Goal: Information Seeking & Learning: Learn about a topic

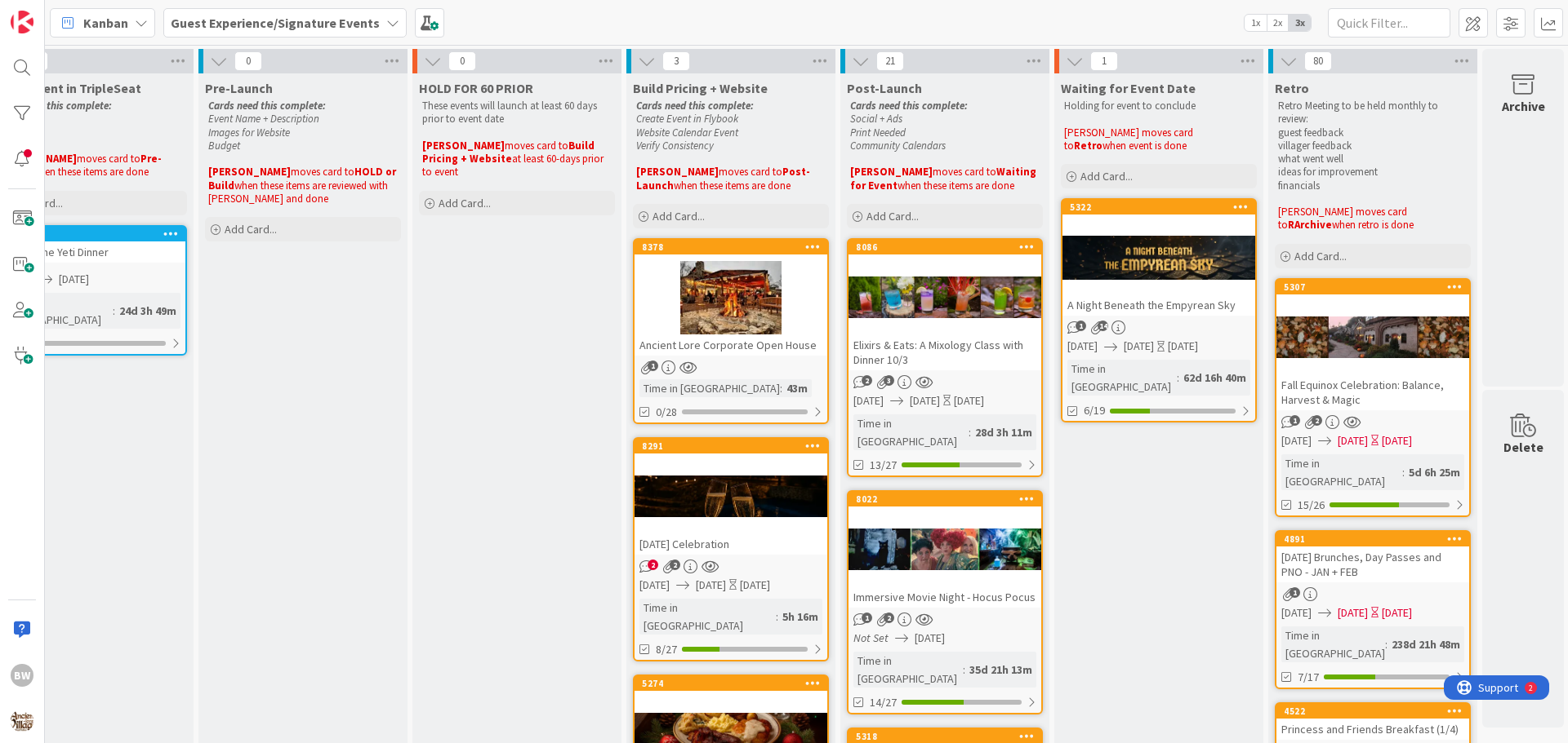
click at [917, 261] on div at bounding box center [945, 298] width 193 height 73
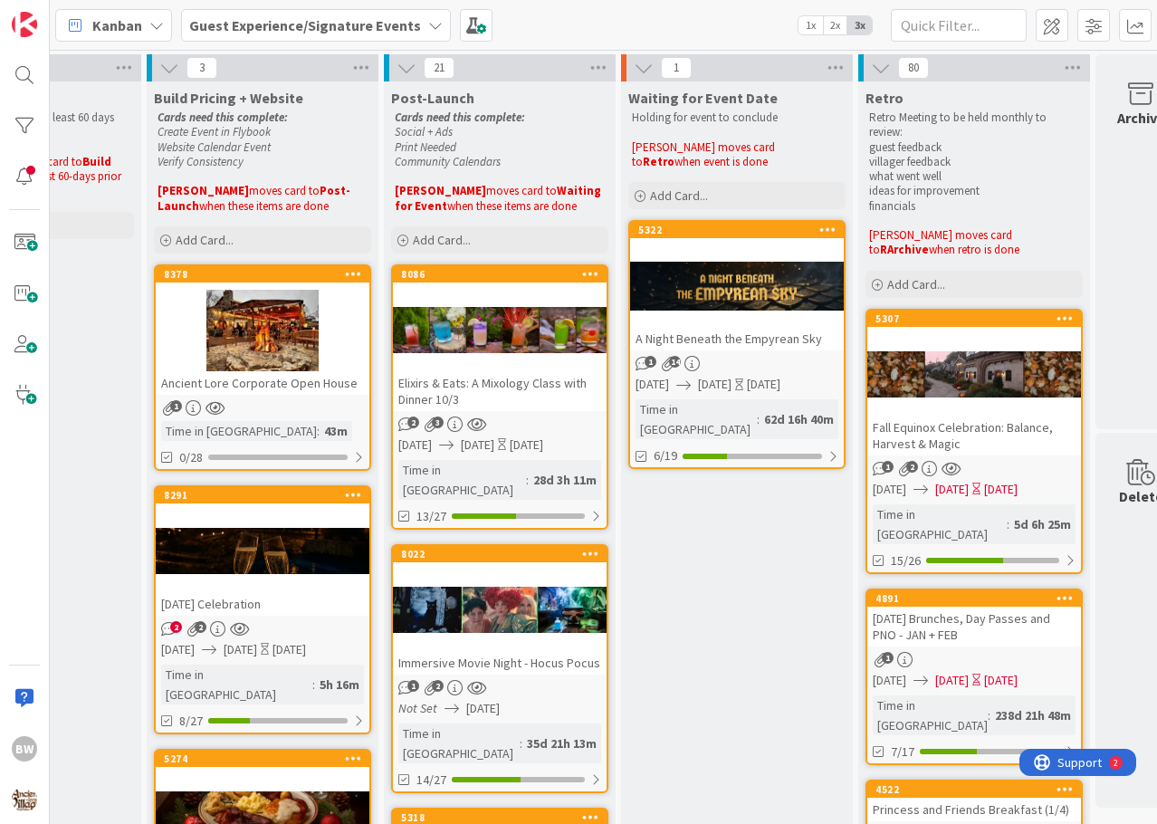
scroll to position [0, 1280]
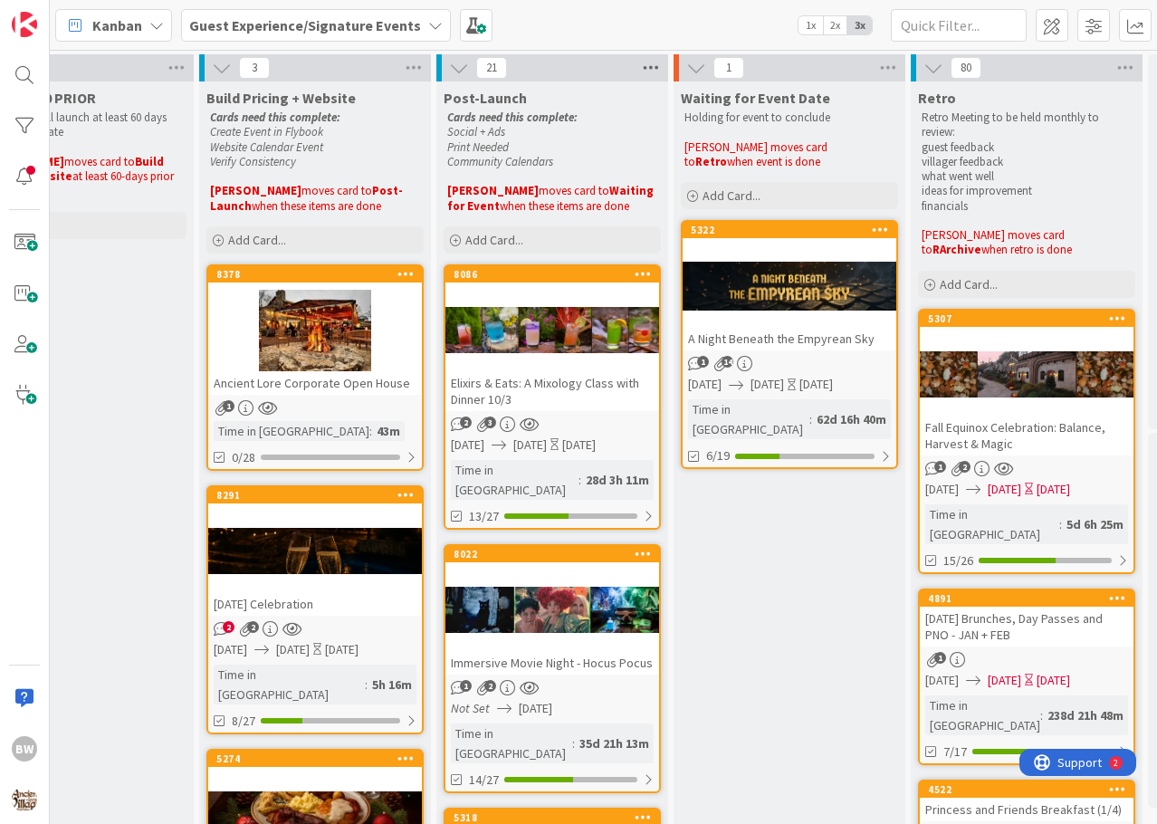
click at [659, 71] on icon at bounding box center [651, 67] width 24 height 27
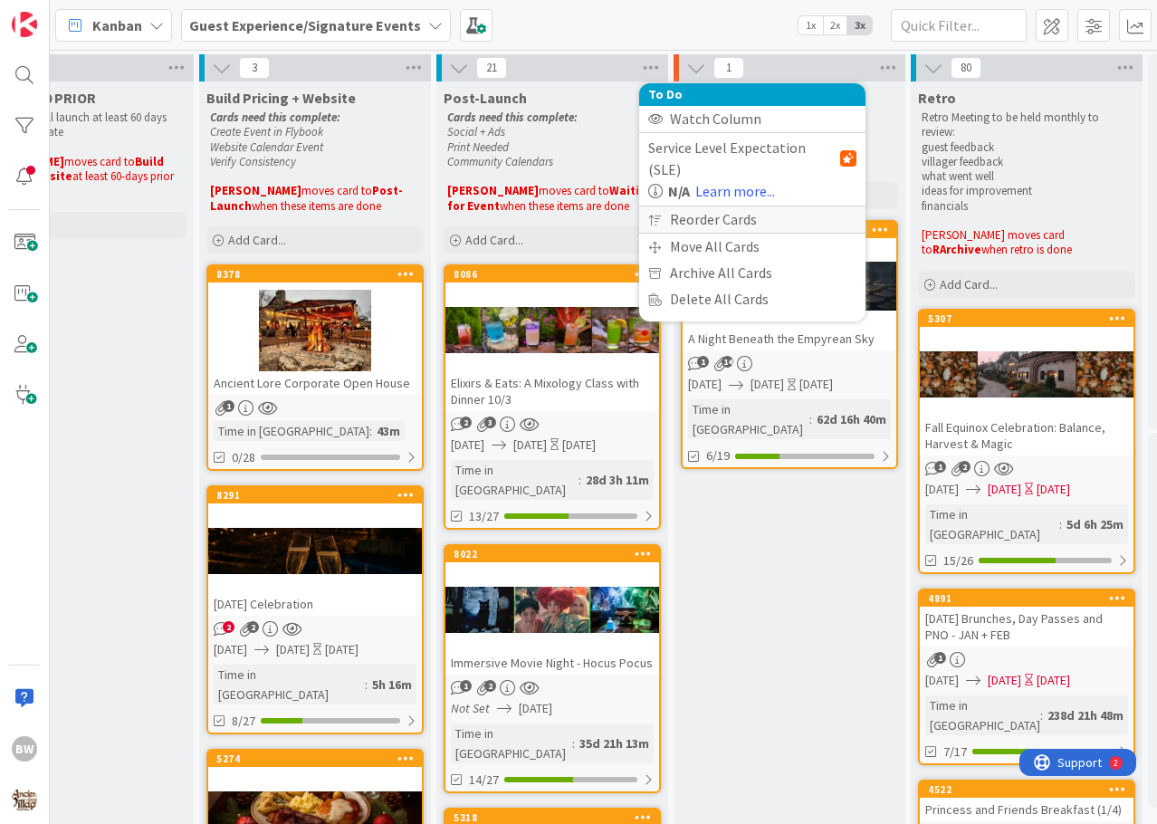
click at [704, 206] on div "Reorder Cards" at bounding box center [752, 219] width 226 height 26
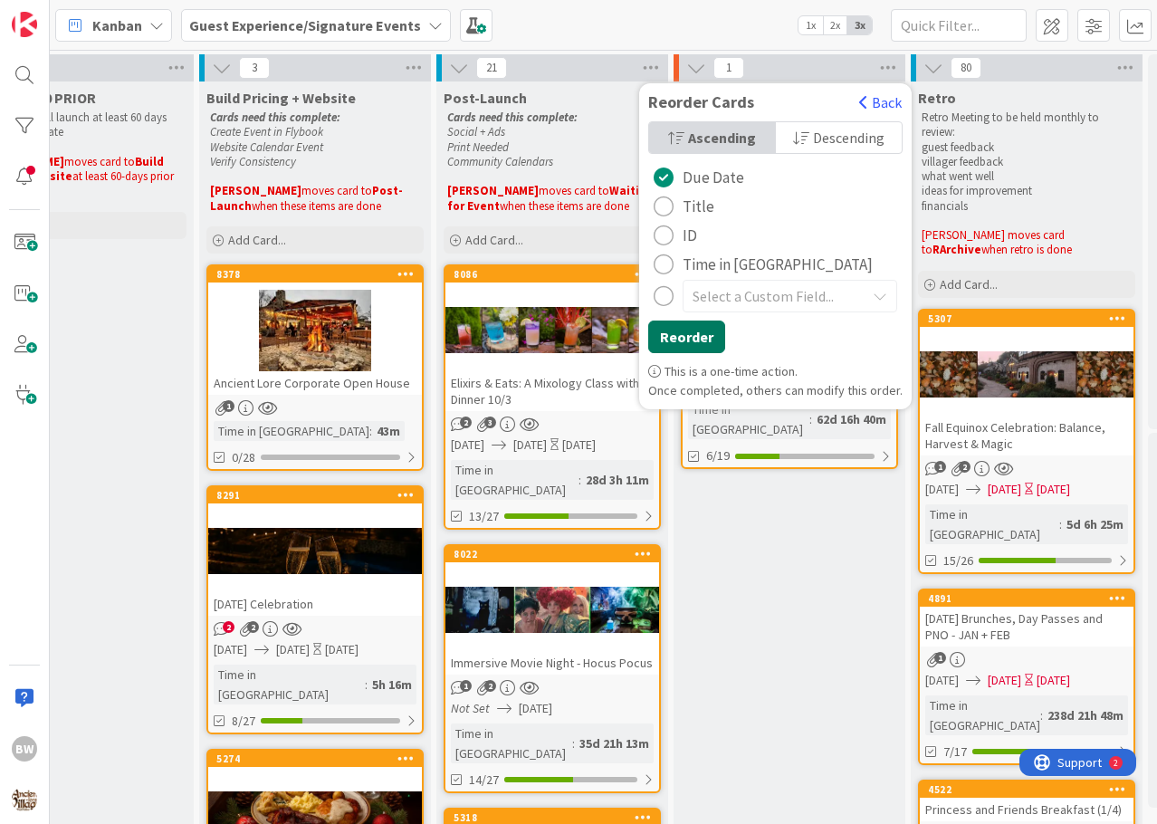
click at [683, 338] on button "Reorder" at bounding box center [686, 336] width 77 height 33
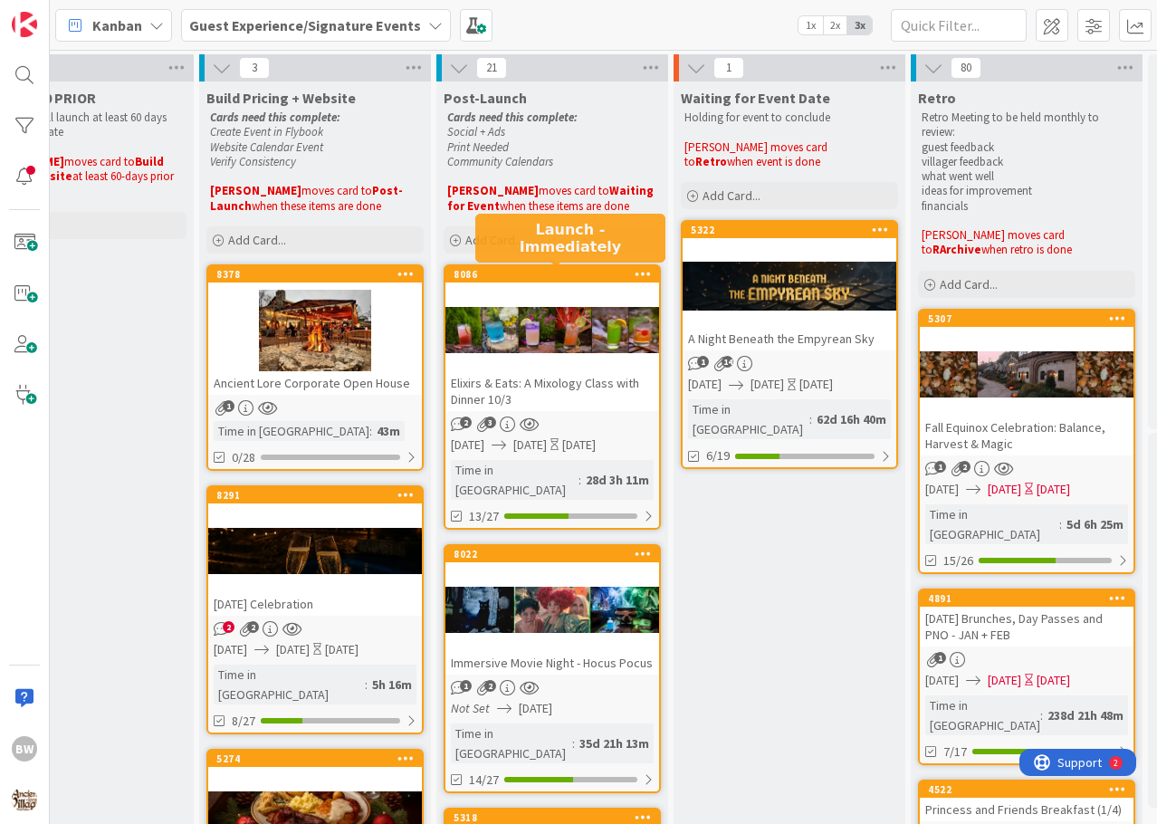
click at [542, 274] on div "8086" at bounding box center [555, 274] width 205 height 13
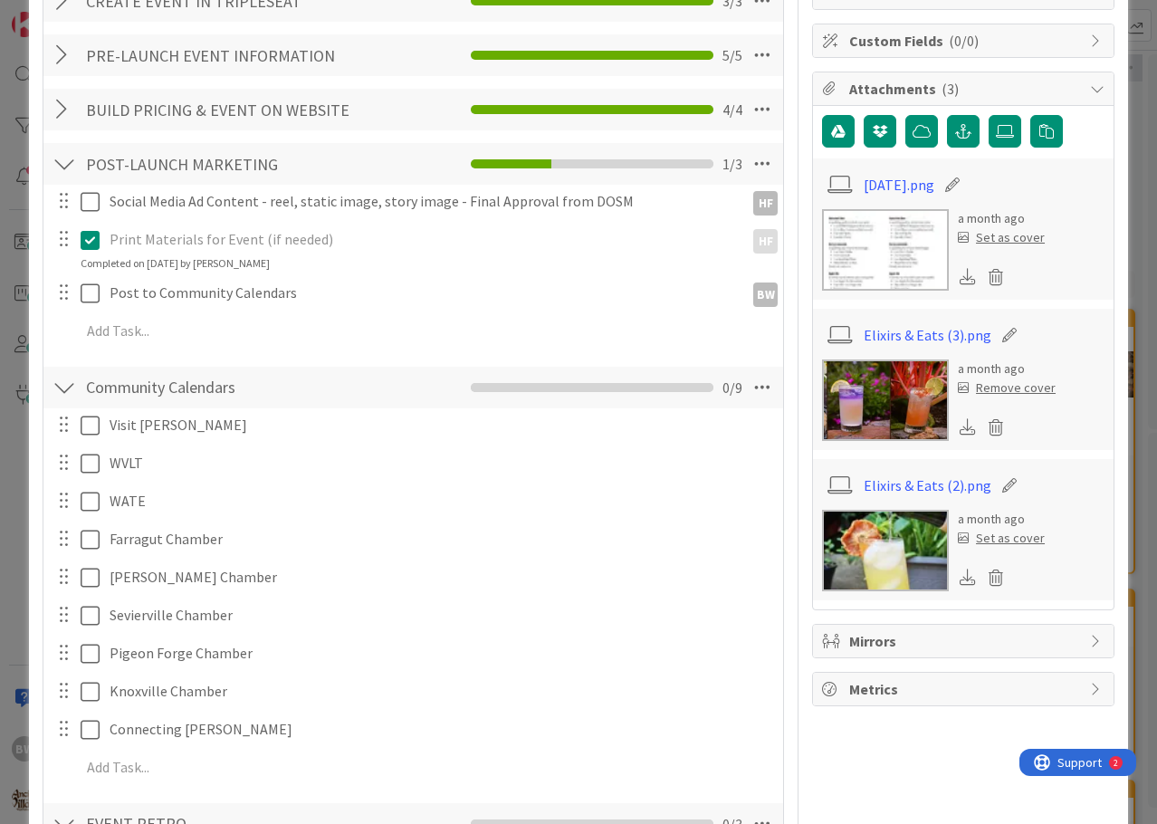
scroll to position [90, 0]
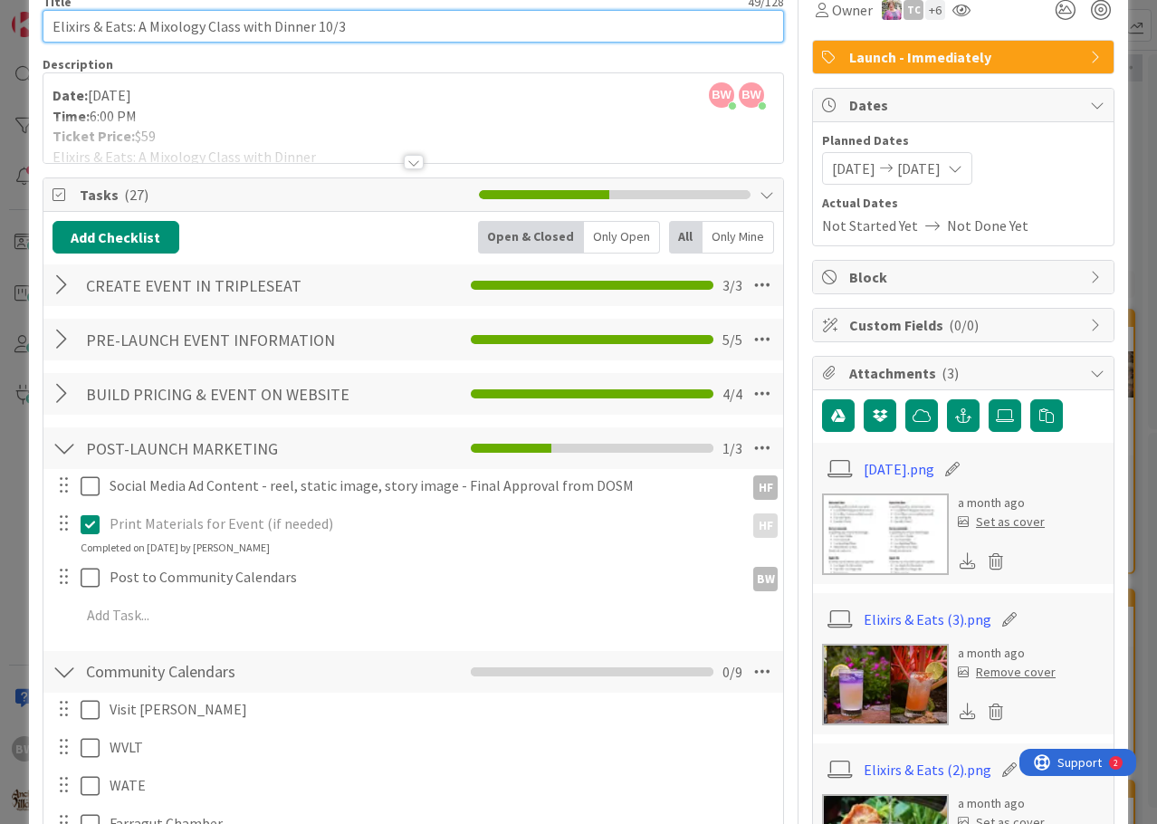
drag, startPoint x: 308, startPoint y: 25, endPoint x: 52, endPoint y: 18, distance: 256.2
click at [52, 18] on input "Elixirs & Eats: A Mixology Class with Dinner 10/3" at bounding box center [413, 26] width 741 height 33
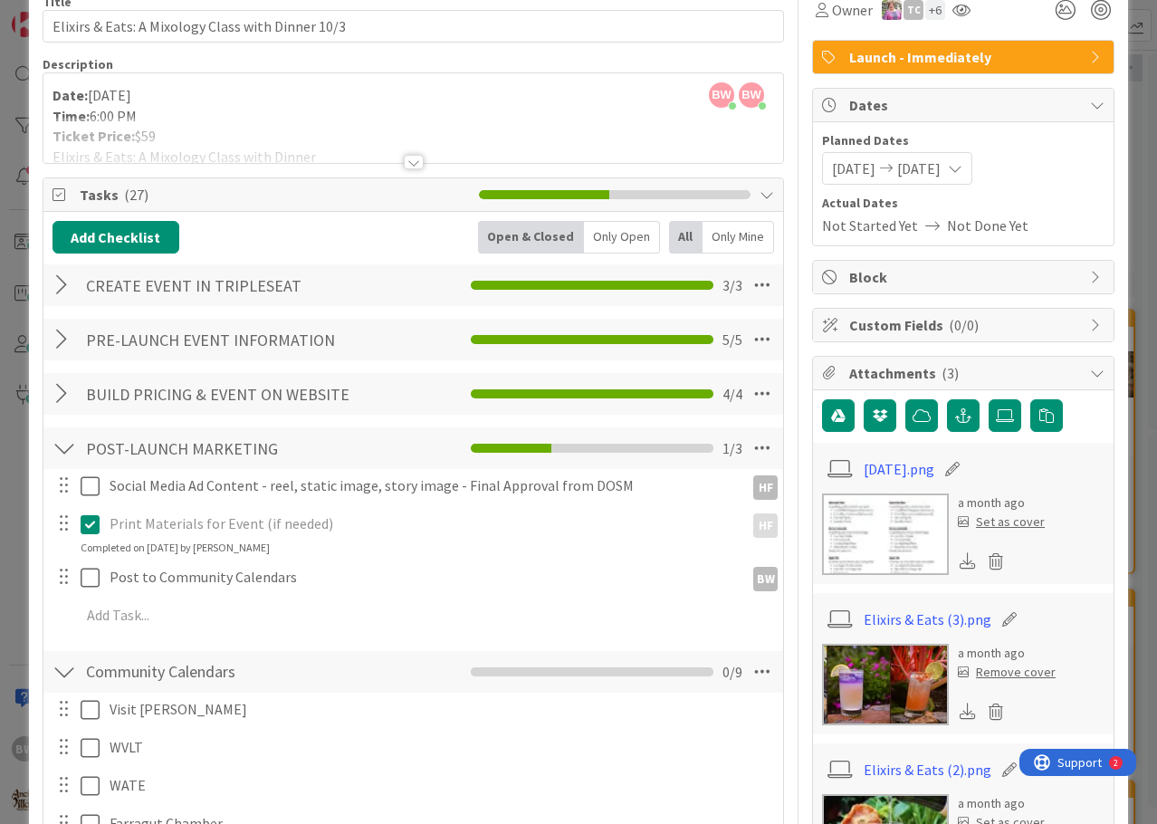
click at [404, 162] on div at bounding box center [414, 162] width 20 height 14
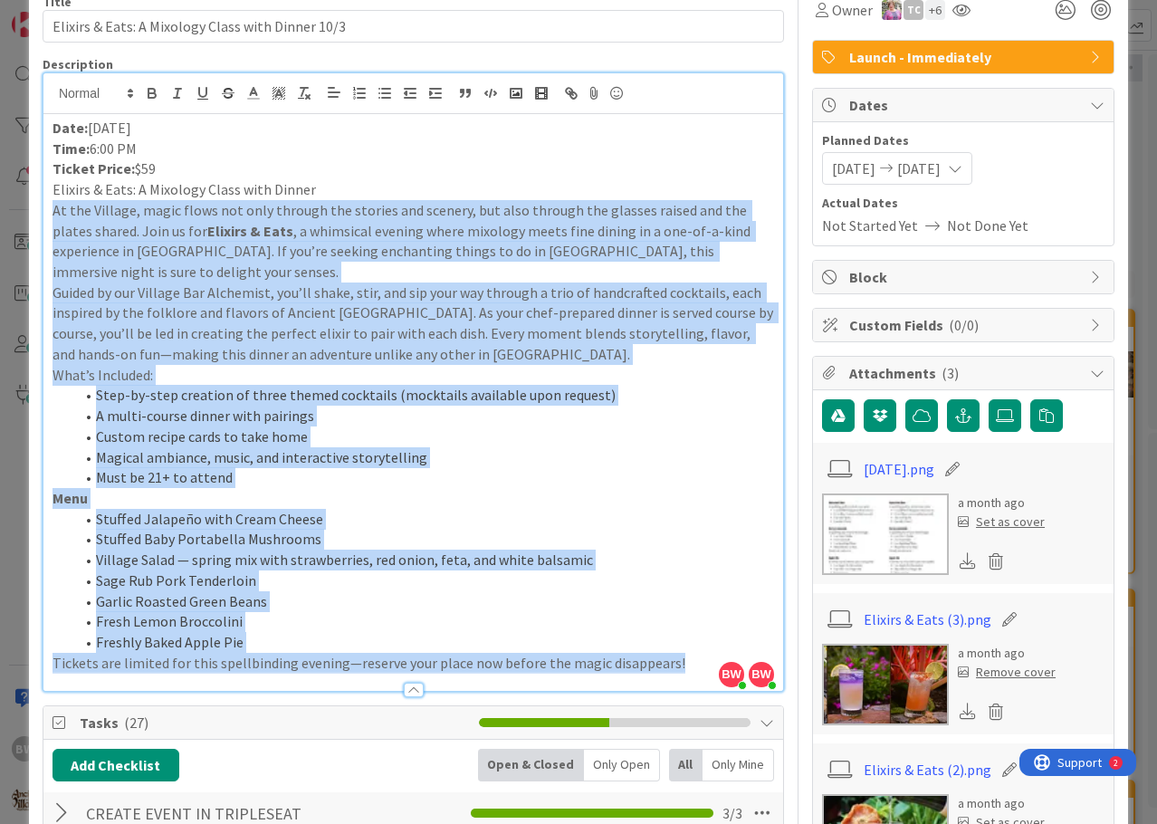
drag, startPoint x: 687, startPoint y: 659, endPoint x: 312, endPoint y: 185, distance: 604.4
click at [312, 185] on div "Date: October 3 Time: 6:00 PM Ticket Price: $59 Elixirs & Eats: A Mixology Clas…" at bounding box center [412, 402] width 739 height 576
copy div "At the Village, magic flows not only through the stories and scenery, but also …"
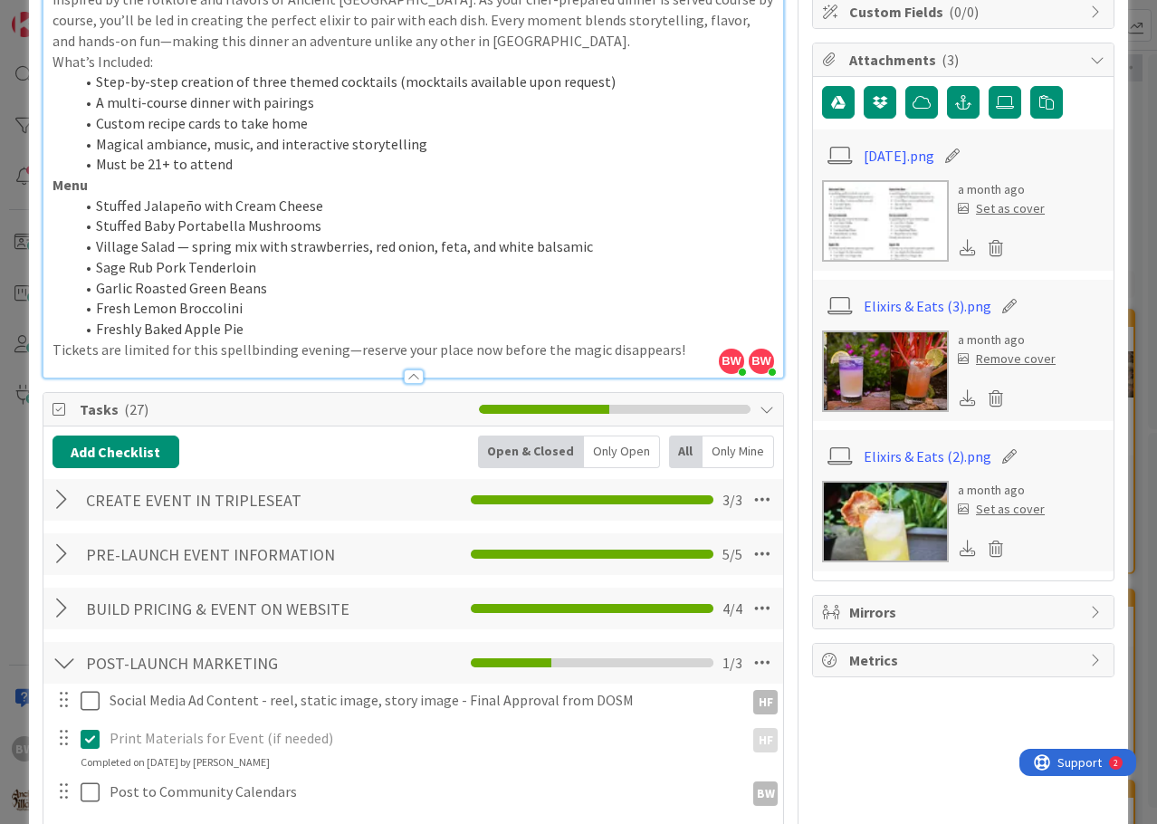
scroll to position [543, 0]
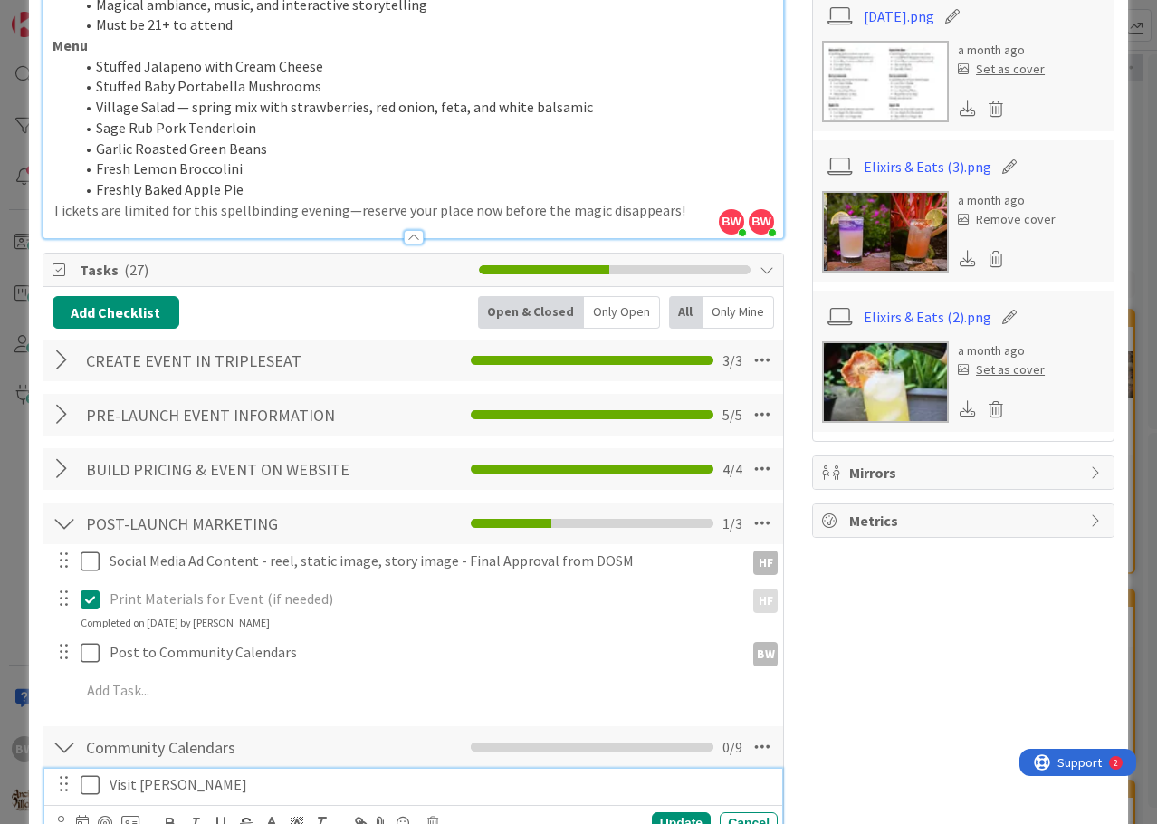
click at [88, 778] on icon at bounding box center [90, 785] width 19 height 22
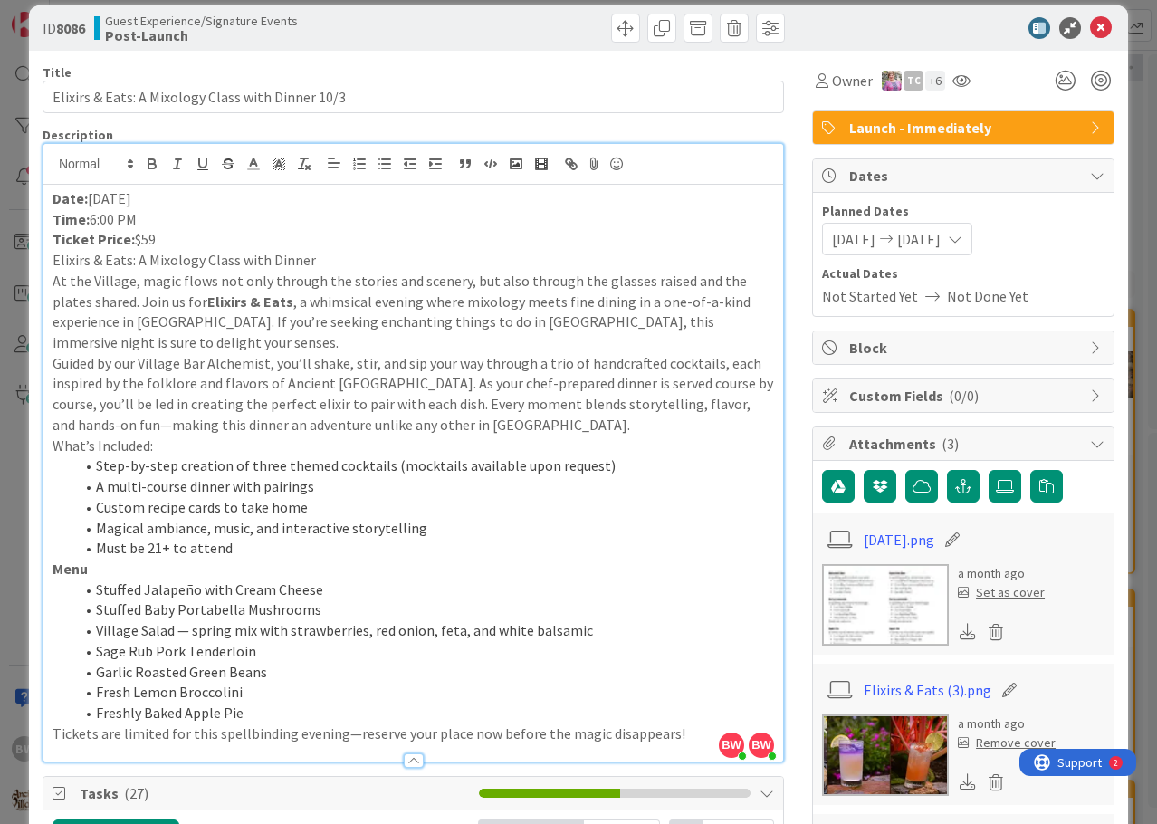
scroll to position [0, 0]
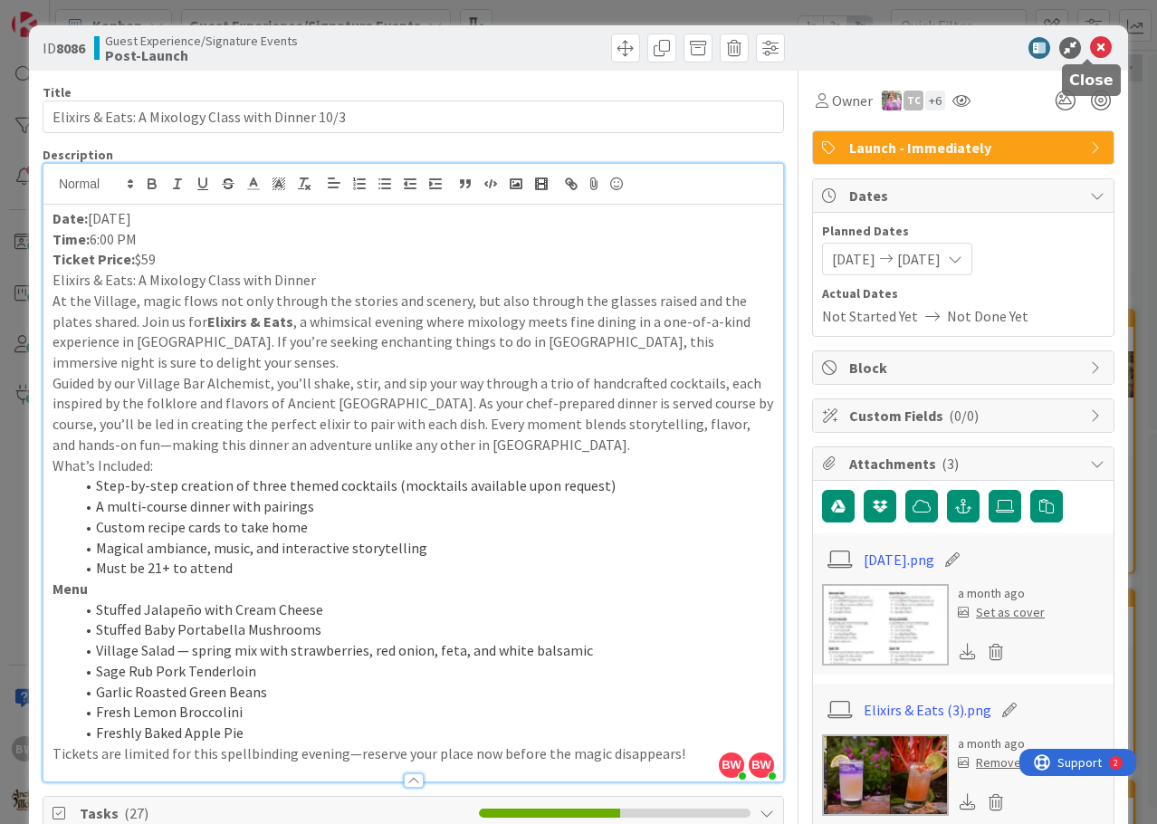
click at [1090, 44] on icon at bounding box center [1101, 48] width 22 height 22
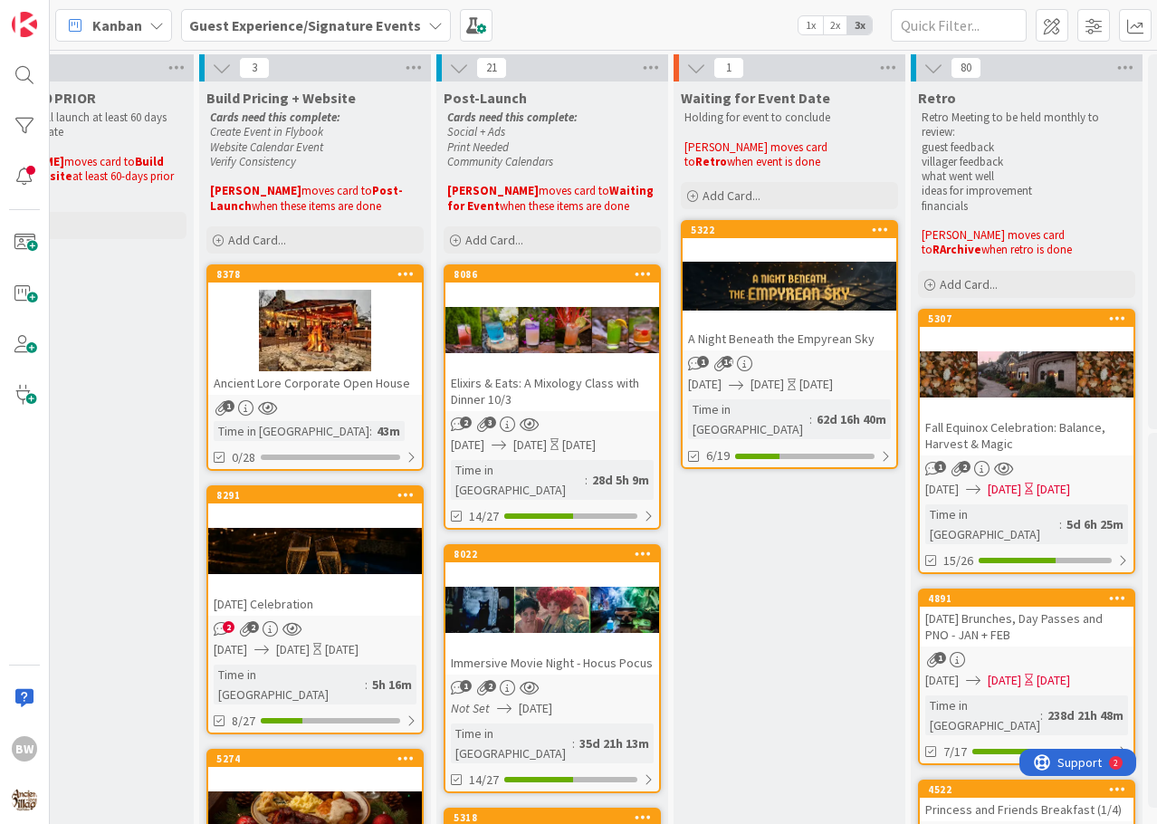
click at [540, 569] on div at bounding box center [552, 609] width 214 height 81
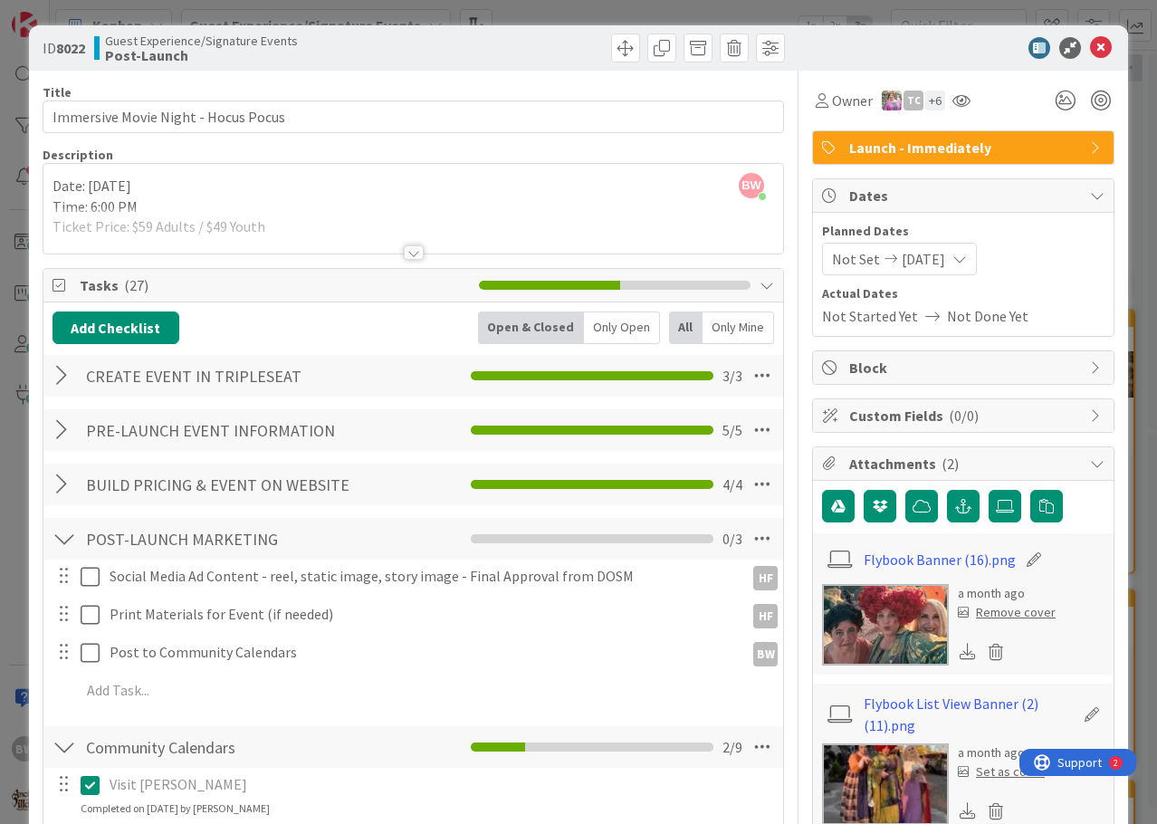
click at [410, 247] on div at bounding box center [414, 252] width 20 height 14
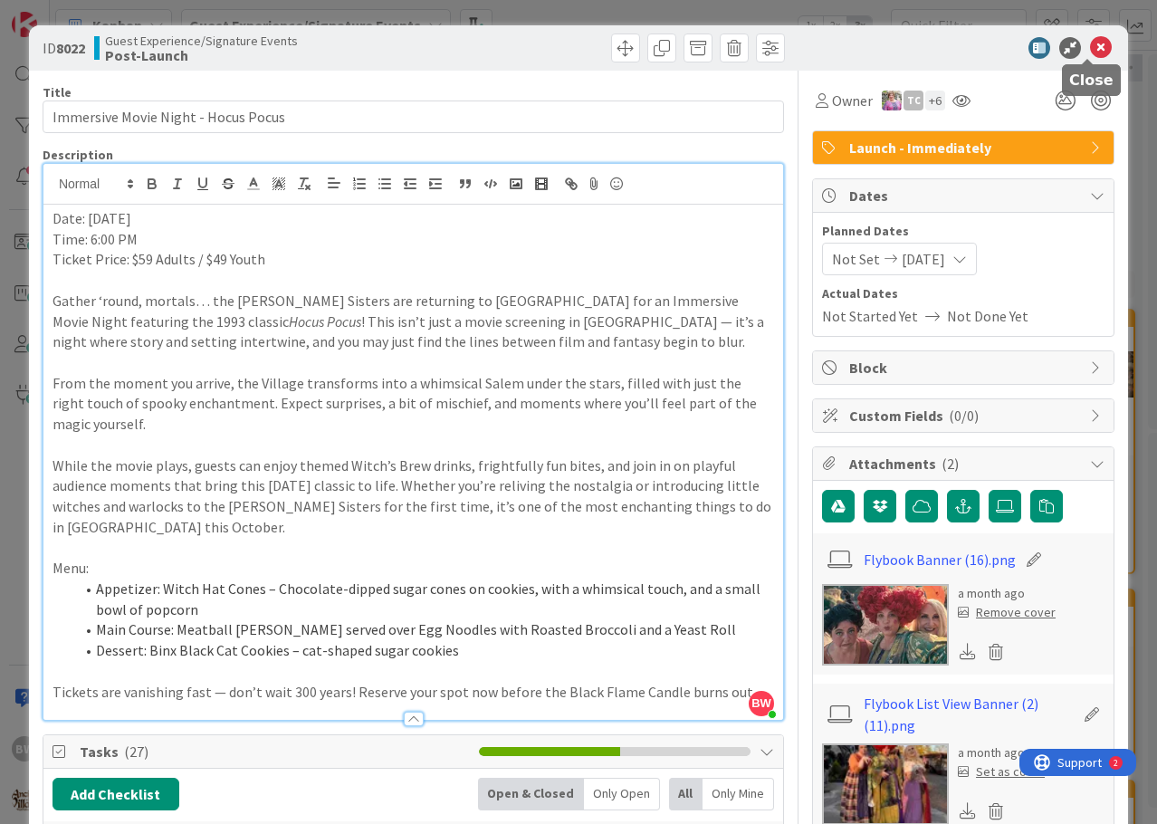
click at [1090, 43] on icon at bounding box center [1101, 48] width 22 height 22
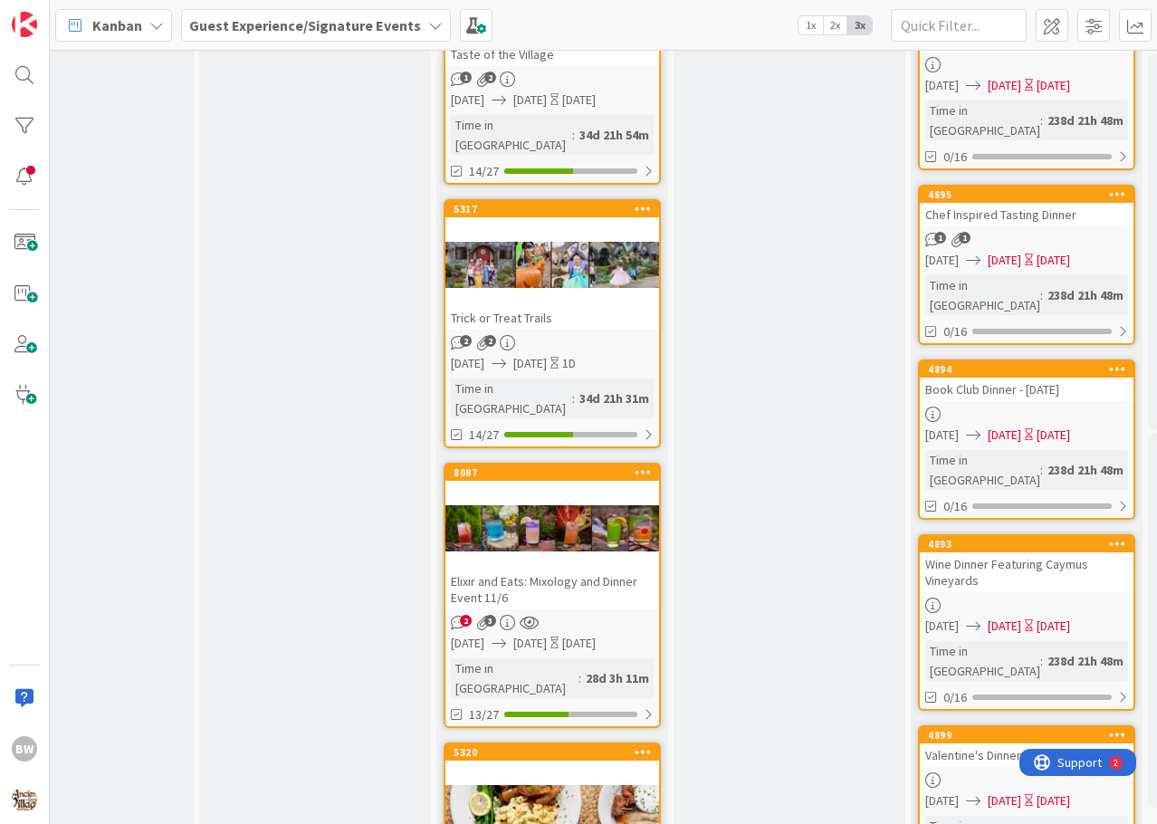
scroll to position [1176, 1280]
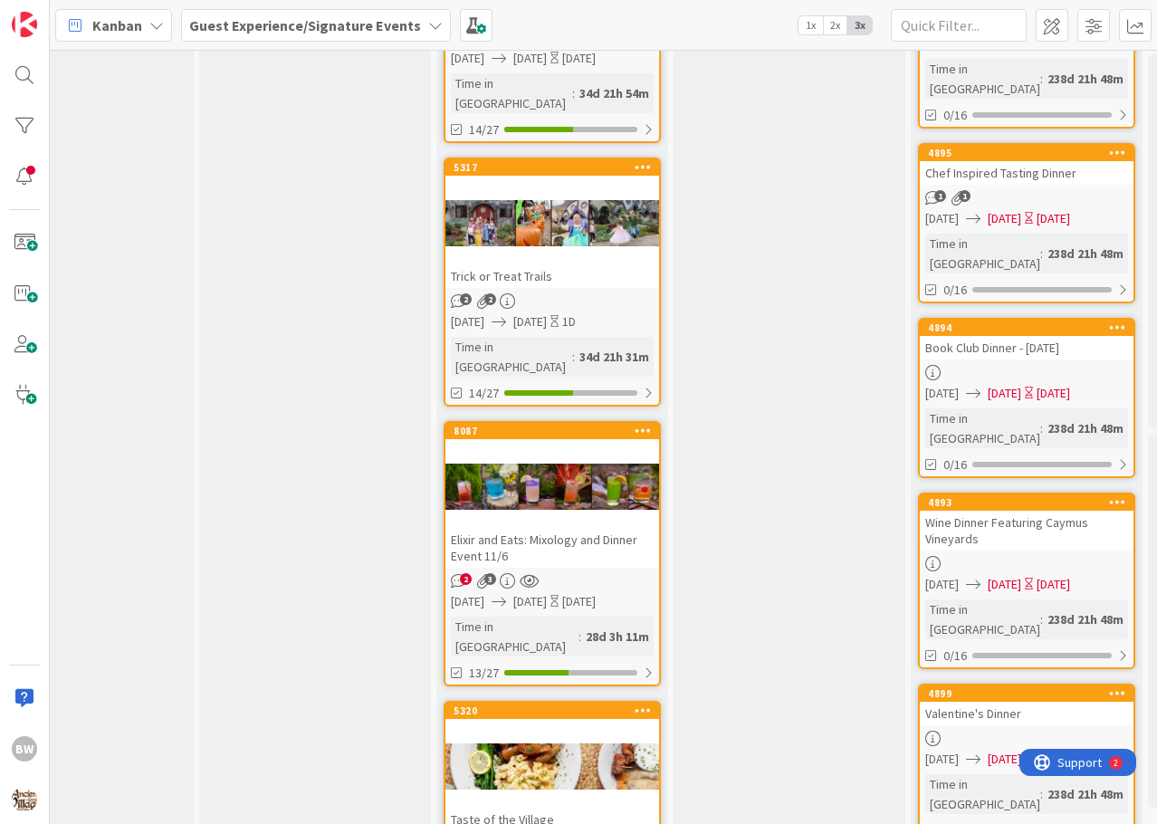
click at [543, 446] on div at bounding box center [552, 486] width 214 height 81
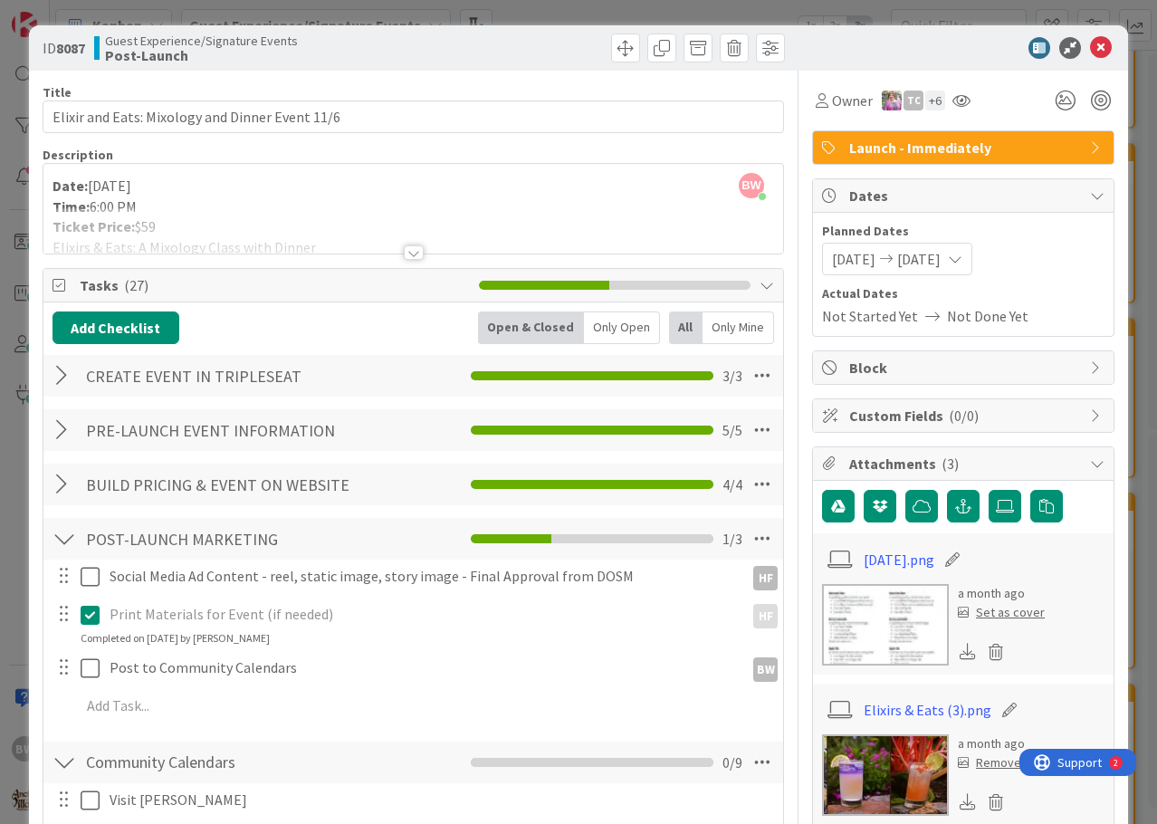
click at [404, 251] on div at bounding box center [414, 252] width 20 height 14
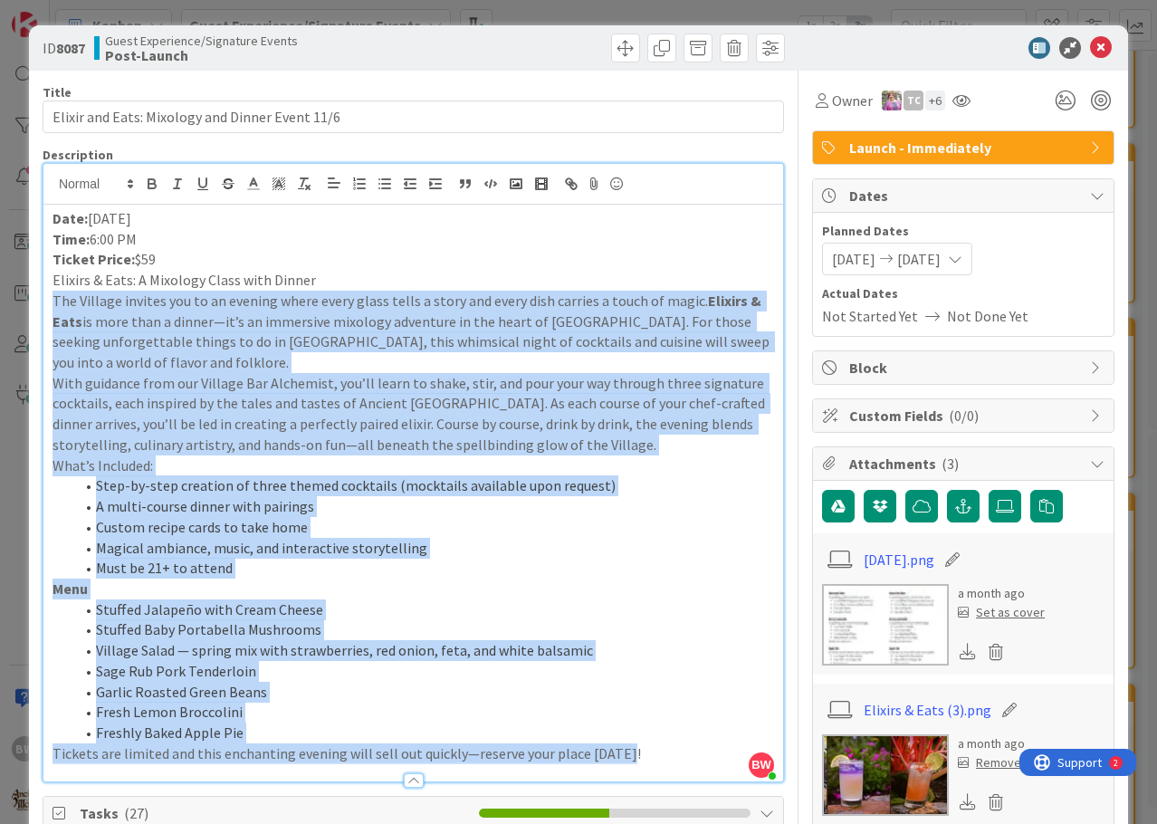
drag, startPoint x: 641, startPoint y: 750, endPoint x: 54, endPoint y: 297, distance: 741.3
click at [54, 297] on div "Date: November 6 Time: 6:00 PM Ticket Price: $59 Elixirs & Eats: A Mixology Cla…" at bounding box center [412, 493] width 739 height 576
copy div "The Village invites you to an evening where every glass tells a story and every…"
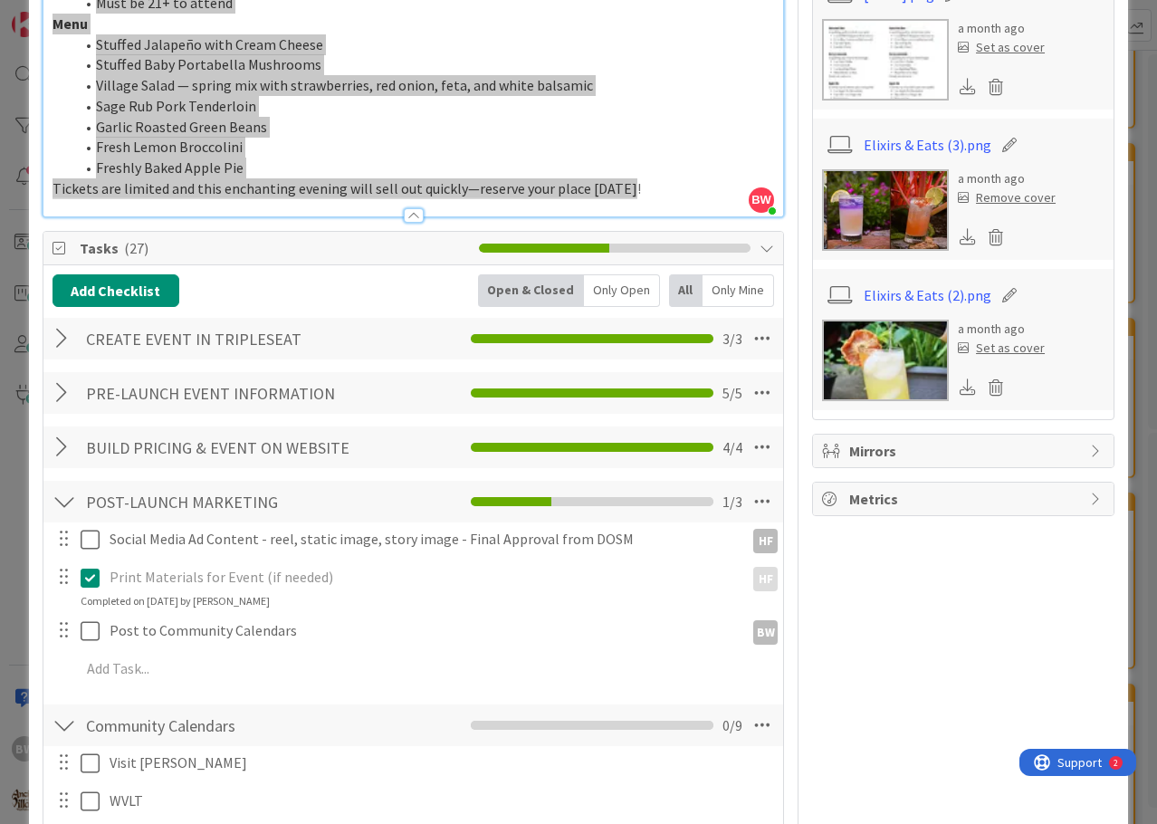
scroll to position [724, 0]
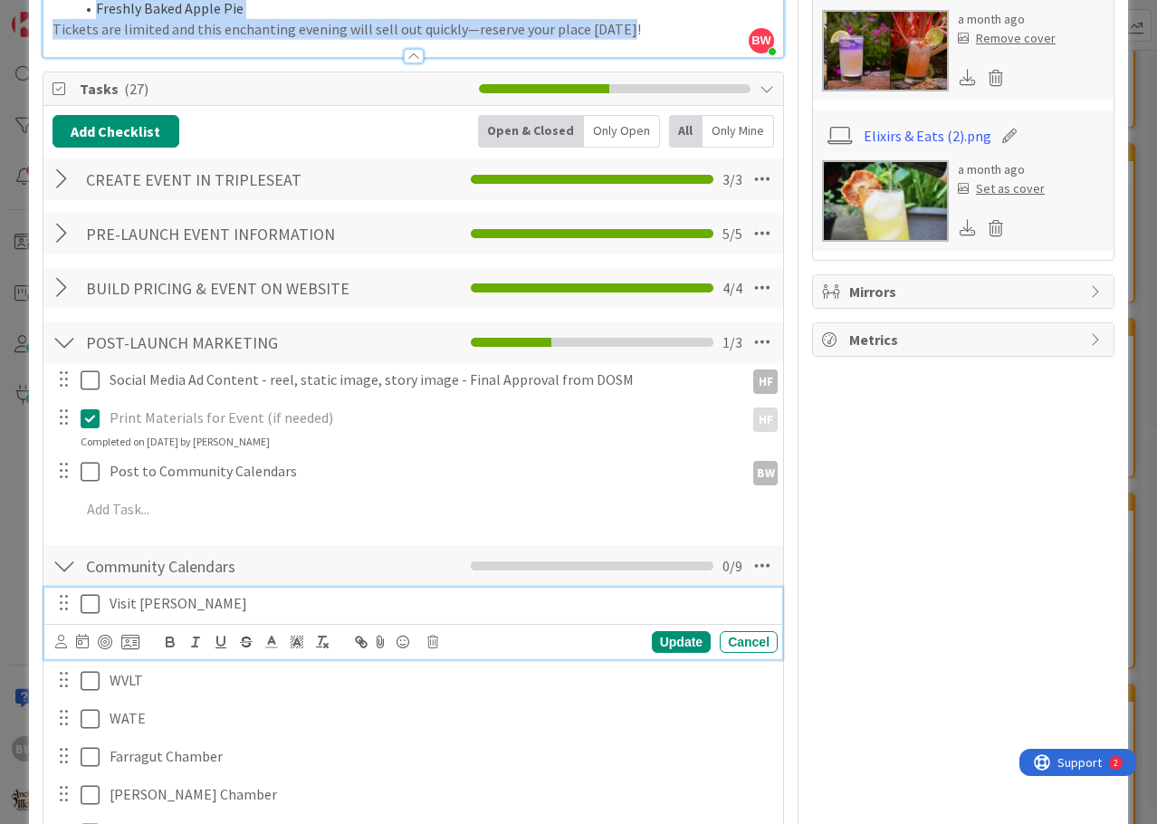
click at [89, 605] on icon at bounding box center [90, 604] width 19 height 22
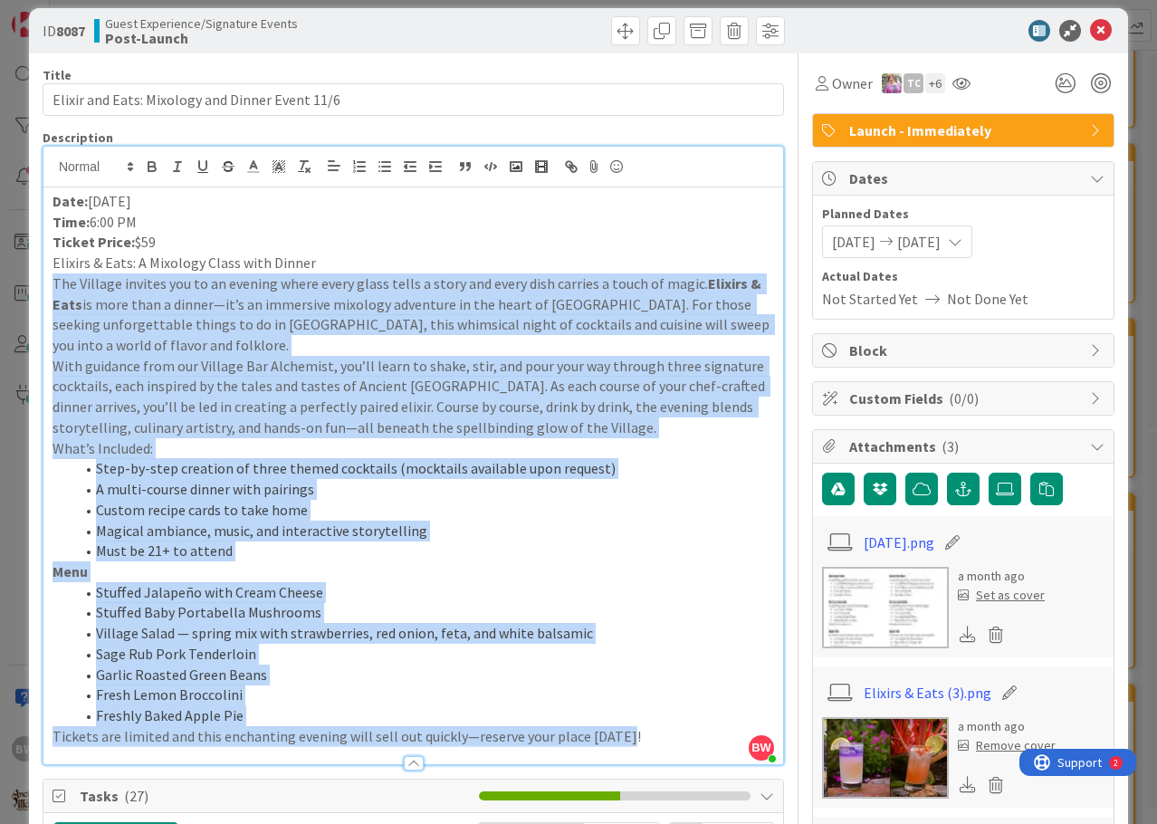
scroll to position [0, 0]
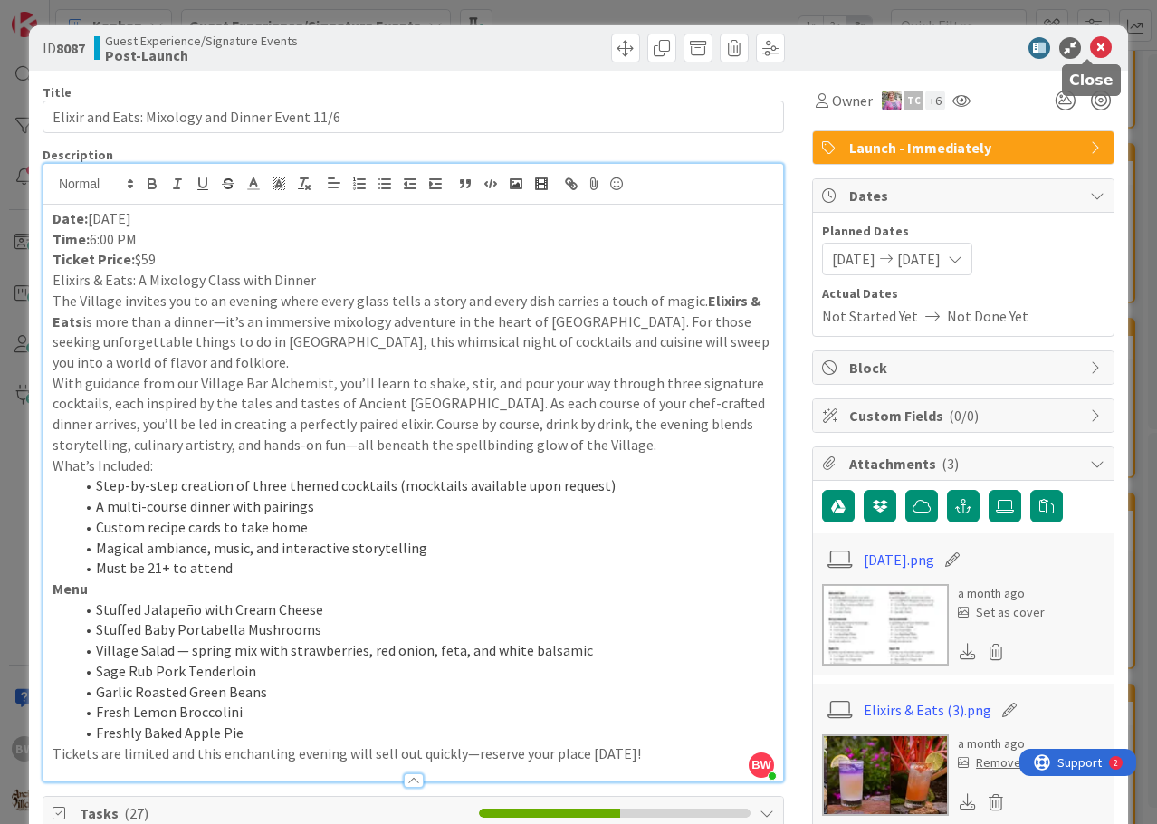
click at [1091, 47] on icon at bounding box center [1101, 48] width 22 height 22
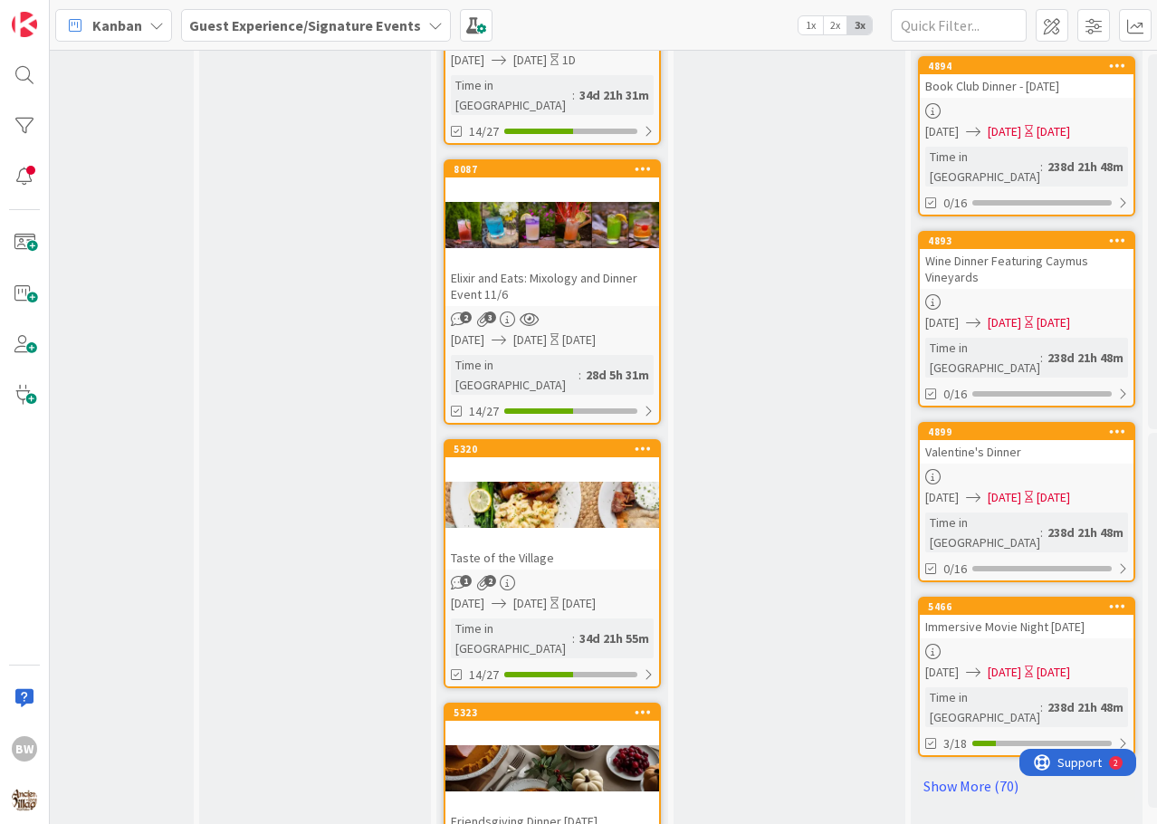
scroll to position [1448, 1280]
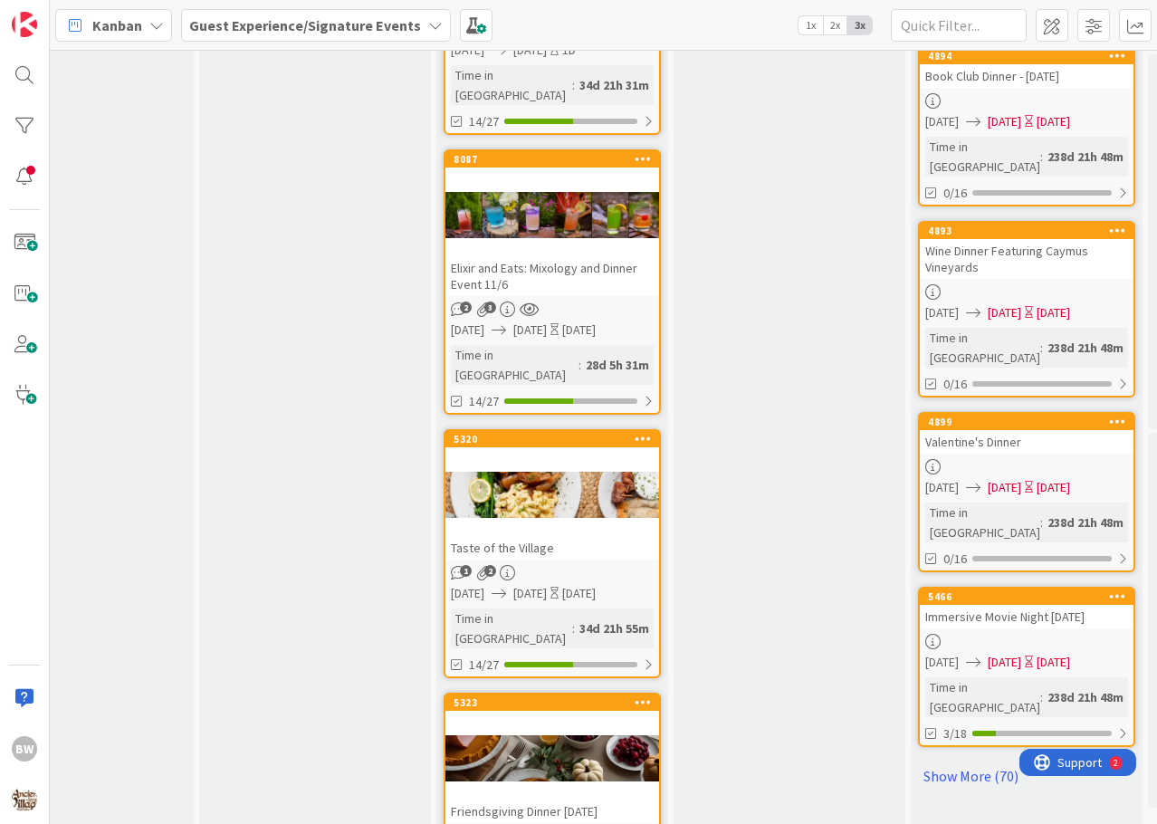
click at [531, 431] on div "5320" at bounding box center [552, 439] width 214 height 16
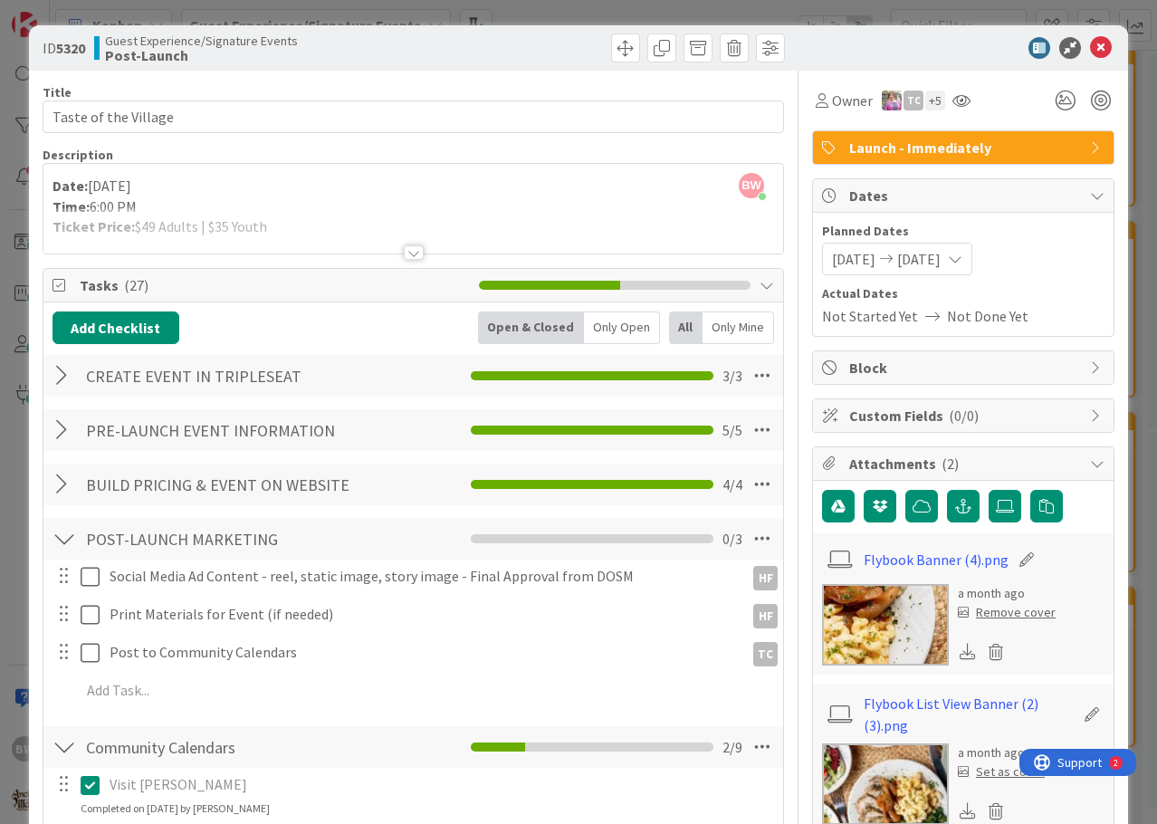
click at [409, 256] on div at bounding box center [414, 252] width 20 height 14
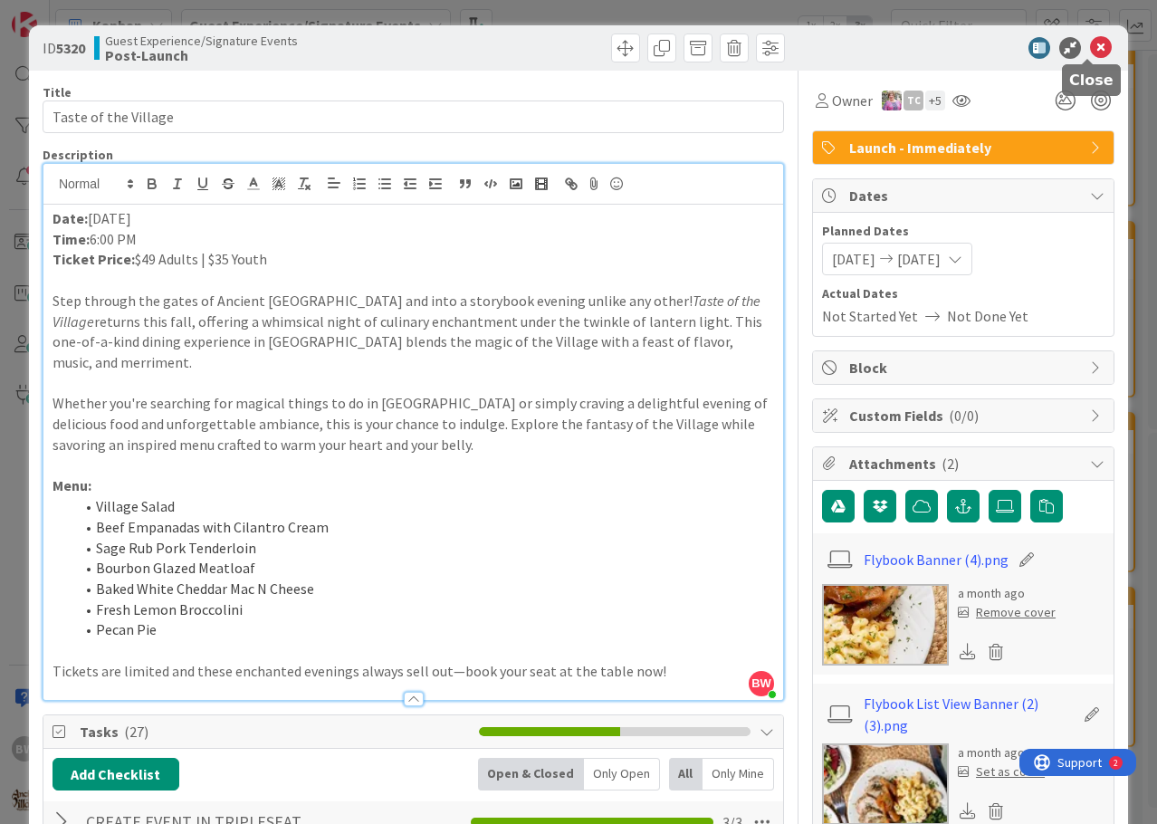
click at [1090, 49] on icon at bounding box center [1101, 48] width 22 height 22
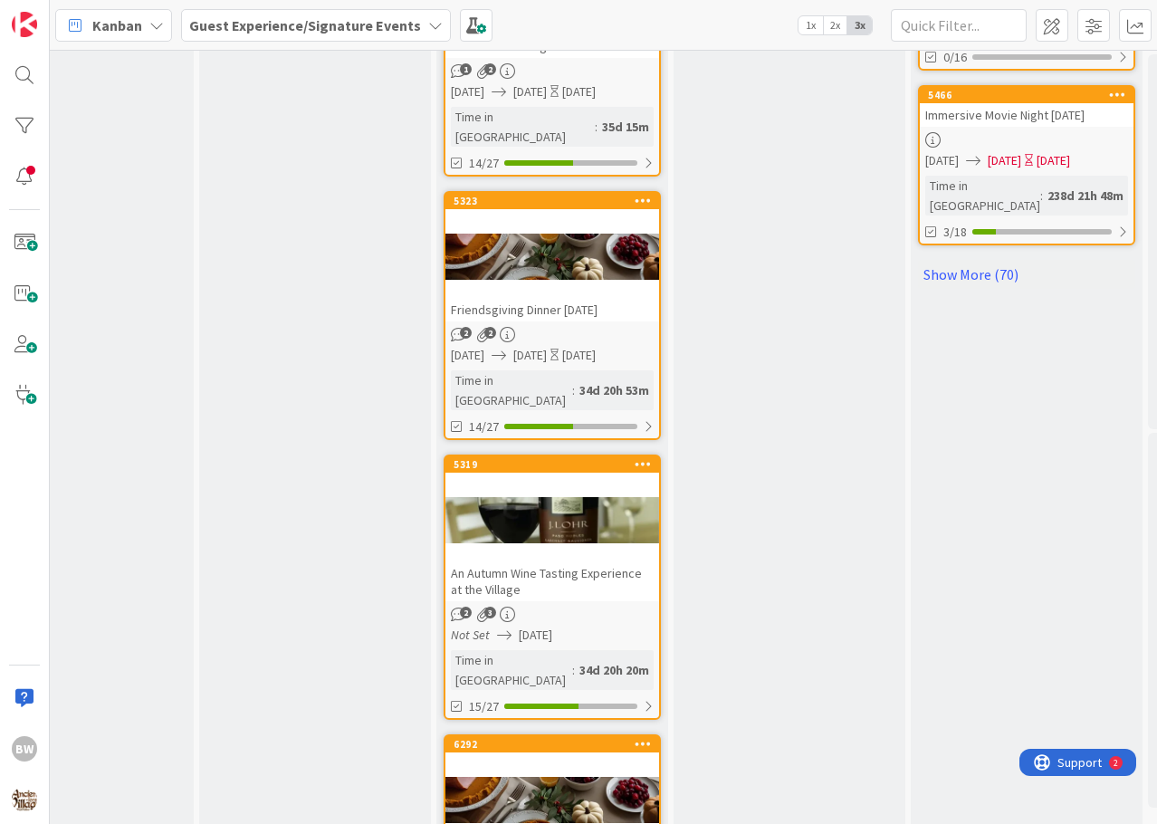
scroll to position [1990, 1280]
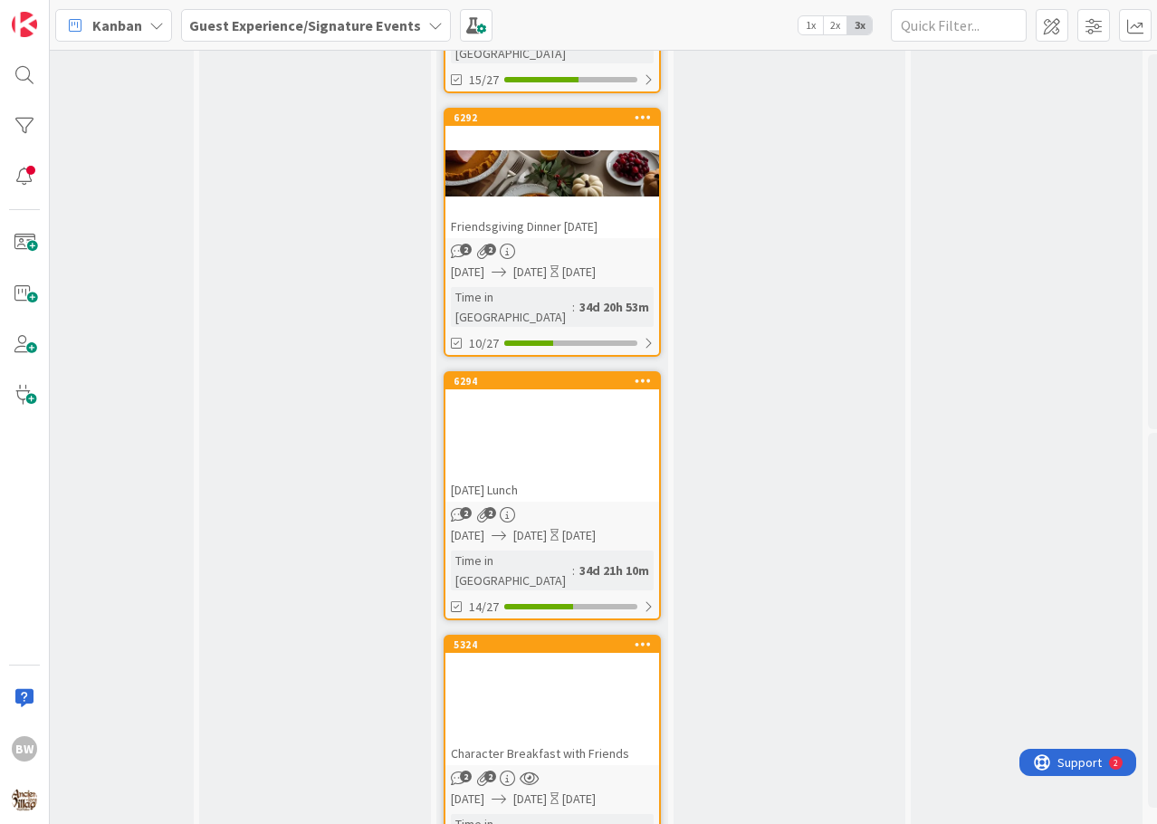
scroll to position [2624, 1280]
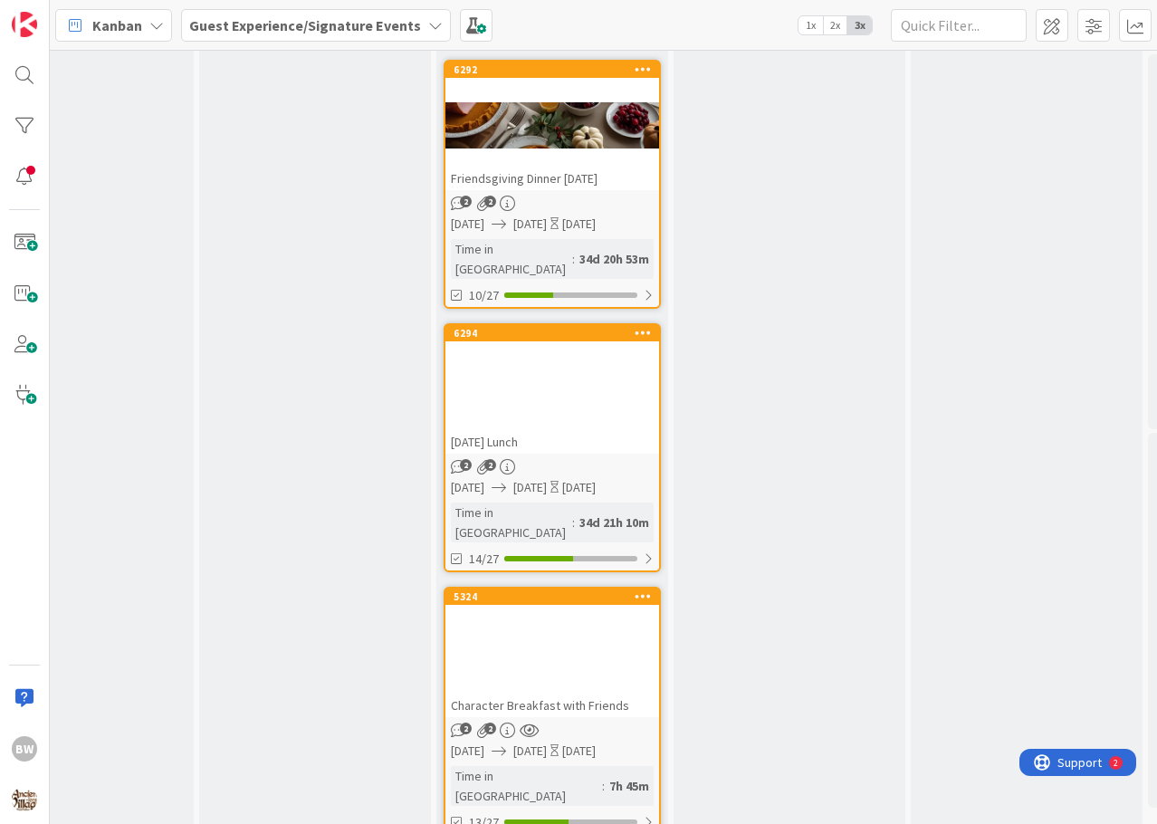
click at [548, 612] on div at bounding box center [552, 652] width 214 height 81
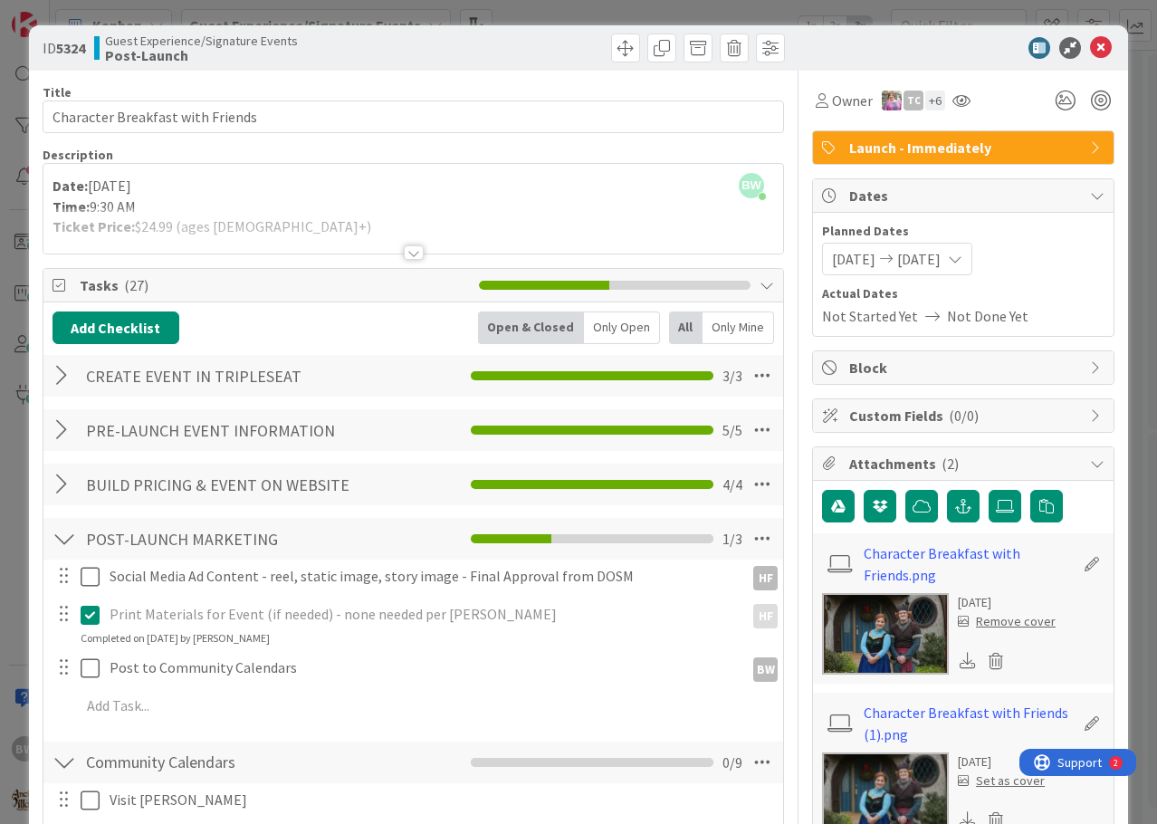
click at [407, 252] on div at bounding box center [414, 252] width 20 height 14
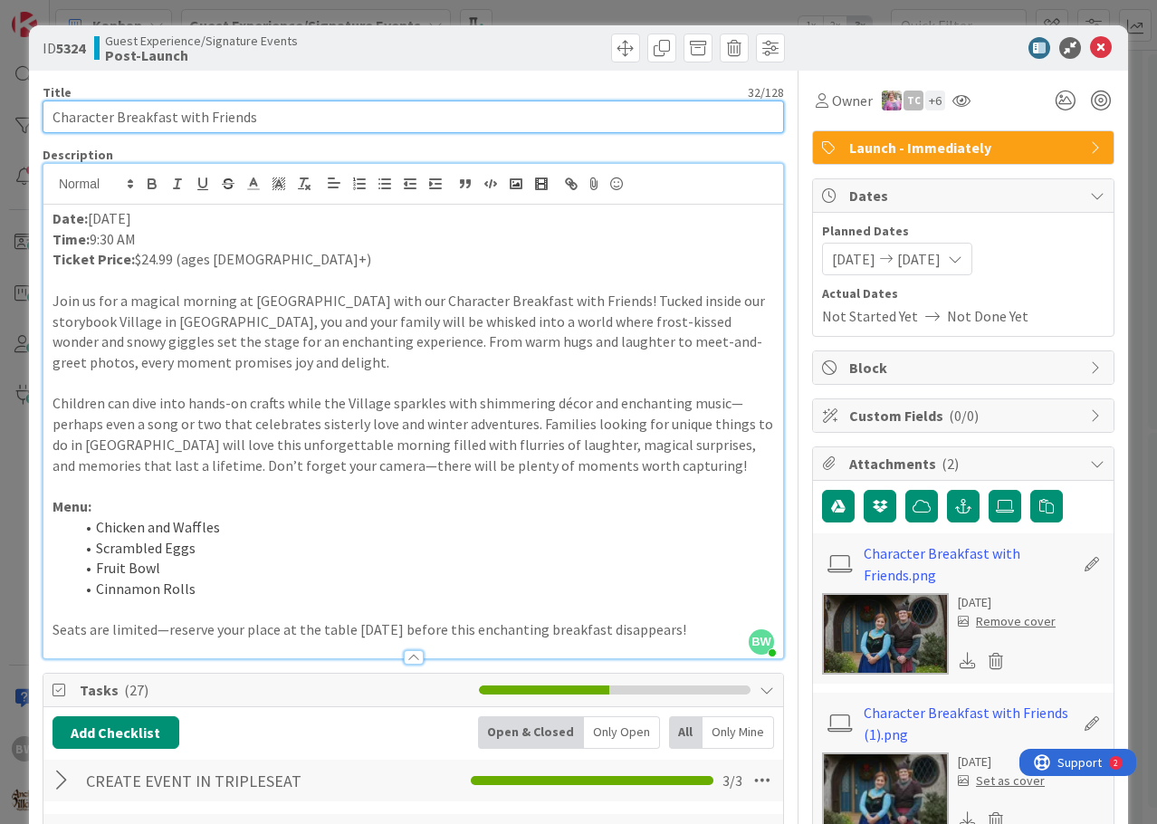
drag, startPoint x: 260, startPoint y: 119, endPoint x: 49, endPoint y: 114, distance: 210.9
click at [49, 114] on input "Character Breakfast with Friends" at bounding box center [413, 116] width 741 height 33
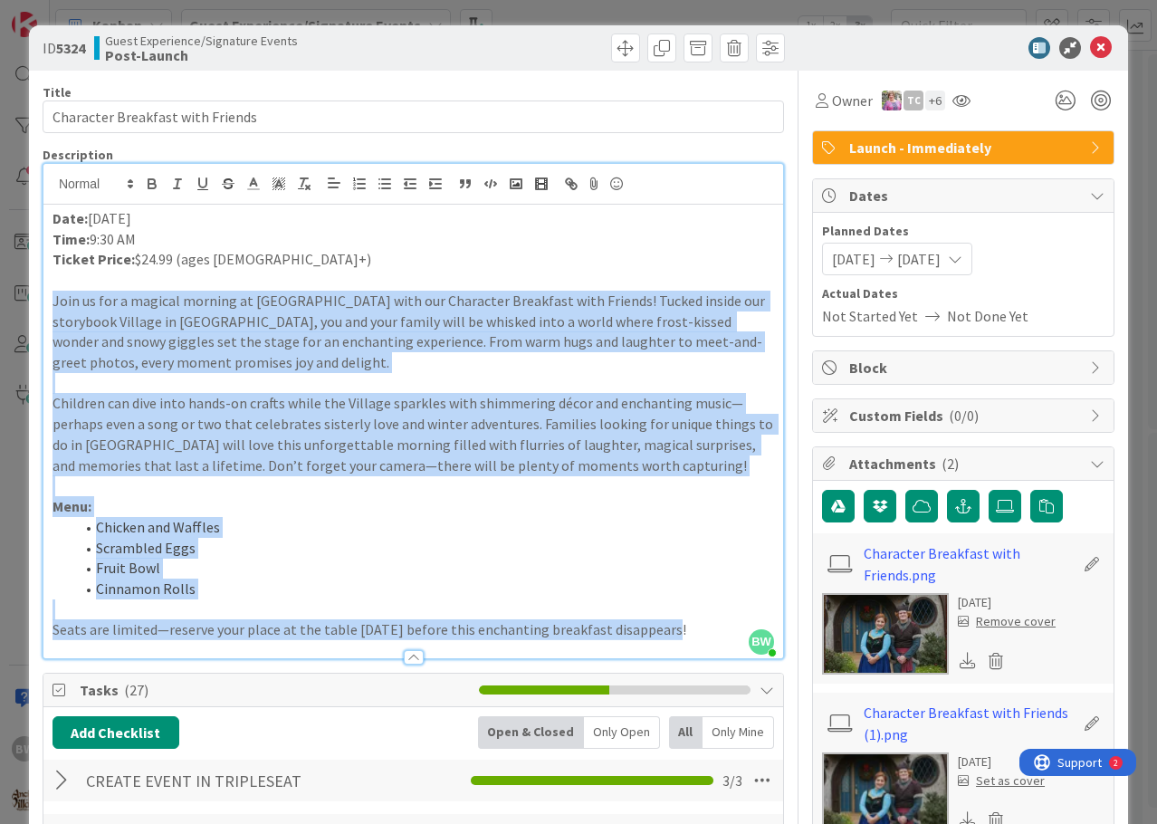
drag, startPoint x: 43, startPoint y: 301, endPoint x: 675, endPoint y: 633, distance: 714.1
click at [675, 633] on div "Date: December 6, 2025 Time: 9:30 AM Ticket Price: $24.99 (ages 3+) Join us for…" at bounding box center [412, 431] width 739 height 453
copy div "Join us for a magical morning at Ancient Lore Village with our Character Breakf…"
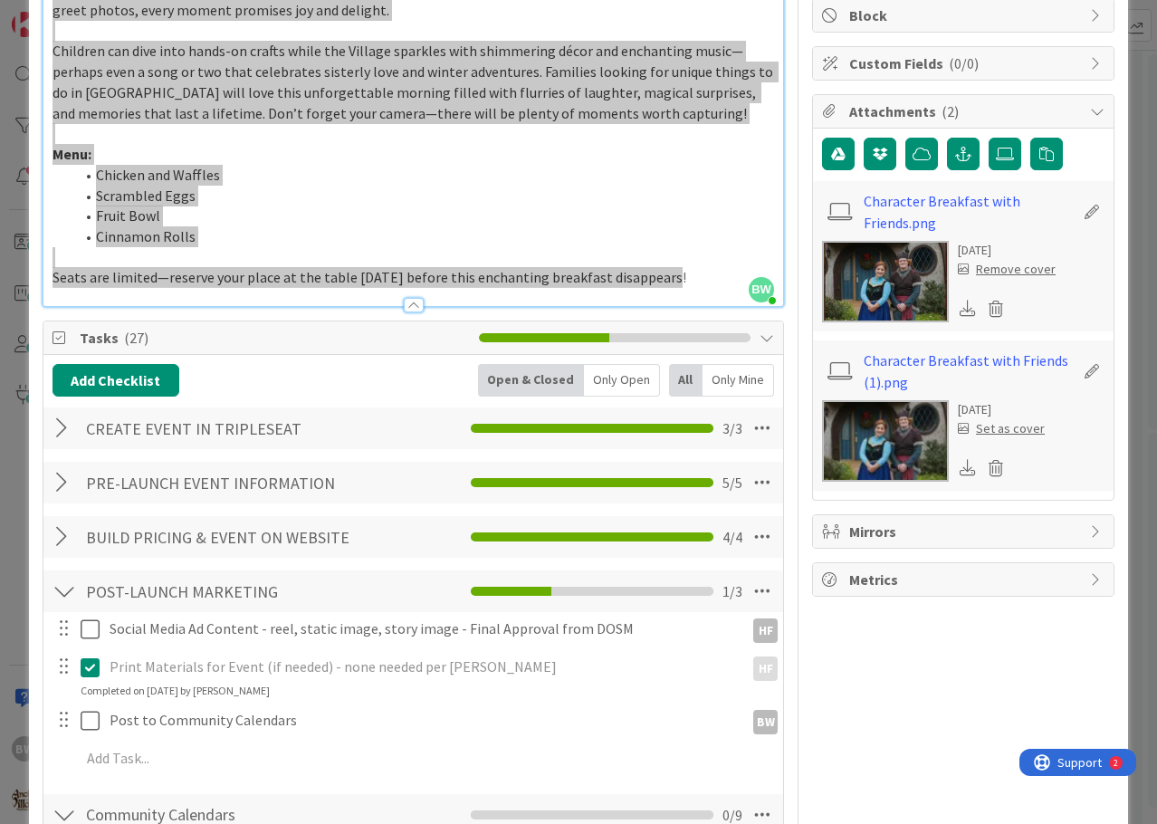
scroll to position [452, 0]
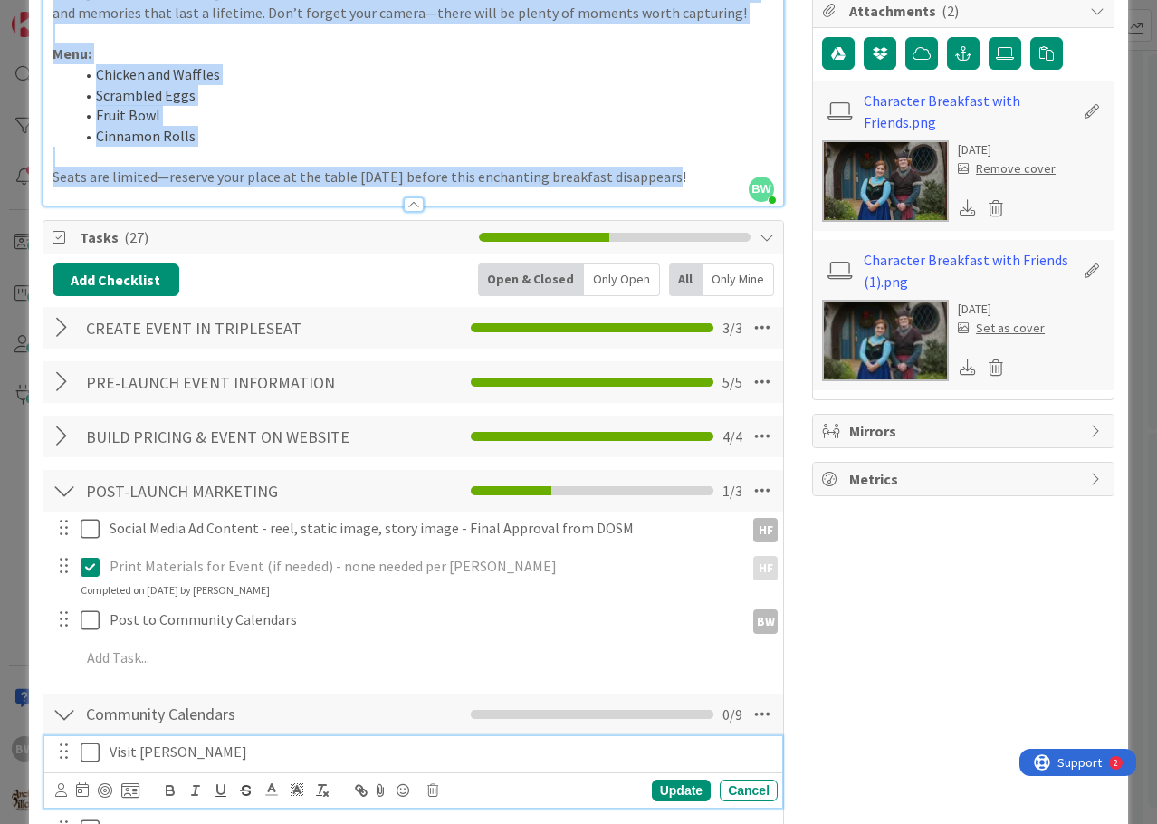
click at [90, 752] on icon at bounding box center [90, 752] width 19 height 22
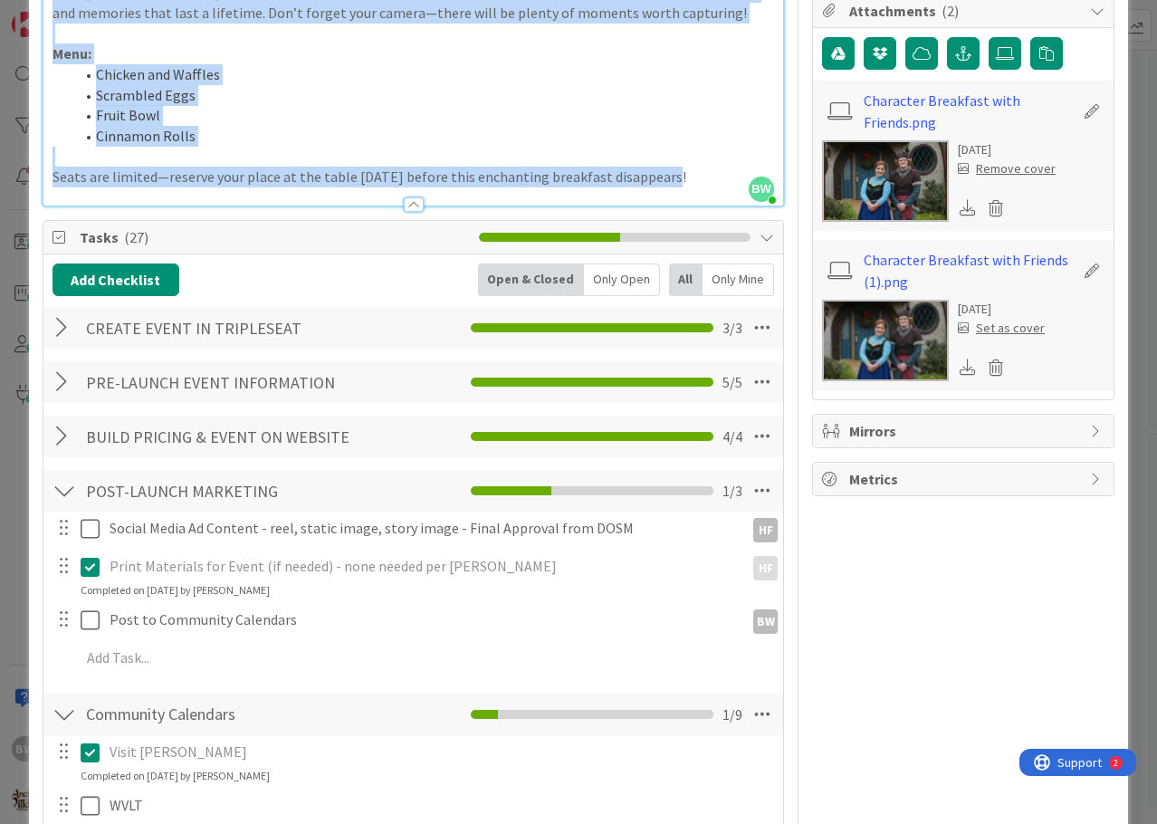
scroll to position [0, 0]
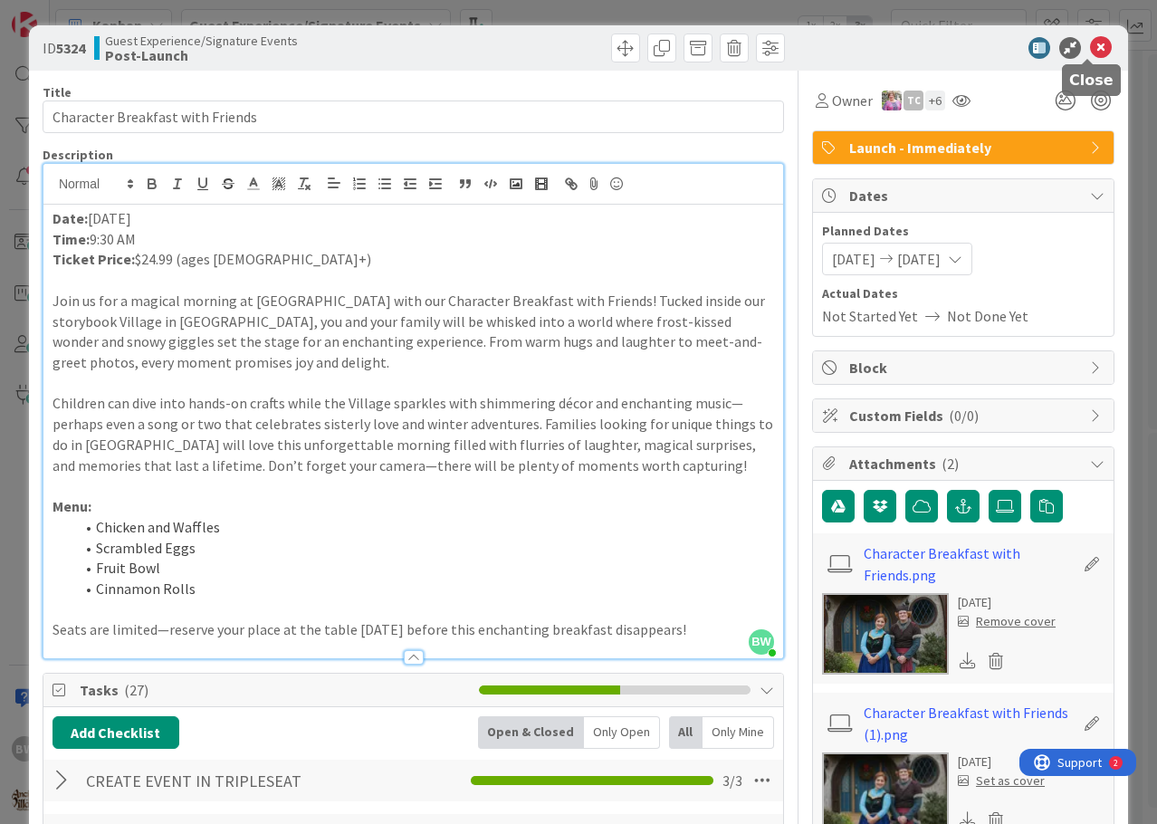
click at [1090, 45] on icon at bounding box center [1101, 48] width 22 height 22
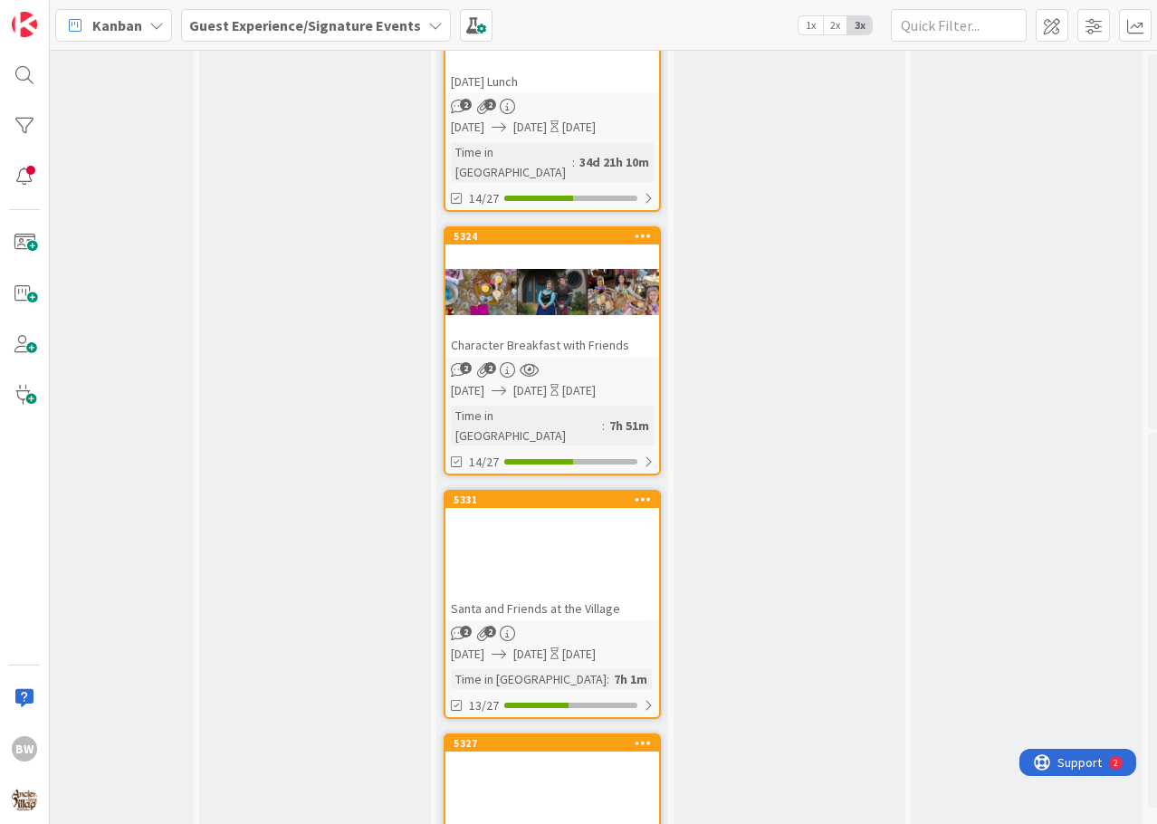
scroll to position [2986, 1280]
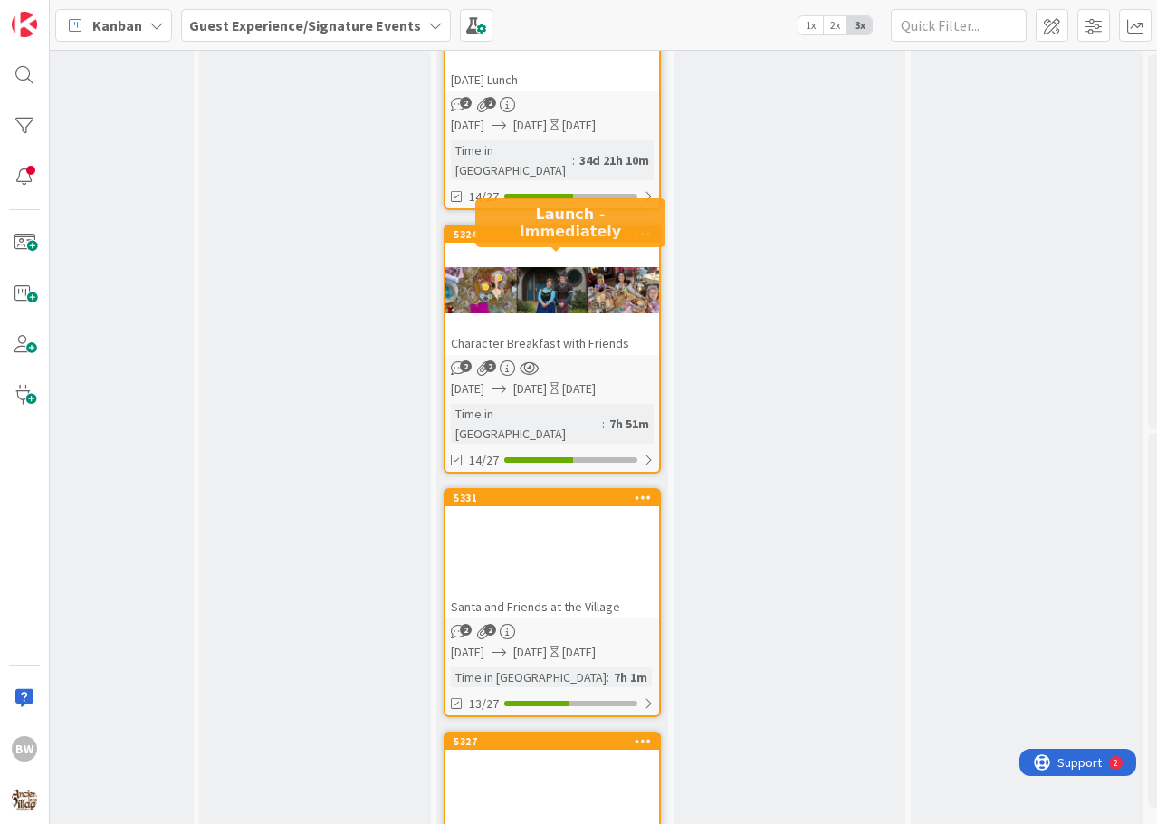
click at [526, 491] on div "5331" at bounding box center [555, 497] width 205 height 13
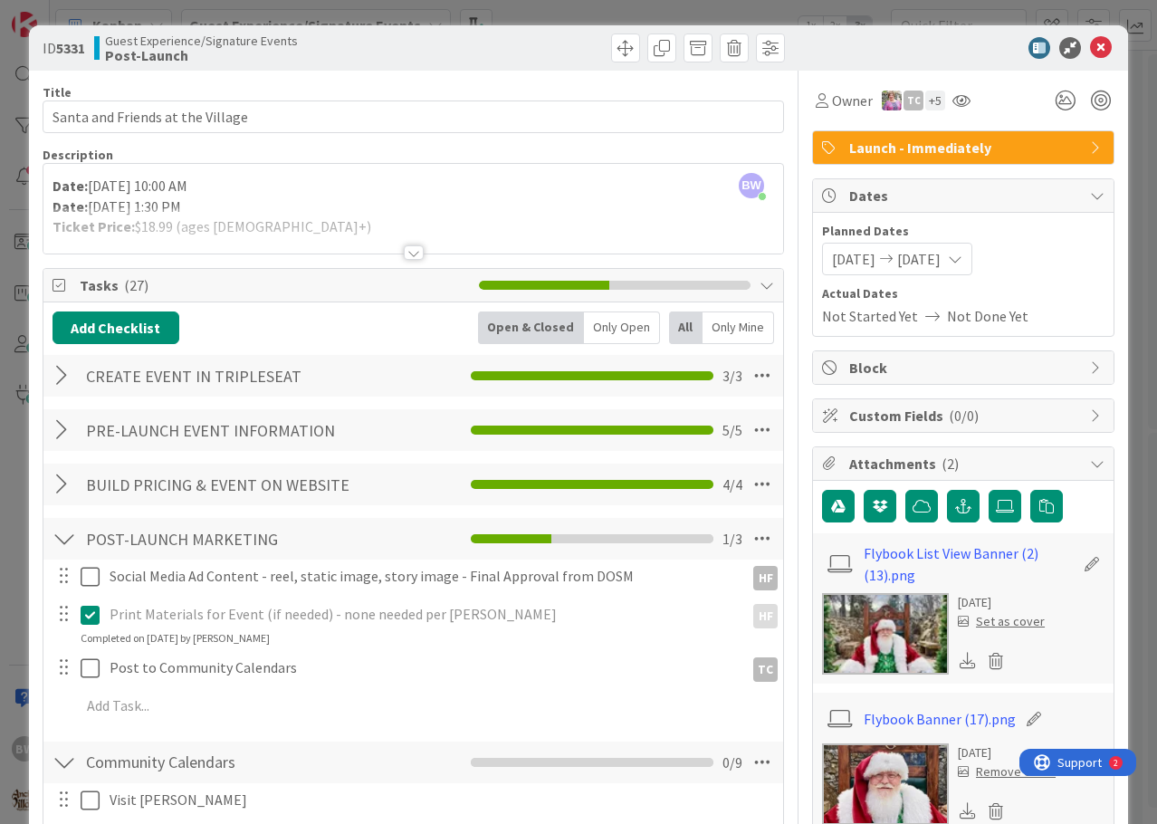
click at [404, 249] on div at bounding box center [414, 252] width 20 height 14
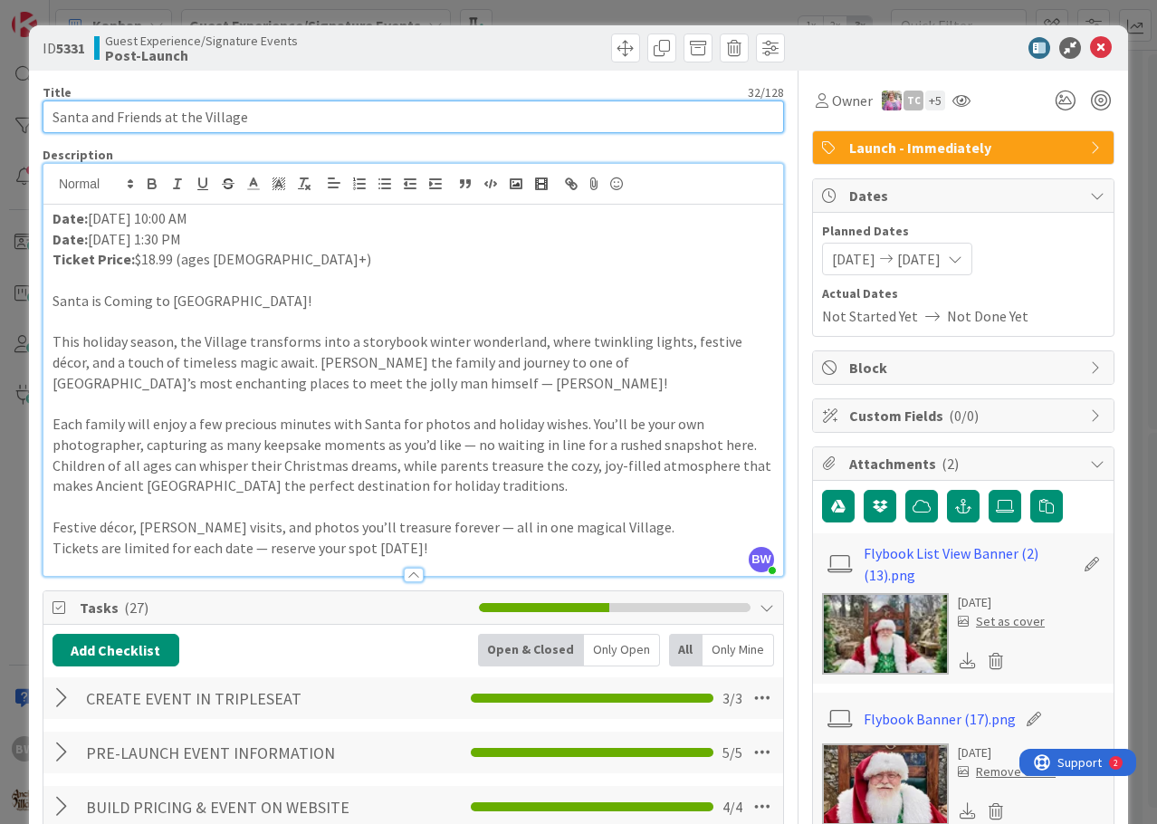
drag, startPoint x: 260, startPoint y: 117, endPoint x: 43, endPoint y: 120, distance: 216.3
click at [43, 120] on input "Santa and Friends at the Village" at bounding box center [413, 116] width 741 height 33
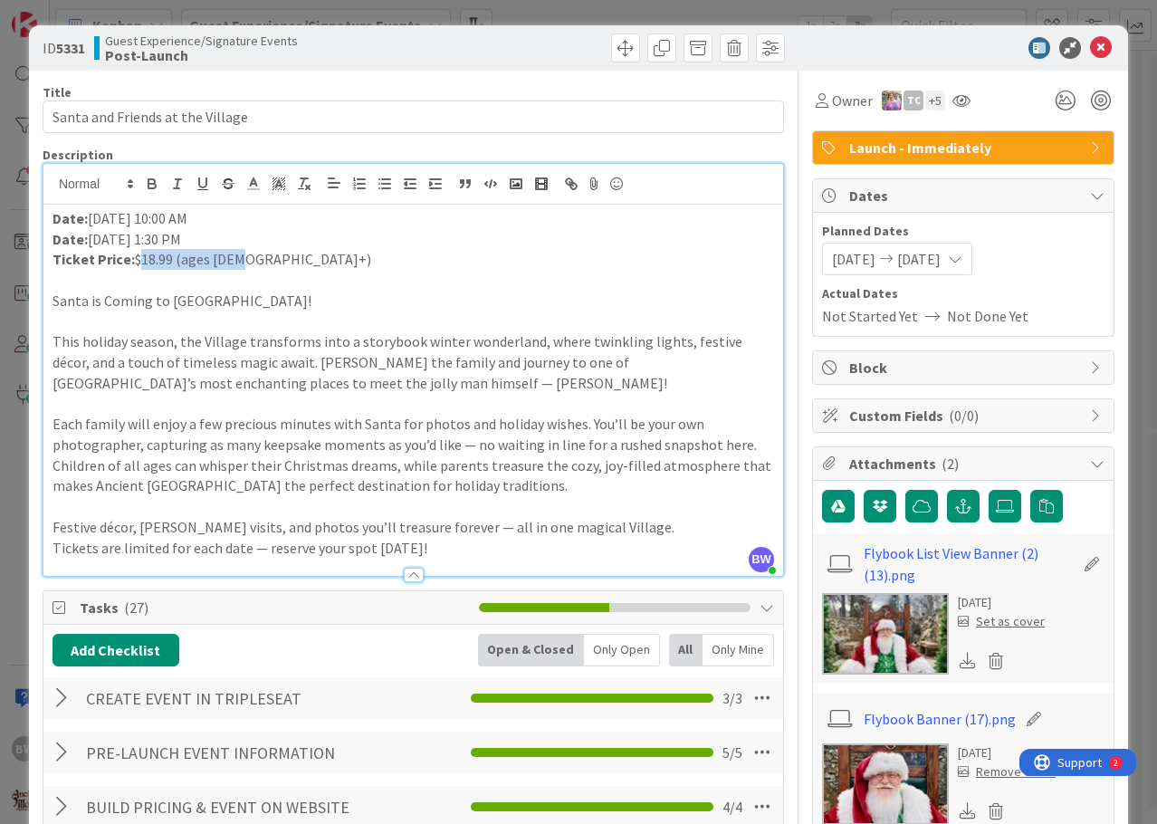
drag, startPoint x: 232, startPoint y: 259, endPoint x: 133, endPoint y: 258, distance: 98.6
click at [133, 258] on p "Ticket Price: $18.99 (ages 3+)" at bounding box center [412, 259] width 721 height 21
copy p "$18.99 (ages 3+)"
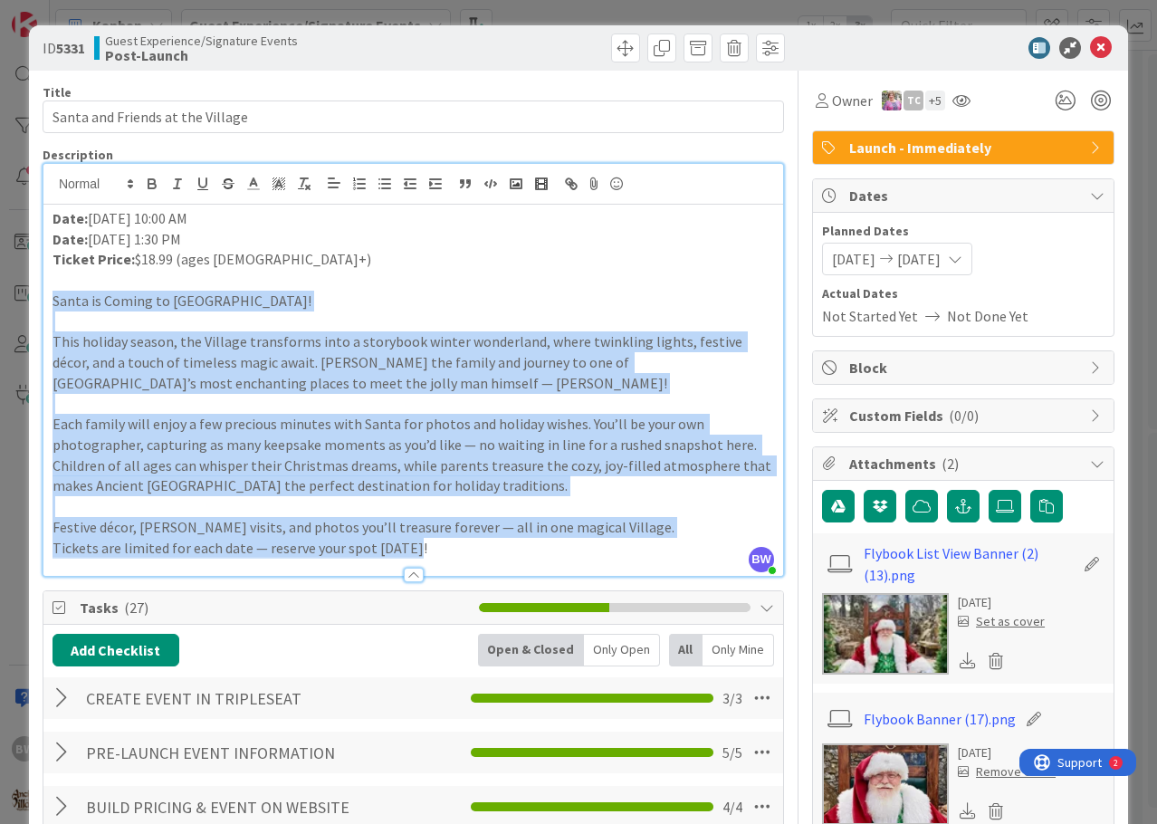
drag, startPoint x: 435, startPoint y: 547, endPoint x: 49, endPoint y: 300, distance: 458.7
click at [49, 300] on div "Date: December 20, 2025 at 10:00 AM Date: December 21, 2025 at 1:30 PM Ticket P…" at bounding box center [412, 390] width 739 height 371
copy div "Santa is Coming to Ancient Lore Village! This holiday season, the Village trans…"
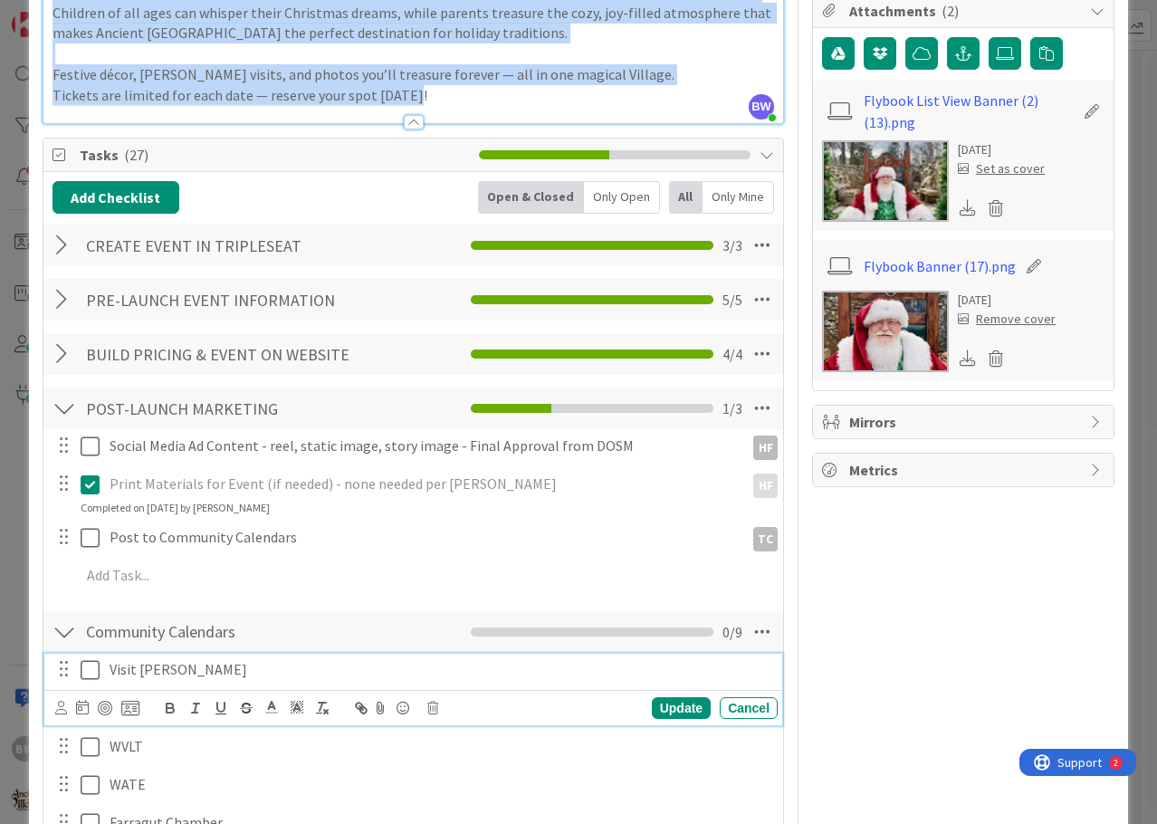
click at [85, 666] on icon at bounding box center [90, 670] width 19 height 22
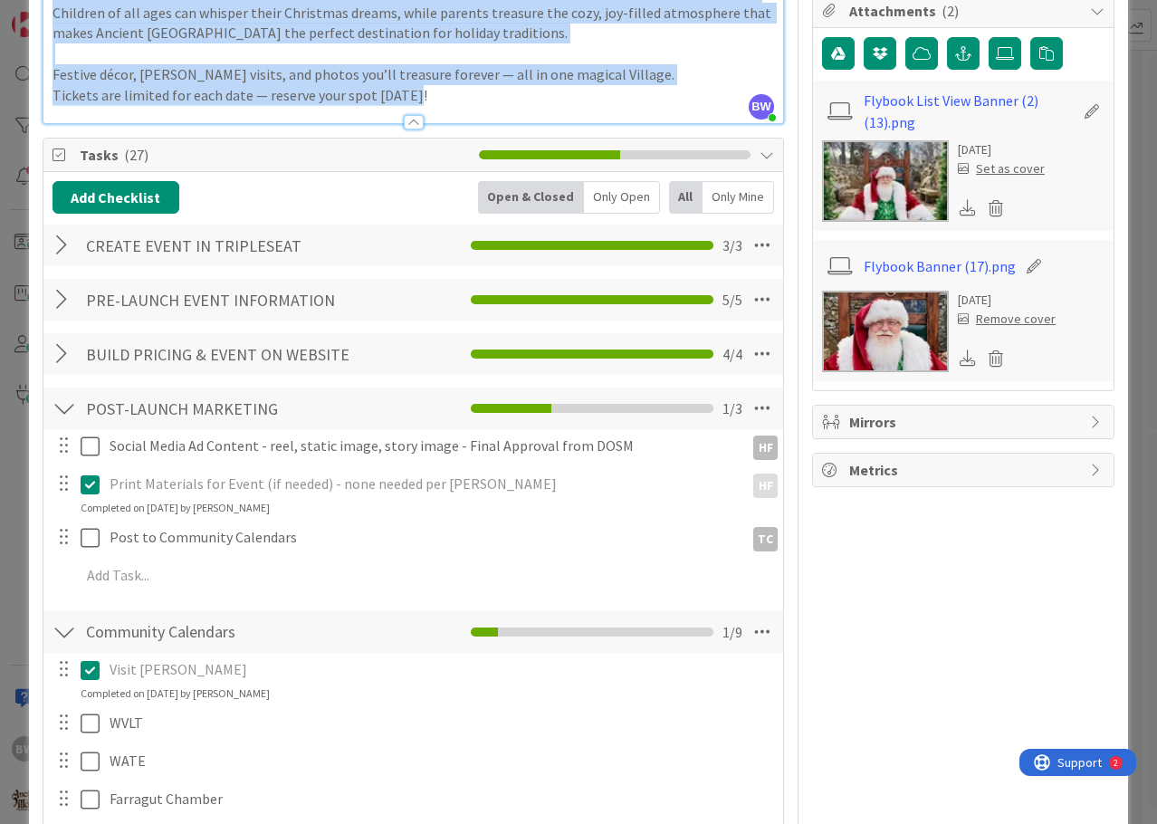
scroll to position [0, 0]
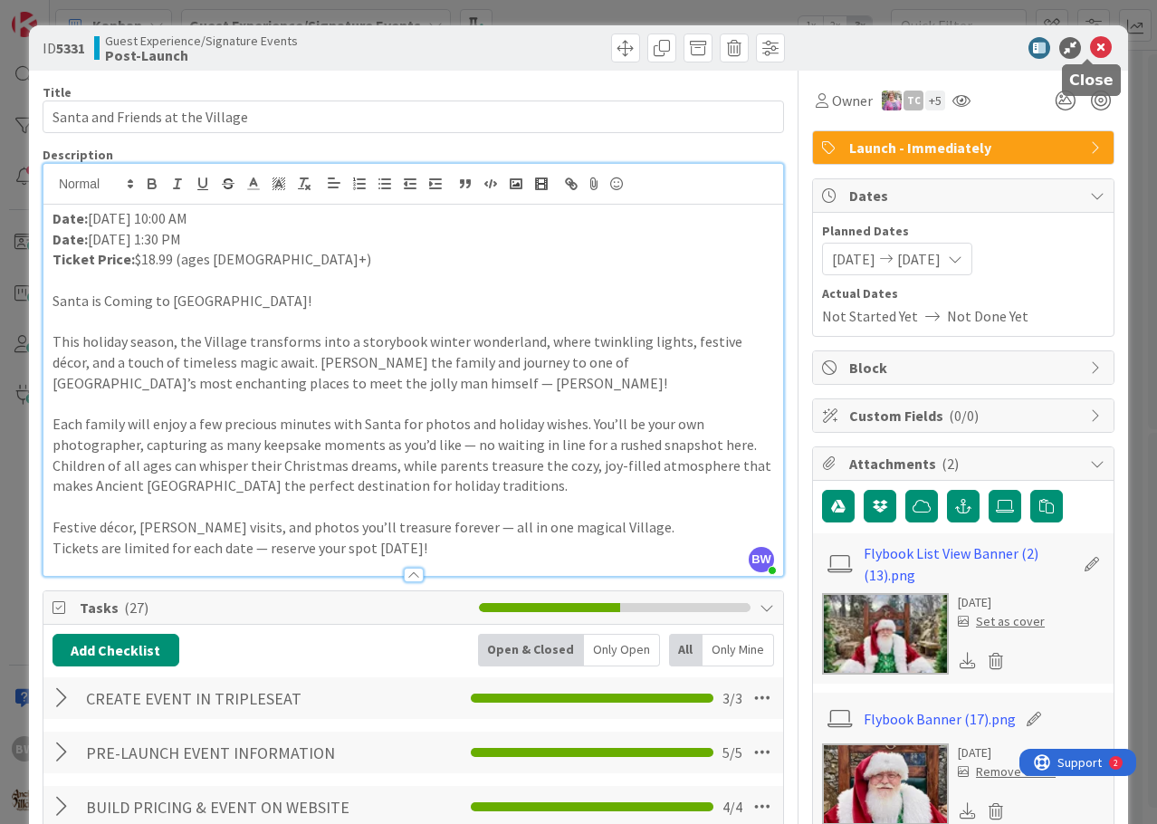
click at [1090, 47] on icon at bounding box center [1101, 48] width 22 height 22
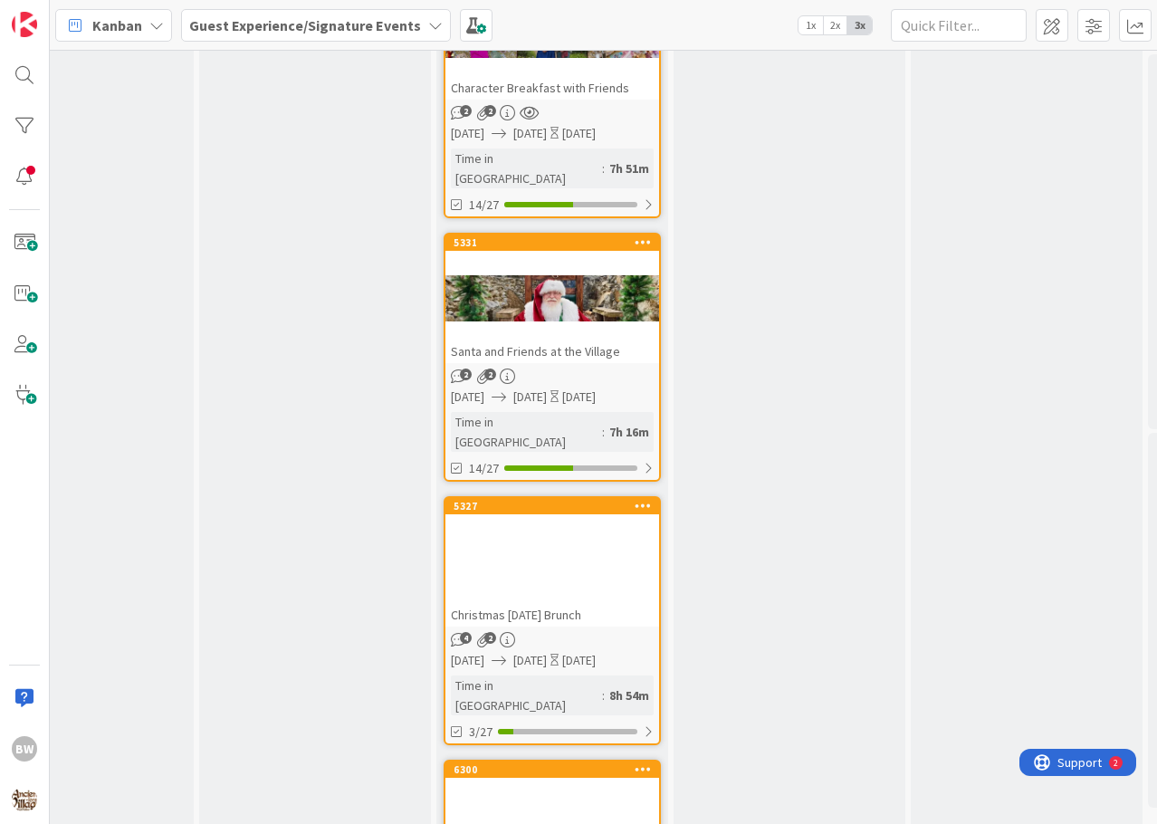
scroll to position [3257, 1280]
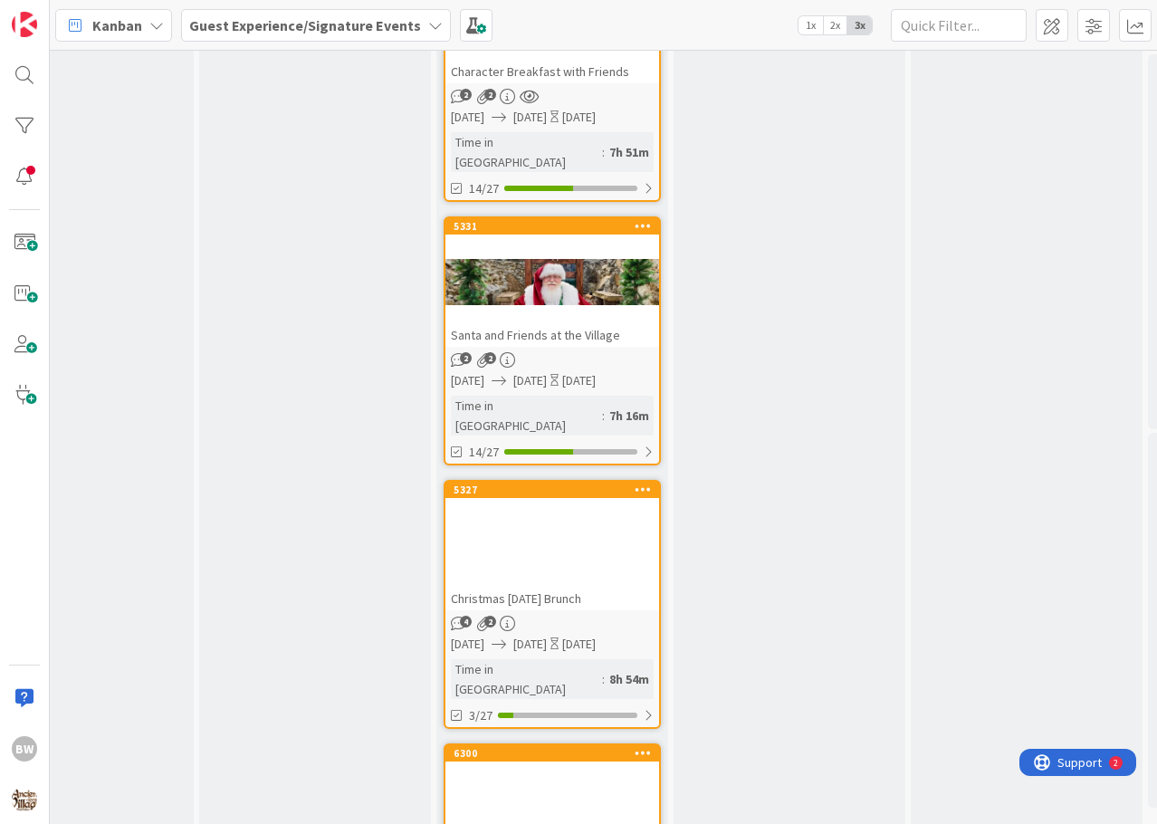
click at [538, 481] on div "5327" at bounding box center [552, 489] width 214 height 16
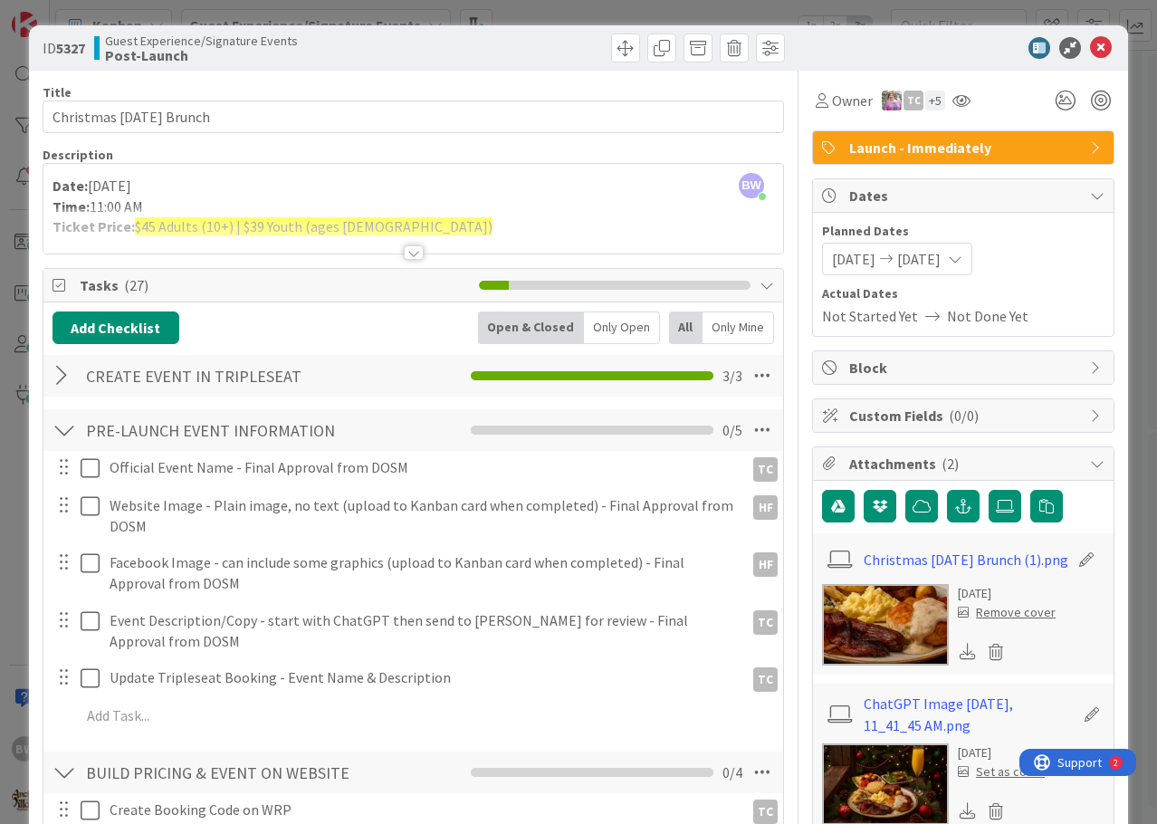
click at [408, 253] on div at bounding box center [414, 252] width 20 height 14
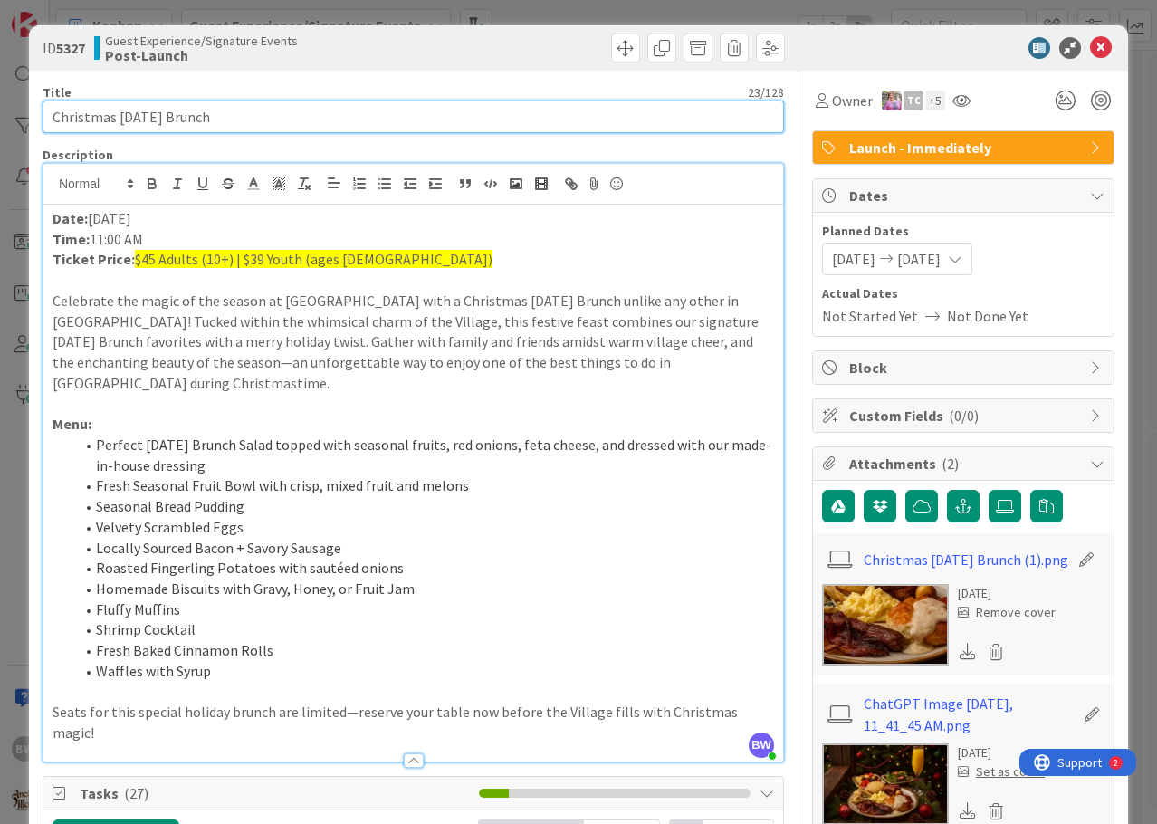
drag, startPoint x: 213, startPoint y: 116, endPoint x: 102, endPoint y: 118, distance: 110.4
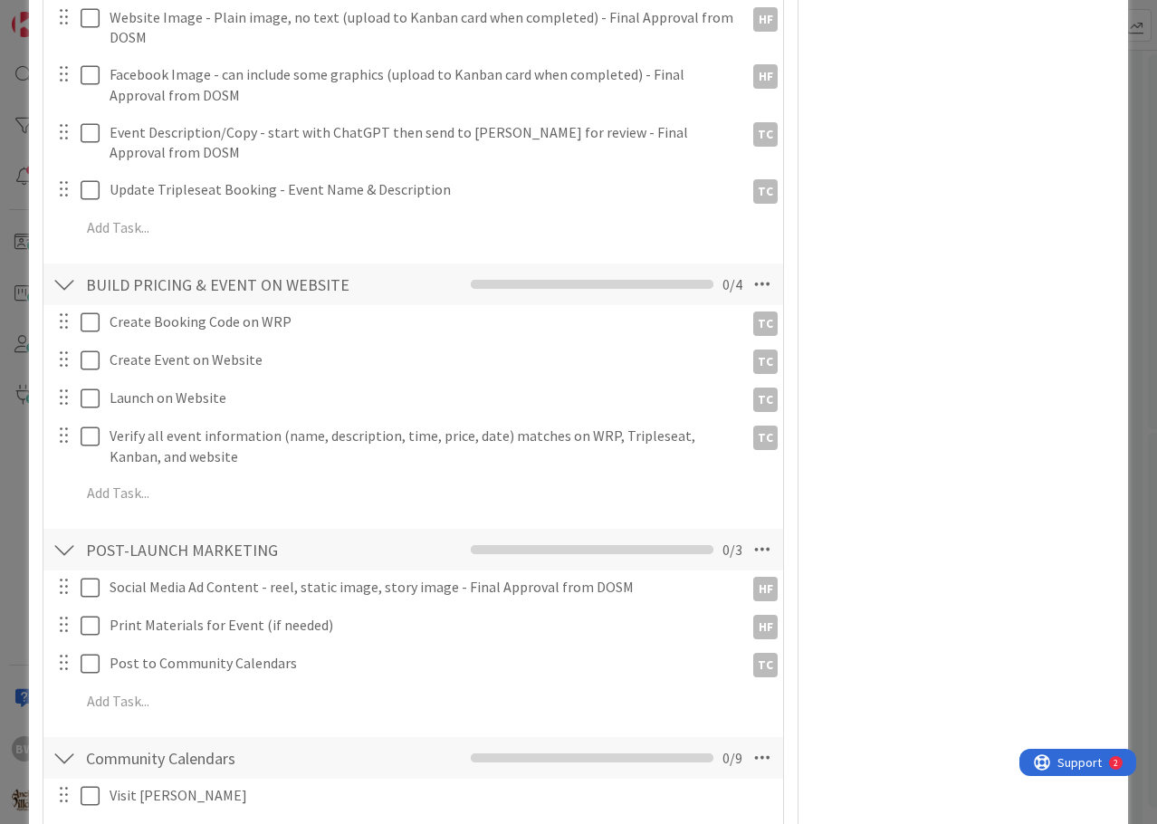
scroll to position [1267, 0]
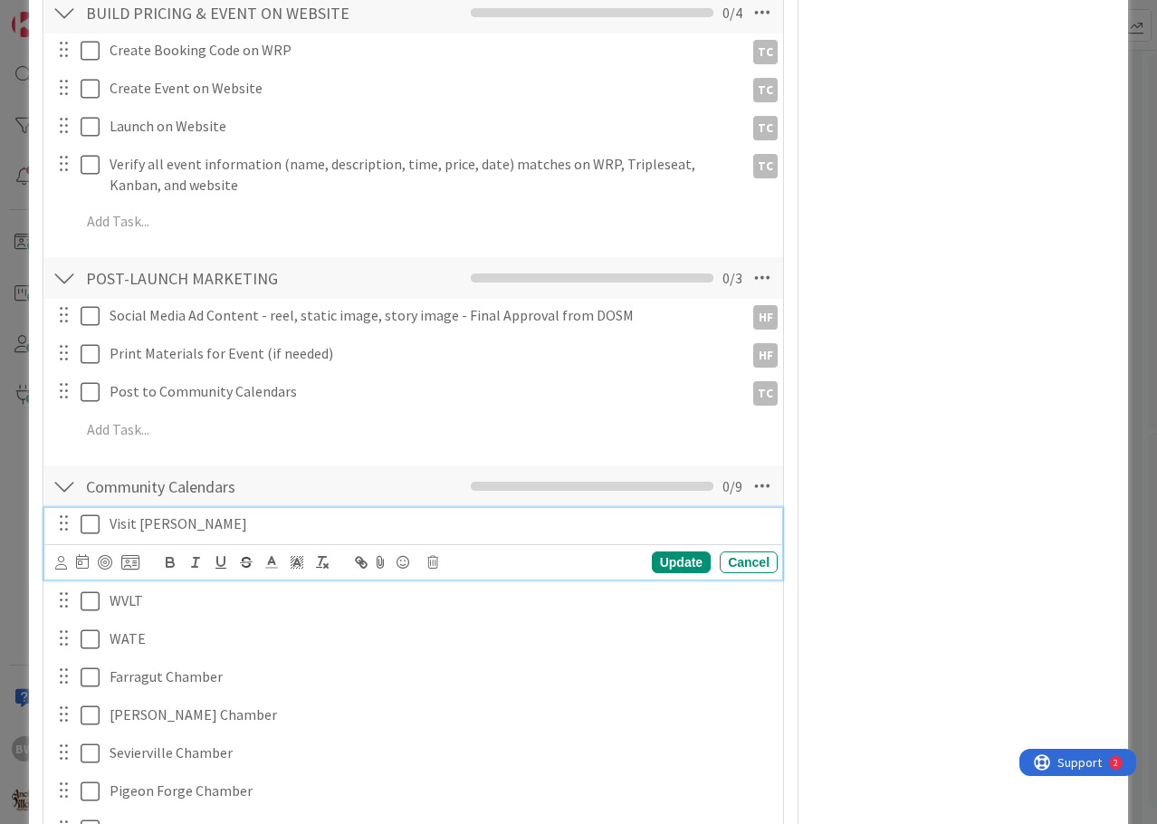
click at [90, 513] on icon at bounding box center [90, 524] width 19 height 22
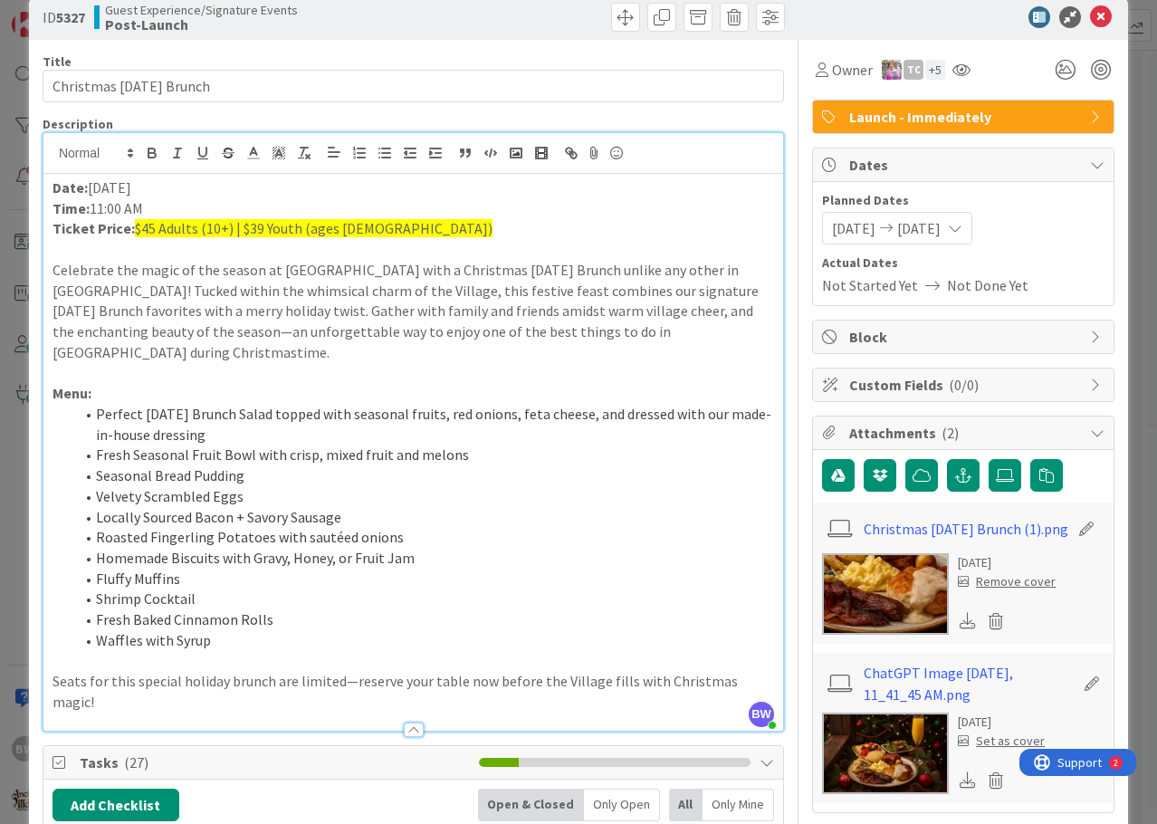
scroll to position [0, 0]
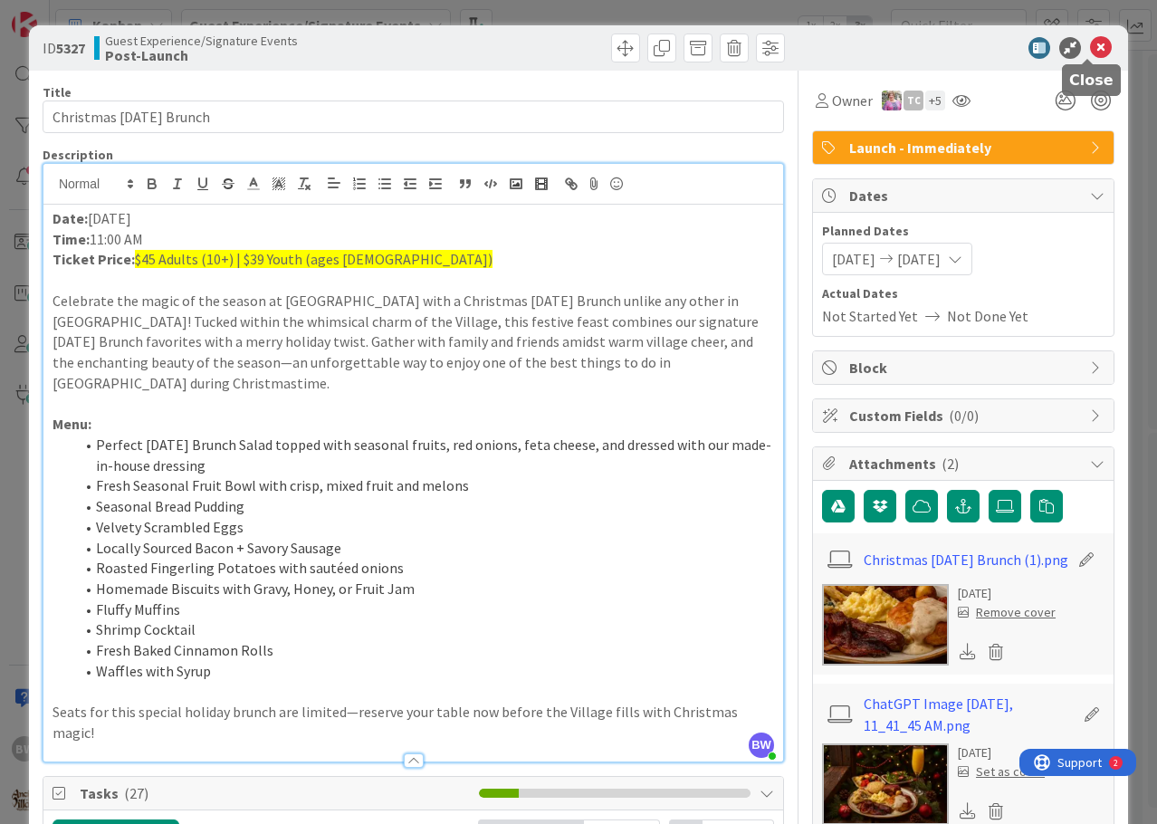
click at [1090, 46] on icon at bounding box center [1101, 48] width 22 height 22
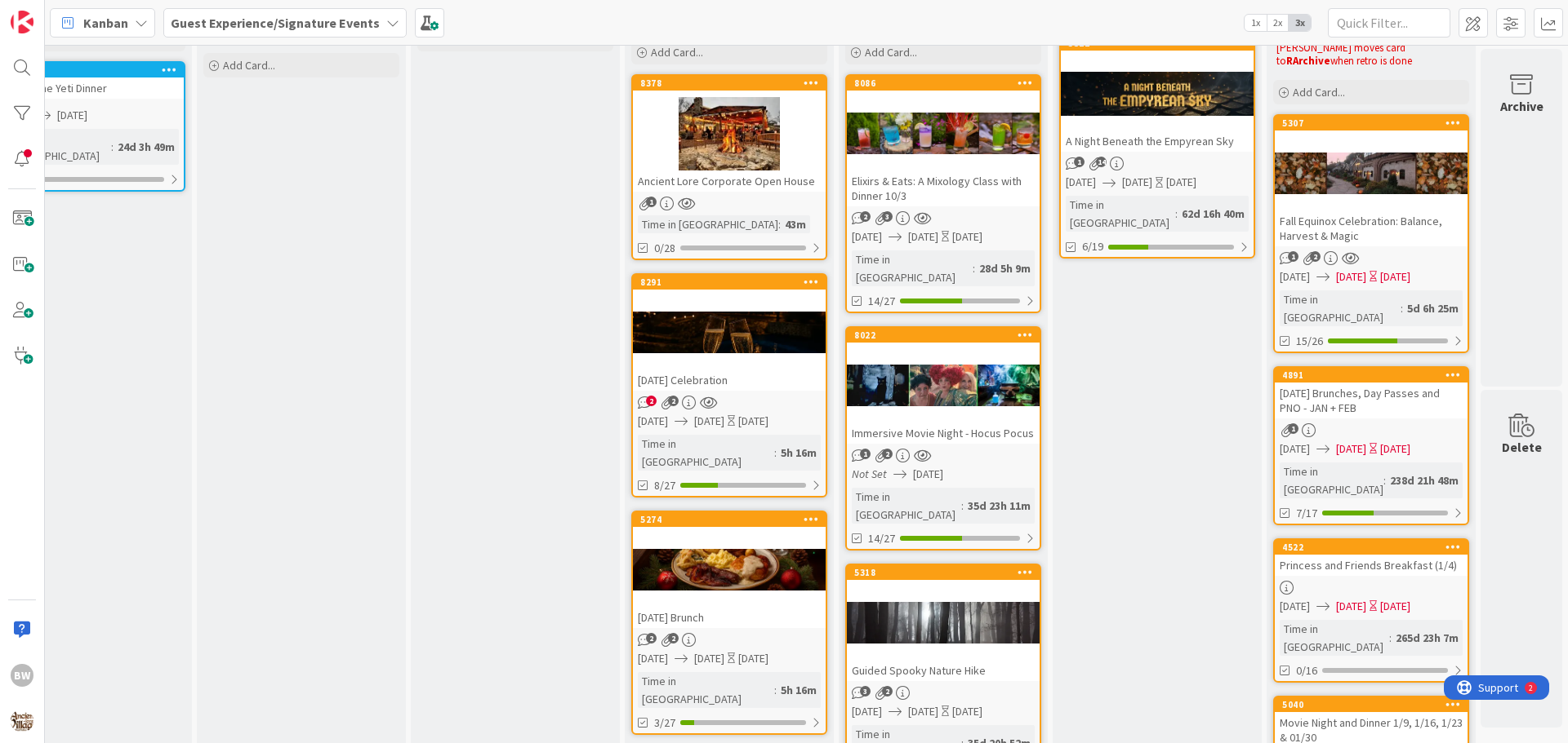
scroll to position [0, 715]
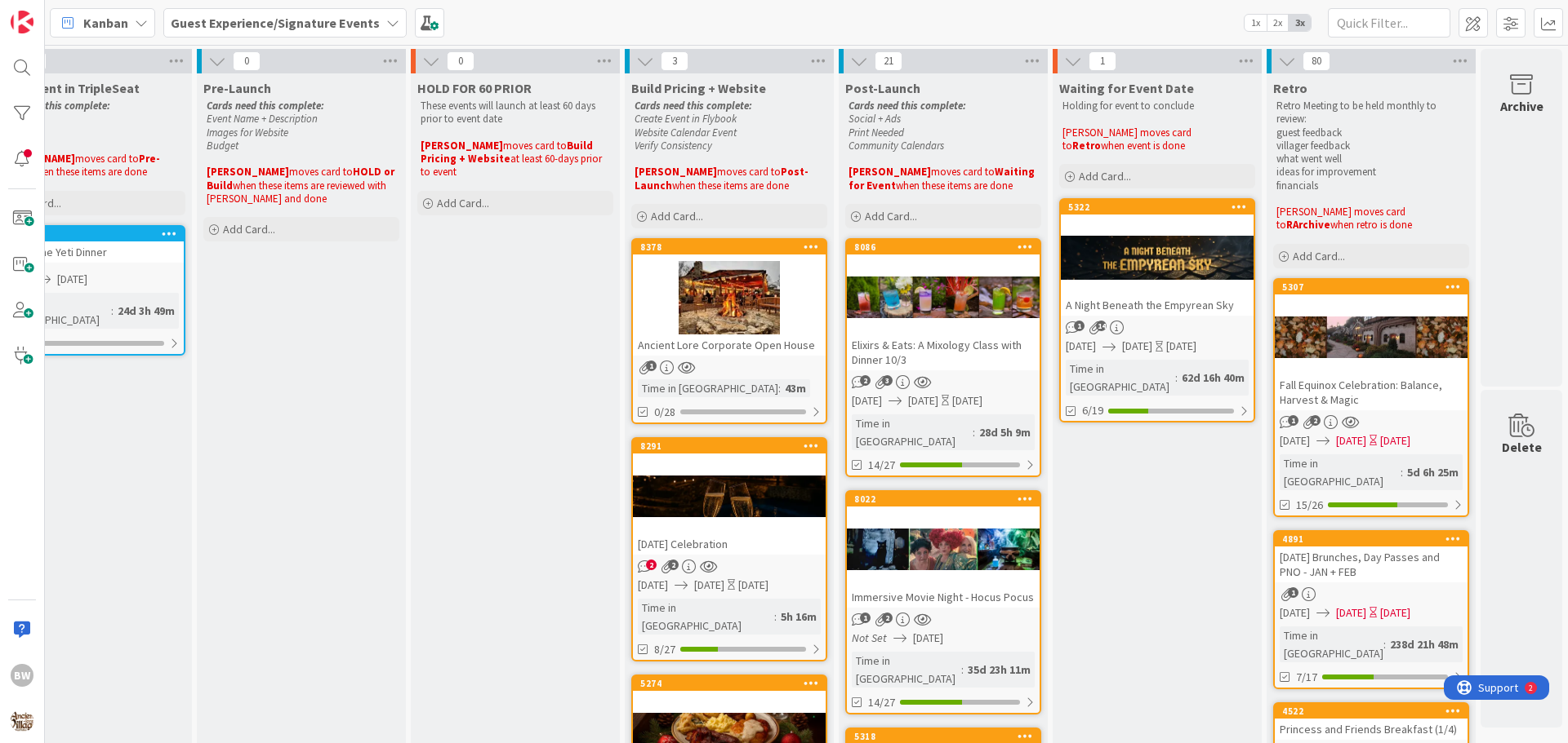
click at [725, 267] on div at bounding box center [729, 298] width 193 height 73
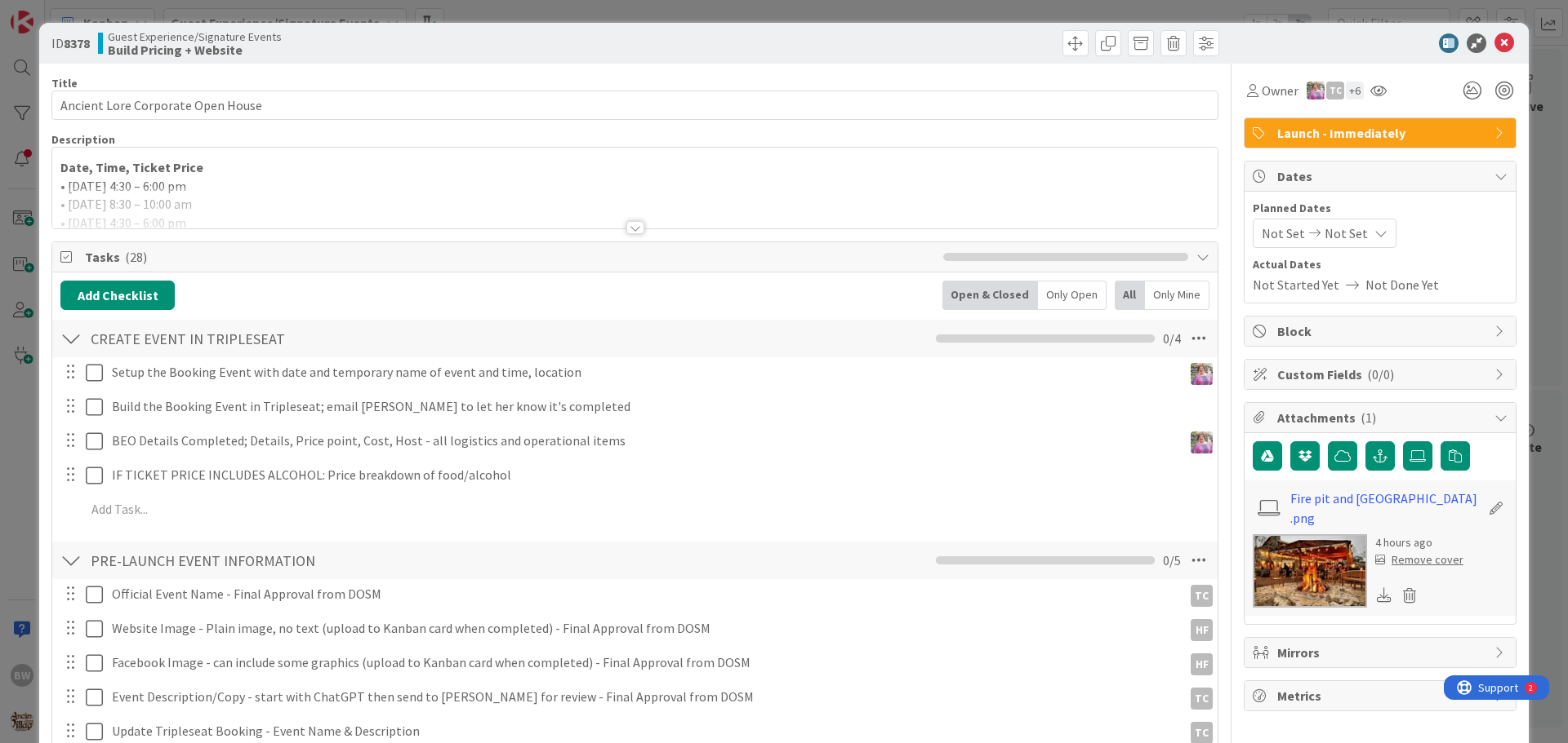
click at [633, 229] on div at bounding box center [635, 227] width 18 height 13
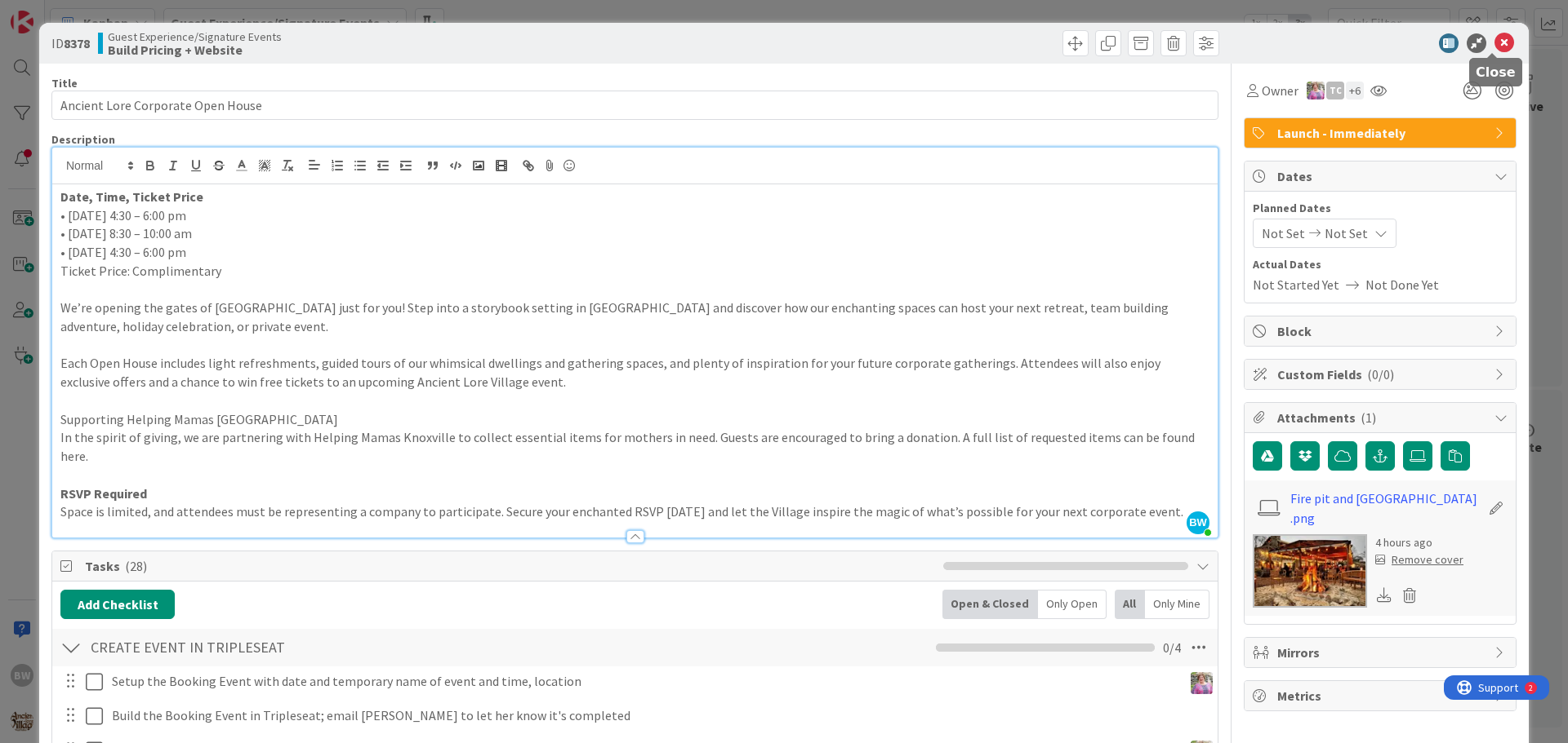
click at [1498, 44] on icon at bounding box center [1504, 43] width 20 height 20
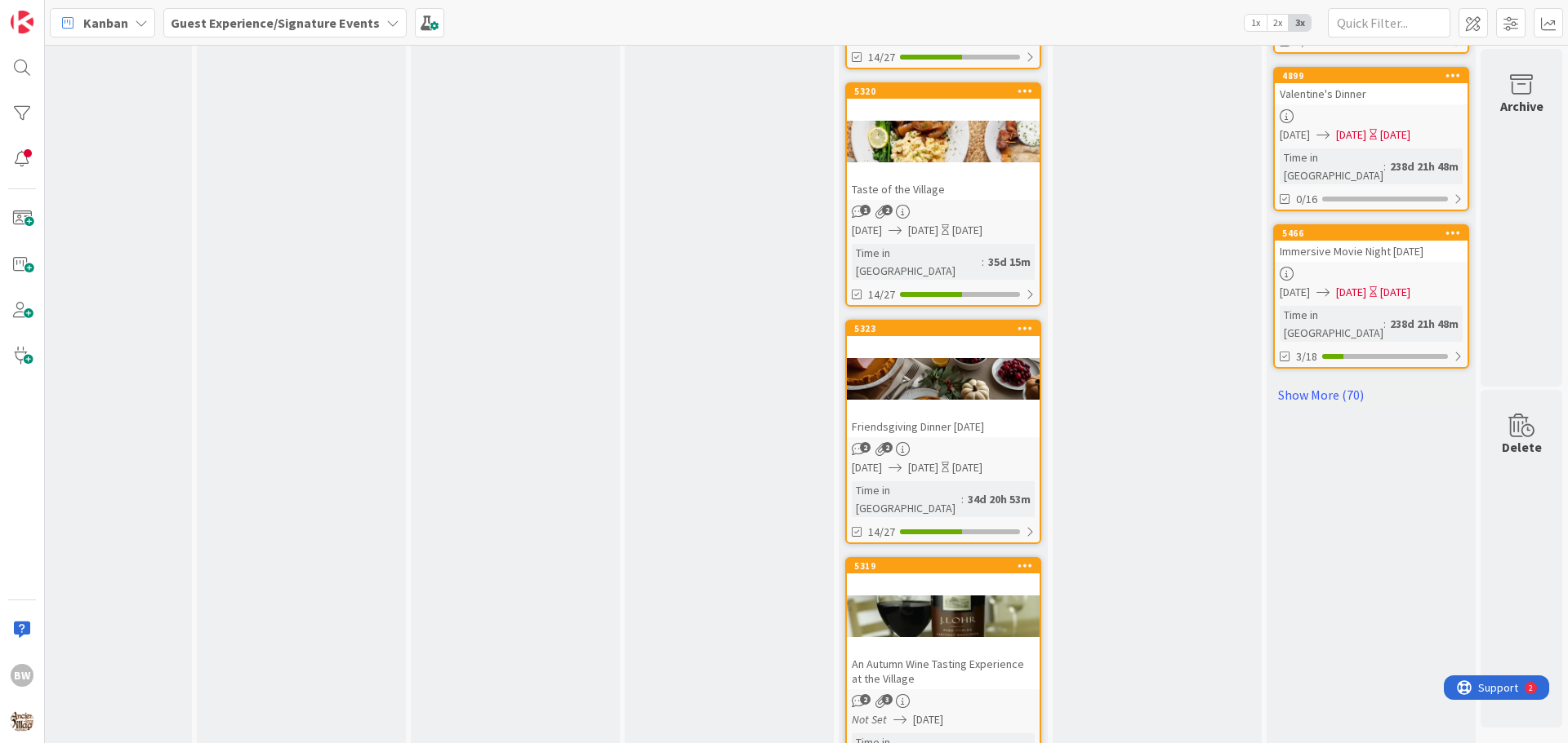
scroll to position [1876, 715]
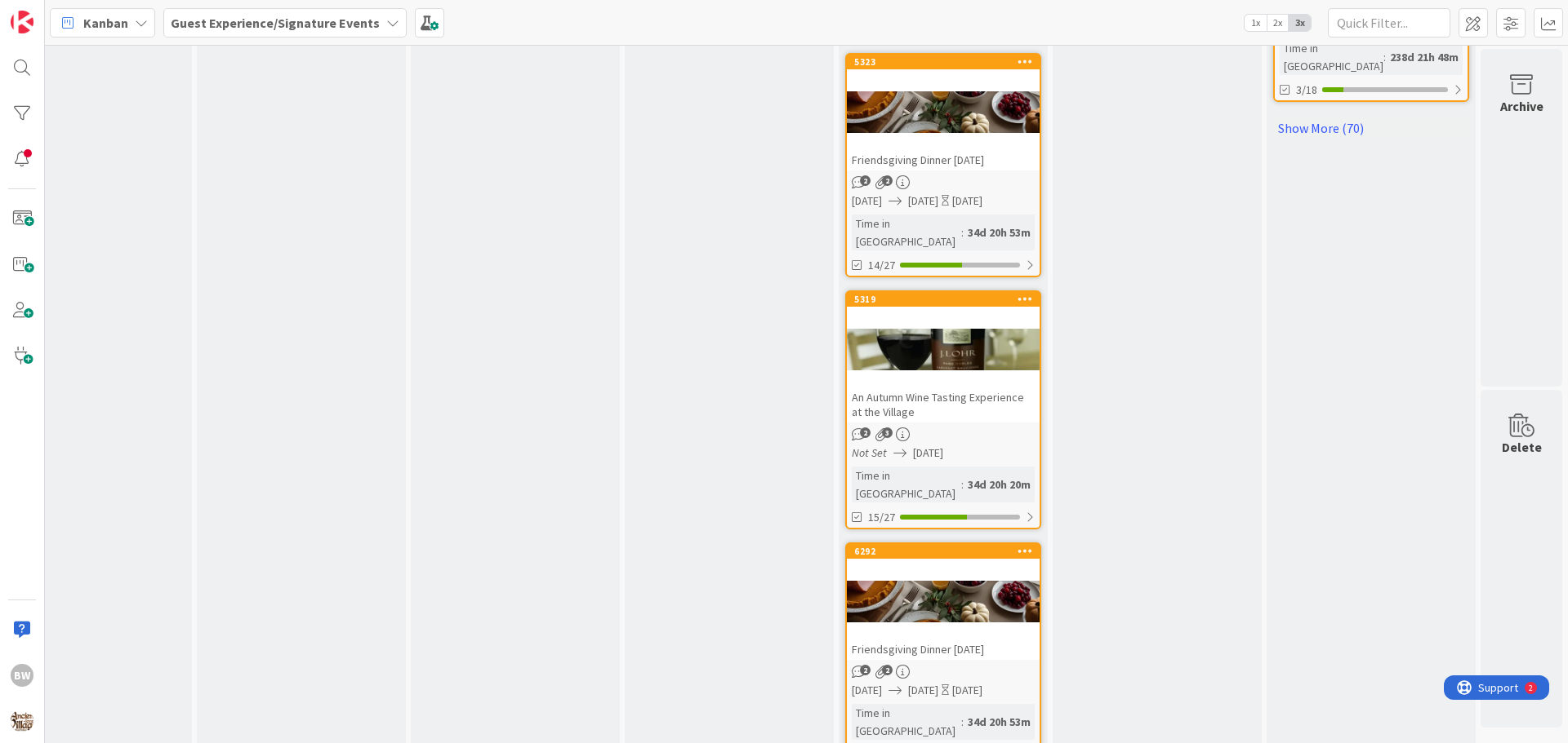
click at [945, 314] on div at bounding box center [943, 350] width 193 height 73
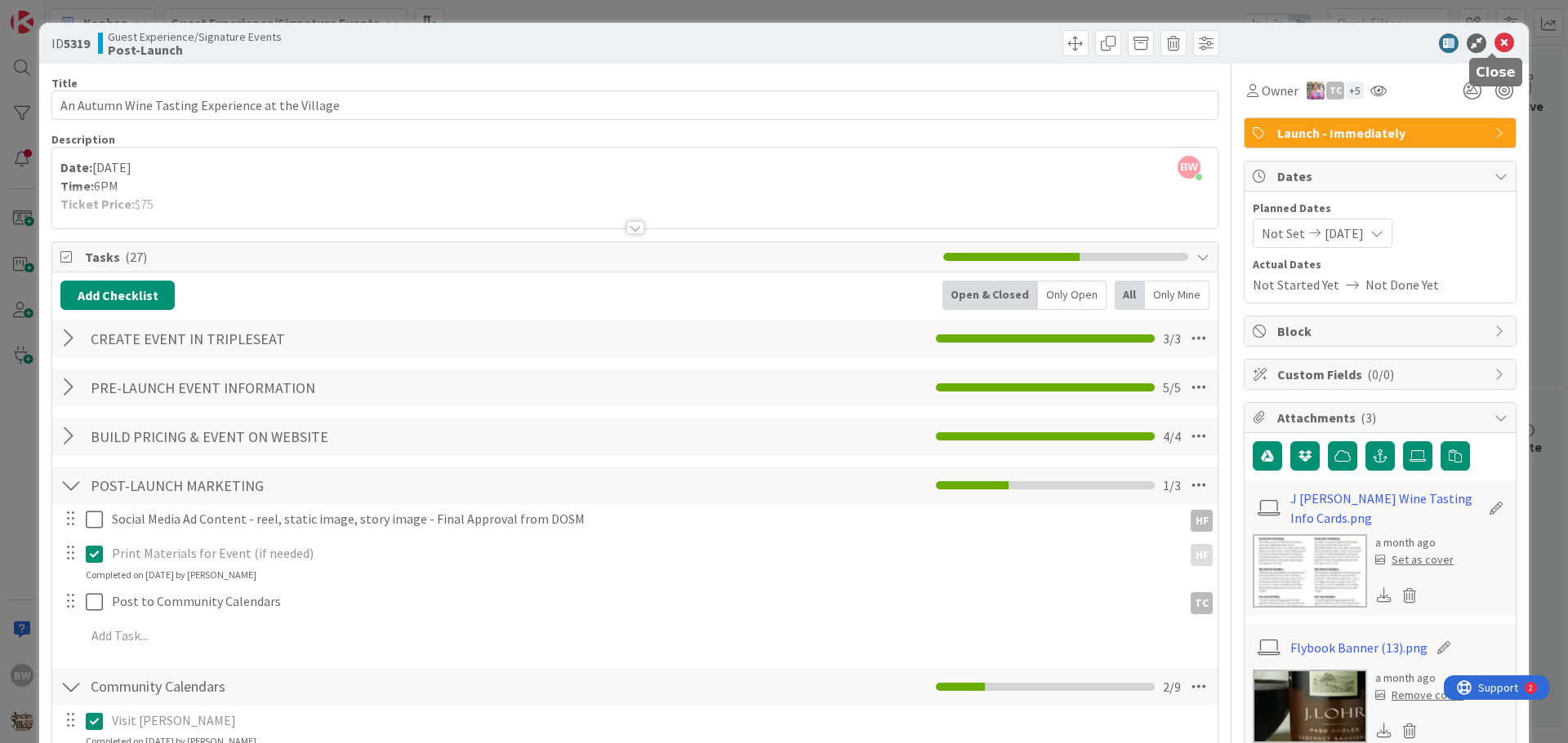
click at [1494, 43] on icon at bounding box center [1504, 43] width 20 height 20
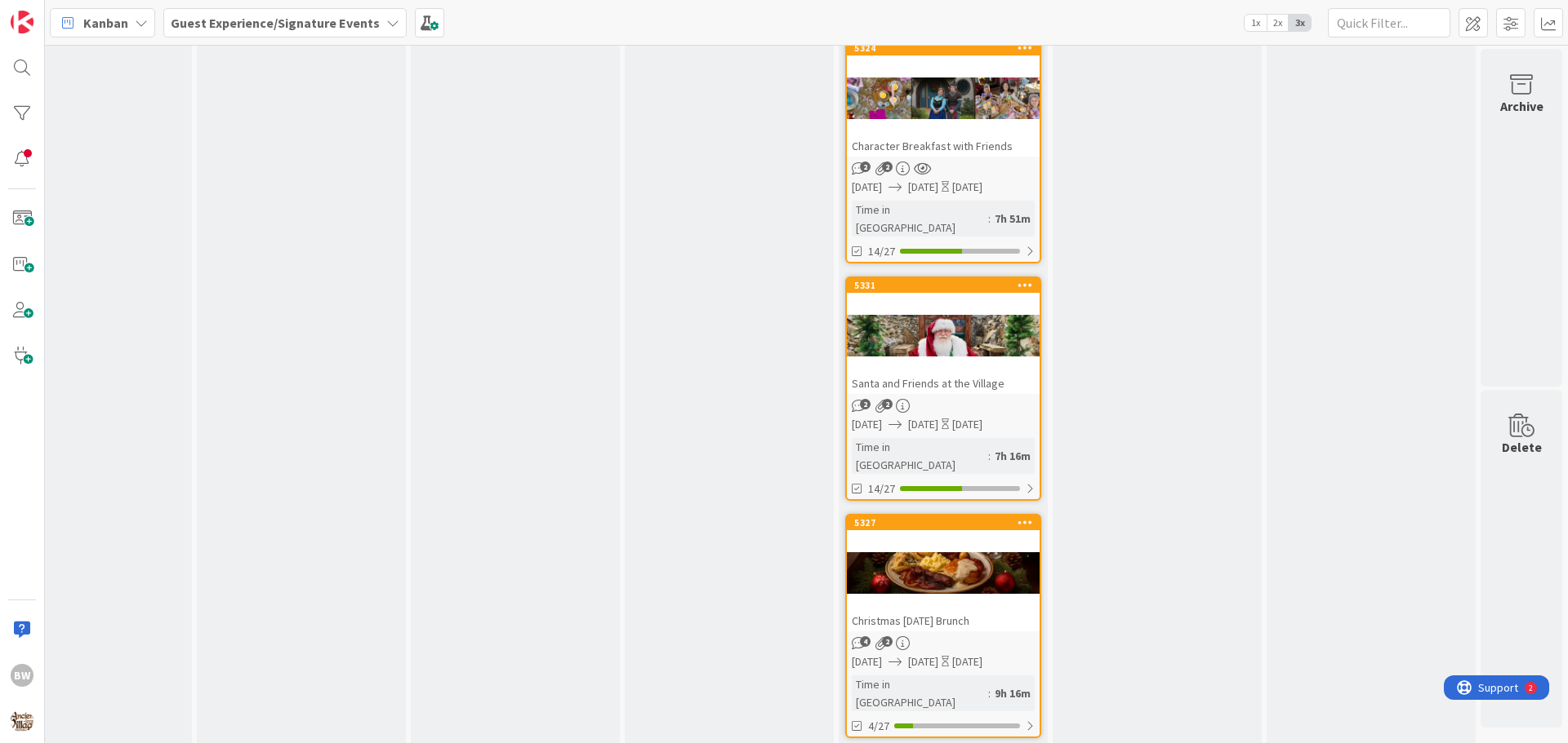
scroll to position [2856, 715]
click at [940, 537] on div at bounding box center [943, 573] width 193 height 73
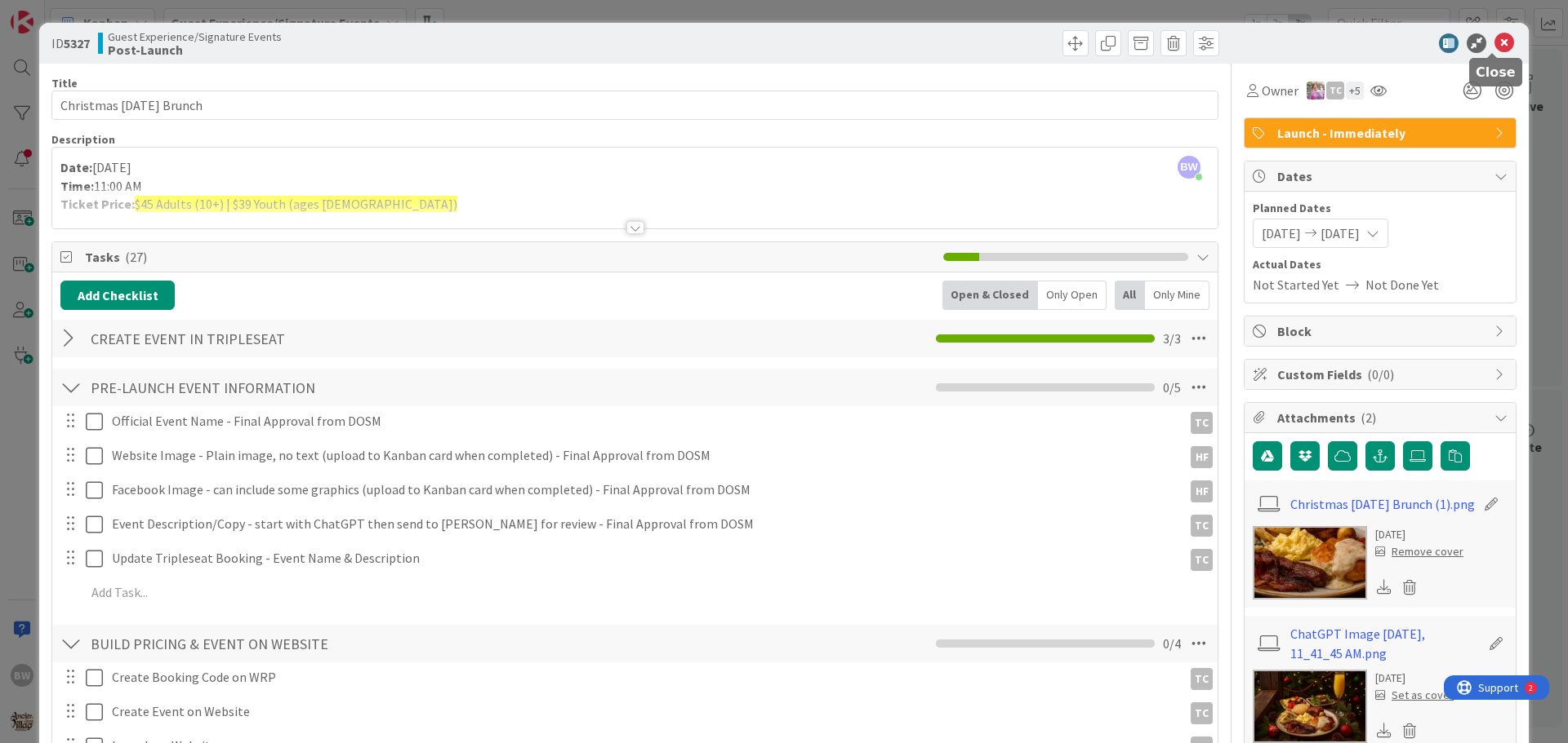
click at [1494, 41] on icon at bounding box center [1504, 43] width 20 height 20
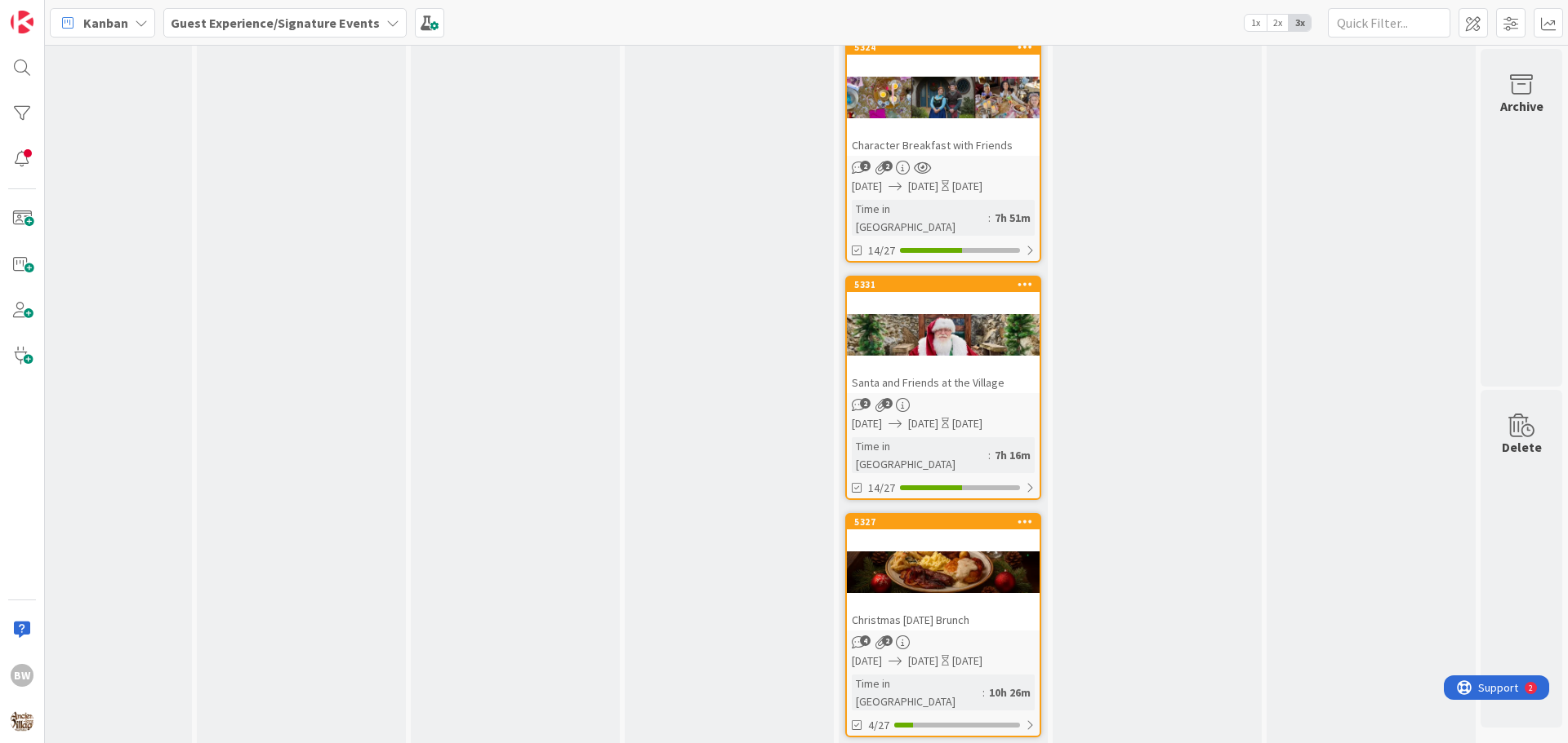
scroll to position [3182, 715]
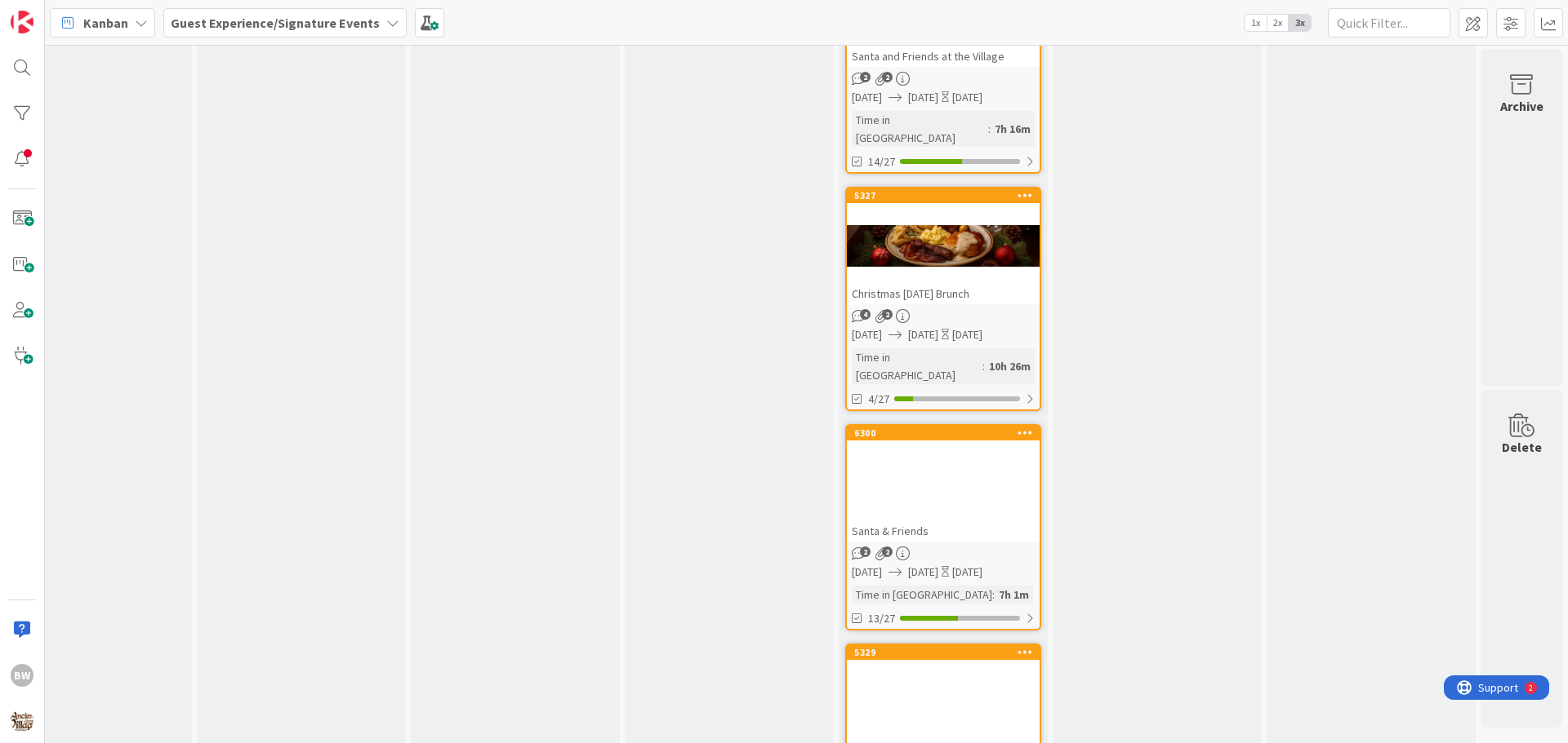
click at [945, 666] on div at bounding box center [943, 702] width 193 height 73
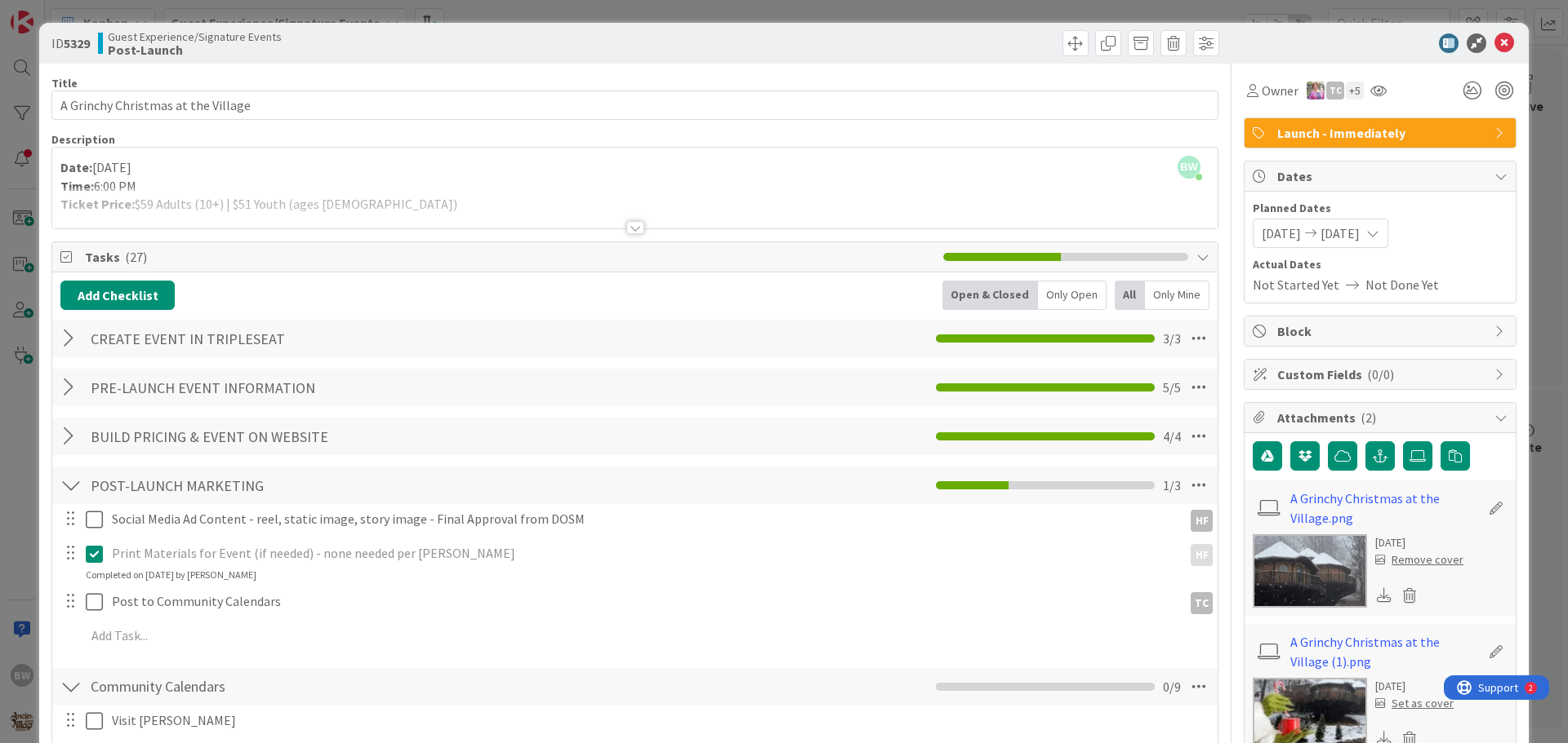
click at [633, 230] on div at bounding box center [635, 227] width 18 height 13
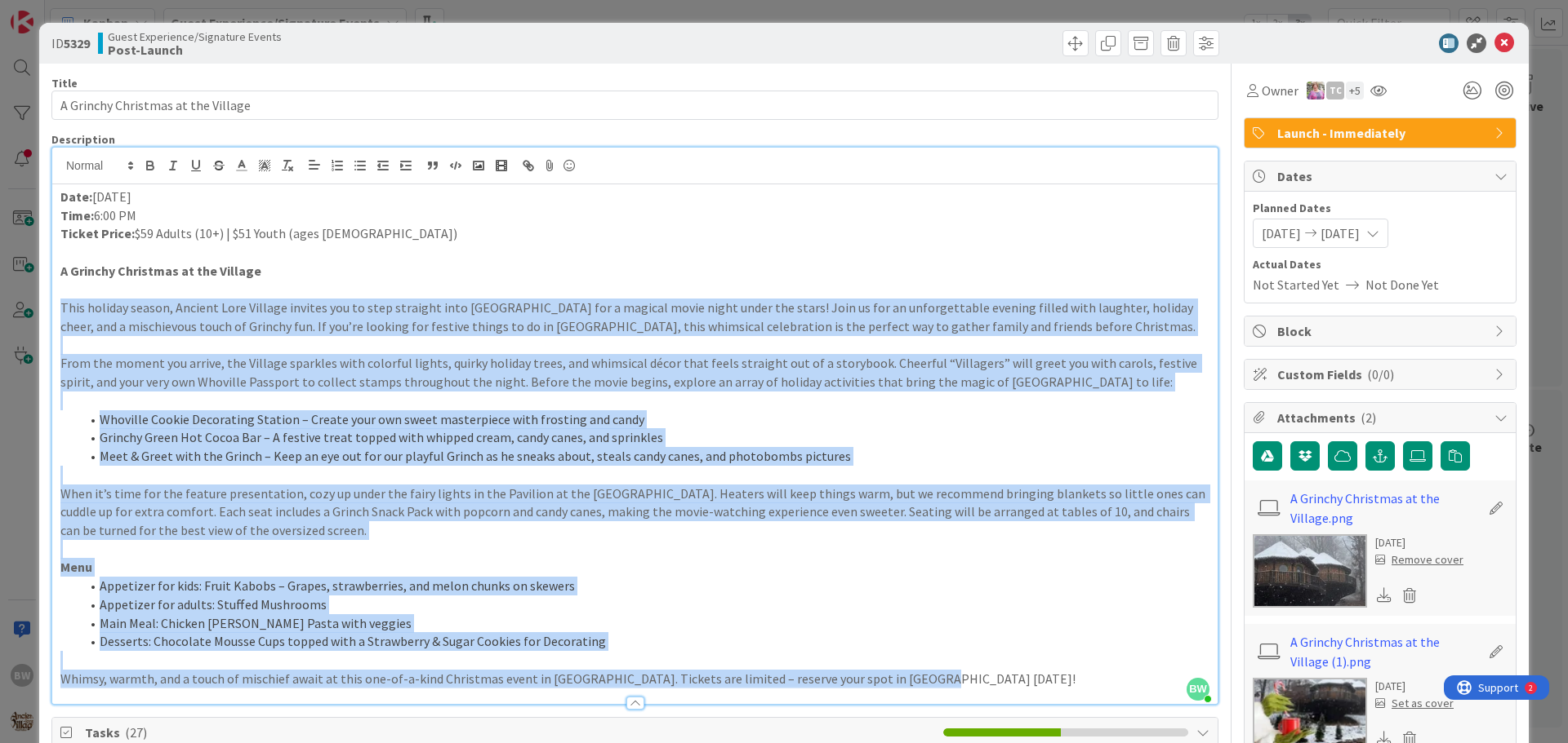
drag, startPoint x: 931, startPoint y: 679, endPoint x: 58, endPoint y: 308, distance: 948.6
click at [58, 308] on div "Date: December 22, 2025 Time: 6:00 PM Ticket Price: $59 Adults (10+) | $51 Yout…" at bounding box center [634, 445] width 1165 height 519
copy div "This holiday season, Ancient Lore Village invites you to step straight into Who…"
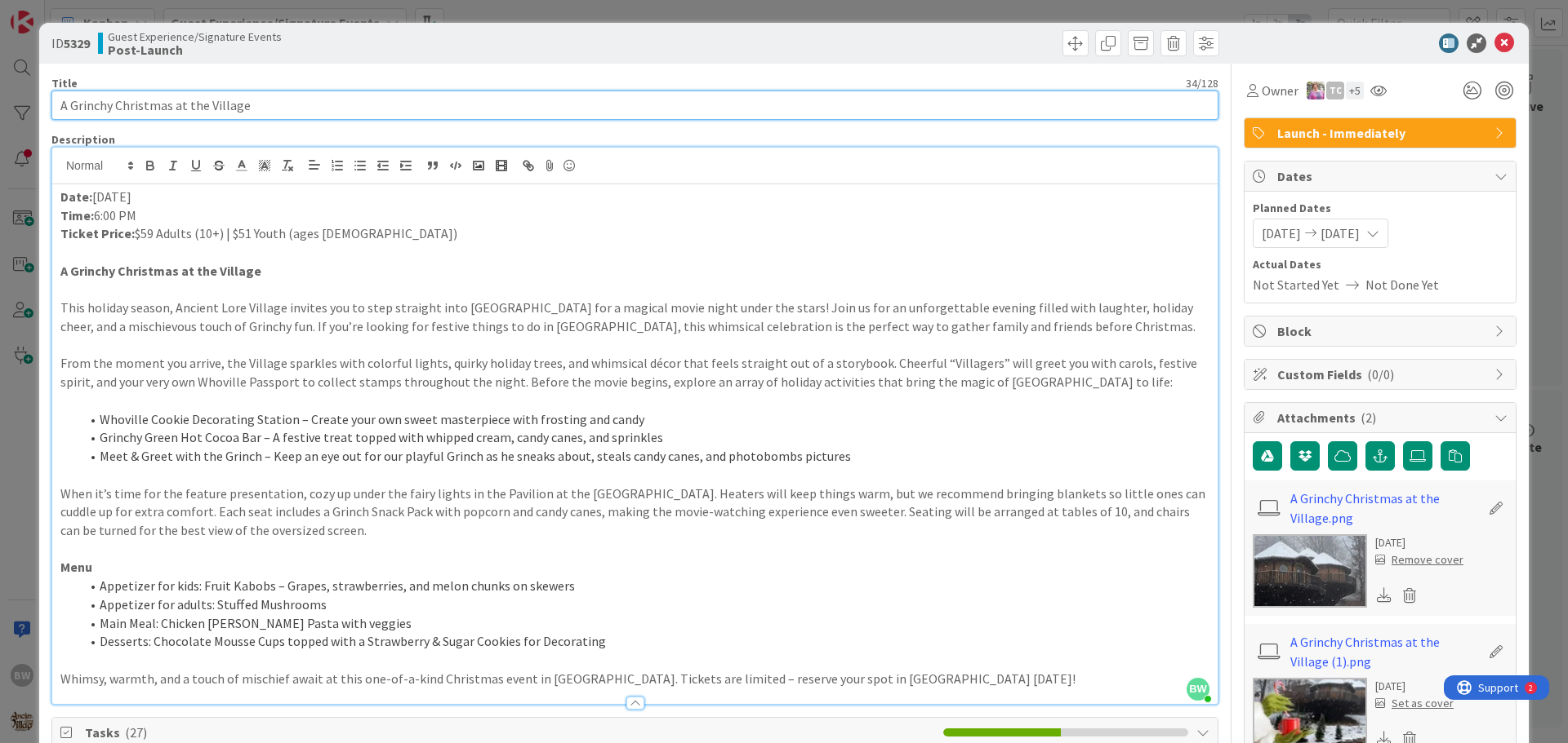
drag, startPoint x: 263, startPoint y: 108, endPoint x: 33, endPoint y: 111, distance: 230.0
click at [33, 111] on div "ID 5329 Guest Experience/Signature Events Post-Launch Title 34 / 128 A Grinchy …" at bounding box center [784, 372] width 1568 height 743
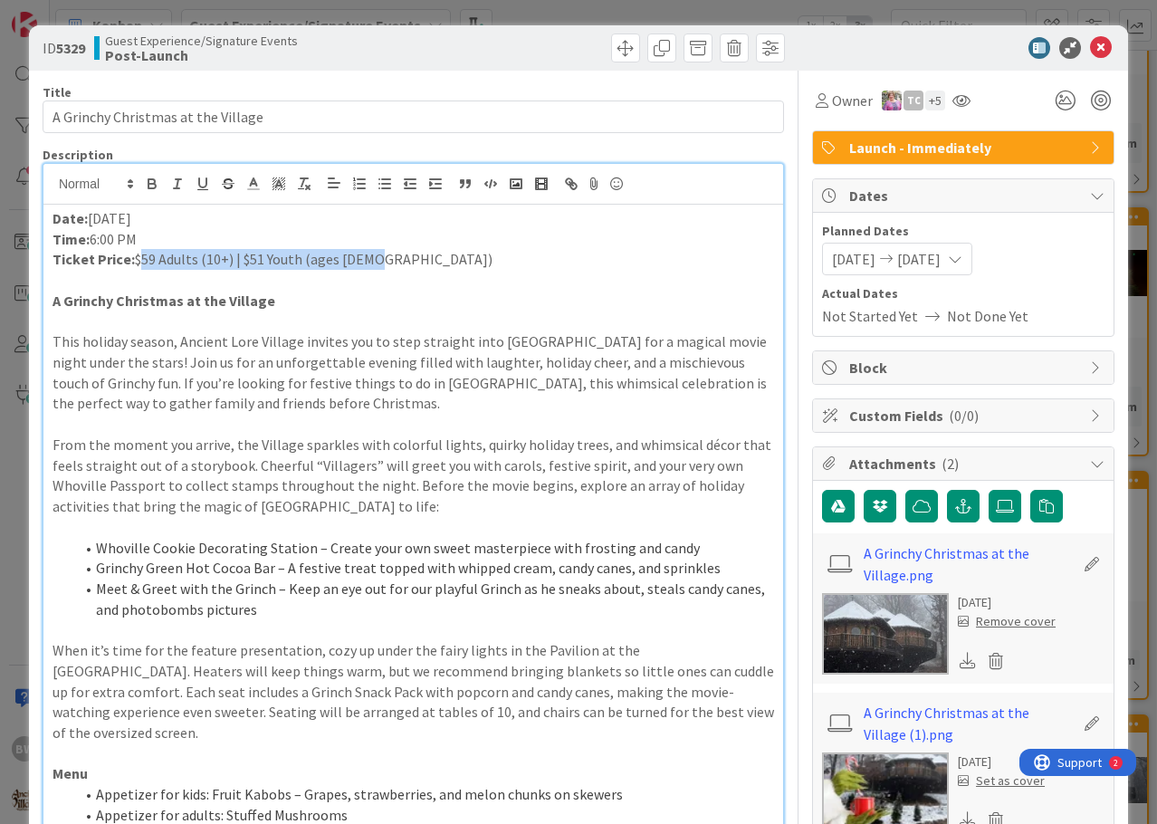
drag, startPoint x: 361, startPoint y: 258, endPoint x: 136, endPoint y: 256, distance: 225.4
click at [136, 256] on p "Ticket Price: $59 Adults (10+) | $51 Youth (ages 3-9)" at bounding box center [412, 259] width 721 height 21
copy p "$59 Adults (10+) | $51 Youth (ages 3-9)"
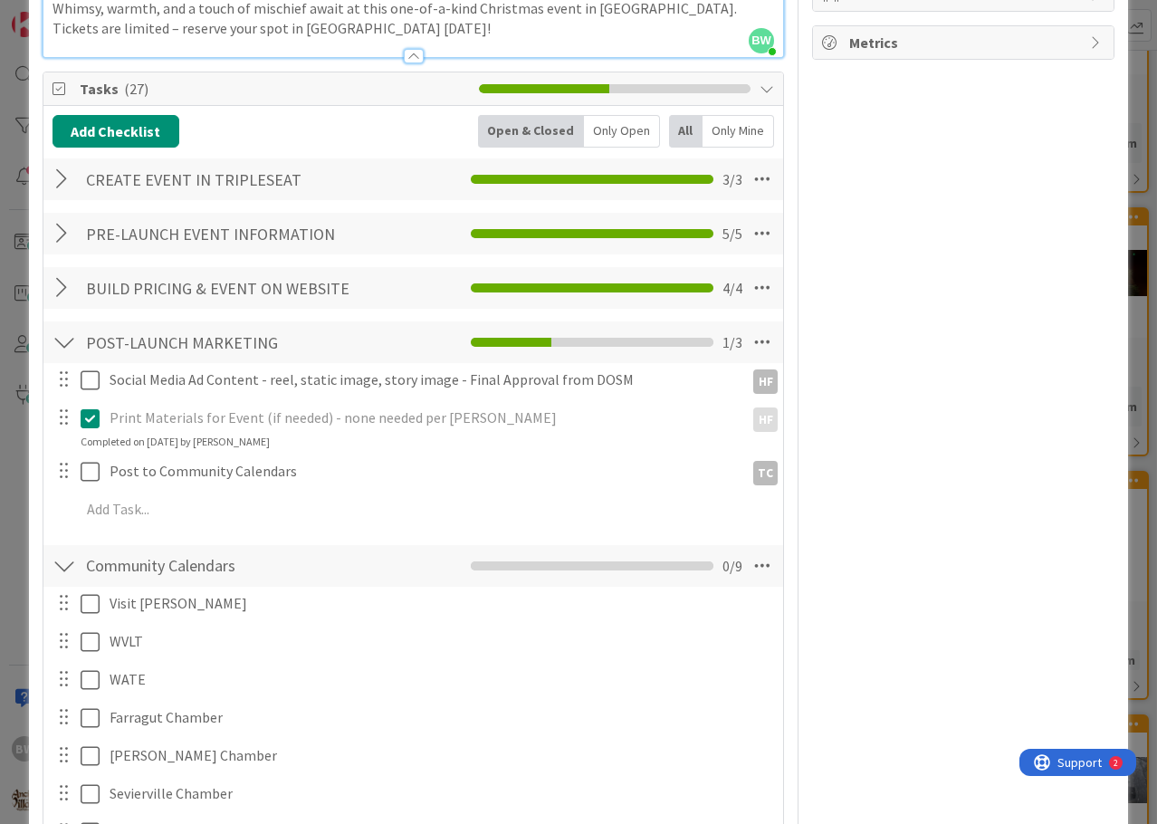
scroll to position [995, 0]
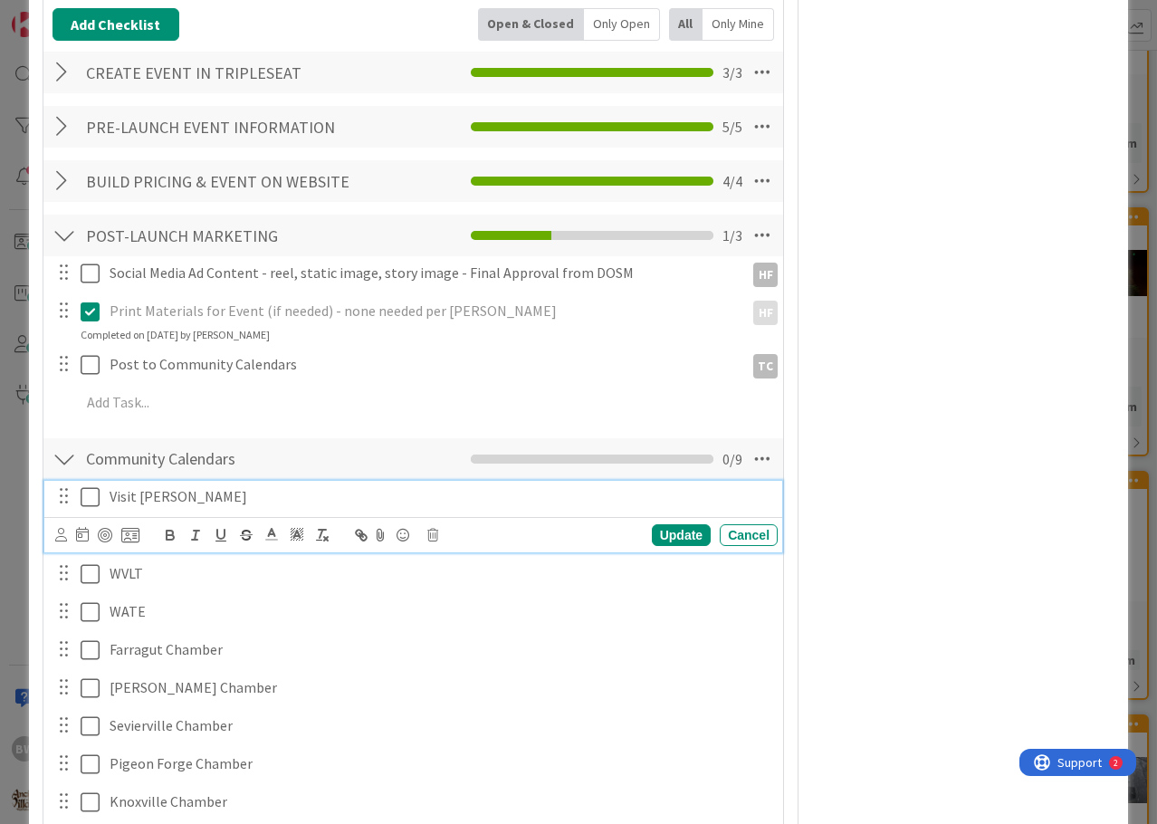
click at [87, 486] on icon at bounding box center [90, 497] width 19 height 22
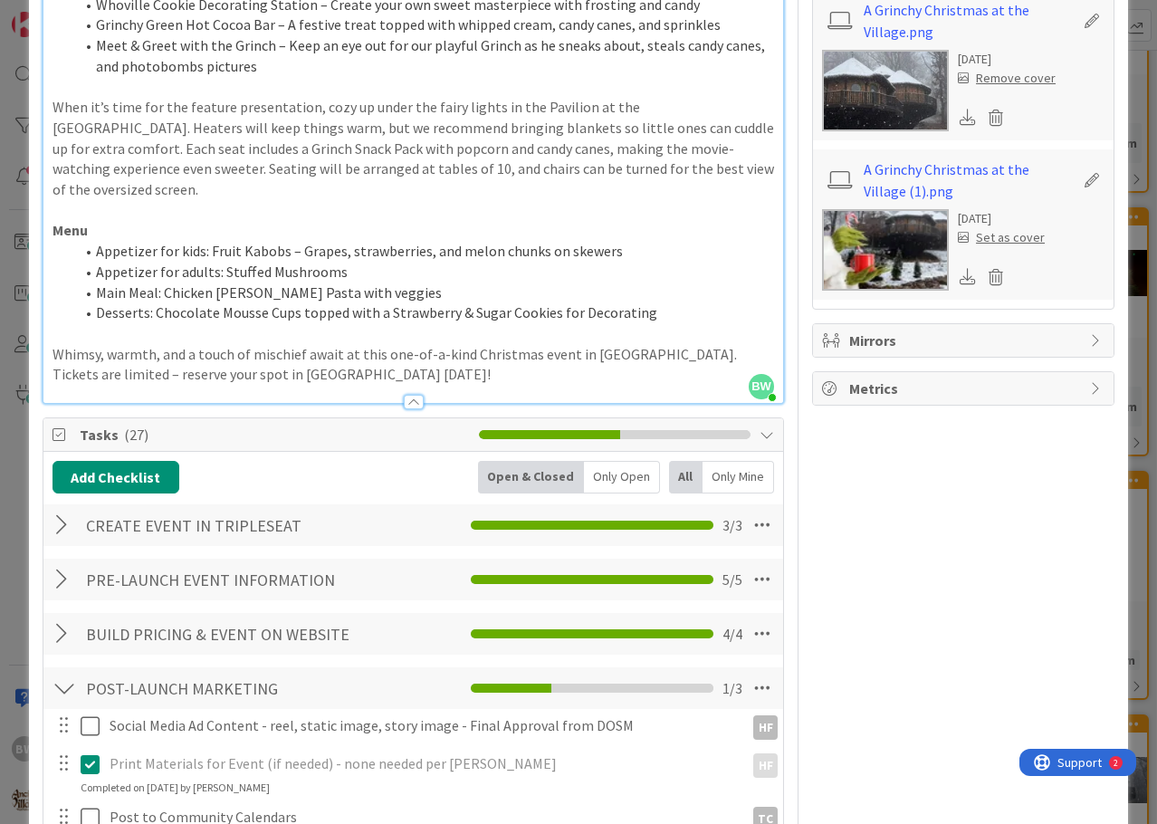
scroll to position [0, 0]
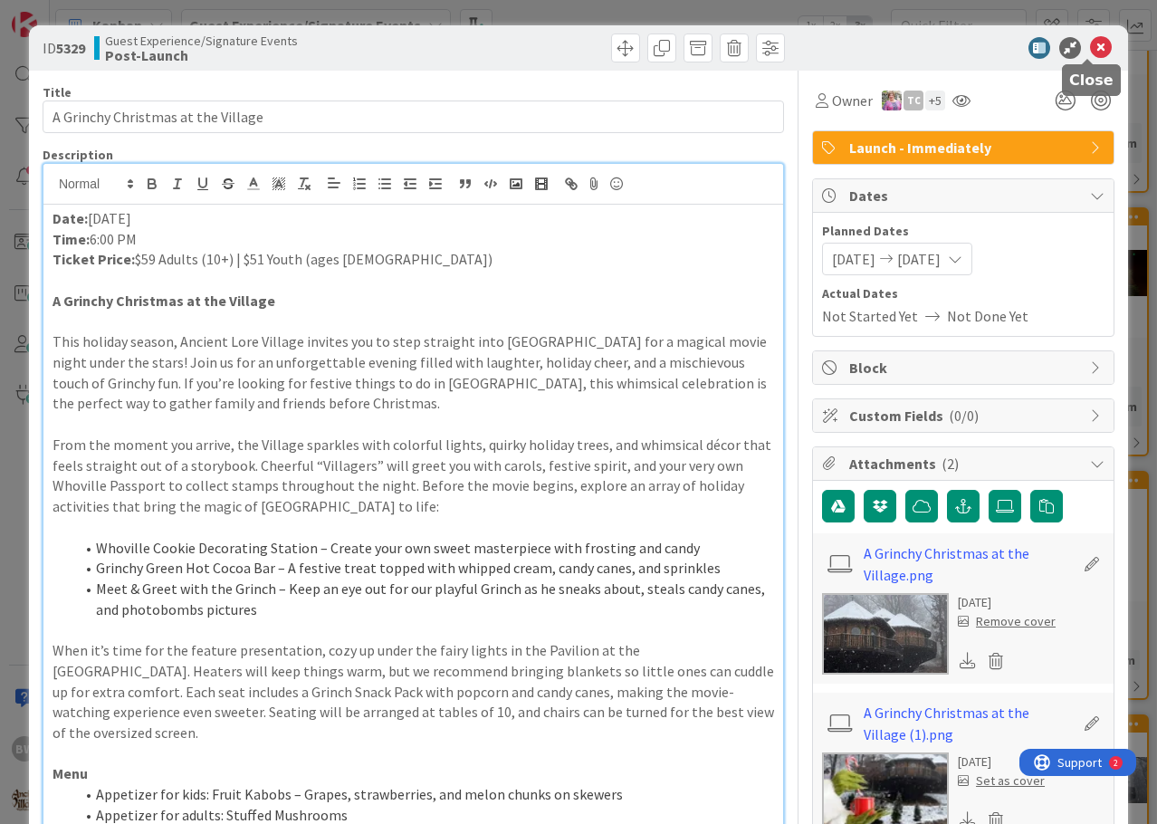
click at [1090, 49] on icon at bounding box center [1101, 48] width 22 height 22
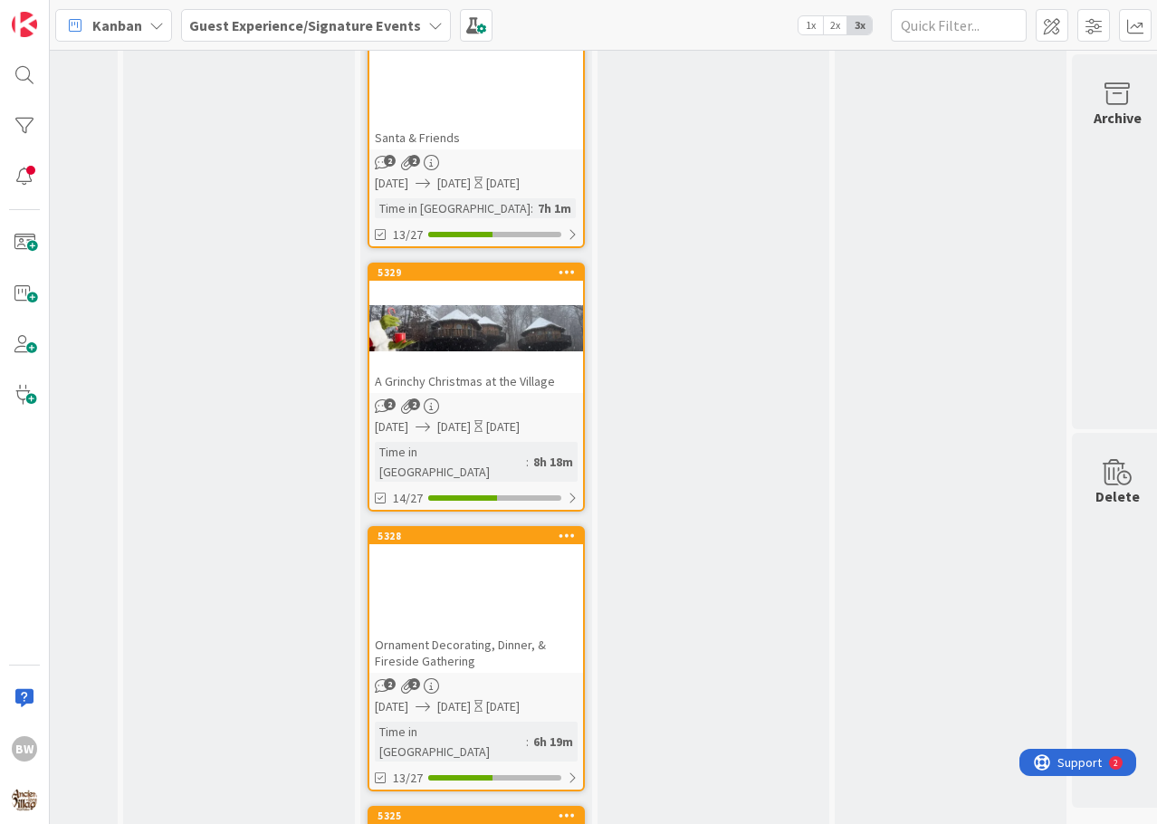
scroll to position [3982, 1356]
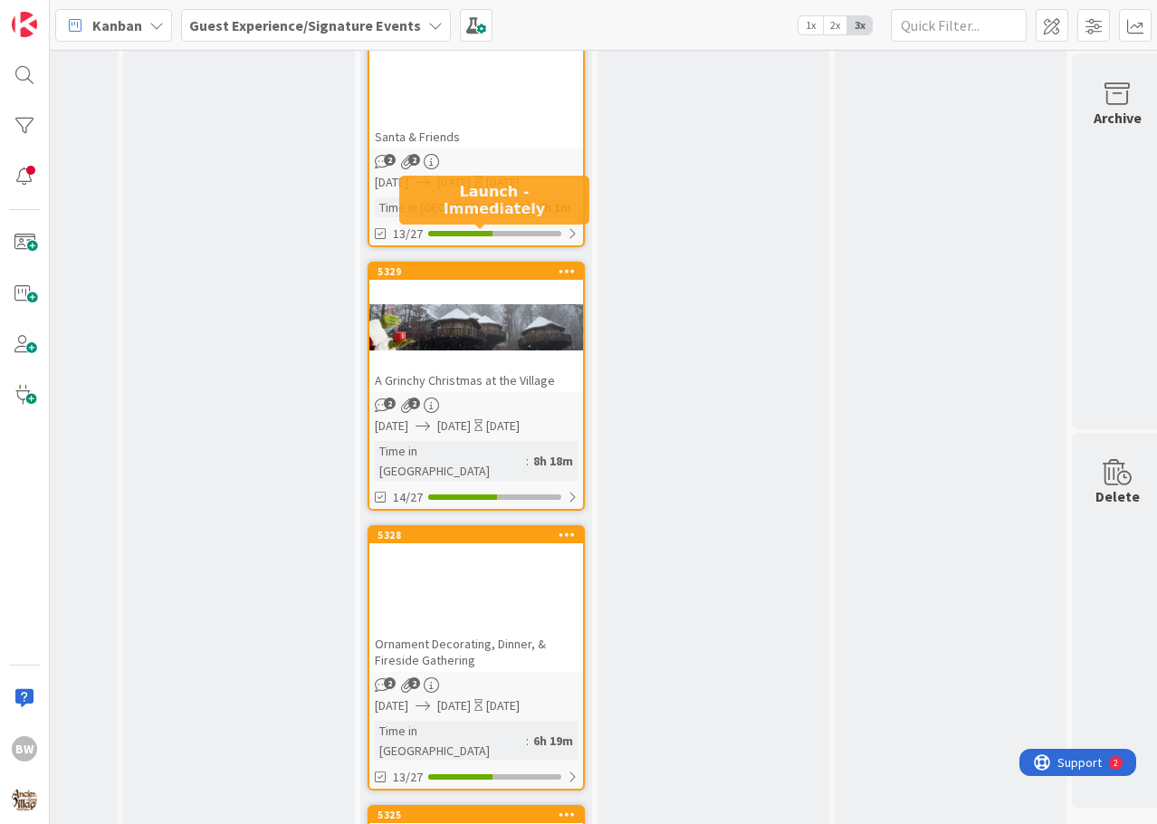
click at [452, 527] on div "5328" at bounding box center [476, 535] width 214 height 16
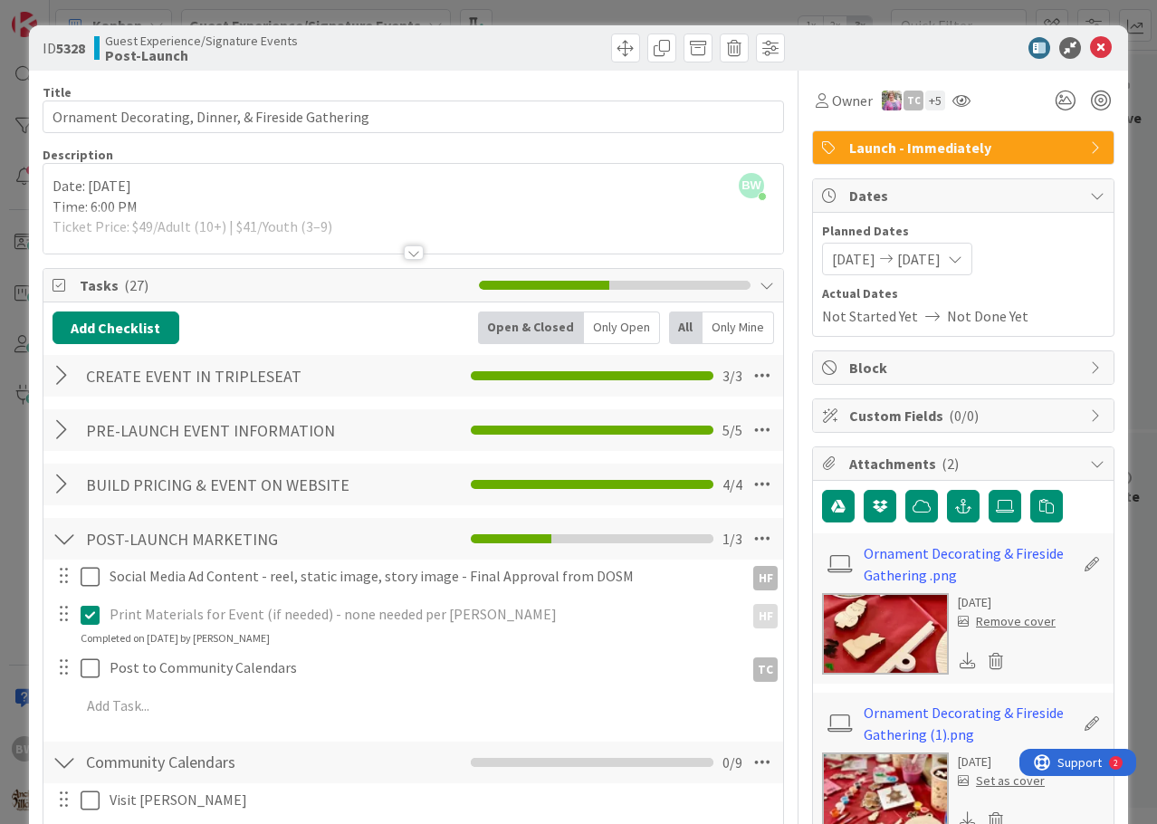
click at [405, 252] on div at bounding box center [414, 252] width 20 height 14
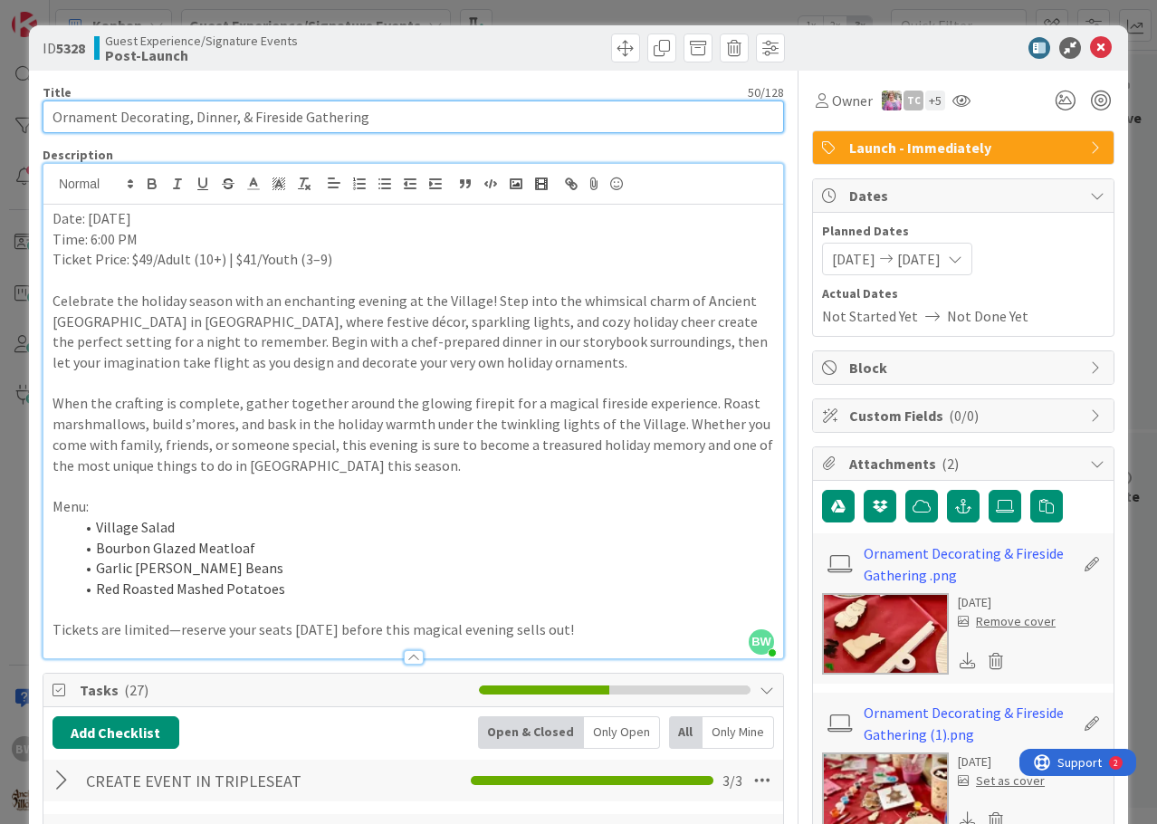
drag, startPoint x: 376, startPoint y: 113, endPoint x: 31, endPoint y: 124, distance: 345.0
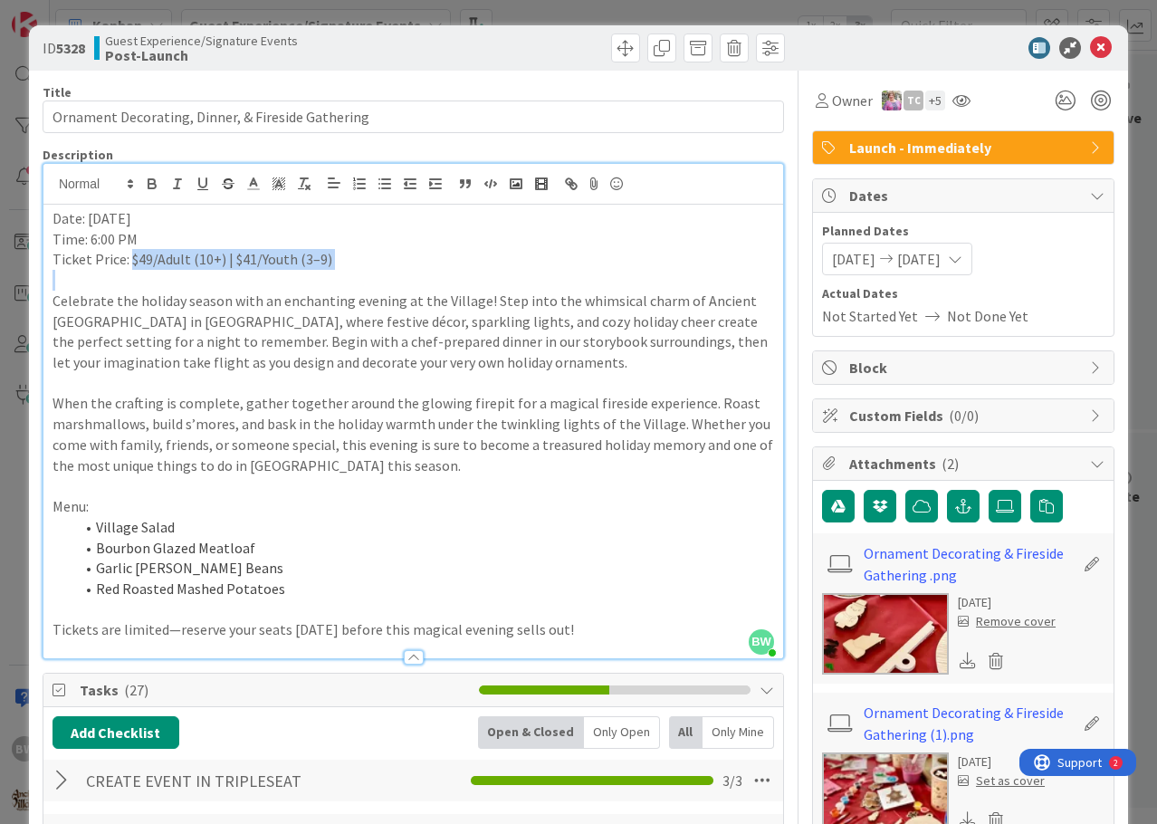
drag, startPoint x: 332, startPoint y: 271, endPoint x: 129, endPoint y: 254, distance: 203.4
click at [129, 254] on div "Date: December 23 Time: 6:00 PM Ticket Price: $49/Adult (10+) | $41/Youth (3–9)…" at bounding box center [412, 431] width 739 height 453
copy p "$49/Adult (10+) | $41/Youth (3–9)"
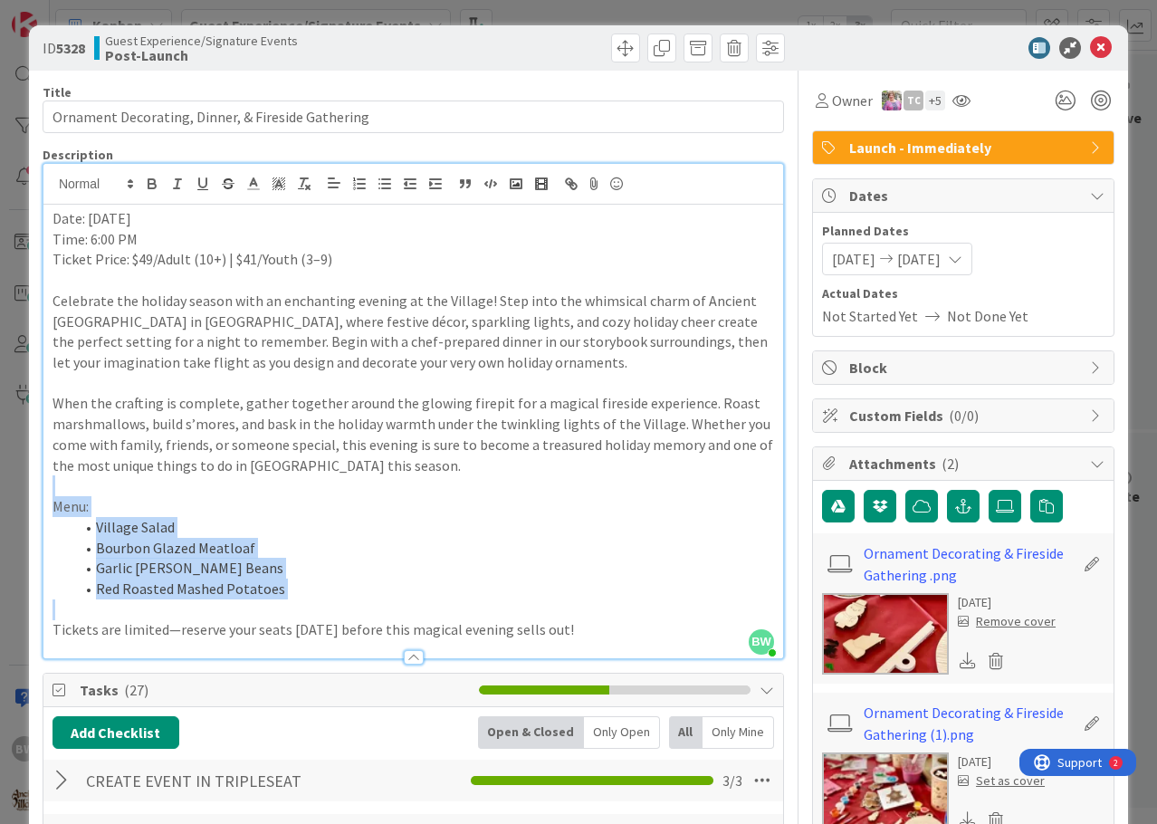
drag, startPoint x: 591, startPoint y: 617, endPoint x: 186, endPoint y: 485, distance: 426.4
click at [186, 485] on div "Date: December 23 Time: 6:00 PM Ticket Price: $49/Adult (10+) | $41/Youth (3–9)…" at bounding box center [412, 431] width 739 height 453
click at [552, 599] on p at bounding box center [412, 609] width 721 height 21
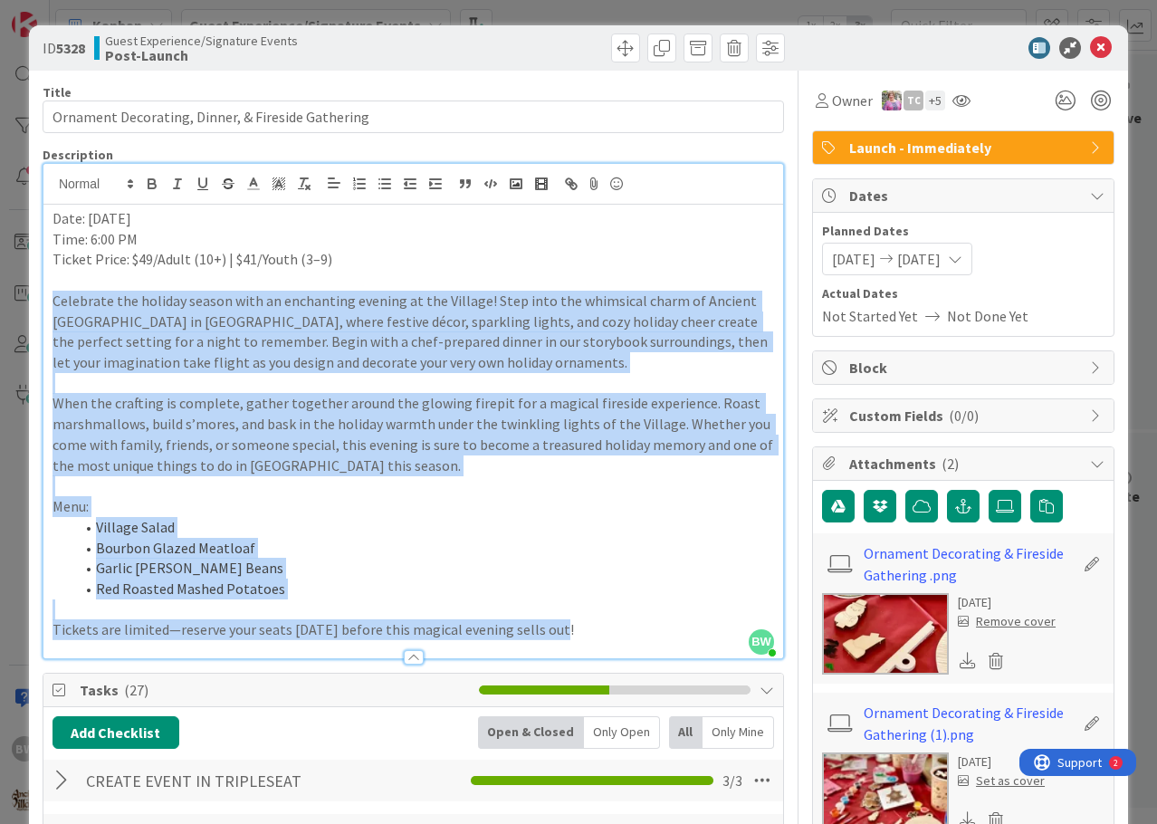
drag, startPoint x: 556, startPoint y: 628, endPoint x: 45, endPoint y: 300, distance: 606.5
click at [45, 300] on div "Date: December 23 Time: 6:00 PM Ticket Price: $49/Adult (10+) | $41/Youth (3–9)…" at bounding box center [412, 431] width 739 height 453
copy div "Celebrate the holiday season with an enchanting evening at the Village! Step in…"
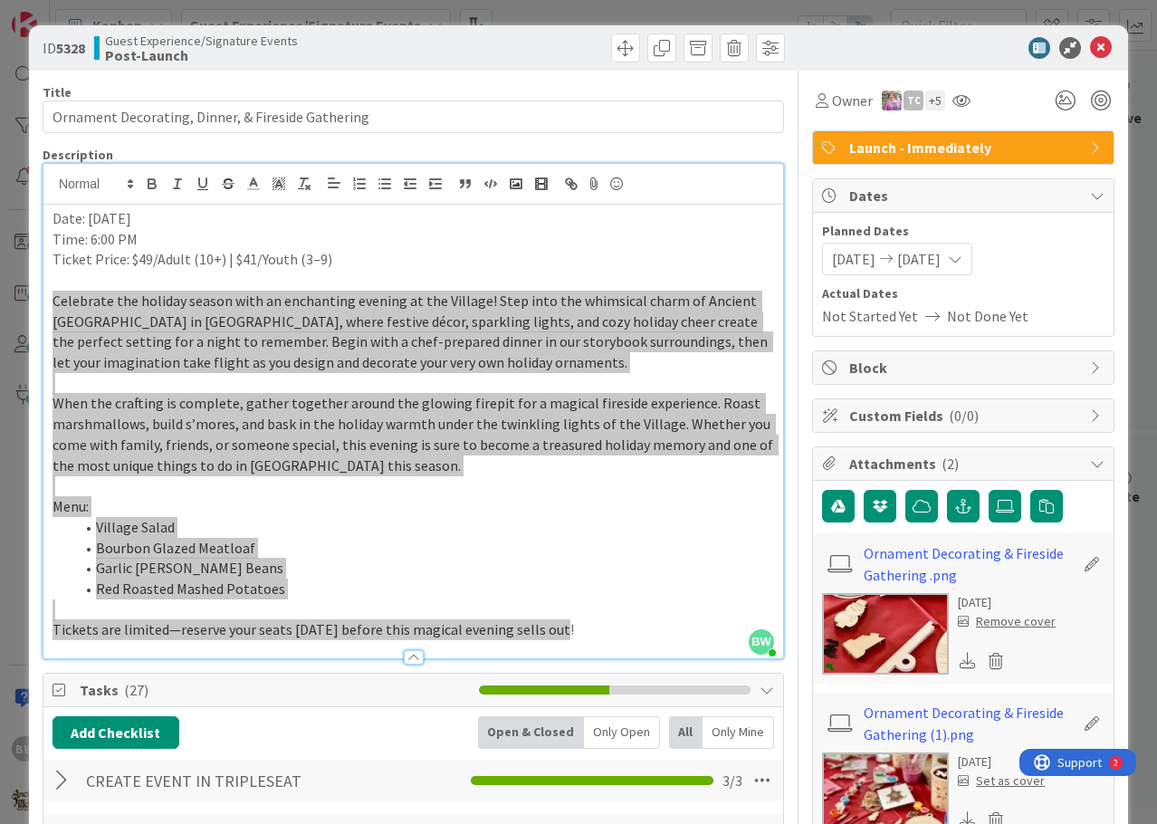
scroll to position [452, 0]
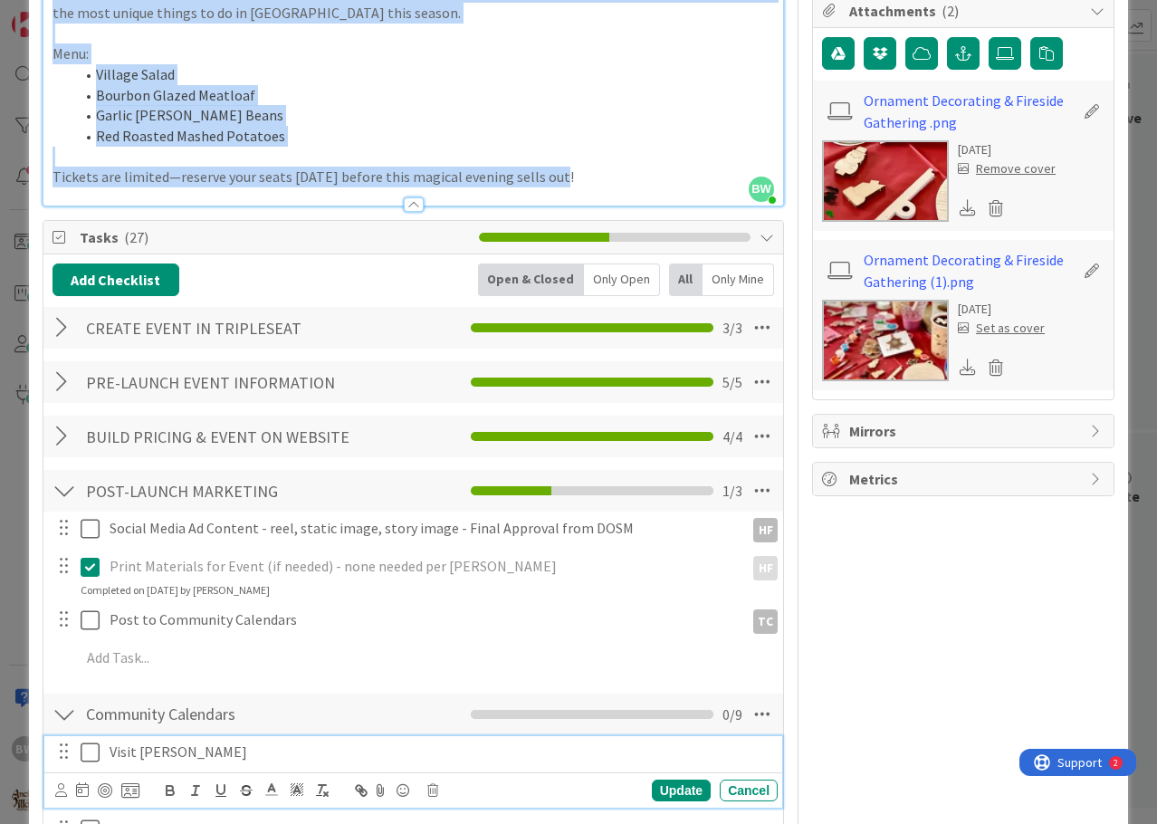
click at [90, 749] on icon at bounding box center [90, 752] width 19 height 22
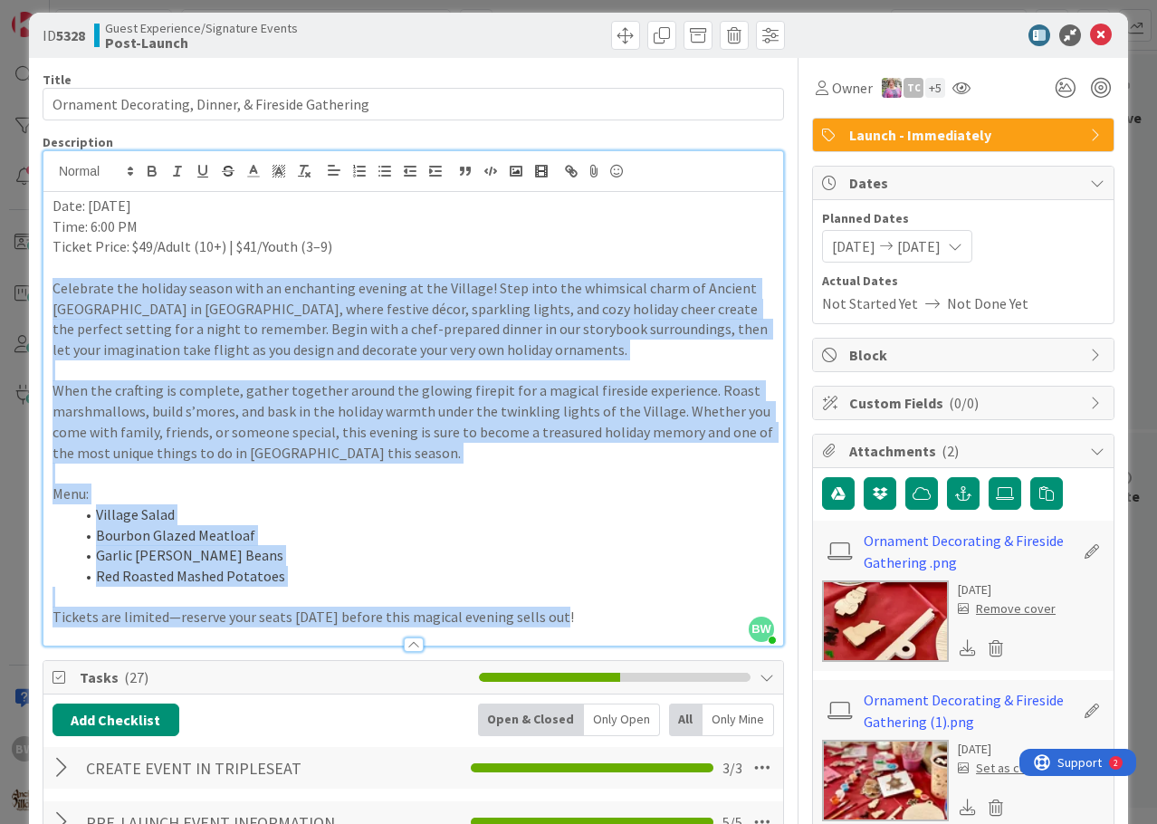
scroll to position [0, 0]
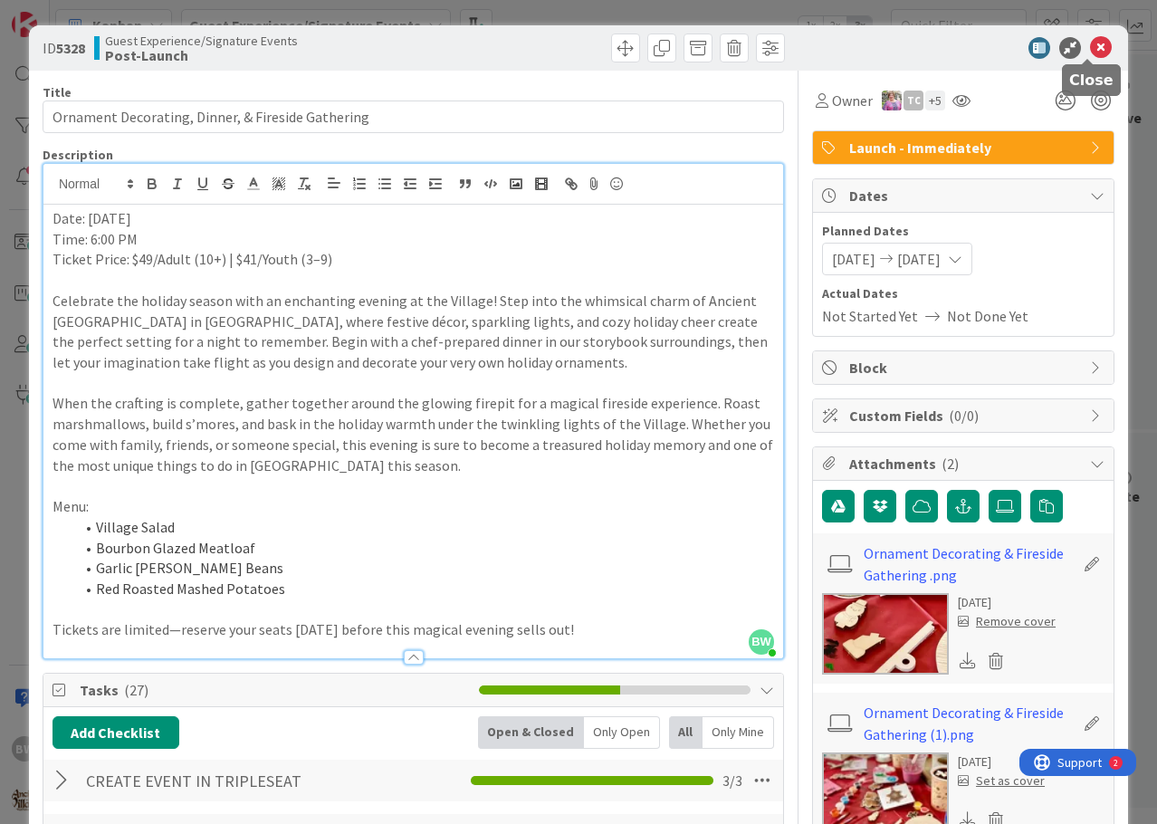
click at [1091, 51] on icon at bounding box center [1101, 48] width 22 height 22
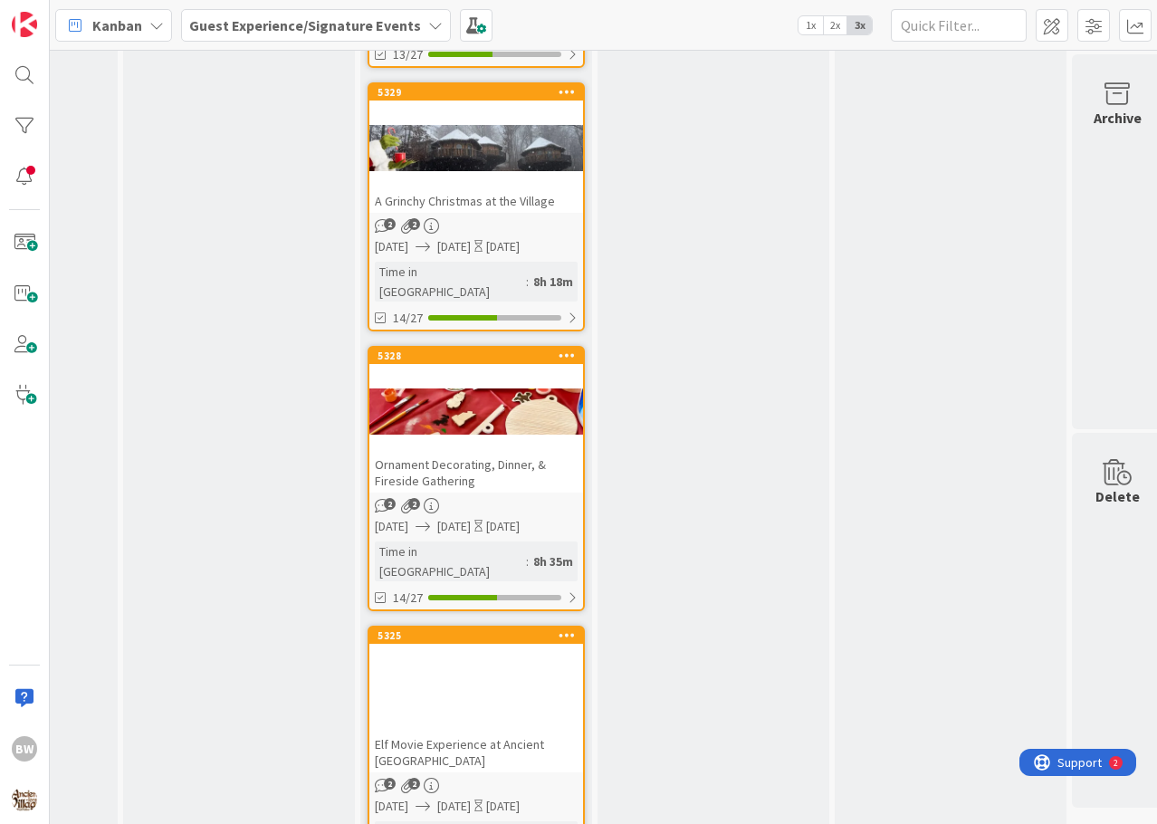
scroll to position [4163, 1356]
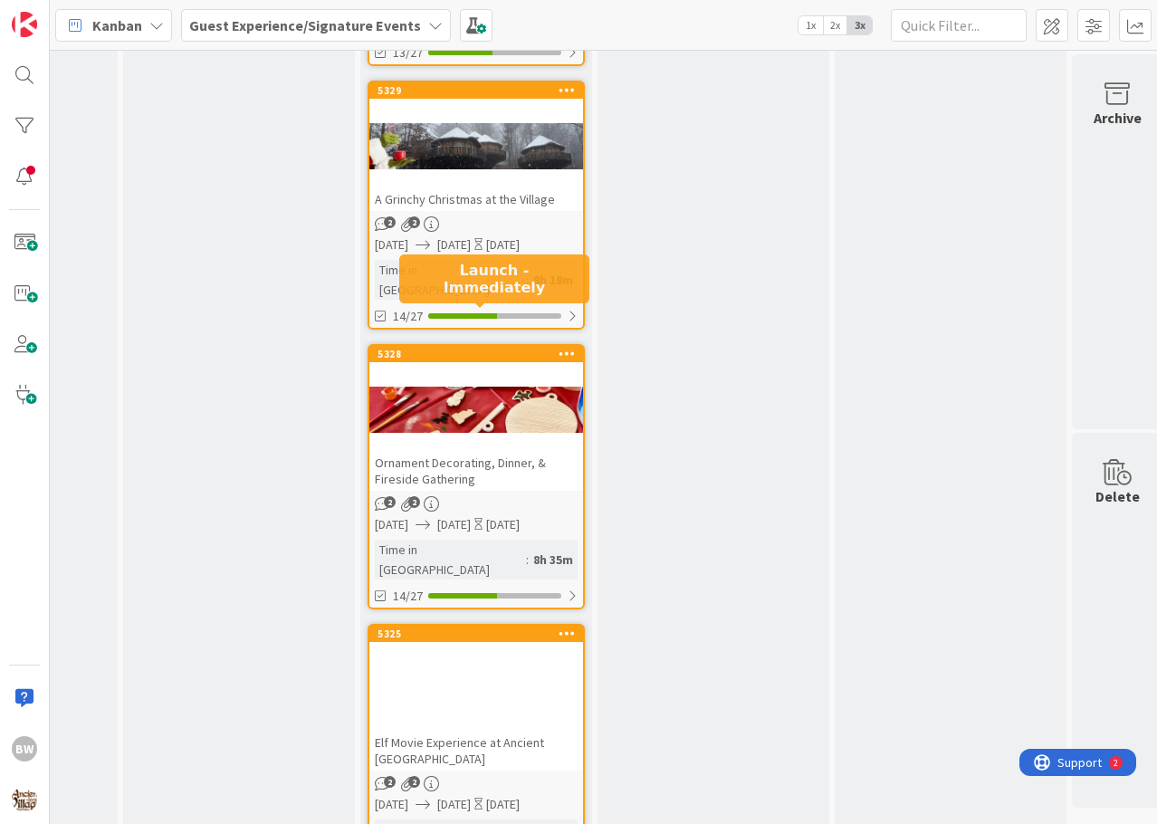
click at [472, 627] on div "5325" at bounding box center [479, 633] width 205 height 13
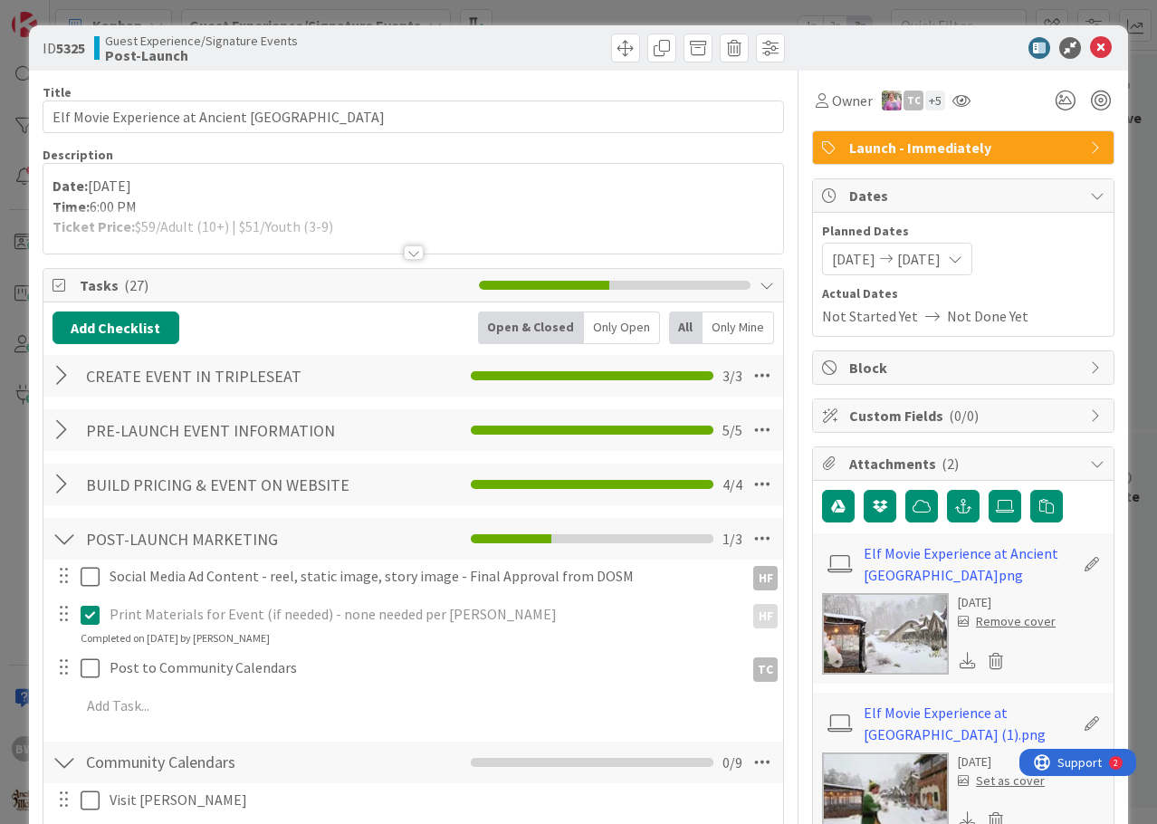
click at [415, 250] on div at bounding box center [414, 252] width 20 height 14
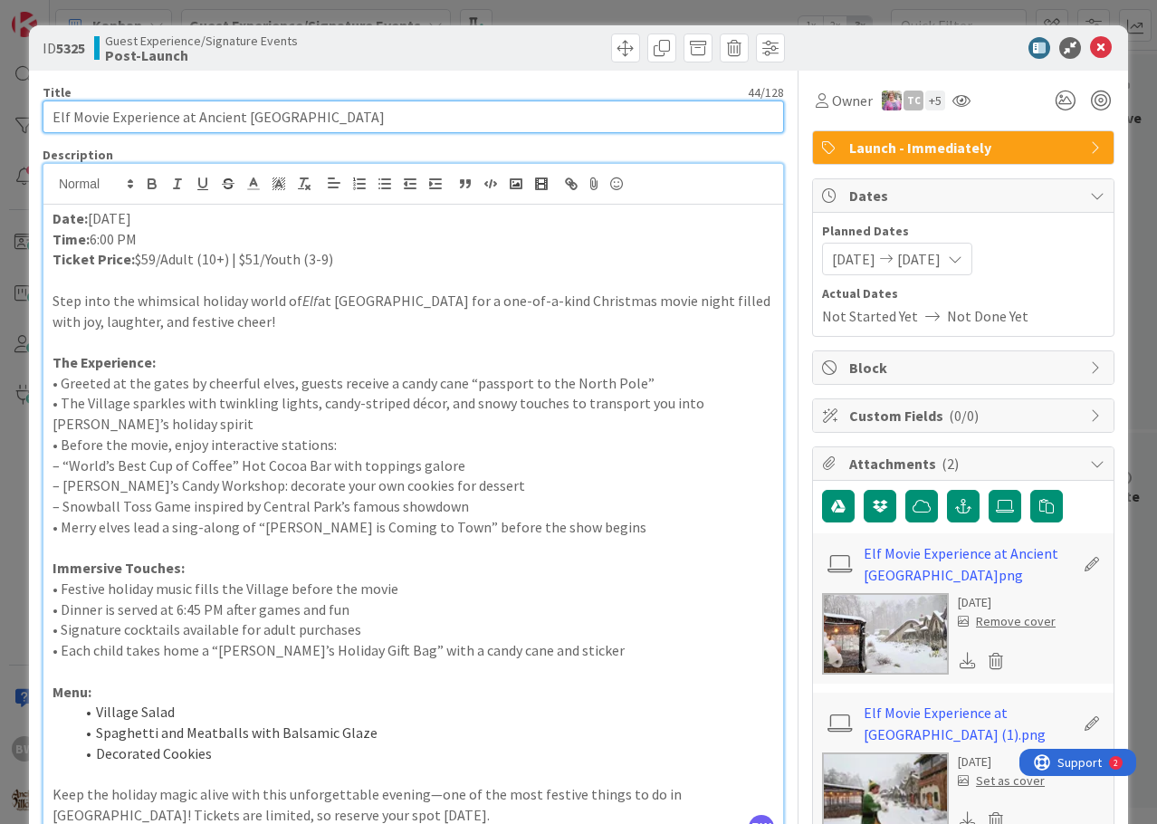
drag, startPoint x: 332, startPoint y: 122, endPoint x: 55, endPoint y: 129, distance: 277.0
click at [55, 129] on input "Elf Movie Experience at Ancient [GEOGRAPHIC_DATA]" at bounding box center [413, 116] width 741 height 33
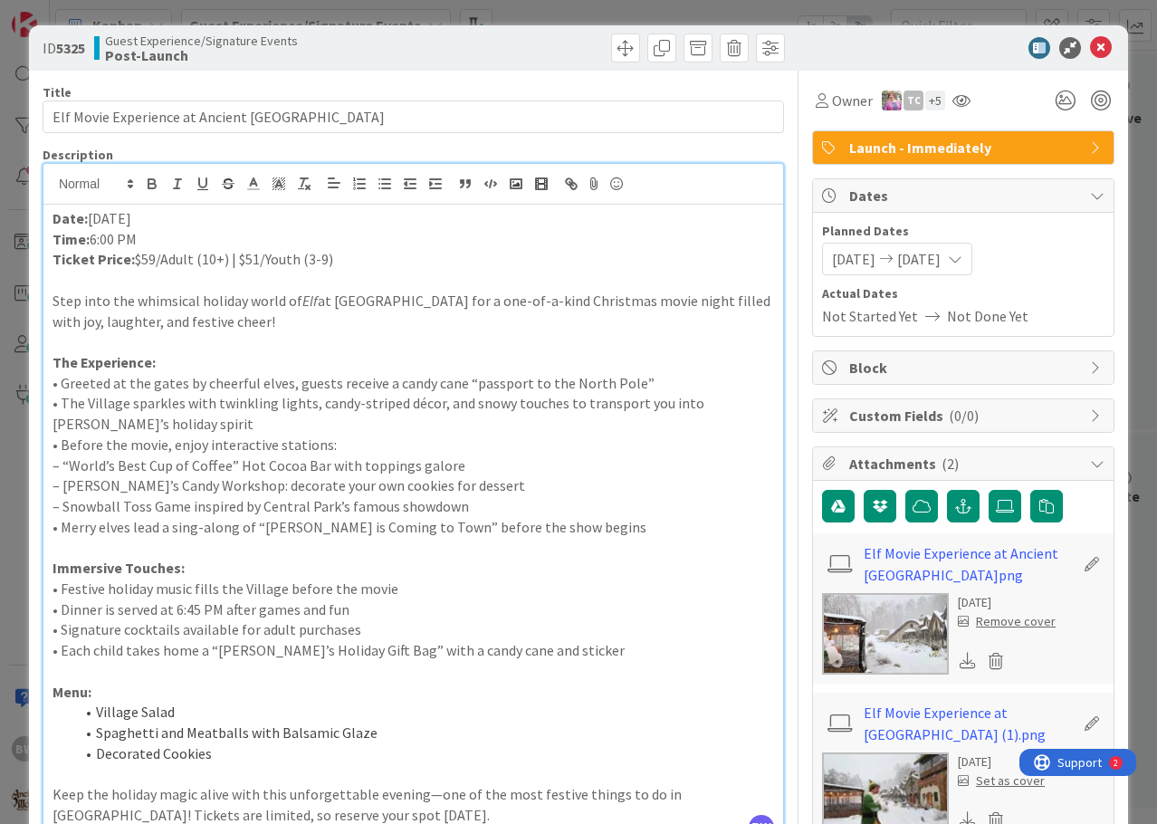
drag, startPoint x: 133, startPoint y: 256, endPoint x: 330, endPoint y: 261, distance: 197.3
click at [330, 261] on p "Ticket Price: $59/Adult (10+) | $51/Youth (3-9)" at bounding box center [412, 259] width 721 height 21
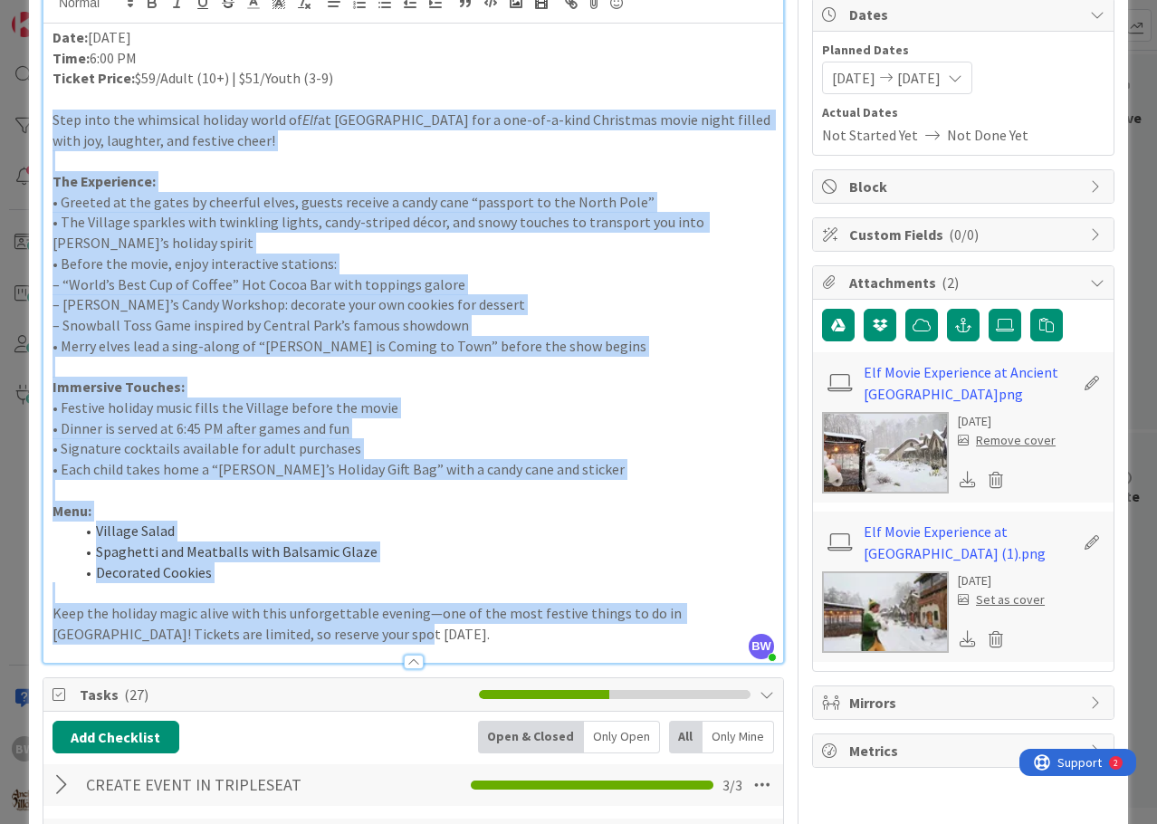
drag, startPoint x: 292, startPoint y: 641, endPoint x: 54, endPoint y: 112, distance: 579.6
click at [54, 112] on div "Date: December 26, 2025 Time: 6:00 PM Ticket Price: $59/Adult (10+) | $51/Youth…" at bounding box center [412, 343] width 739 height 639
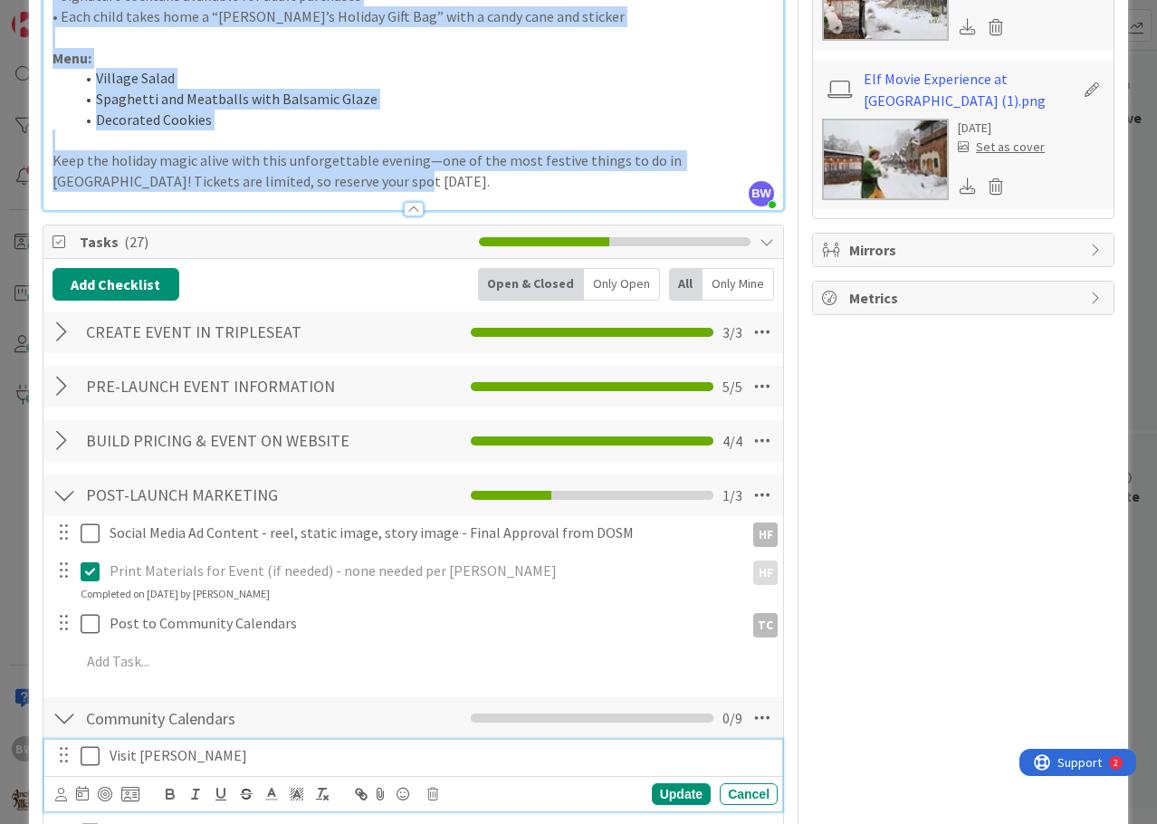
click at [93, 755] on icon at bounding box center [90, 756] width 19 height 22
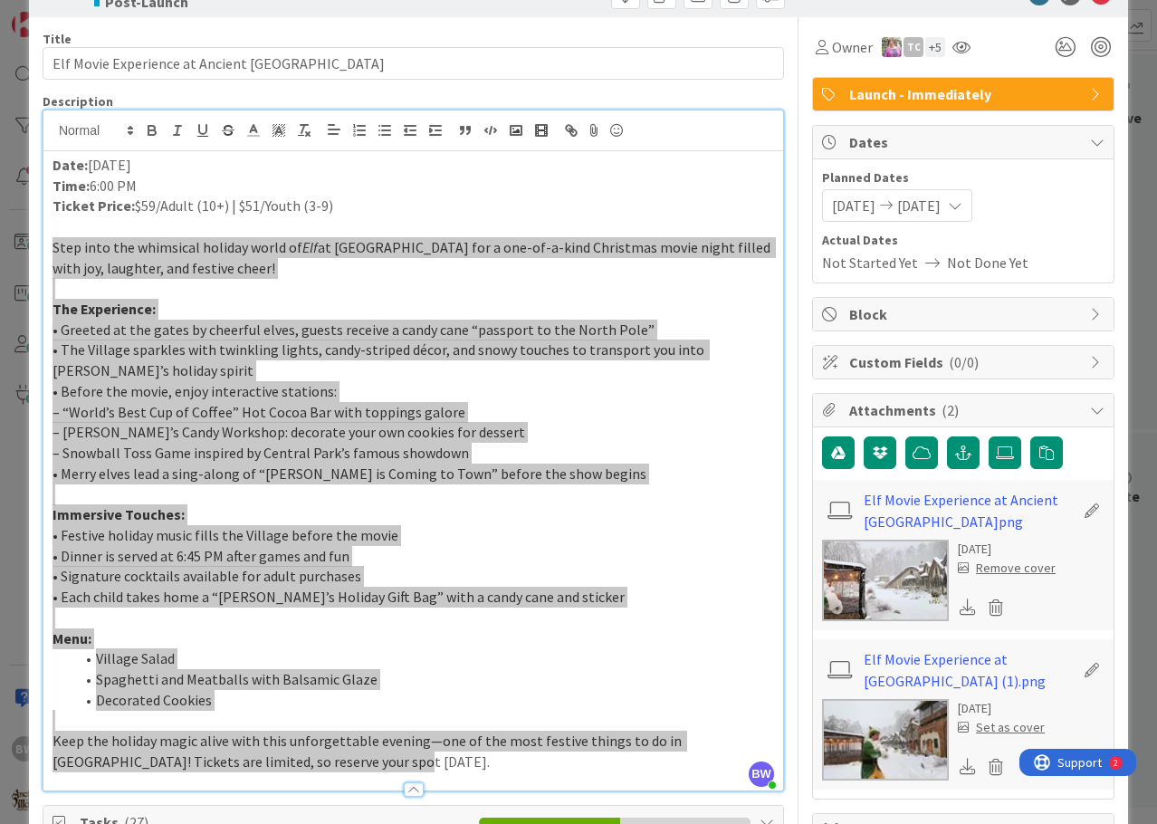
scroll to position [0, 0]
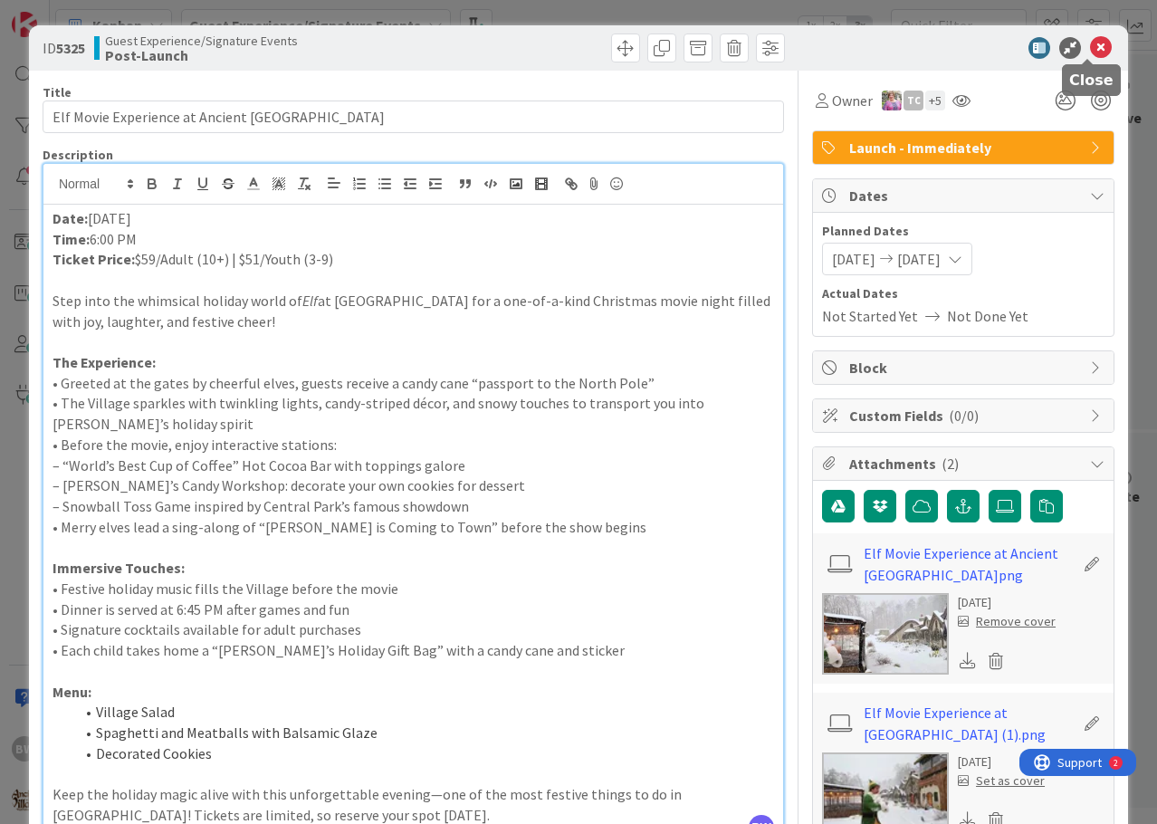
click at [1090, 43] on icon at bounding box center [1101, 48] width 22 height 22
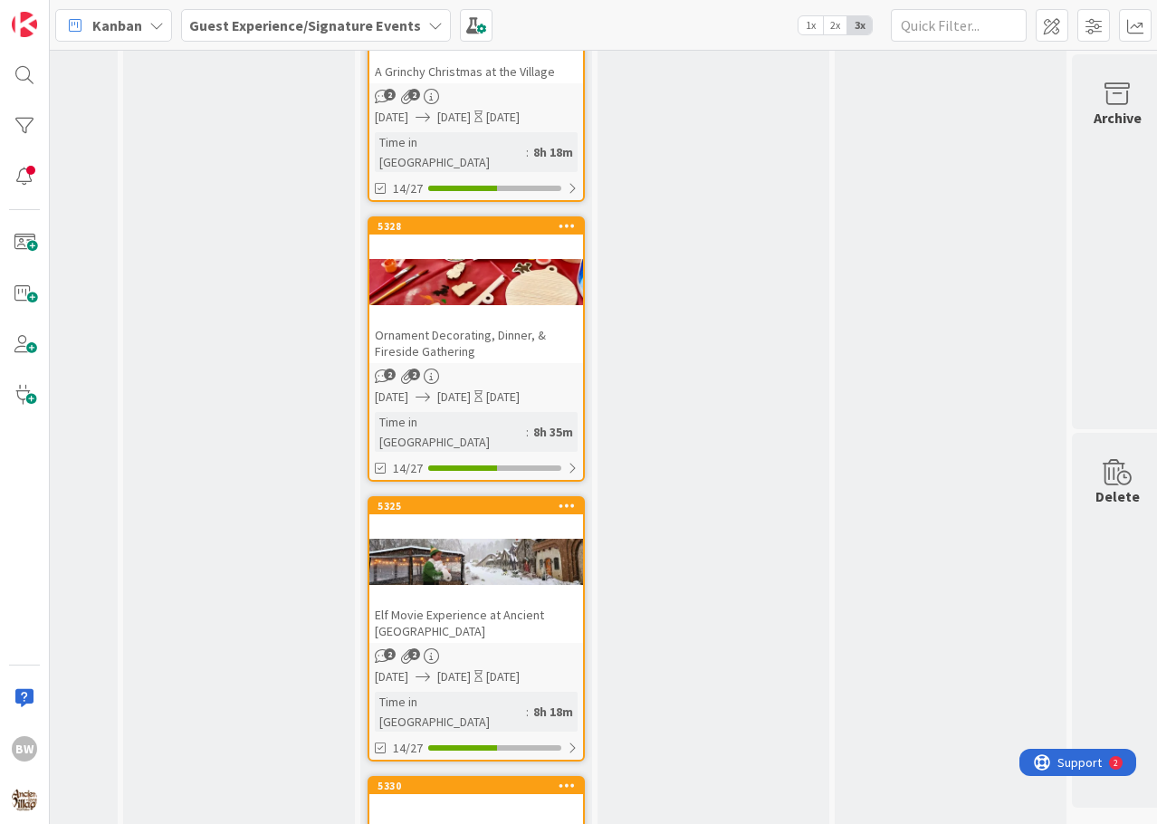
scroll to position [4525, 1356]
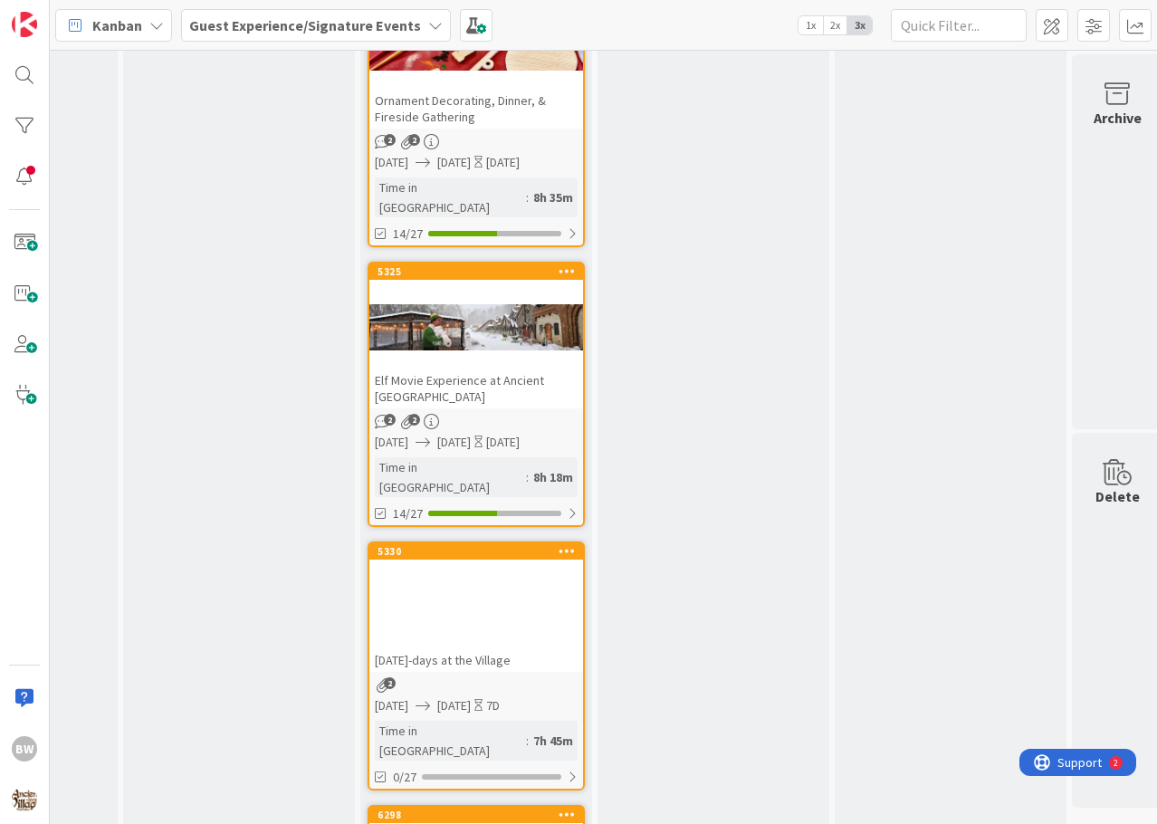
click at [472, 806] on div "6298" at bounding box center [476, 814] width 214 height 16
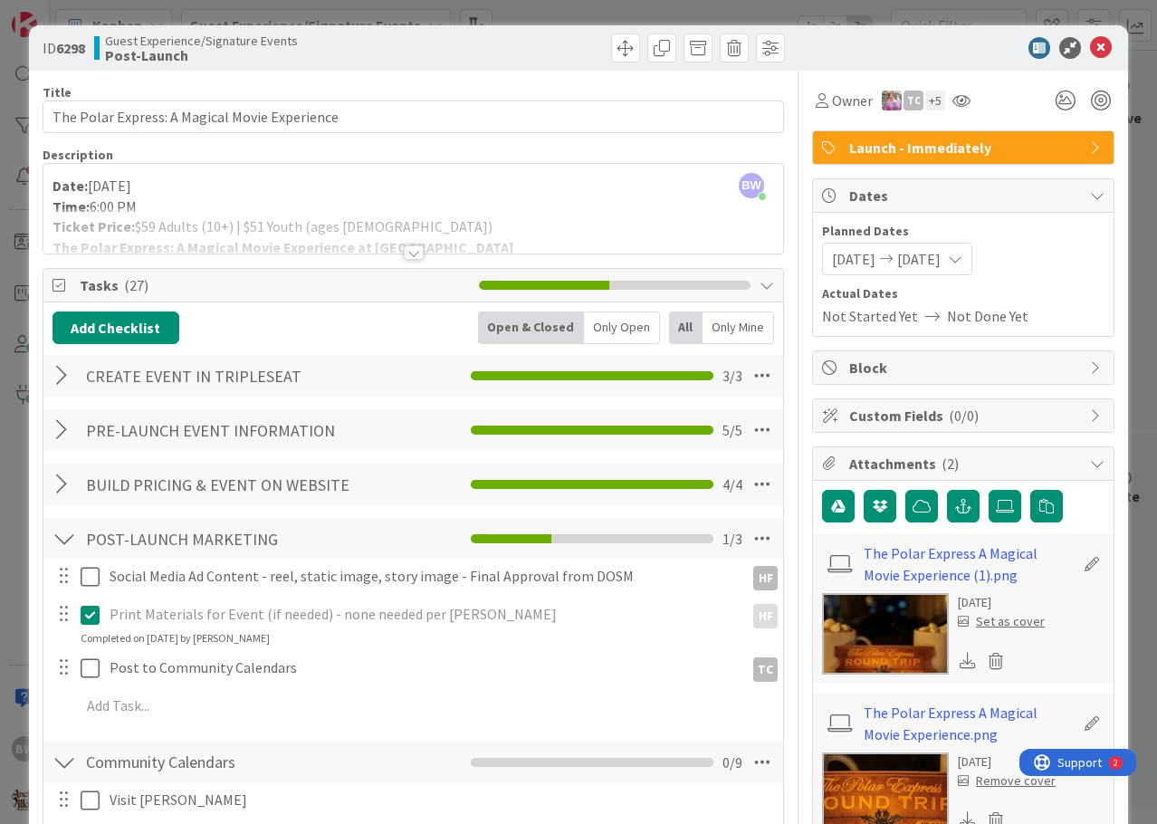
click at [409, 255] on div at bounding box center [414, 252] width 20 height 14
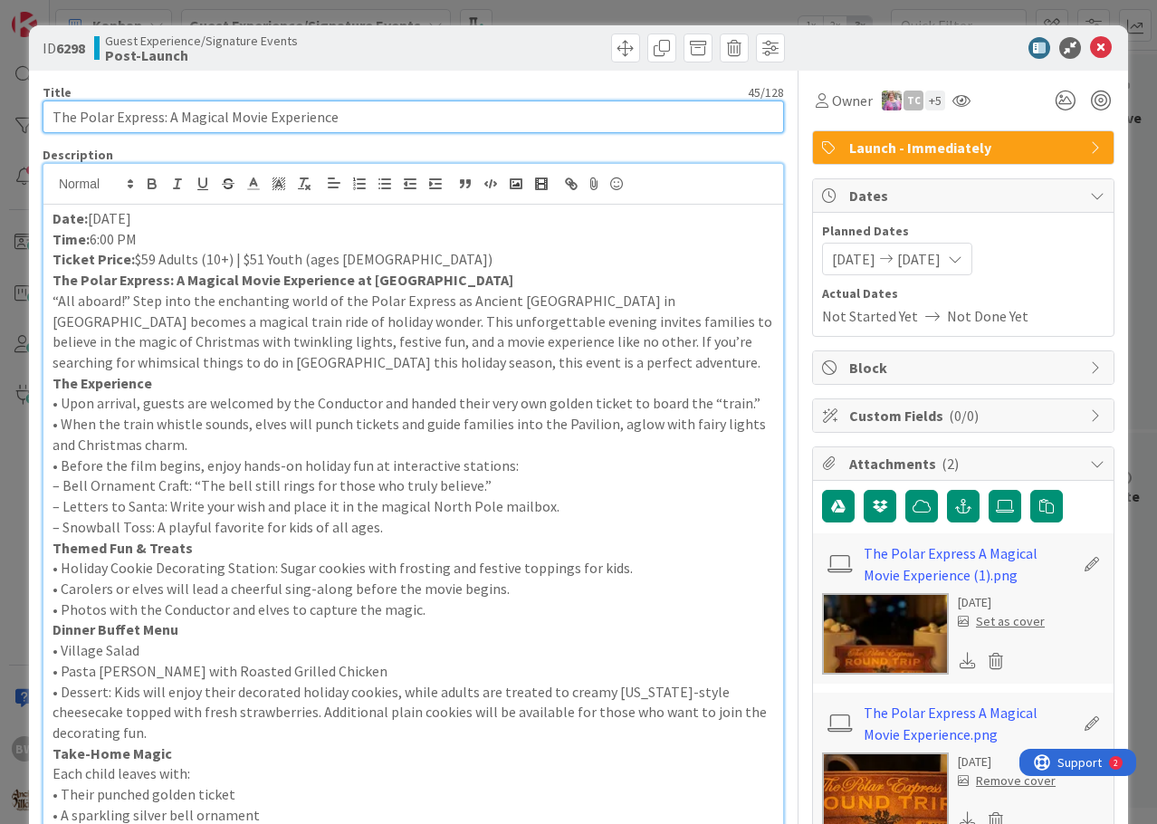
drag, startPoint x: 346, startPoint y: 116, endPoint x: 52, endPoint y: 109, distance: 294.2
click at [52, 109] on input "The Polar Express: A Magical Movie Experience" at bounding box center [413, 116] width 741 height 33
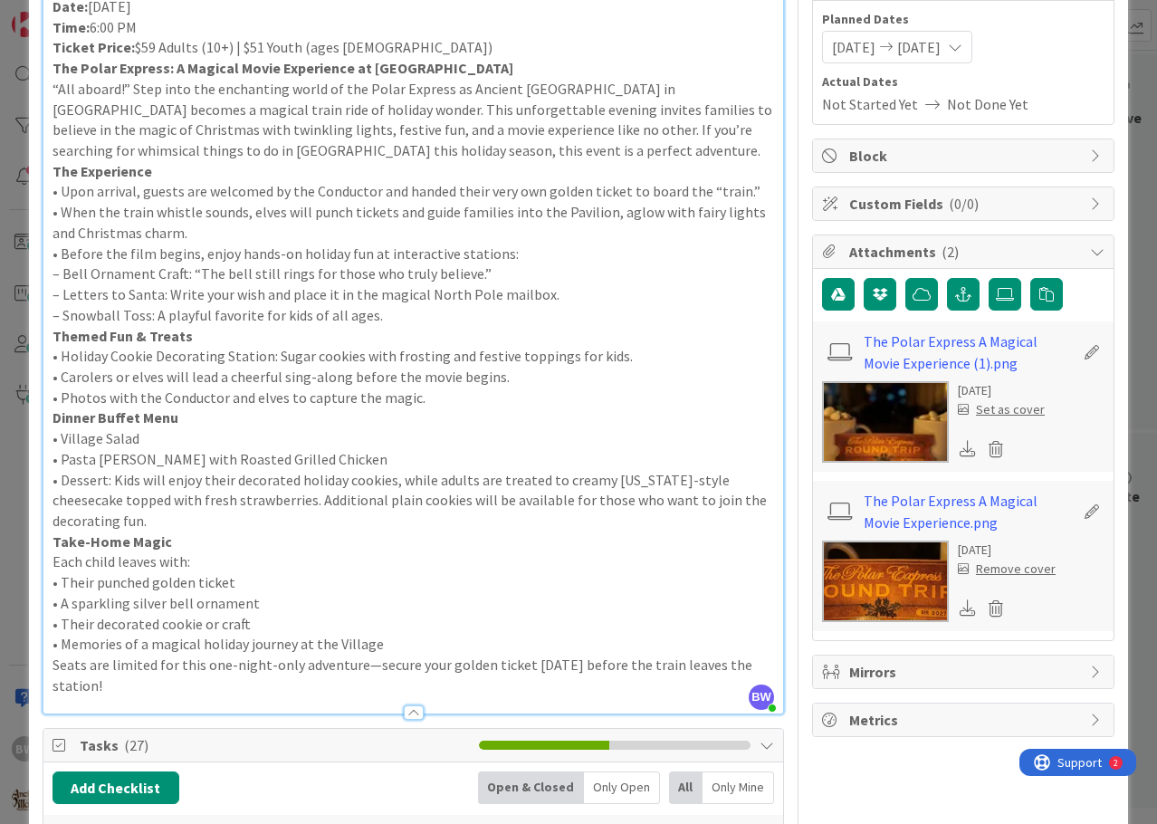
scroll to position [181, 0]
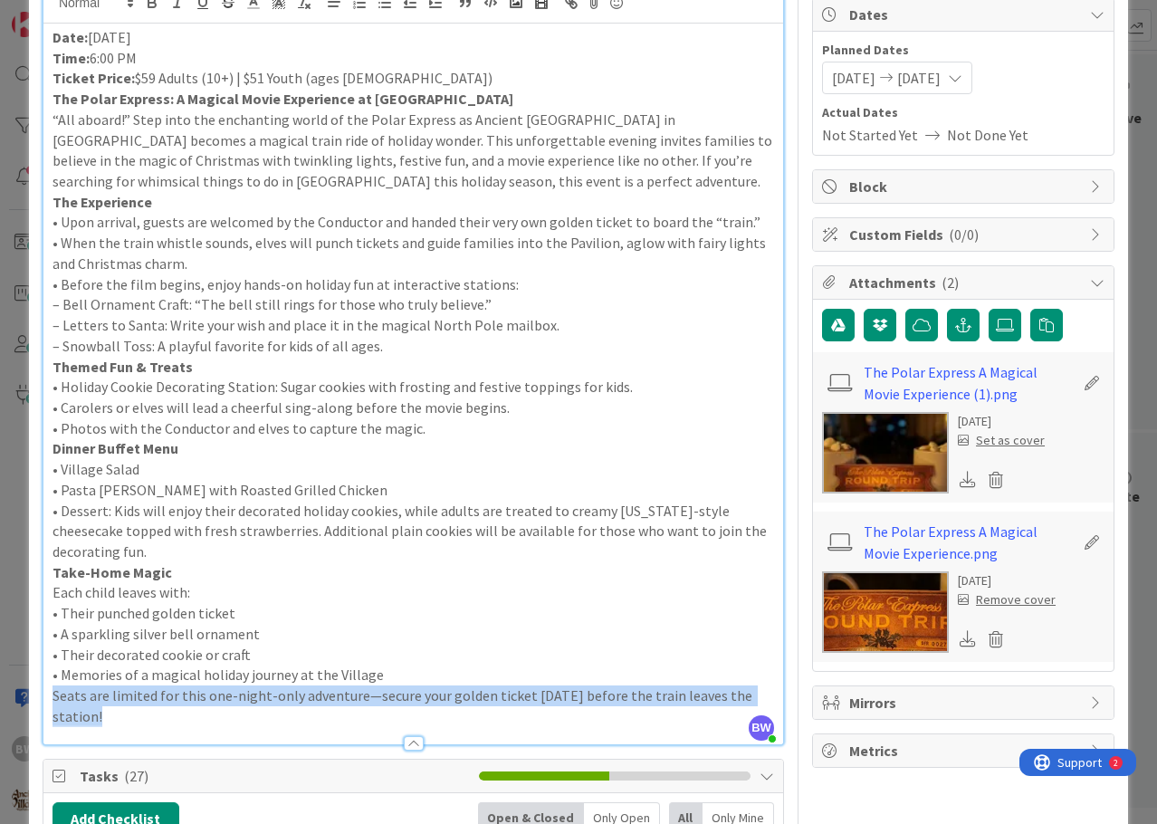
drag, startPoint x: 117, startPoint y: 727, endPoint x: 68, endPoint y: 712, distance: 51.0
click at [68, 712] on div "Description BW Beth Wildsmith just joined Date: December 30 Time: 6:00 PM Ticke…" at bounding box center [413, 355] width 741 height 779
click at [107, 719] on p "Seats are limited for this one-night-only adventure—secure your golden ticket t…" at bounding box center [412, 705] width 721 height 41
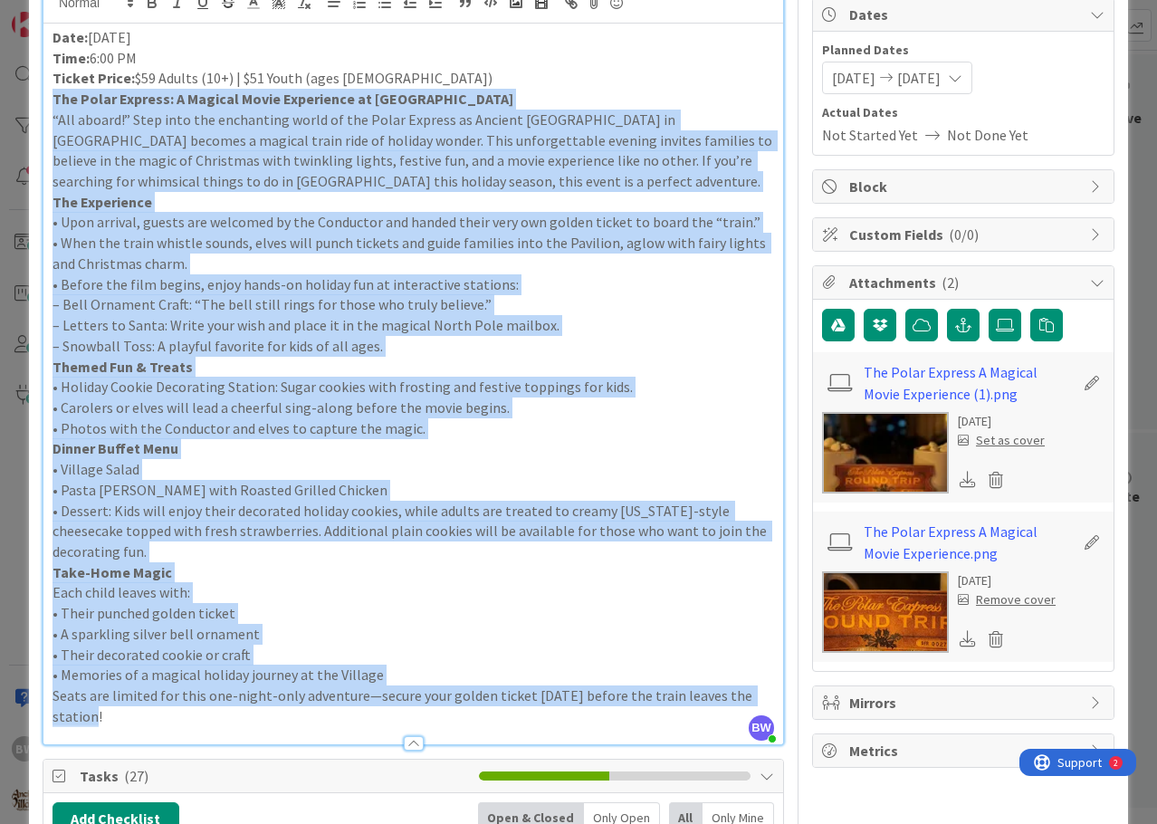
drag, startPoint x: 107, startPoint y: 719, endPoint x: 28, endPoint y: 106, distance: 618.6
click at [621, 429] on p "• Photos with the Conductor and elves to capture the magic." at bounding box center [412, 428] width 721 height 21
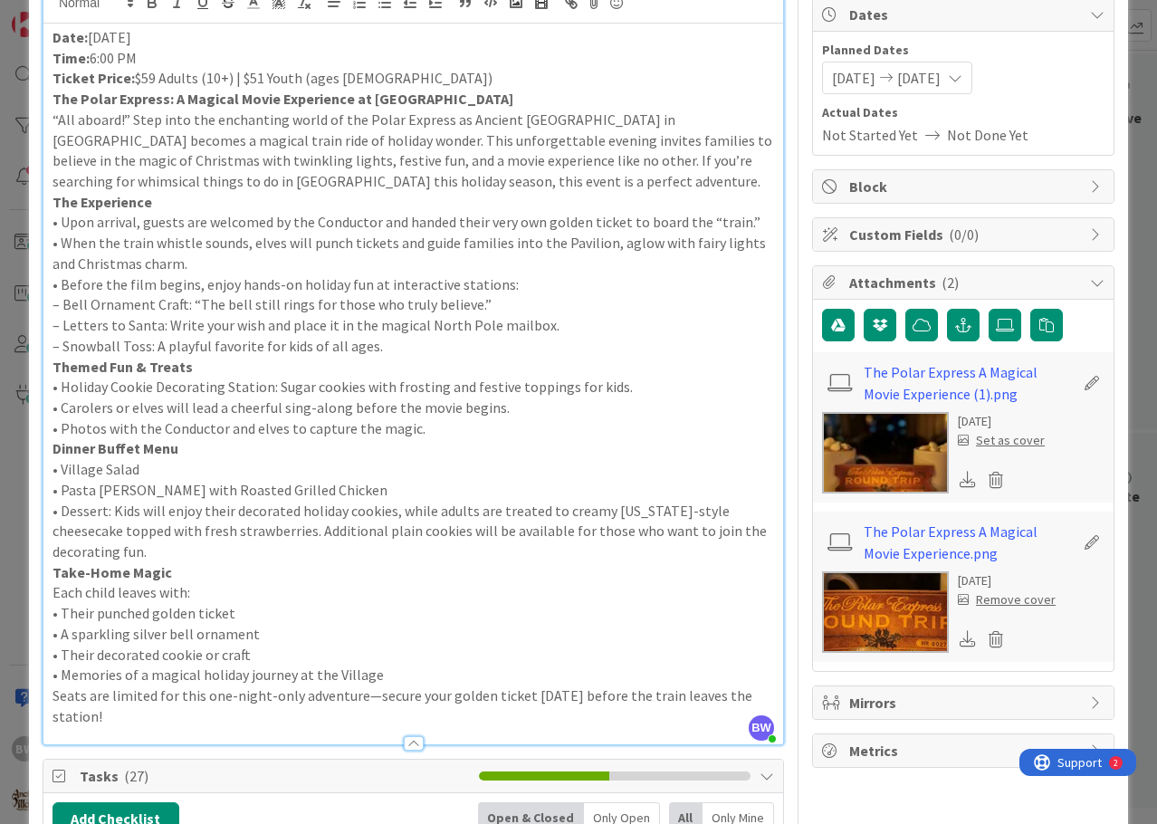
scroll to position [0, 0]
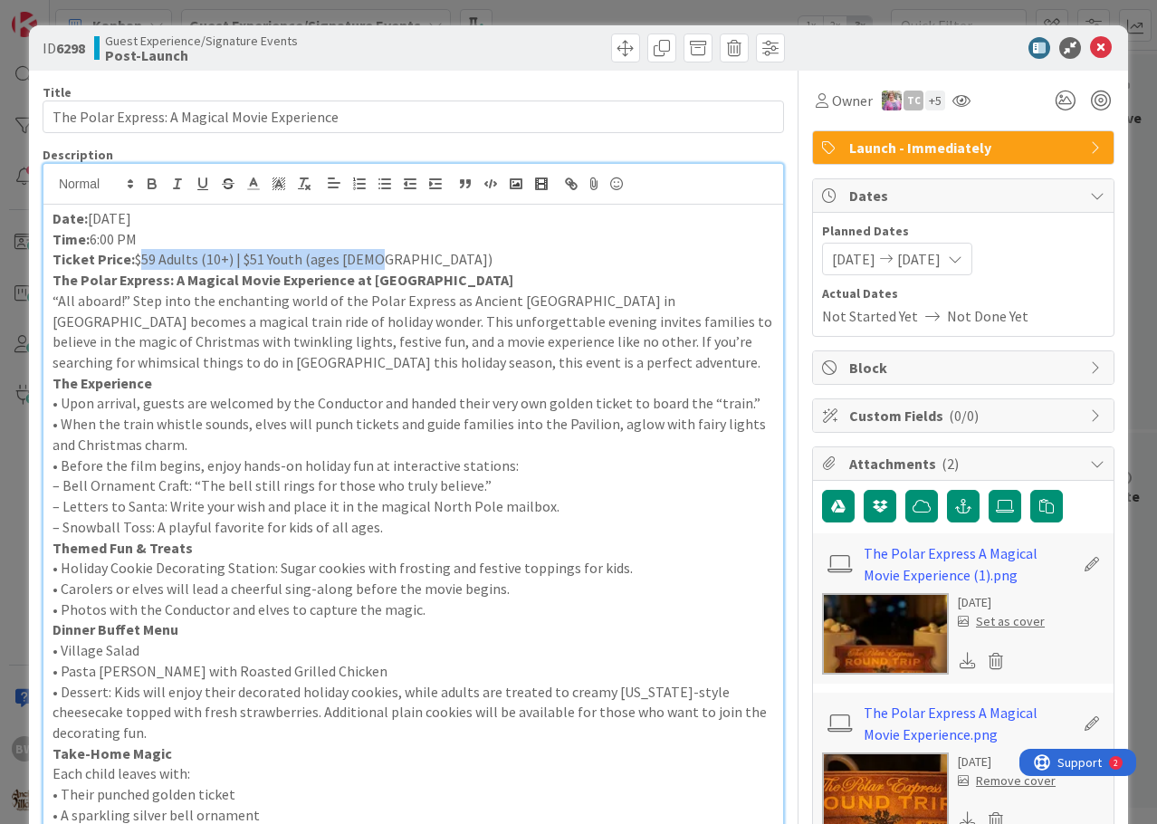
drag, startPoint x: 375, startPoint y: 259, endPoint x: 136, endPoint y: 252, distance: 239.0
click at [136, 252] on p "Ticket Price: $59 Adults (10+) | $51 Youth (ages 3–9)" at bounding box center [412, 259] width 721 height 21
click at [1090, 43] on icon at bounding box center [1101, 48] width 22 height 22
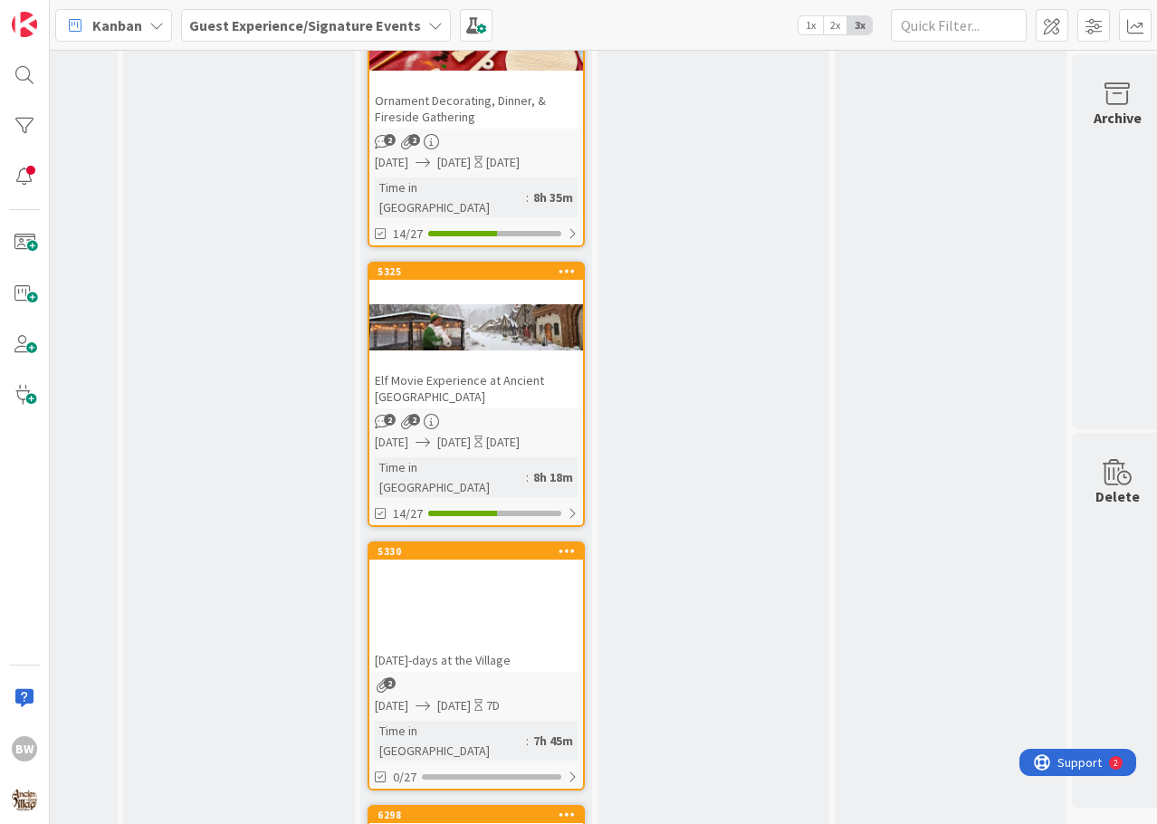
click at [461, 806] on div "6298" at bounding box center [476, 814] width 214 height 16
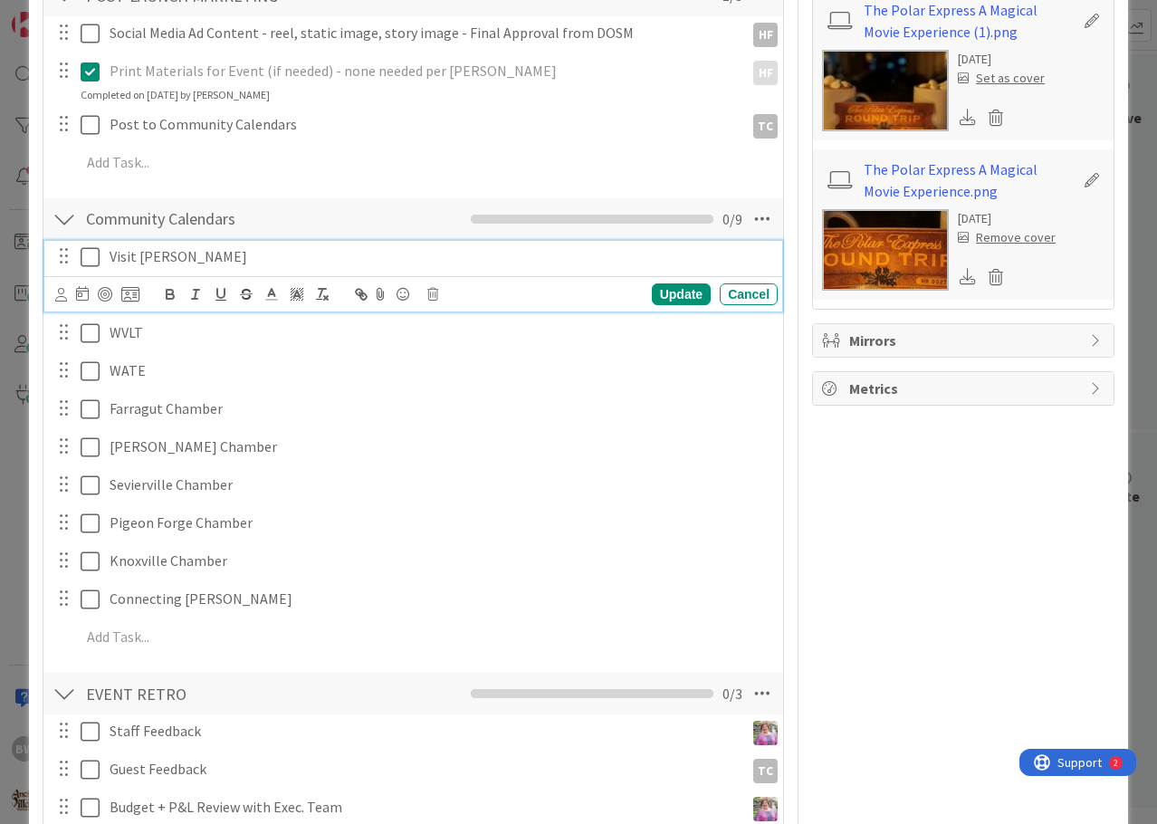
click at [92, 261] on icon at bounding box center [90, 257] width 19 height 22
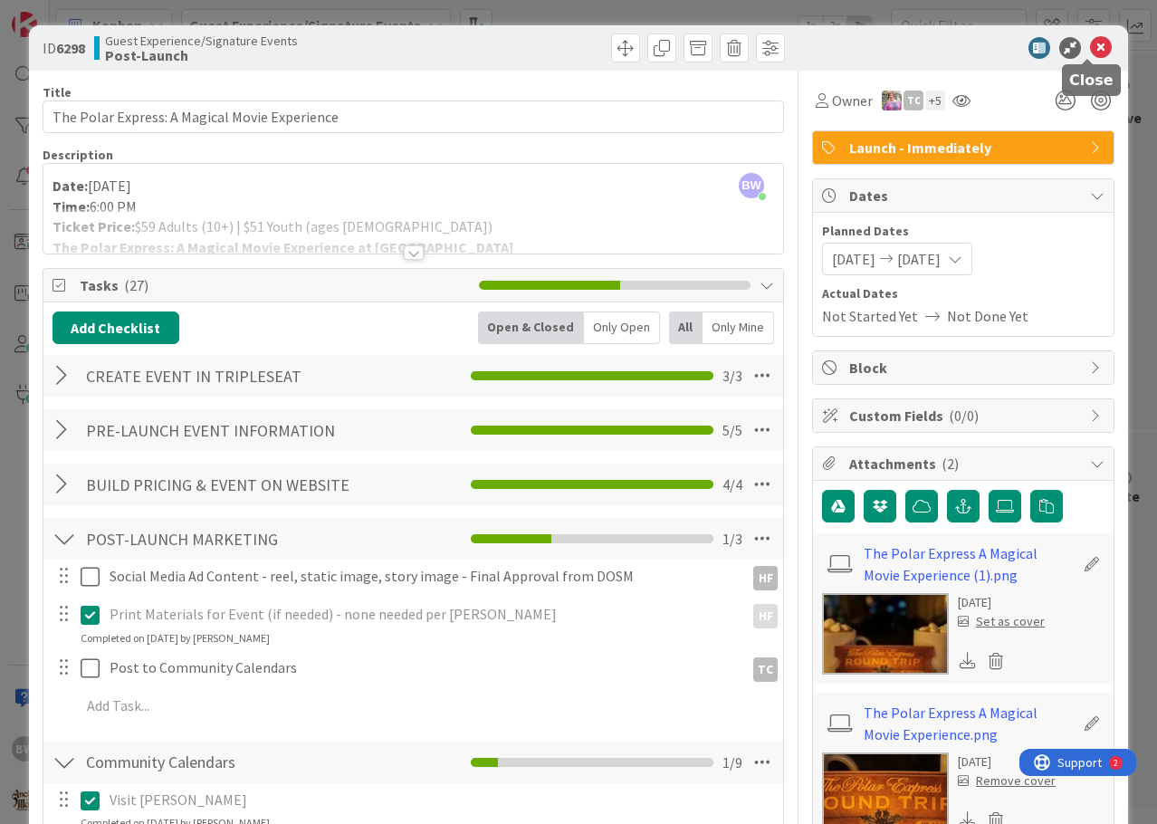
click at [1091, 48] on icon at bounding box center [1101, 48] width 22 height 22
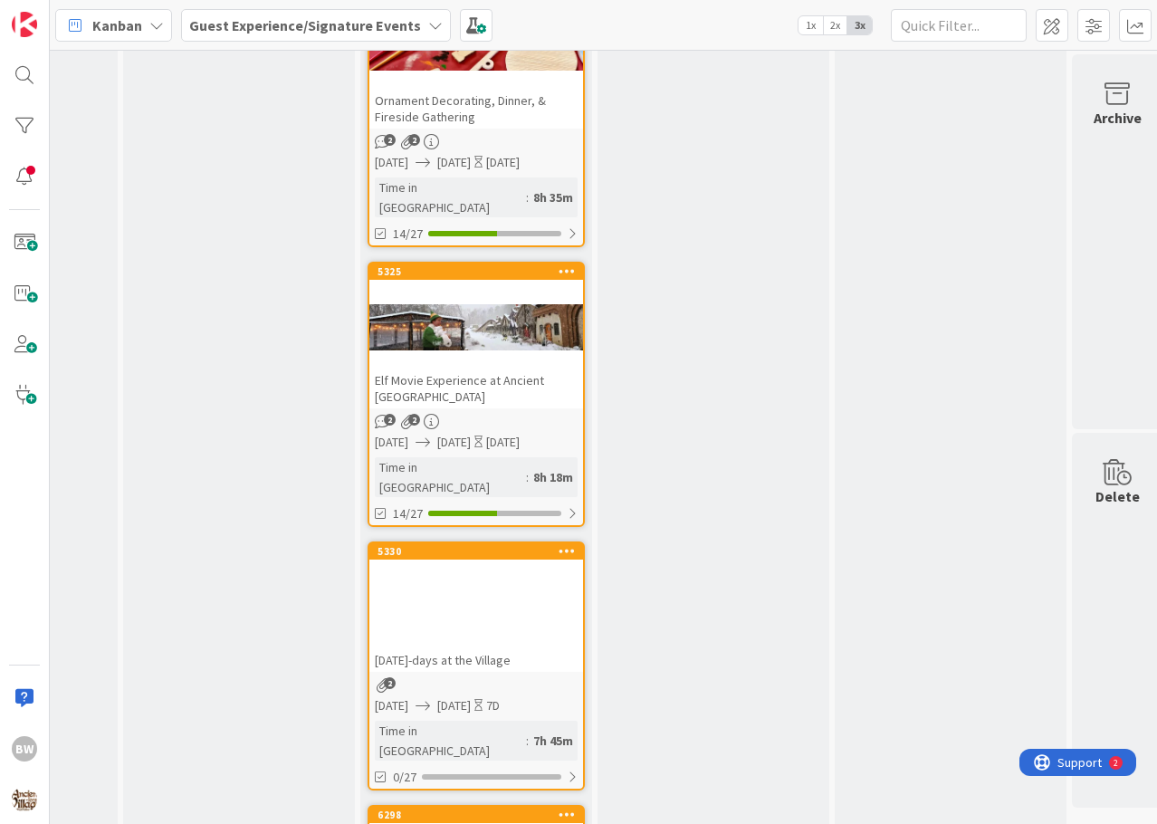
scroll to position [4733, 1356]
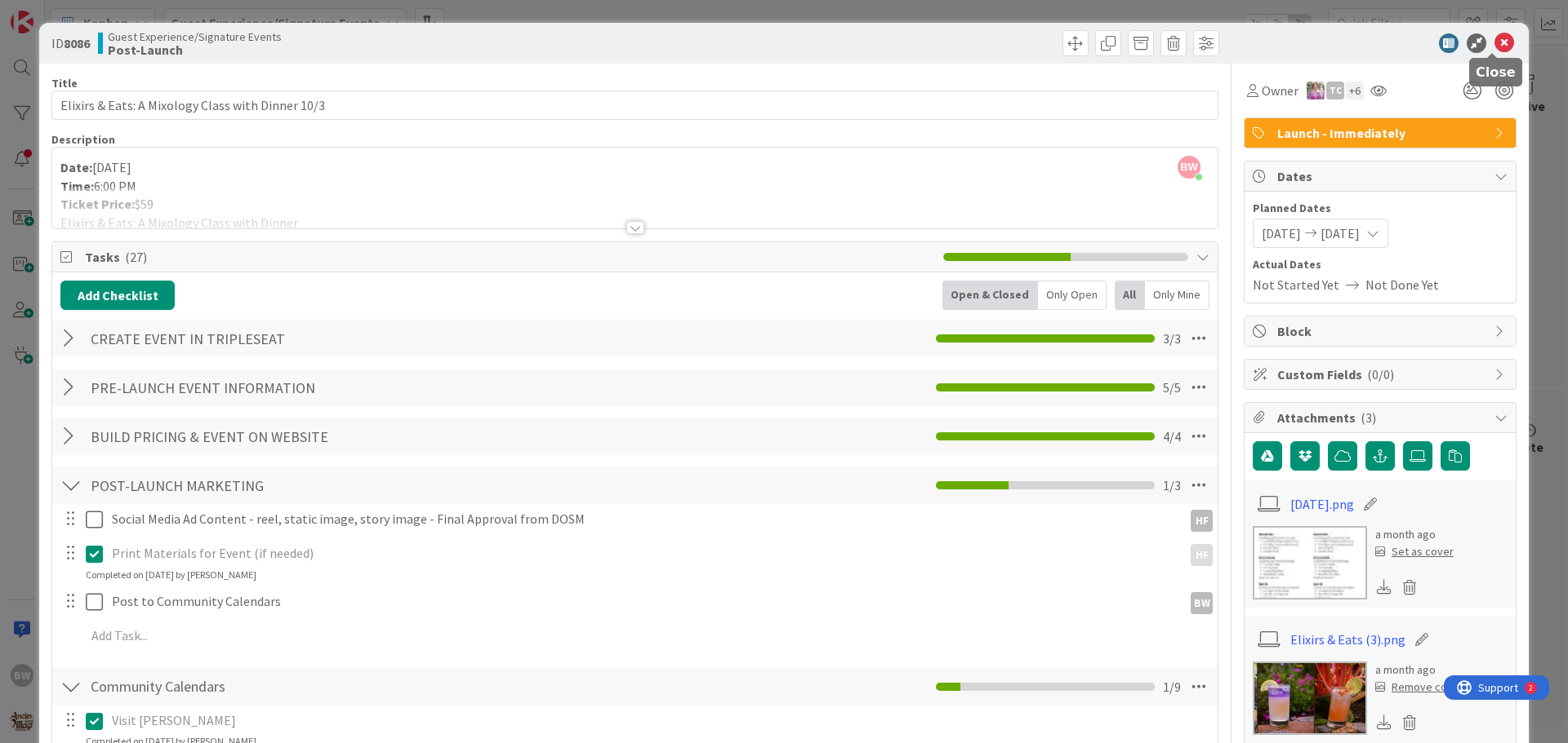
click at [1494, 39] on icon at bounding box center [1504, 43] width 20 height 20
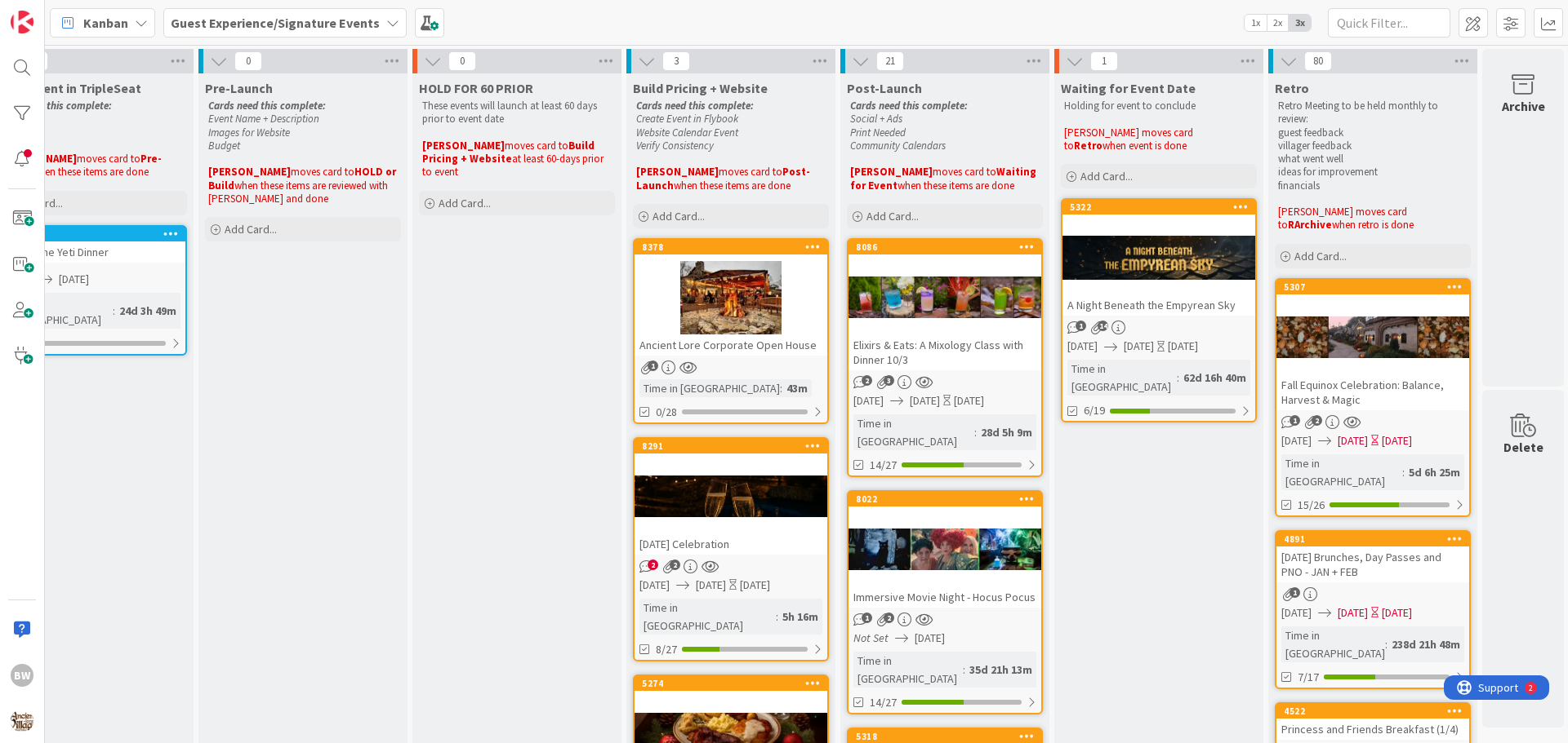
click at [386, 20] on icon at bounding box center [392, 23] width 13 height 13
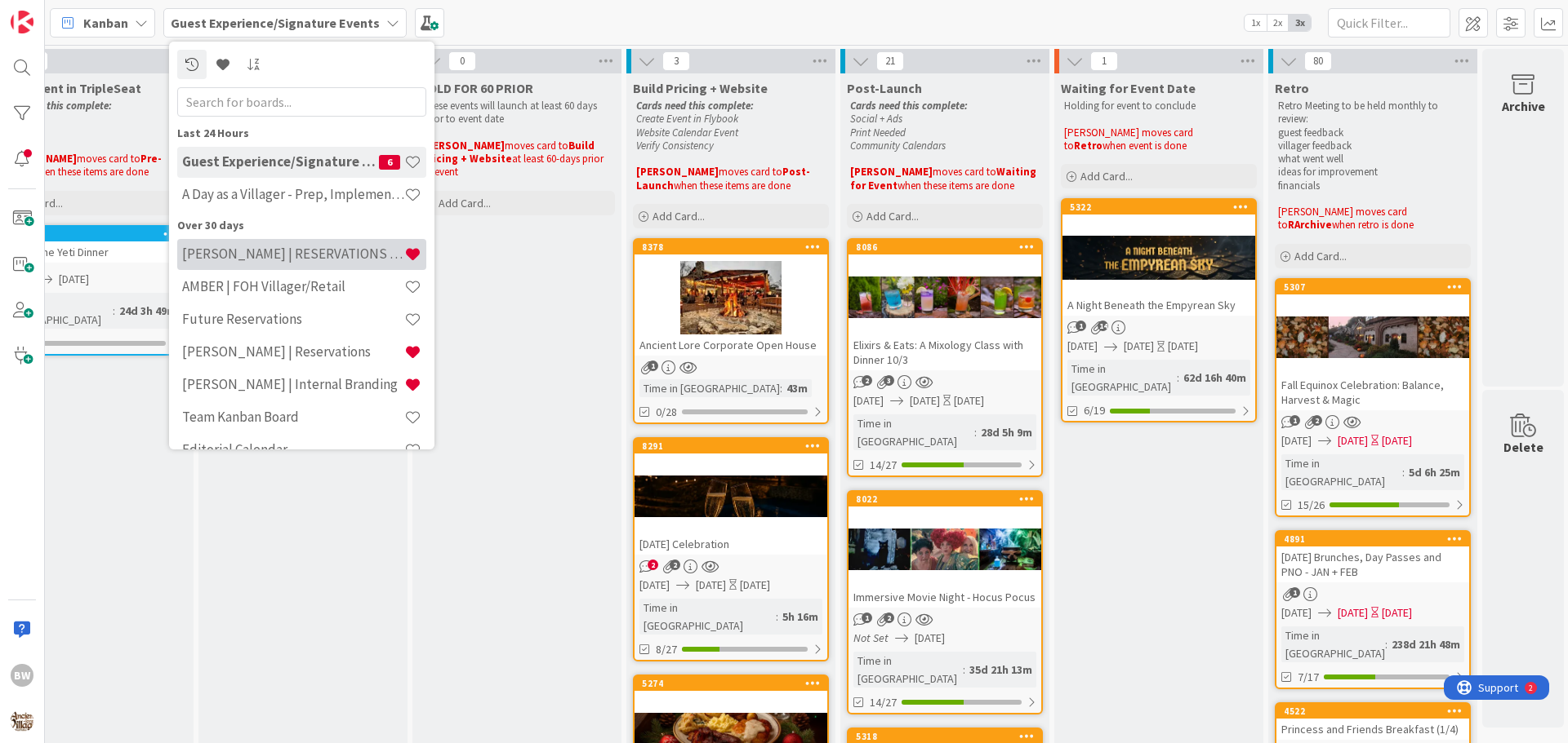
click at [236, 256] on h4 "BETH | RESERVATIONS & SALES" at bounding box center [293, 253] width 222 height 16
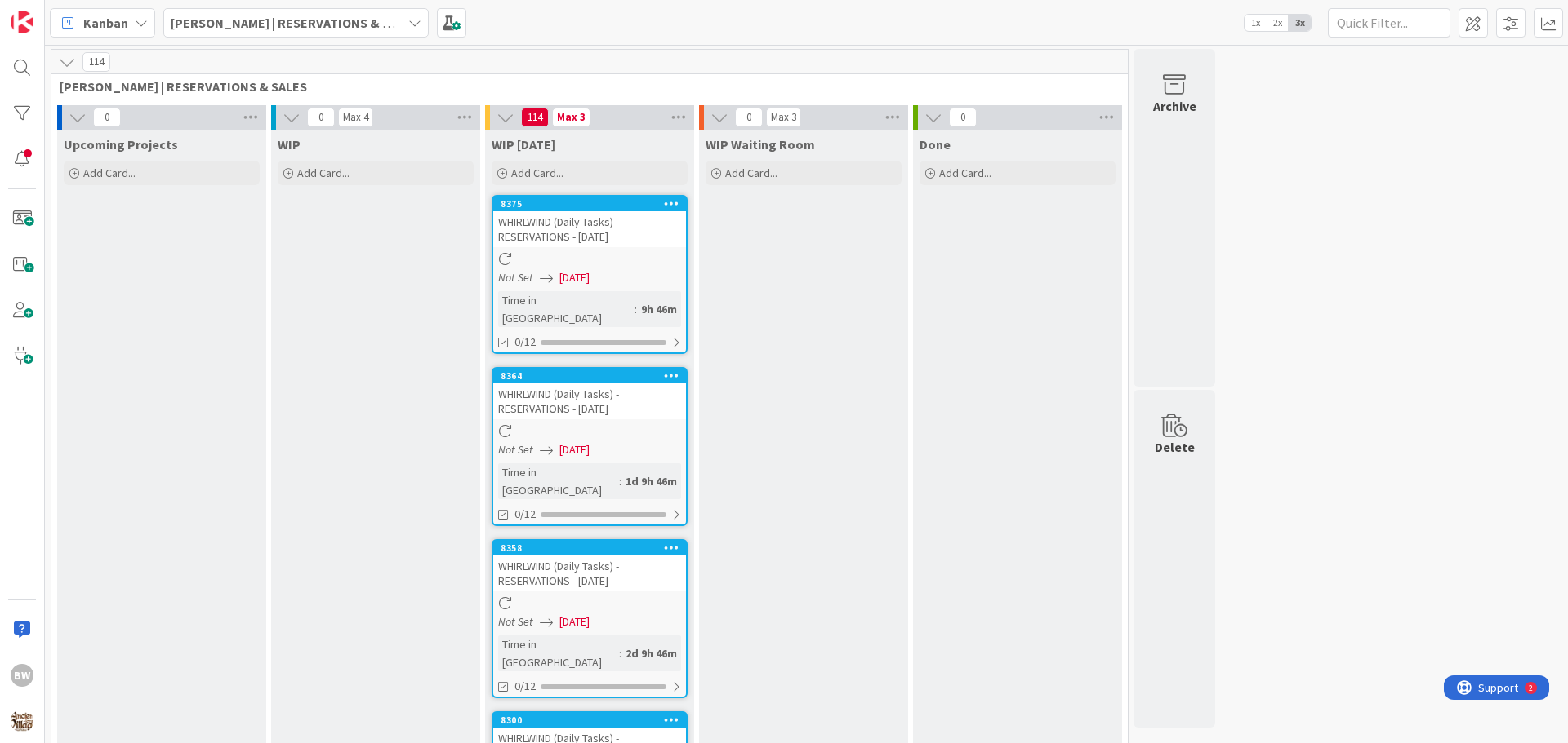
click at [347, 17] on div "BETH | RESERVATIONS & SALES" at bounding box center [296, 23] width 265 height 30
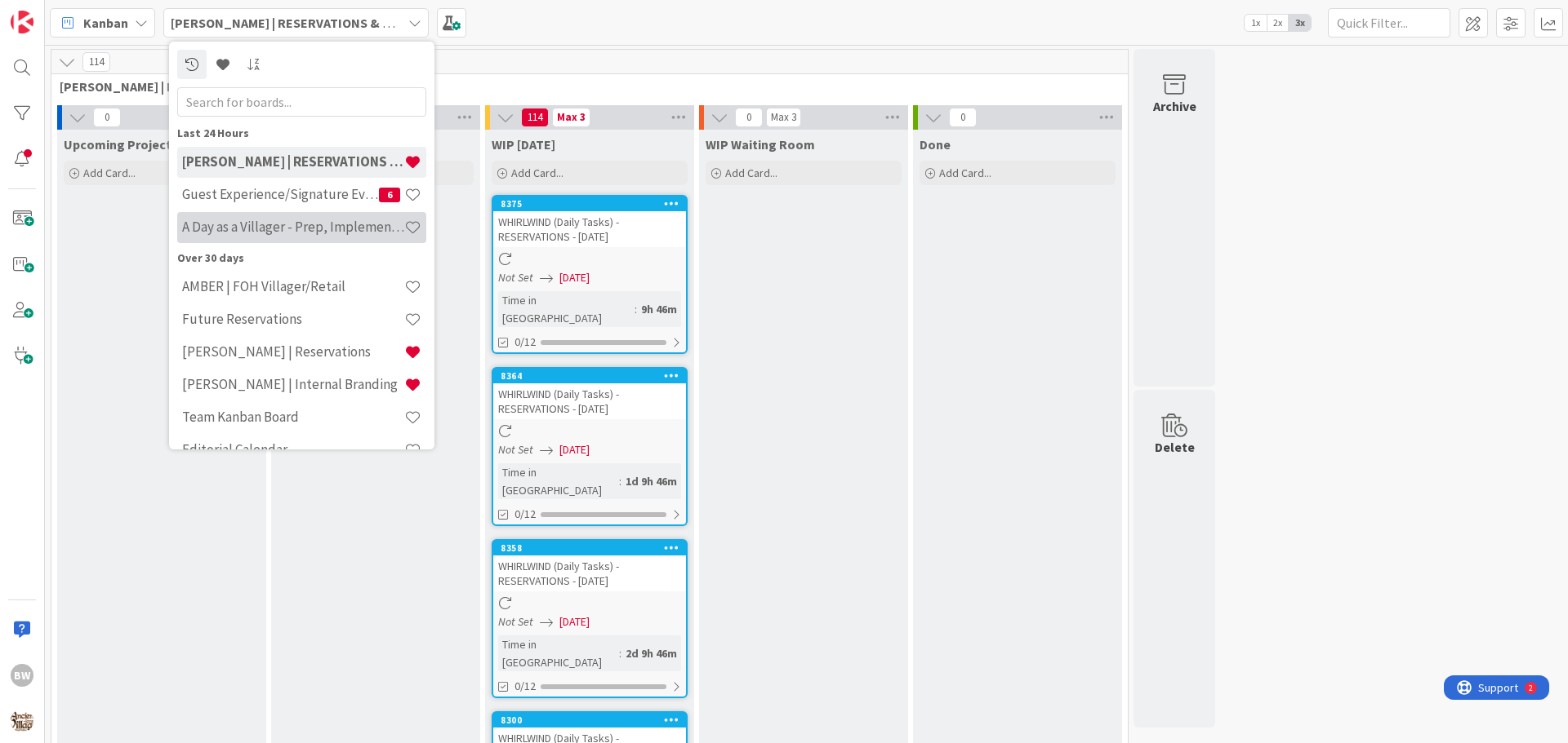
click at [305, 216] on div "A Day as a Villager - Prep, Implement and Execute" at bounding box center [301, 227] width 249 height 31
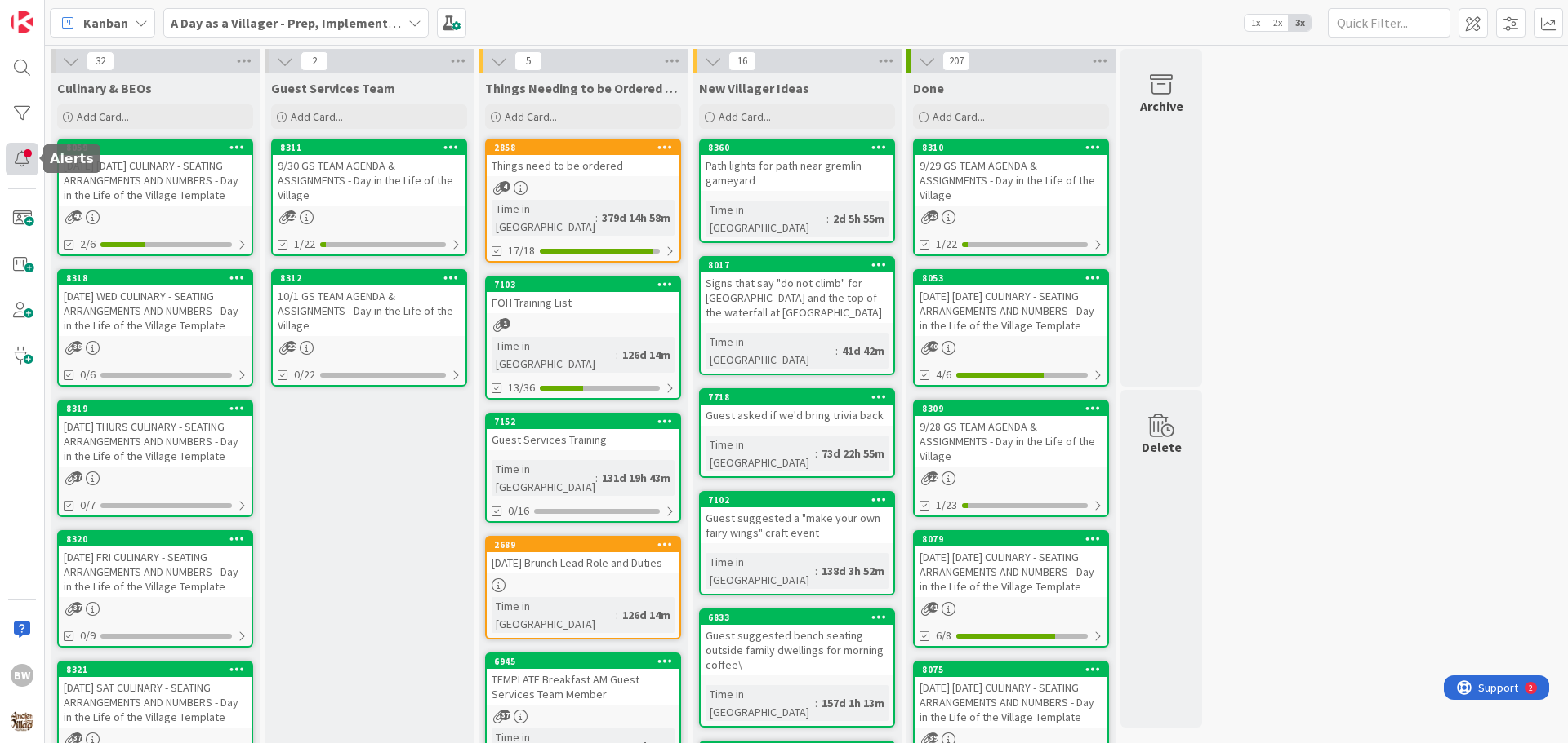
click at [34, 158] on div at bounding box center [22, 159] width 32 height 32
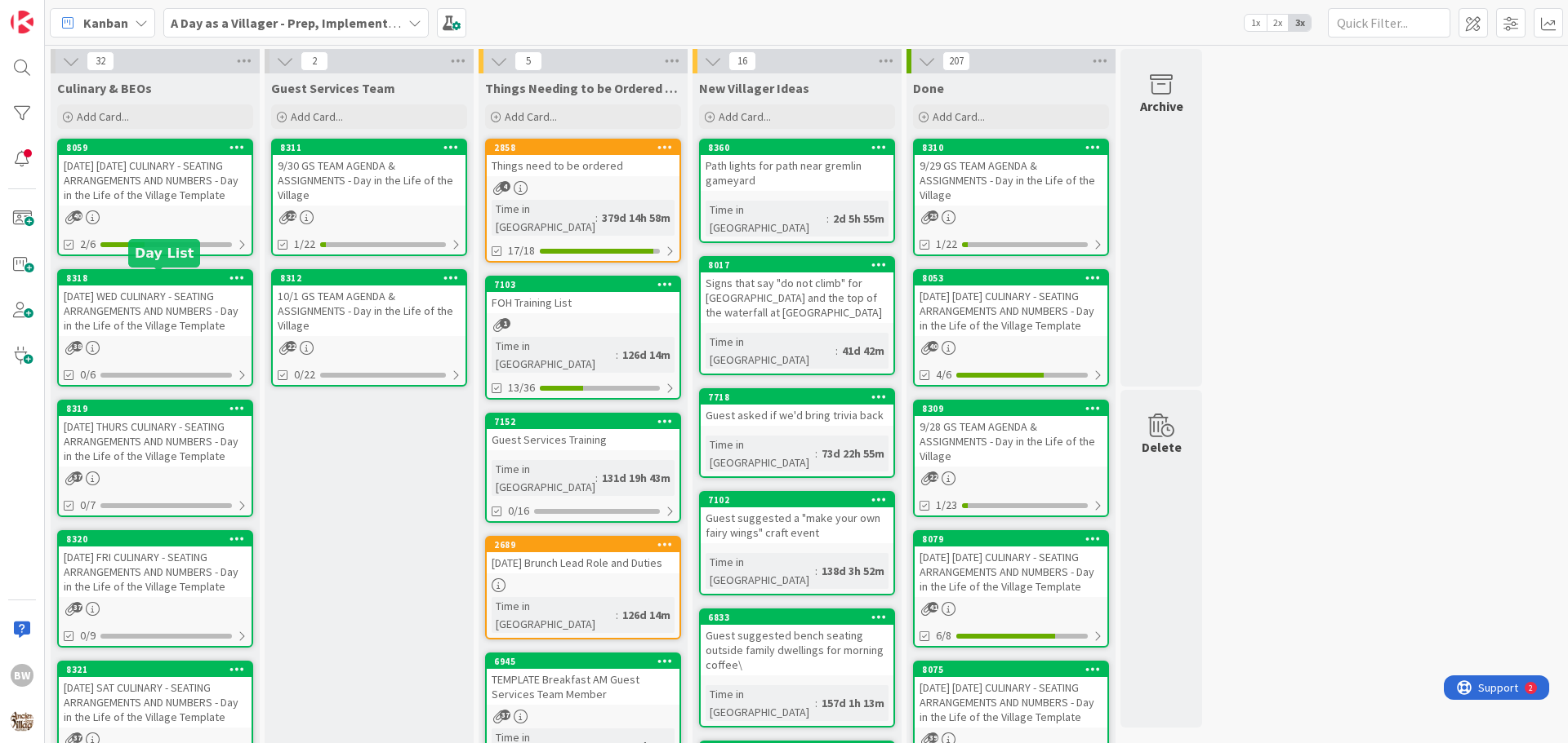
click at [149, 273] on div "8318" at bounding box center [158, 278] width 185 height 12
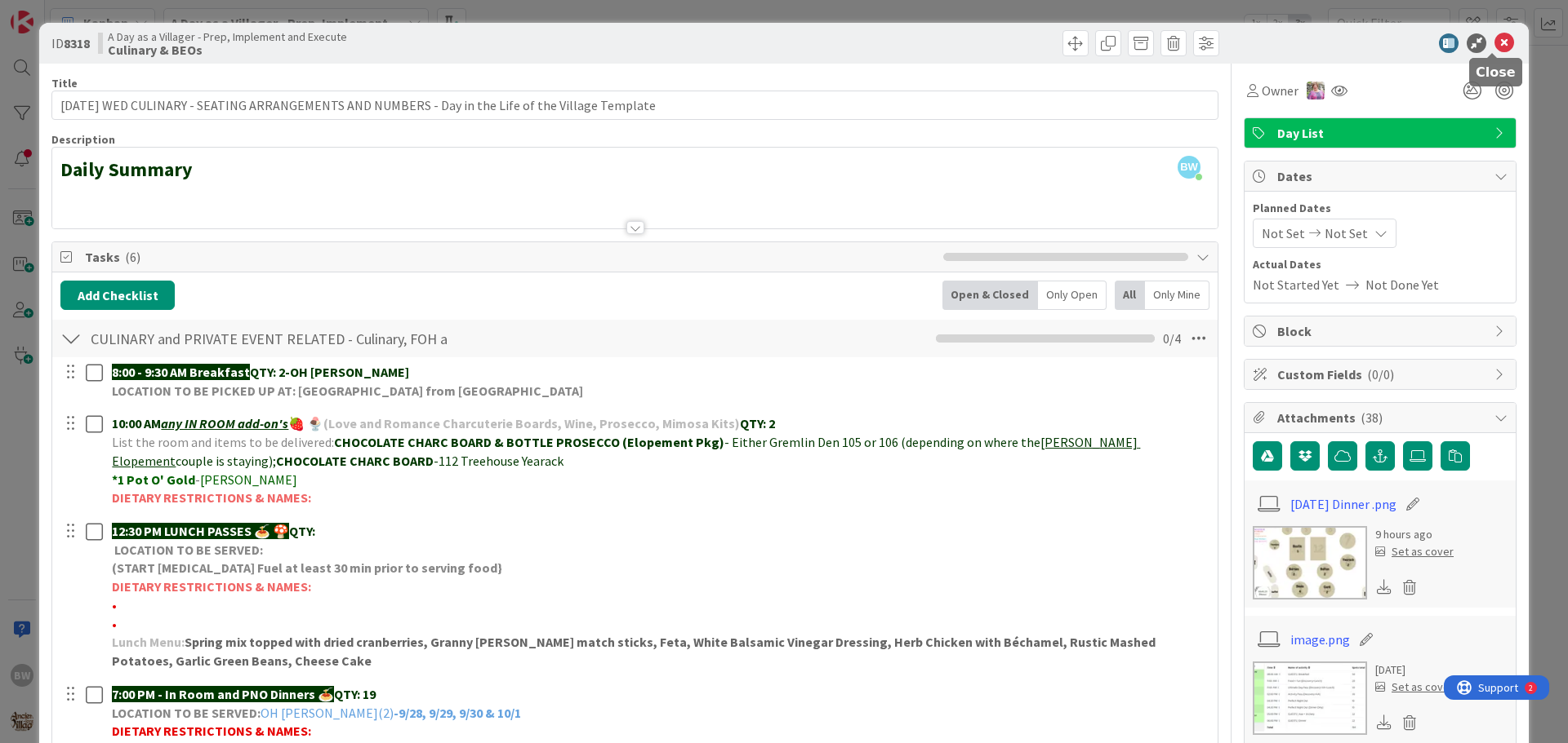
click at [1494, 40] on icon at bounding box center [1504, 43] width 20 height 20
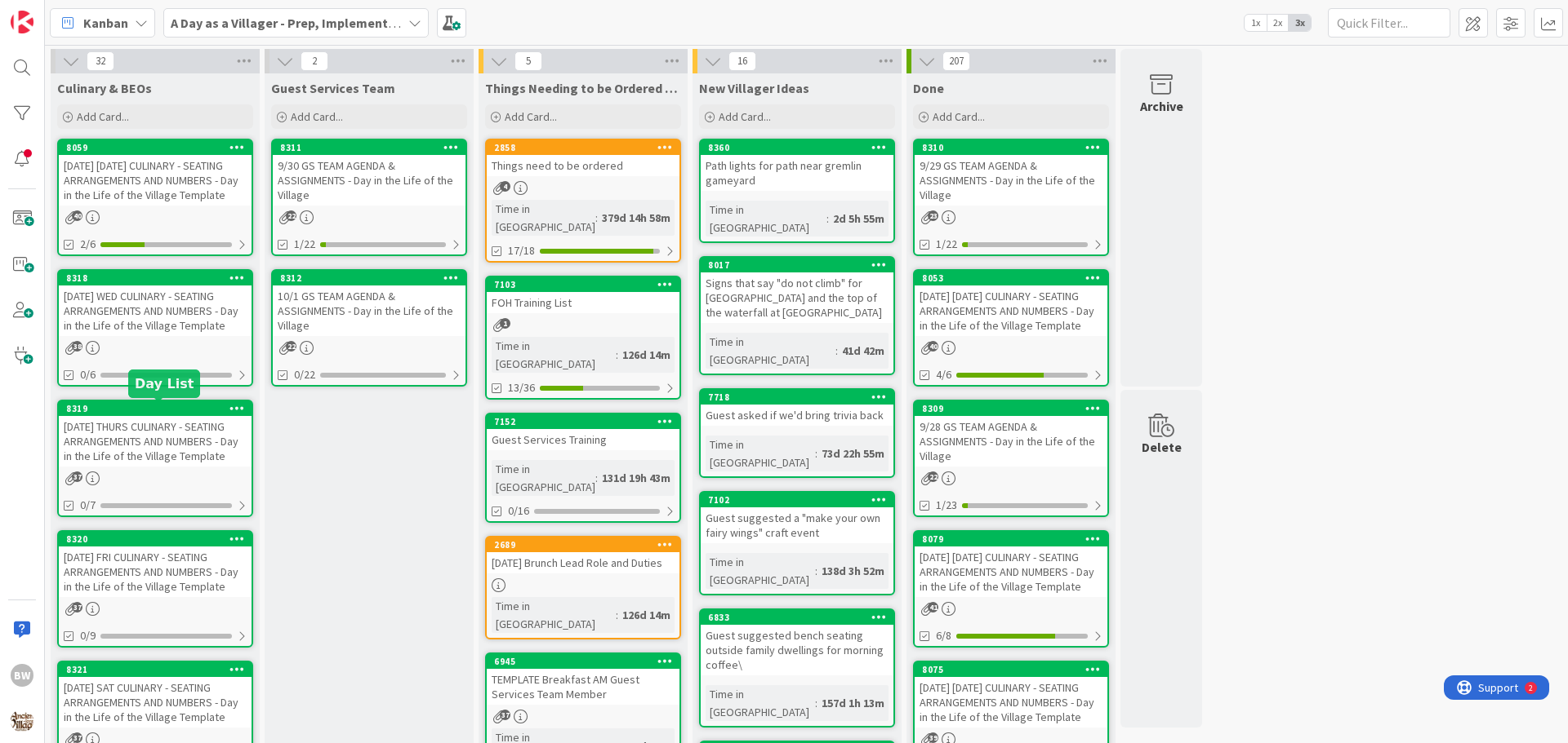
click at [144, 407] on div "8319" at bounding box center [158, 408] width 185 height 12
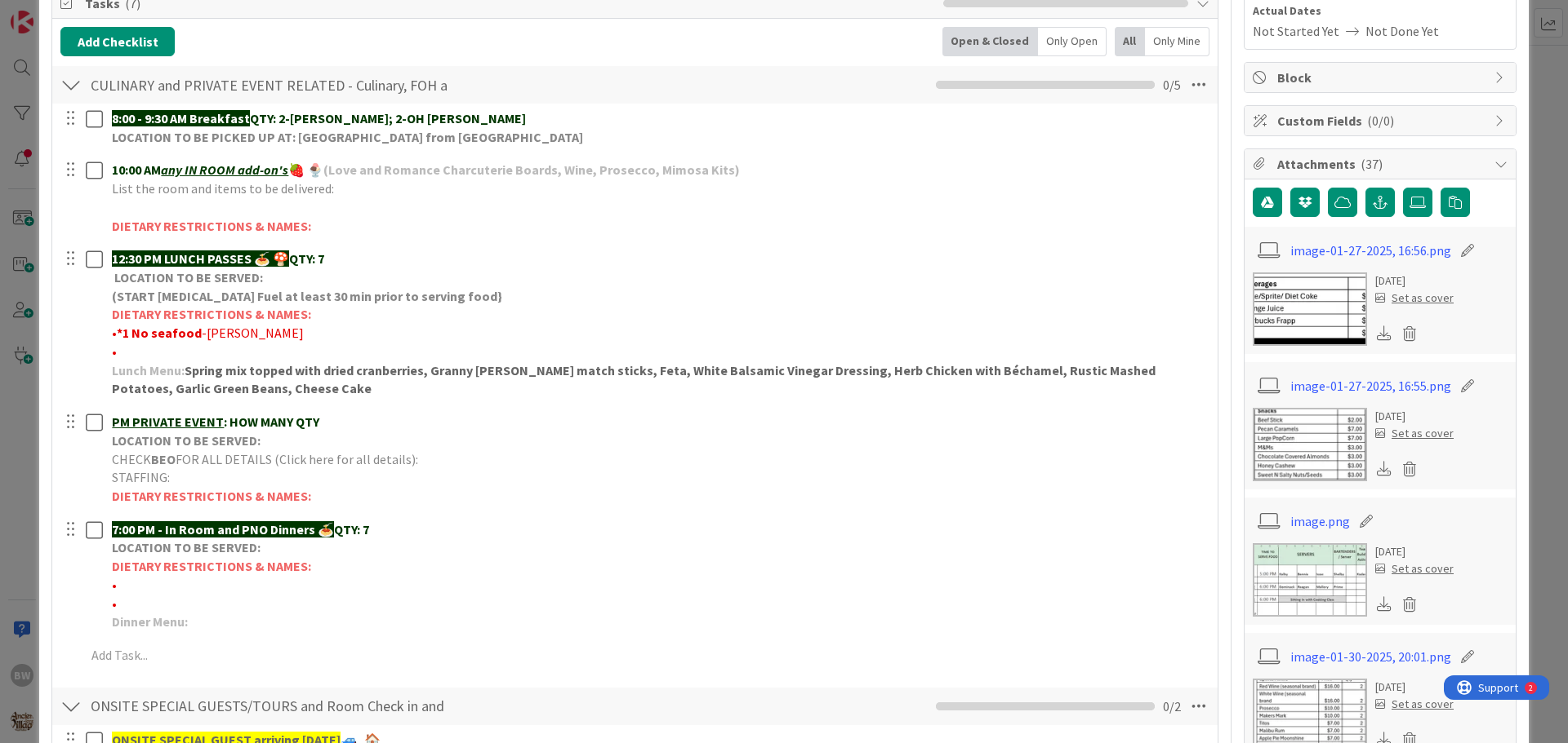
scroll to position [244, 0]
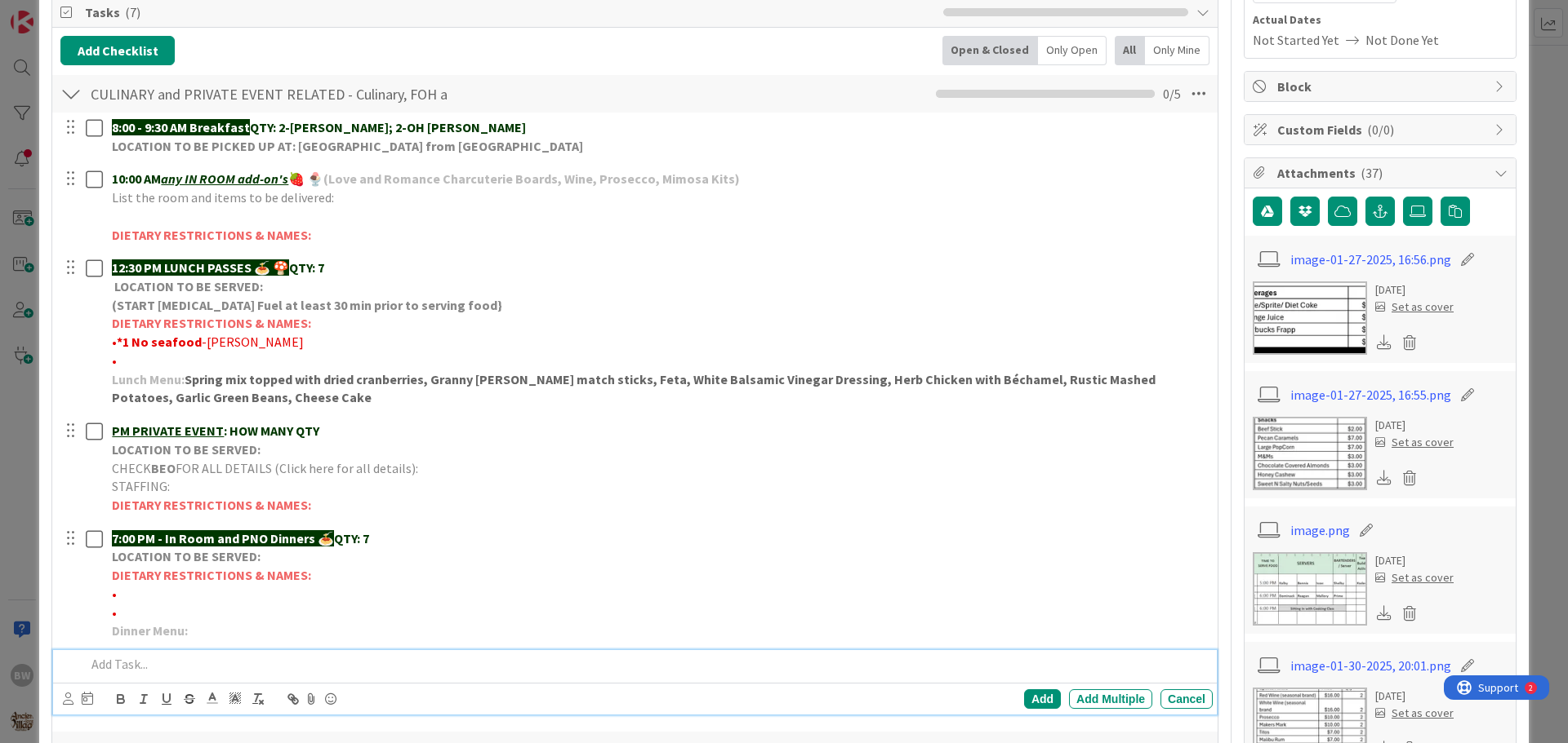
click at [108, 670] on p at bounding box center [646, 665] width 1121 height 19
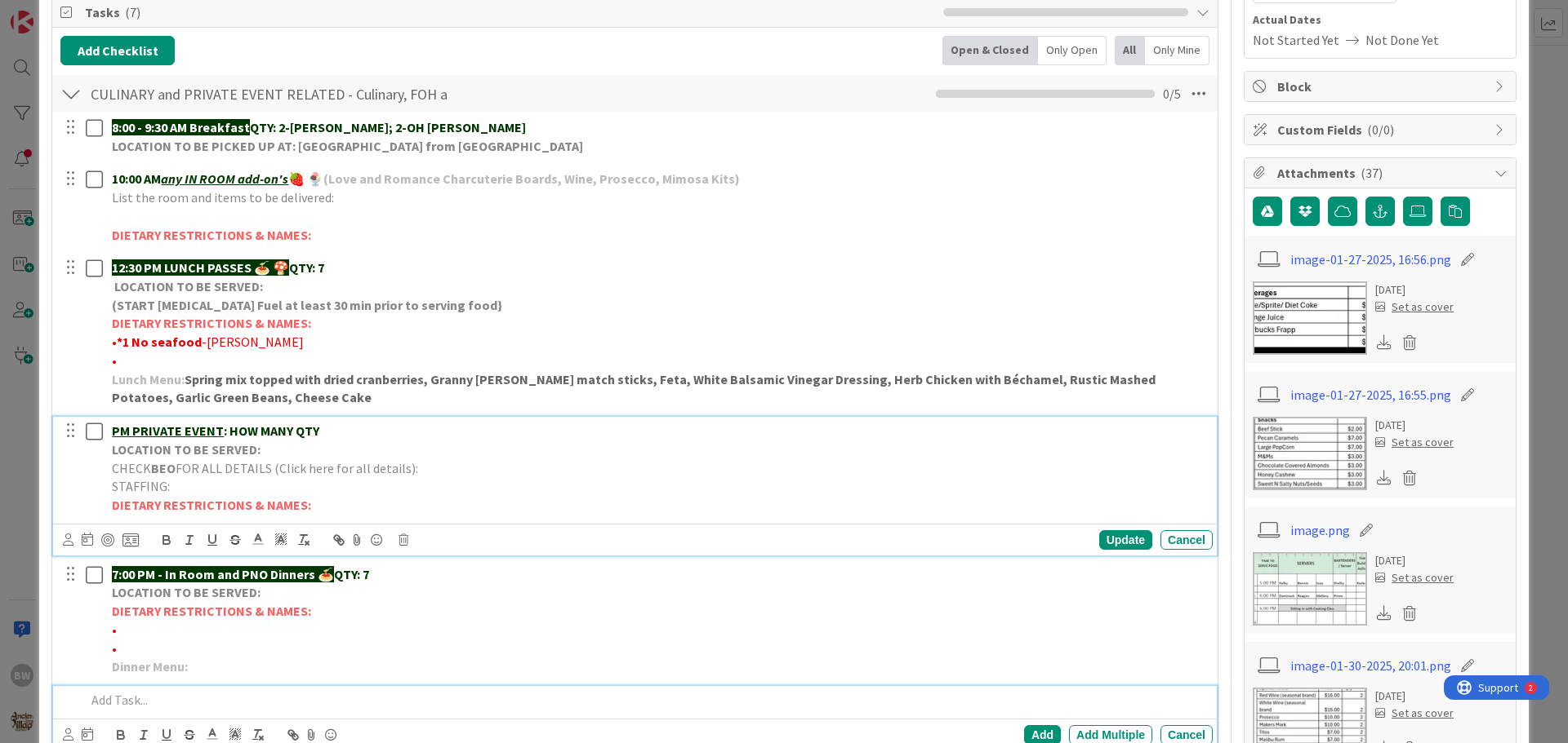
scroll to position [280, 0]
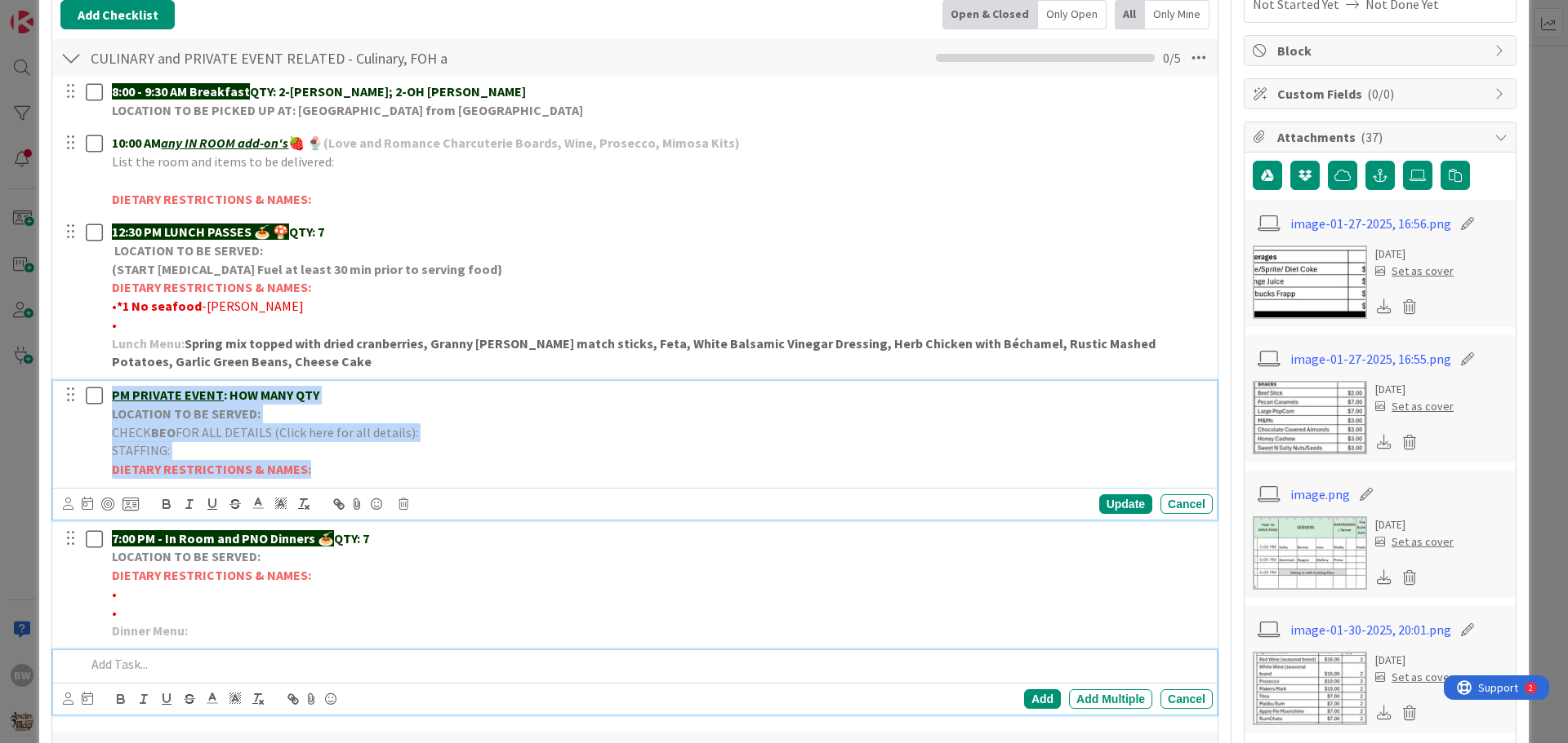
drag, startPoint x: 336, startPoint y: 502, endPoint x: 106, endPoint y: 399, distance: 252.0
click at [106, 399] on div "PM PRIVATE EVENT : HOW MANY QTY LOCATION TO BE SERVED: CHECK BEO FOR ALL DETAIL…" at bounding box center [659, 433] width 1107 height 103
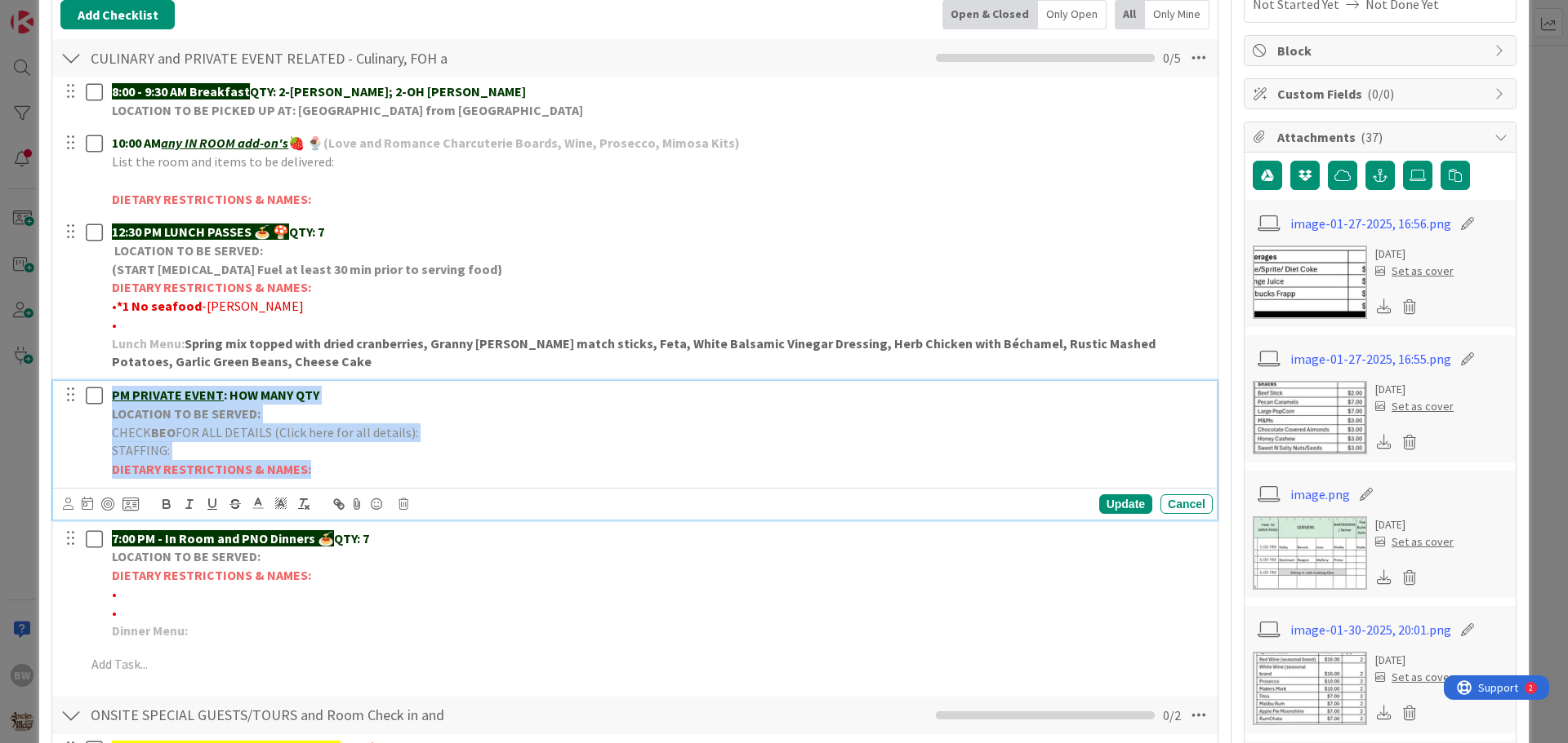
copy div "PM PRIVATE EVENT : HOW MANY QTY LOCATION TO BE SERVED: CHECK BEO FOR ALL DETAIL…"
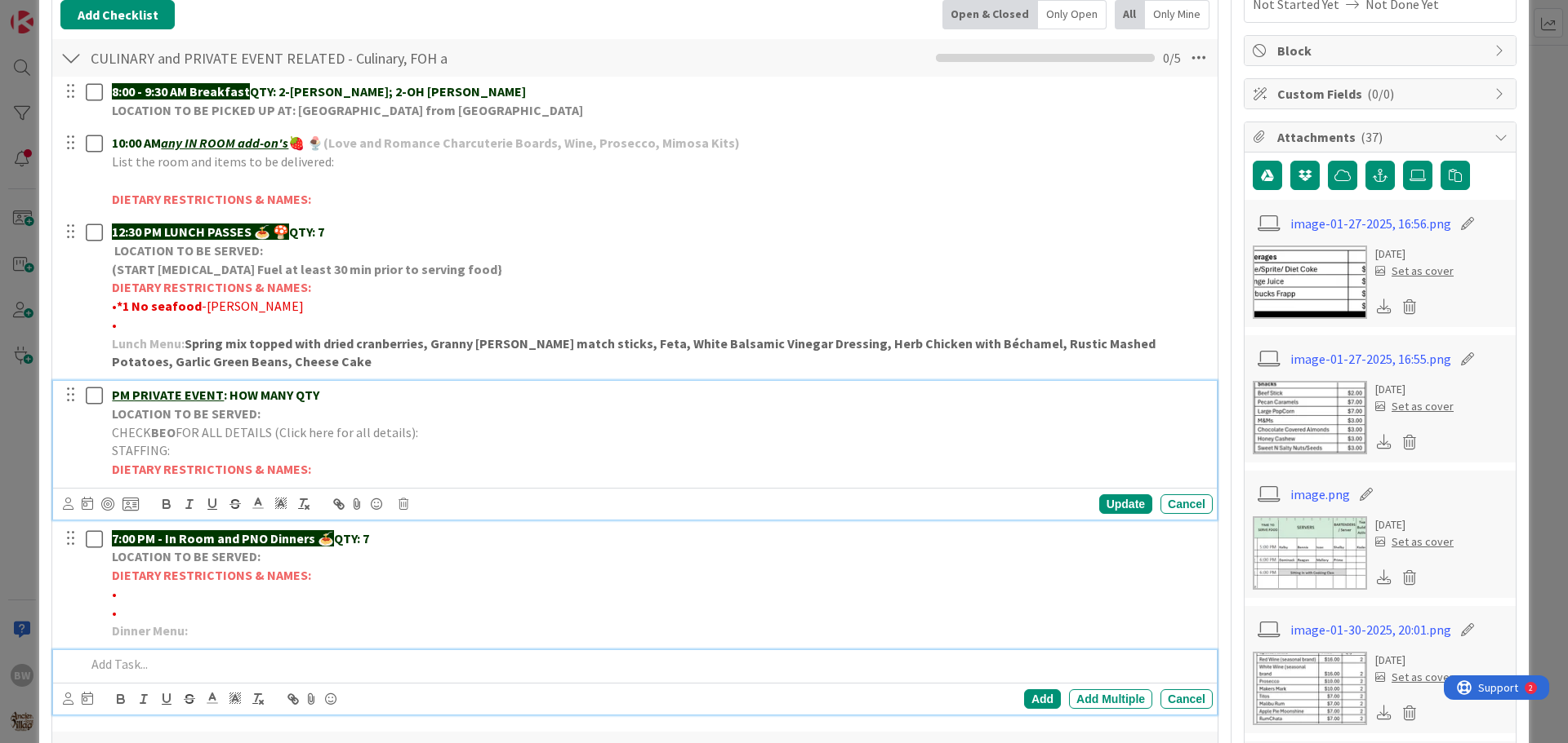
click at [116, 670] on p at bounding box center [646, 665] width 1121 height 19
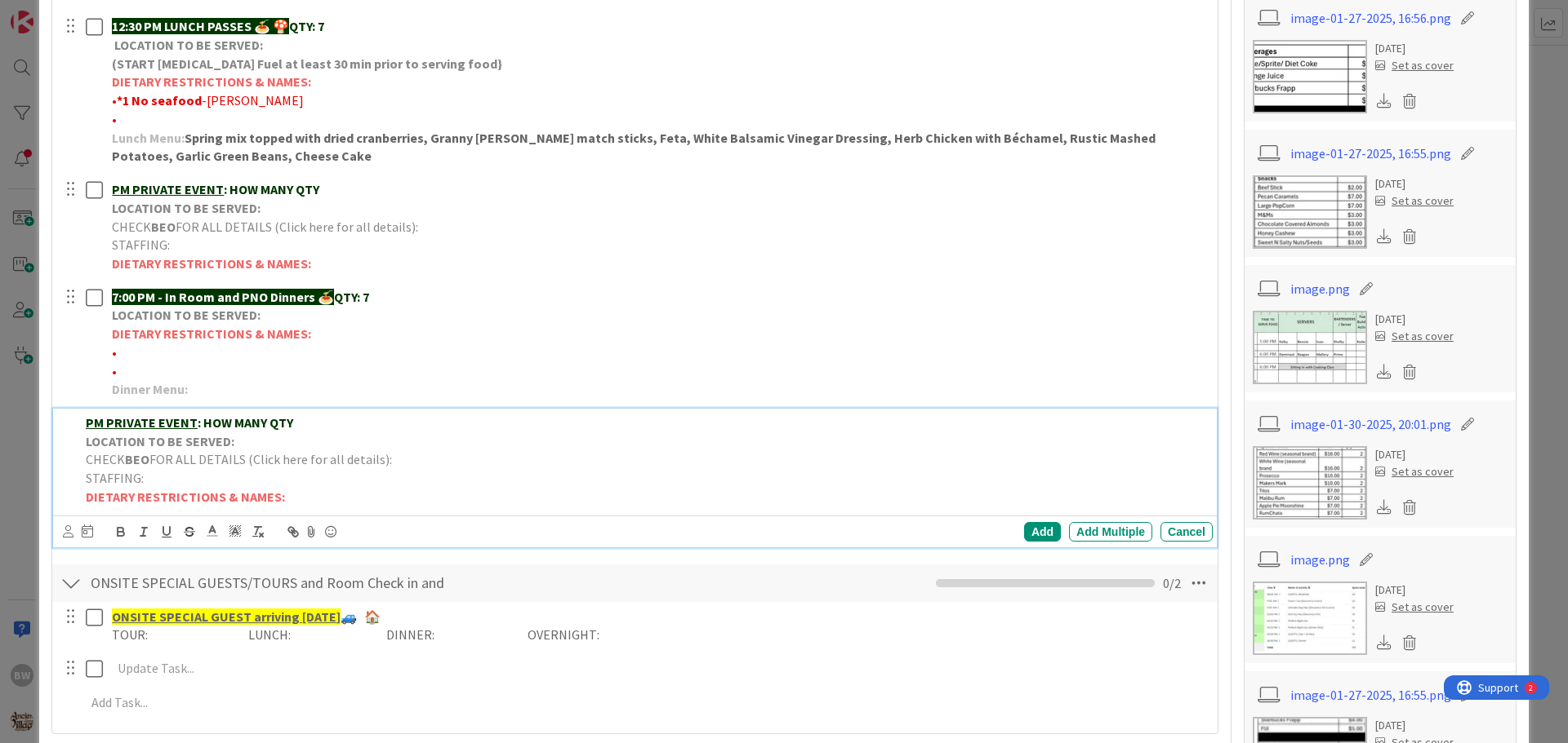
scroll to position [493, 0]
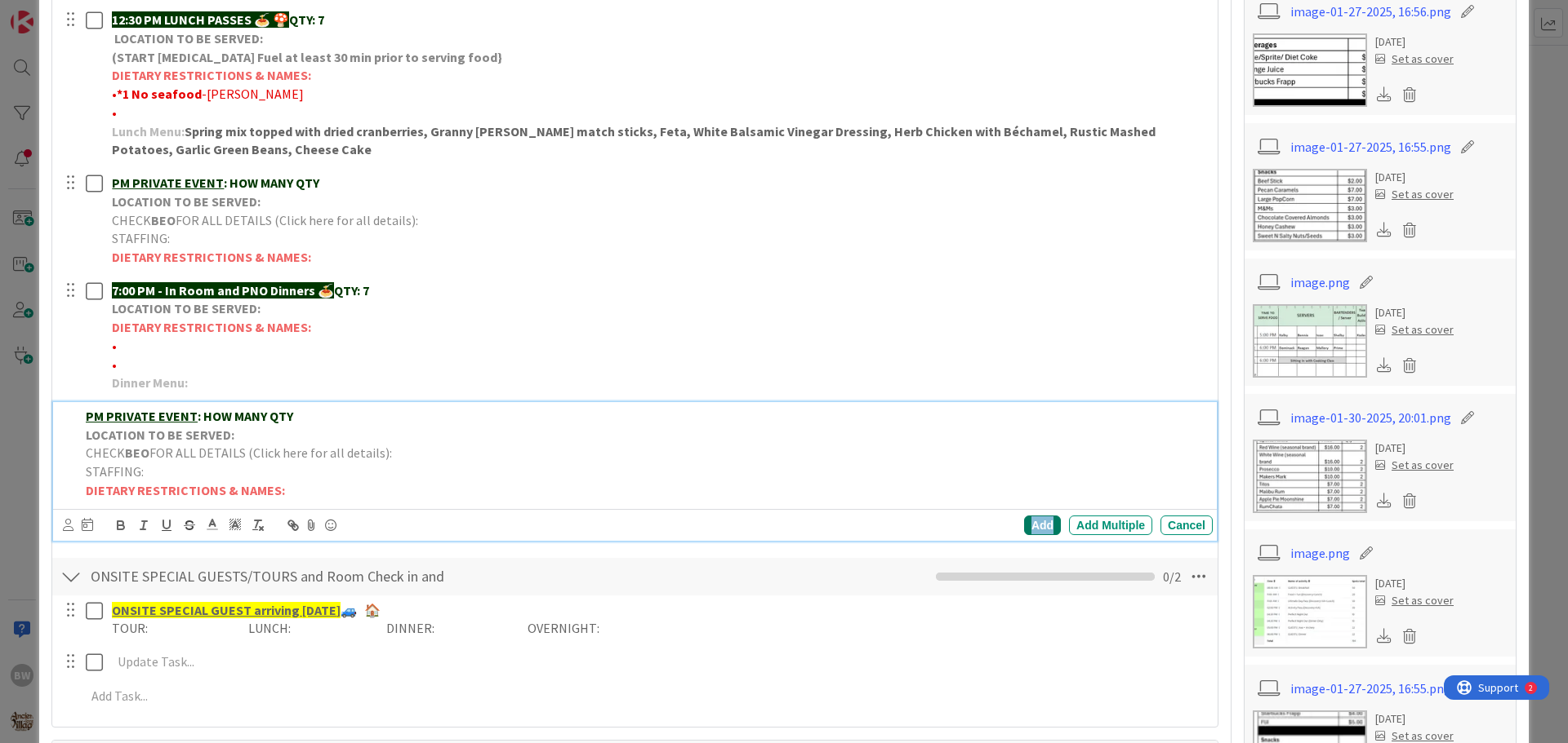
click at [1034, 525] on div "Add" at bounding box center [1042, 526] width 37 height 20
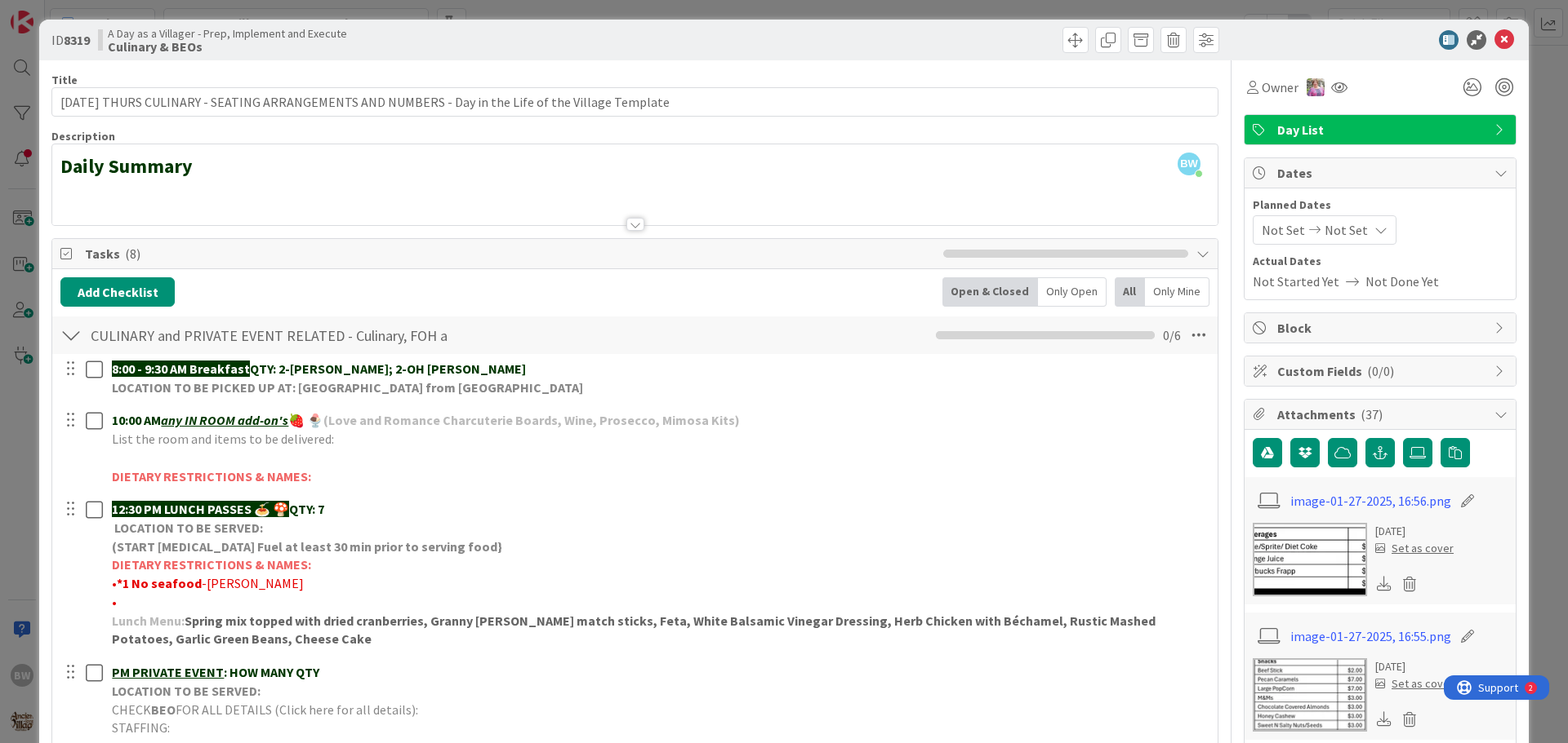
scroll to position [0, 0]
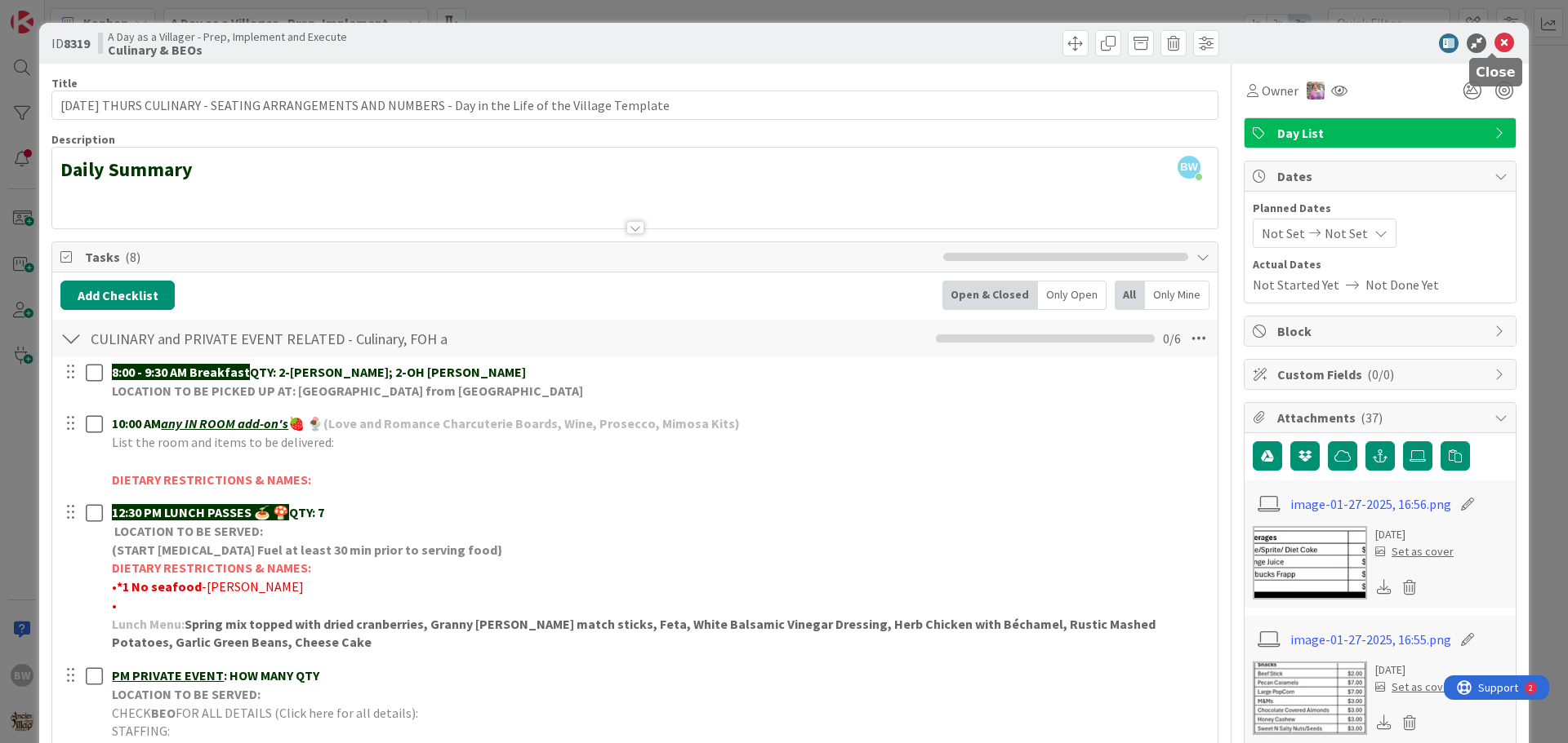
click at [1494, 40] on icon at bounding box center [1504, 43] width 20 height 20
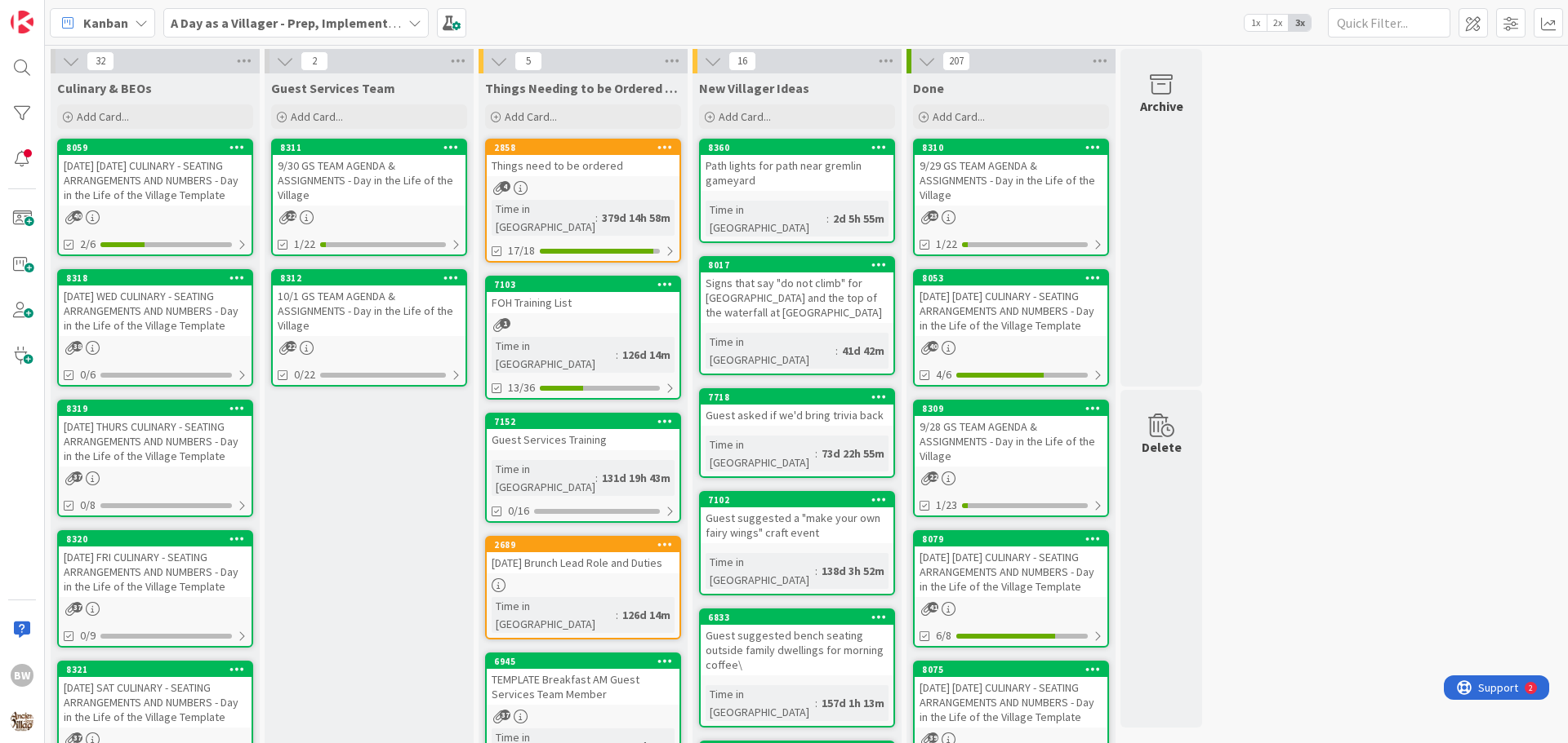
scroll to position [163, 0]
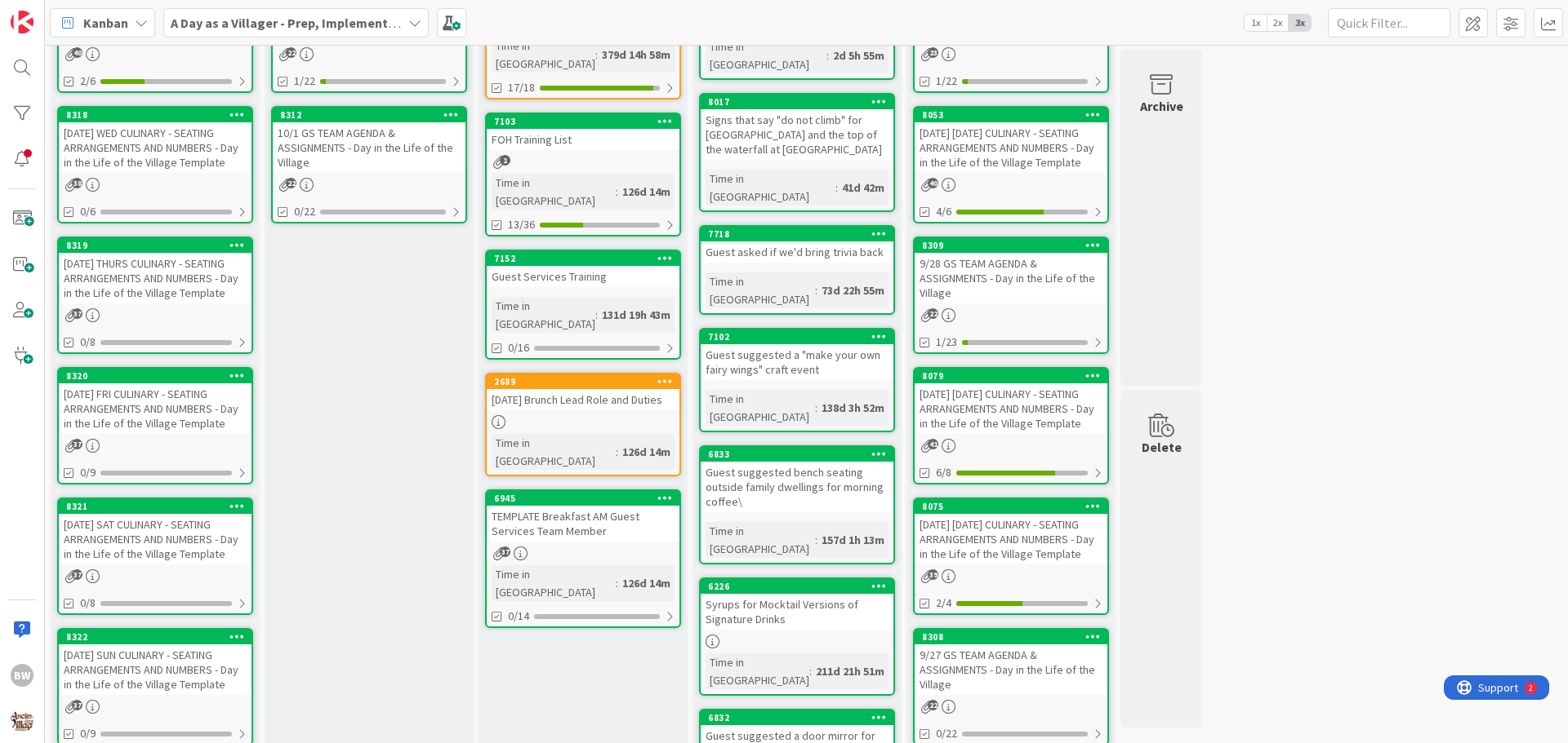
click at [134, 382] on div "8320" at bounding box center [155, 376] width 193 height 14
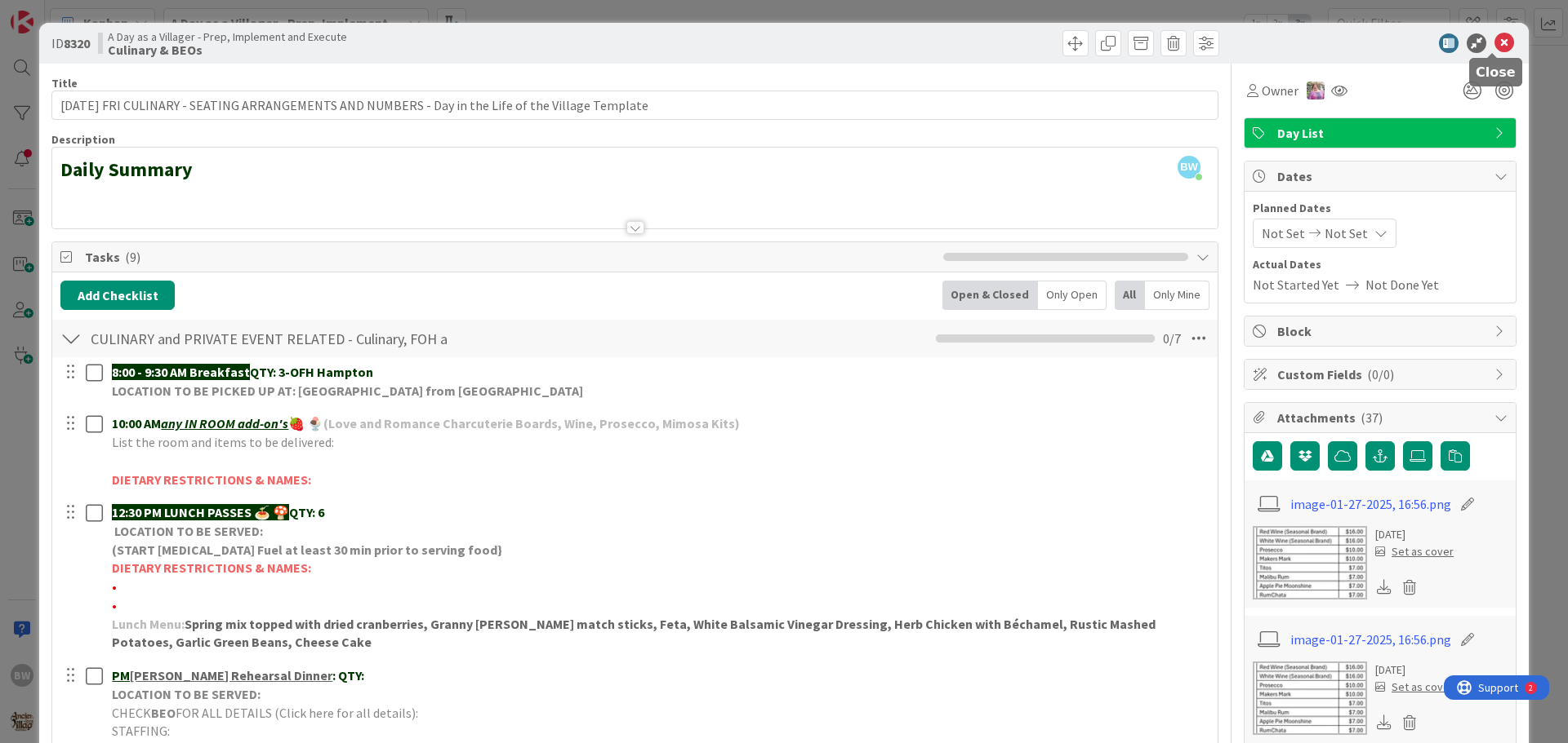
click at [1495, 41] on icon at bounding box center [1504, 43] width 20 height 20
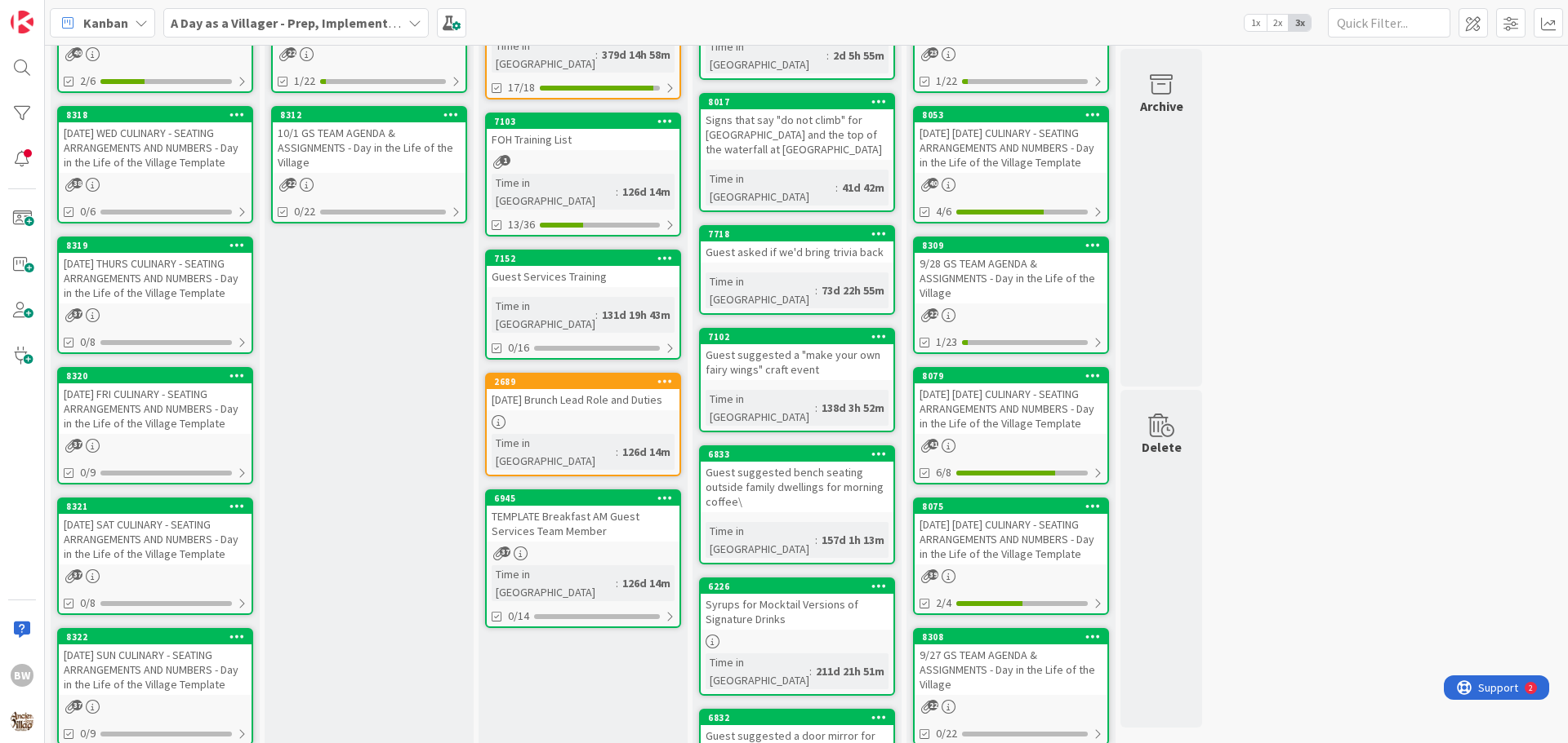
click at [136, 516] on div "10.4.25 SAT CULINARY - SEATING ARRANGEMENTS AND NUMBERS - Day in the Life of th…" at bounding box center [155, 539] width 193 height 50
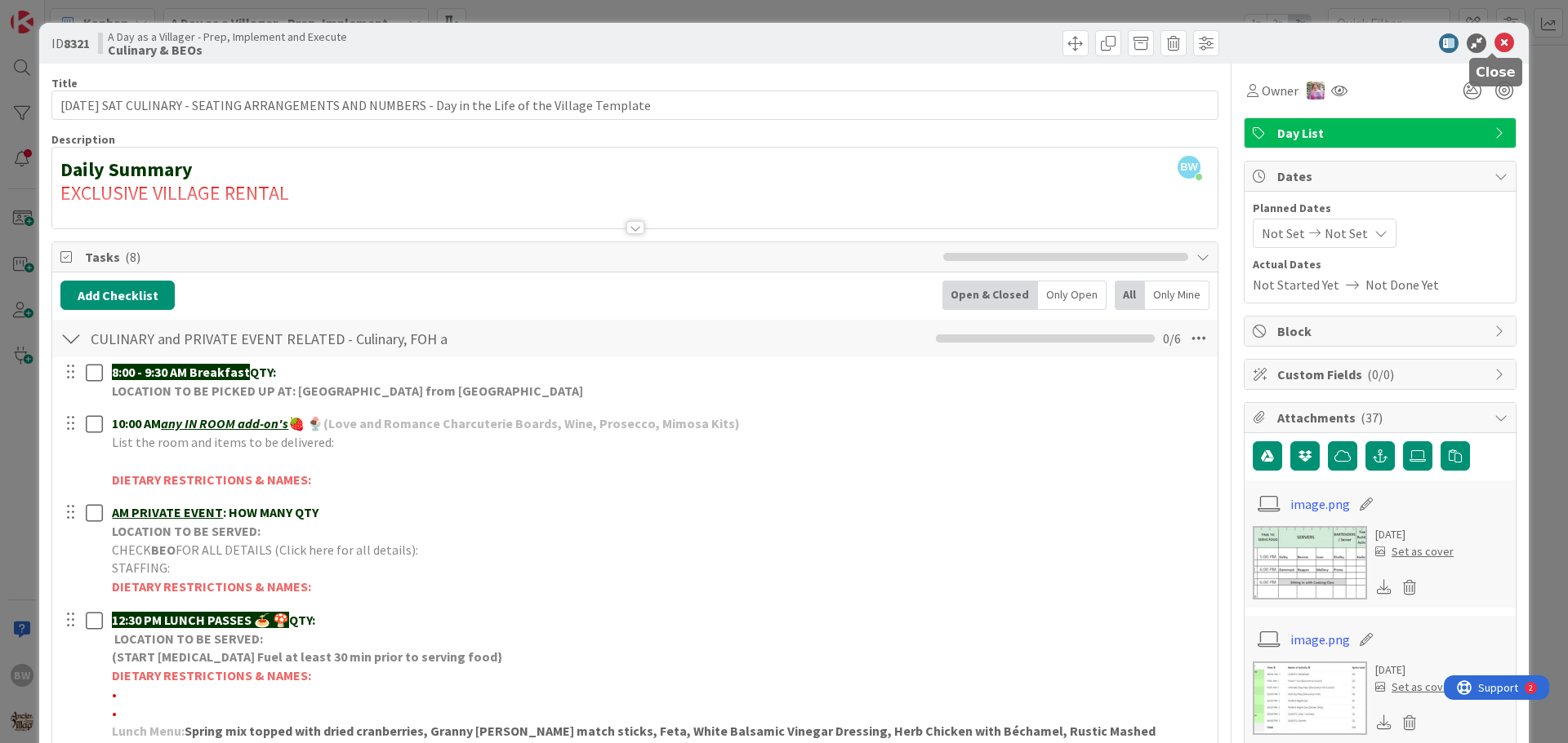
click at [1494, 47] on icon at bounding box center [1504, 43] width 20 height 20
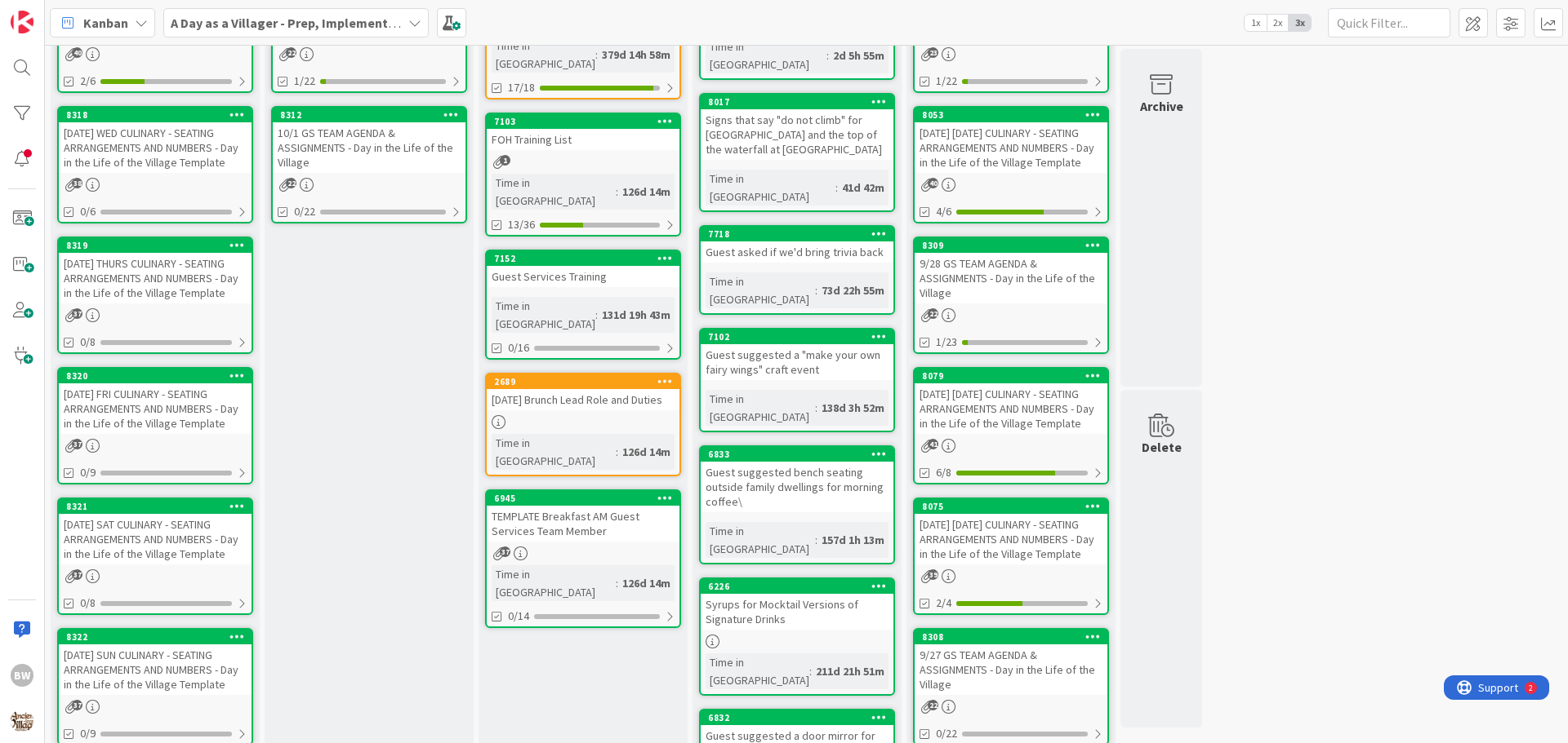
click at [150, 629] on div "8322 10.5.25 SUN CULINARY - SEATING ARRANGEMENTS AND NUMBERS - Day in the Life …" at bounding box center [154, 687] width 196 height 117
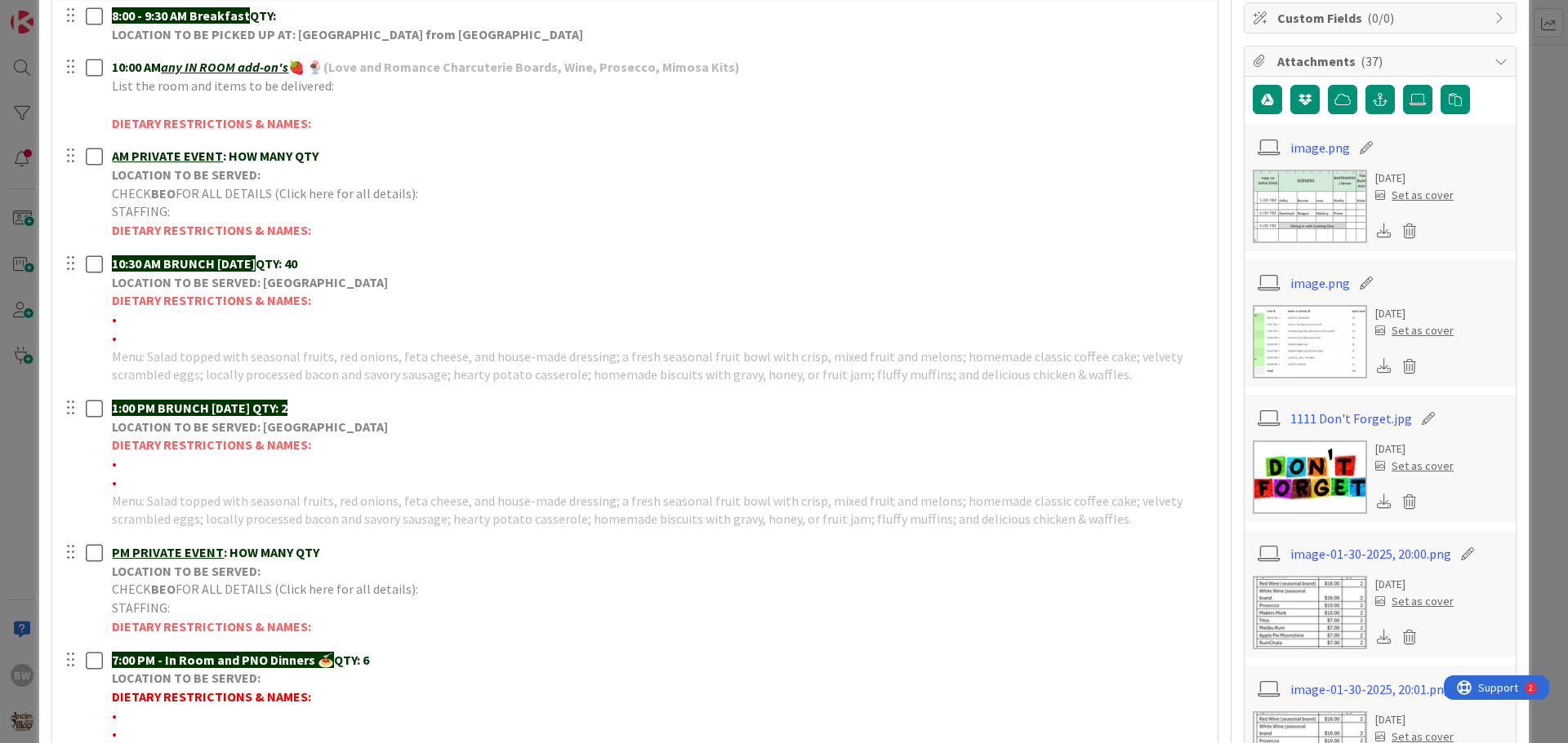
scroll to position [490, 0]
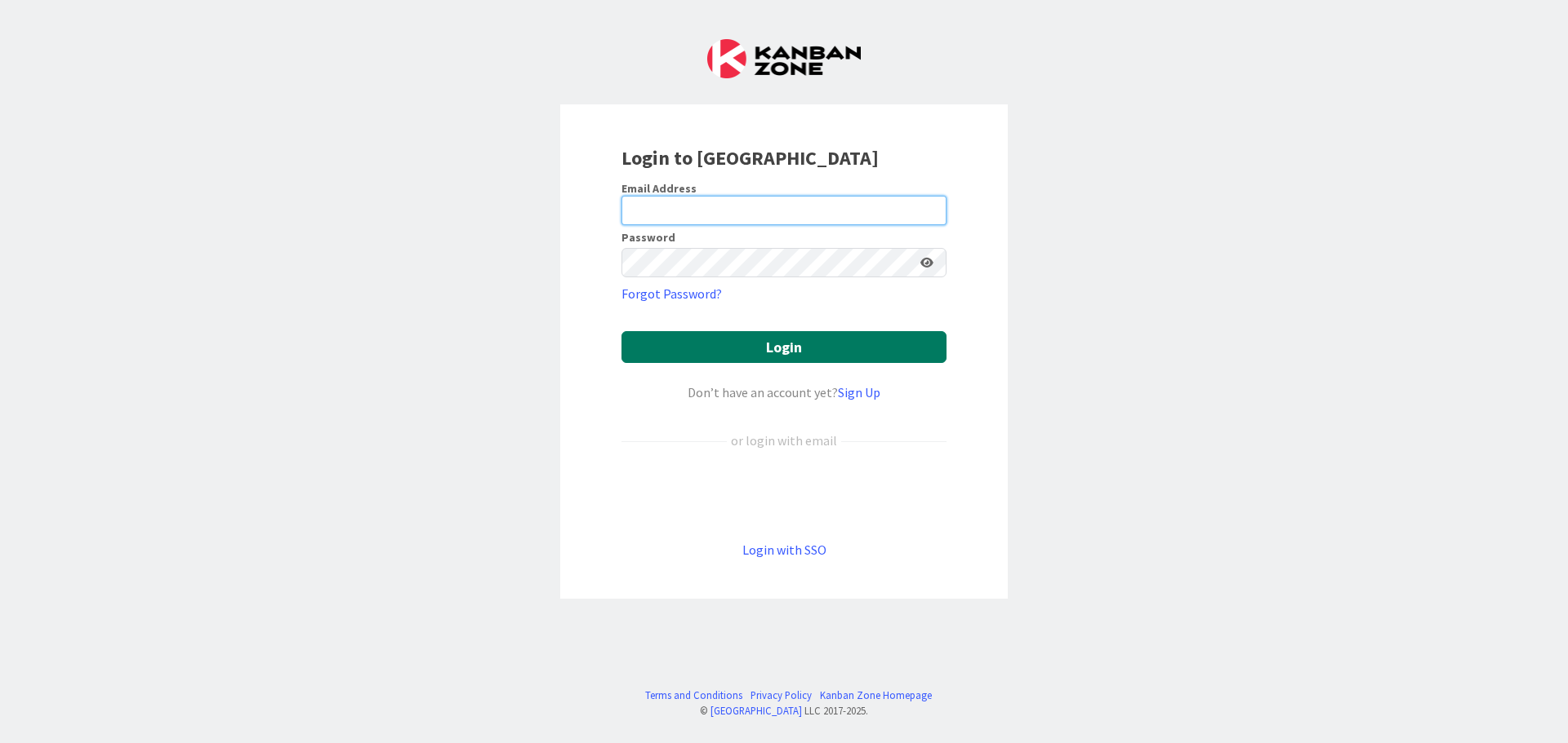
type input "[EMAIL_ADDRESS][DOMAIN_NAME]"
click at [791, 344] on button "Login" at bounding box center [784, 346] width 325 height 32
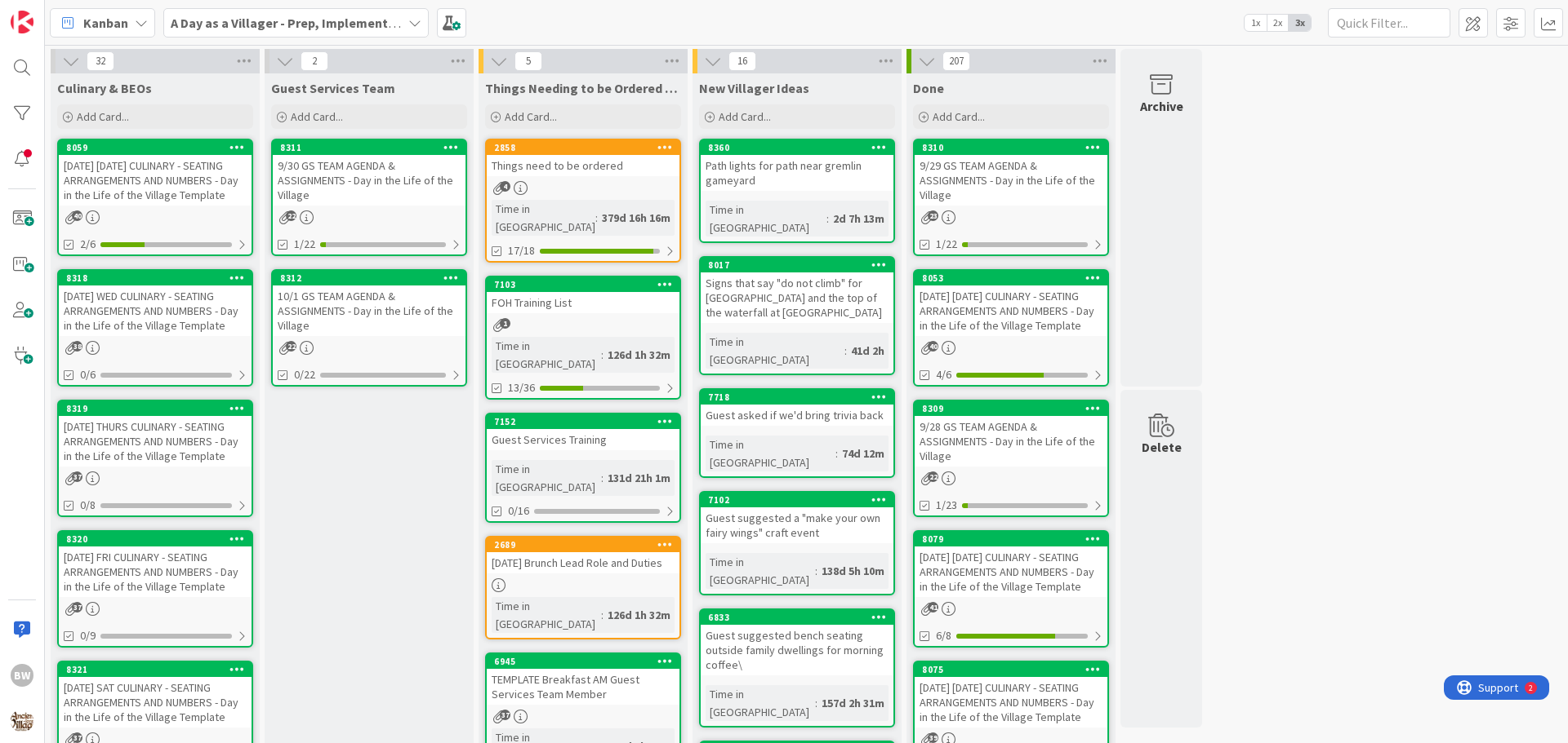
click at [417, 23] on icon at bounding box center [414, 23] width 13 height 13
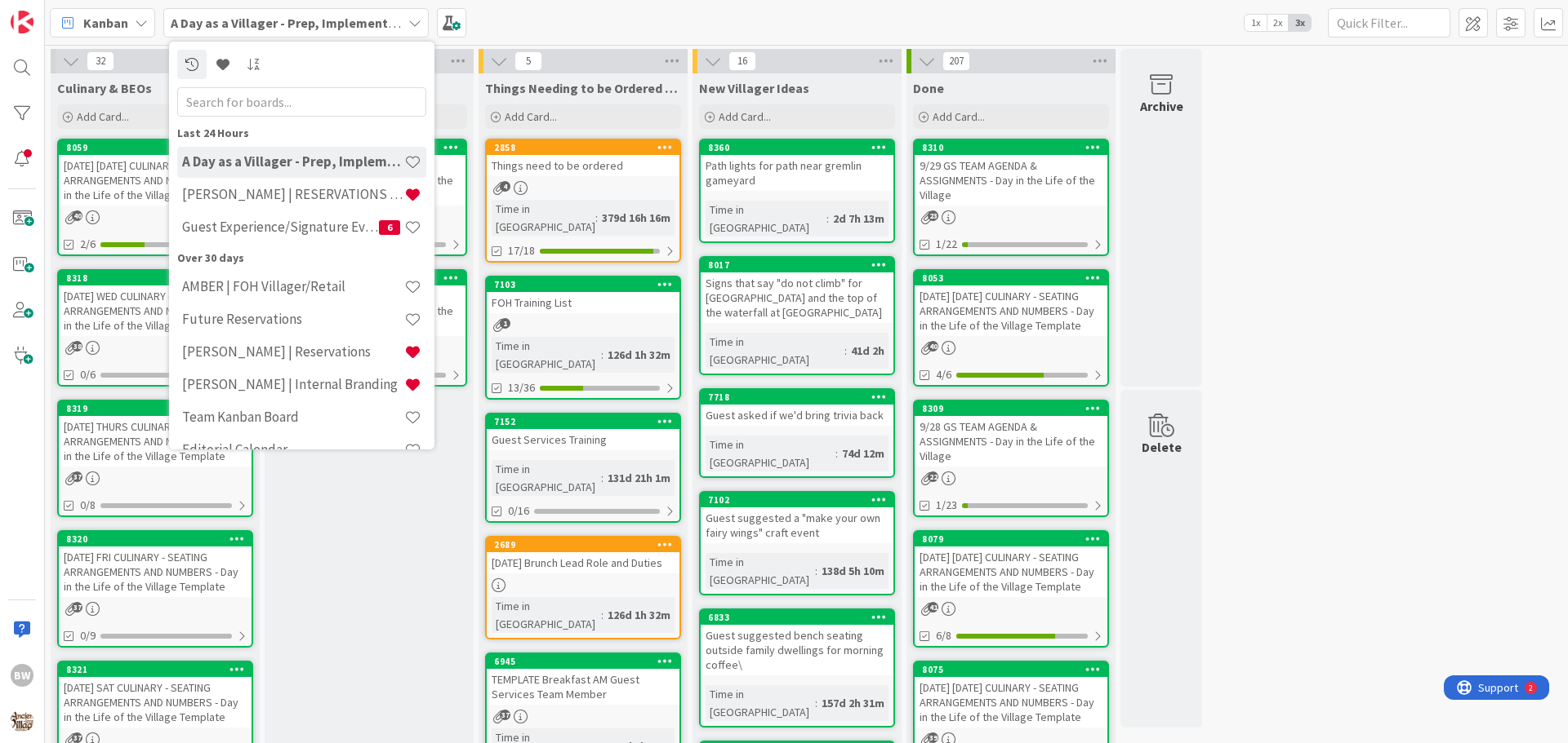
click at [310, 161] on h4 "A Day as a Villager - Prep, Implement and Execute" at bounding box center [293, 161] width 222 height 16
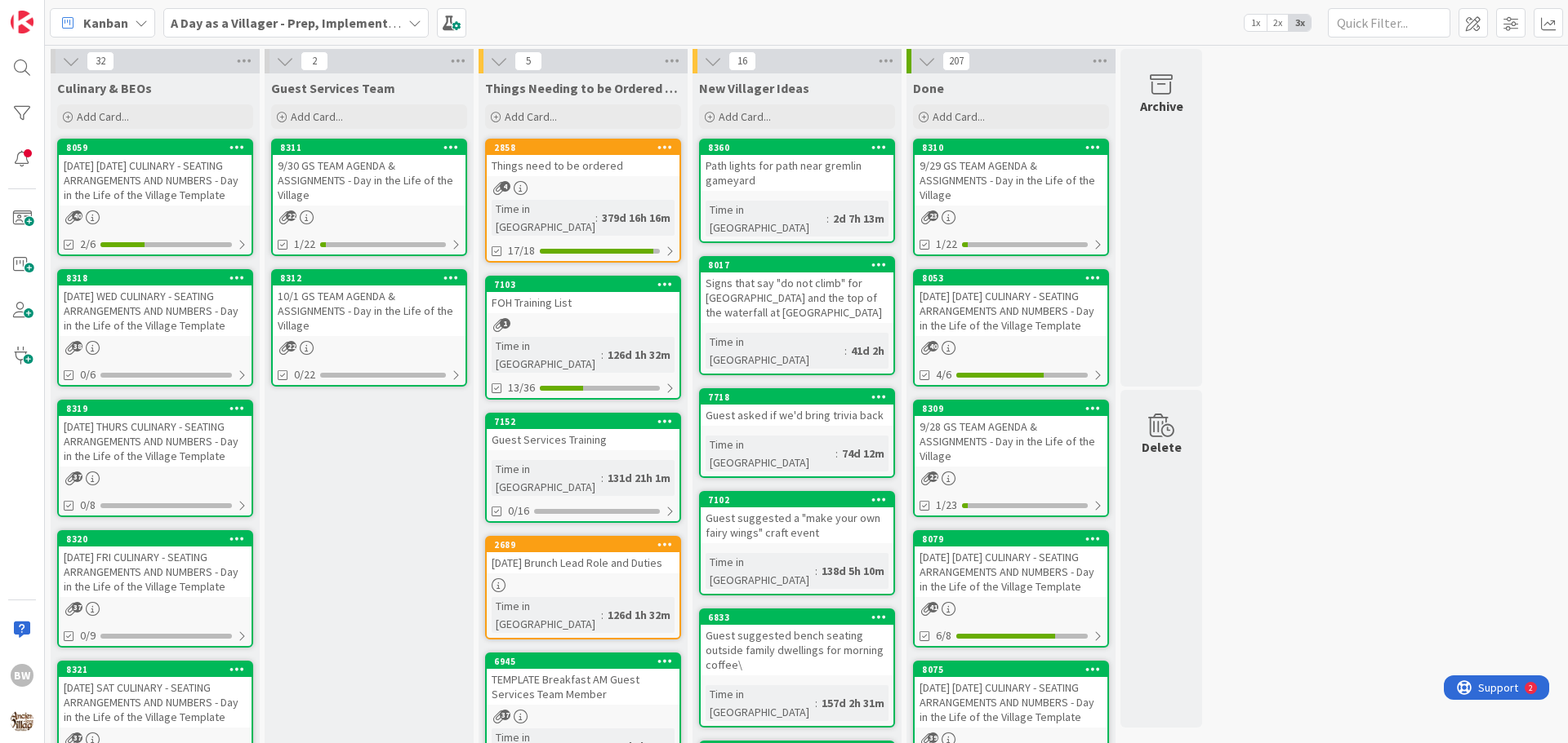
click at [373, 23] on b "A Day as a Villager - Prep, Implement and Execute" at bounding box center [316, 23] width 291 height 16
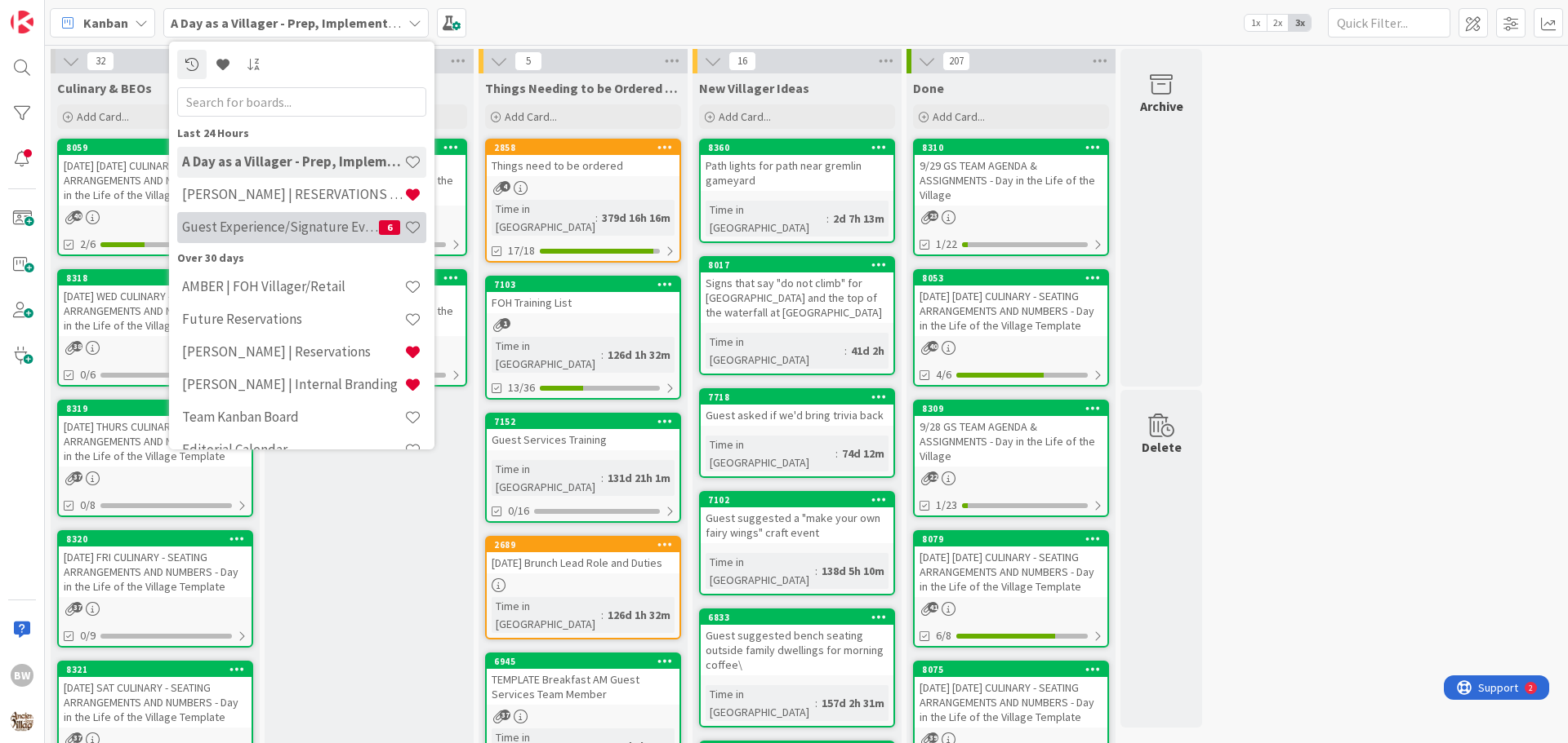
click at [309, 234] on h4 "Guest Experience/Signature Events" at bounding box center [281, 227] width 197 height 16
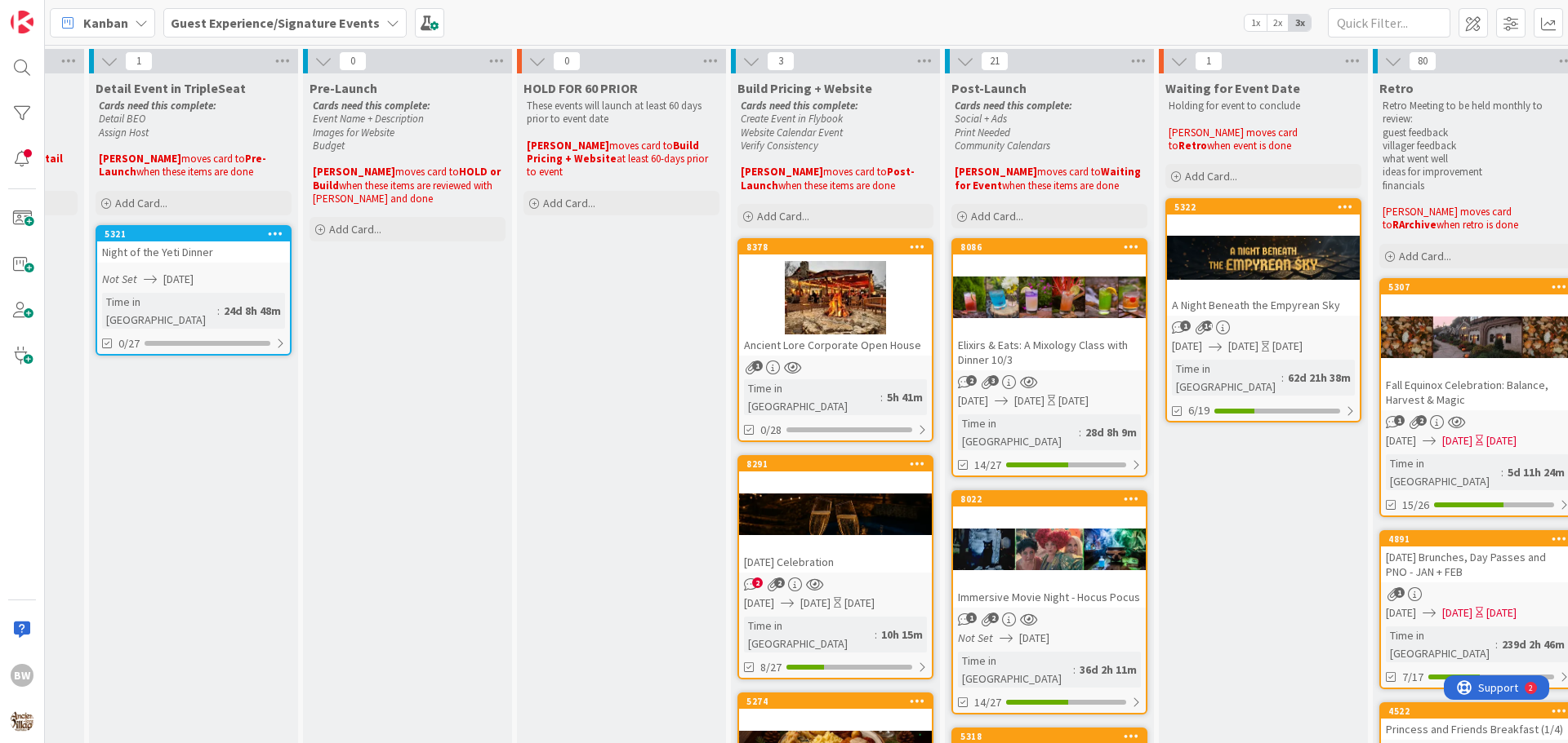
scroll to position [0, 713]
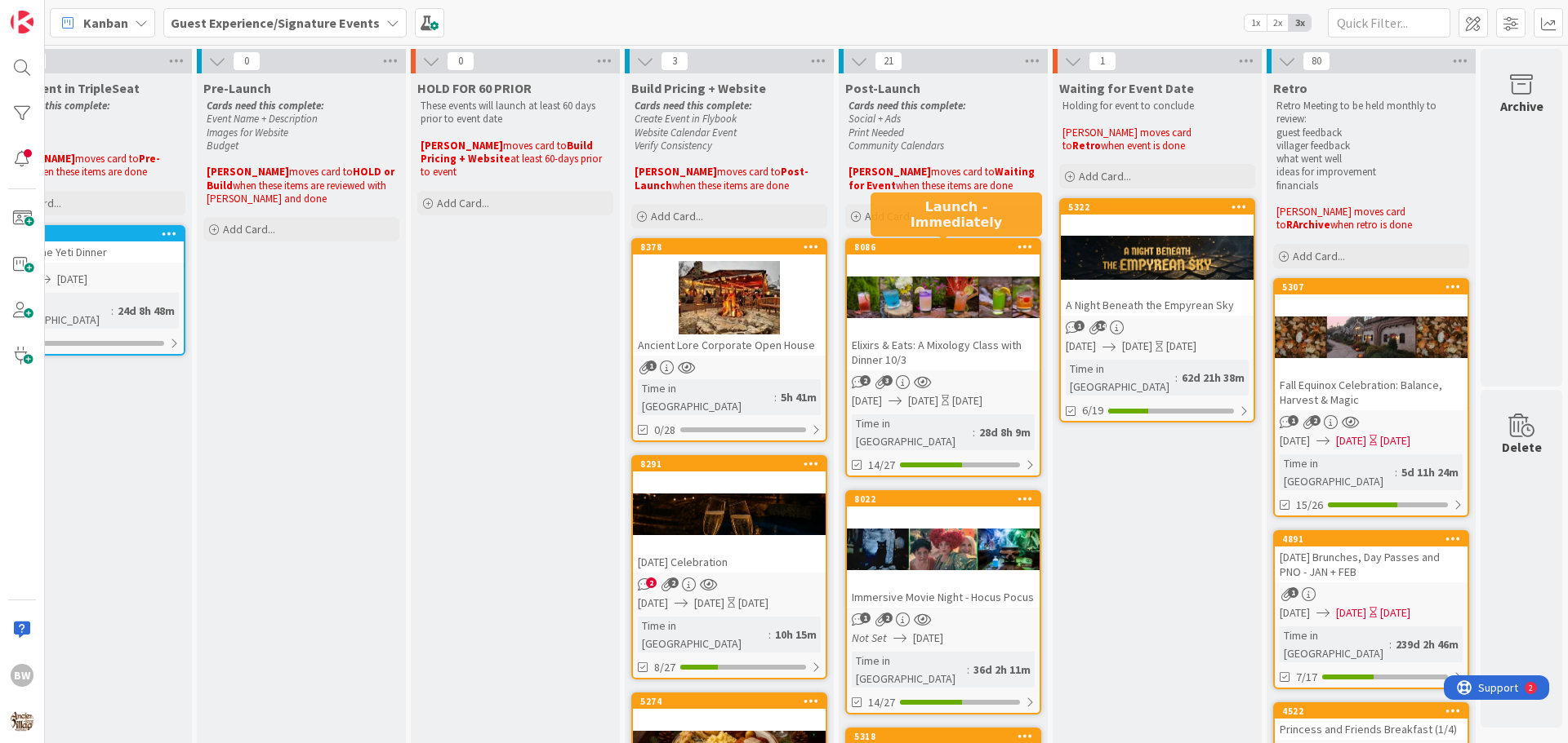
click at [954, 244] on div "8086" at bounding box center [946, 247] width 185 height 12
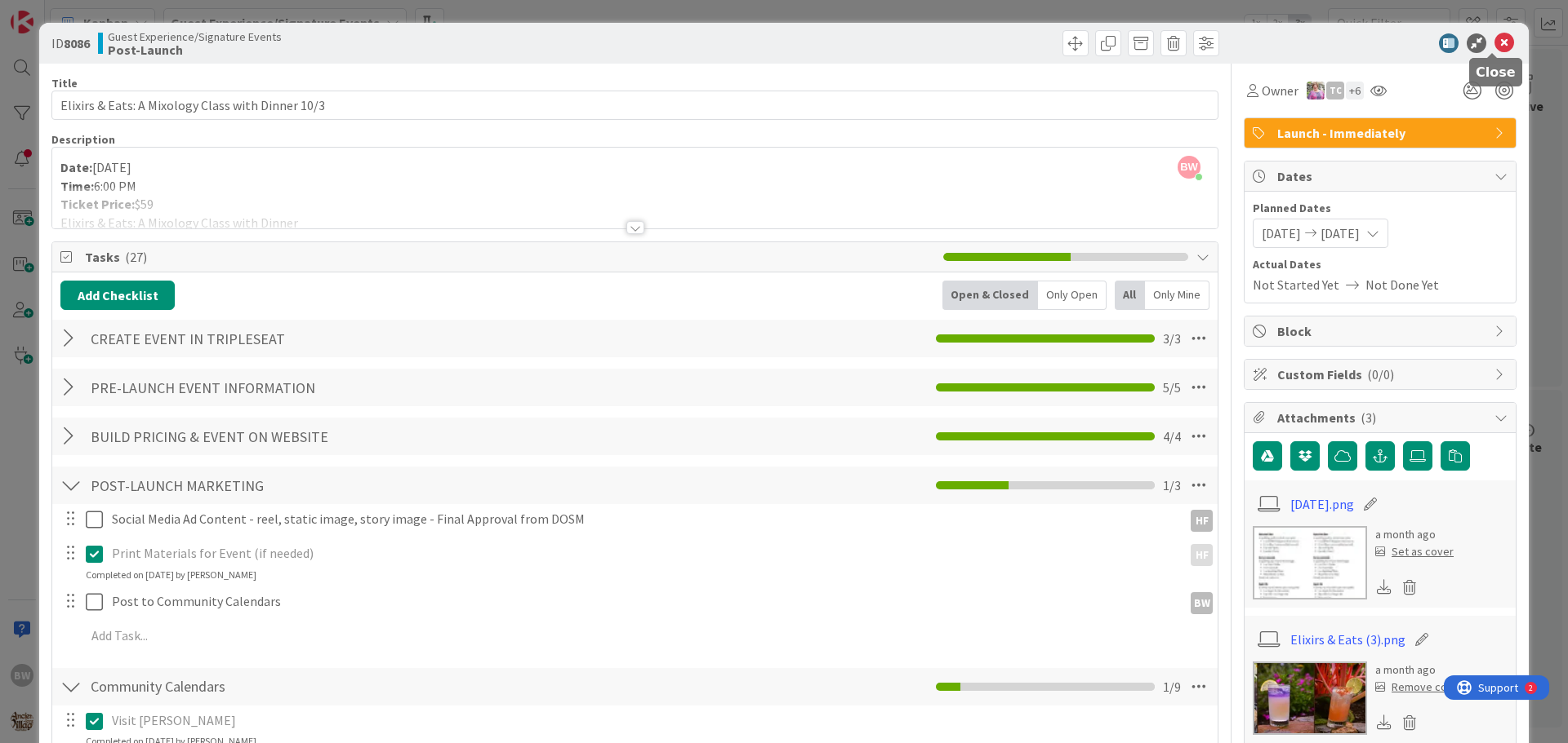
click at [1494, 39] on icon at bounding box center [1504, 43] width 20 height 20
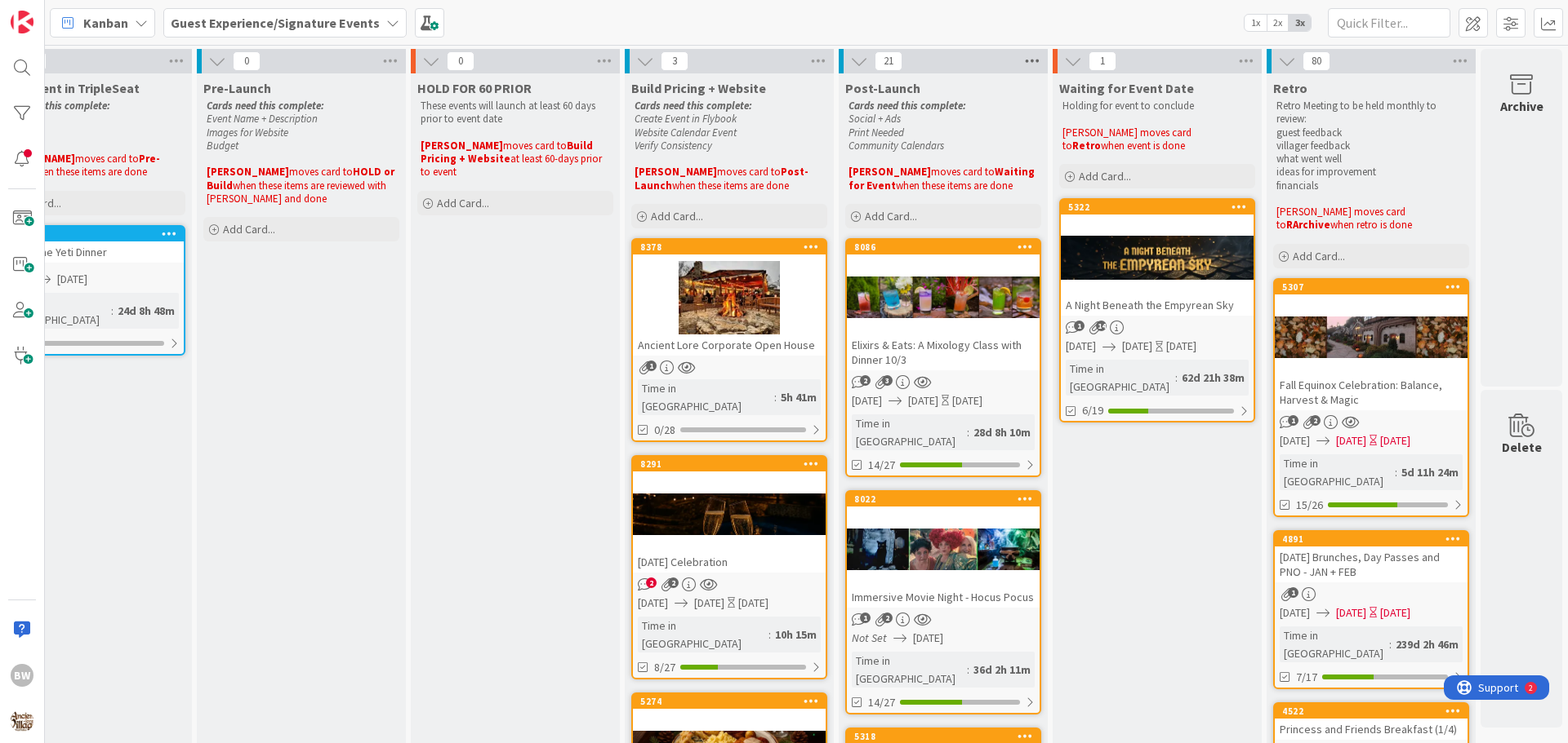
click at [1021, 60] on icon at bounding box center [1032, 60] width 22 height 24
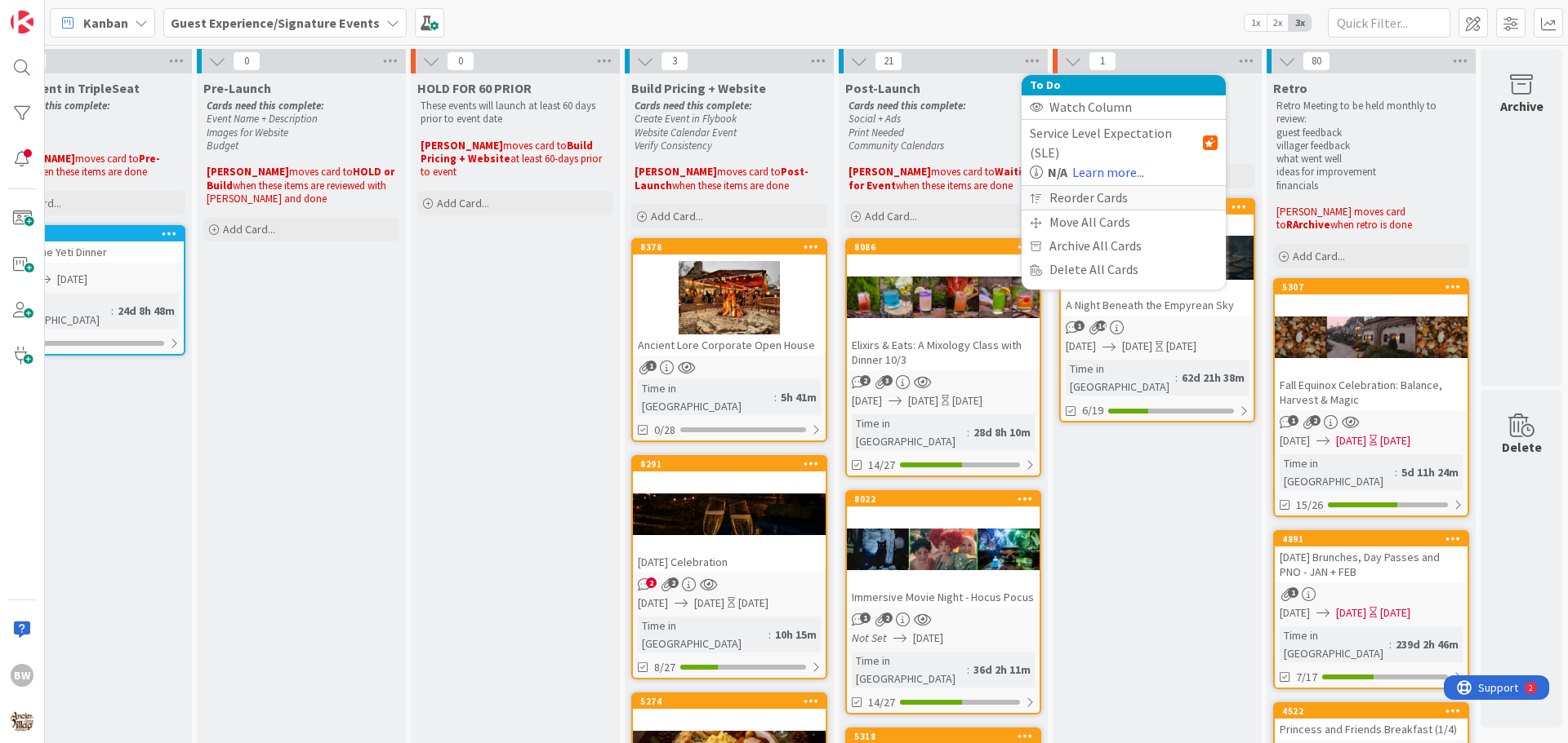
click at [1075, 186] on div "Reorder Cards" at bounding box center [1123, 197] width 204 height 23
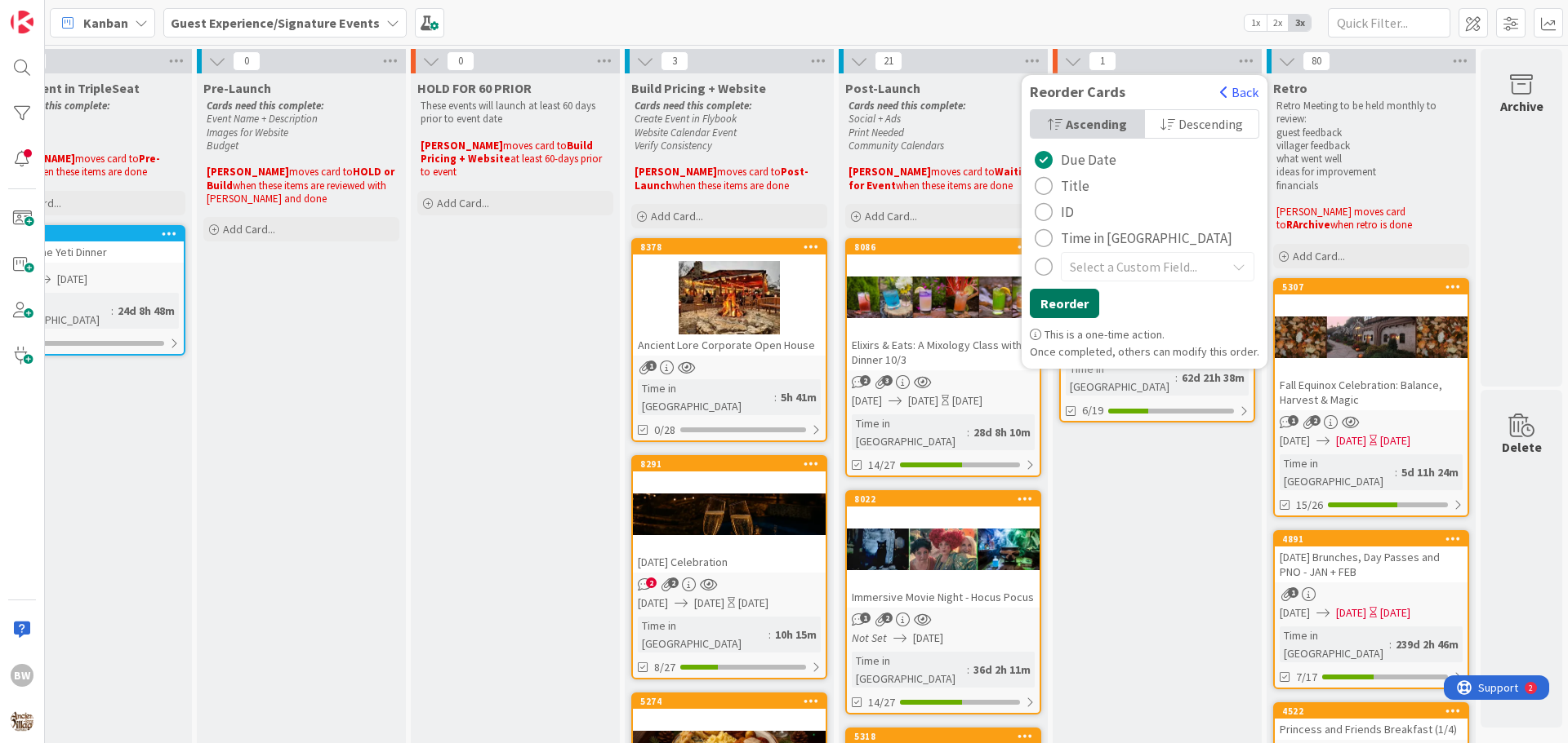
click at [1056, 303] on button "Reorder" at bounding box center [1064, 303] width 69 height 30
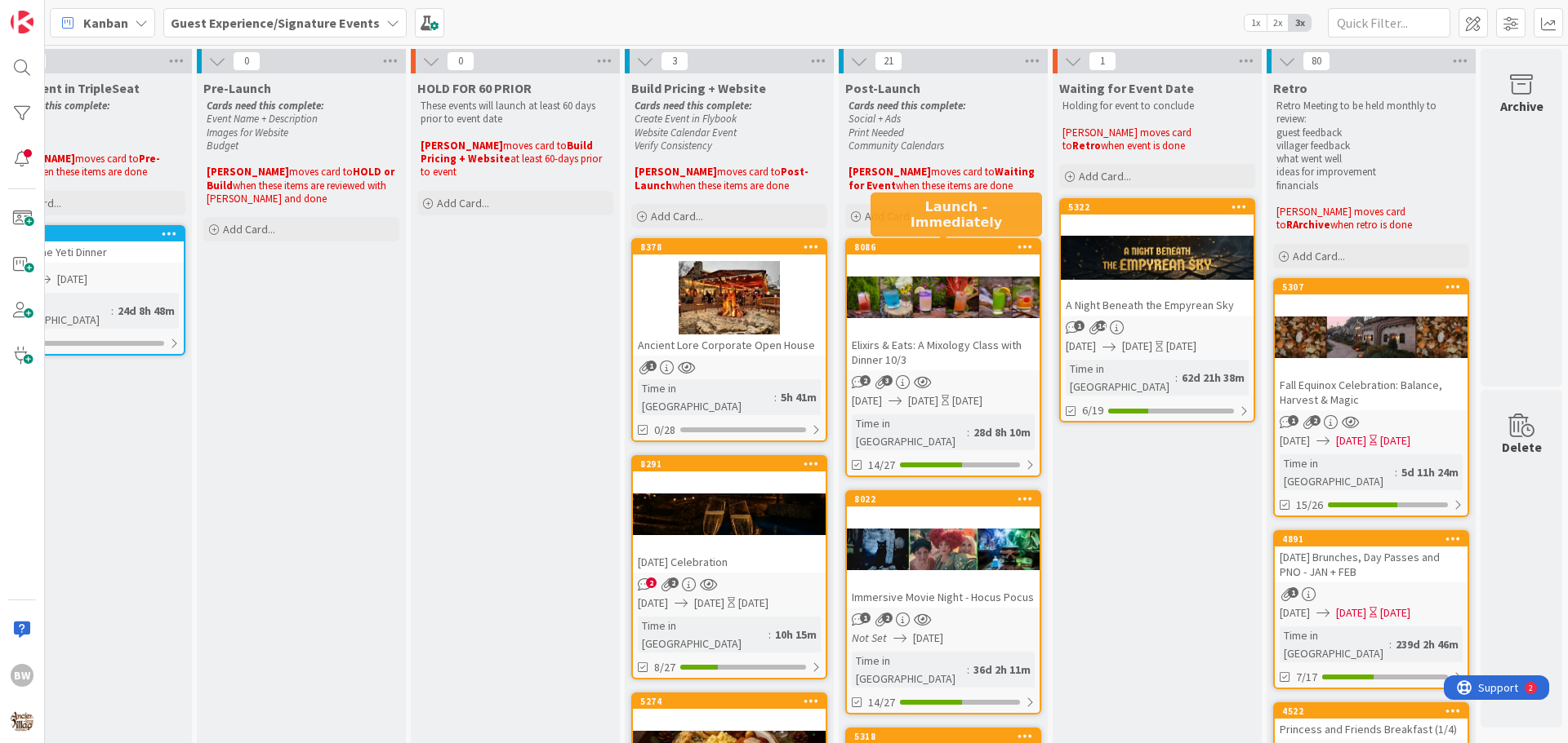
click at [931, 248] on div "8086" at bounding box center [946, 247] width 185 height 12
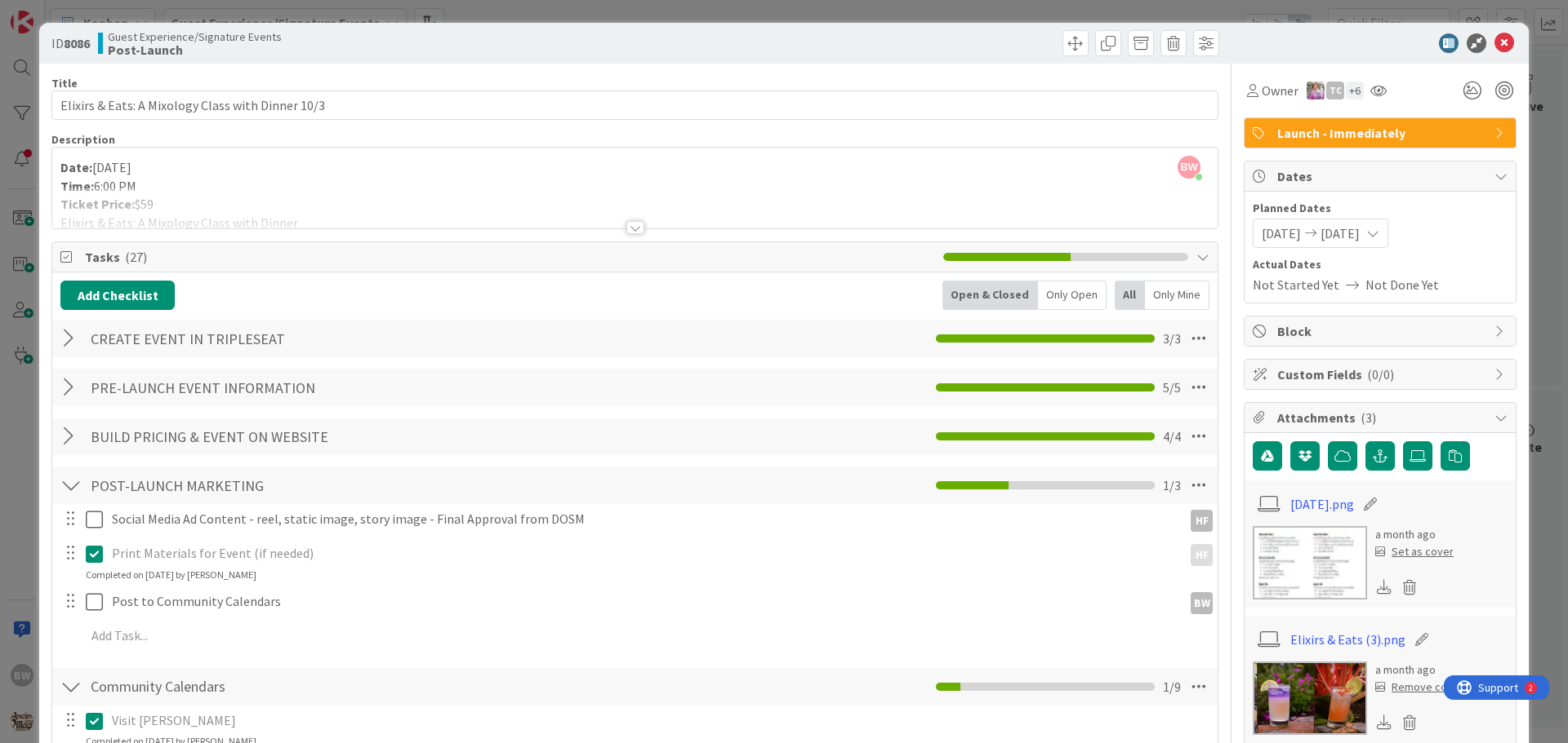
click at [632, 226] on div at bounding box center [635, 227] width 18 height 13
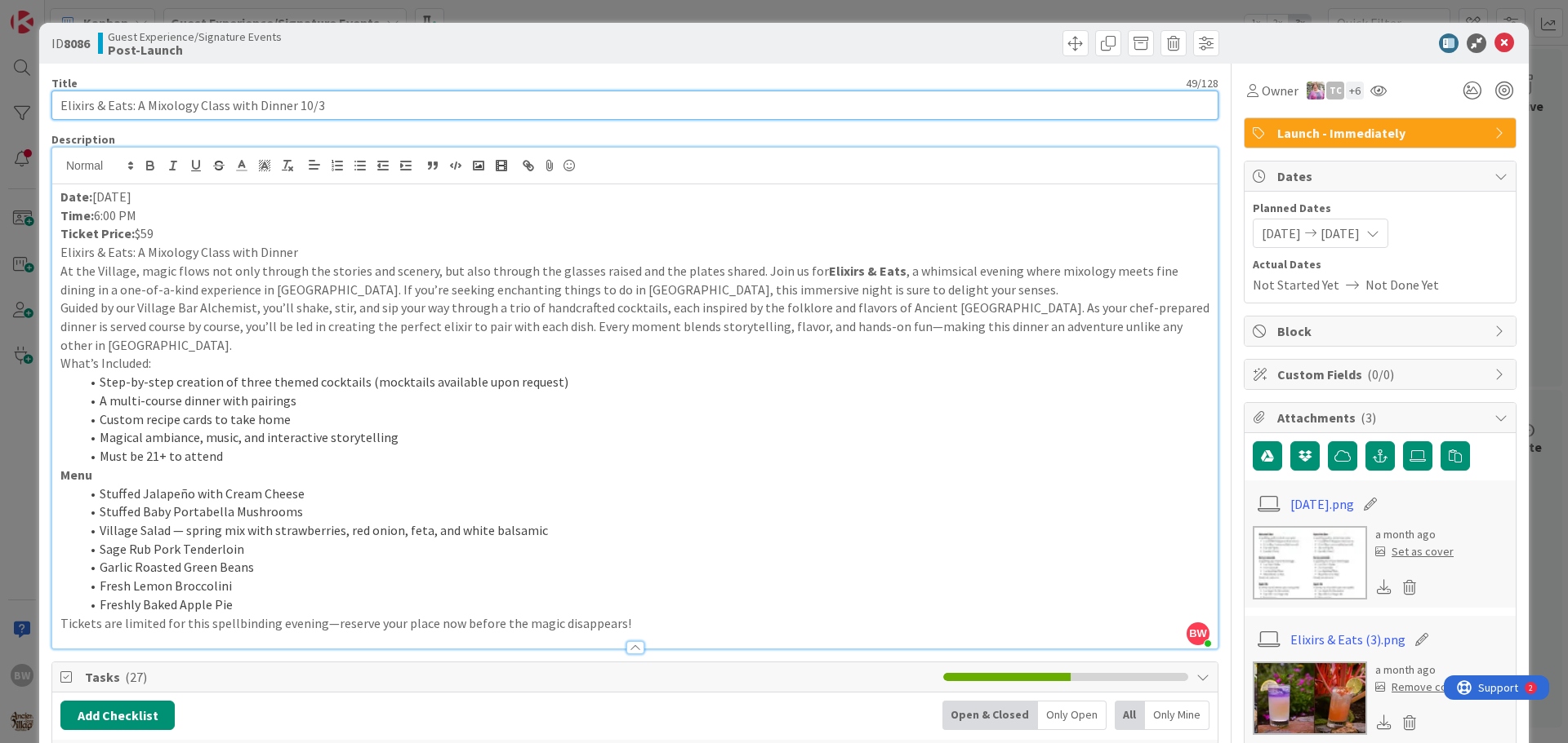
click at [288, 105] on input "Elixirs & Eats: A Mixology Class with Dinner 10/3" at bounding box center [634, 105] width 1167 height 30
drag, startPoint x: 291, startPoint y: 103, endPoint x: 116, endPoint y: 112, distance: 175.2
click at [52, 110] on input "Elixirs & Eats: A Mixology Class with Dinner 10/3" at bounding box center [634, 105] width 1167 height 30
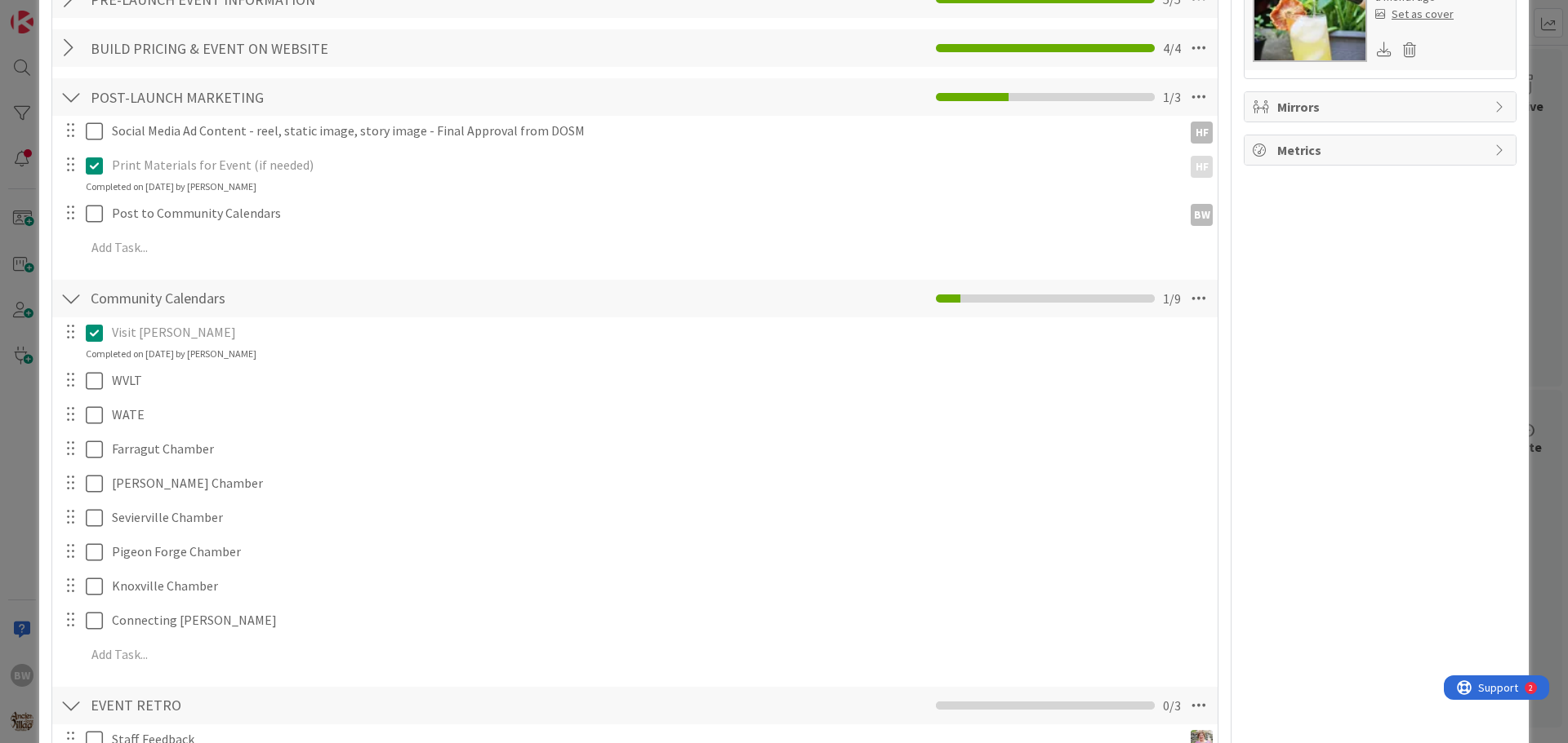
scroll to position [816, 0]
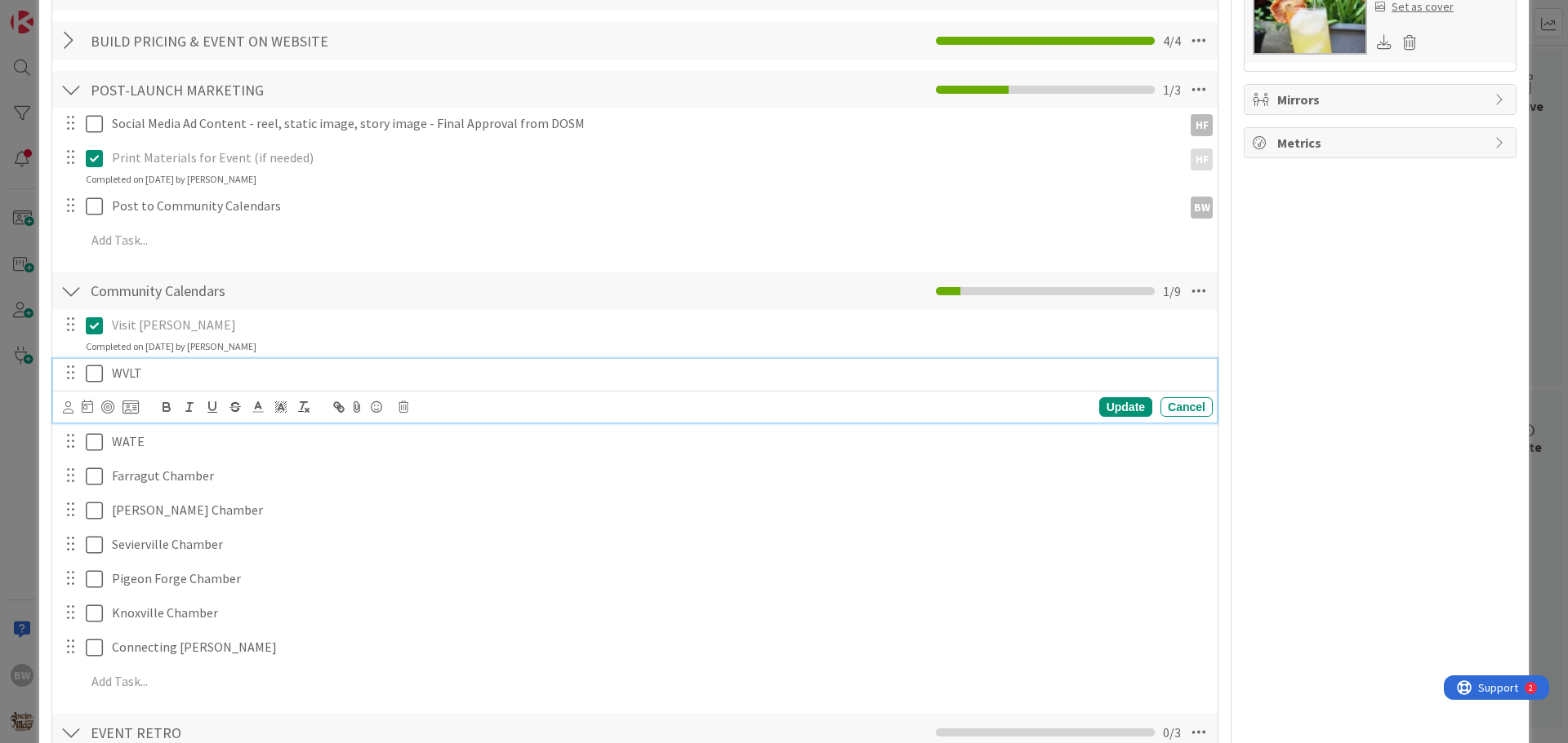
click at [93, 375] on icon at bounding box center [94, 374] width 17 height 20
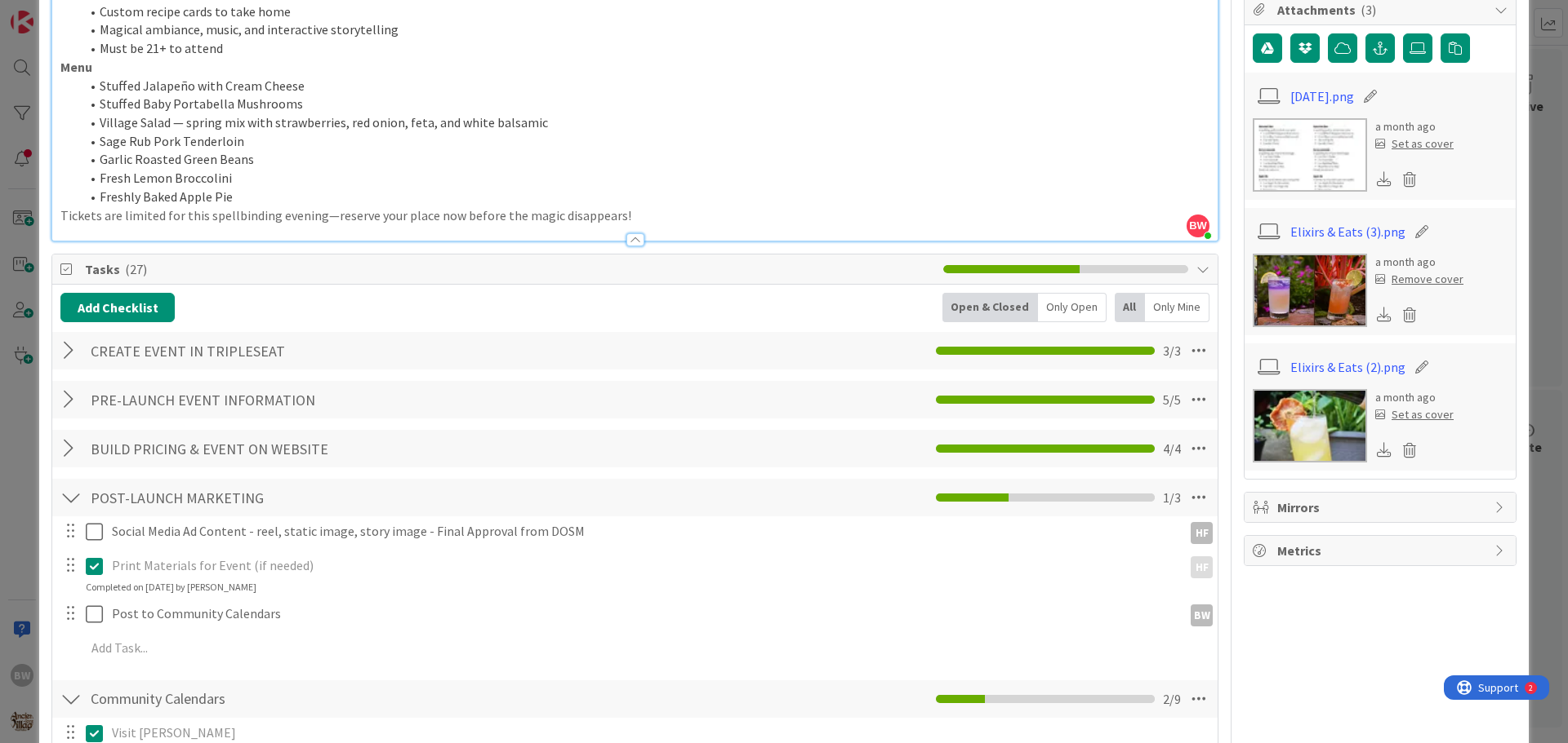
scroll to position [0, 0]
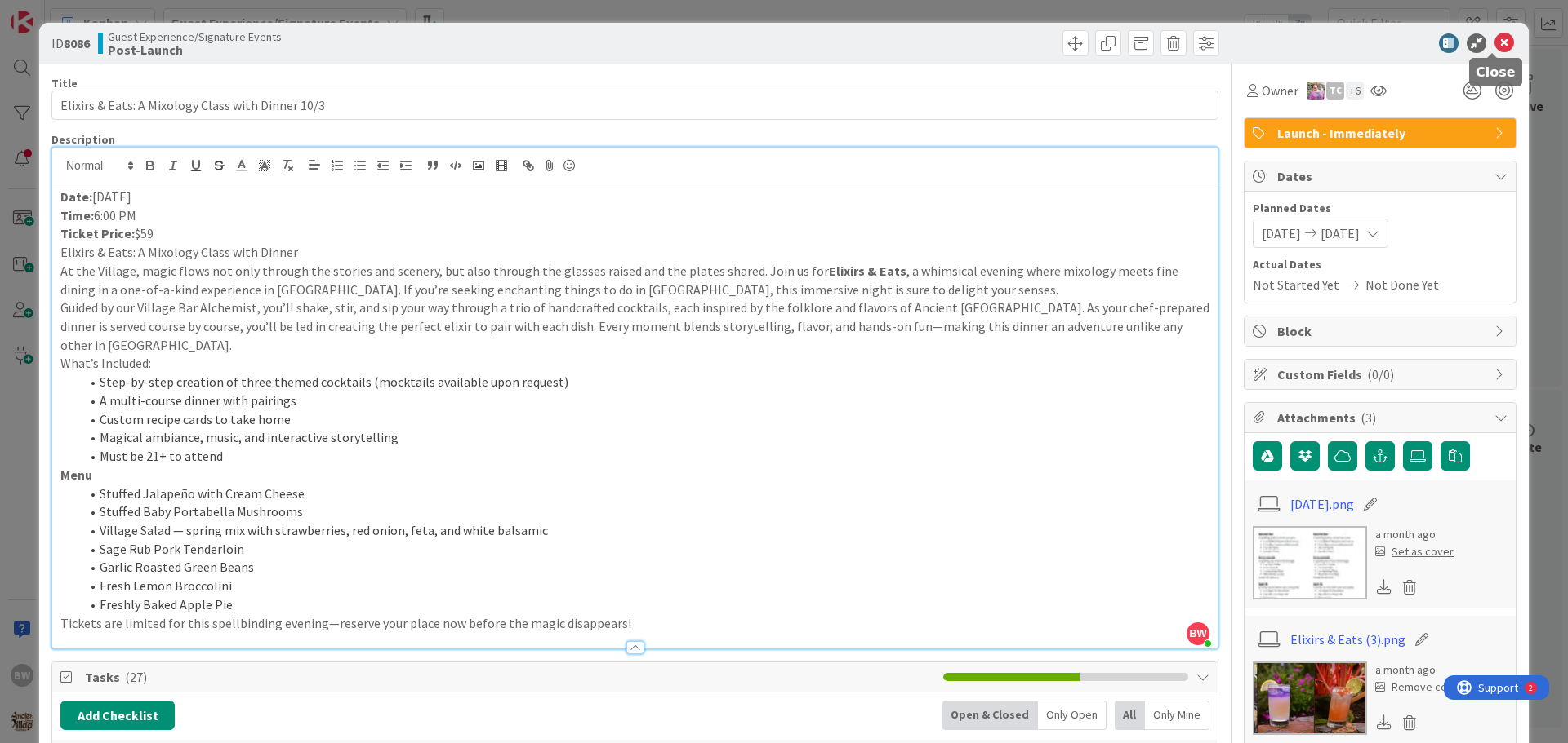
click at [1494, 41] on icon at bounding box center [1504, 43] width 20 height 20
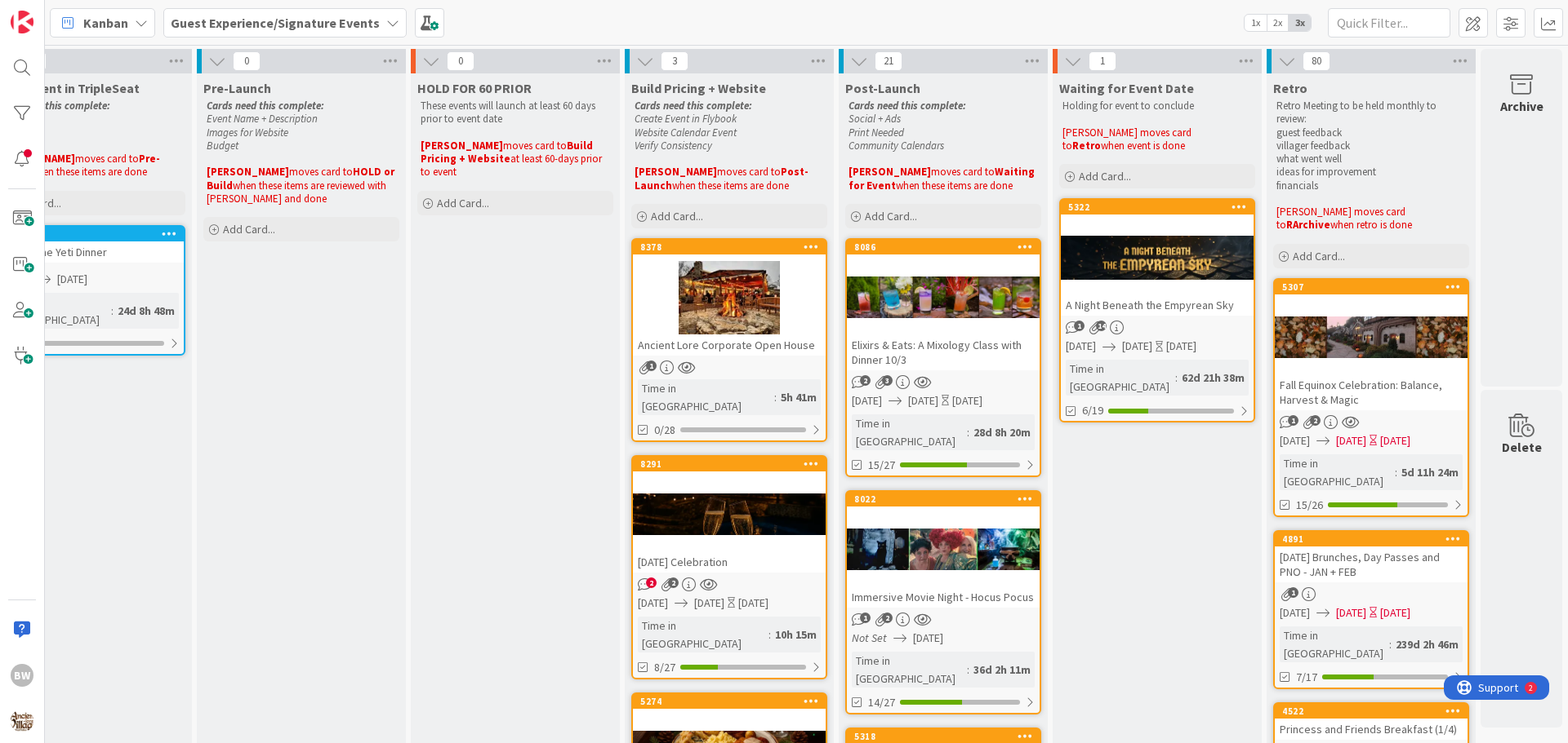
click at [920, 262] on div at bounding box center [943, 298] width 193 height 73
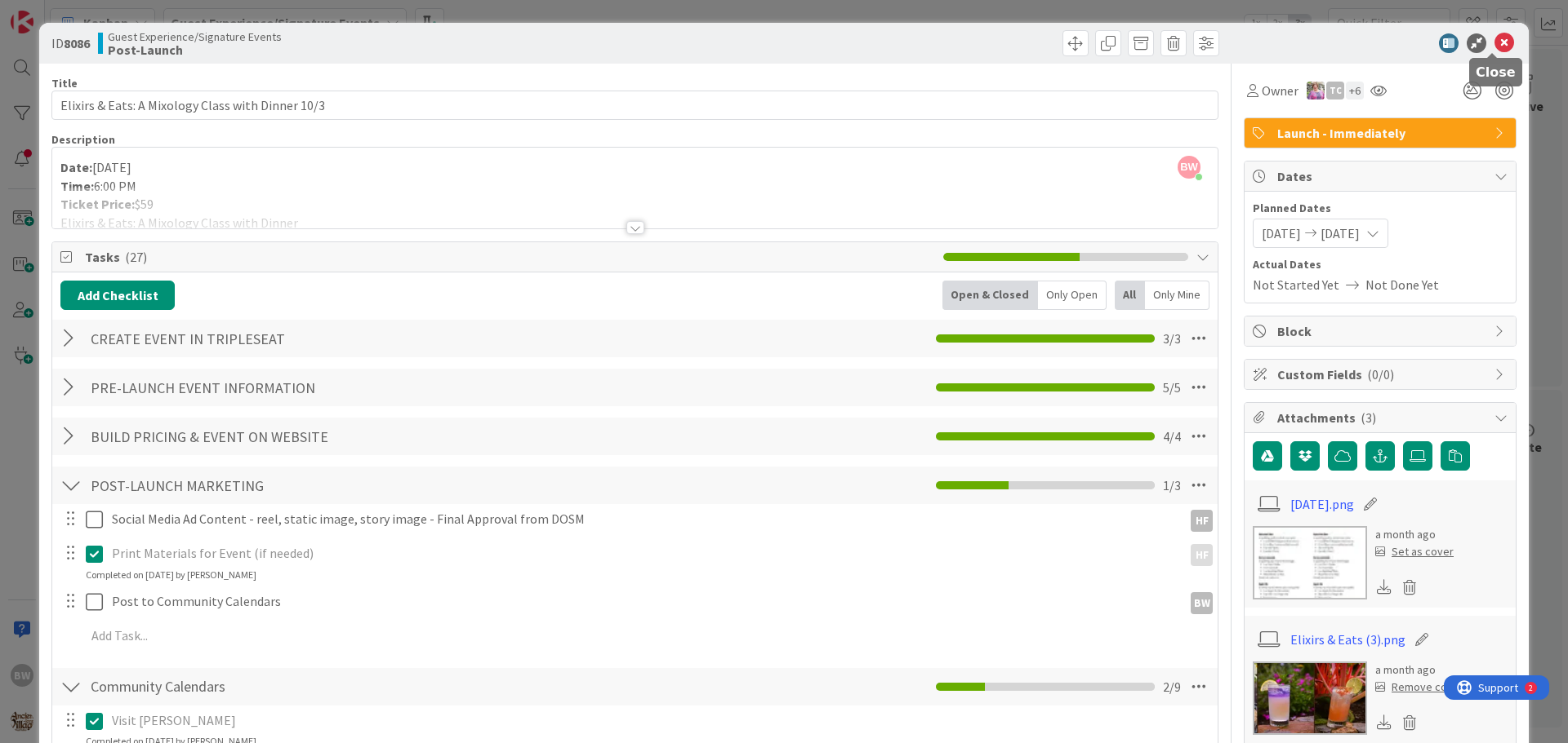
click at [1494, 39] on icon at bounding box center [1504, 43] width 20 height 20
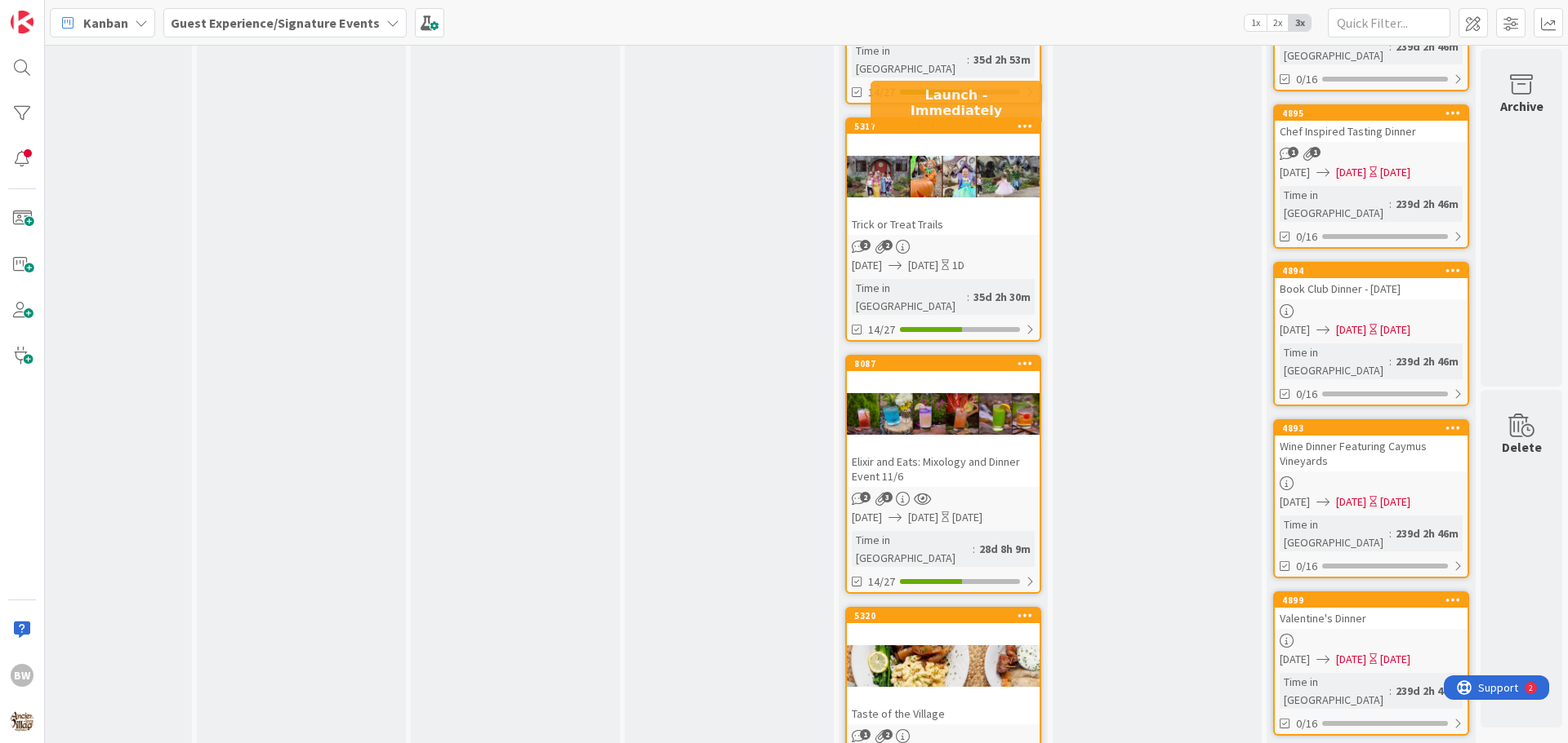
scroll to position [1224, 713]
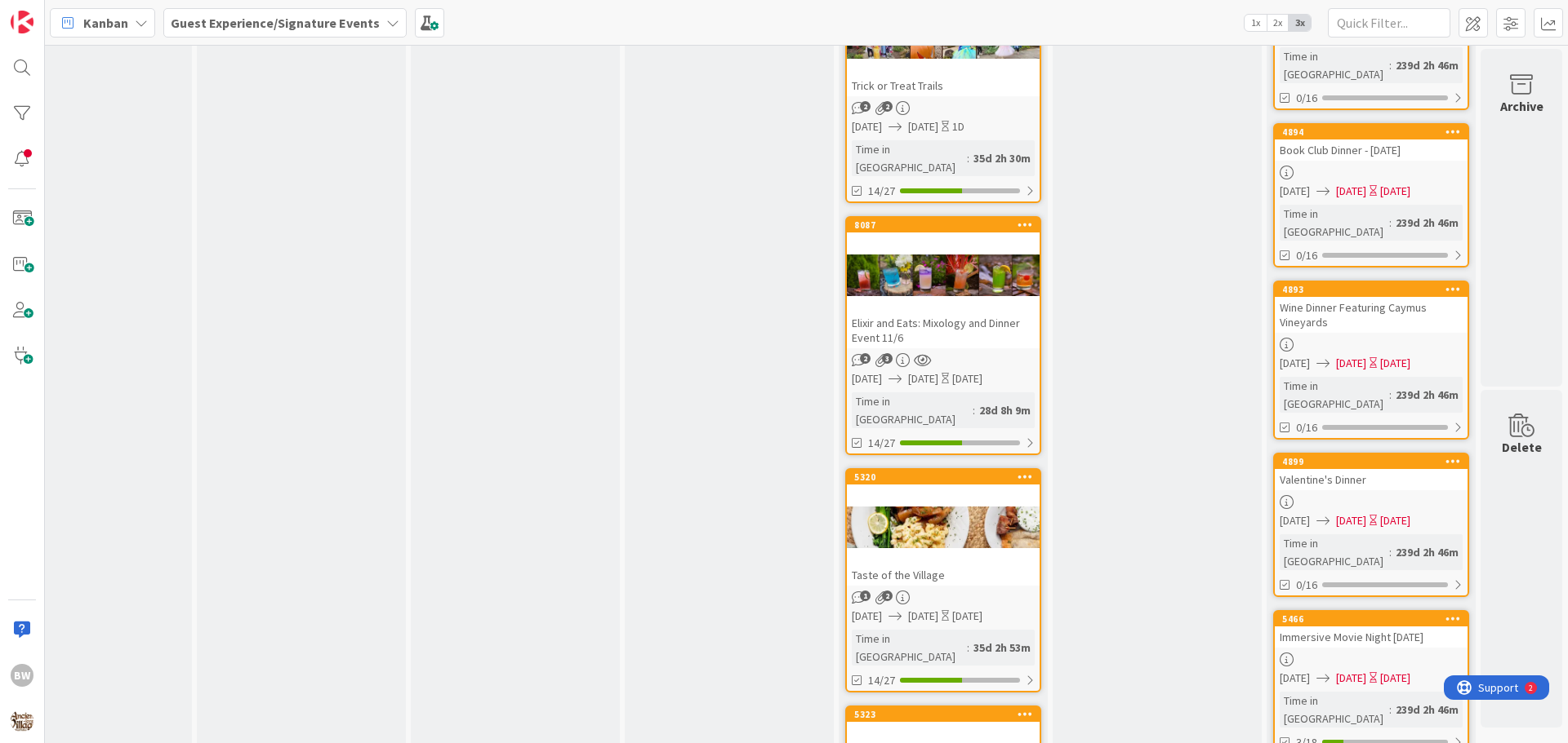
click at [924, 239] on div at bounding box center [943, 275] width 193 height 73
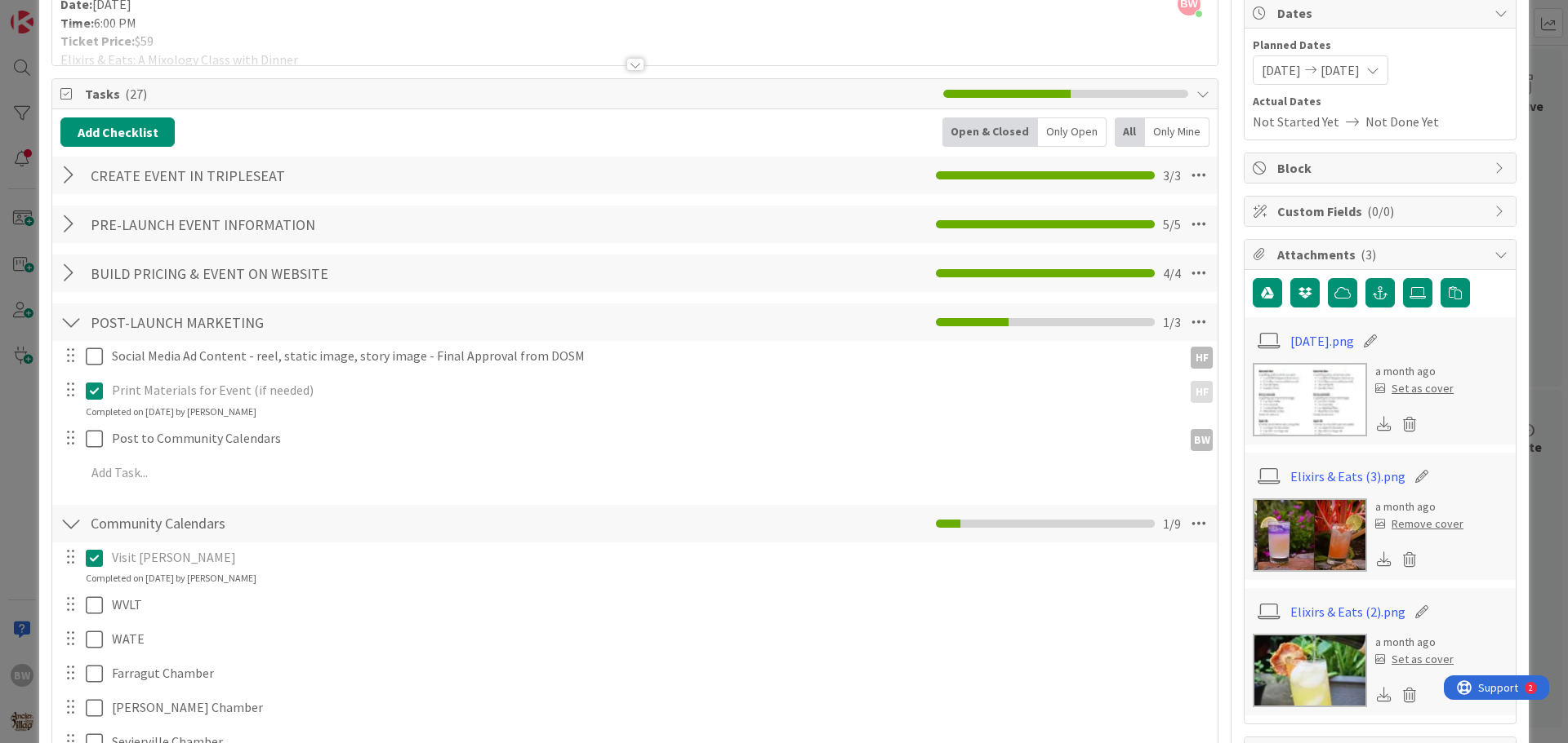
scroll to position [326, 0]
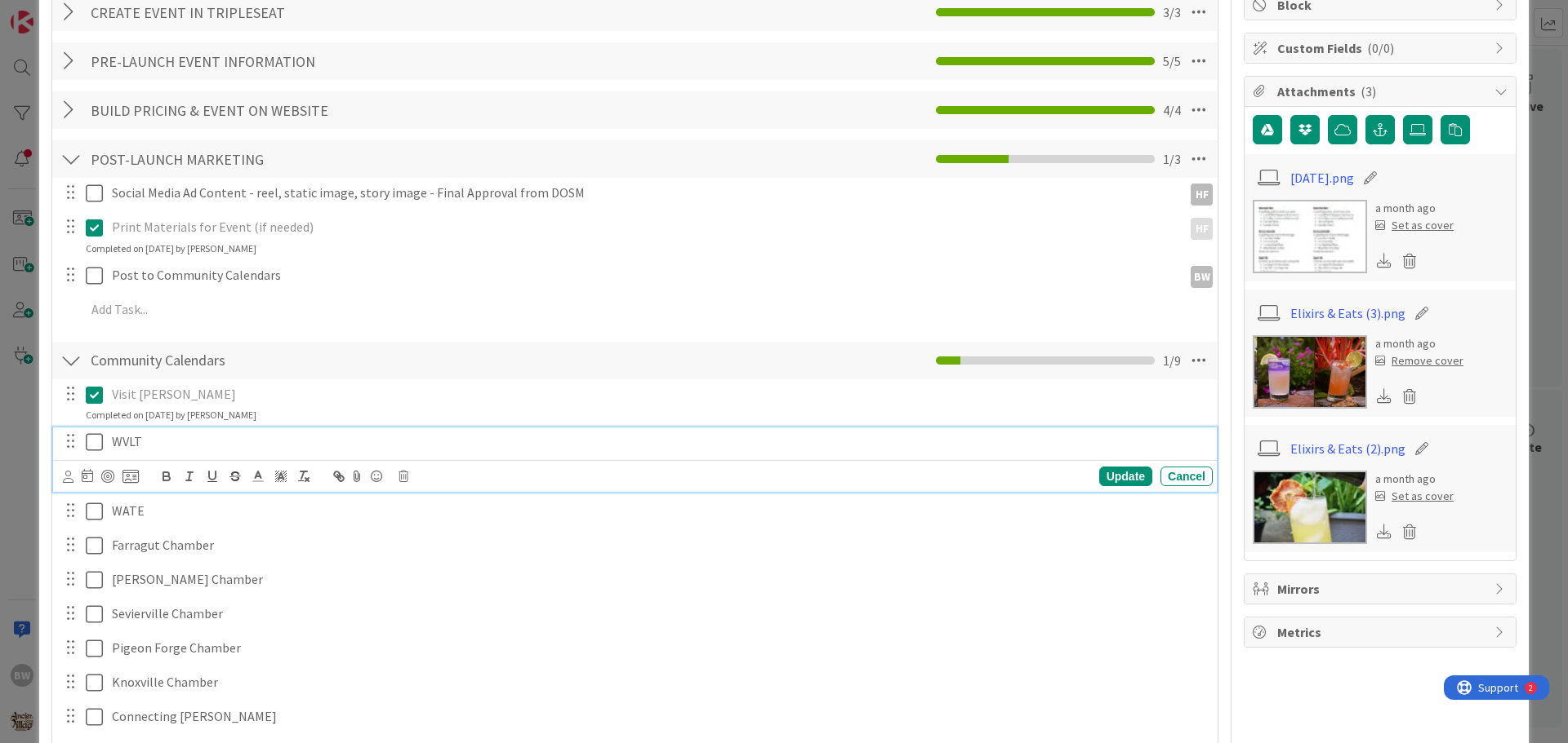
click at [90, 444] on icon at bounding box center [94, 443] width 17 height 20
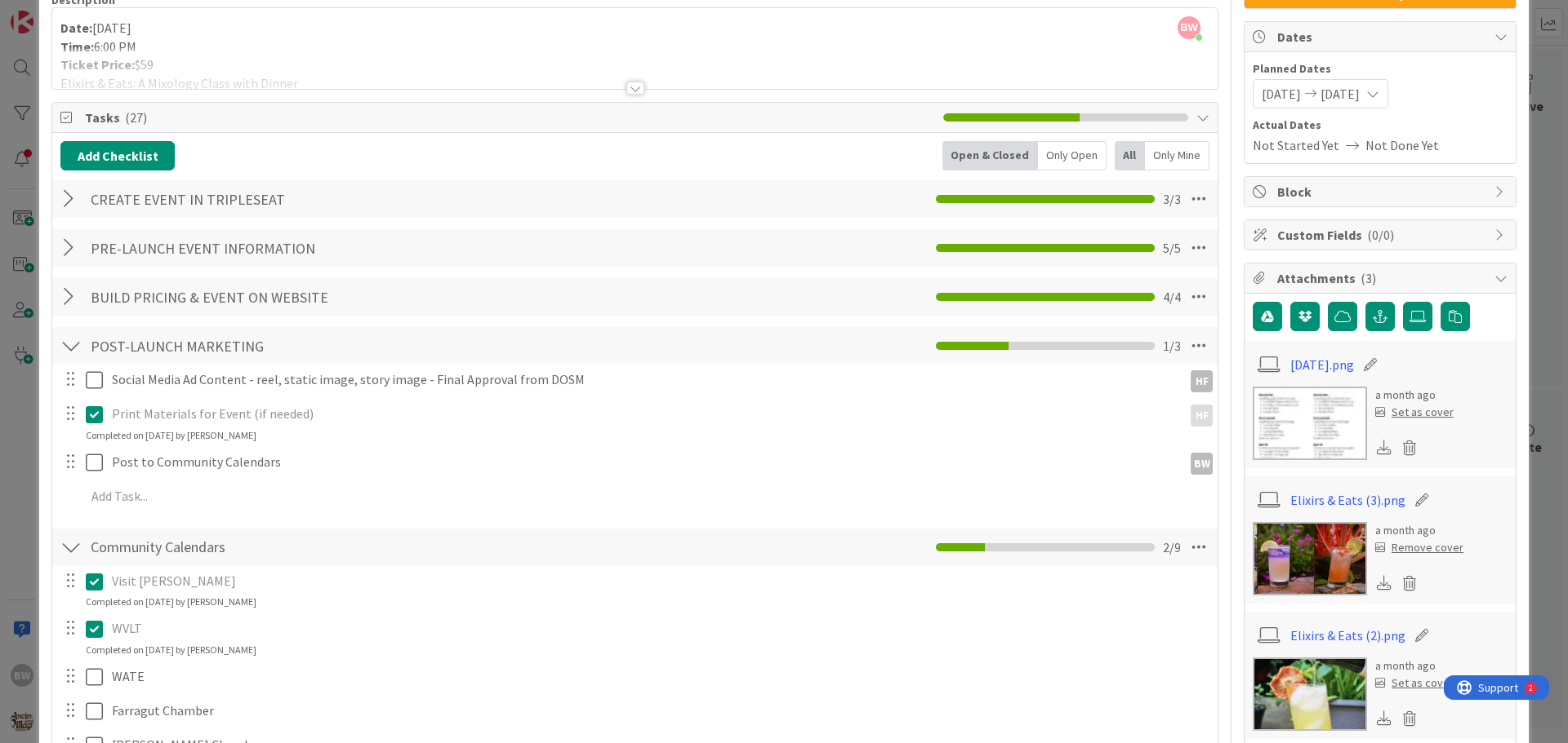
scroll to position [0, 0]
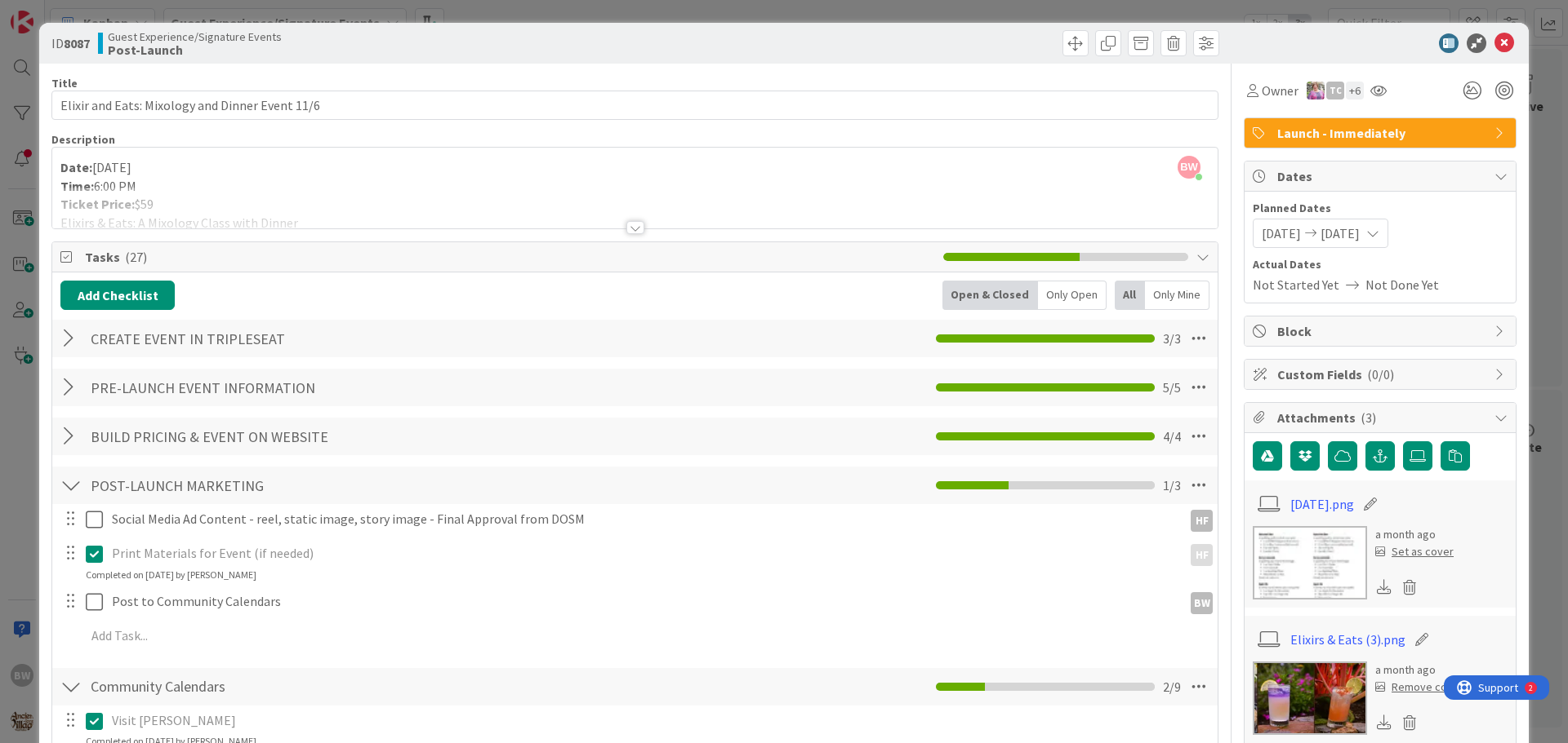
click at [626, 223] on div at bounding box center [635, 227] width 18 height 13
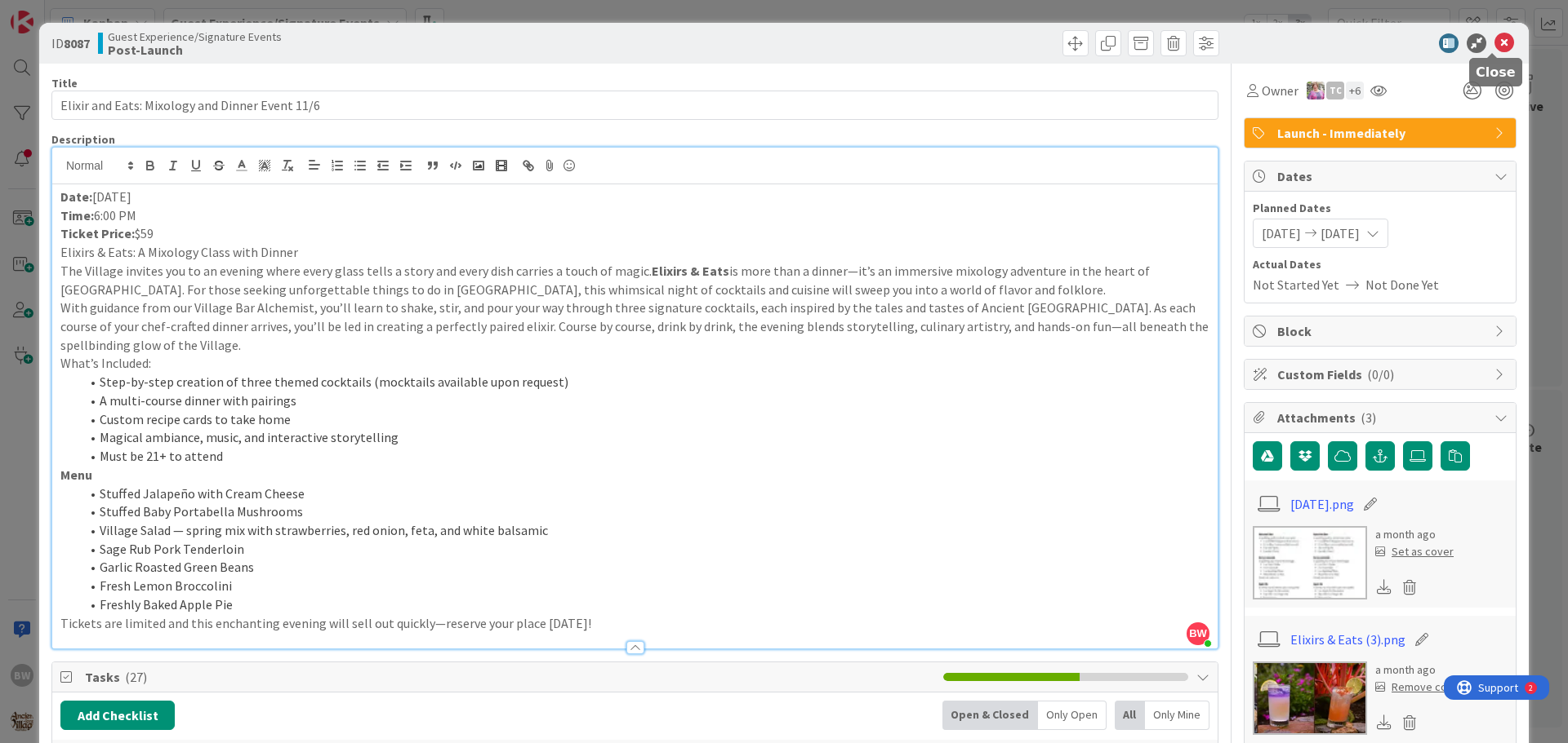
click at [1499, 42] on icon at bounding box center [1504, 43] width 20 height 20
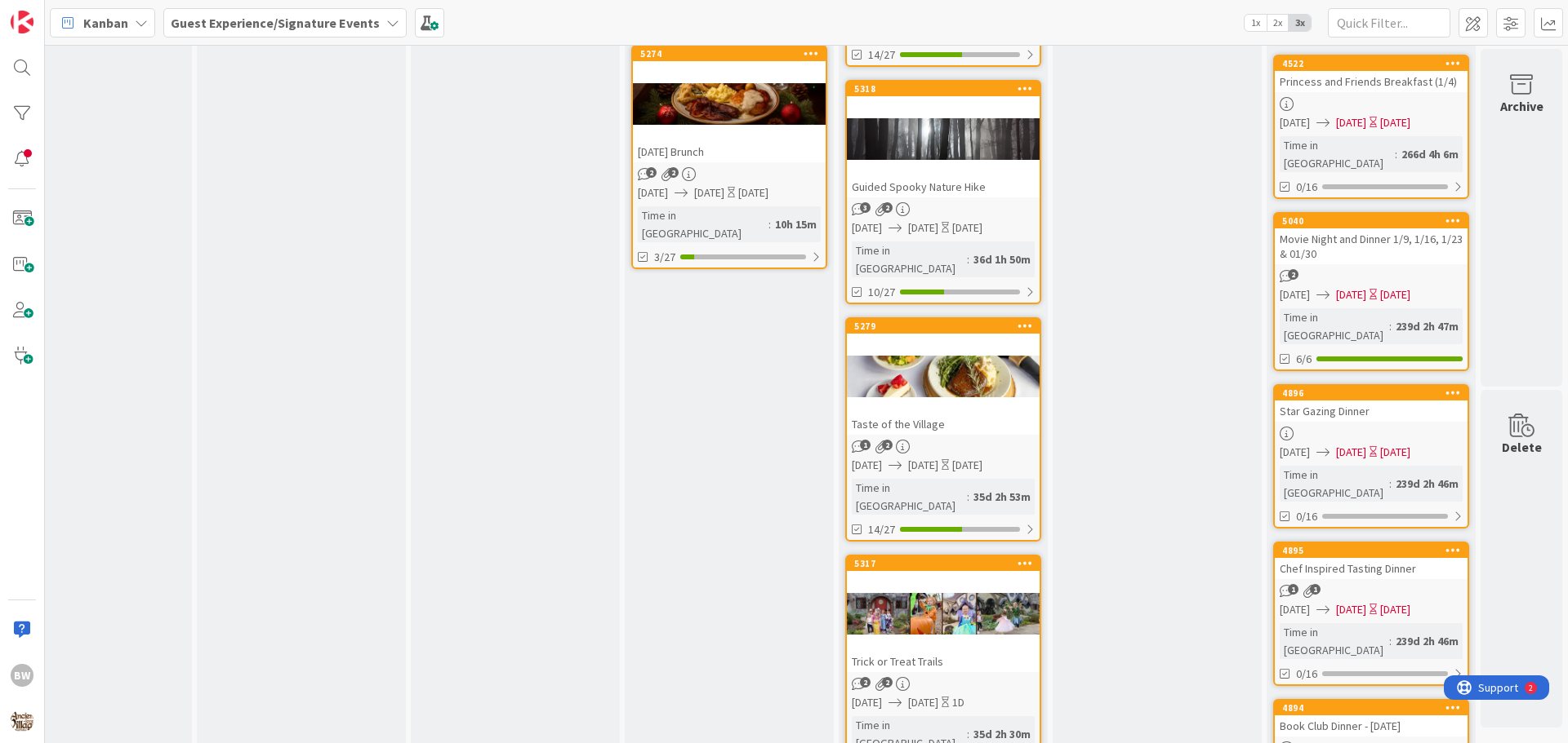
scroll to position [653, 713]
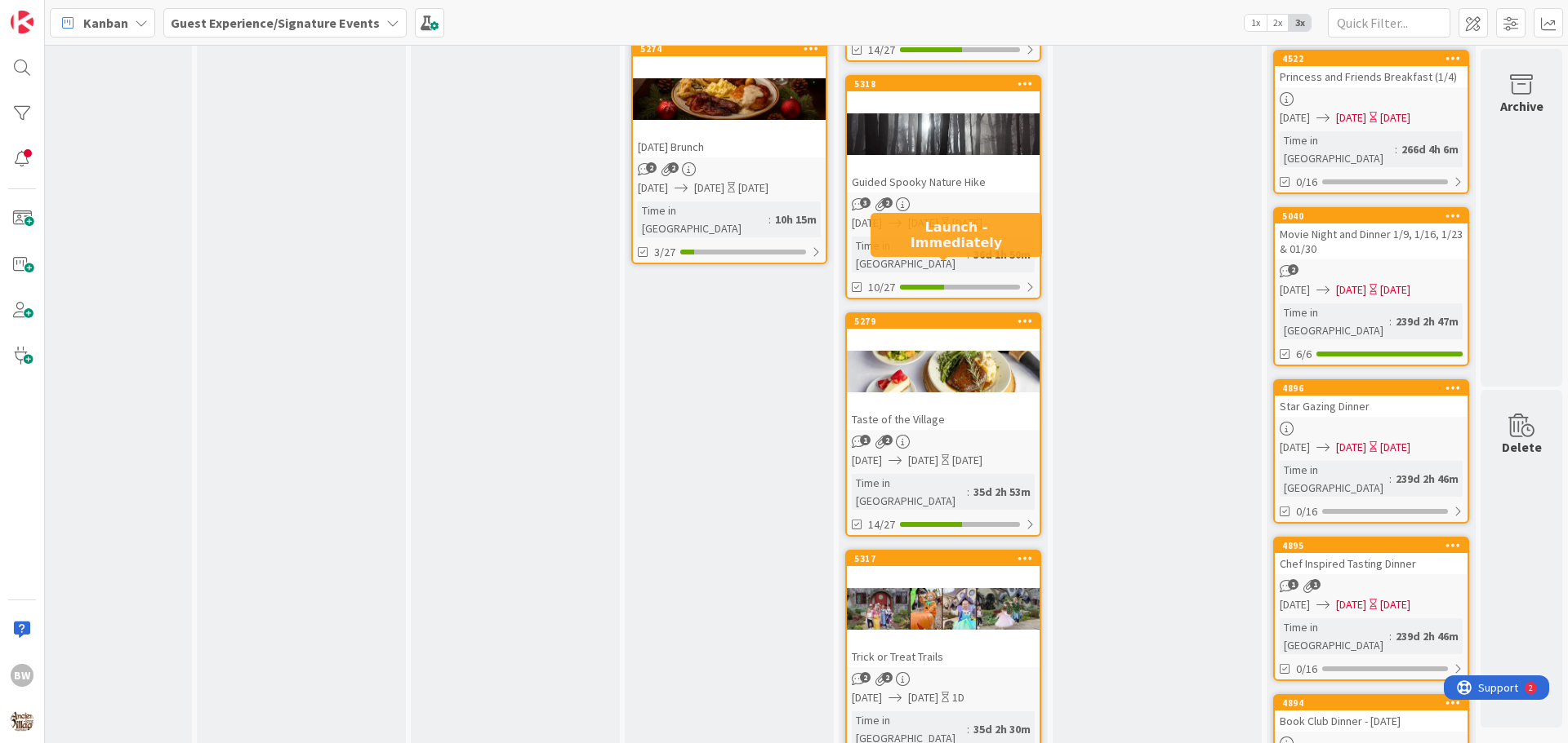
click at [931, 316] on div "5279" at bounding box center [946, 321] width 185 height 12
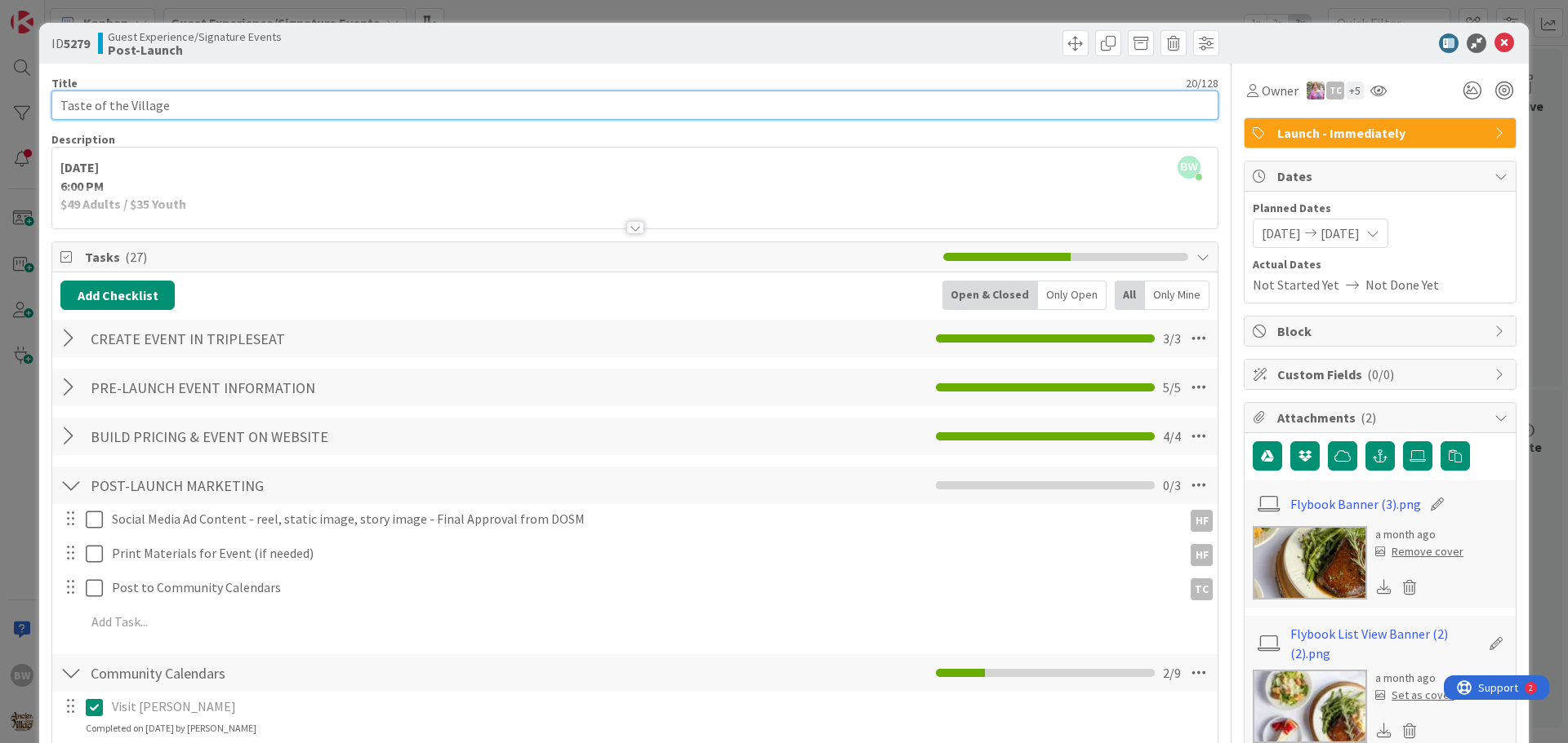
drag, startPoint x: 162, startPoint y: 108, endPoint x: 40, endPoint y: 103, distance: 122.1
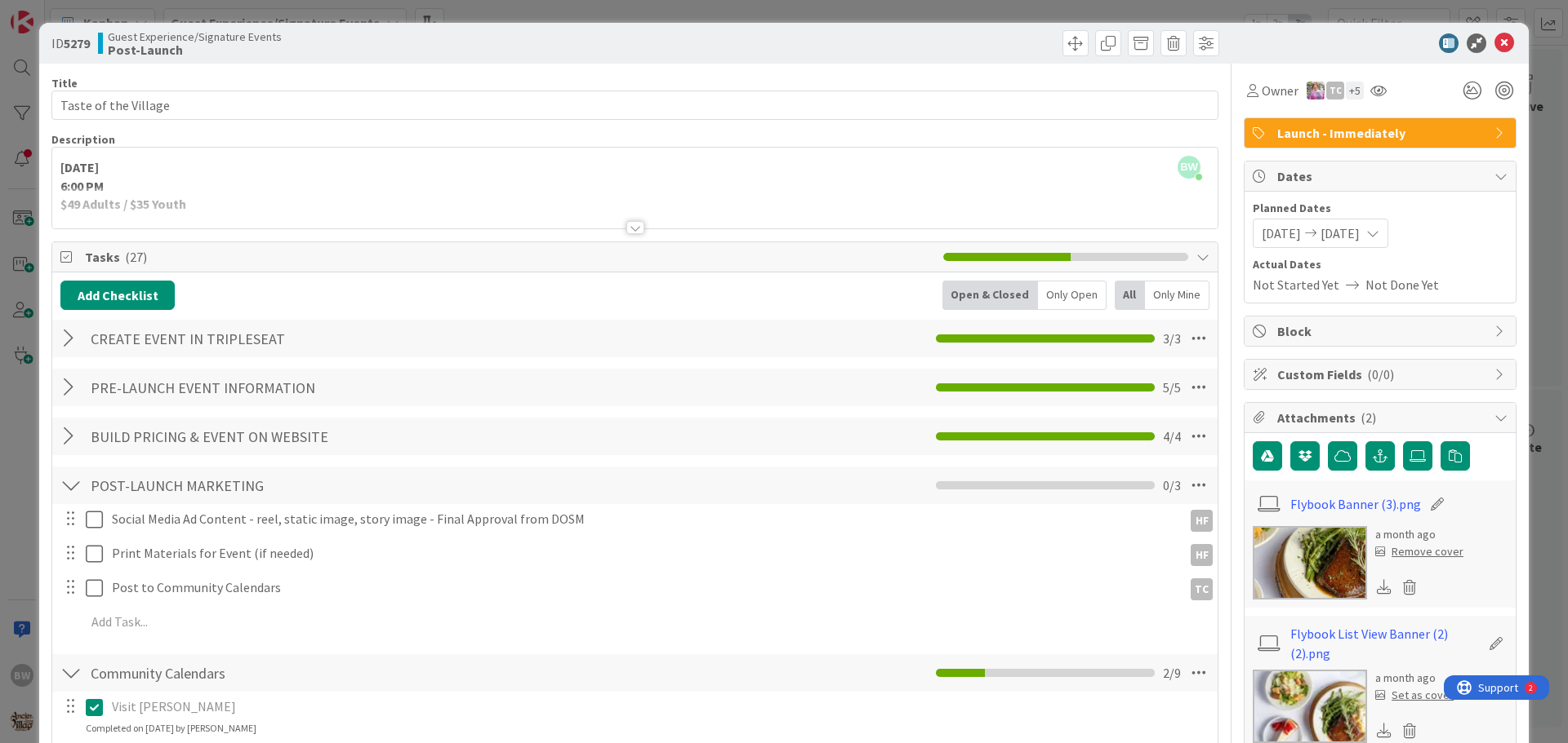
click at [626, 227] on div at bounding box center [635, 227] width 18 height 13
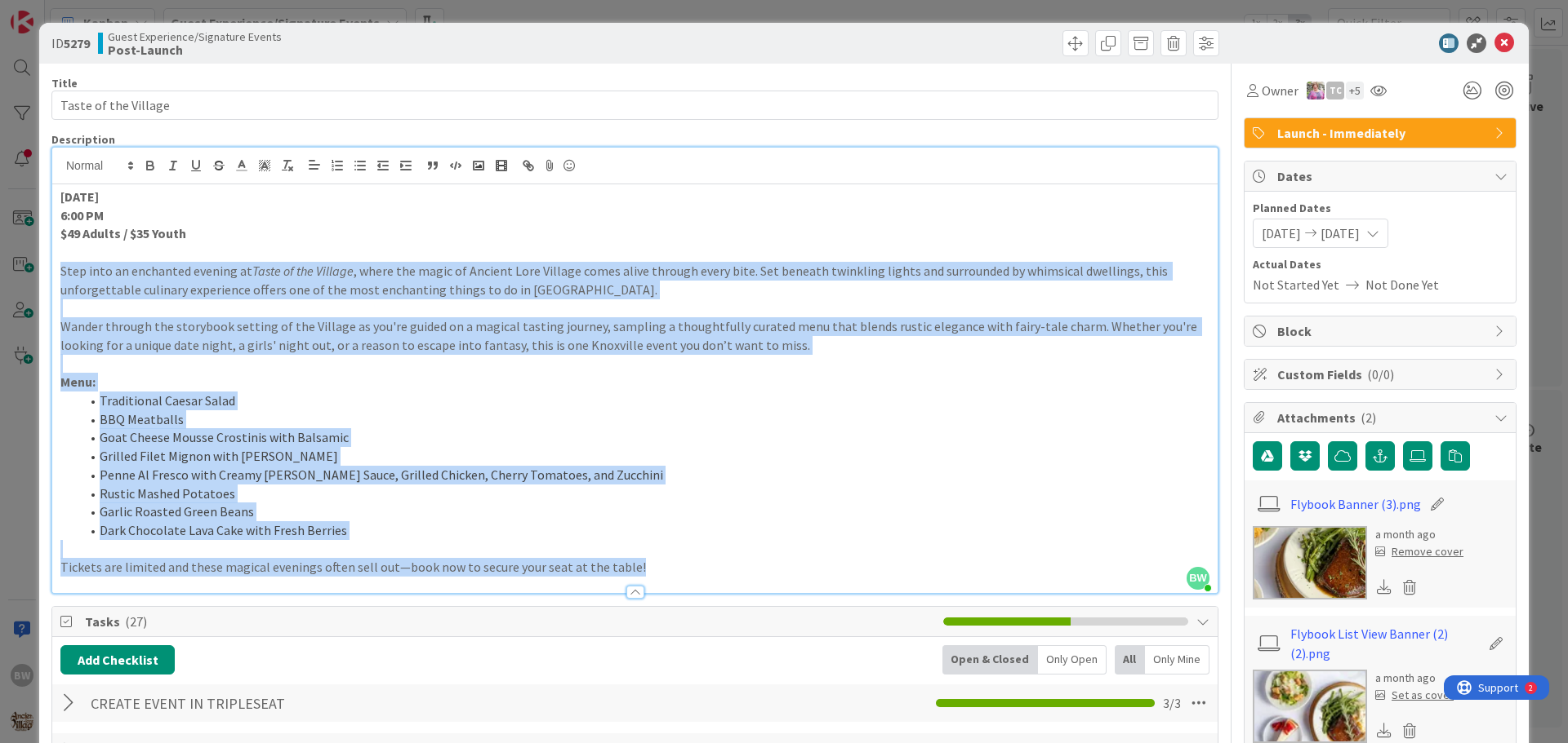
drag, startPoint x: 630, startPoint y: 568, endPoint x: 63, endPoint y: 263, distance: 643.8
click at [63, 263] on div "October 24 6:00 PM $49 Adults / $35 Youth Step into an enchanted evening at Tas…" at bounding box center [634, 389] width 1165 height 408
copy div "Step into an enchanted evening at Taste of the Village , where the magic of Anc…"
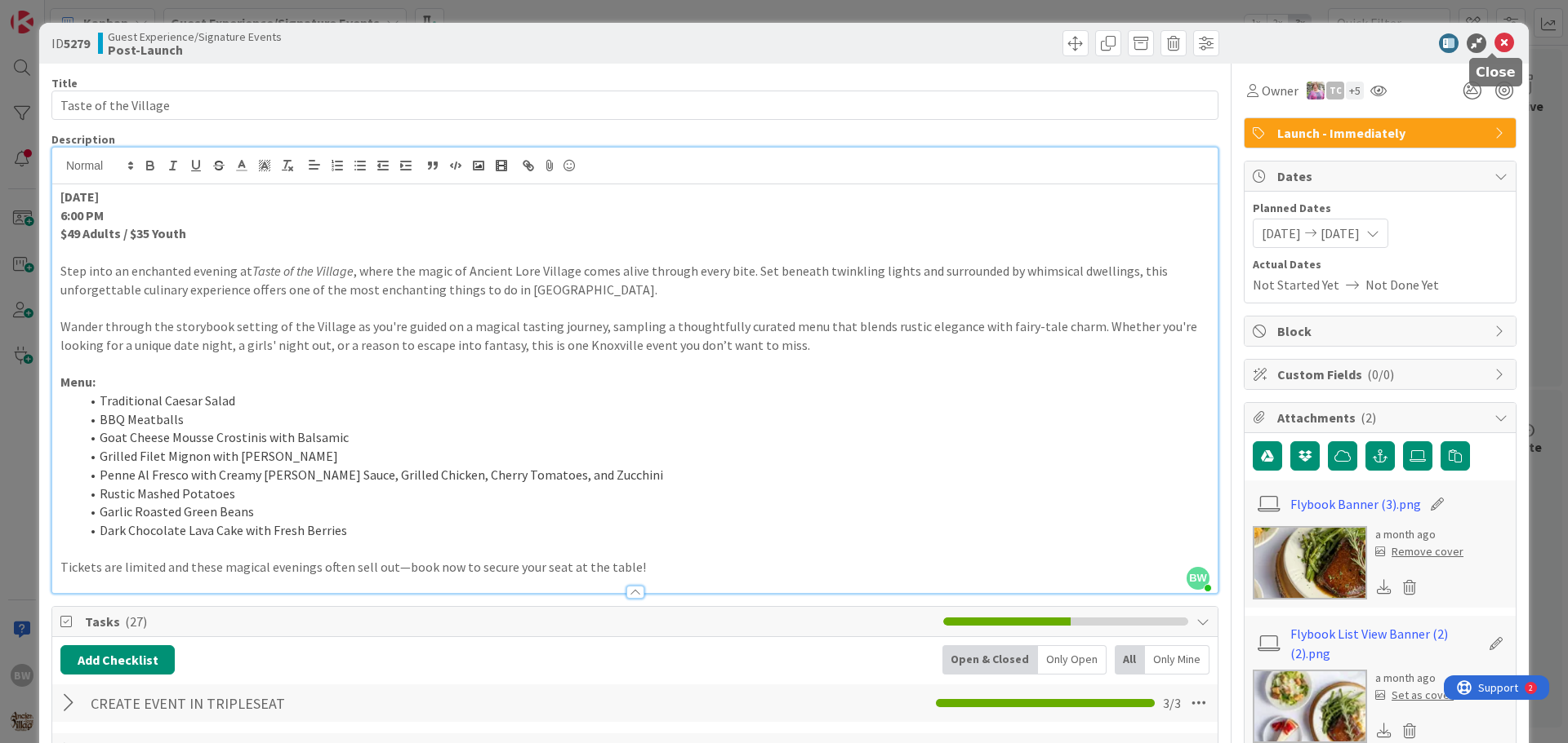
click at [1494, 39] on icon at bounding box center [1504, 43] width 20 height 20
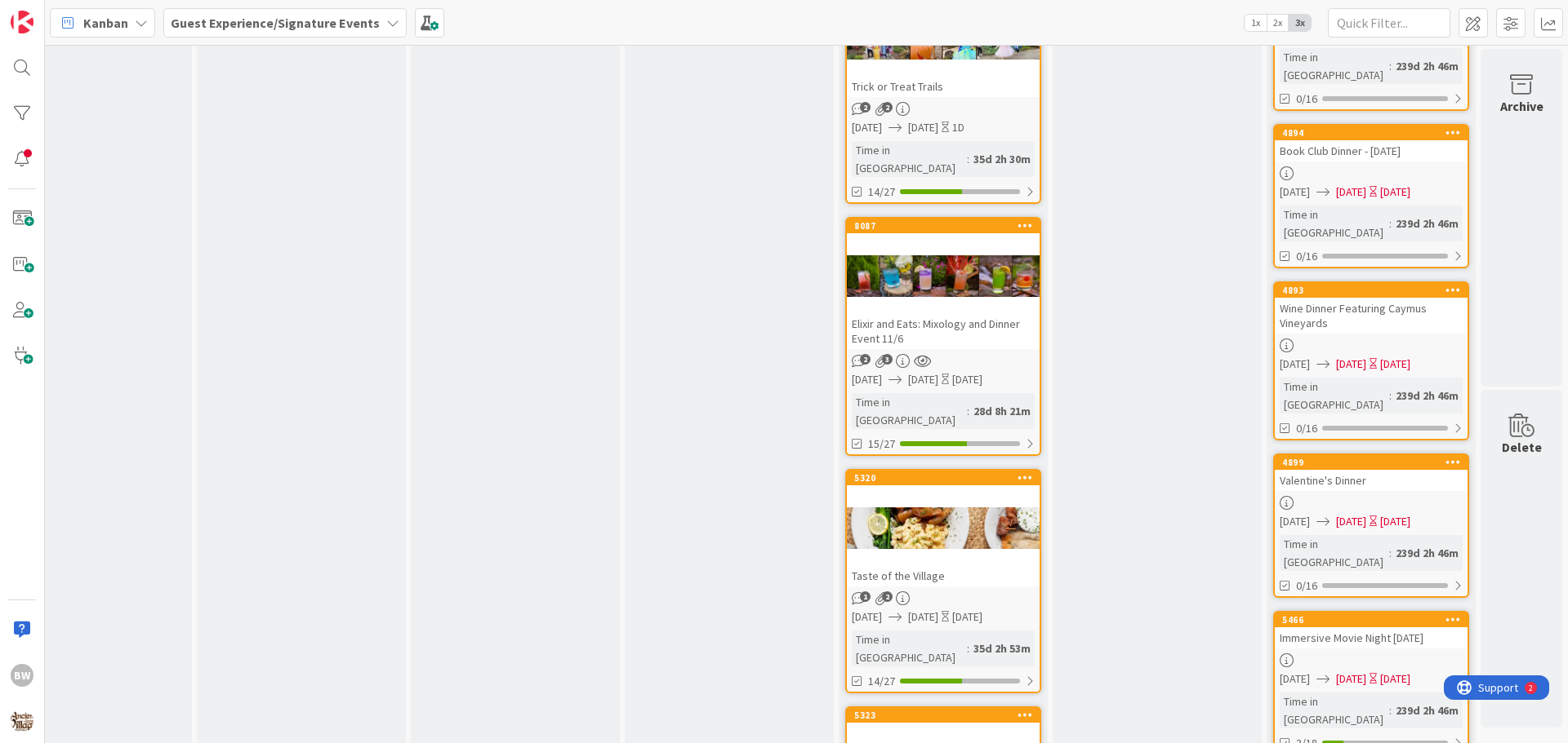
scroll to position [1224, 713]
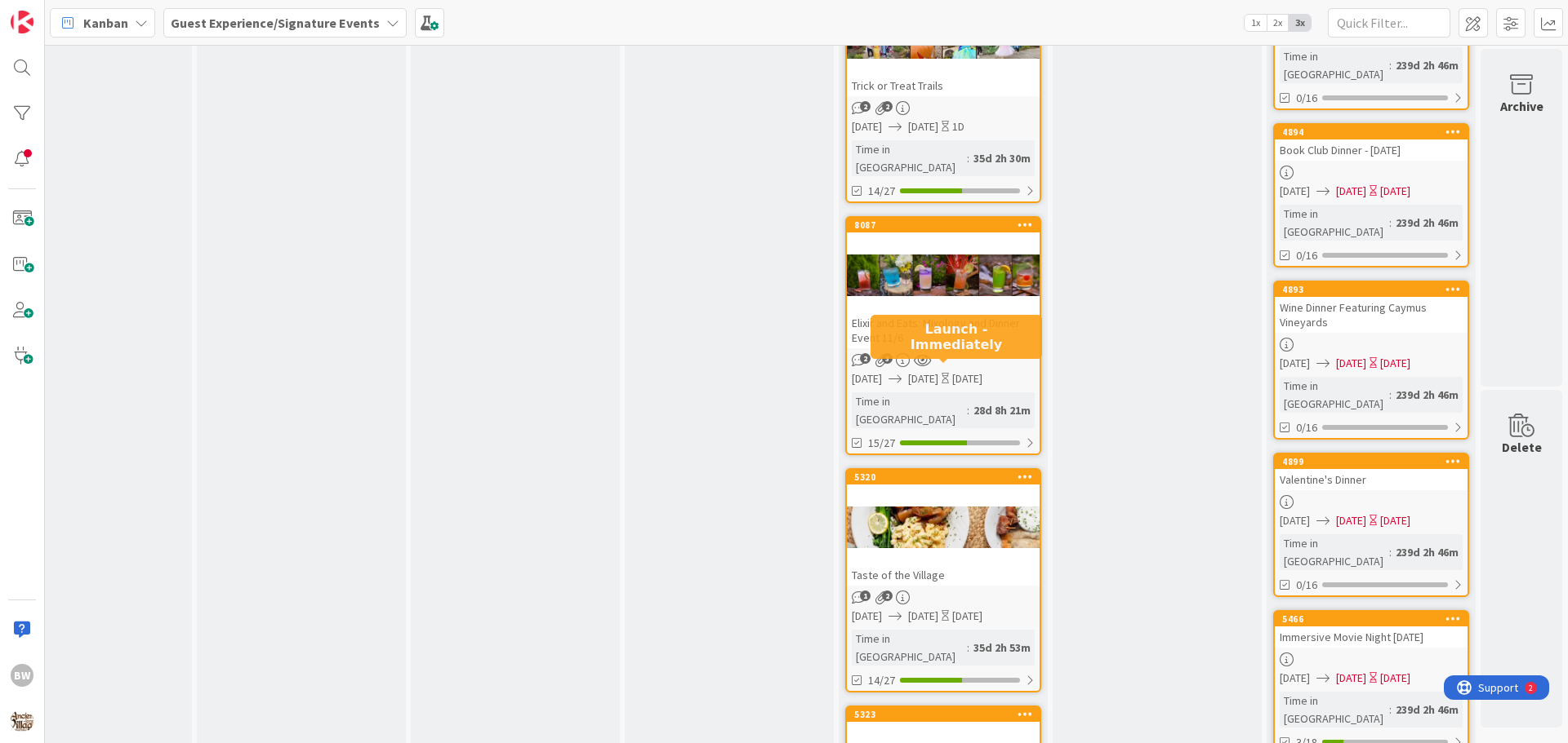
click at [938, 472] on div "5320" at bounding box center [946, 477] width 185 height 12
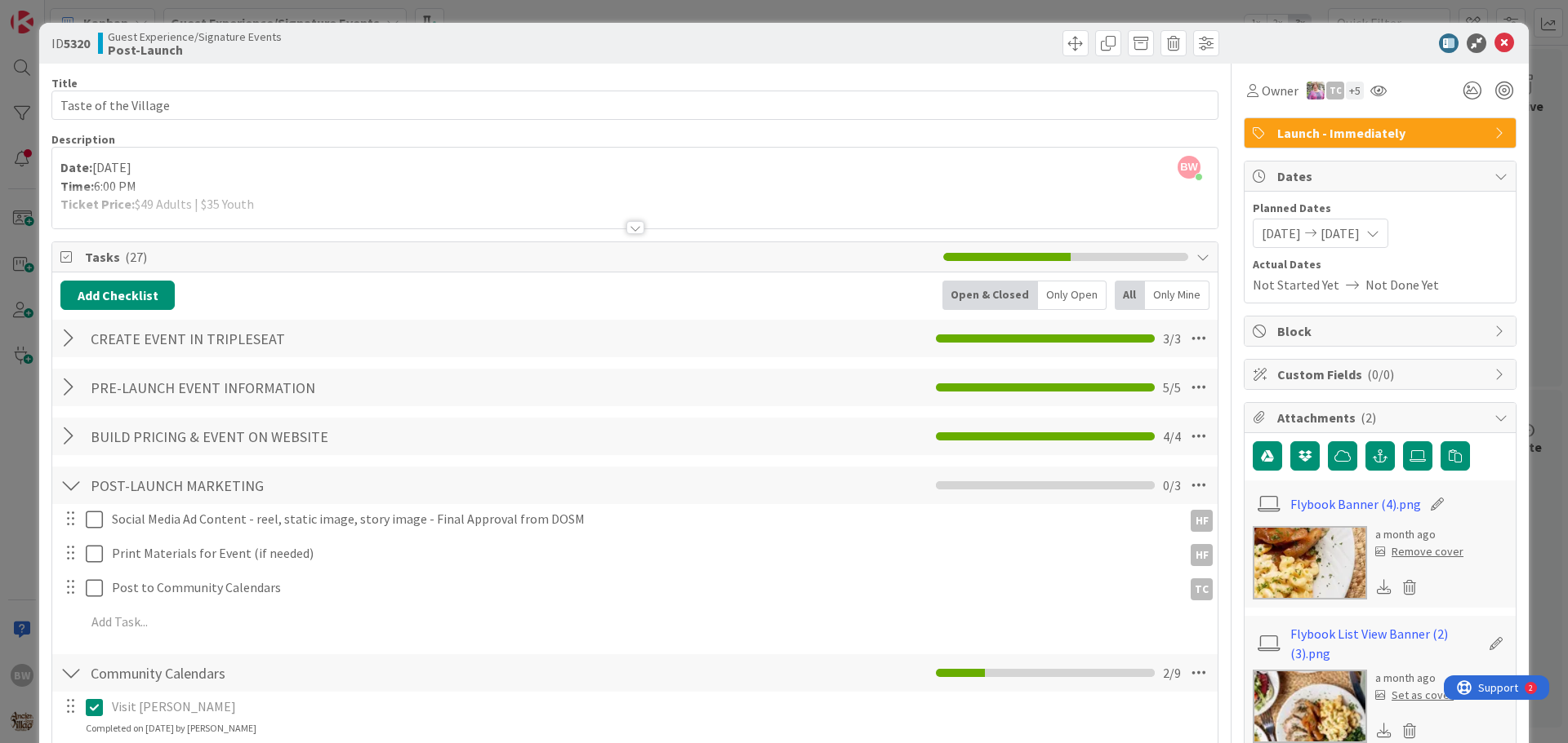
click at [632, 221] on div at bounding box center [635, 227] width 18 height 13
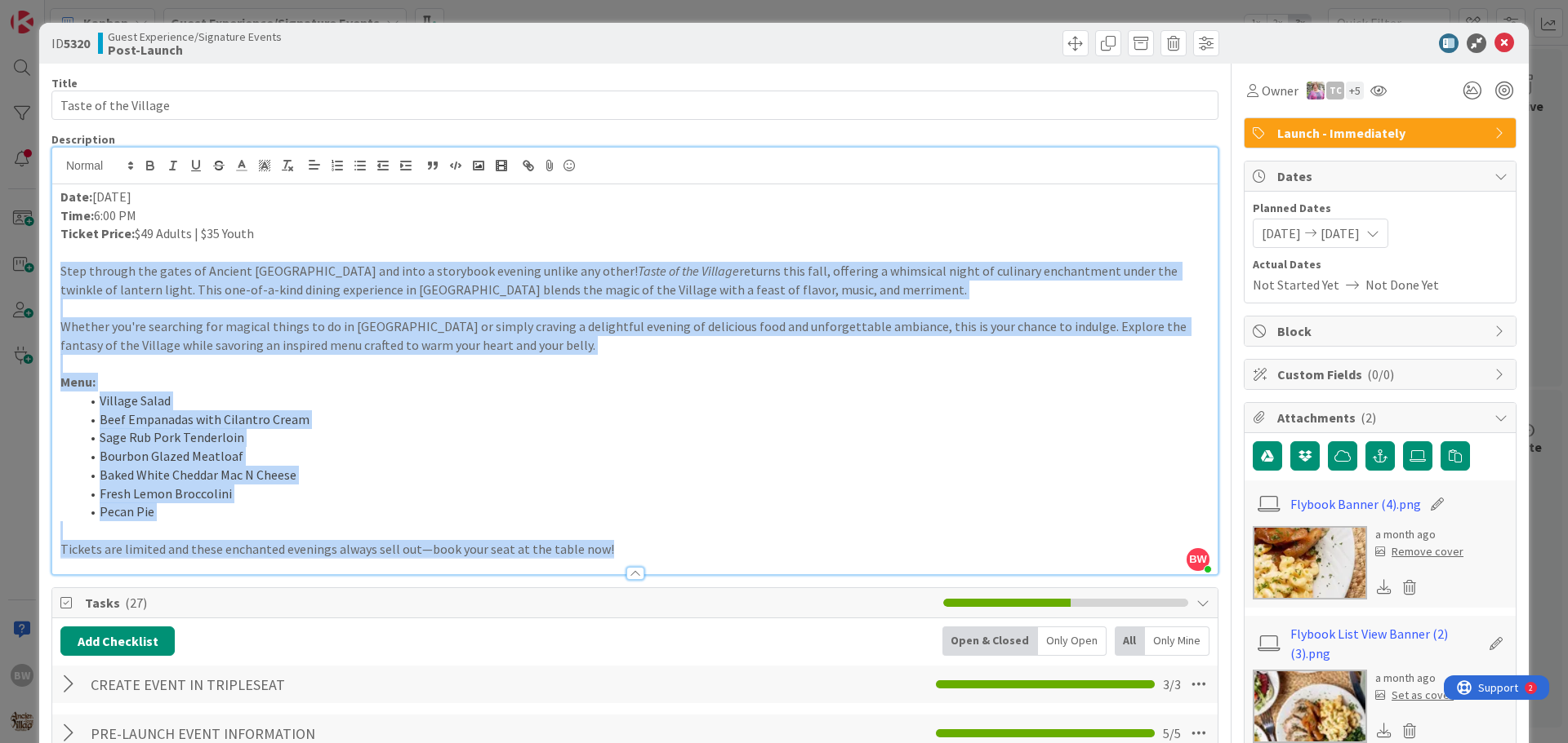
drag, startPoint x: 625, startPoint y: 544, endPoint x: 51, endPoint y: 270, distance: 636.0
click at [51, 270] on div "BW Beth Wildsmith just joined Date: November 7 Time: 6:00 PM Ticket Price: $49 …" at bounding box center [634, 361] width 1167 height 428
copy div "Step through the gates of Ancient Lore Village and into a storybook evening unl…"
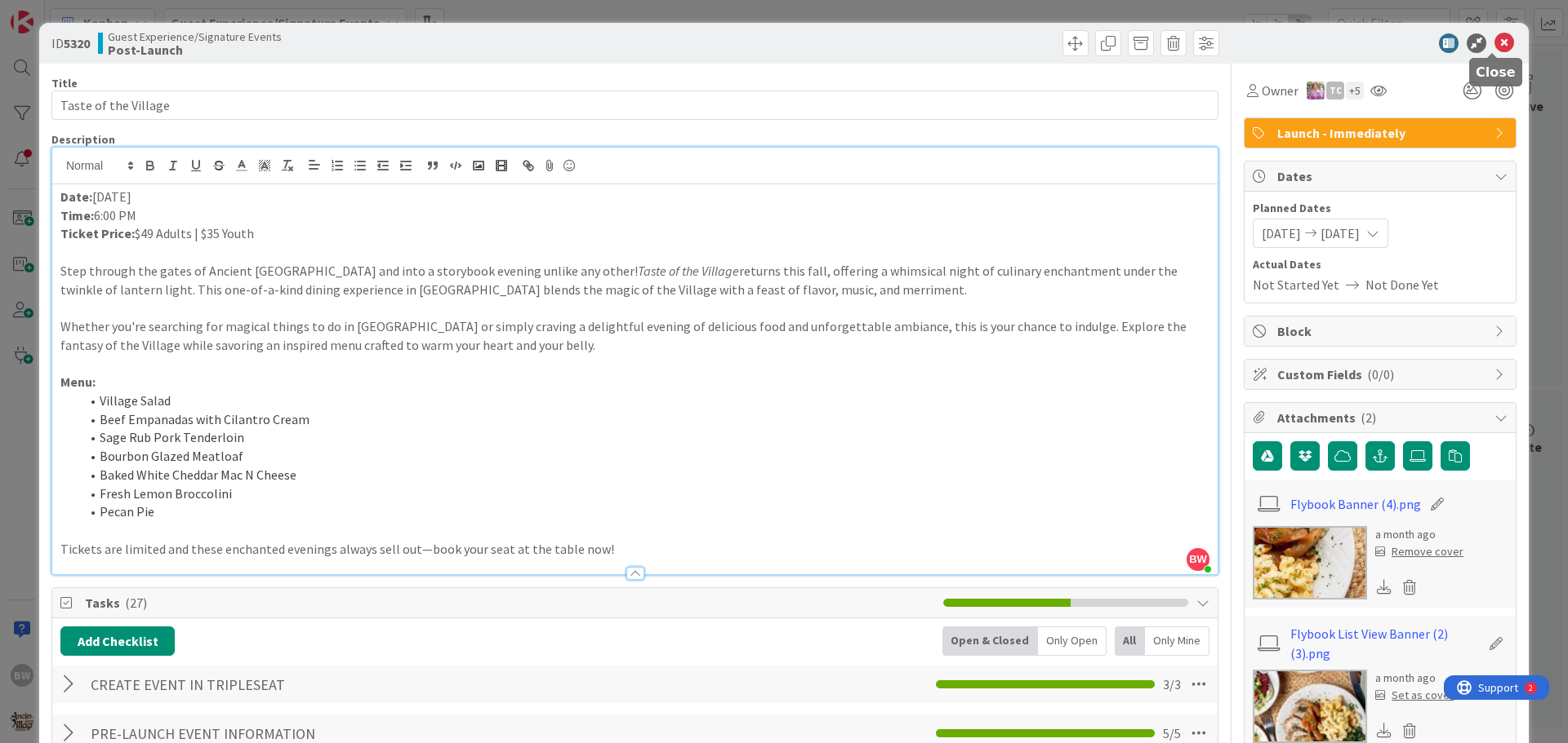
click at [1499, 39] on icon at bounding box center [1504, 43] width 20 height 20
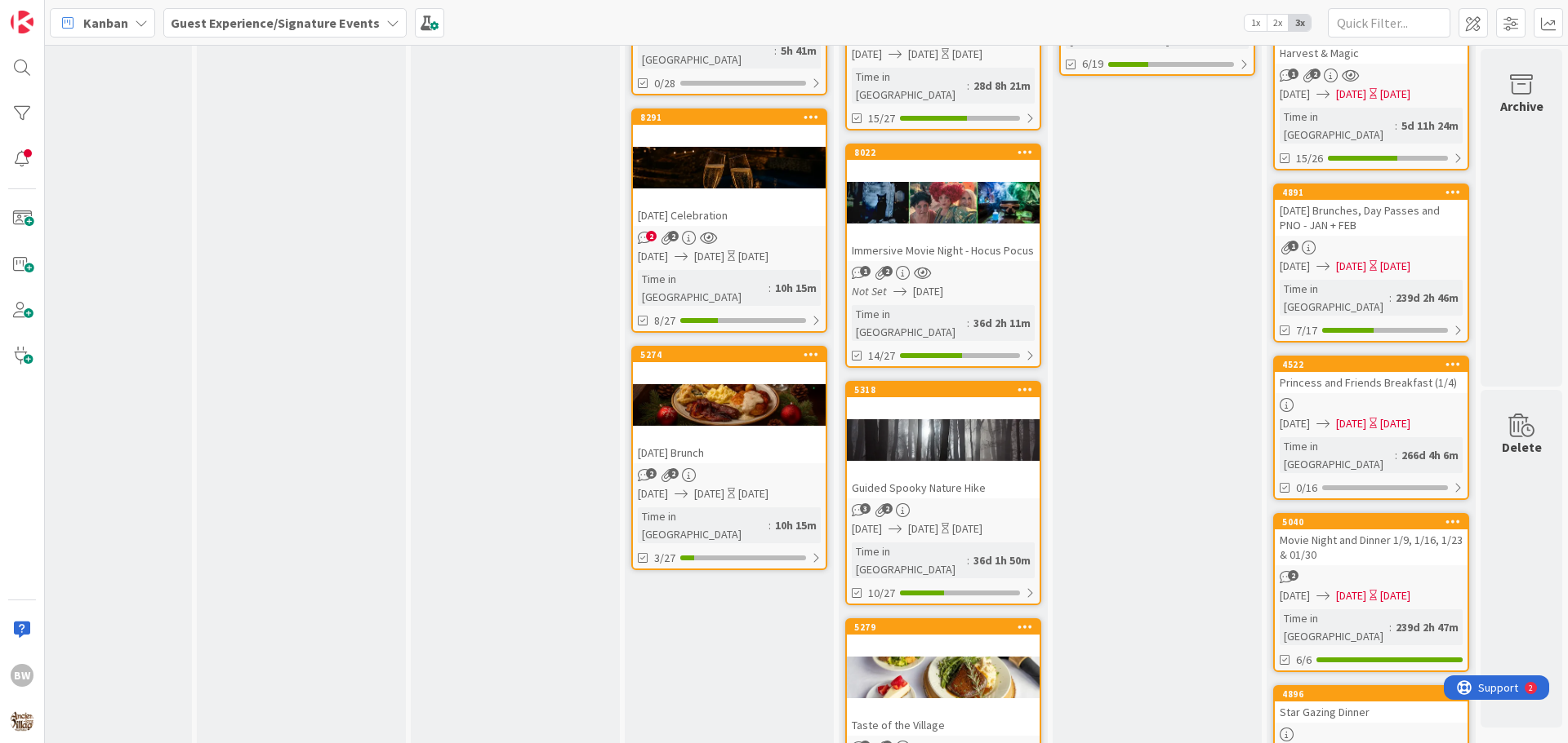
scroll to position [81, 713]
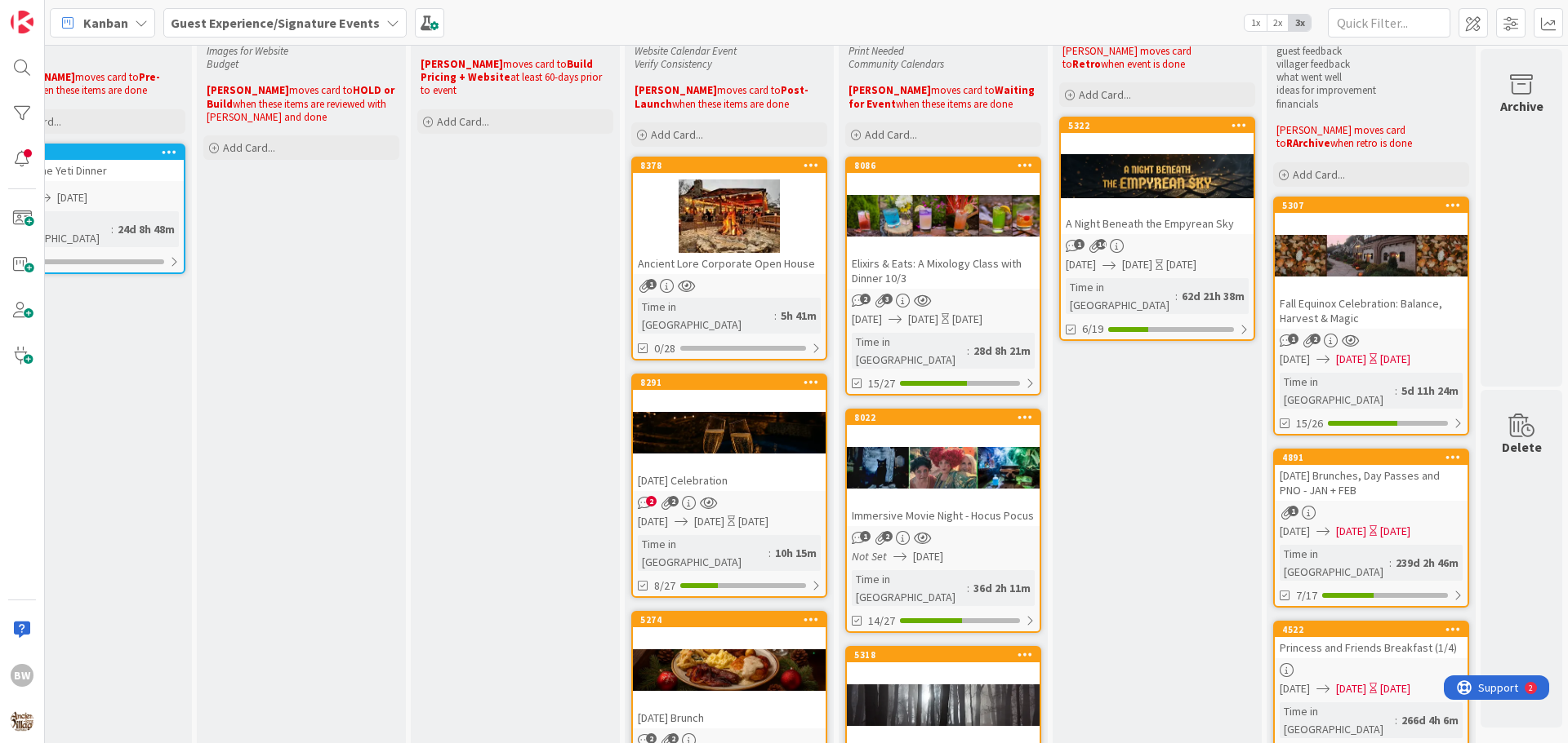
click at [927, 410] on div "8022" at bounding box center [943, 417] width 193 height 14
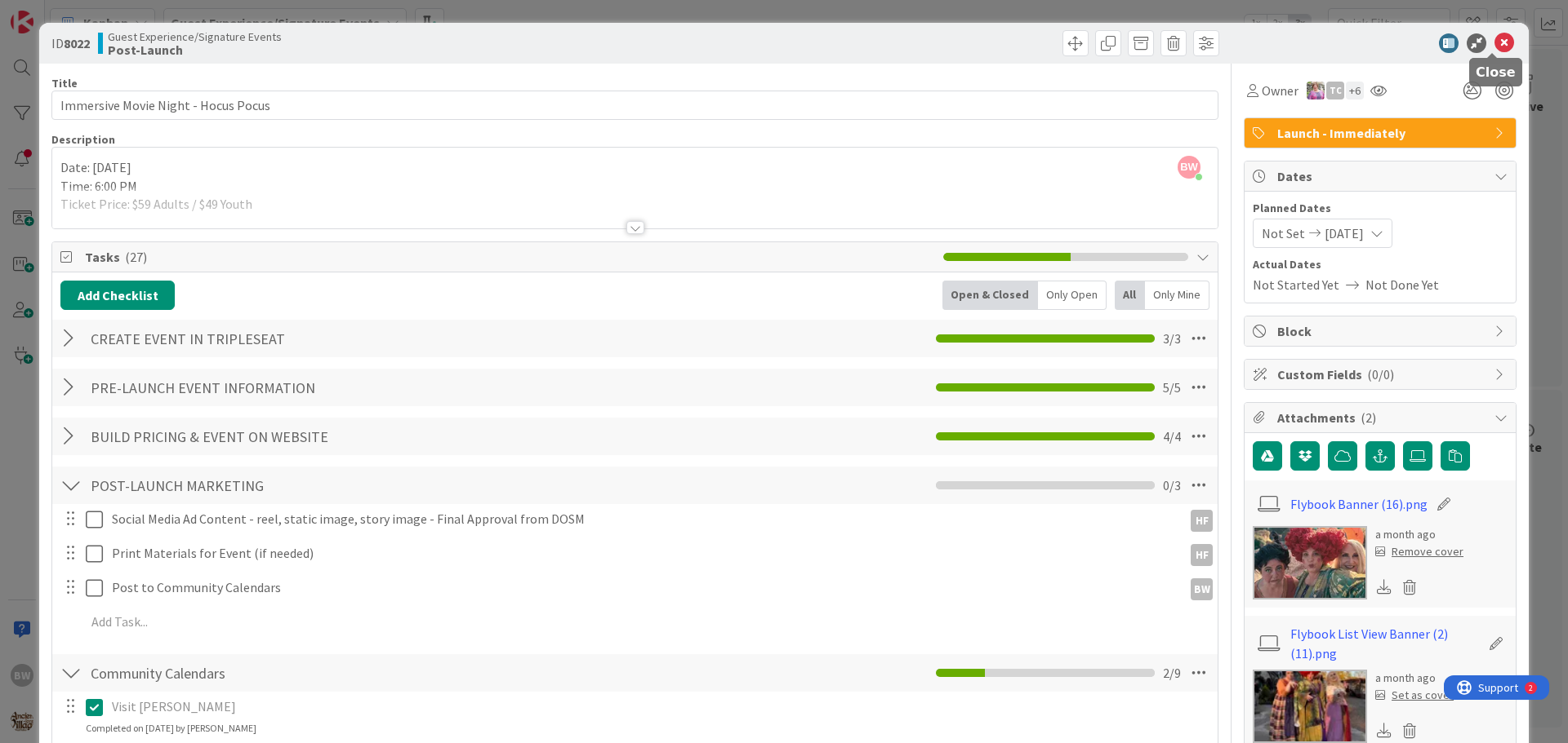
click at [1494, 39] on icon at bounding box center [1504, 43] width 20 height 20
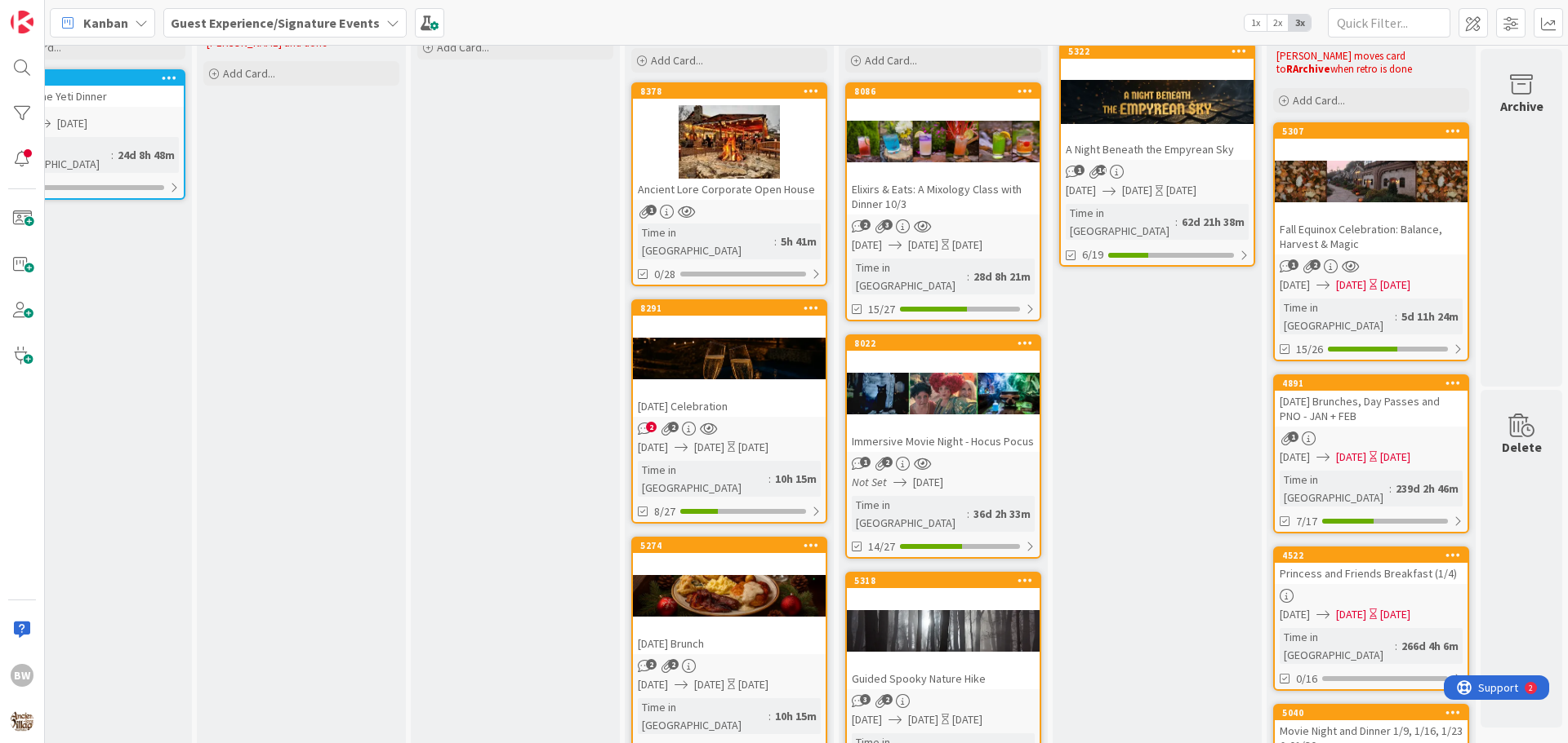
scroll to position [408, 713]
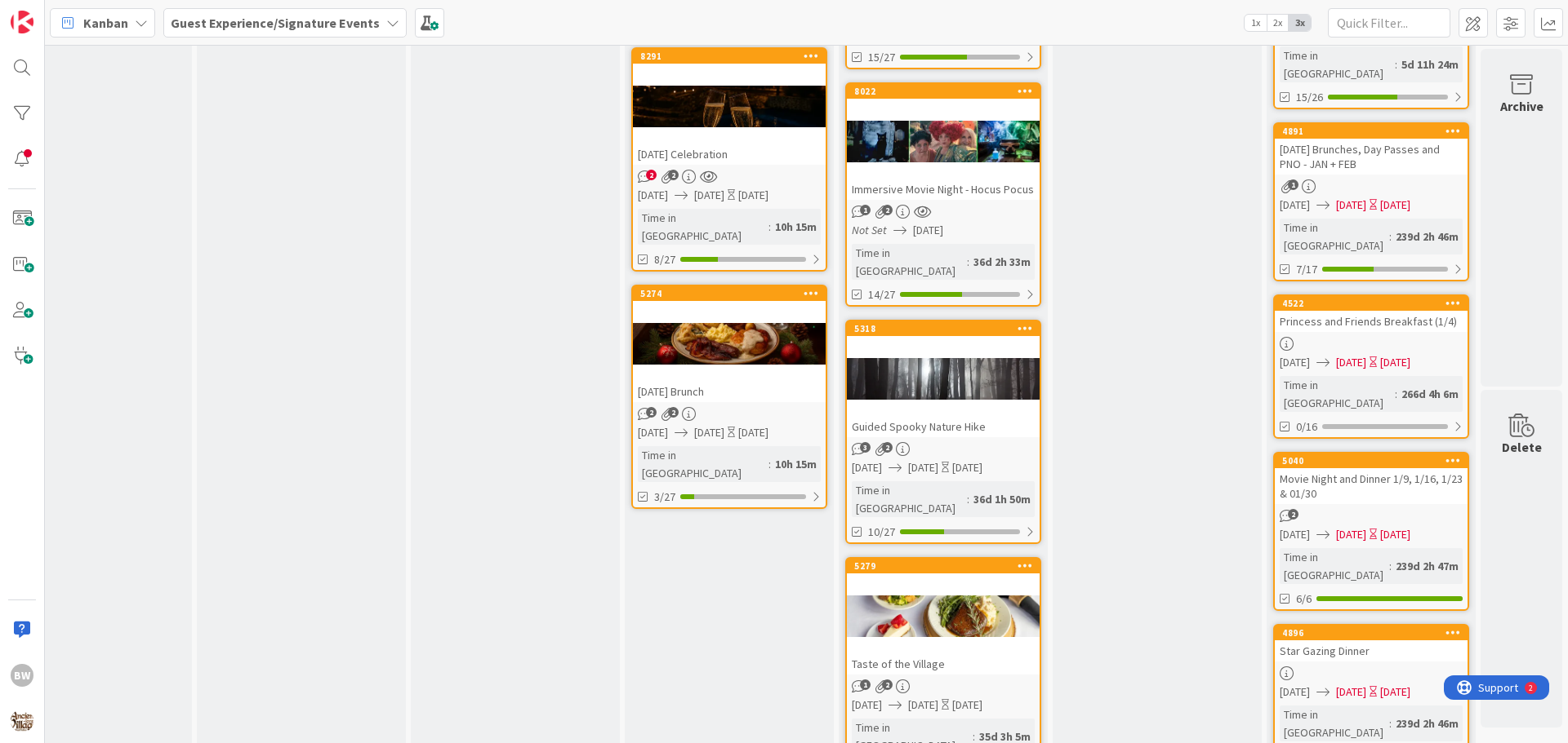
click at [935, 343] on div at bounding box center [943, 379] width 193 height 73
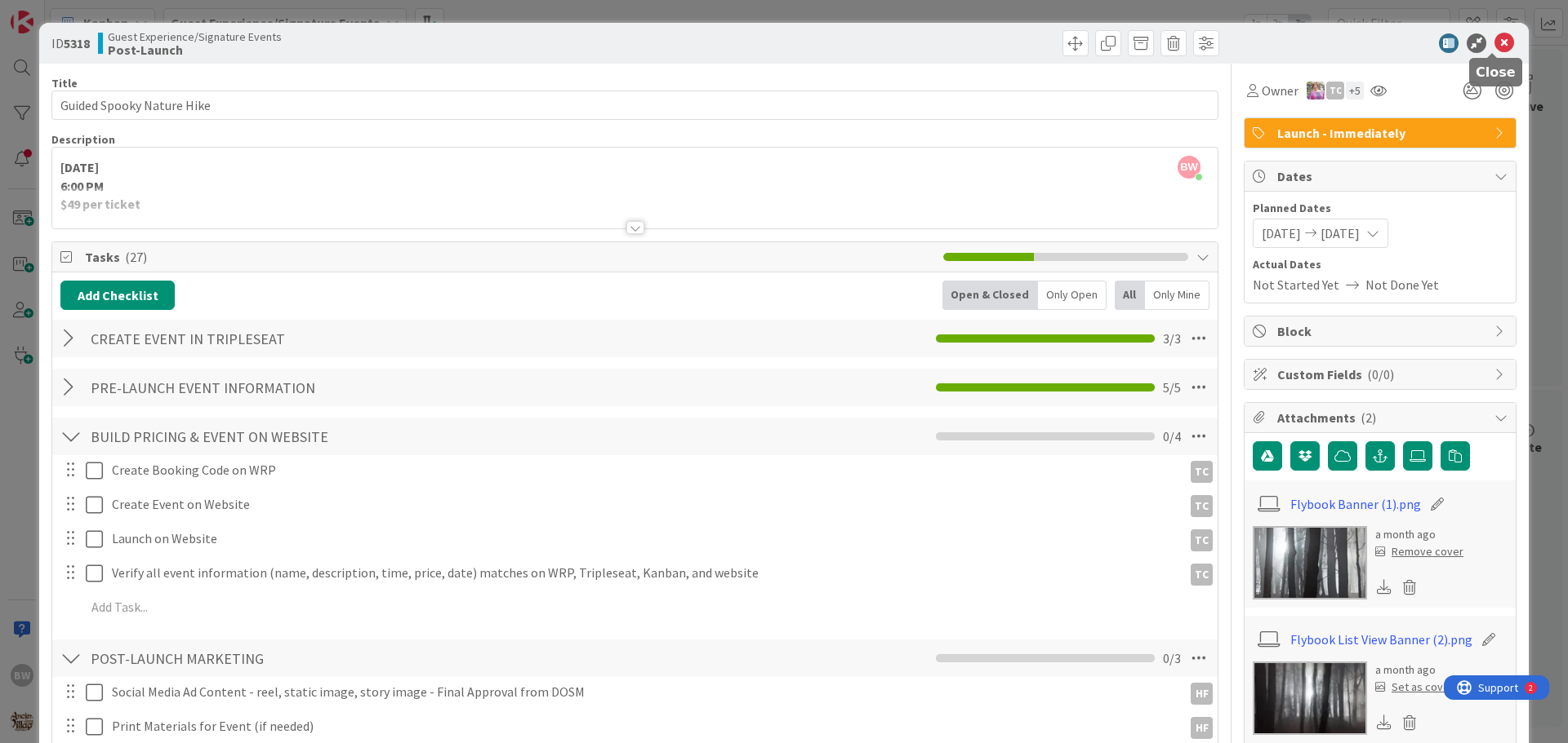
click at [1494, 45] on icon at bounding box center [1504, 43] width 20 height 20
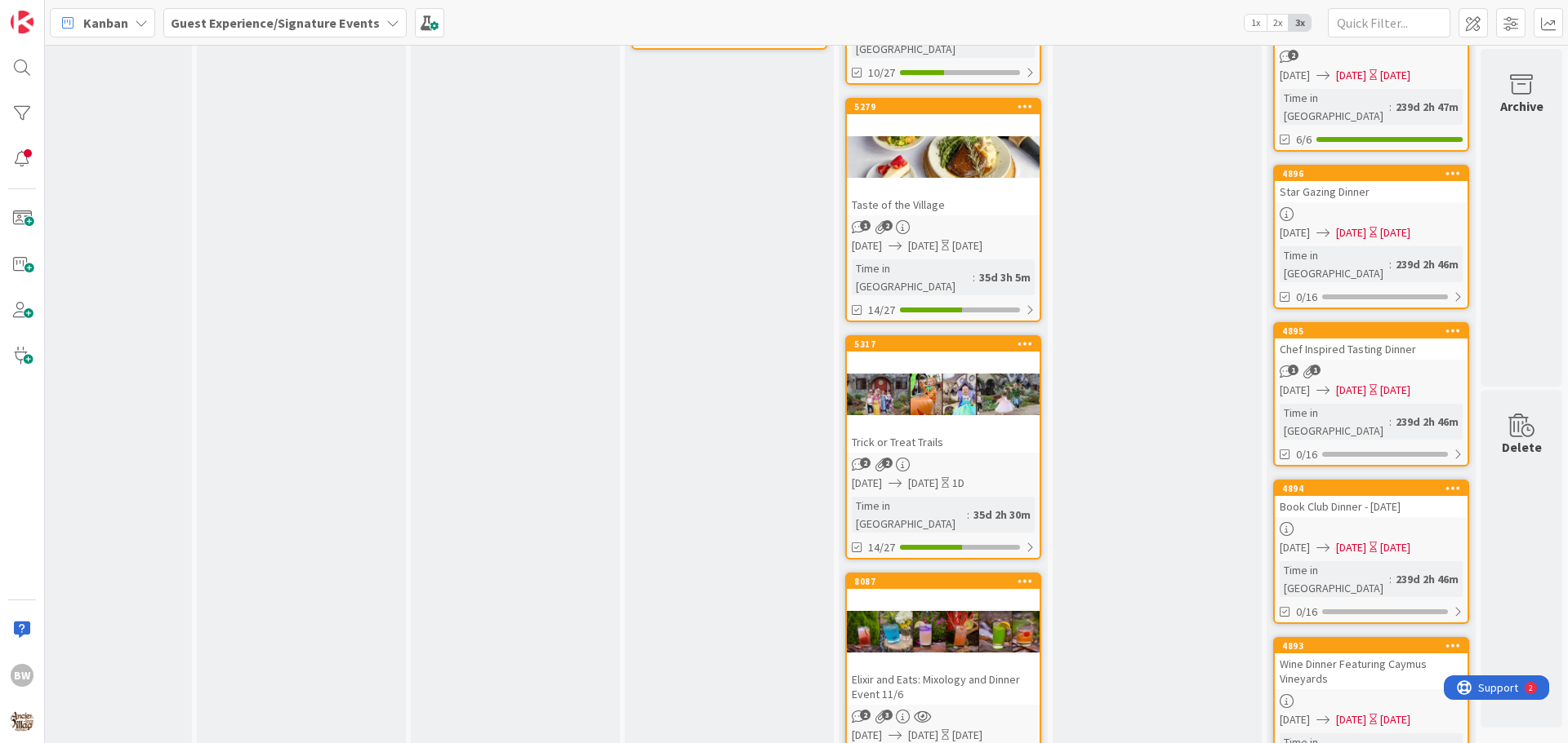
scroll to position [979, 713]
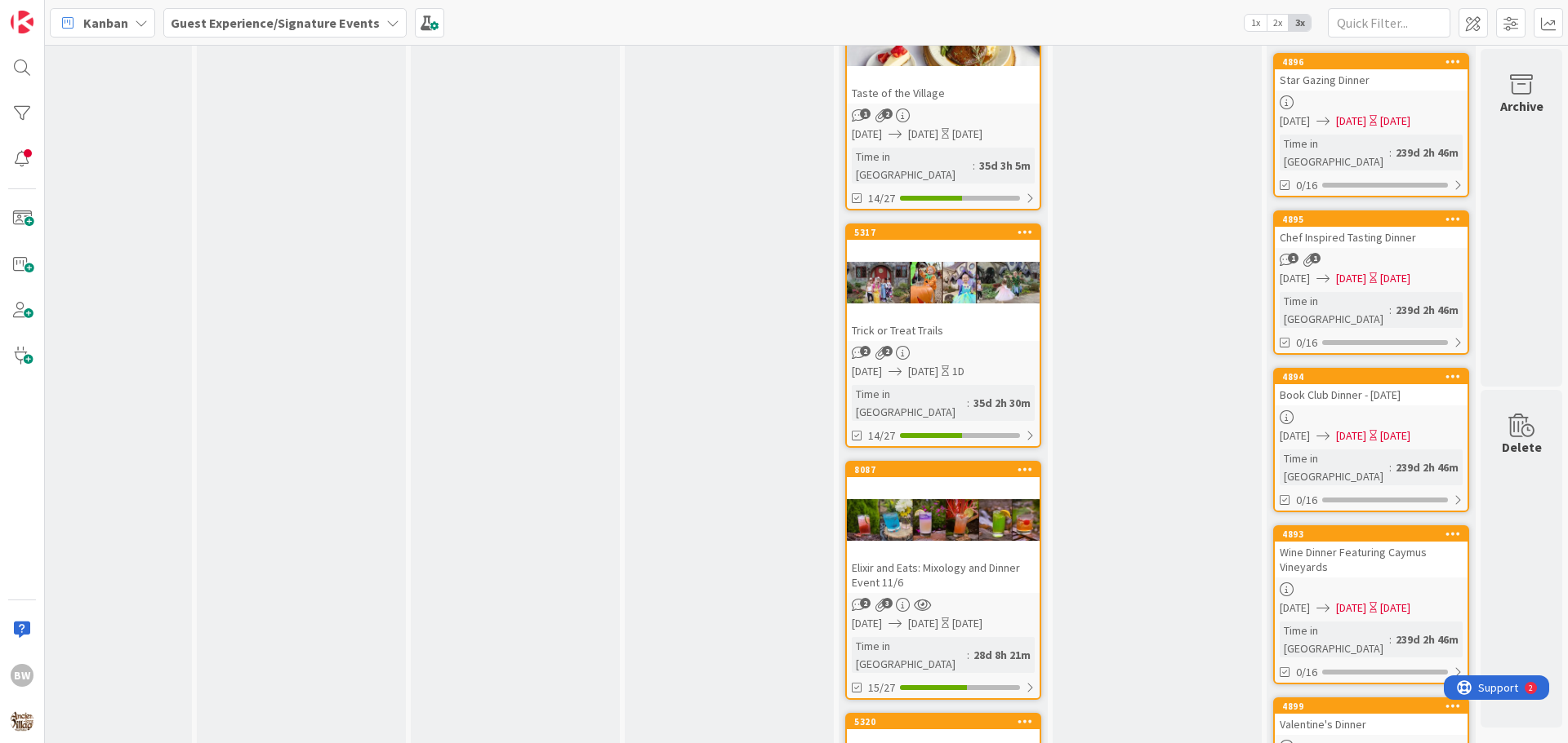
click at [914, 246] on div at bounding box center [943, 282] width 193 height 73
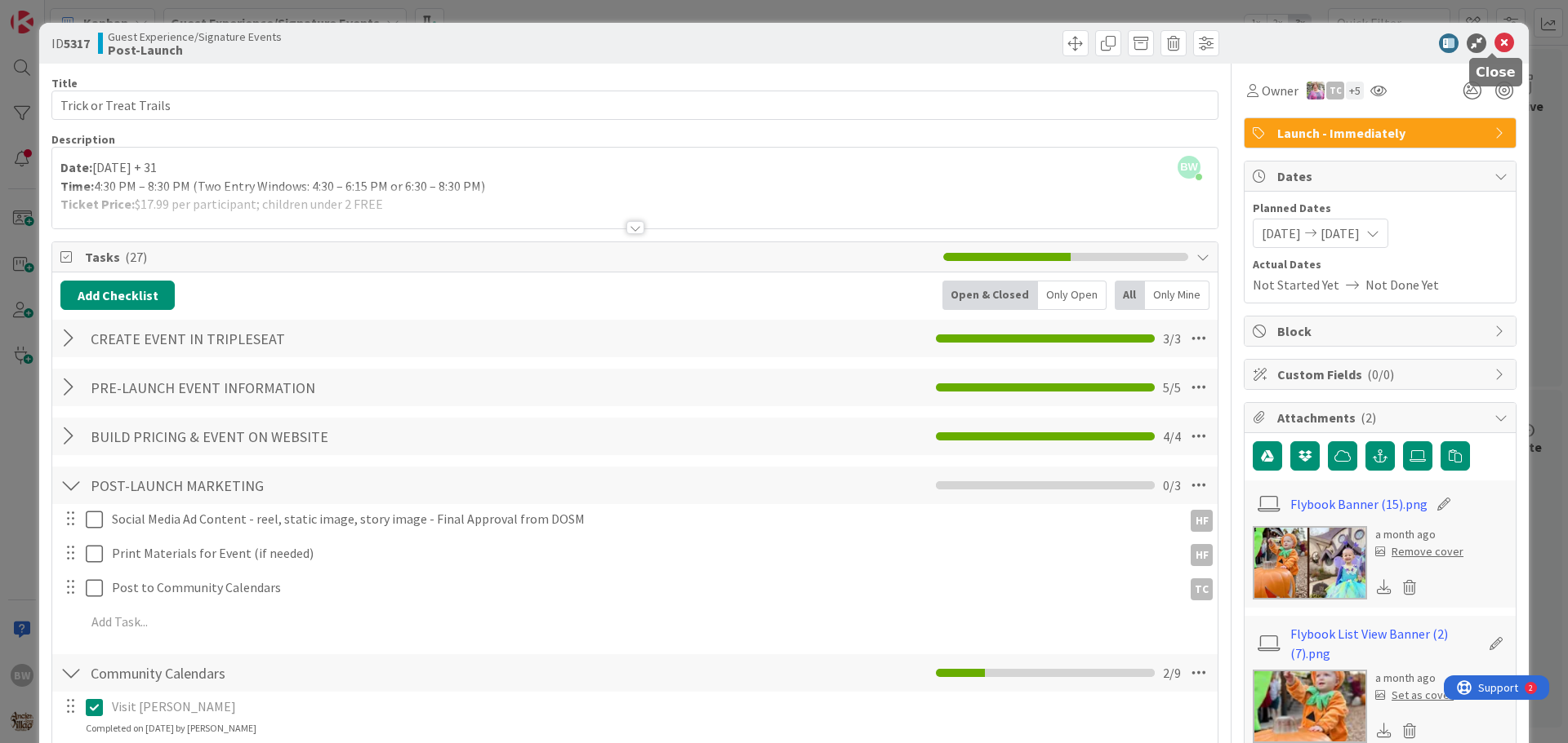
click at [1494, 41] on icon at bounding box center [1504, 43] width 20 height 20
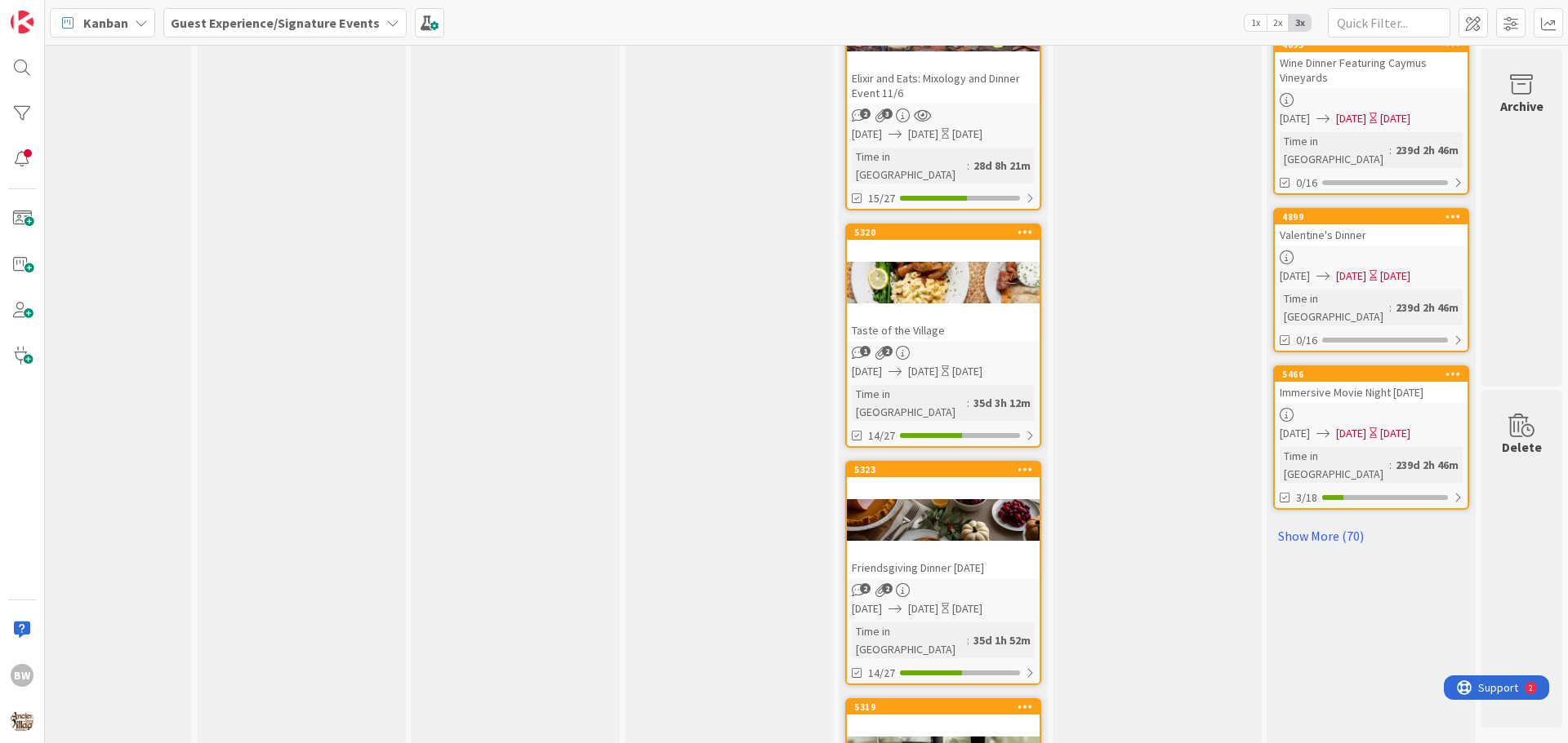
click at [899, 484] on div at bounding box center [943, 520] width 193 height 73
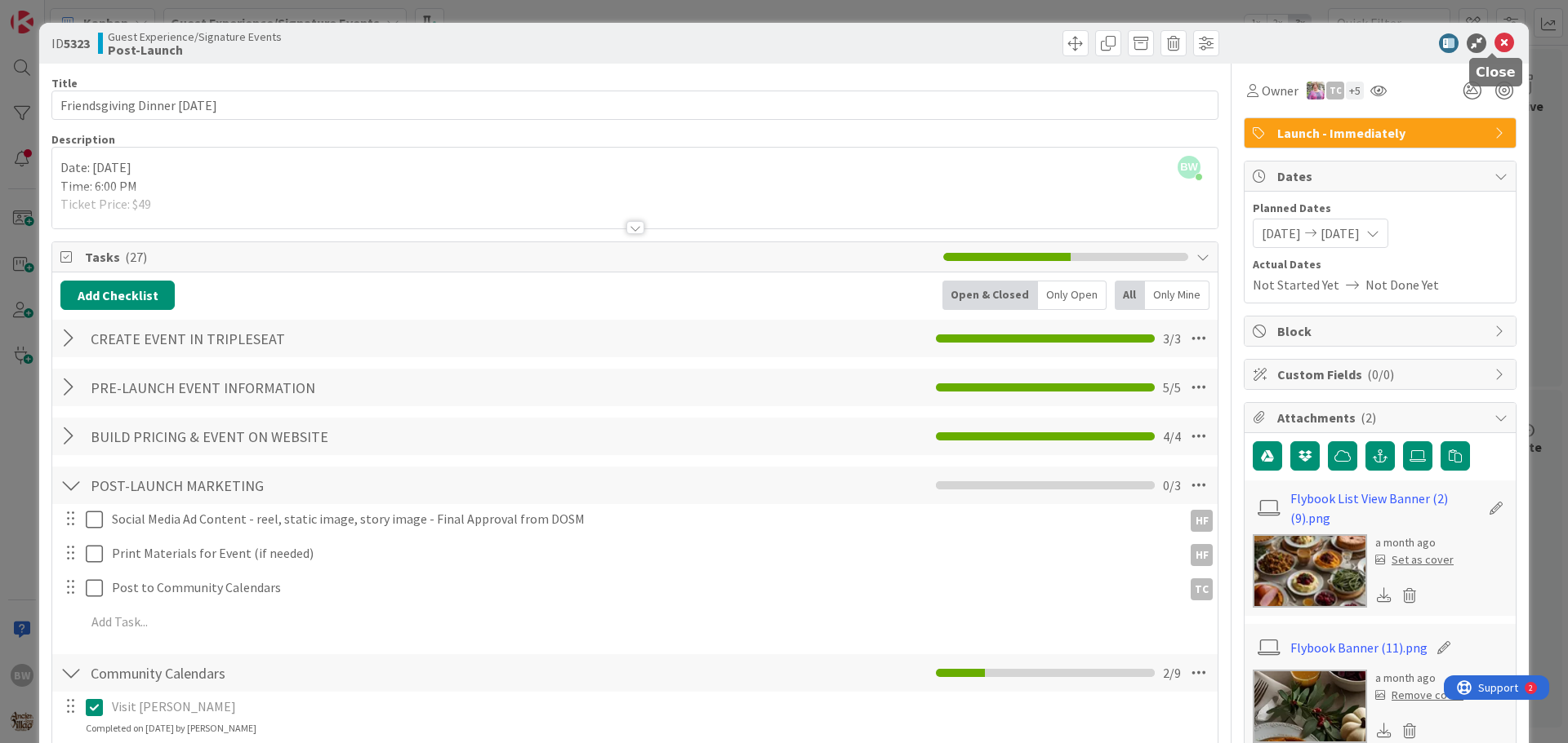
click at [1495, 46] on icon at bounding box center [1504, 43] width 20 height 20
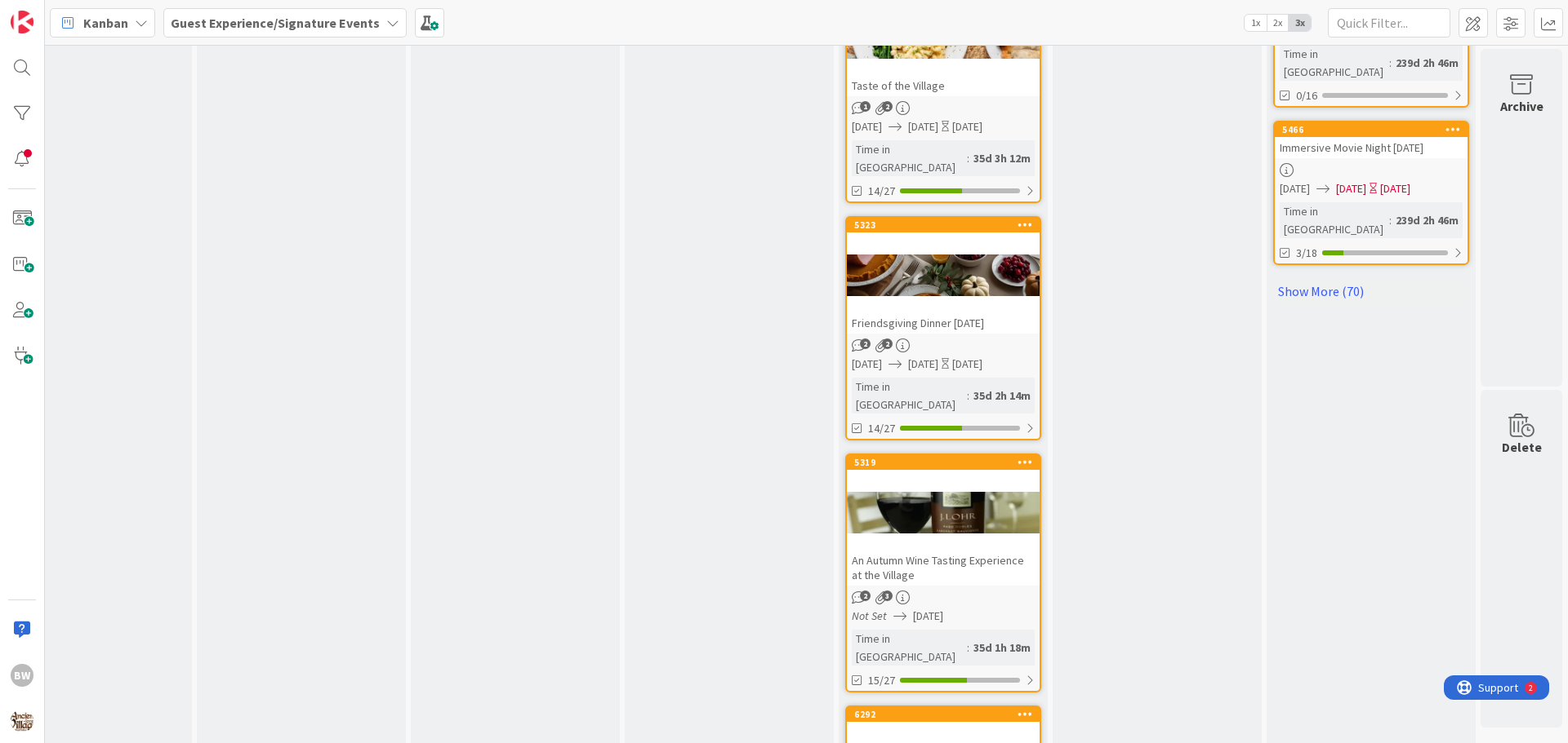
click at [954, 477] on div at bounding box center [943, 513] width 193 height 73
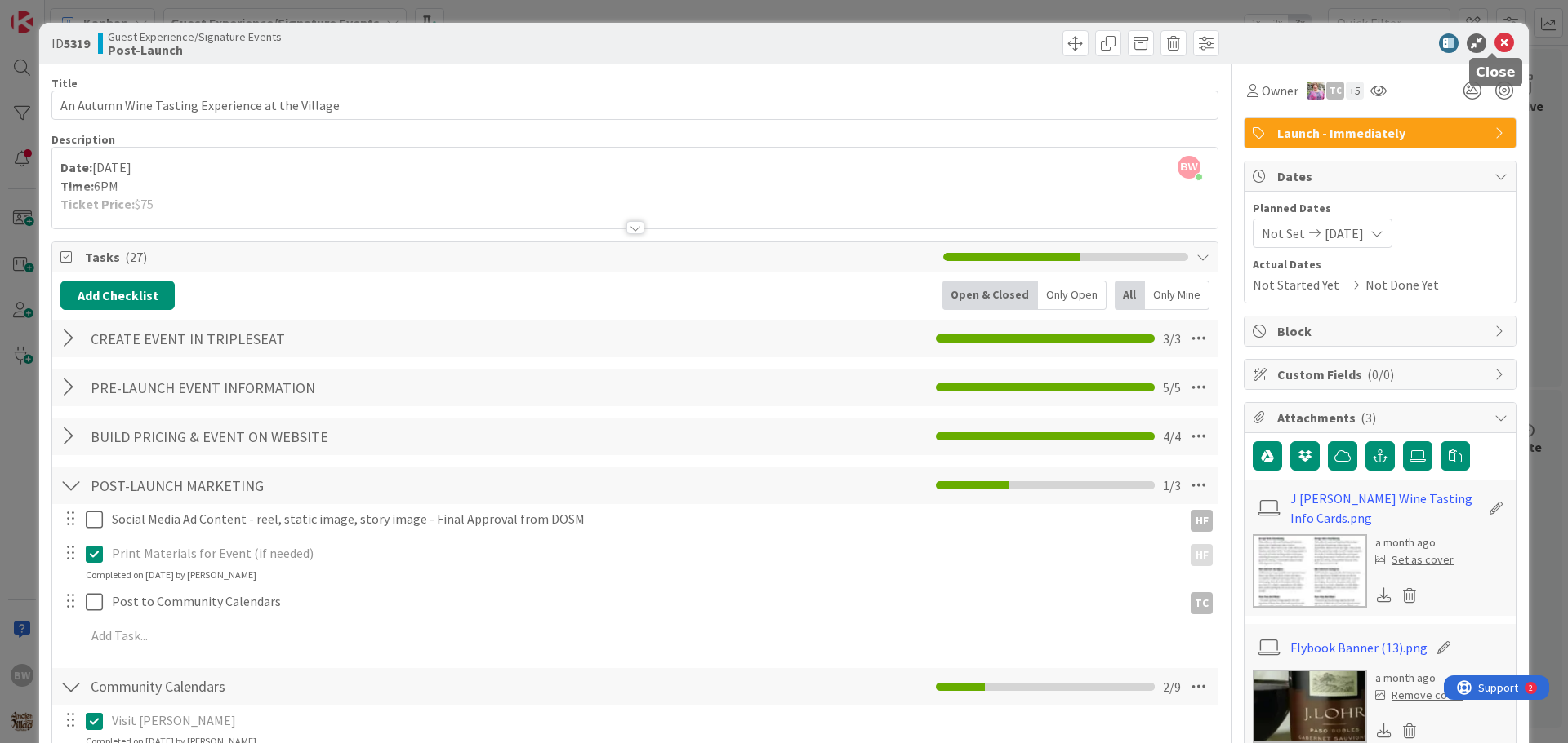
click at [1494, 40] on icon at bounding box center [1504, 43] width 20 height 20
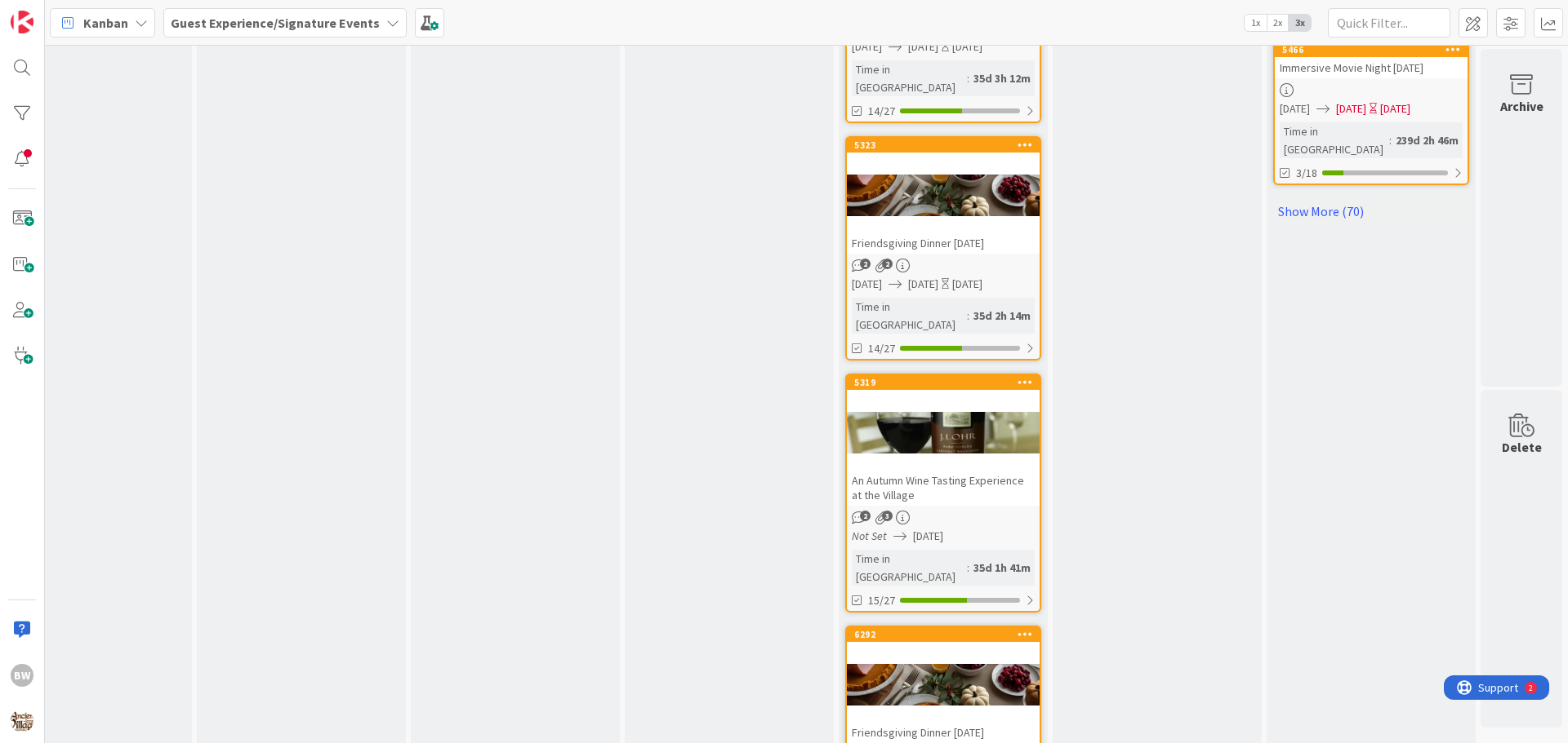
click at [951, 648] on div at bounding box center [943, 684] width 193 height 73
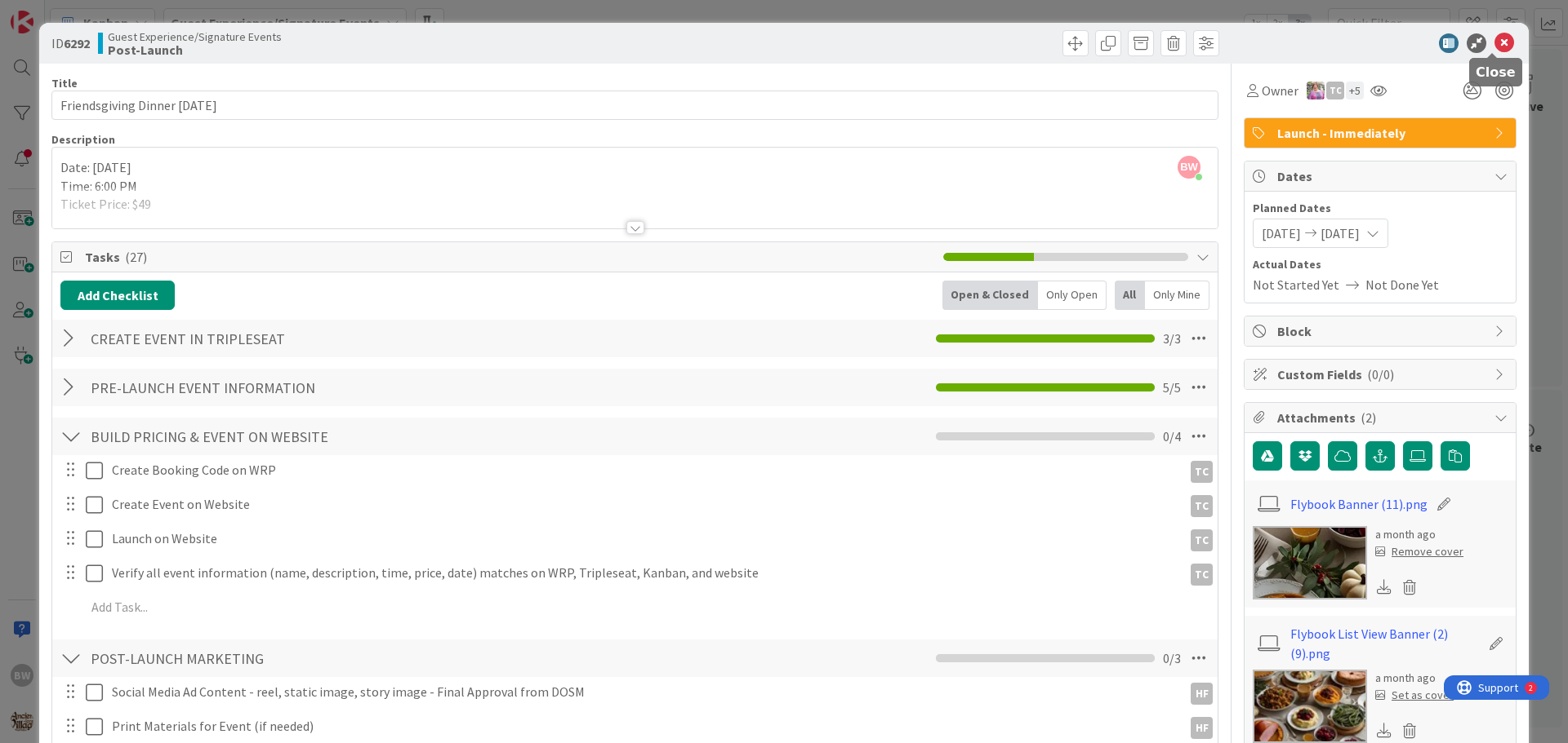
click at [1494, 39] on icon at bounding box center [1504, 43] width 20 height 20
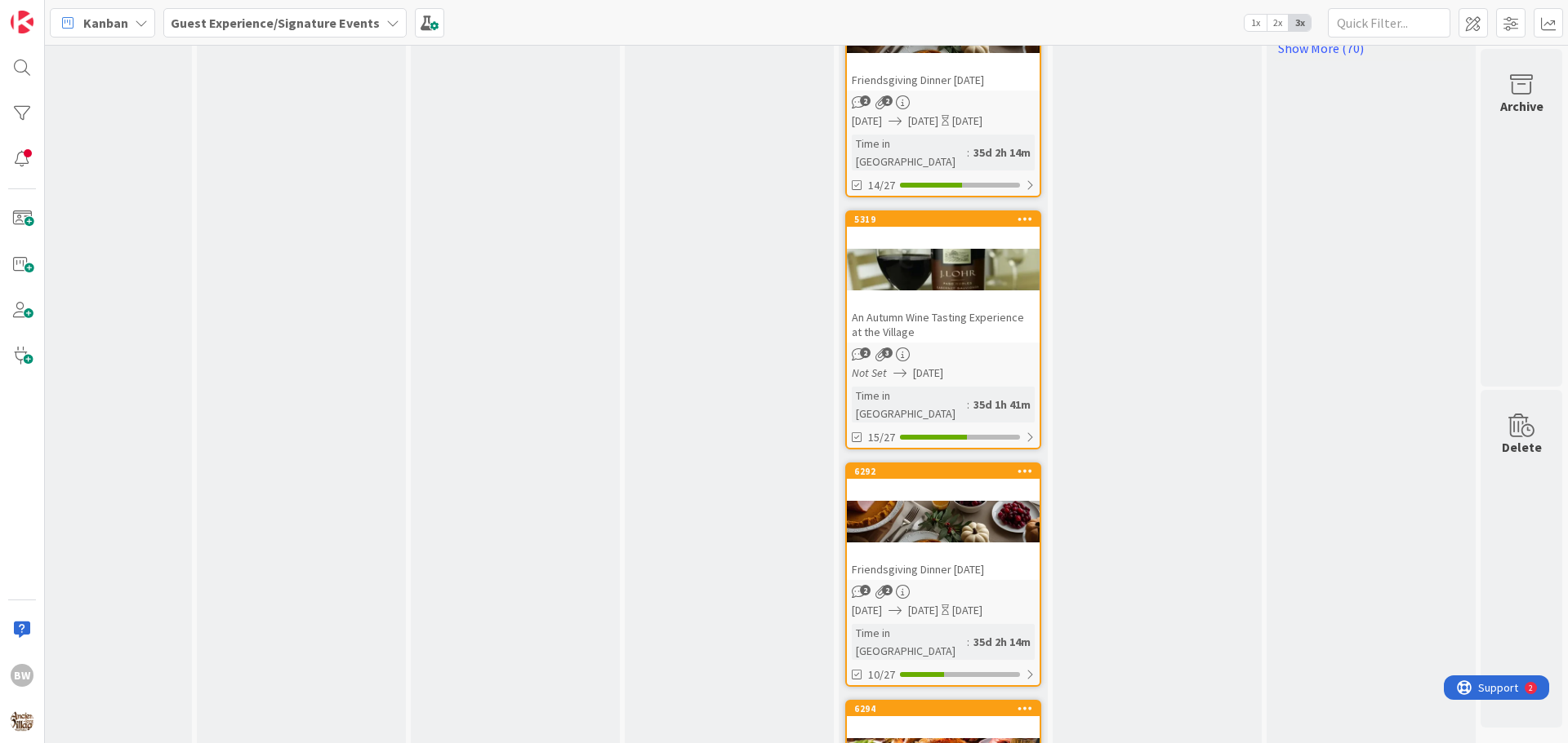
click at [925, 485] on div at bounding box center [943, 521] width 193 height 73
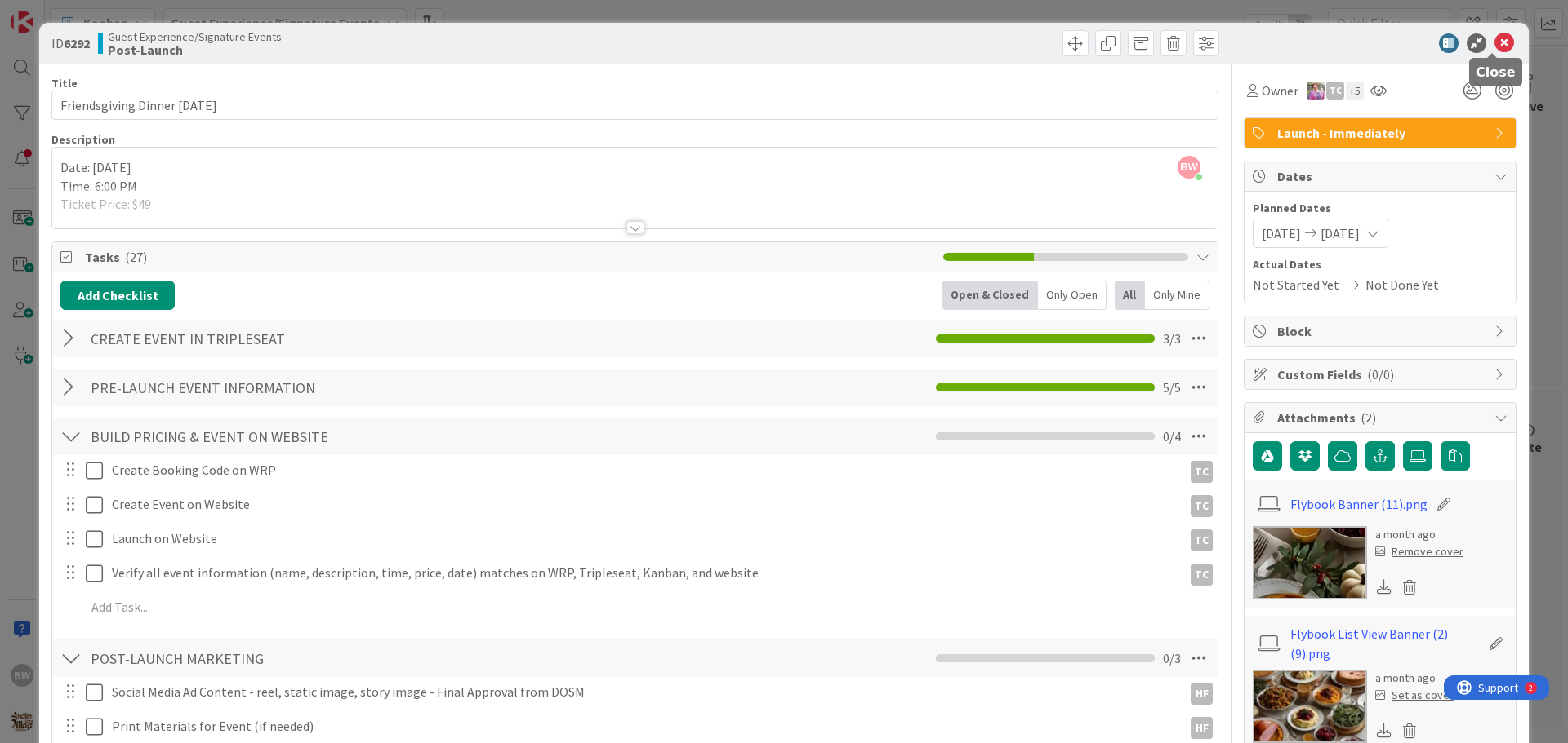
click at [1494, 45] on icon at bounding box center [1504, 43] width 20 height 20
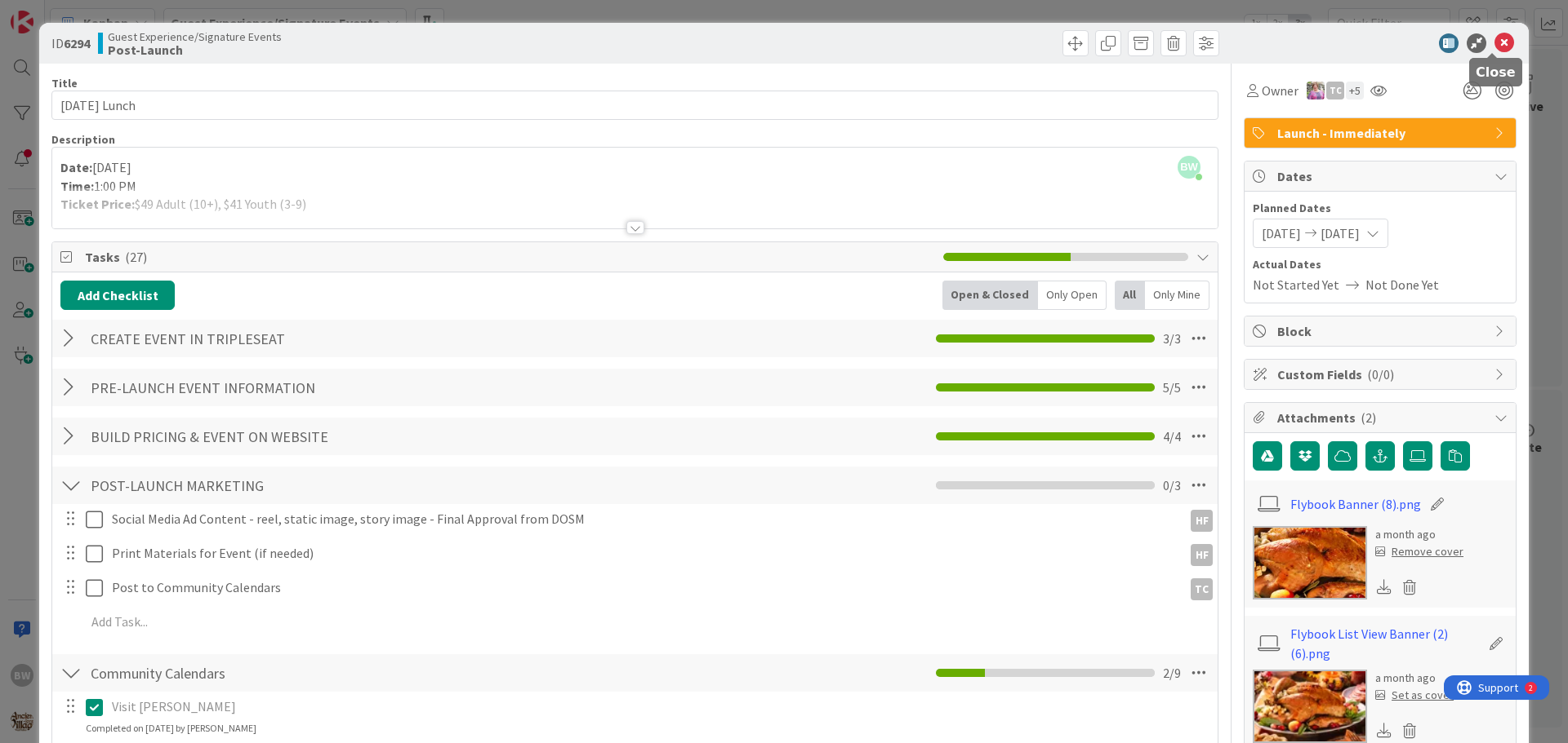
click at [1494, 47] on icon at bounding box center [1504, 43] width 20 height 20
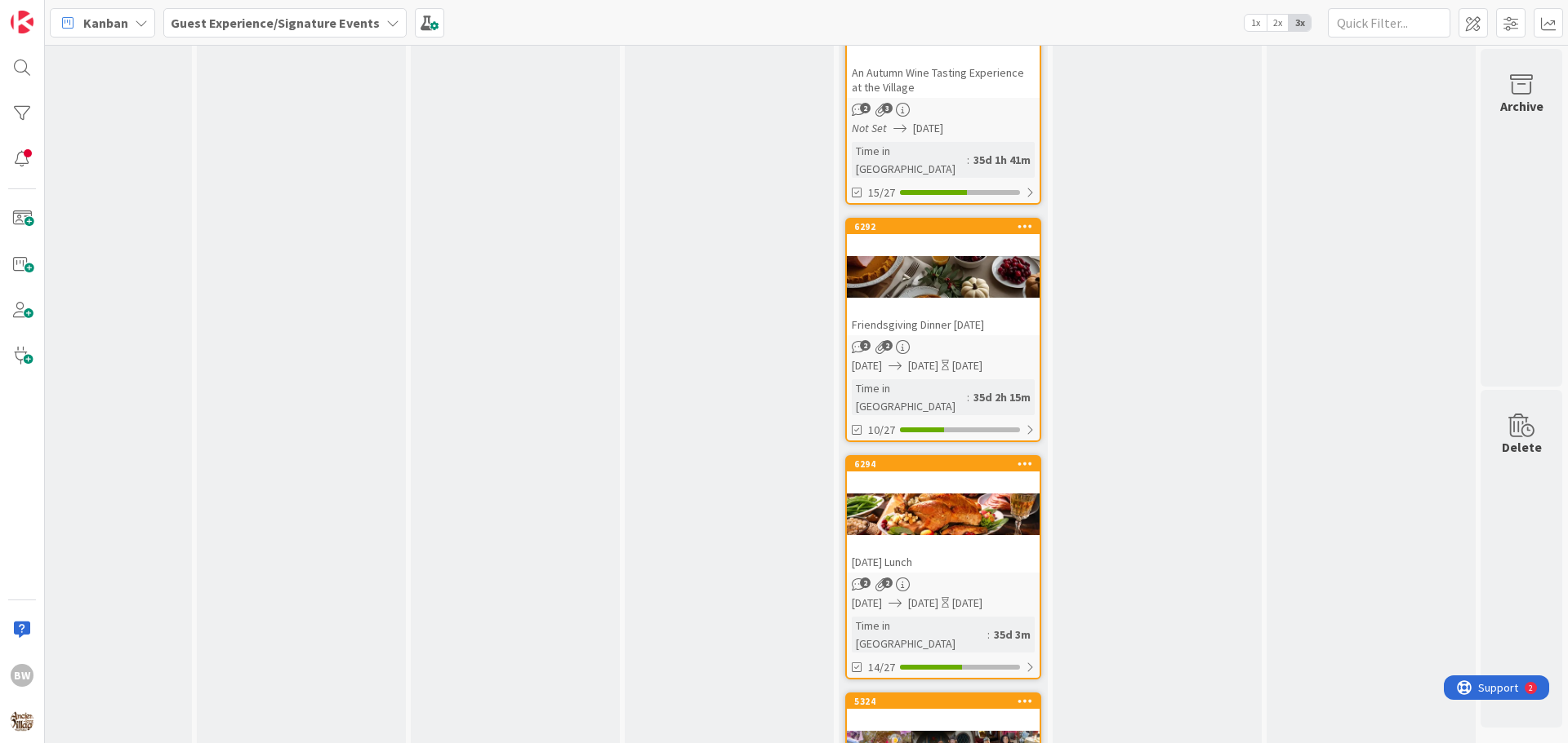
click at [945, 716] on div at bounding box center [943, 752] width 193 height 73
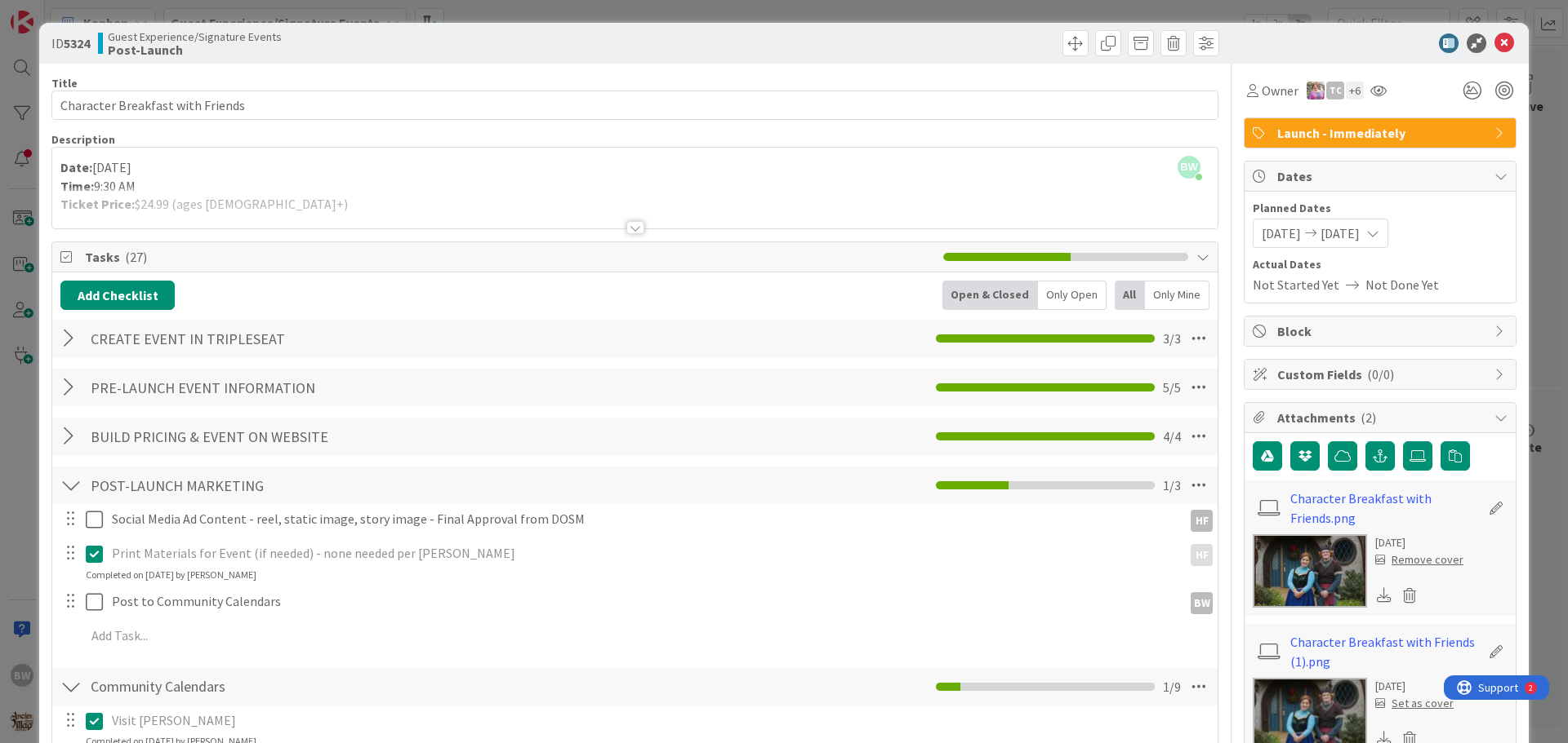
click at [626, 229] on div at bounding box center [635, 227] width 18 height 13
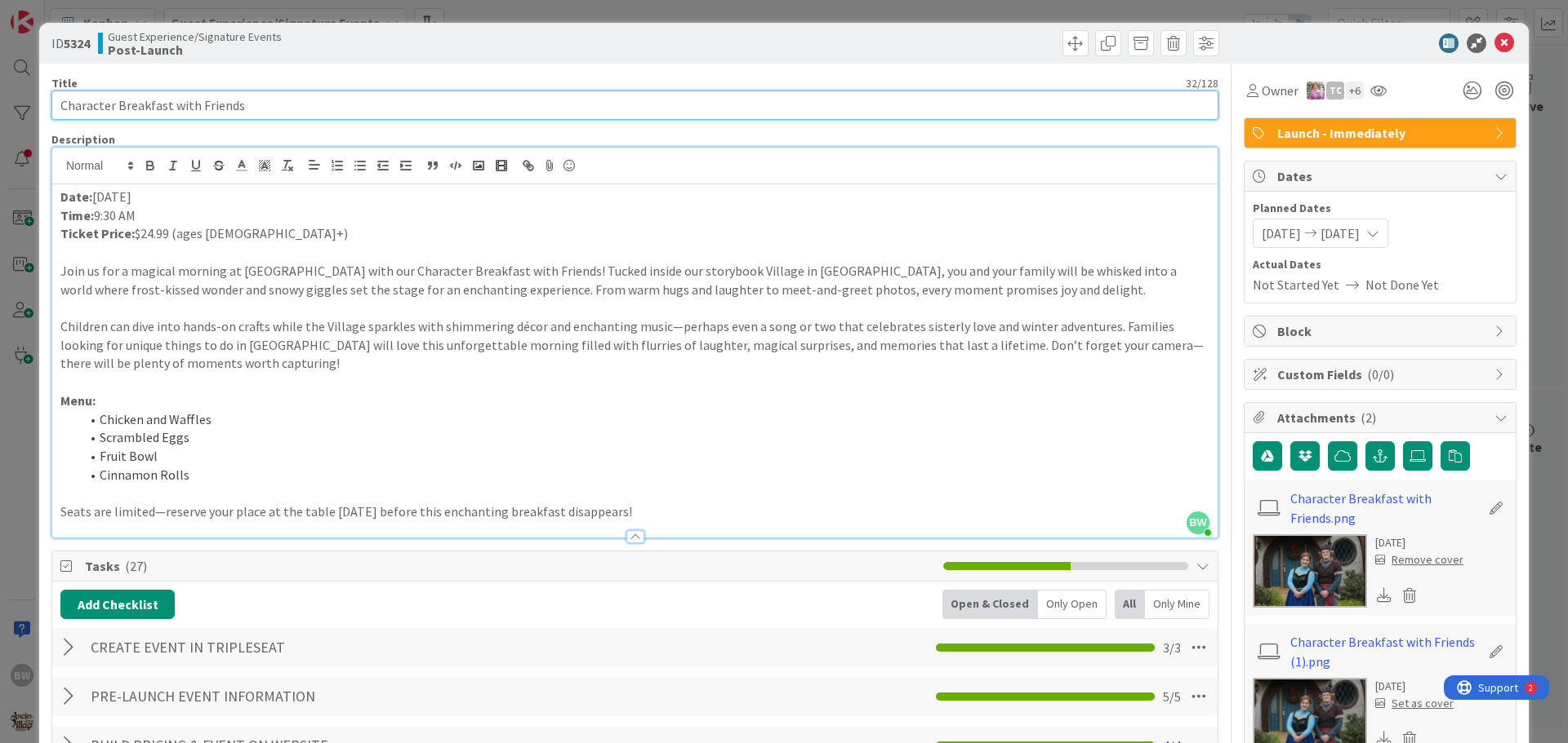
drag, startPoint x: 252, startPoint y: 112, endPoint x: 57, endPoint y: 113, distance: 195.0
click at [57, 113] on input "Character Breakfast with Friends" at bounding box center [634, 105] width 1167 height 30
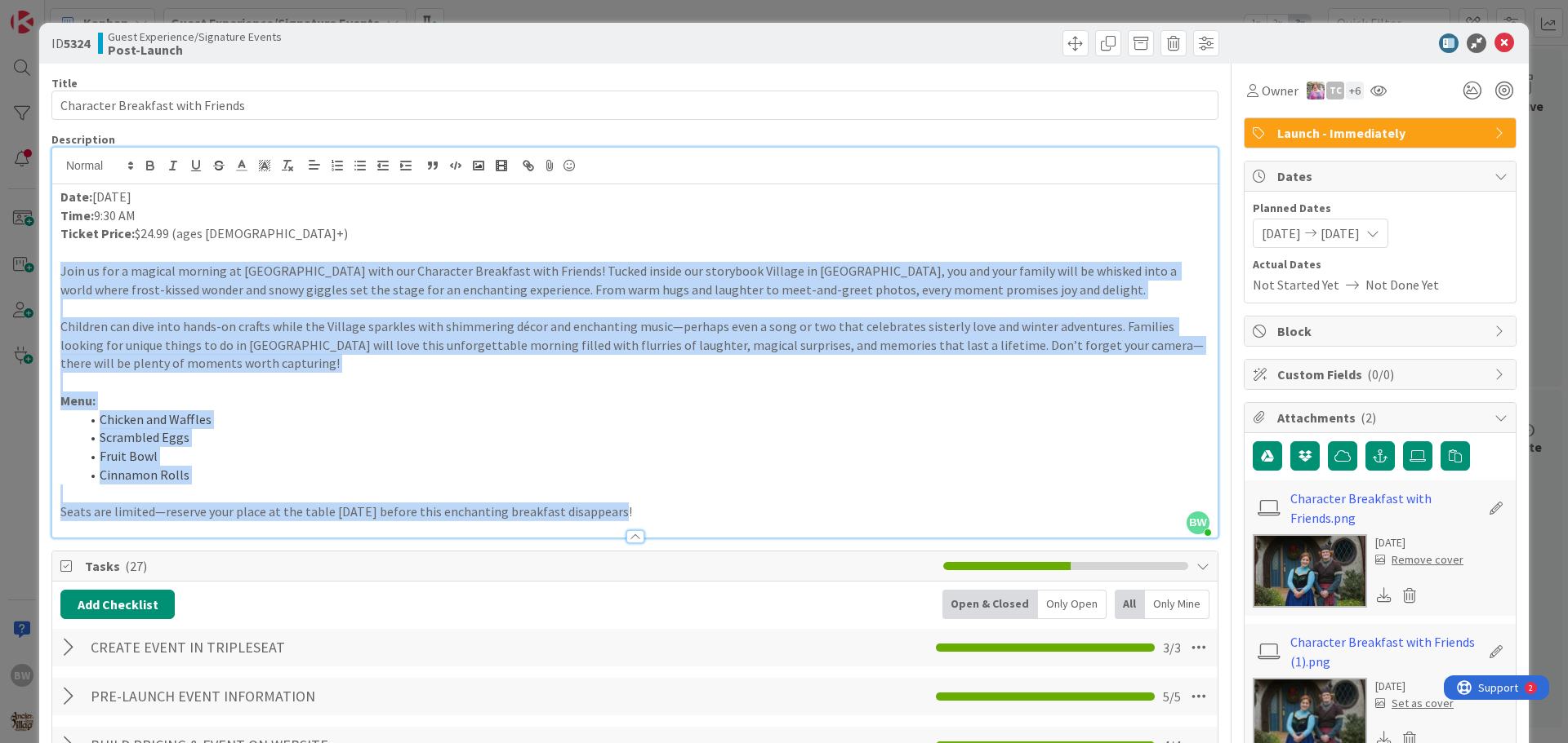
drag, startPoint x: 622, startPoint y: 509, endPoint x: 60, endPoint y: 265, distance: 612.7
click at [60, 265] on div "Date: December 6, 2025 Time: 9:30 AM Ticket Price: $24.99 (ages 3+) Join us for…" at bounding box center [634, 362] width 1165 height 353
copy div "Join us for a magical morning at Ancient Lore Village with our Character Breakf…"
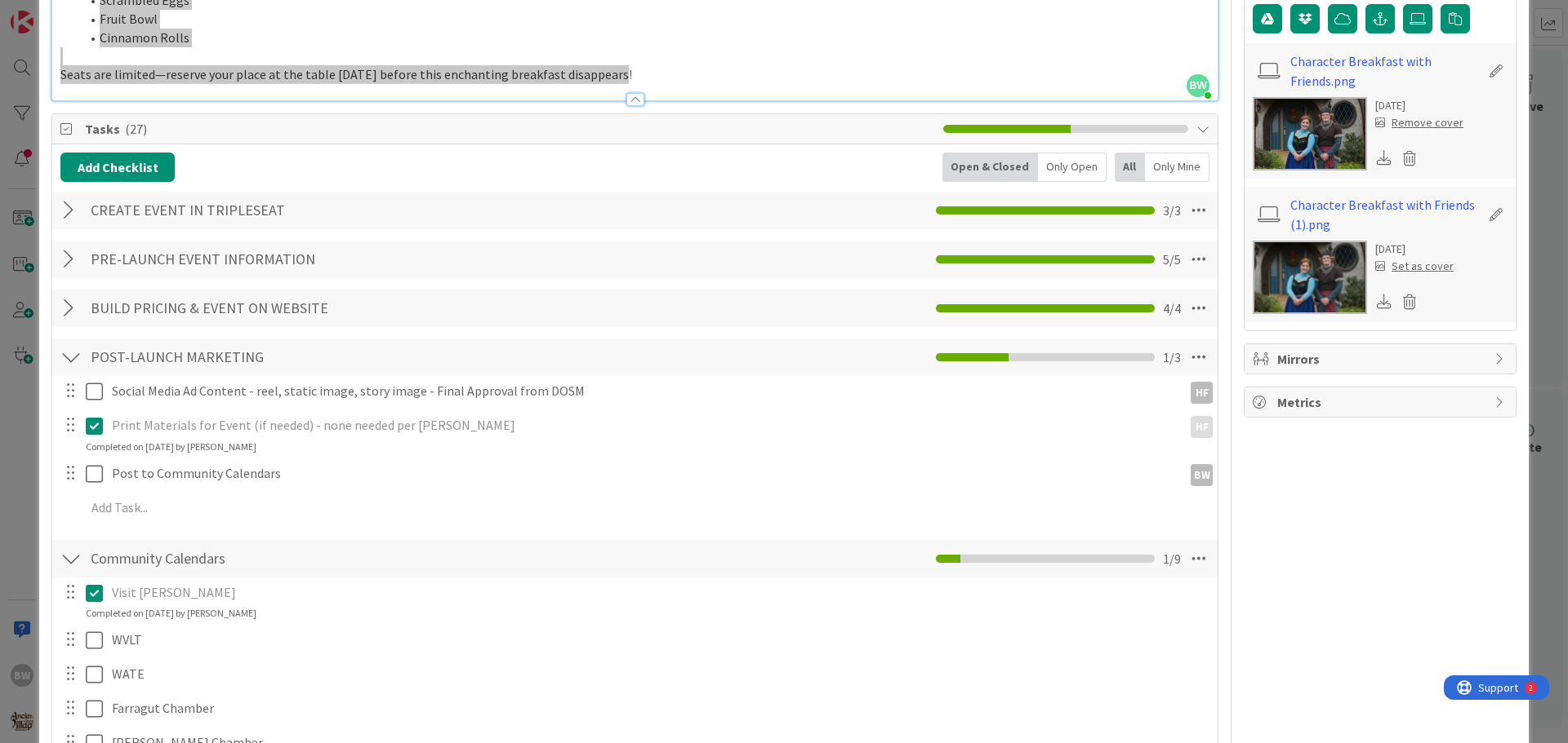
scroll to position [571, 0]
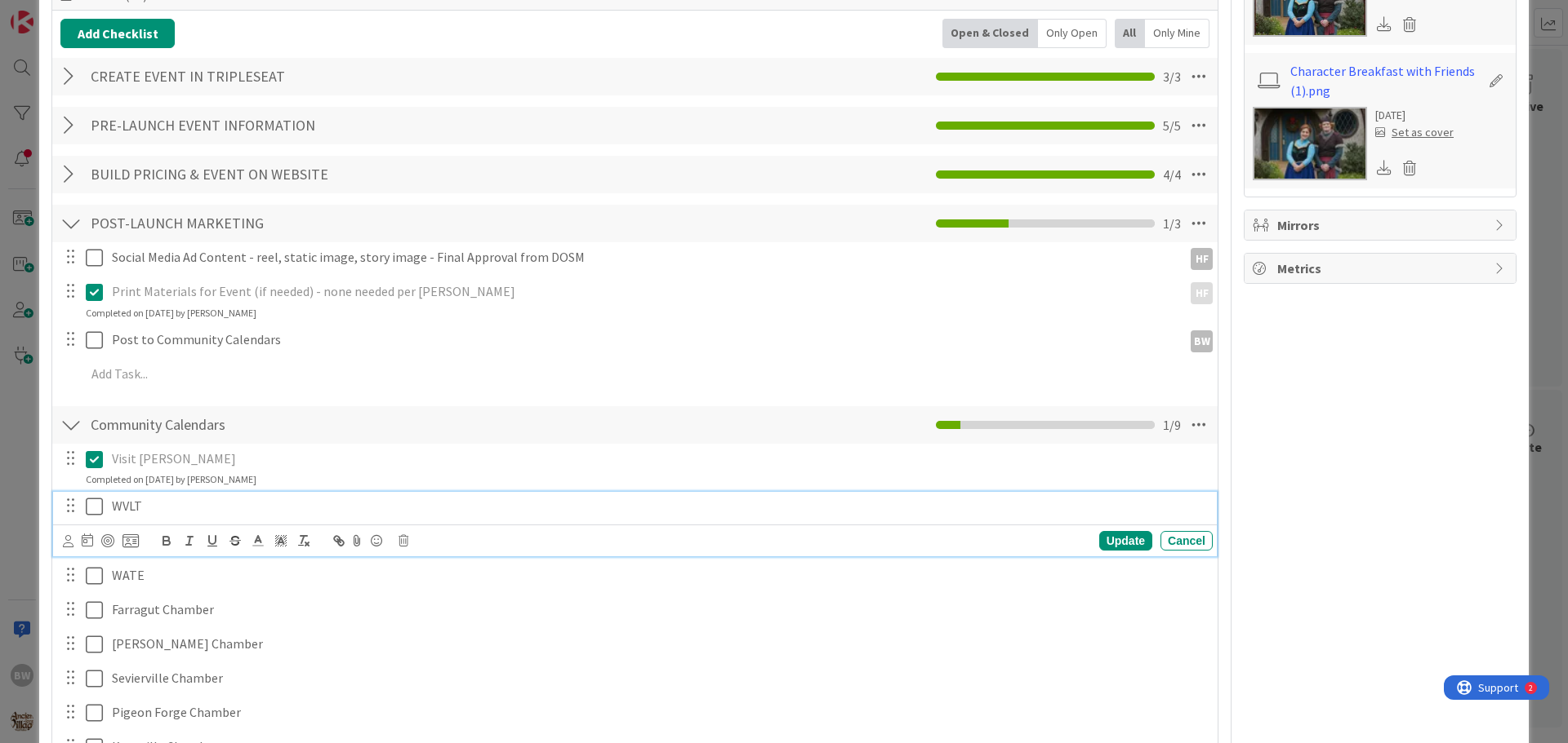
click at [92, 507] on icon at bounding box center [94, 507] width 17 height 20
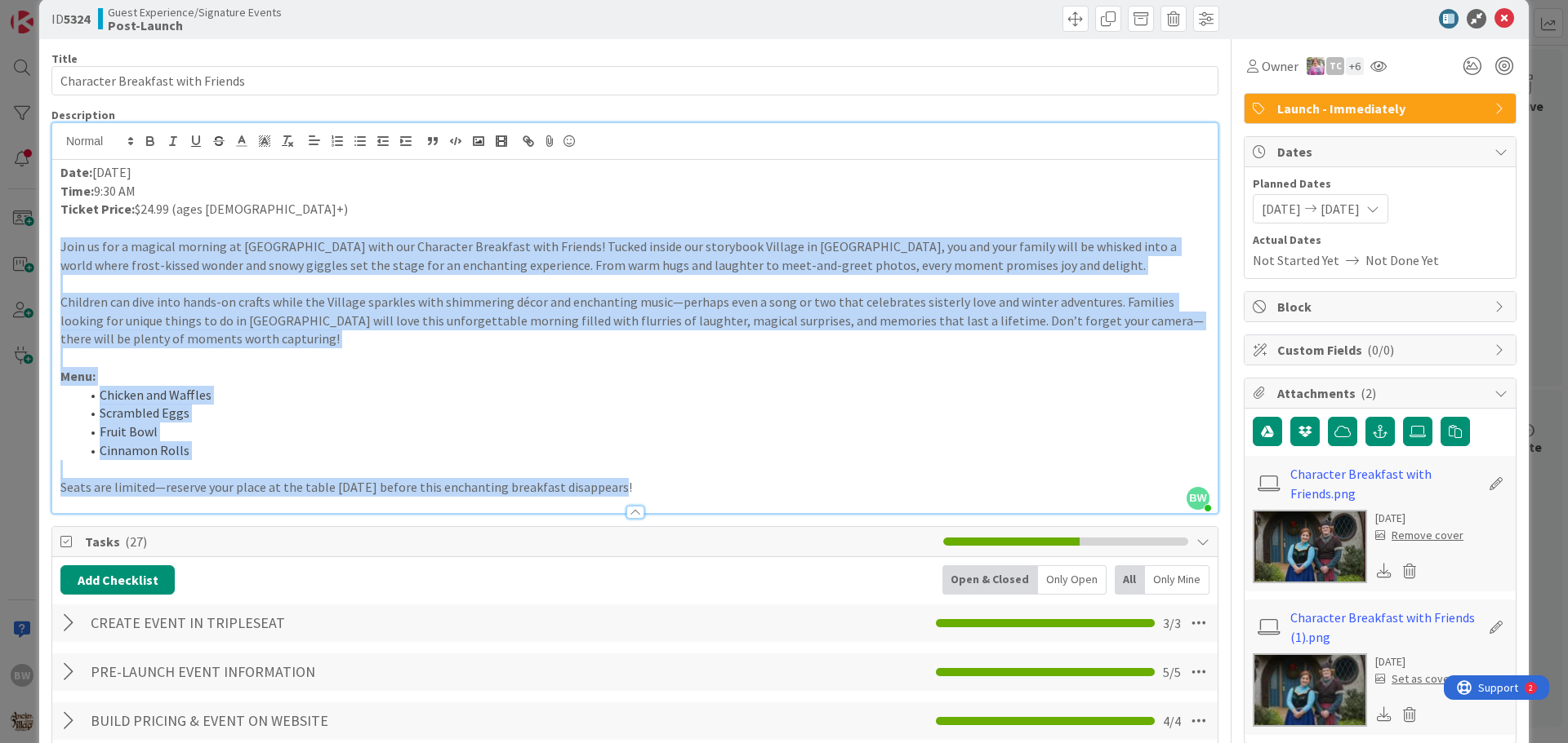
scroll to position [0, 0]
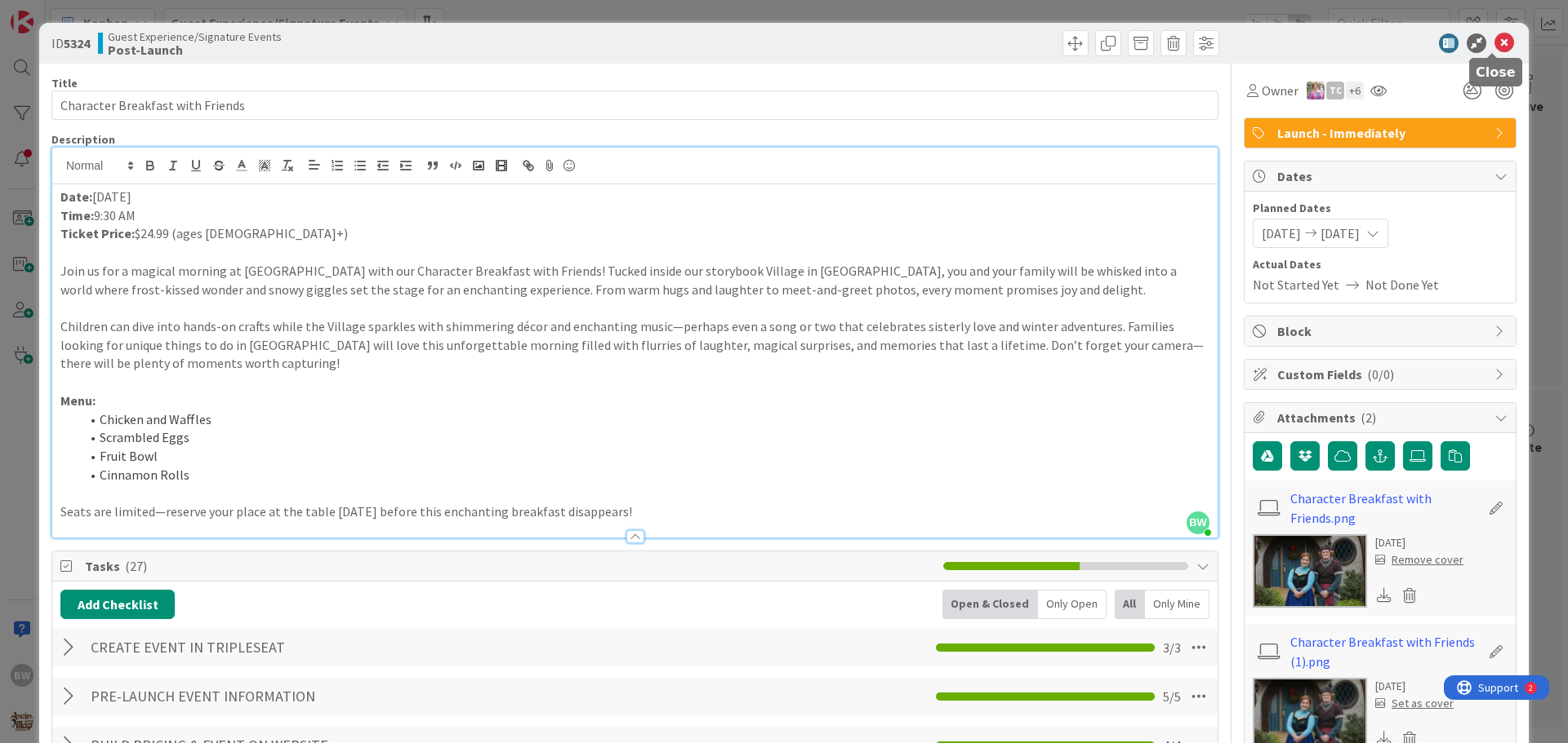
click at [1494, 38] on icon at bounding box center [1504, 43] width 20 height 20
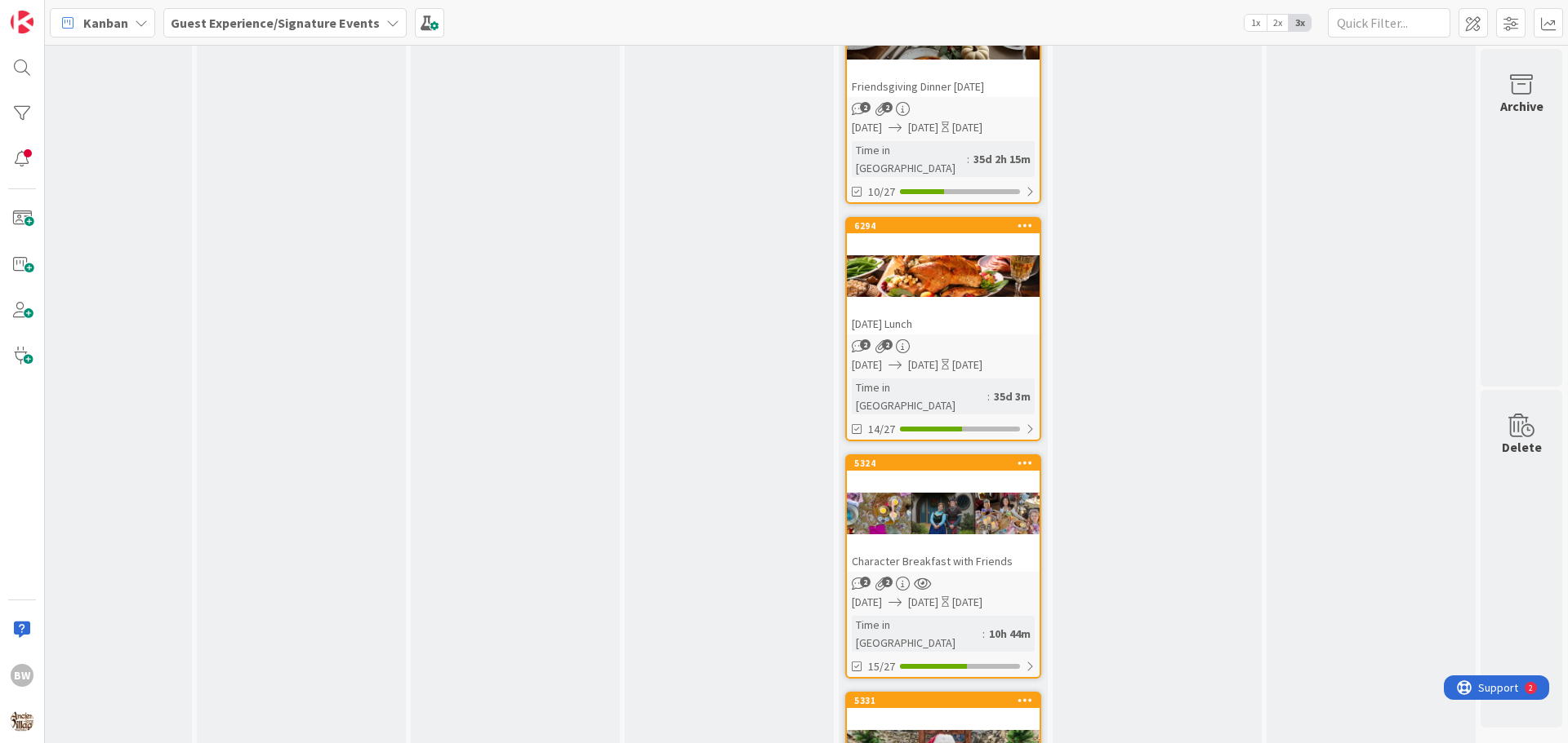
scroll to position [2446, 713]
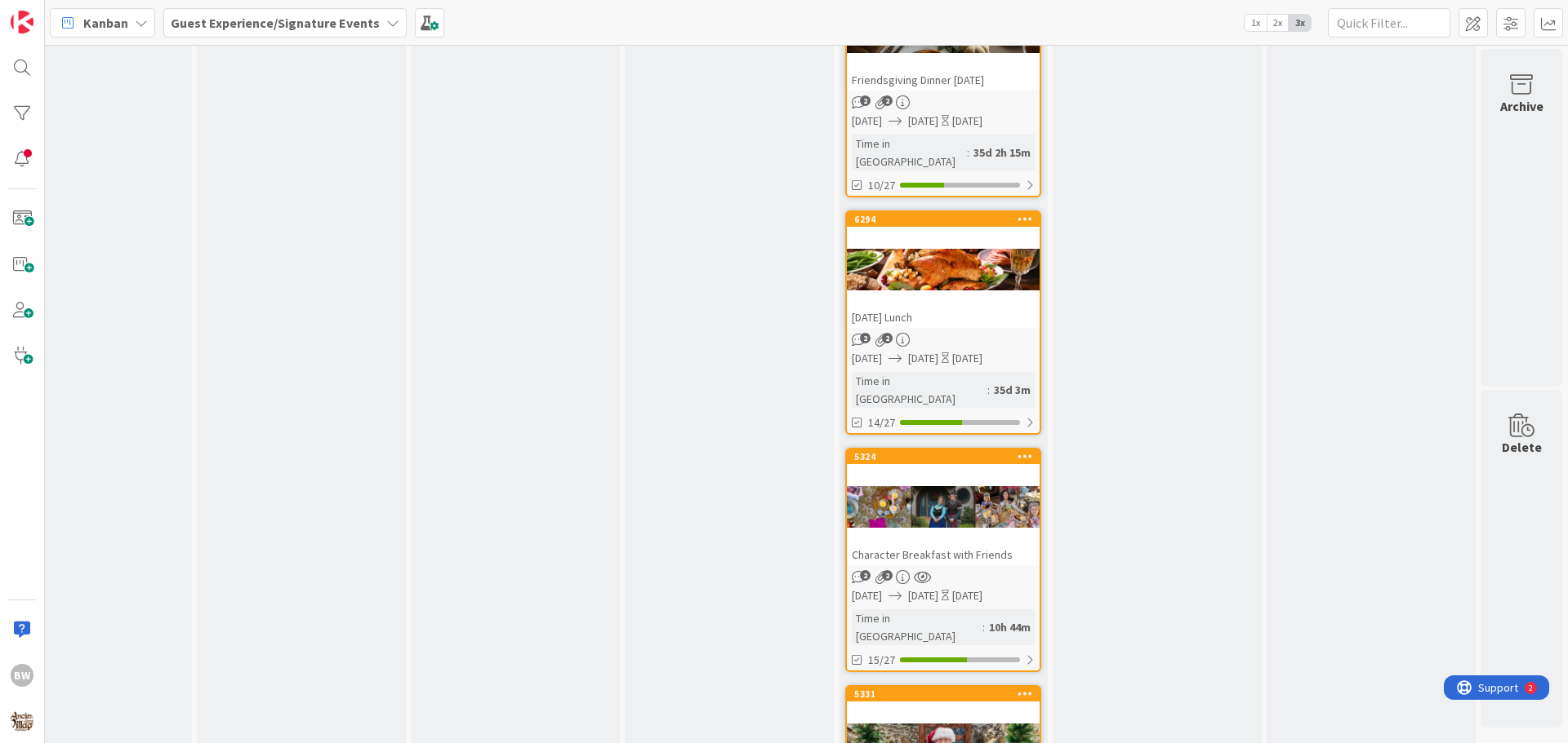
click at [915, 687] on div "5331" at bounding box center [943, 694] width 193 height 14
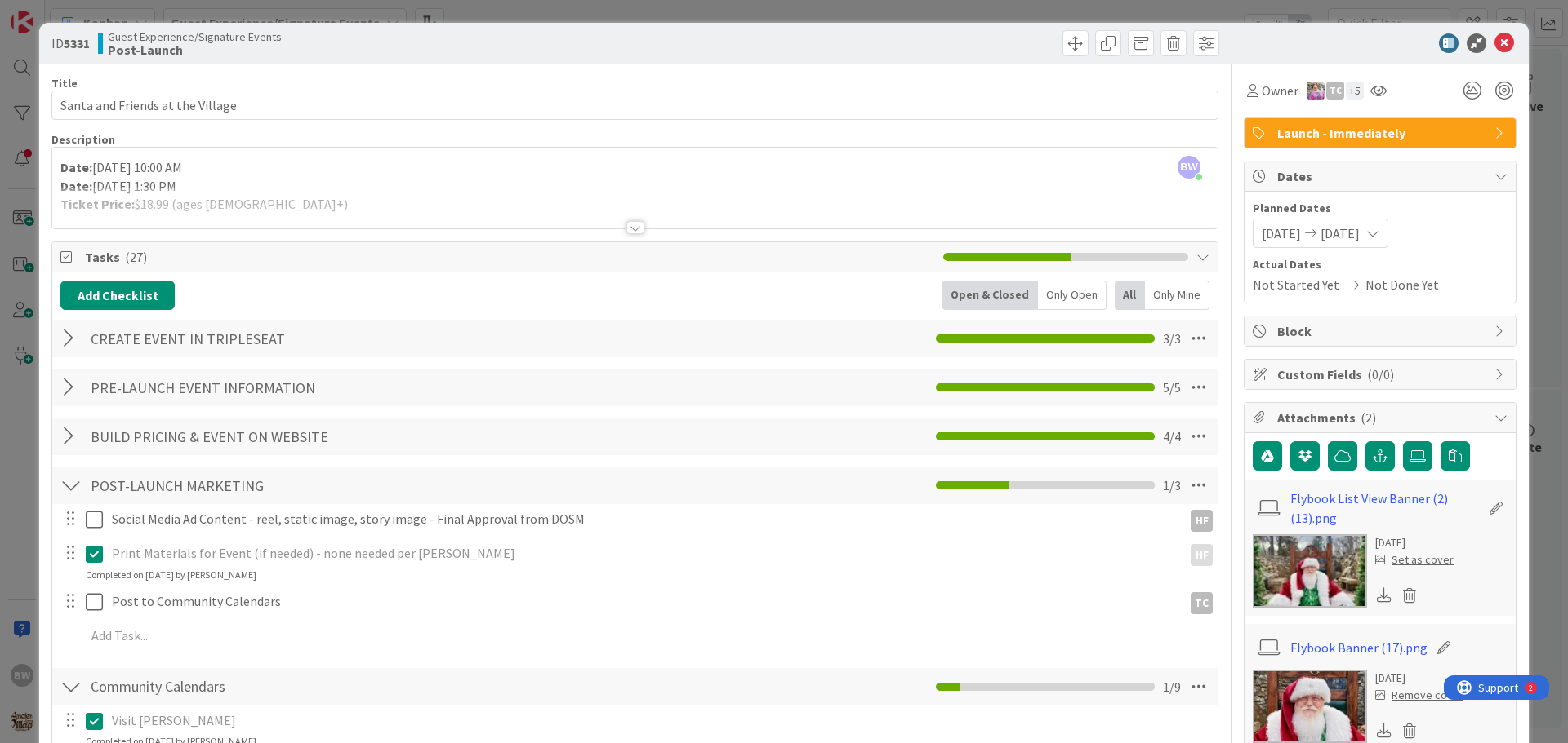
click at [626, 226] on div at bounding box center [635, 227] width 18 height 13
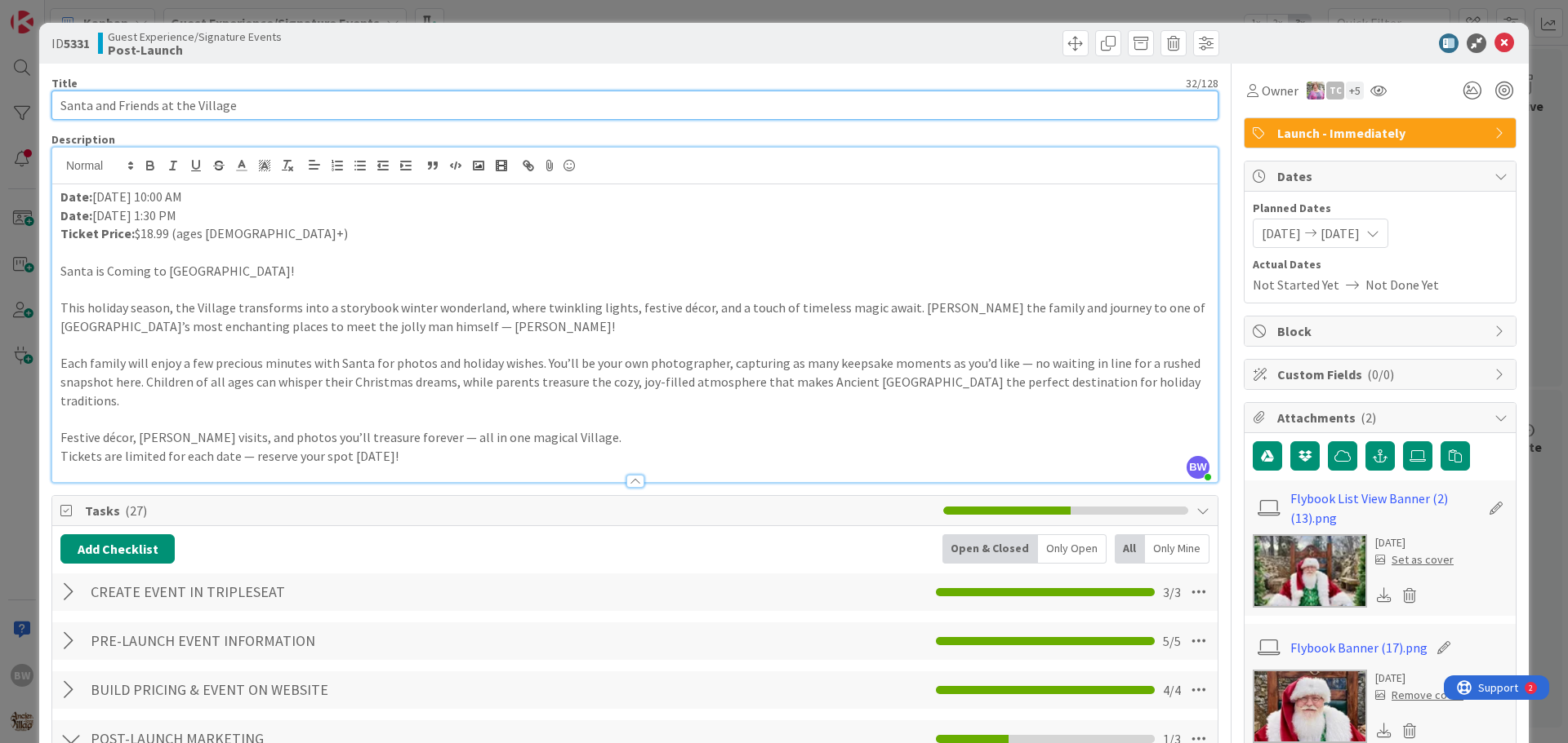
drag, startPoint x: 245, startPoint y: 106, endPoint x: 57, endPoint y: 102, distance: 188.0
click at [57, 102] on input "Santa and Friends at the Village" at bounding box center [634, 105] width 1167 height 30
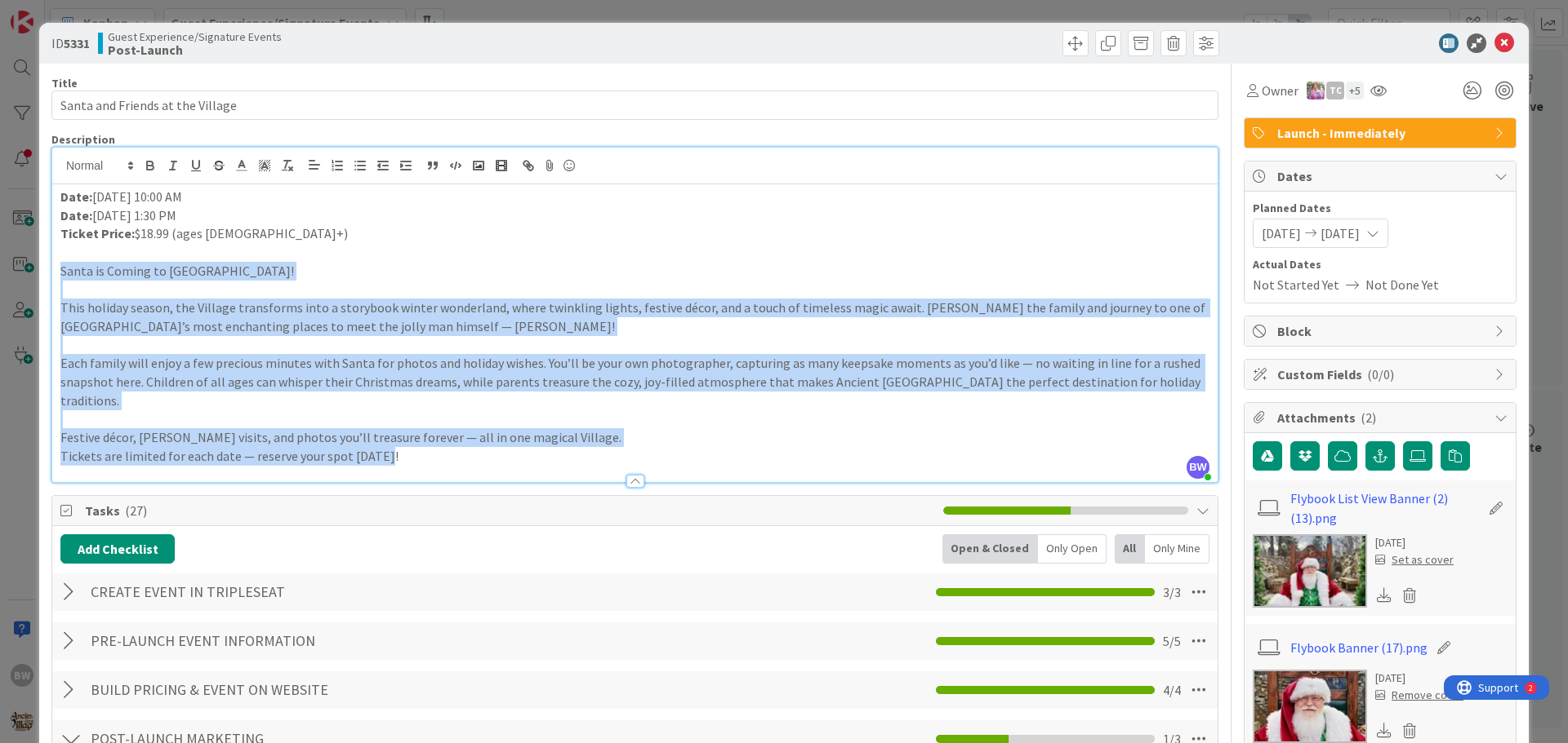
drag, startPoint x: 427, startPoint y: 439, endPoint x: 34, endPoint y: 280, distance: 423.9
click at [34, 280] on div "ID 5331 Guest Experience/Signature Events Post-Launch Title 32 / 128 Santa and …" at bounding box center [784, 372] width 1568 height 743
copy div "Santa is Coming to Ancient Lore Village! This holiday season, the Village trans…"
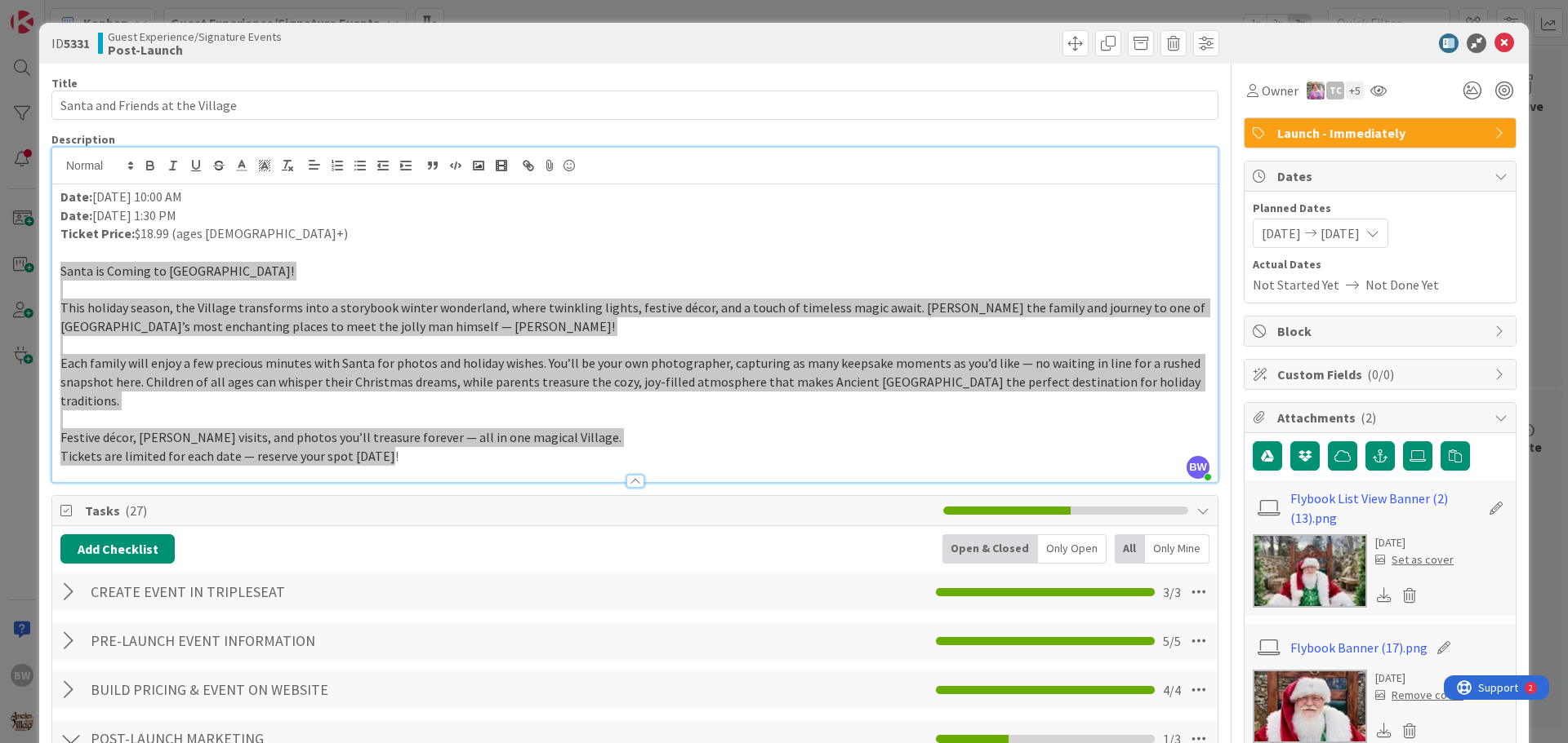
scroll to position [408, 0]
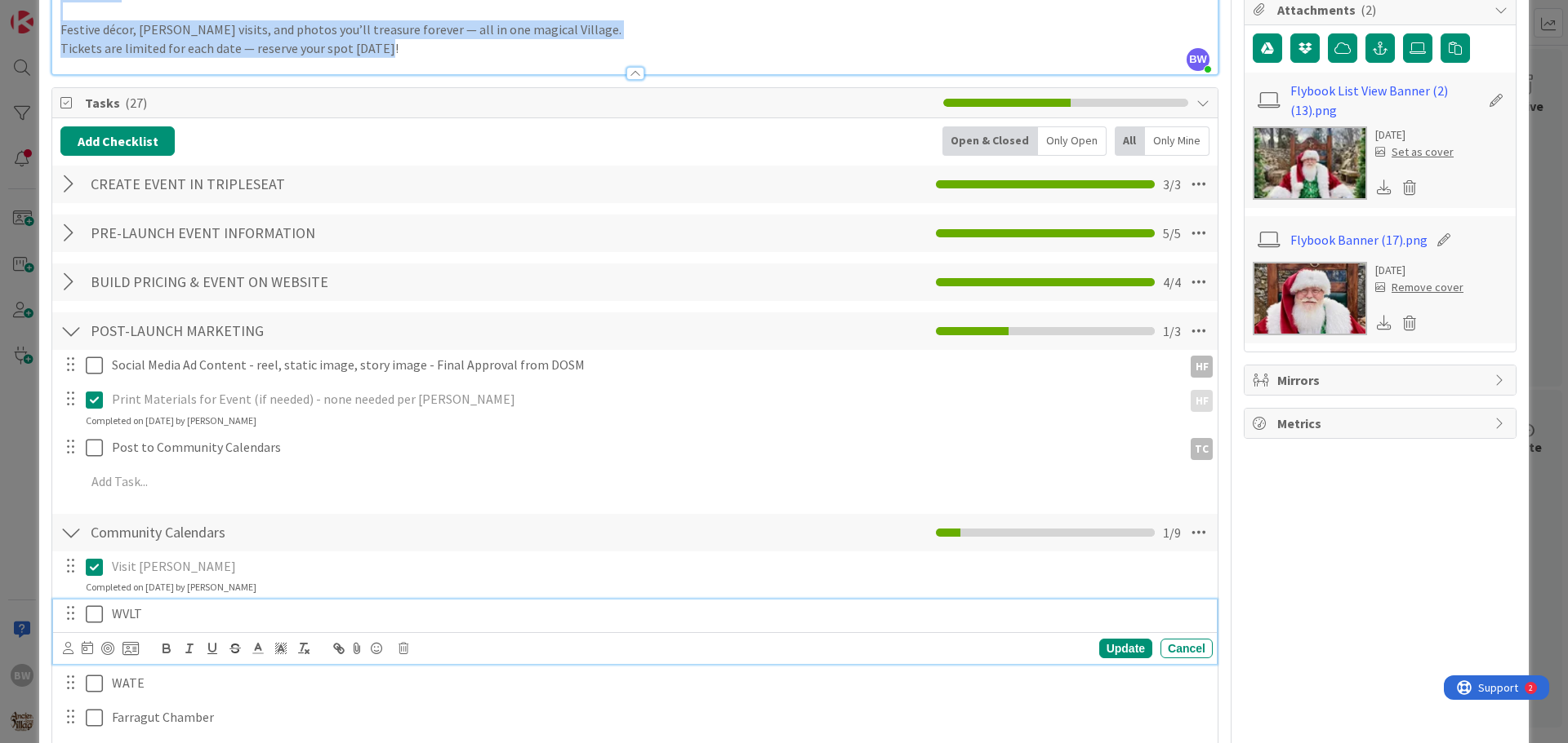
click at [92, 605] on icon at bounding box center [94, 615] width 17 height 20
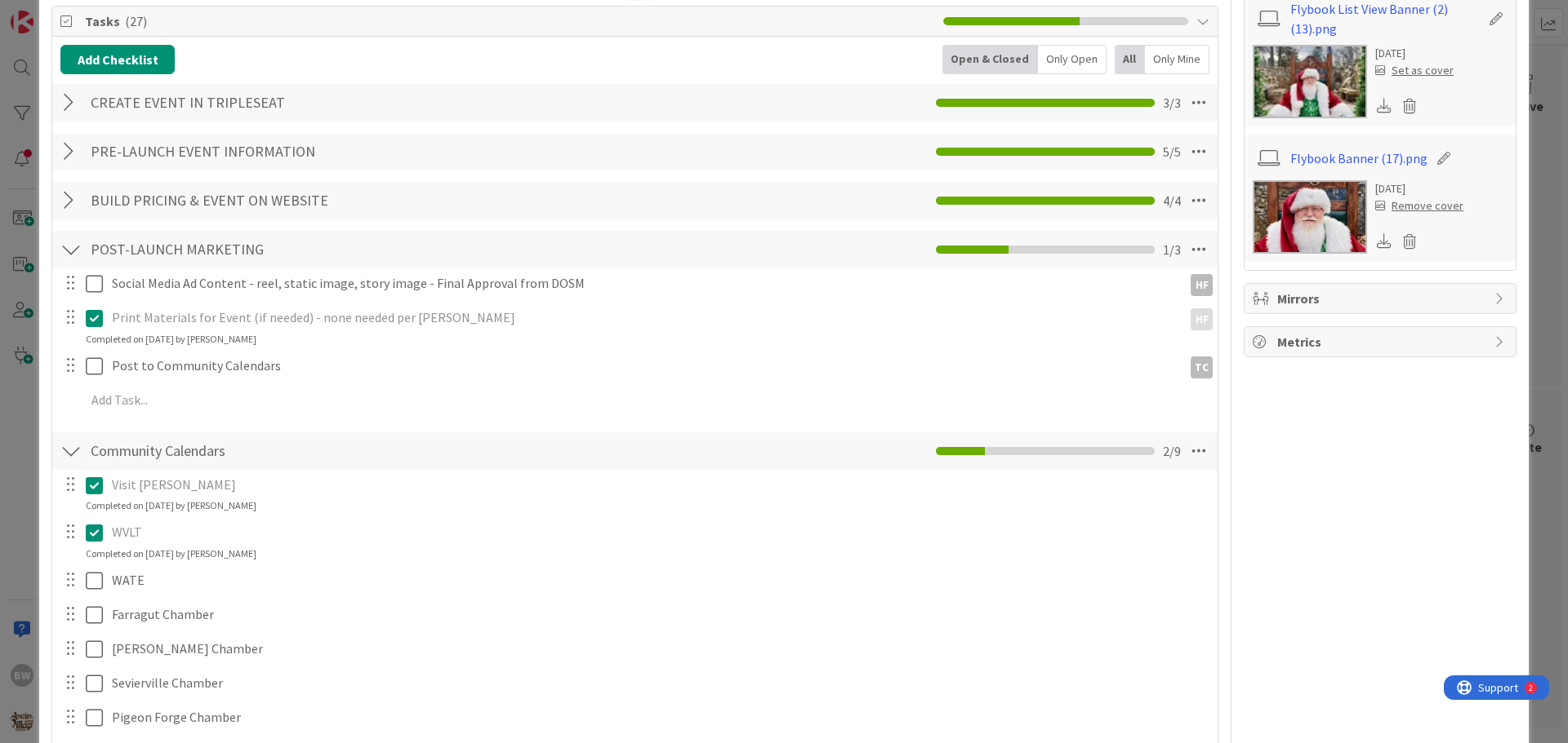
scroll to position [0, 0]
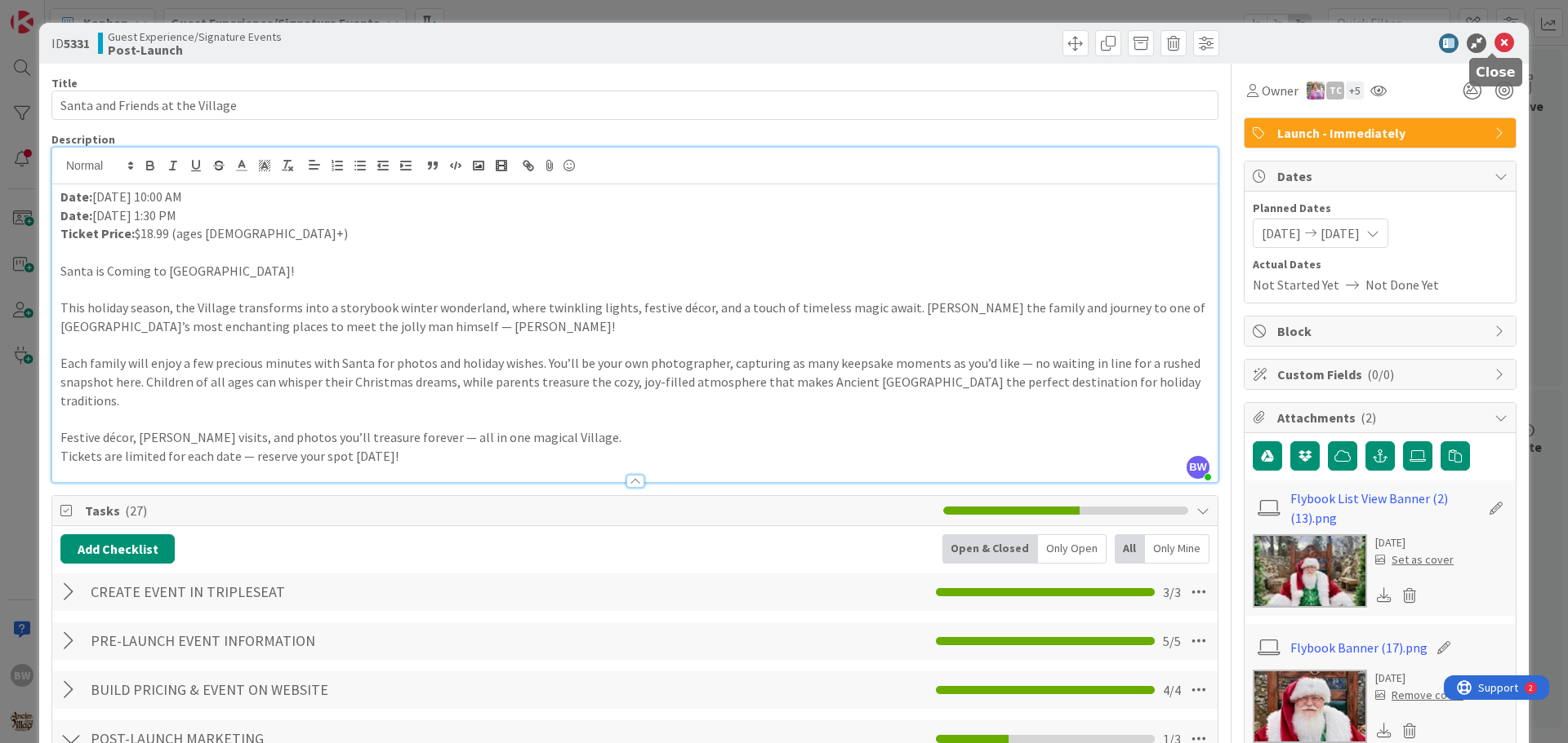
click at [1494, 39] on icon at bounding box center [1504, 43] width 20 height 20
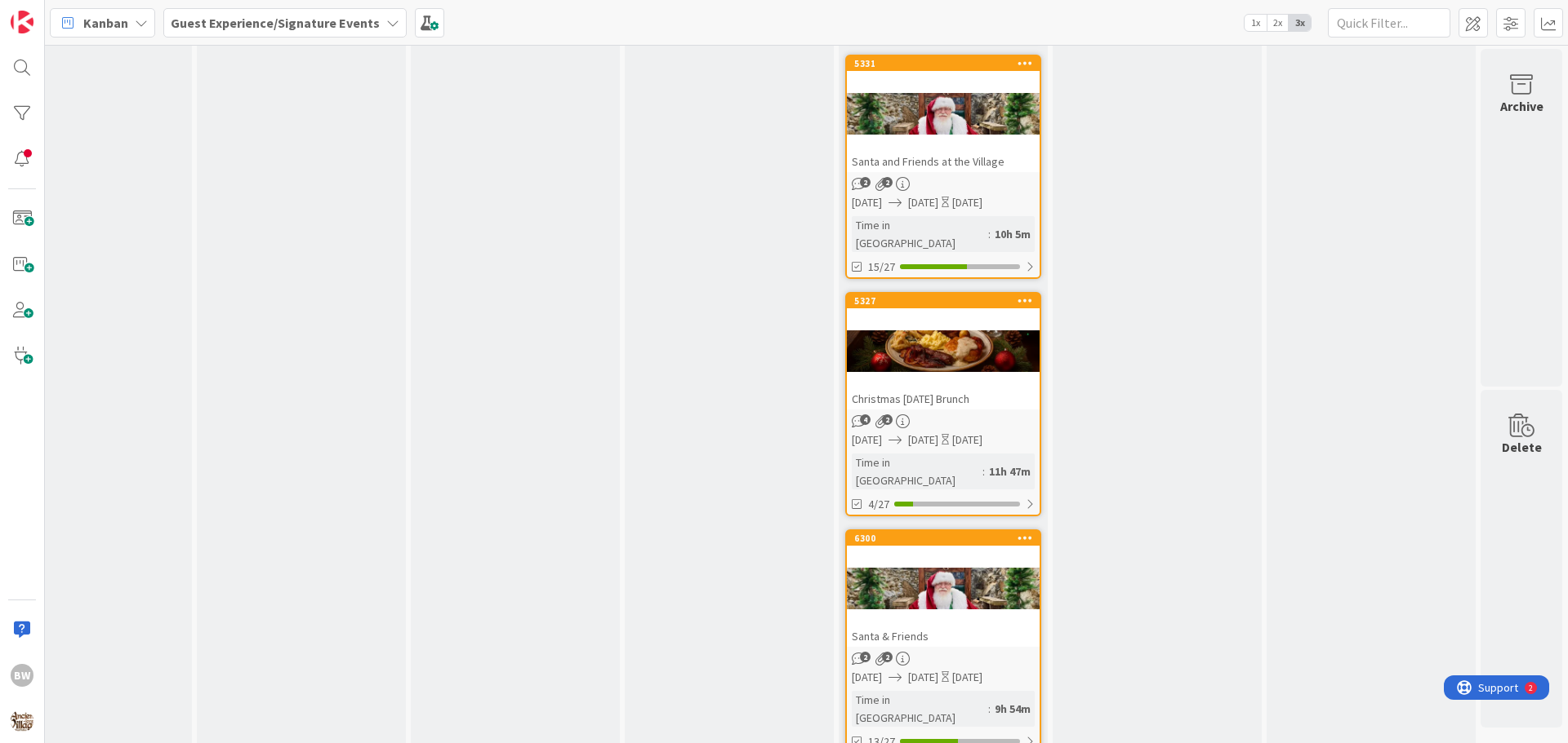
scroll to position [3099, 713]
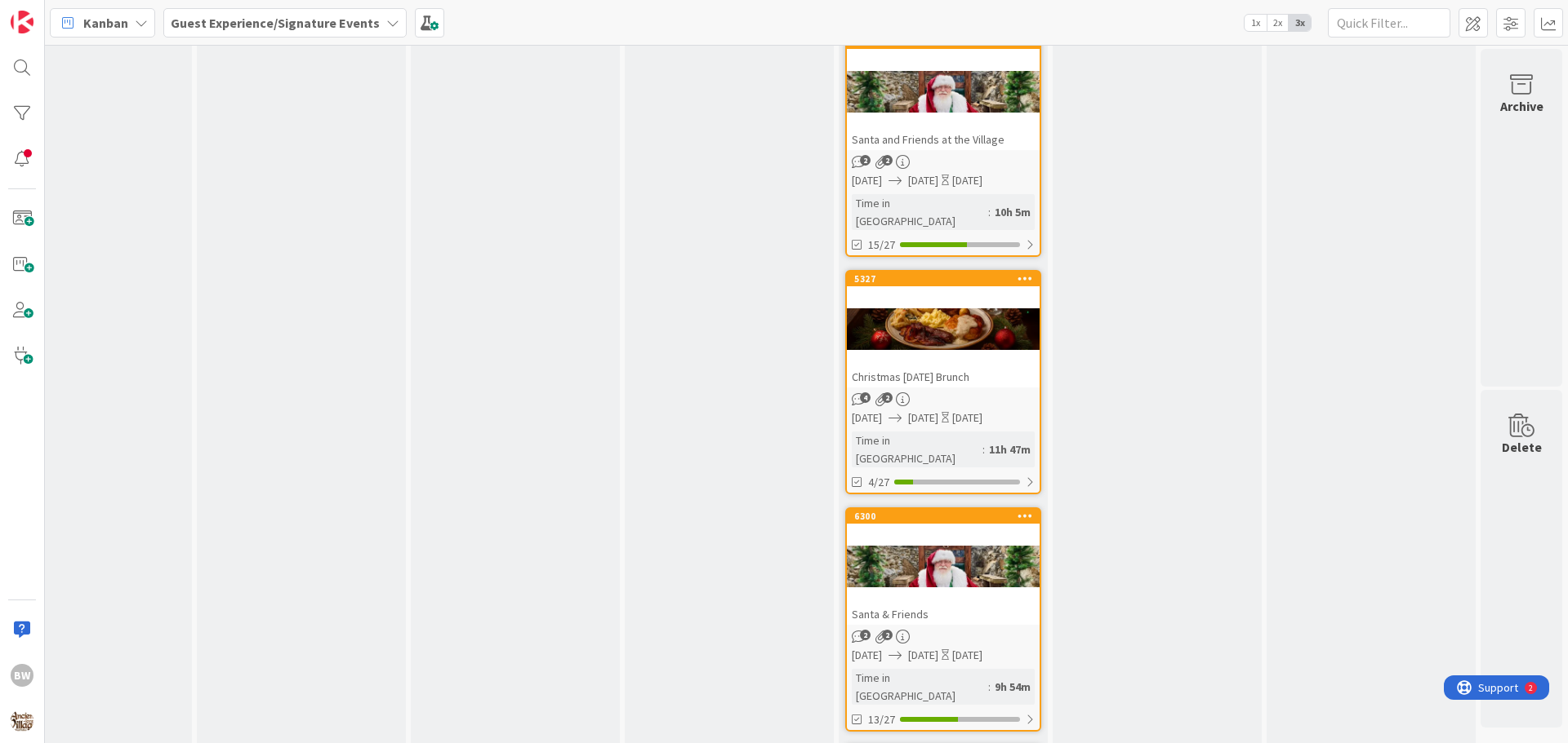
click at [921, 509] on div "6300 Santa & Friends" at bounding box center [943, 567] width 193 height 116
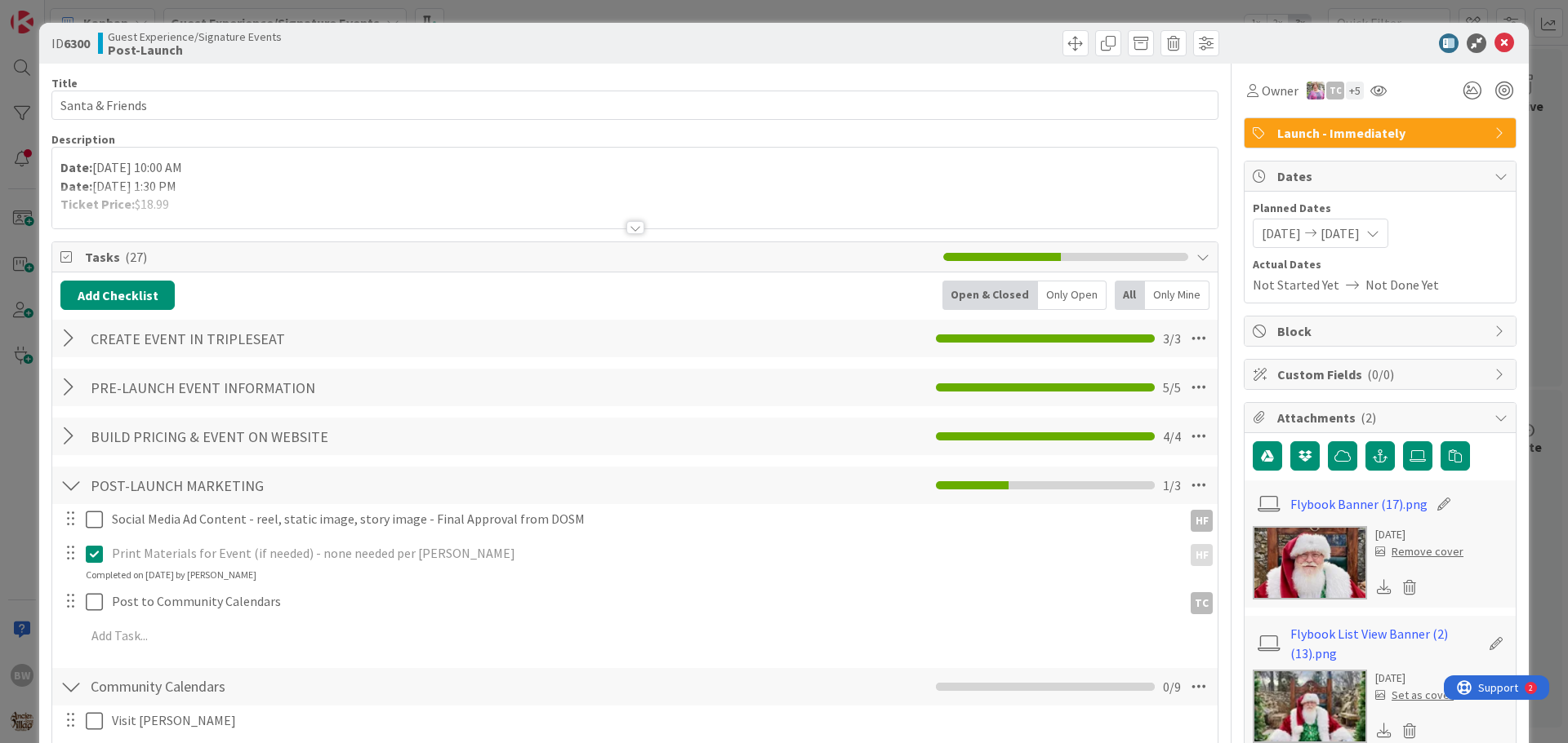
click at [626, 228] on div at bounding box center [635, 227] width 18 height 13
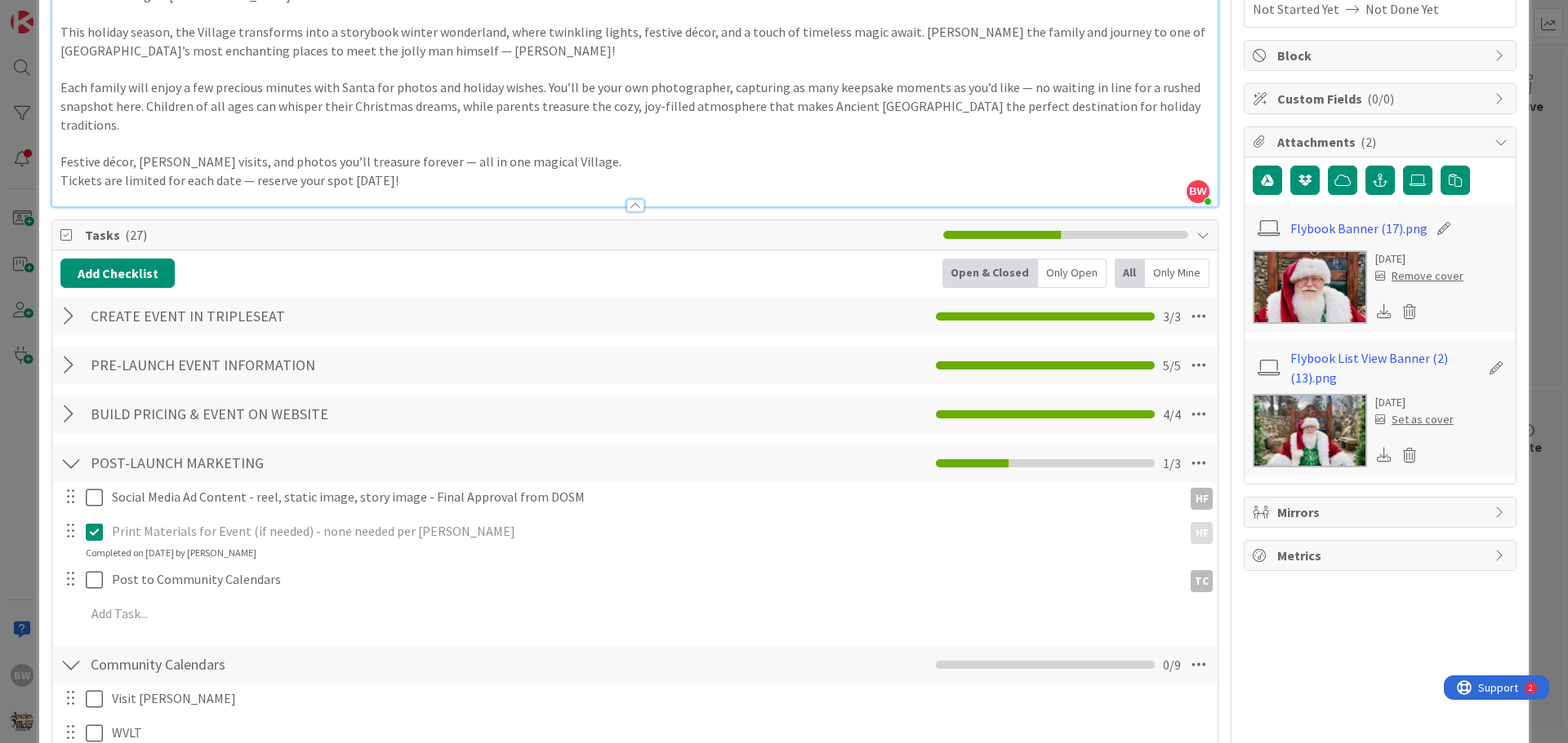
scroll to position [408, 0]
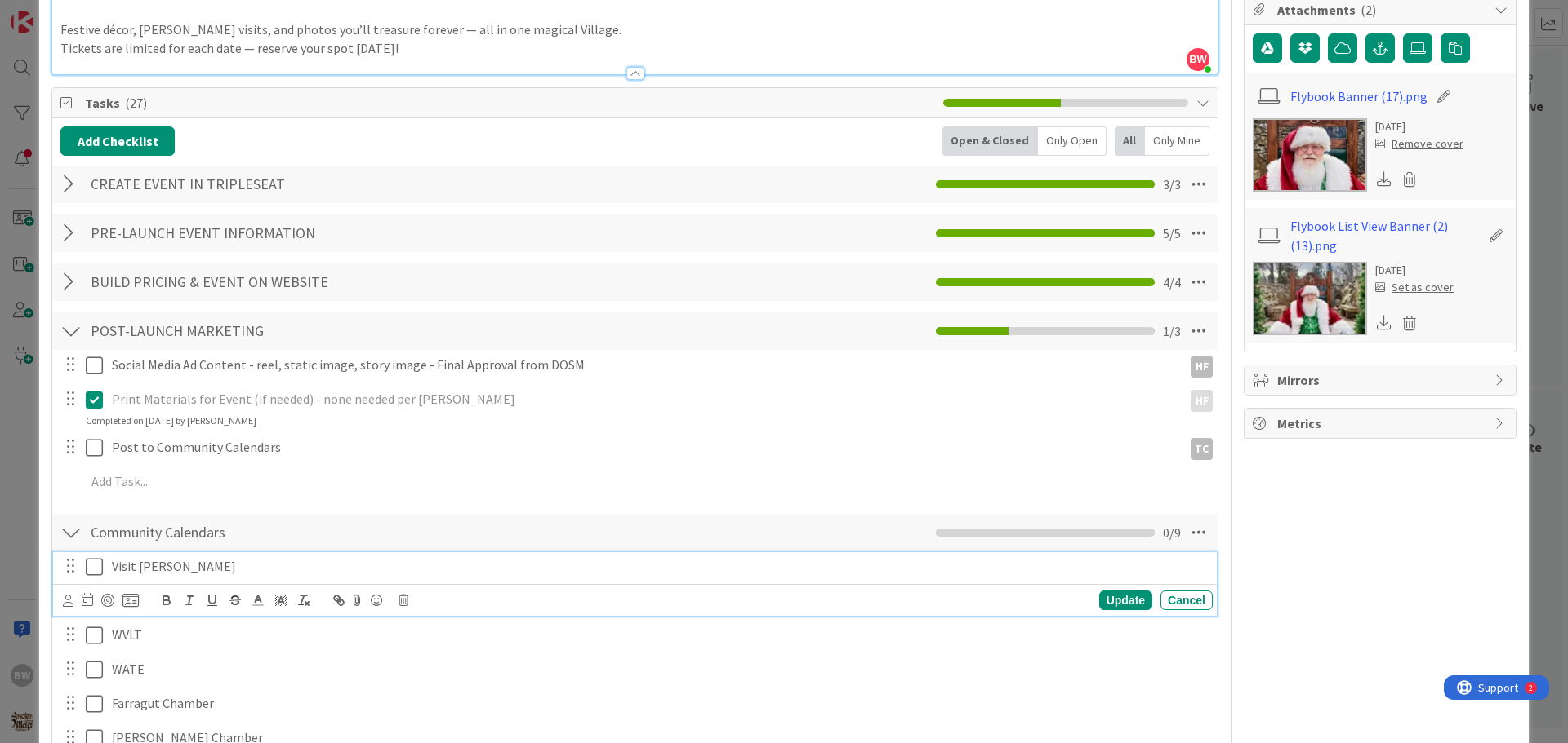
click at [98, 557] on icon at bounding box center [94, 567] width 17 height 20
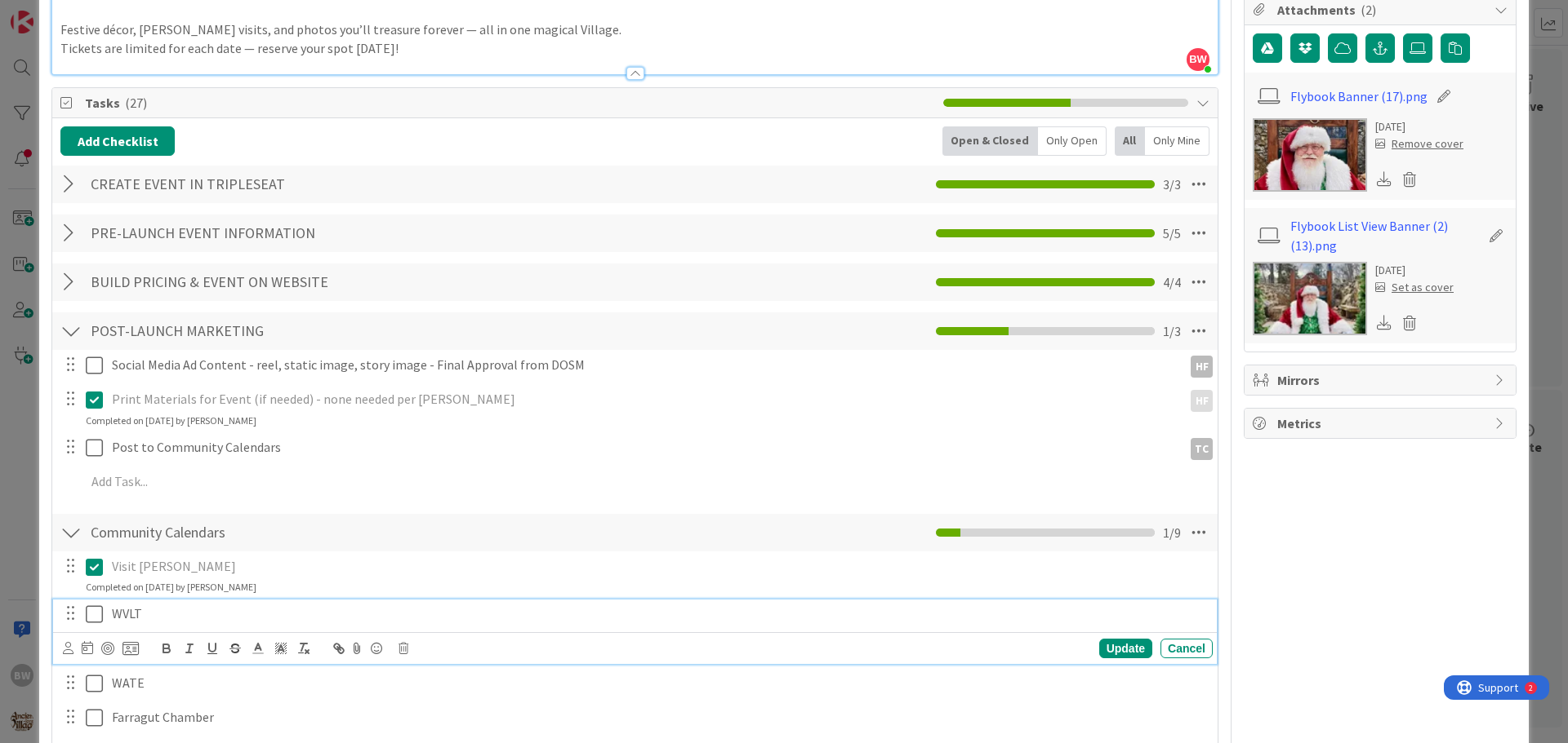
click at [93, 605] on icon at bounding box center [94, 615] width 17 height 20
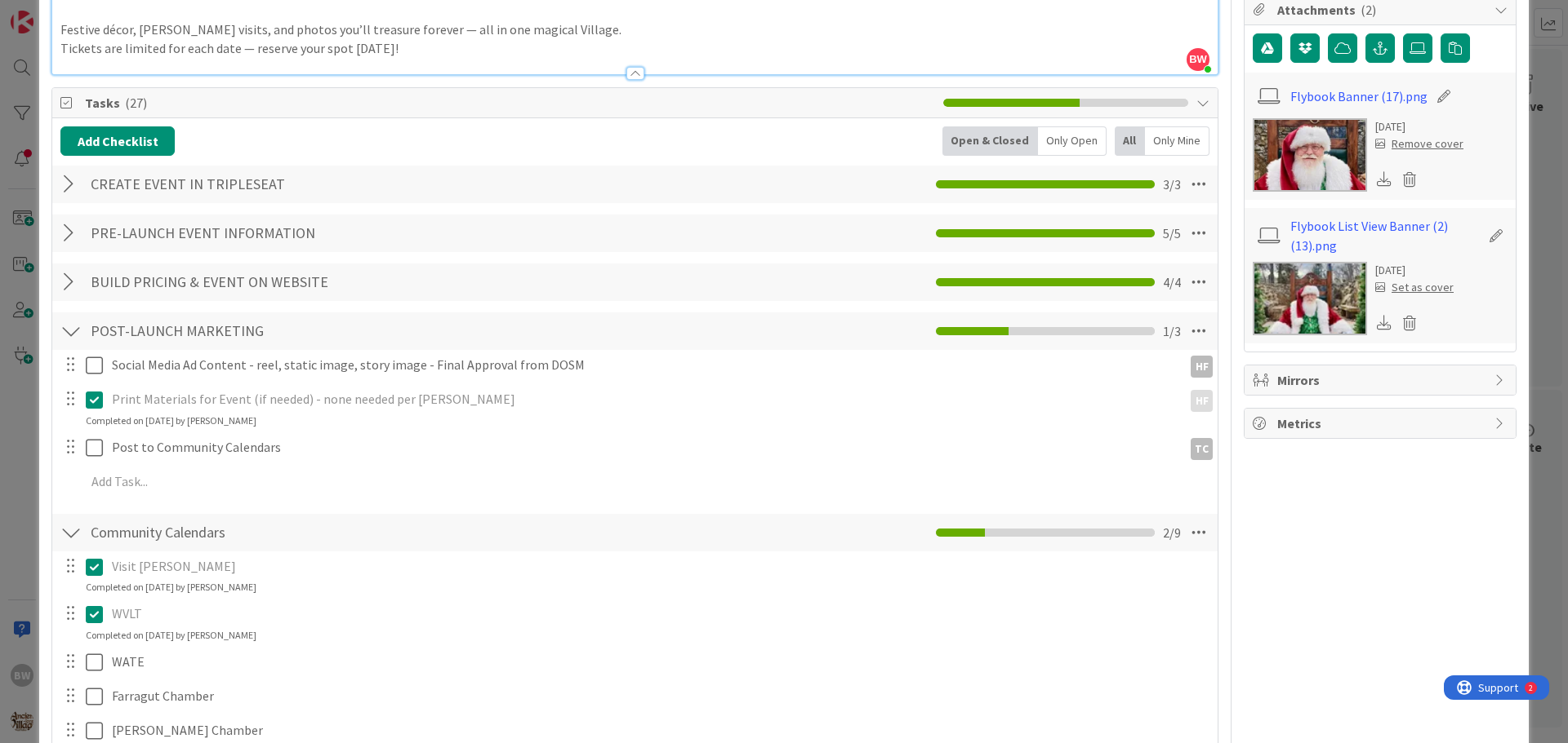
scroll to position [0, 0]
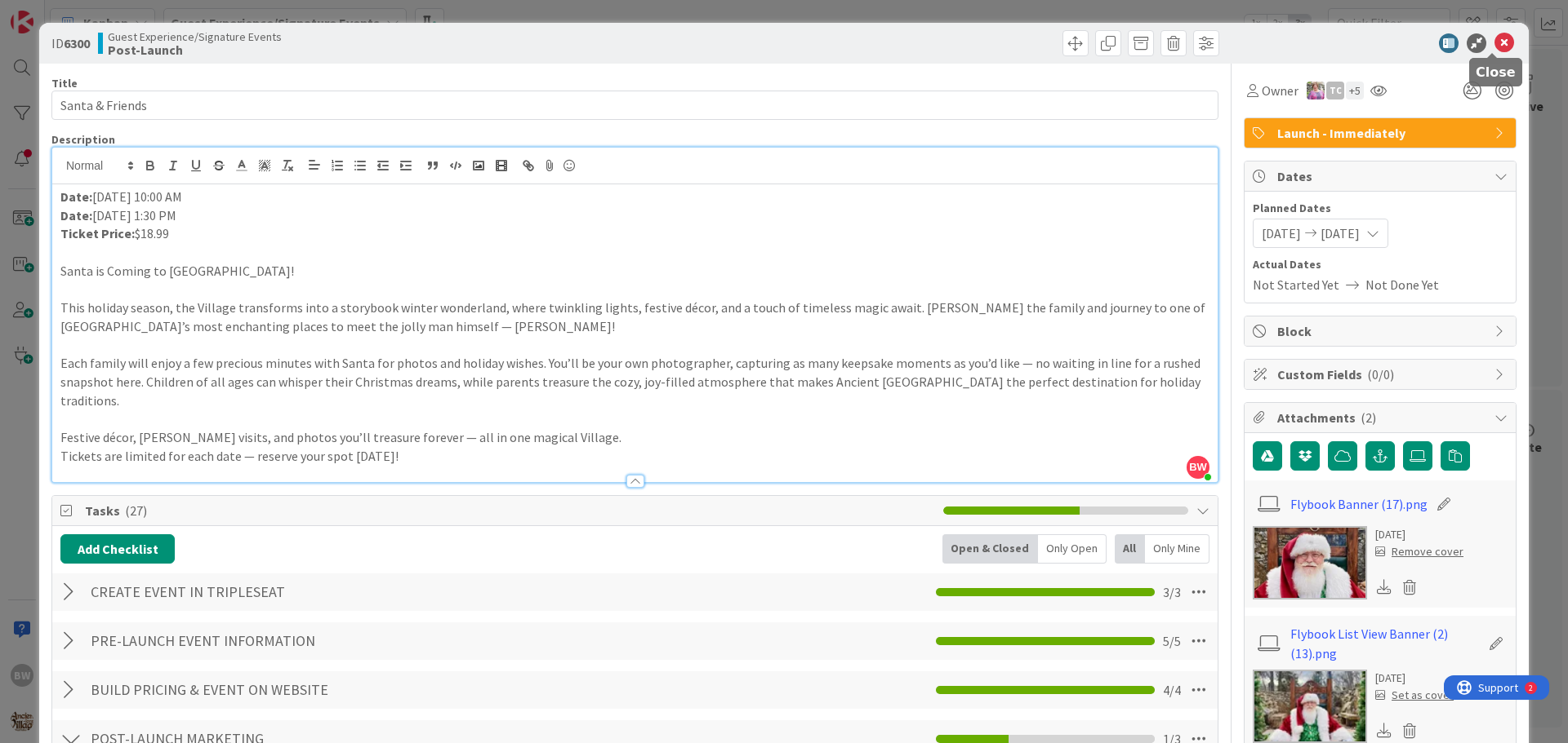
click at [1494, 43] on icon at bounding box center [1504, 43] width 20 height 20
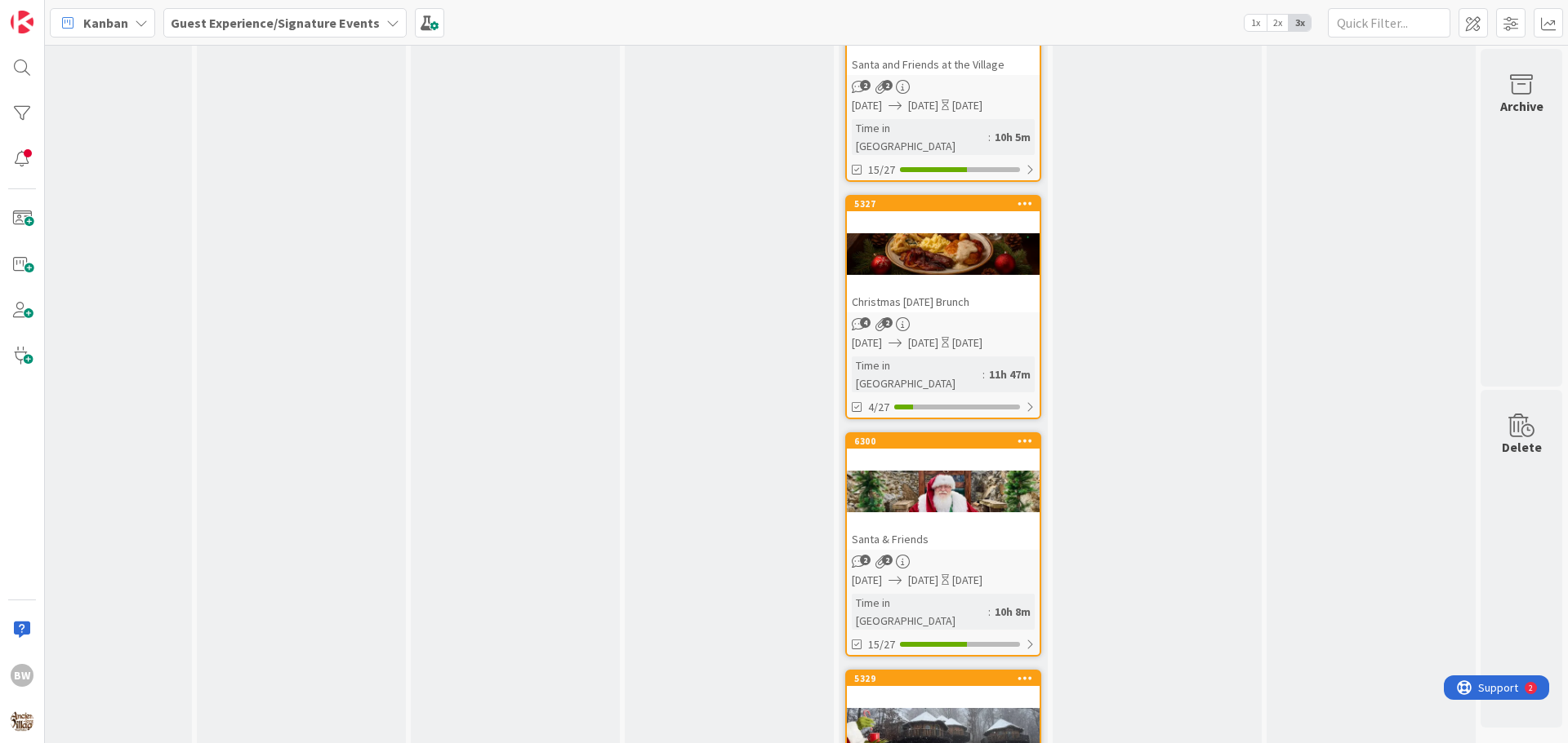
scroll to position [3262, 713]
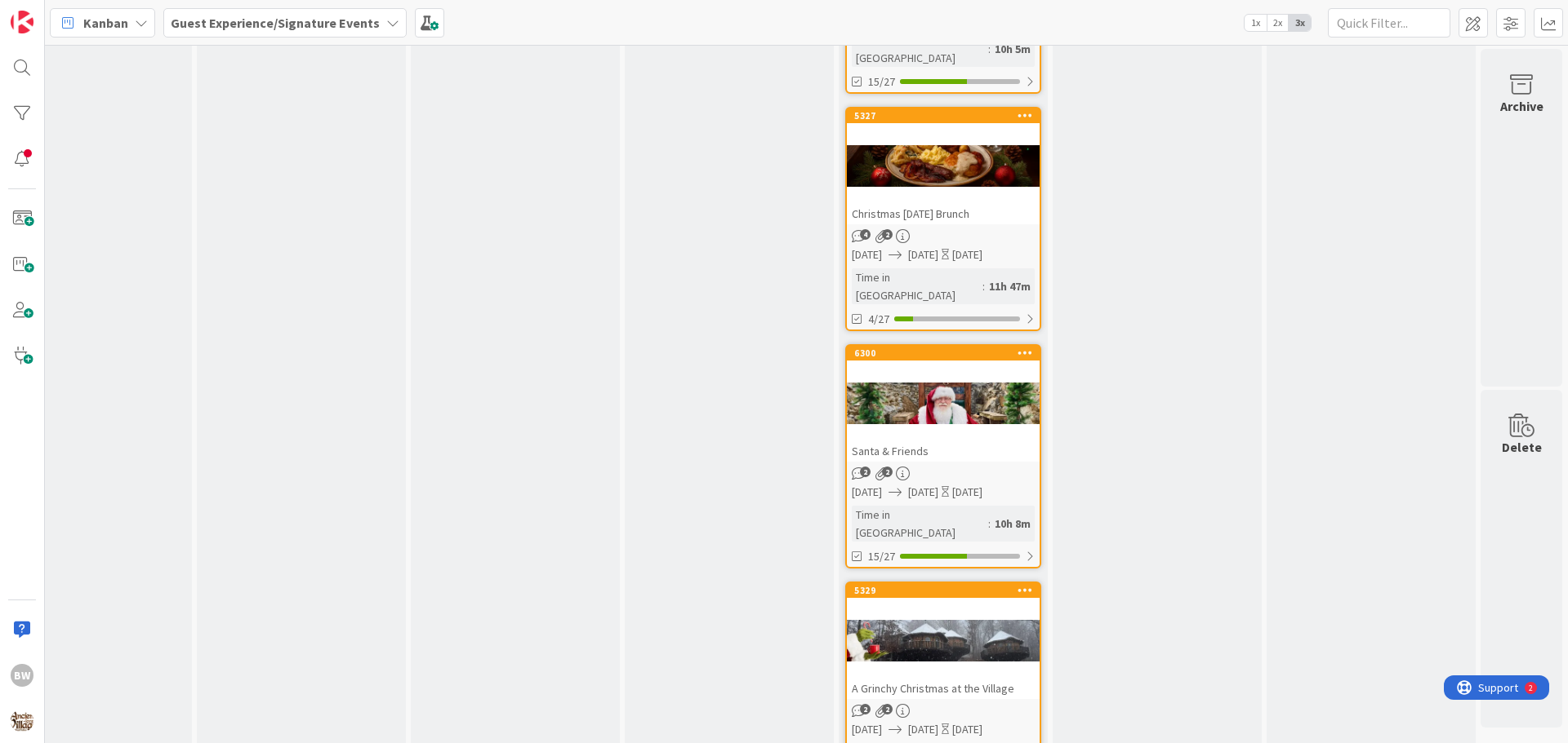
click at [936, 605] on div at bounding box center [943, 641] width 193 height 73
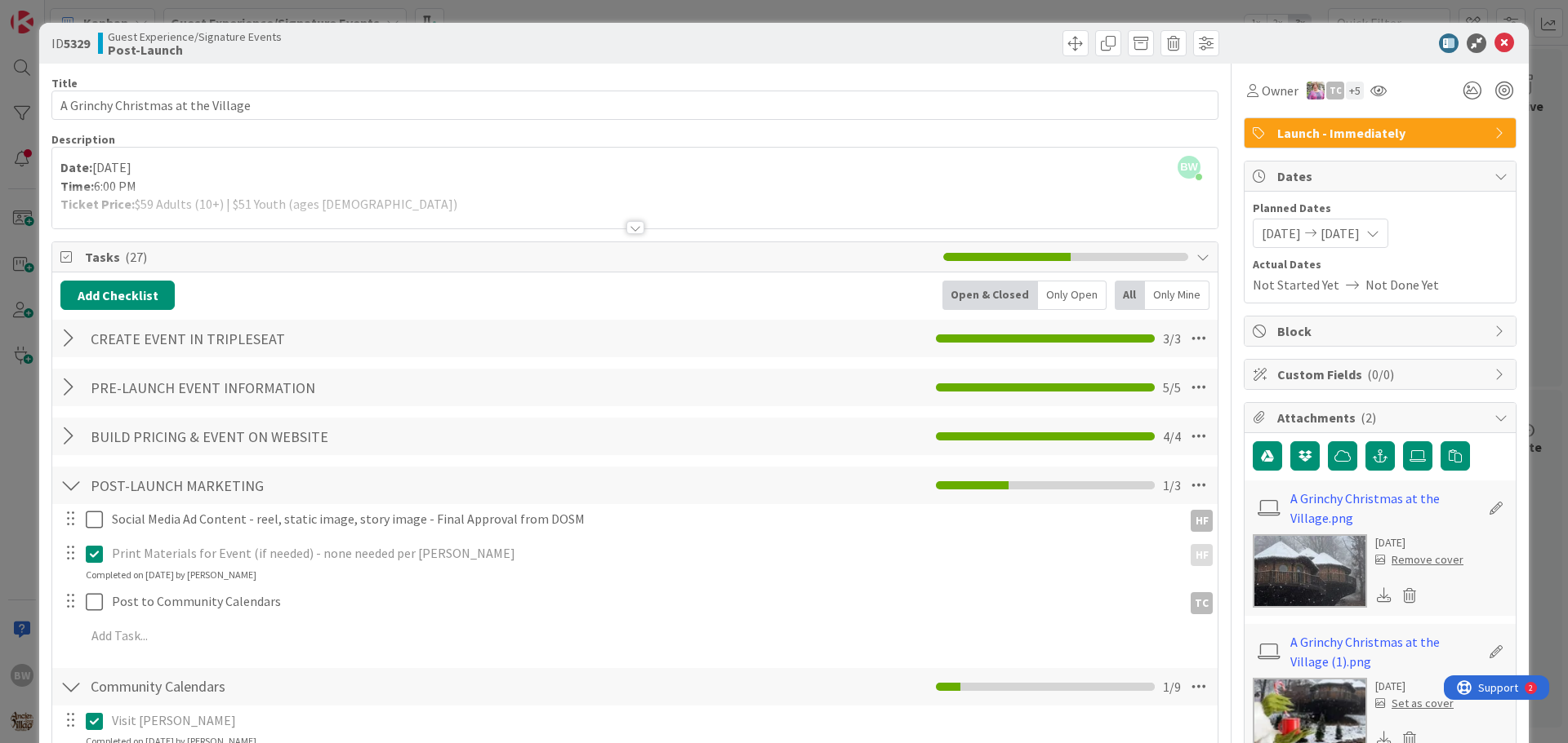
click at [627, 226] on div at bounding box center [635, 227] width 18 height 13
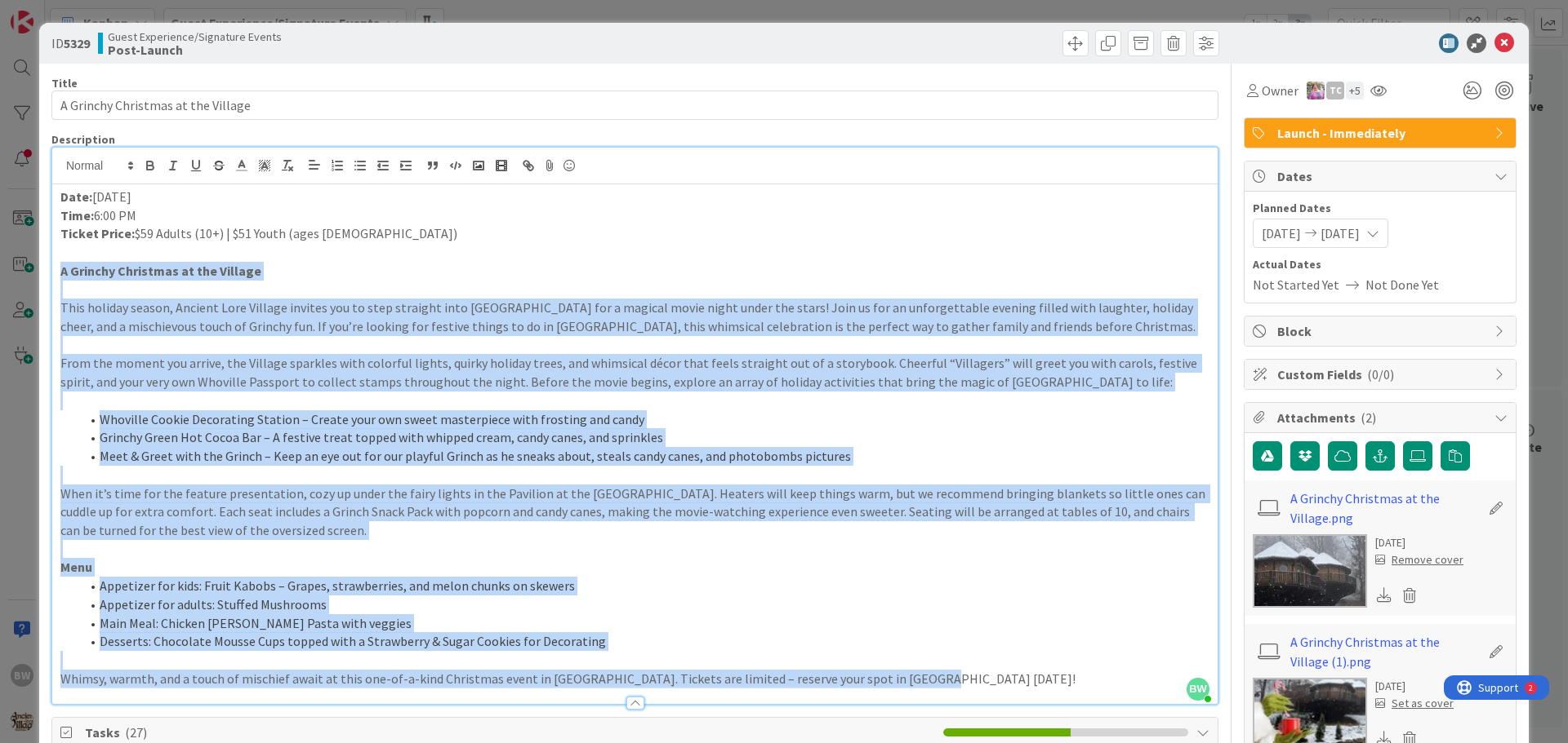
drag, startPoint x: 927, startPoint y: 674, endPoint x: 55, endPoint y: 272, distance: 960.2
click at [55, 272] on div "Date: December 22, 2025 Time: 6:00 PM Ticket Price: $59 Adults (10+) | $51 Yout…" at bounding box center [634, 445] width 1165 height 519
copy div "A Grinchy Christmas at the Village This holiday season, Ancient Lore Village in…"
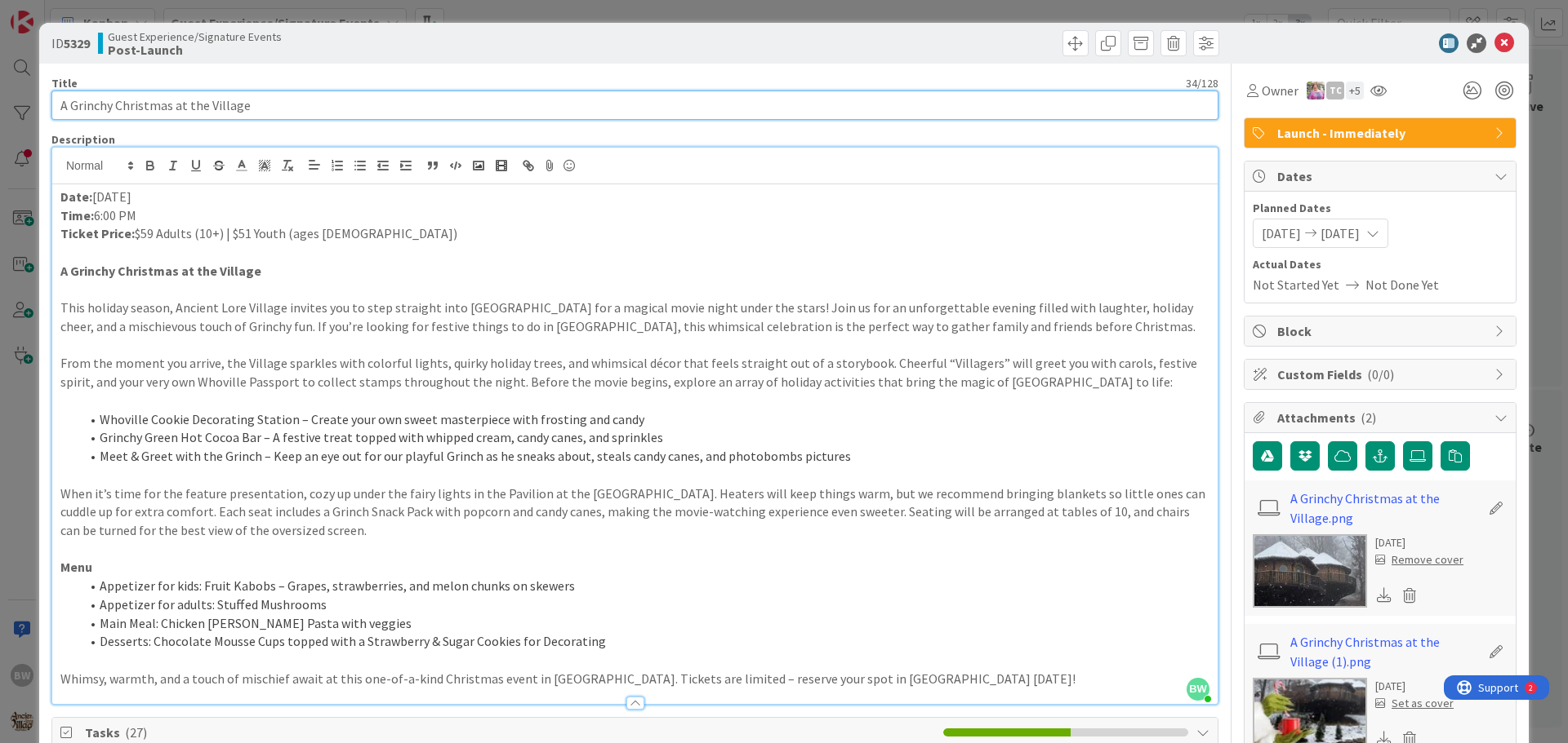
drag, startPoint x: 261, startPoint y: 105, endPoint x: 28, endPoint y: 91, distance: 233.4
click at [28, 91] on div "ID 5329 Guest Experience/Signature Events Post-Launch Title 34 / 128 A Grinchy …" at bounding box center [784, 372] width 1568 height 743
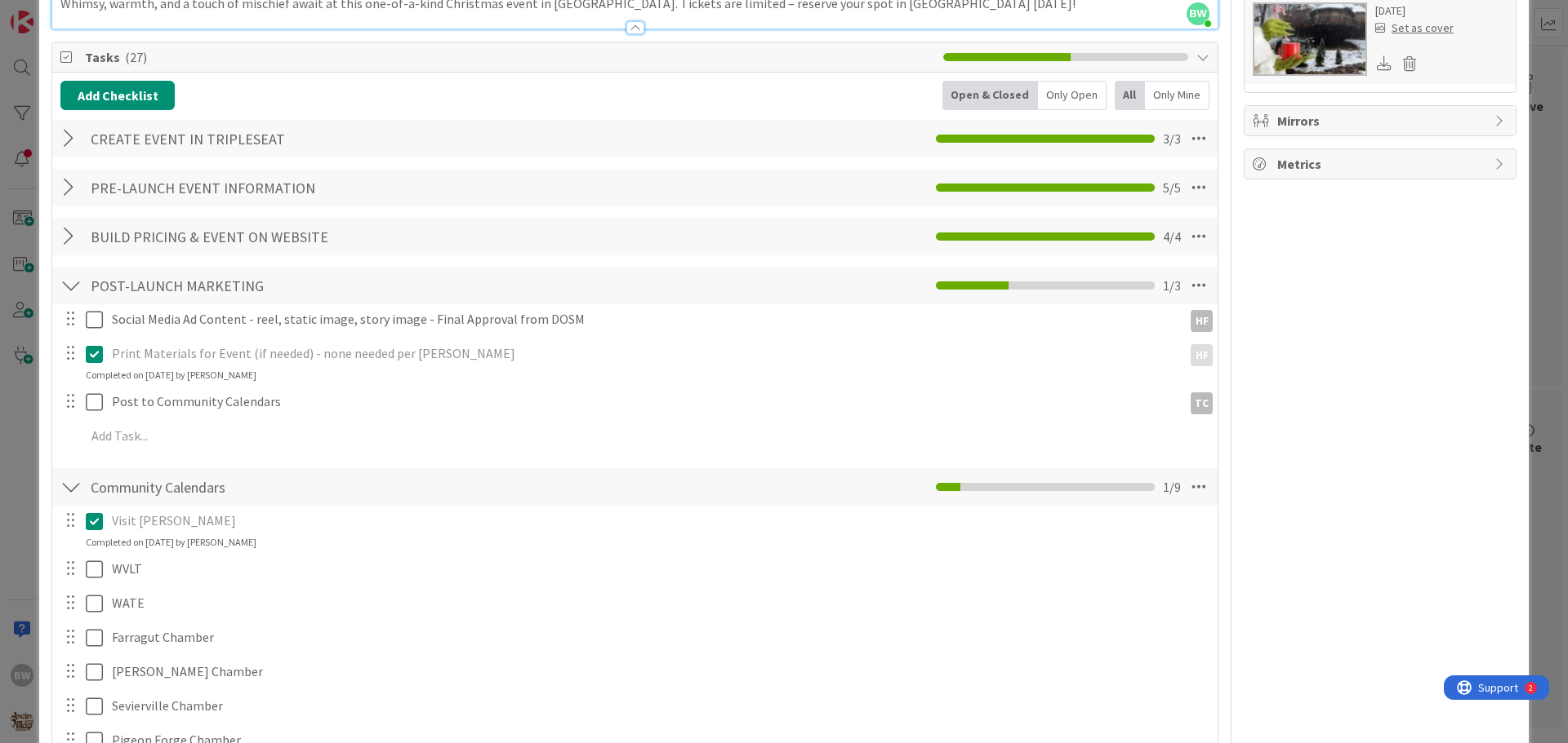
scroll to position [816, 0]
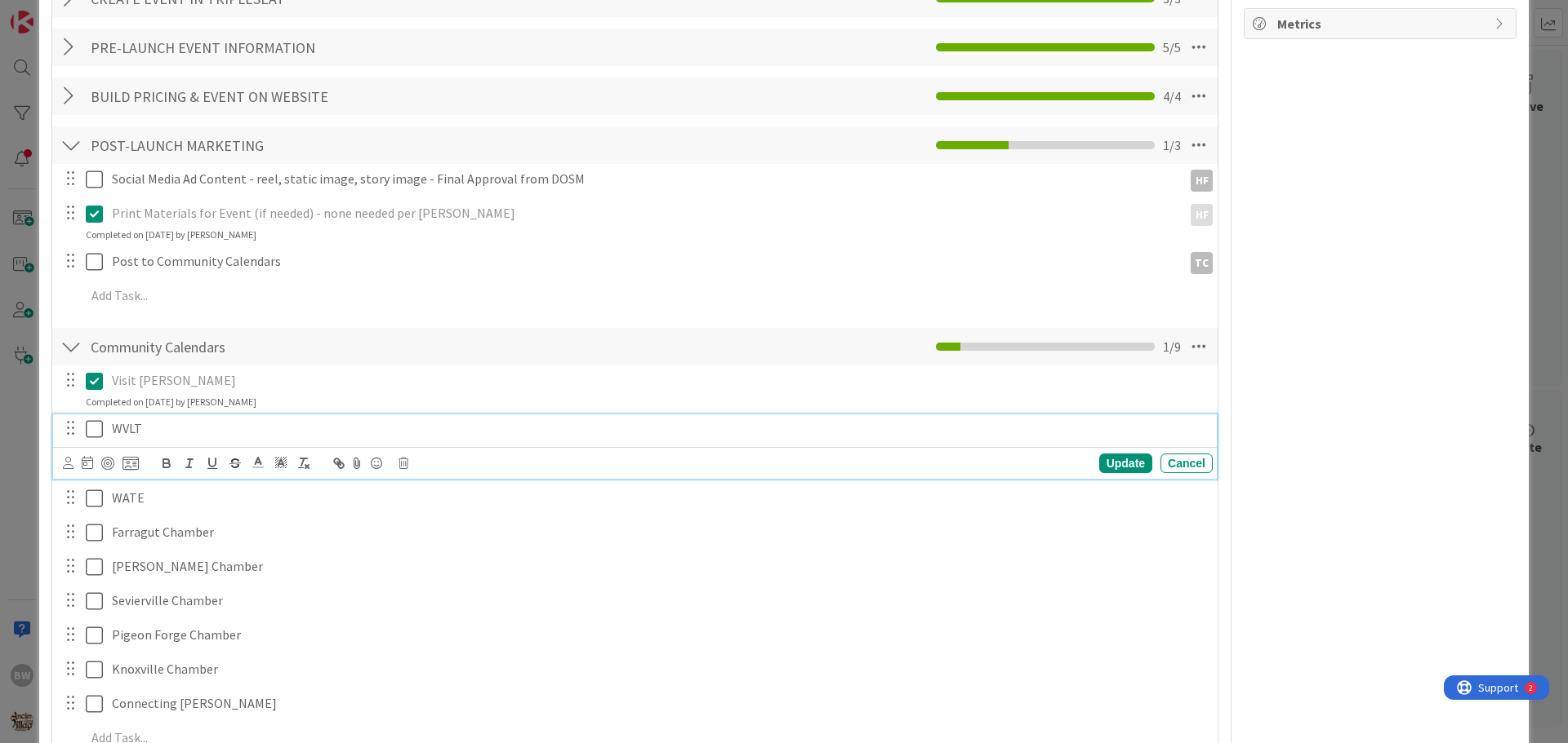
click at [96, 426] on icon at bounding box center [94, 429] width 17 height 20
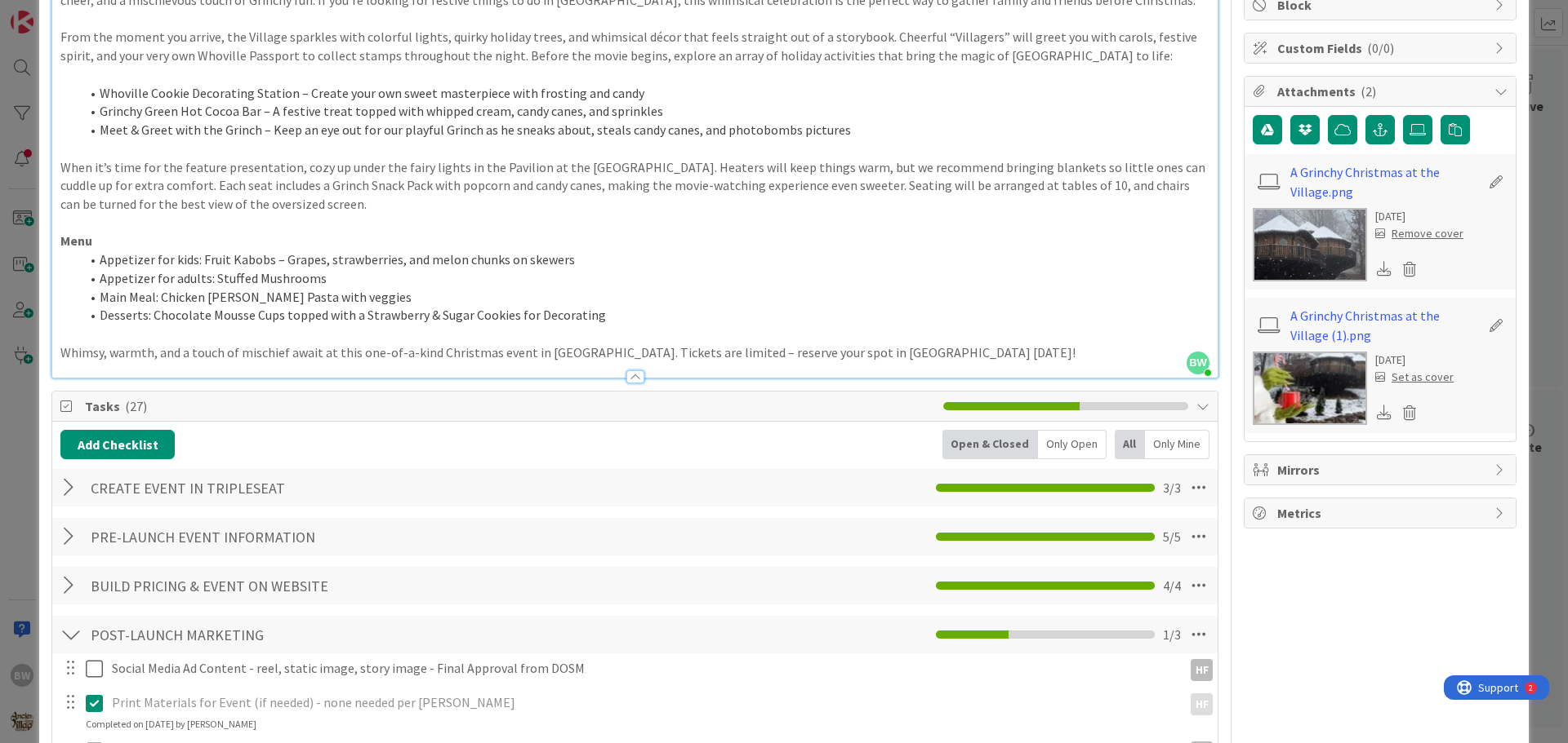
scroll to position [0, 0]
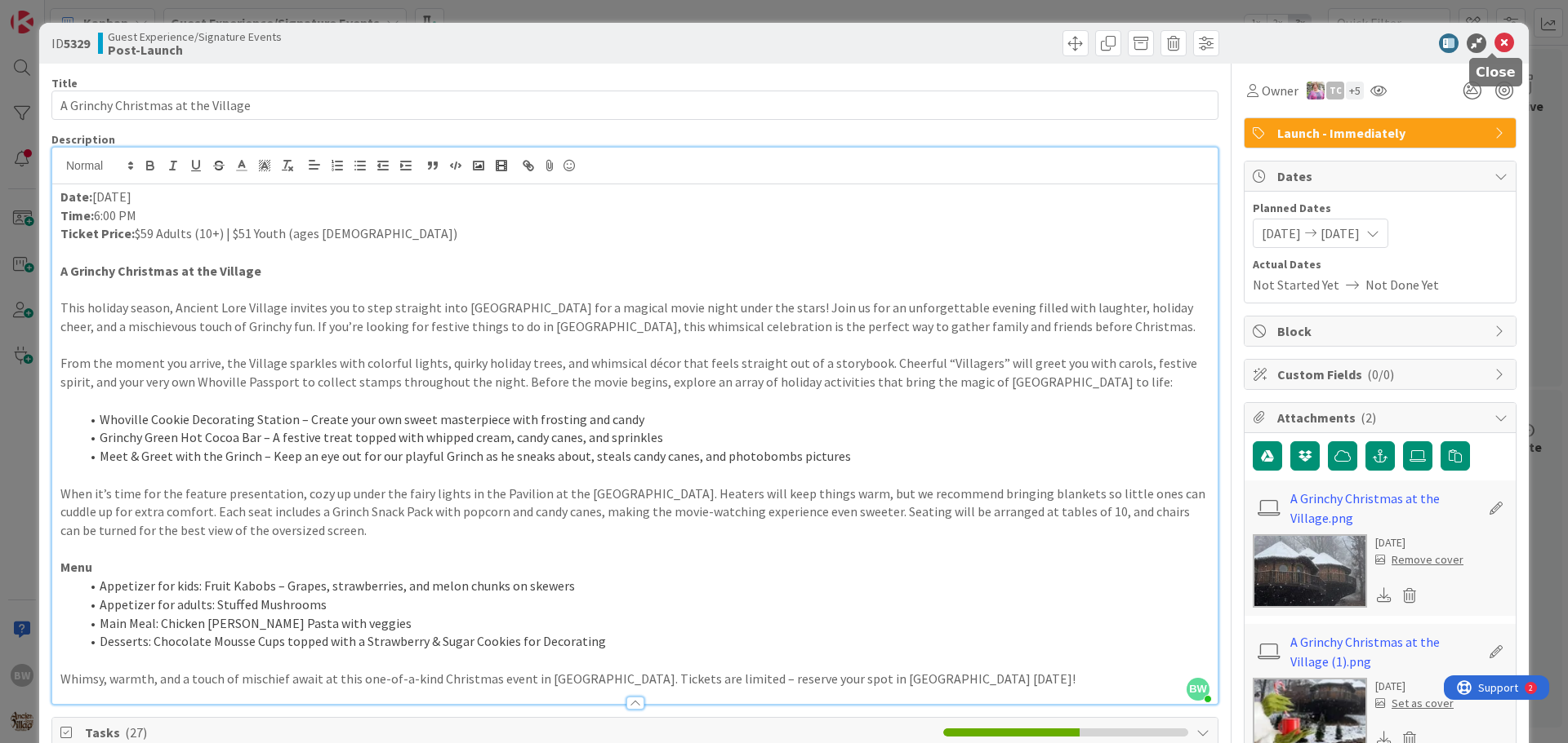
click at [1494, 40] on icon at bounding box center [1504, 43] width 20 height 20
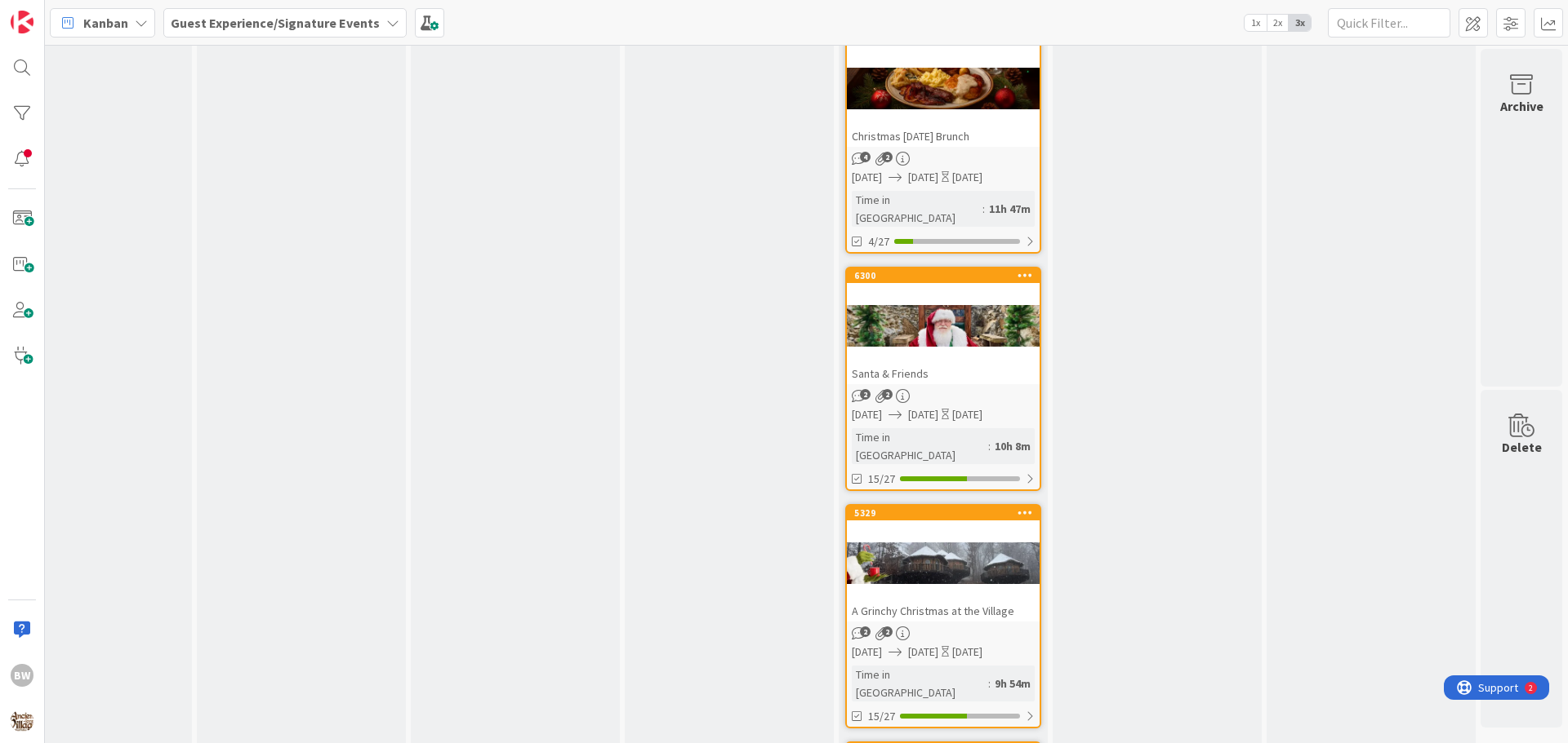
scroll to position [3426, 713]
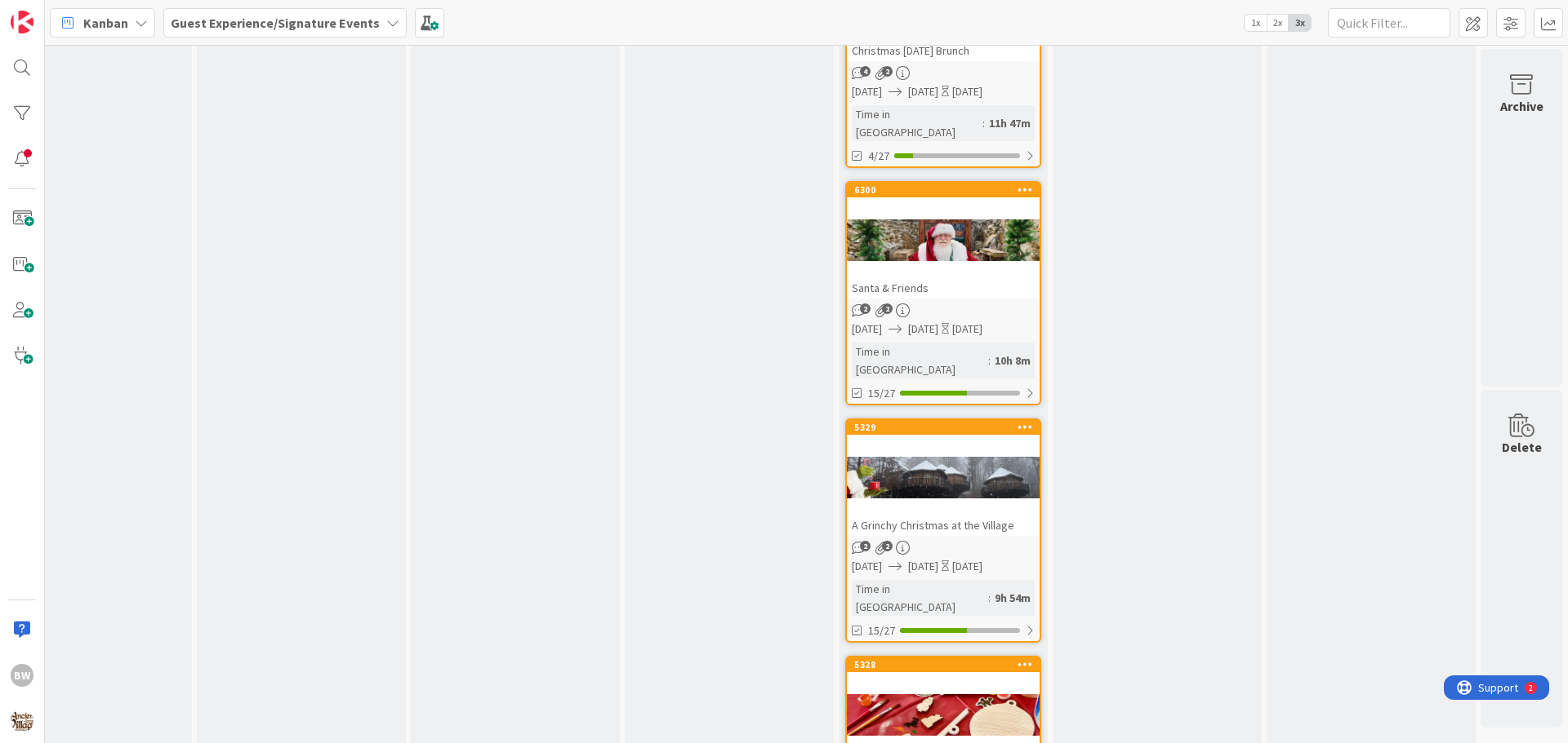
click at [932, 657] on div "5328 Ornament Decorating, Dinner, & Fireside Gathering" at bounding box center [943, 722] width 193 height 131
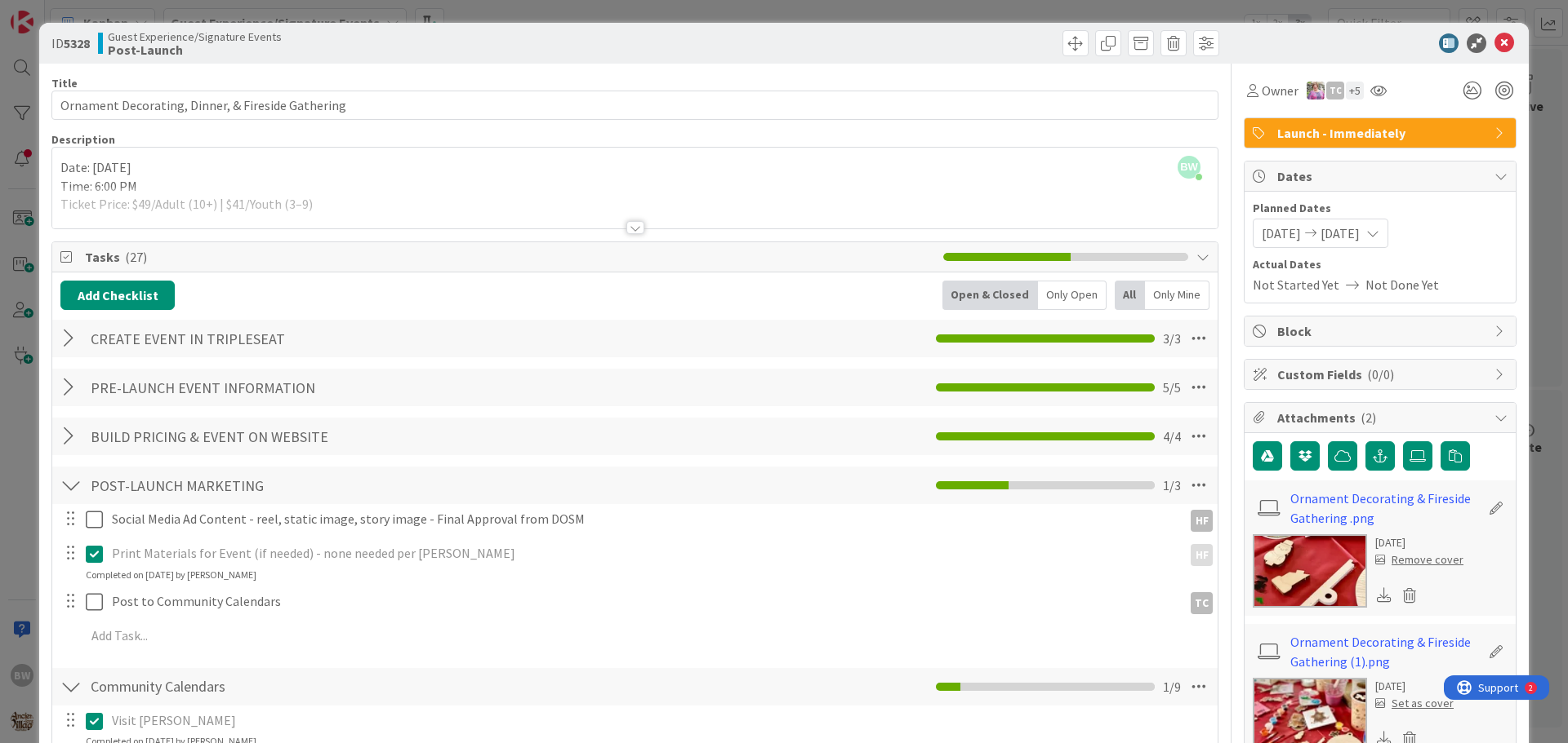
click at [626, 225] on div at bounding box center [635, 227] width 18 height 13
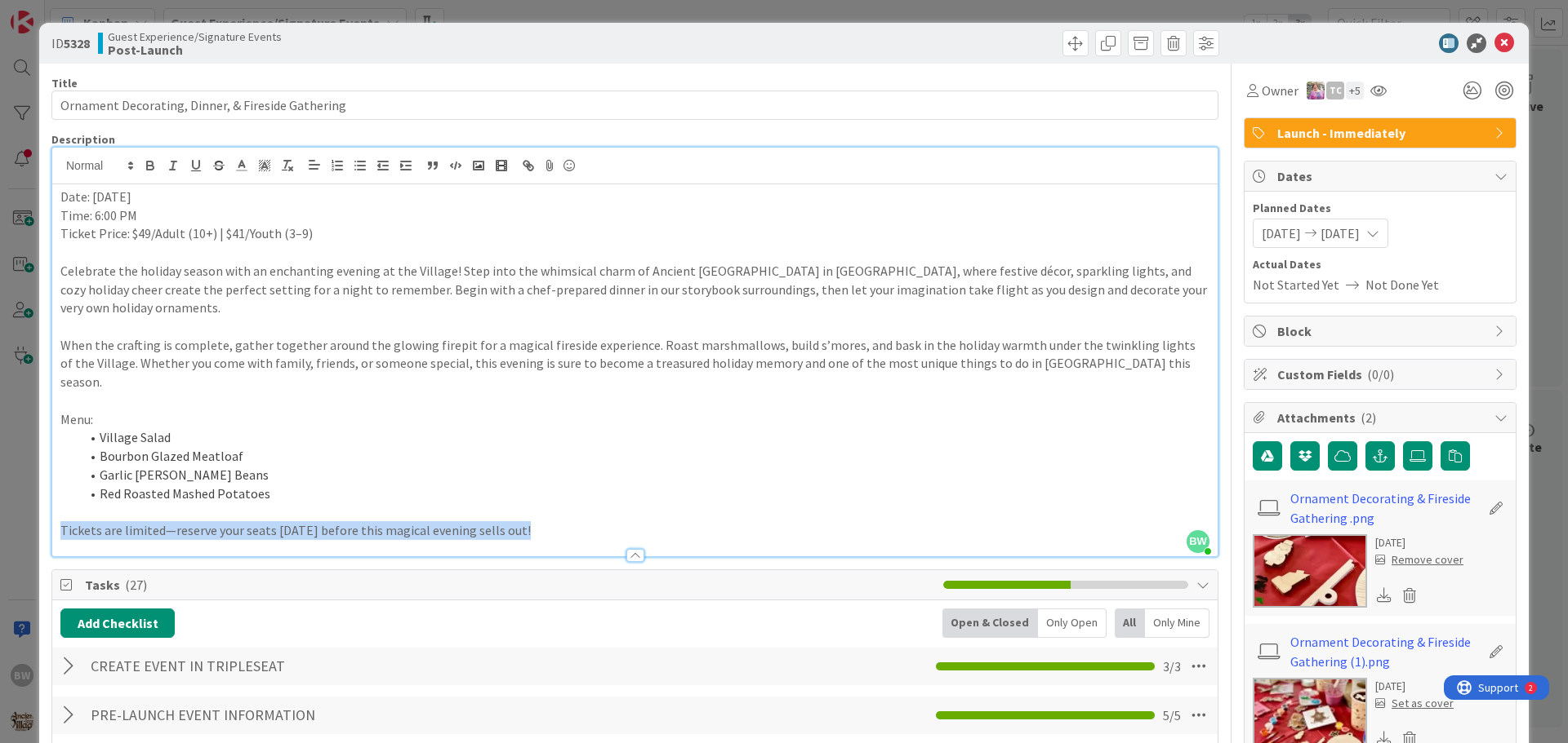
drag, startPoint x: 538, startPoint y: 503, endPoint x: 107, endPoint y: 405, distance: 442.0
click at [107, 405] on div "Description BW Beth Wildsmith just joined Date: December 23 Time: 6:00 PM Ticke…" at bounding box center [634, 345] width 1167 height 426
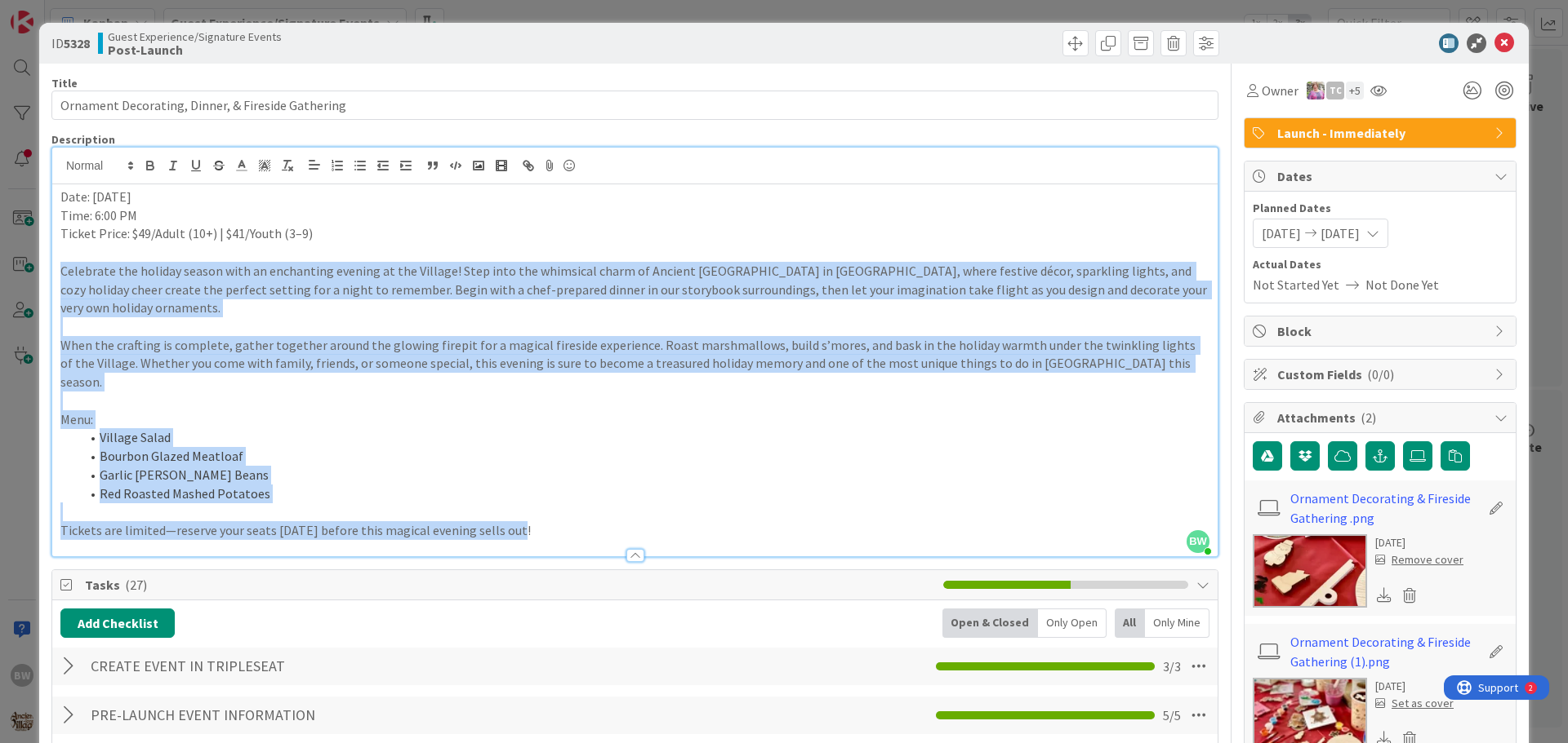
drag, startPoint x: 528, startPoint y: 498, endPoint x: 58, endPoint y: 264, distance: 525.0
click at [58, 264] on div "Date: December 23 Time: 6:00 PM Ticket Price: $49/Adult (10+) | $41/Youth (3–9)…" at bounding box center [634, 371] width 1165 height 372
copy div "Celebrate the holiday season with an enchanting evening at the Village! Step in…"
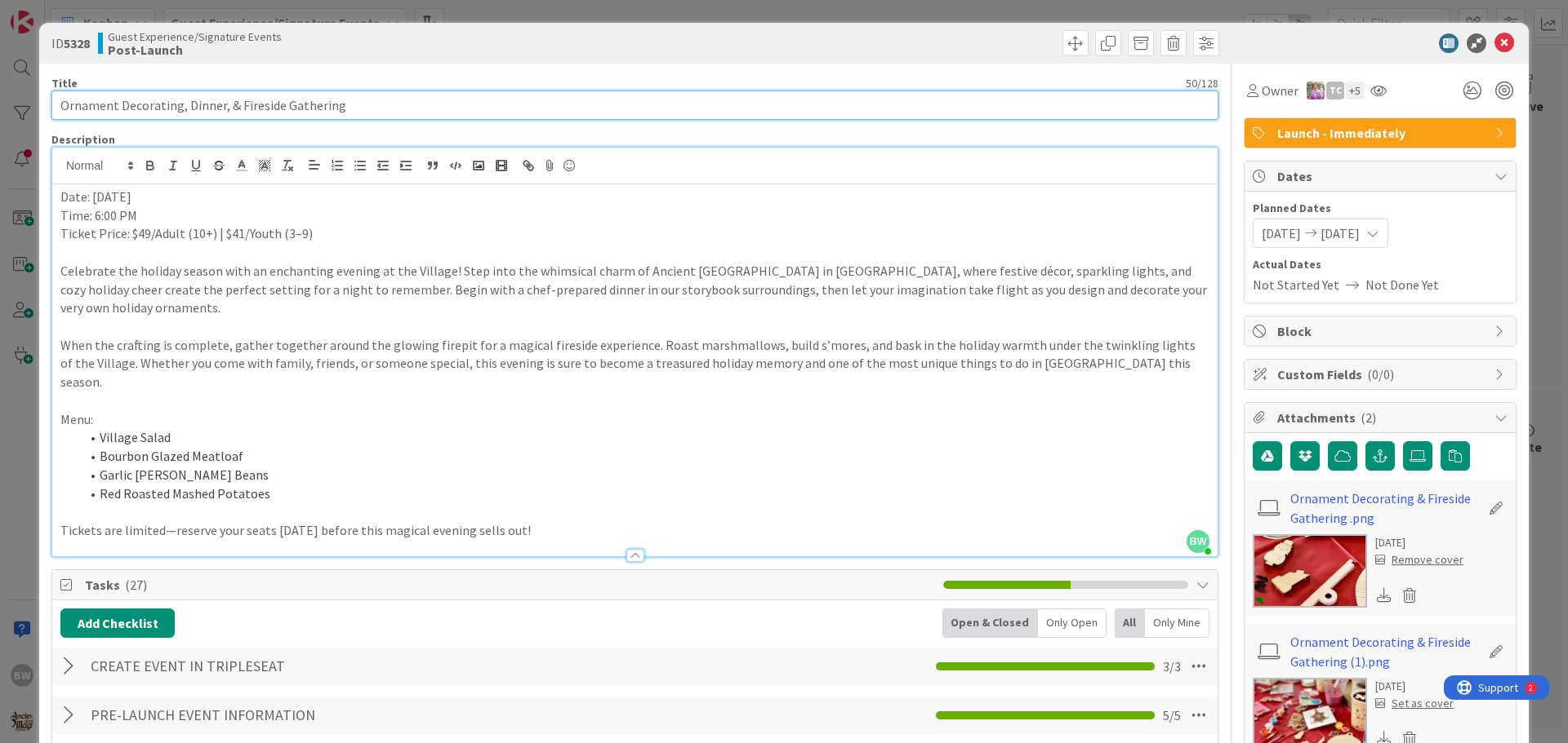
drag, startPoint x: 347, startPoint y: 107, endPoint x: 56, endPoint y: 100, distance: 291.1
click at [56, 100] on input "Ornament Decorating, Dinner, & Fireside Gathering" at bounding box center [634, 105] width 1167 height 30
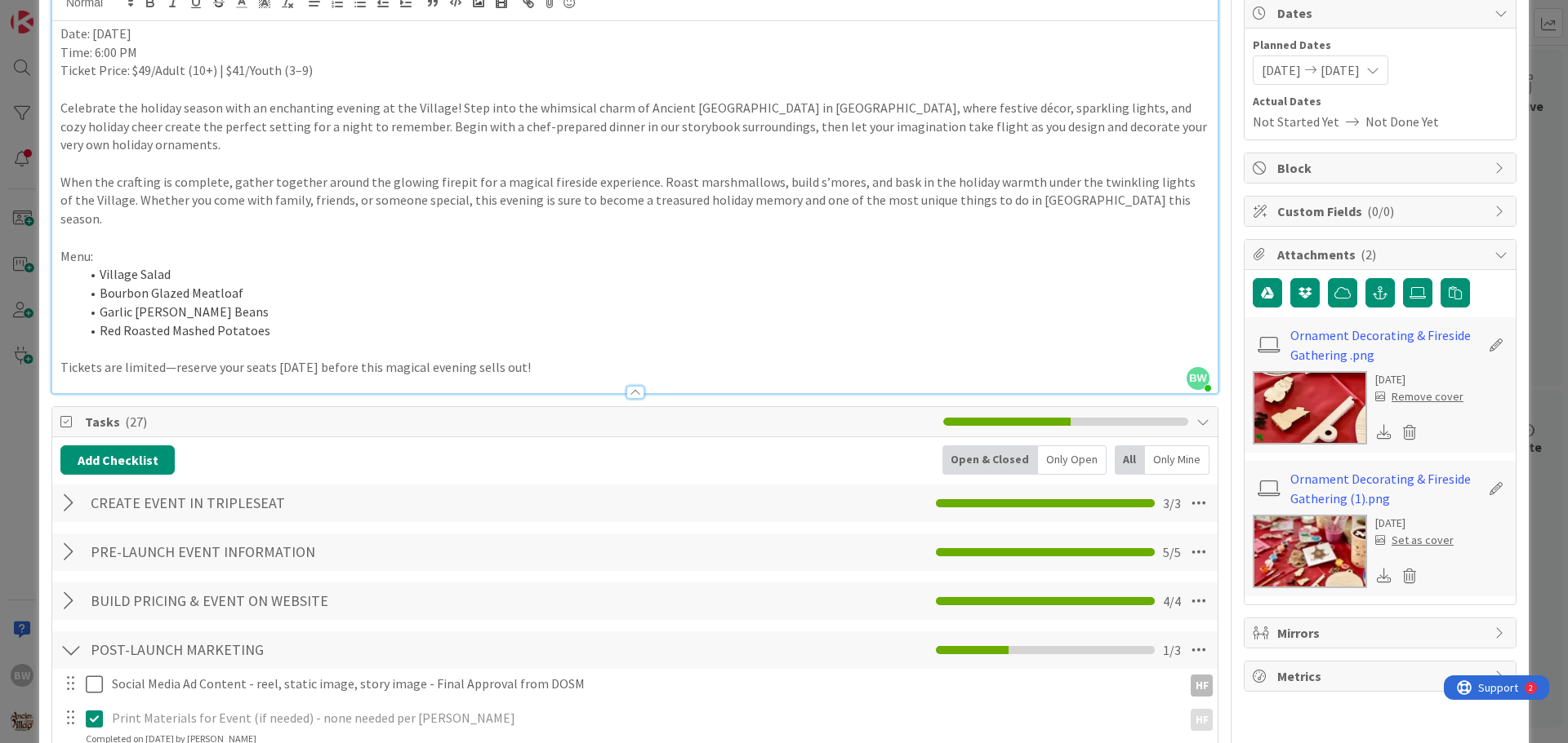
scroll to position [408, 0]
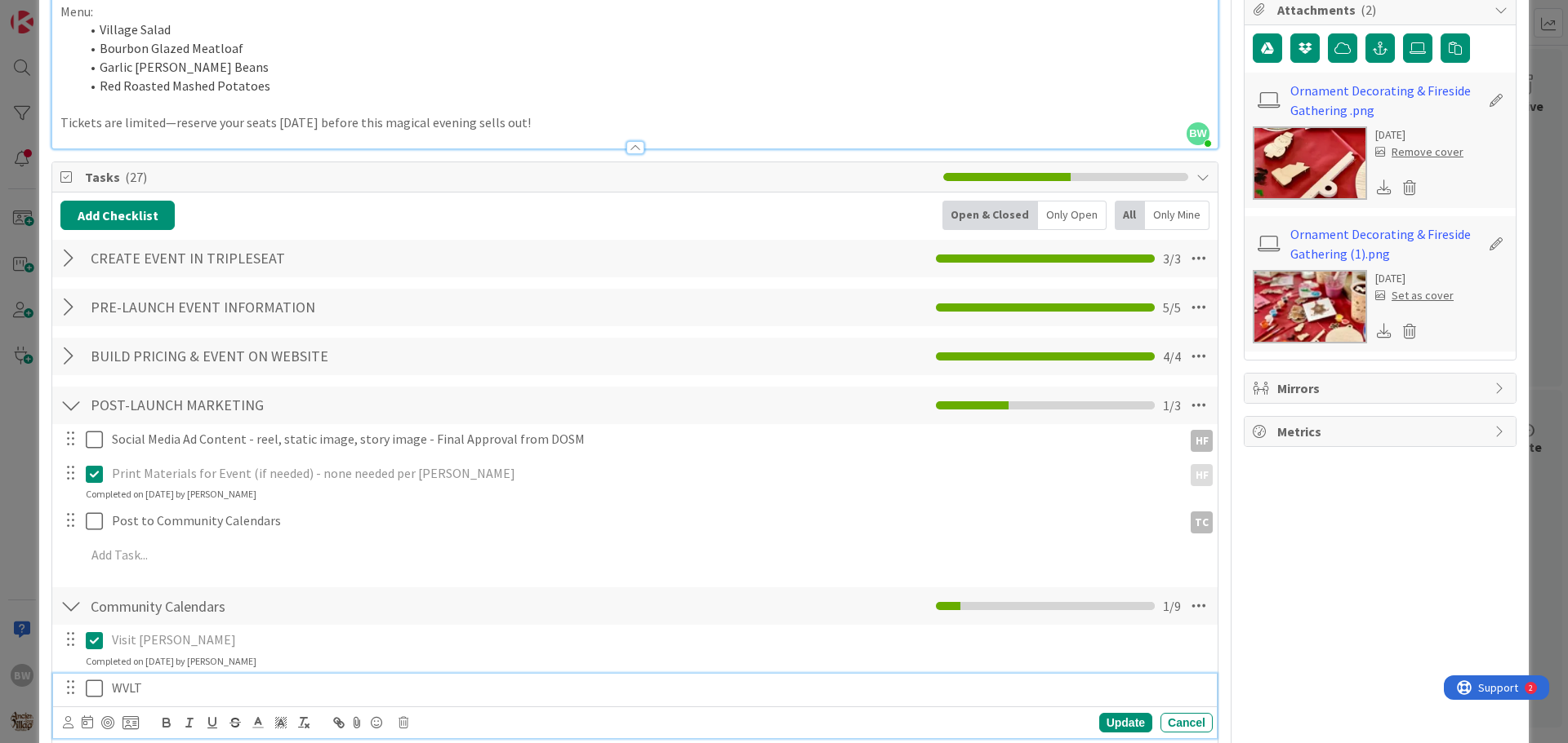
click at [96, 679] on icon at bounding box center [94, 689] width 17 height 20
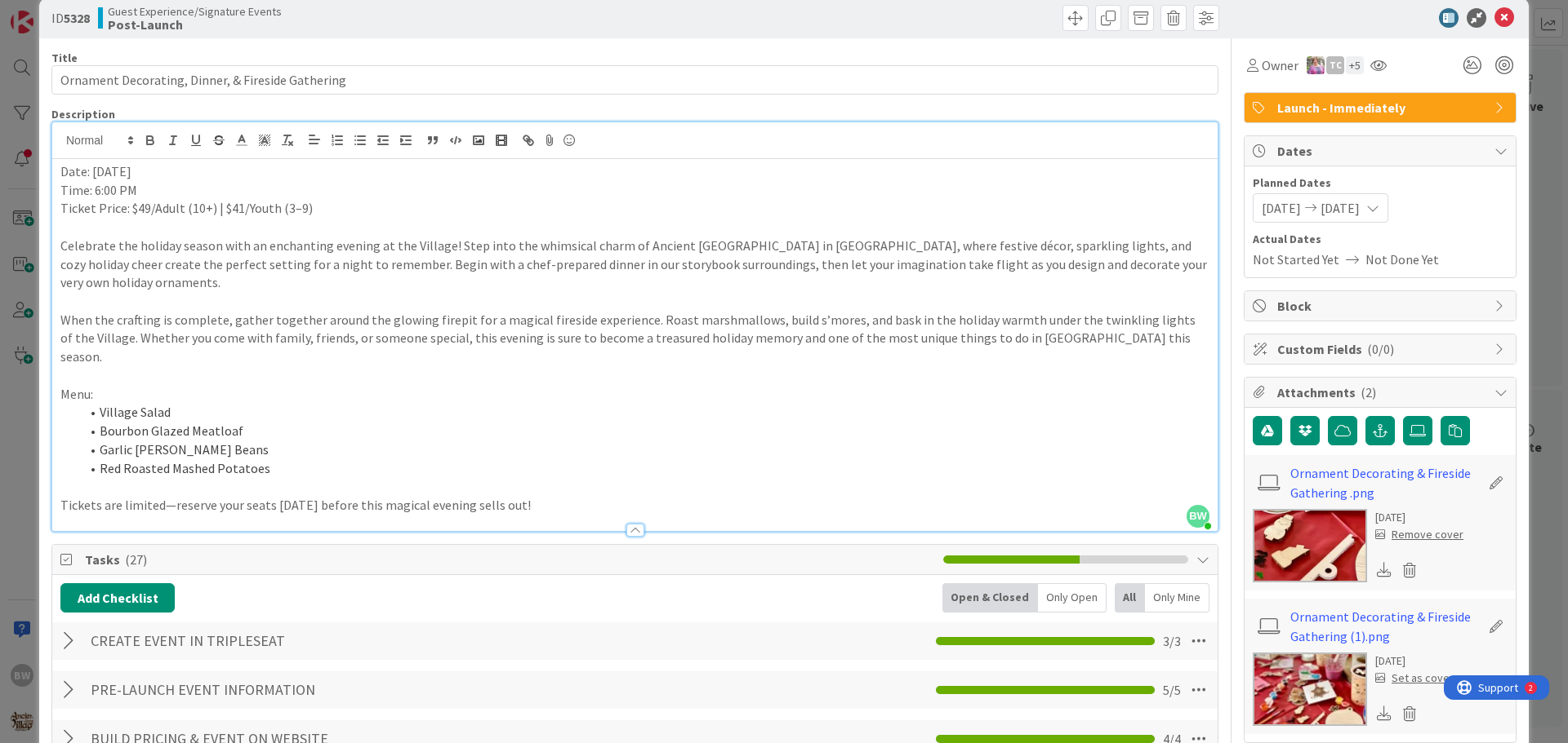
scroll to position [0, 0]
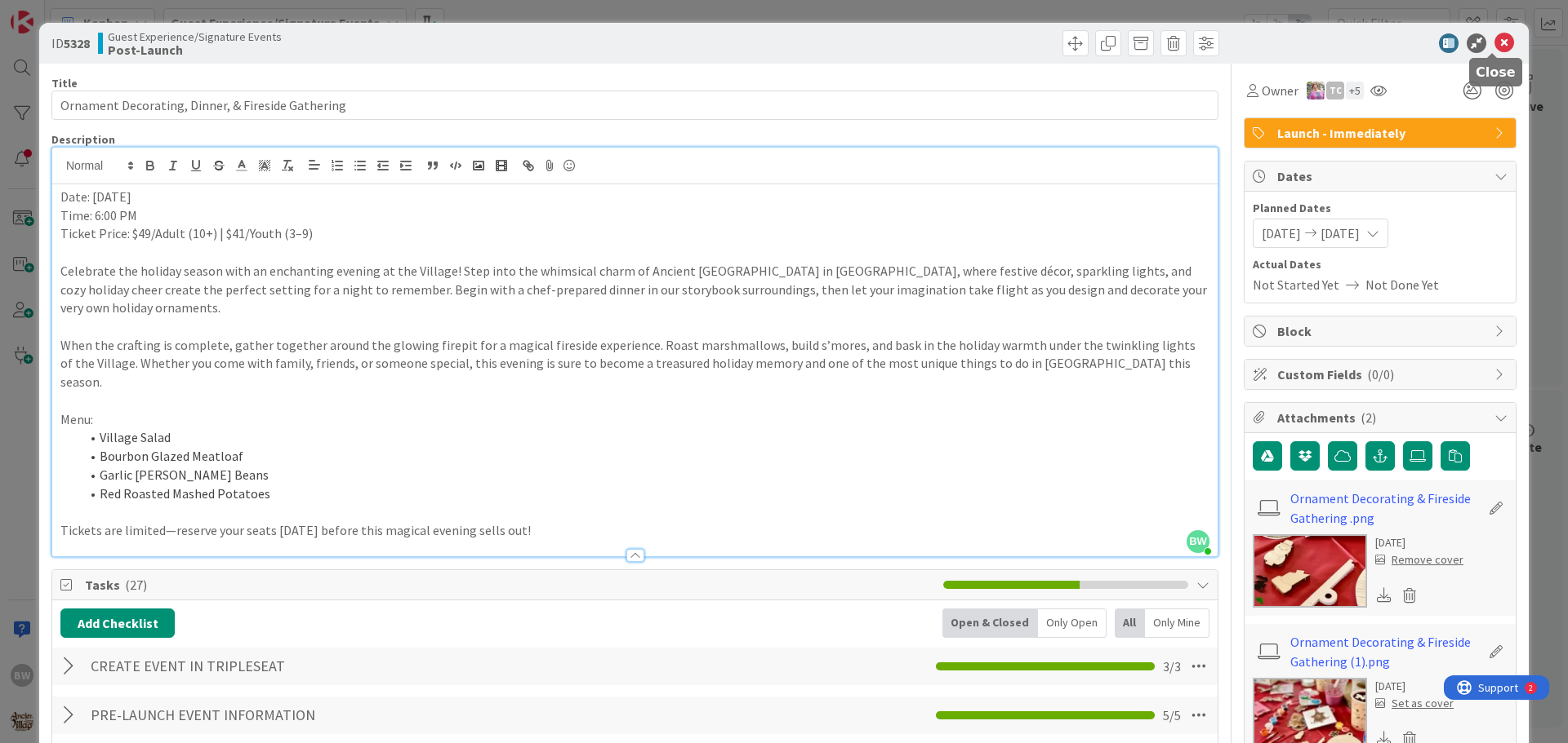
click at [1499, 37] on icon at bounding box center [1504, 43] width 20 height 20
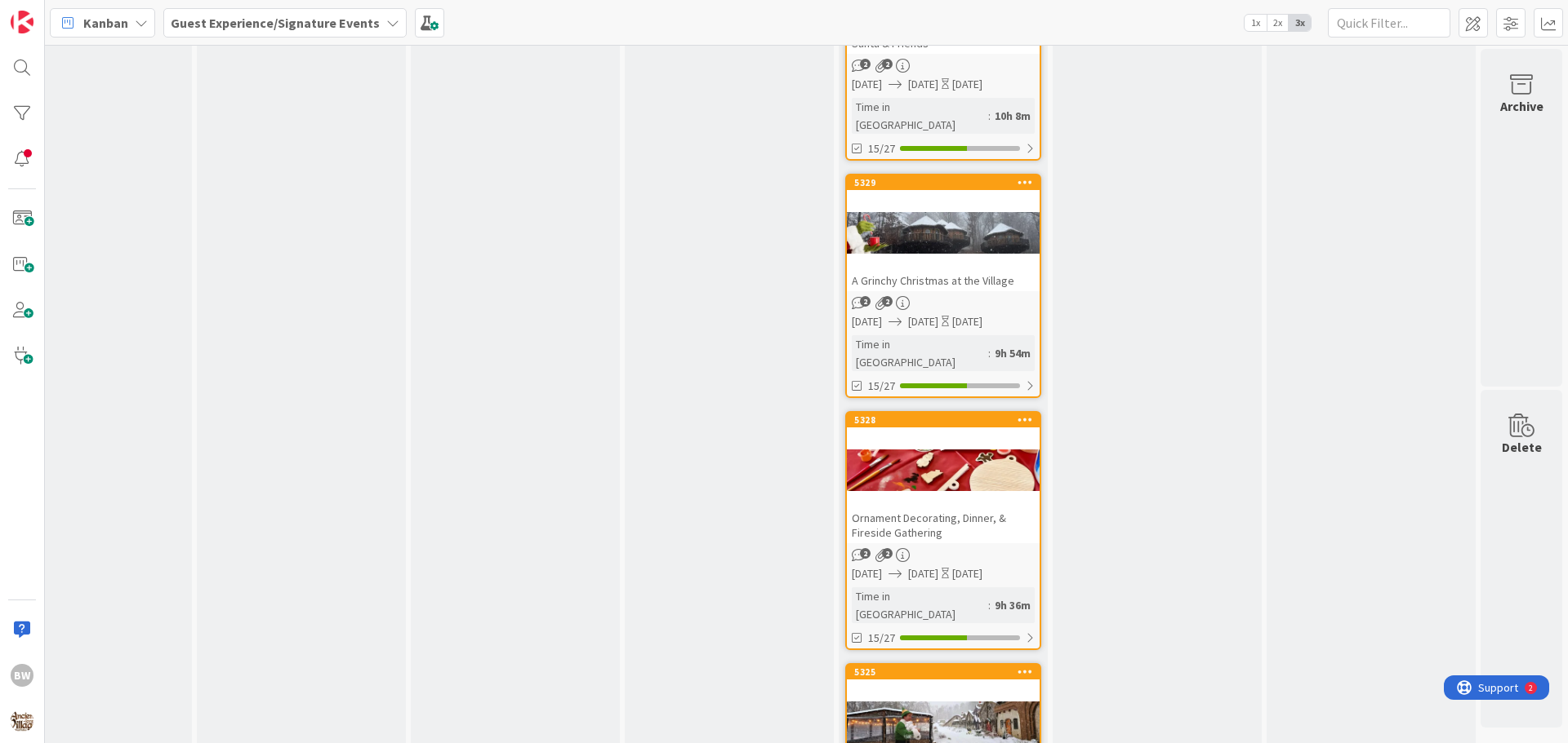
click at [950, 686] on div at bounding box center [943, 722] width 193 height 73
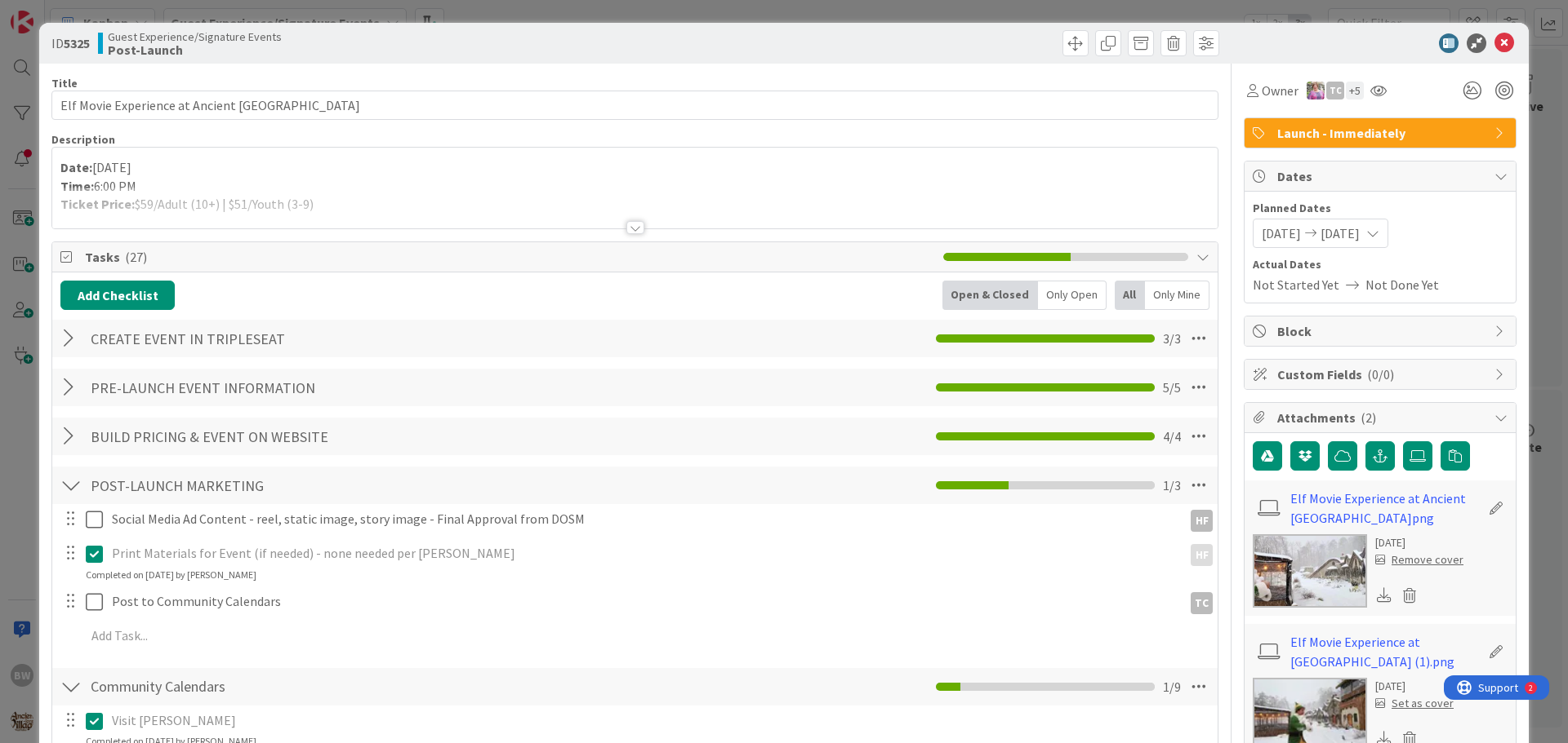
click at [626, 227] on div at bounding box center [635, 227] width 18 height 13
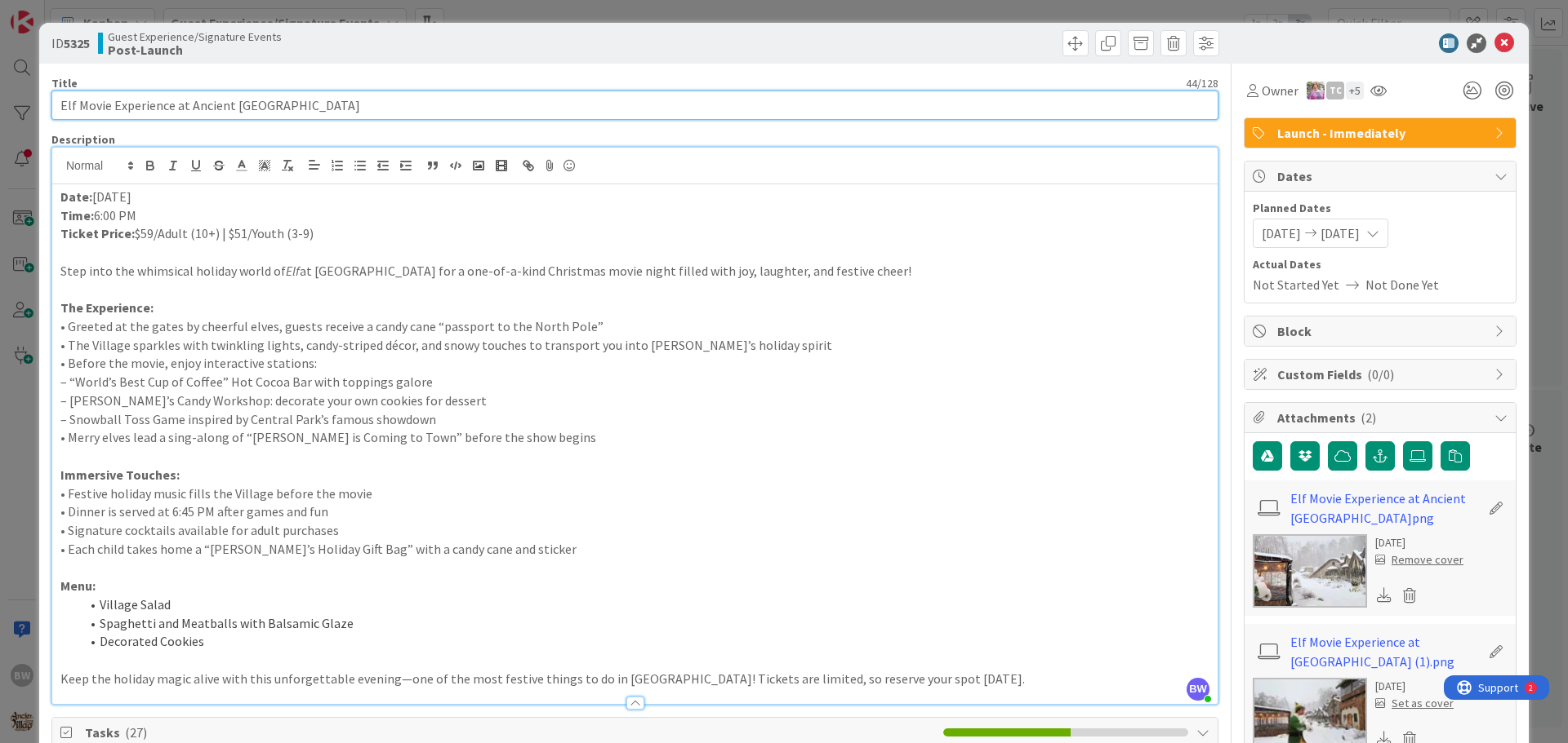
drag, startPoint x: 304, startPoint y: 105, endPoint x: 56, endPoint y: 104, distance: 248.0
click at [56, 104] on input "Elf Movie Experience at Ancient [GEOGRAPHIC_DATA]" at bounding box center [634, 105] width 1167 height 30
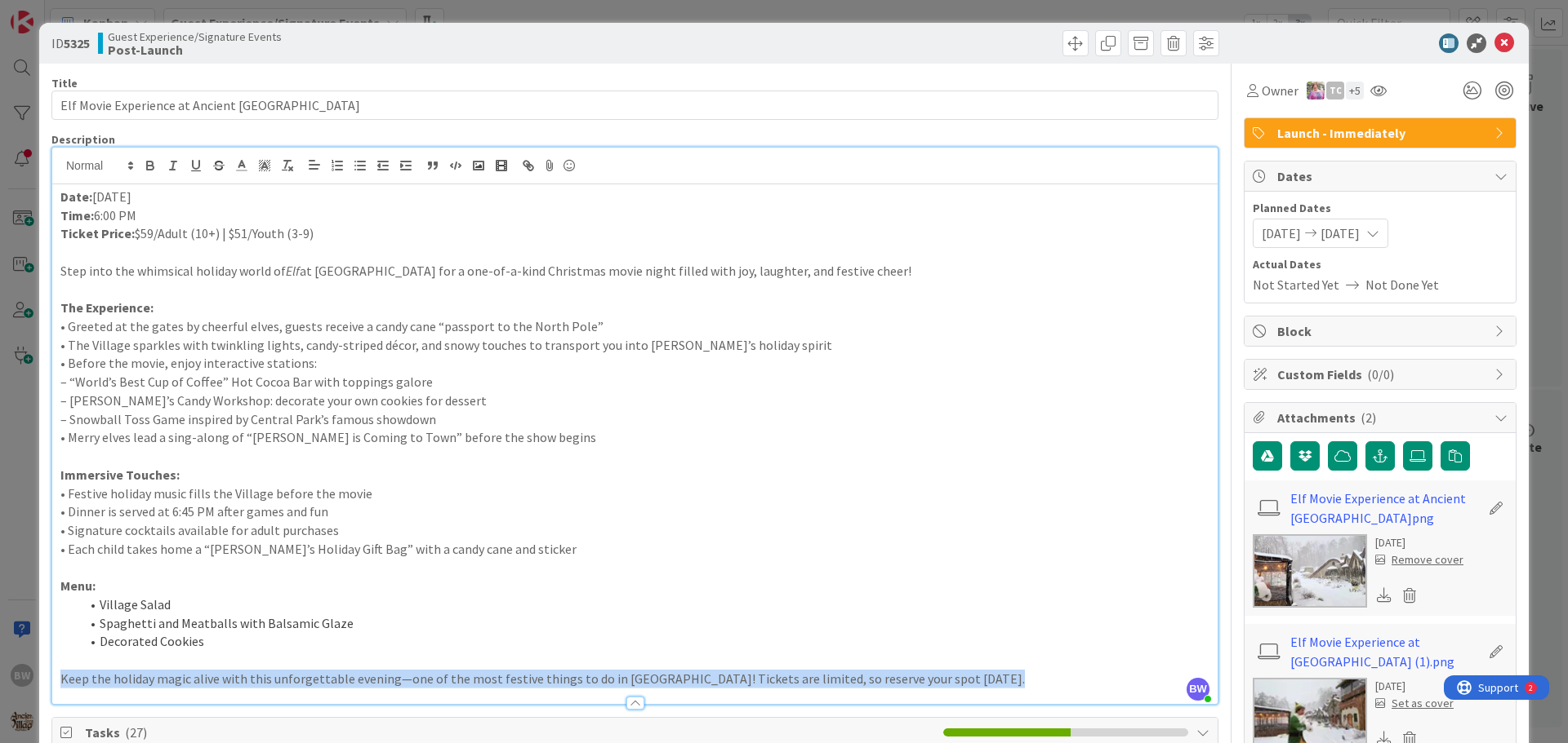
drag, startPoint x: 970, startPoint y: 688, endPoint x: 477, endPoint y: 665, distance: 493.5
click at [477, 665] on div "Description BW Beth Wildsmith joined 2 m ago Date: December 26, 2025 Time: 6:00…" at bounding box center [634, 418] width 1167 height 573
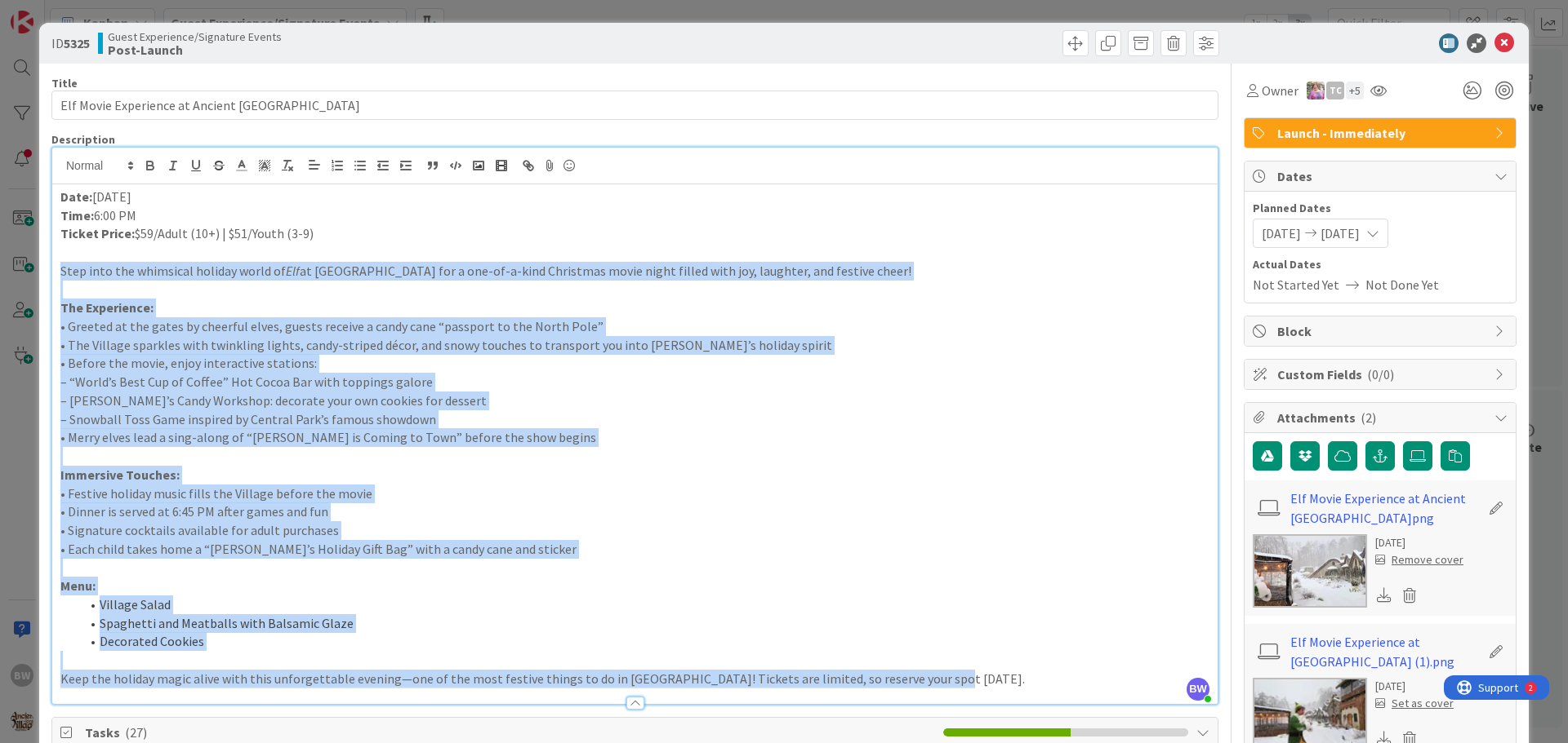
drag, startPoint x: 61, startPoint y: 269, endPoint x: 969, endPoint y: 695, distance: 1003.0
click at [969, 695] on div "Description BW Beth Wildsmith joined 2 m ago Date: December 26, 2025 Time: 6:00…" at bounding box center [634, 418] width 1167 height 573
copy div "Step into the whimsical holiday world of Elf at Ancient Lore Village for a one-…"
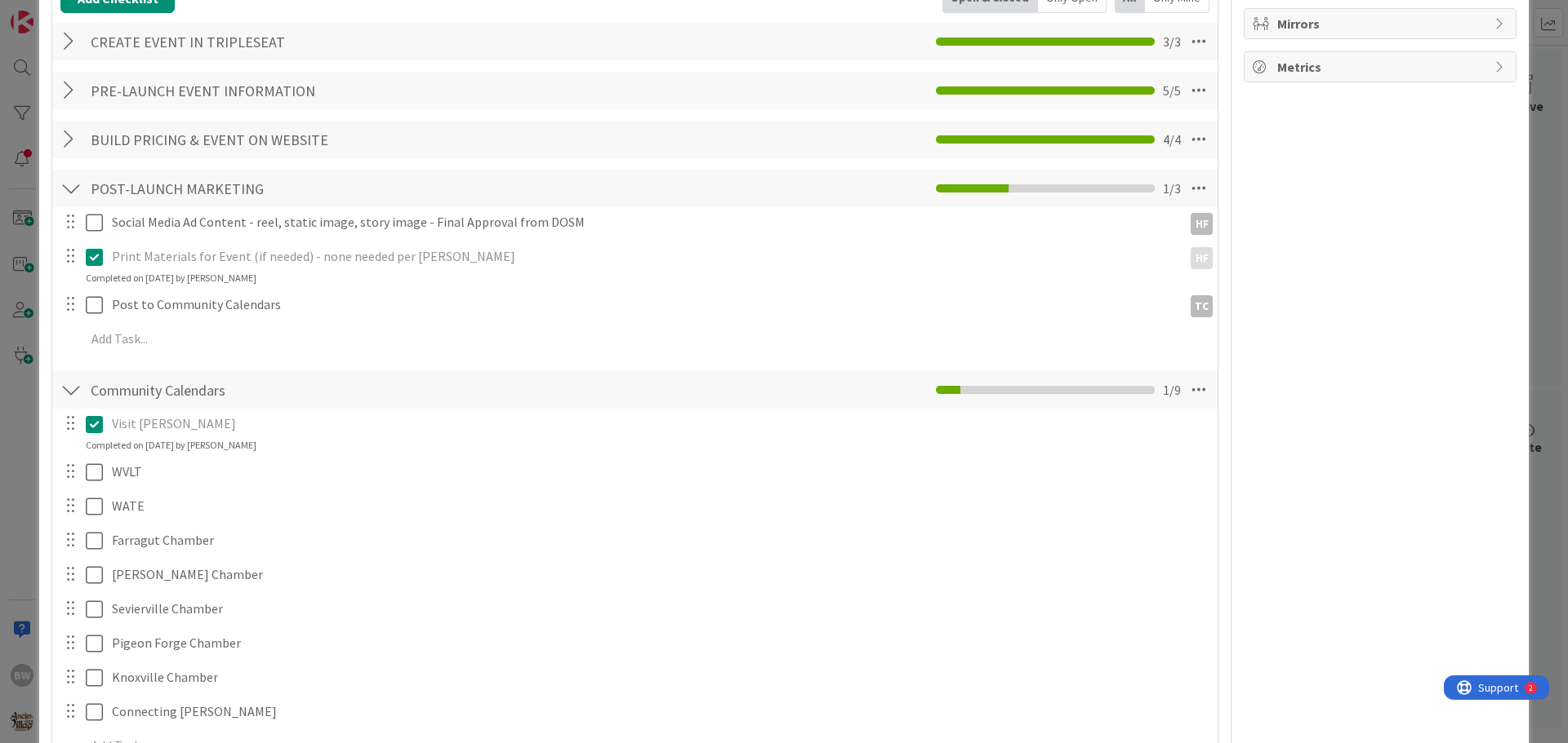
scroll to position [979, 0]
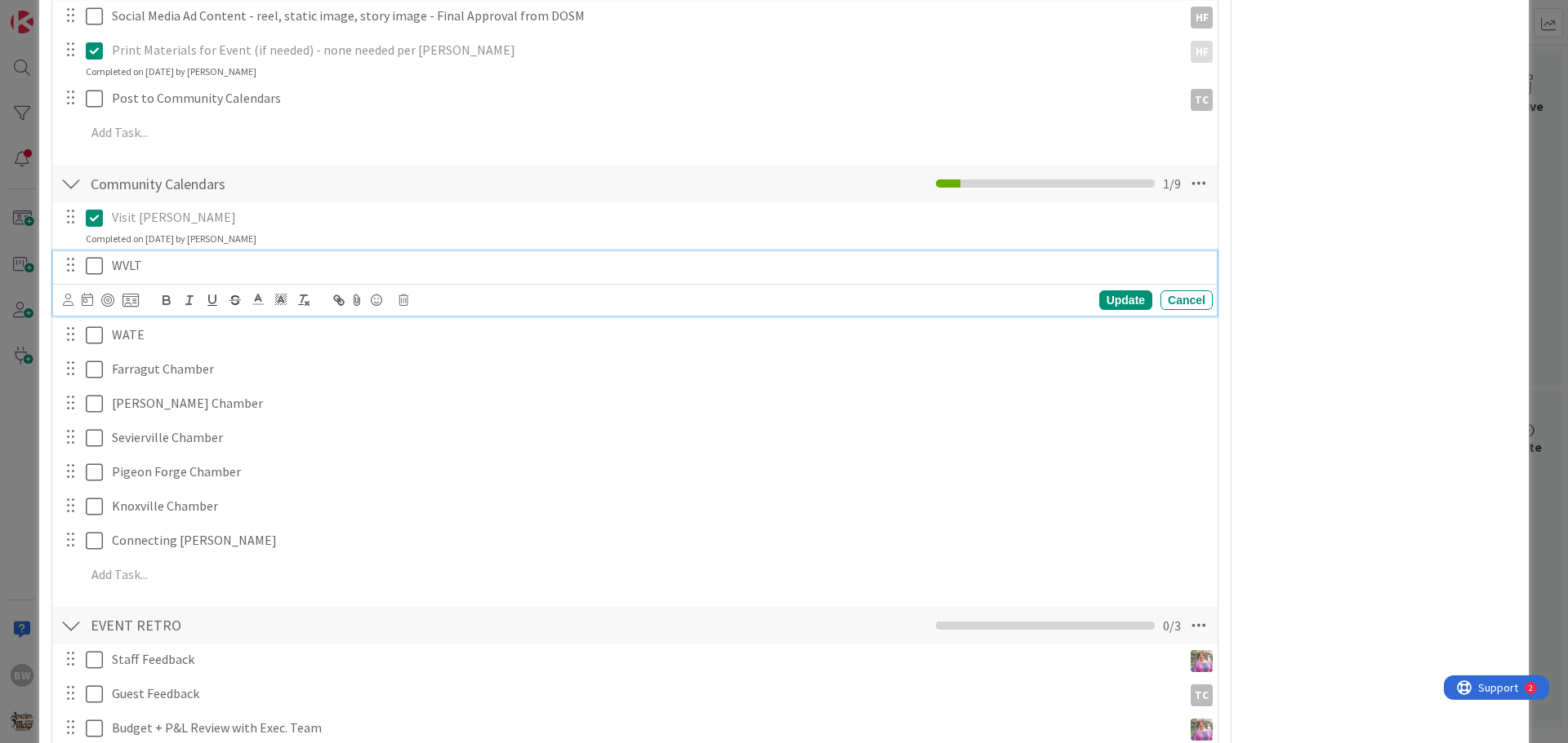
click at [89, 266] on icon at bounding box center [94, 266] width 17 height 20
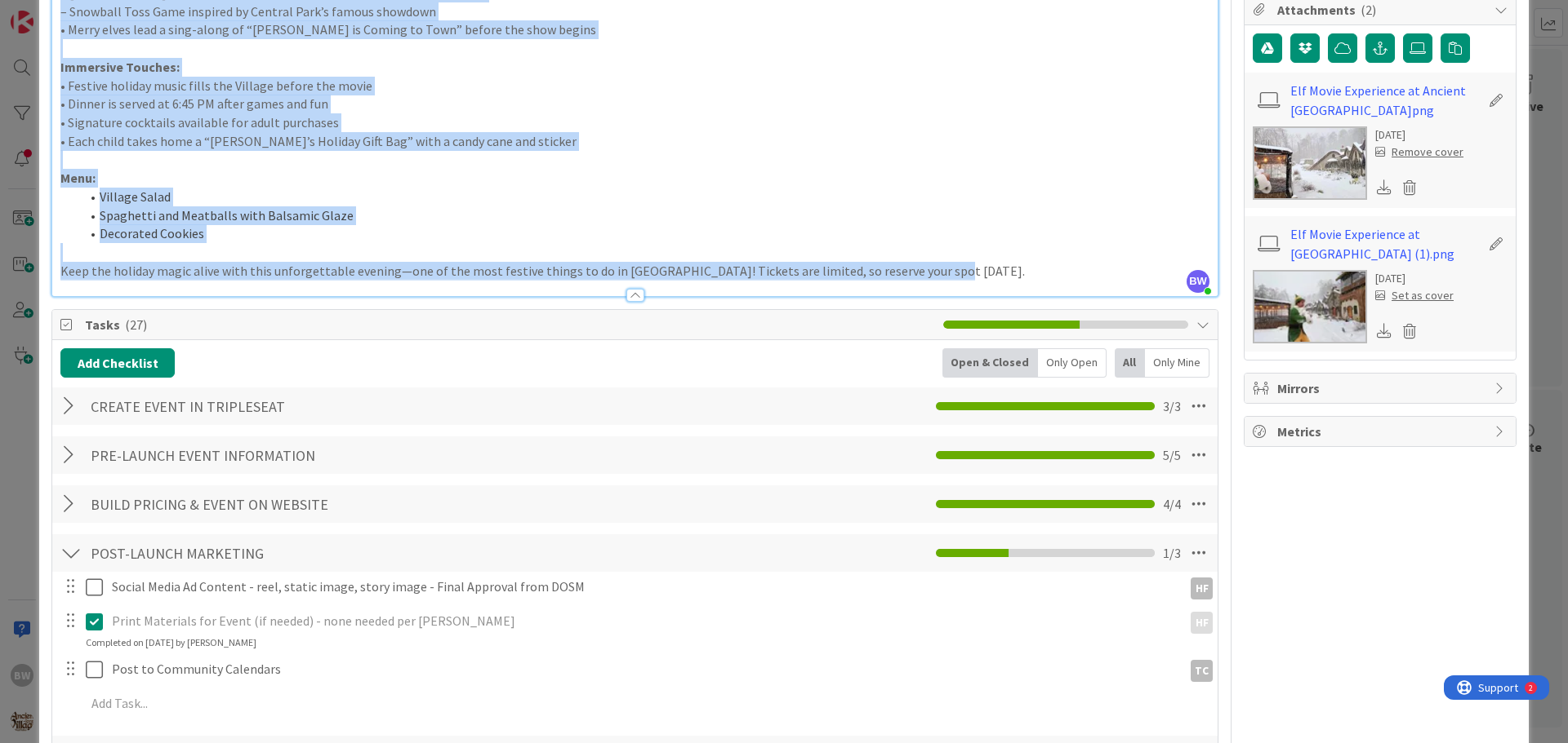
scroll to position [0, 0]
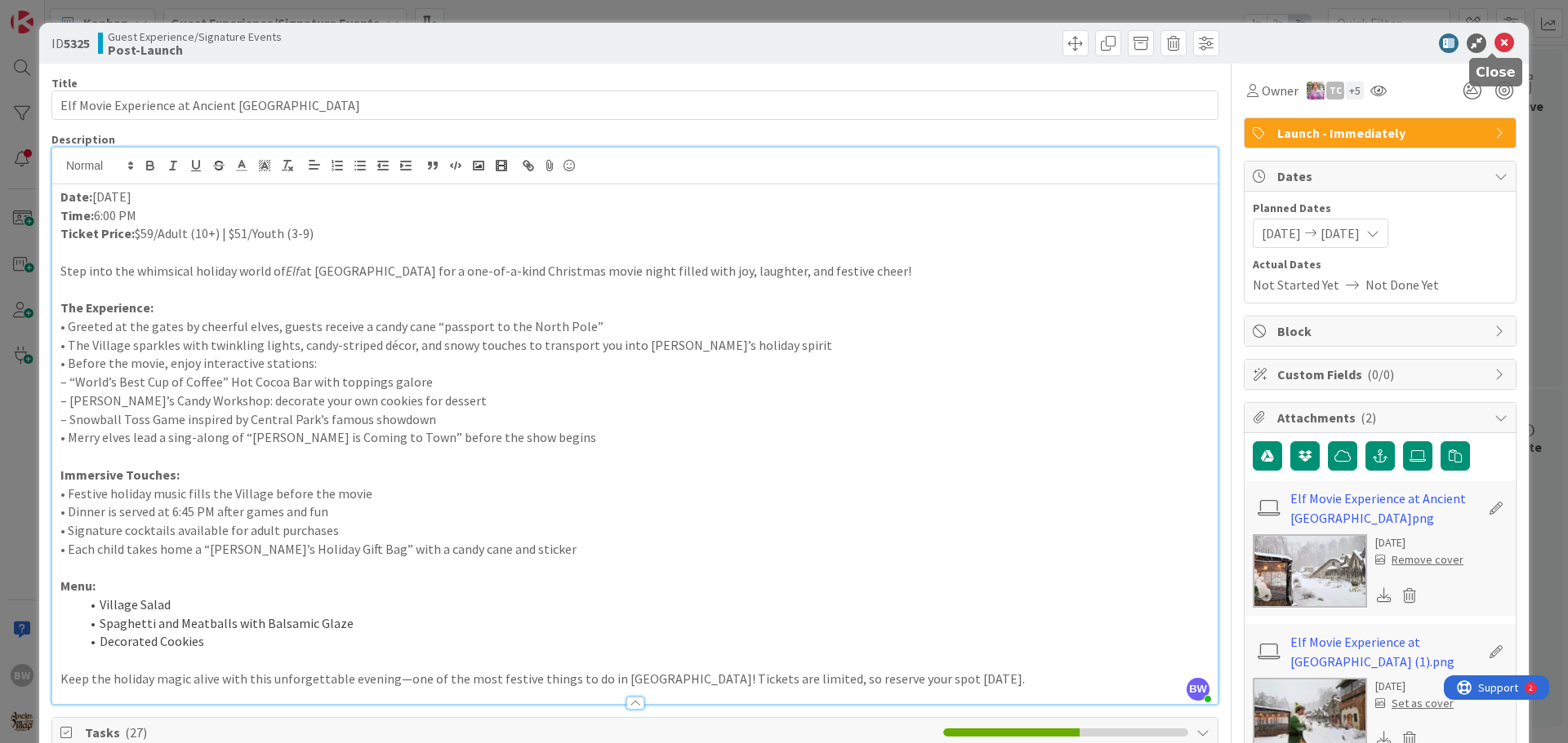
click at [1498, 41] on icon at bounding box center [1504, 43] width 20 height 20
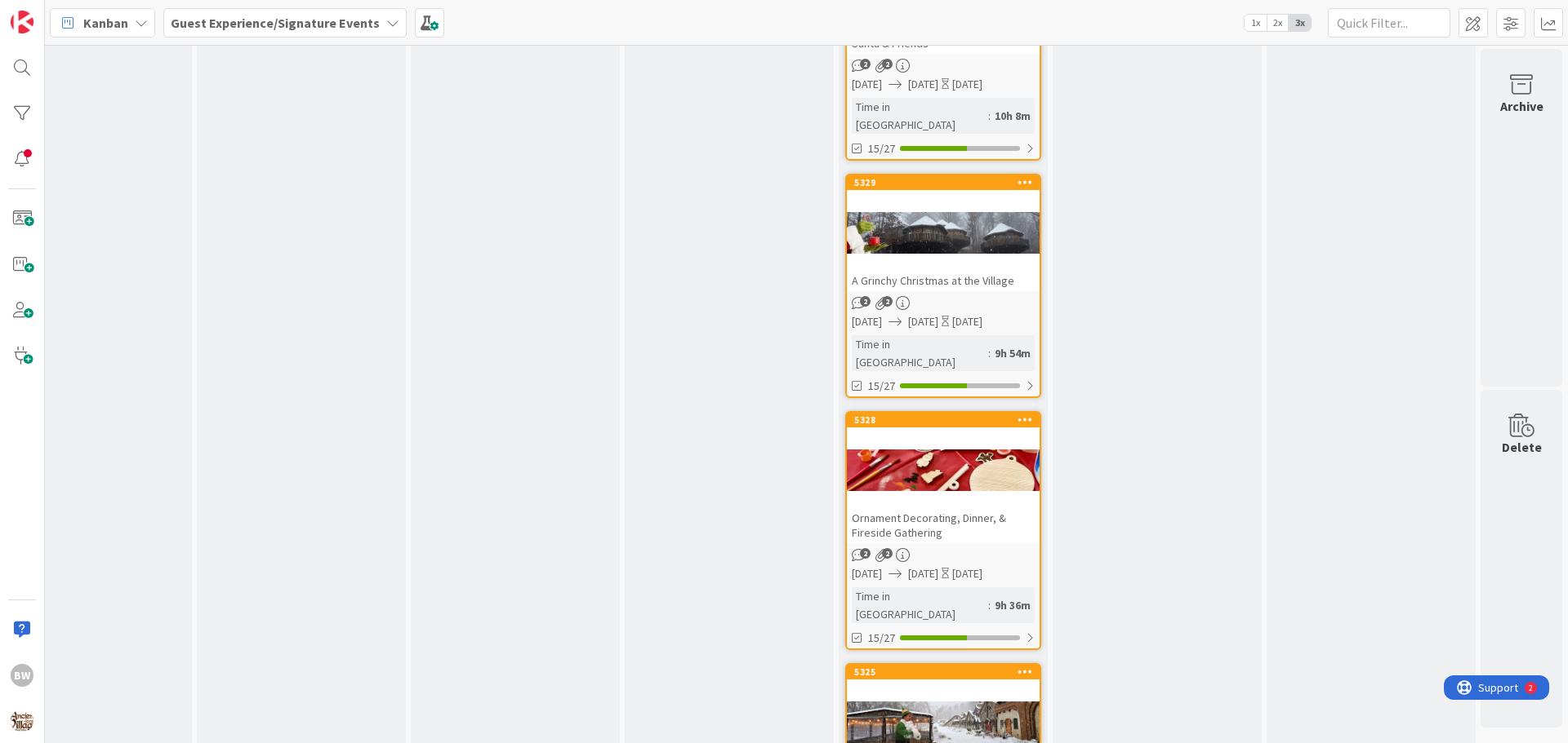
scroll to position [3997, 713]
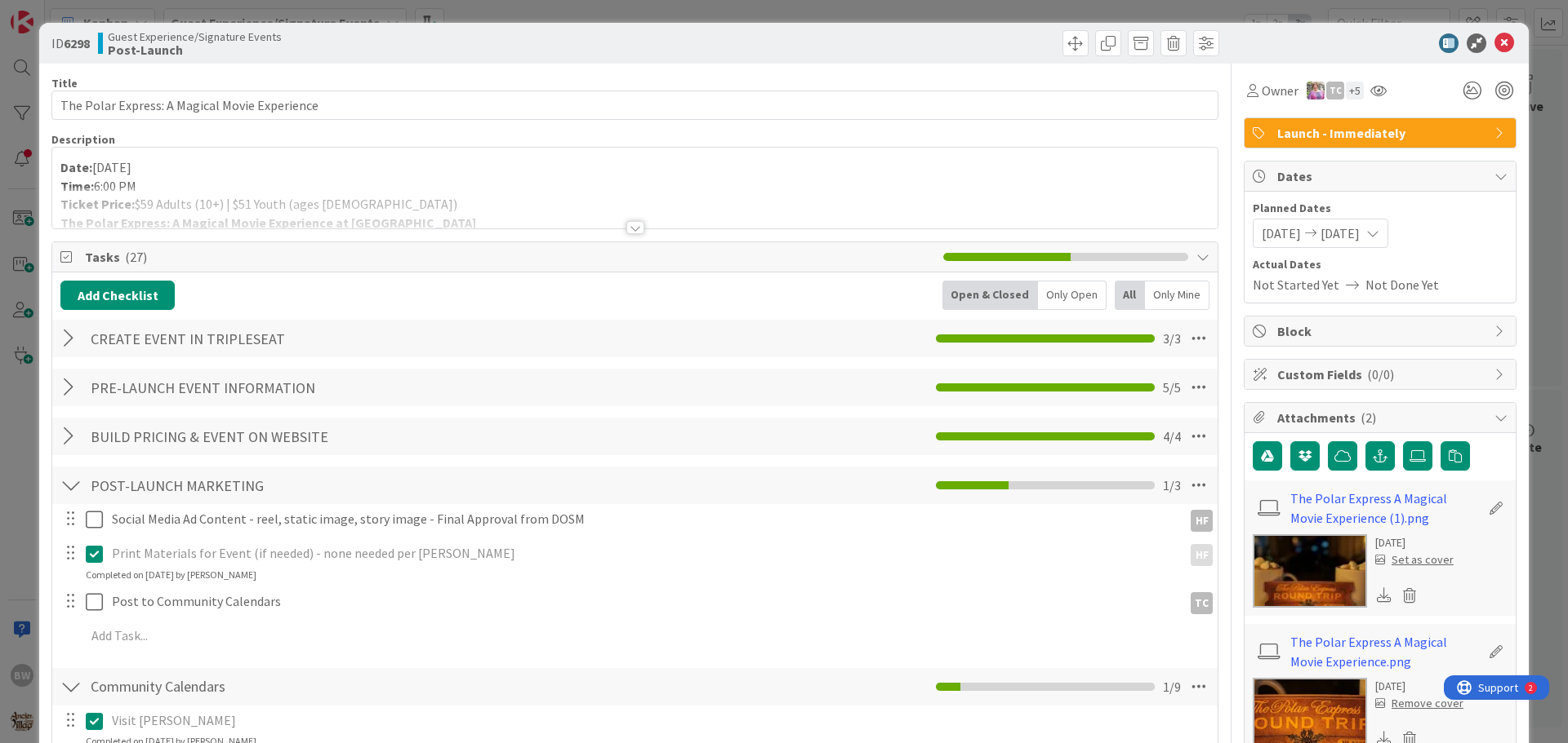
click at [634, 226] on div at bounding box center [635, 227] width 18 height 13
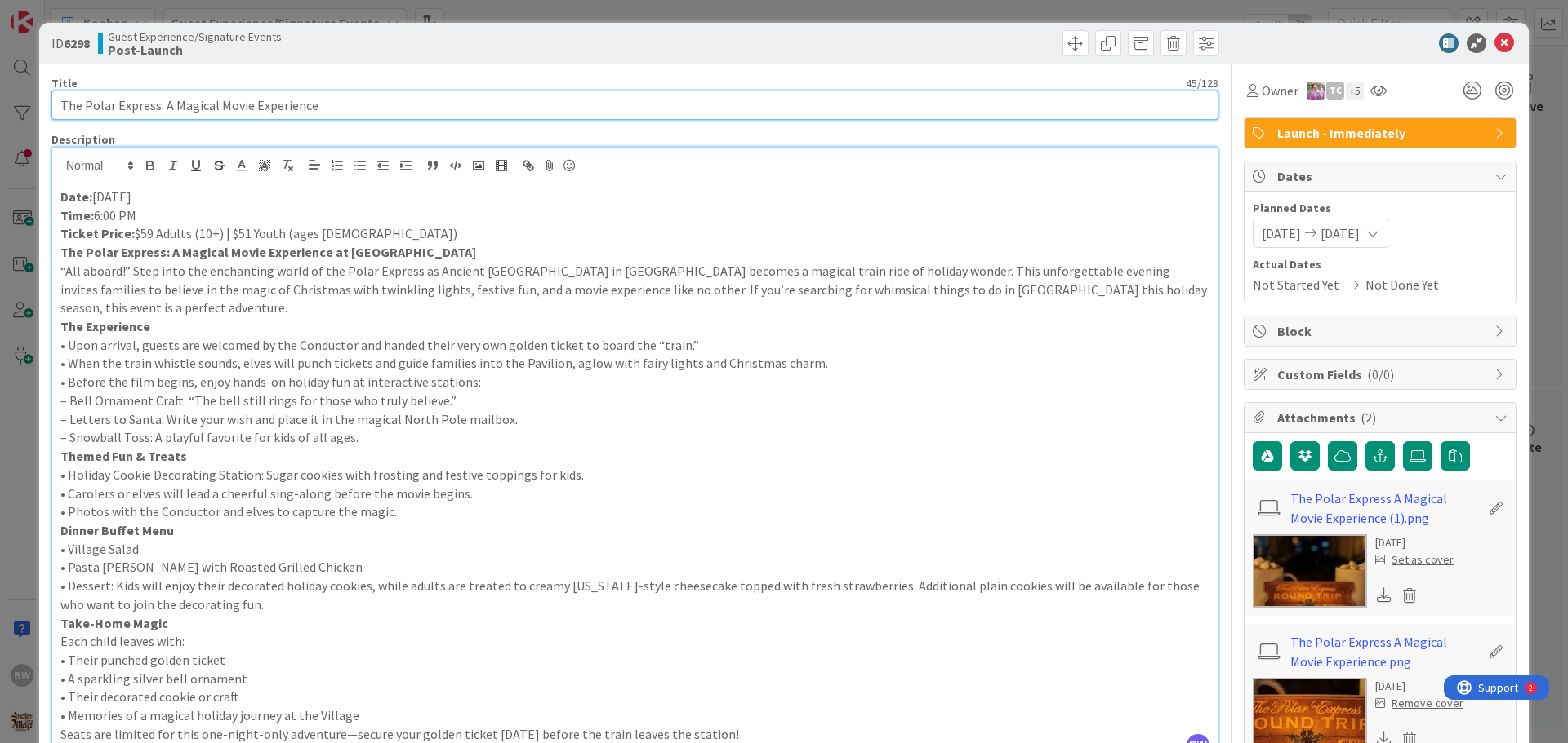
drag, startPoint x: 318, startPoint y: 106, endPoint x: 47, endPoint y: 107, distance: 271.0
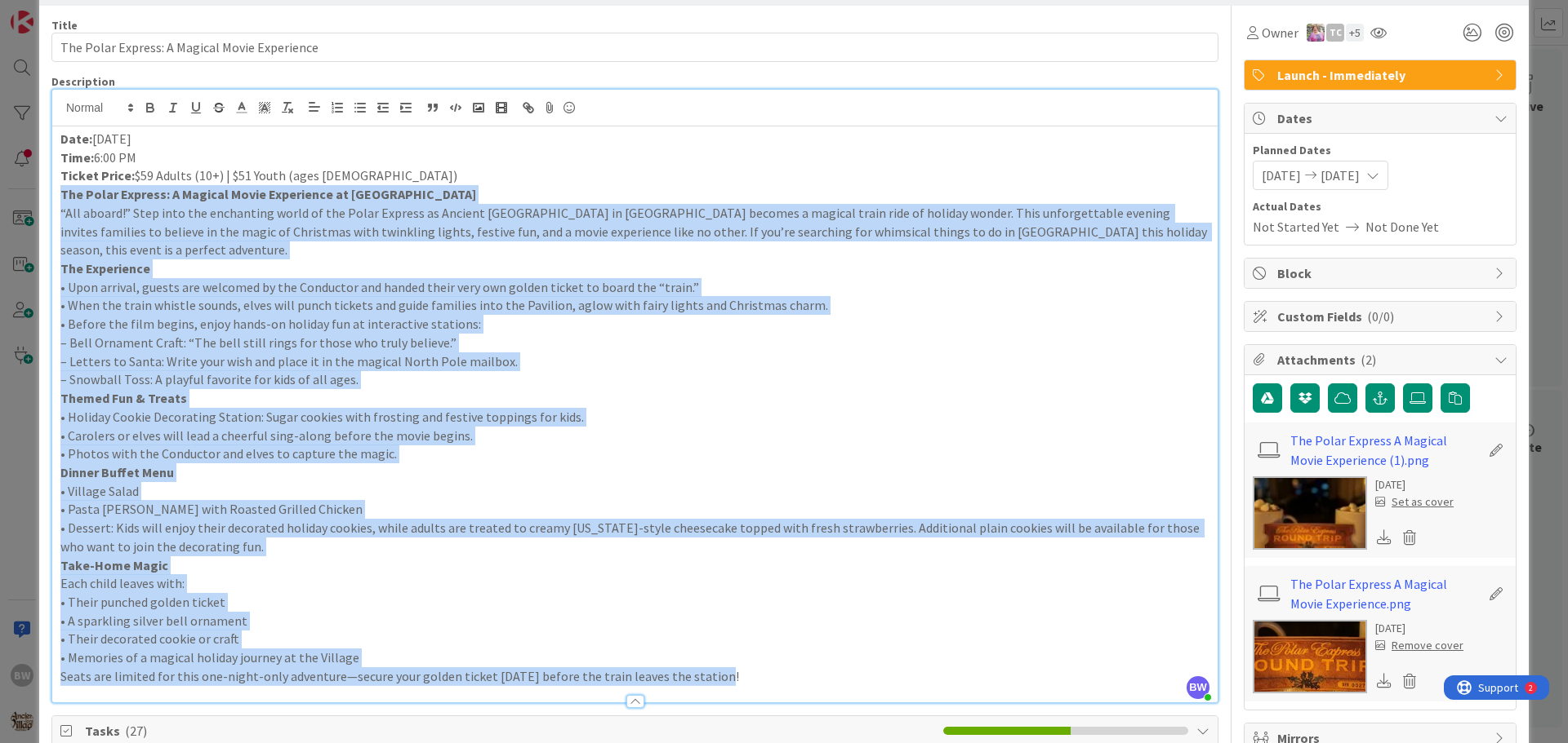
scroll to position [81, 0]
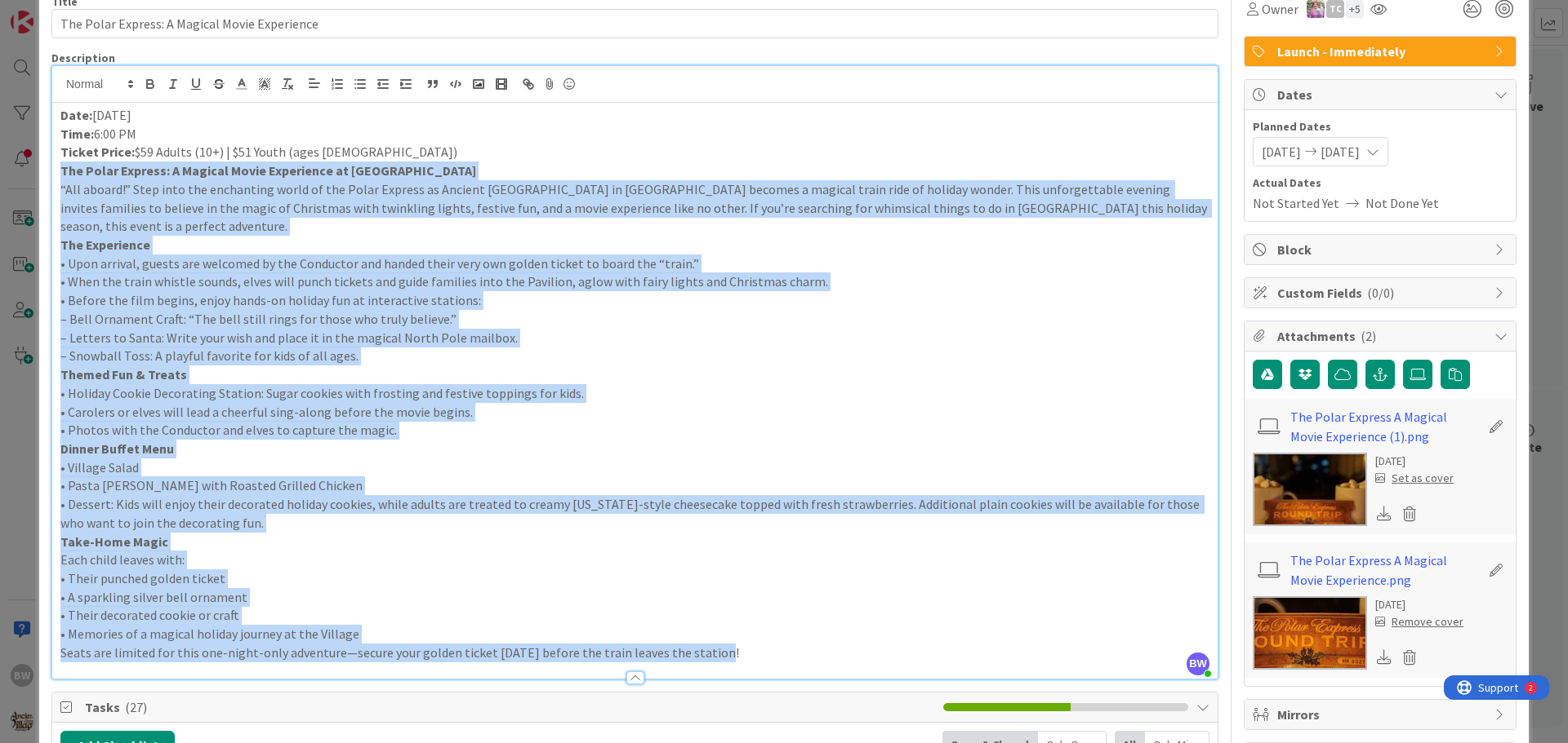
drag, startPoint x: 57, startPoint y: 253, endPoint x: 844, endPoint y: 652, distance: 882.4
click at [844, 652] on div "Description BW Beth Wildsmith just joined Date: December 30 Time: 6:00 PM Ticke…" at bounding box center [634, 365] width 1167 height 629
copy div "The Polar Express: A Magical Movie Experience at Ancient Lore Village “All aboa…"
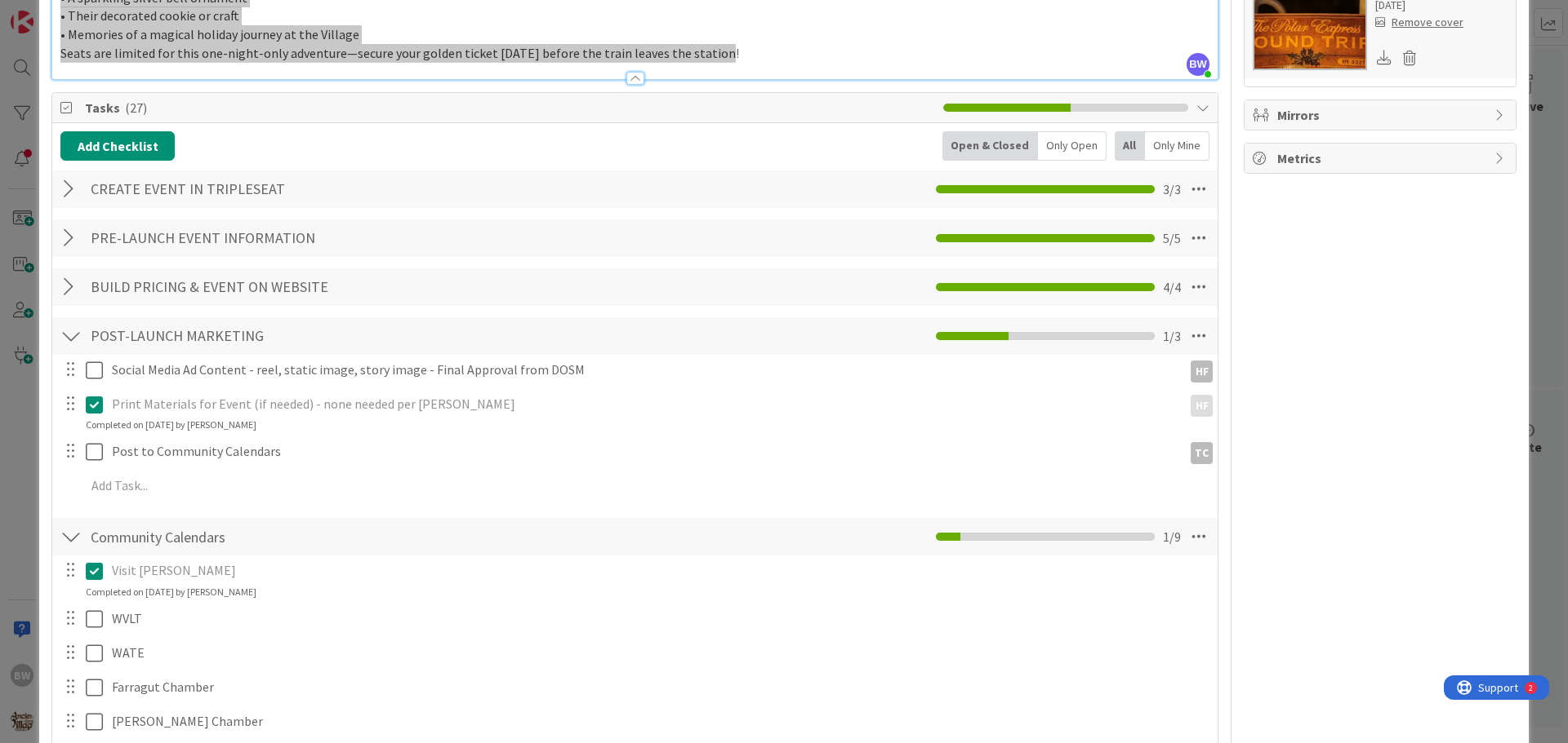
scroll to position [897, 0]
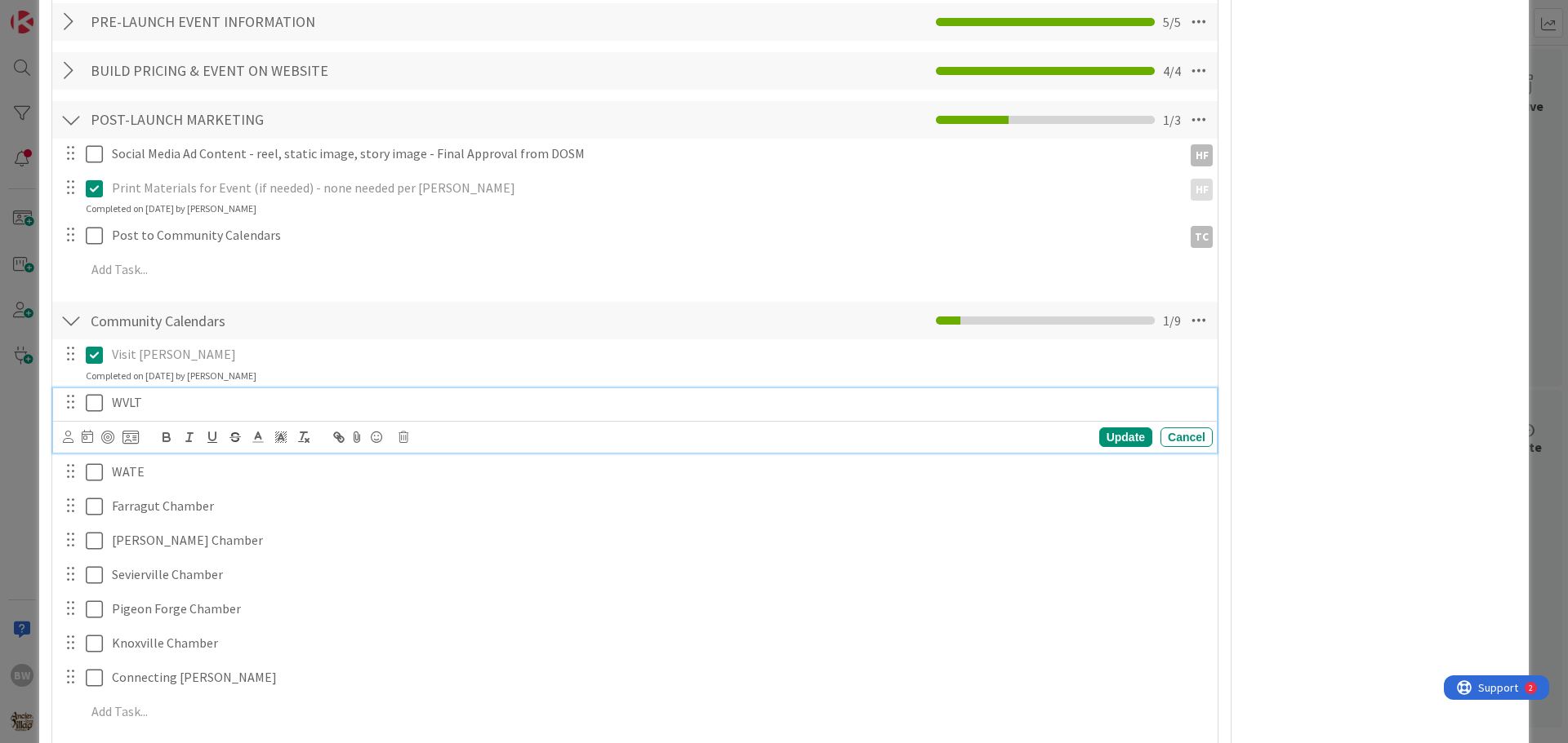
click at [93, 393] on icon at bounding box center [94, 403] width 17 height 20
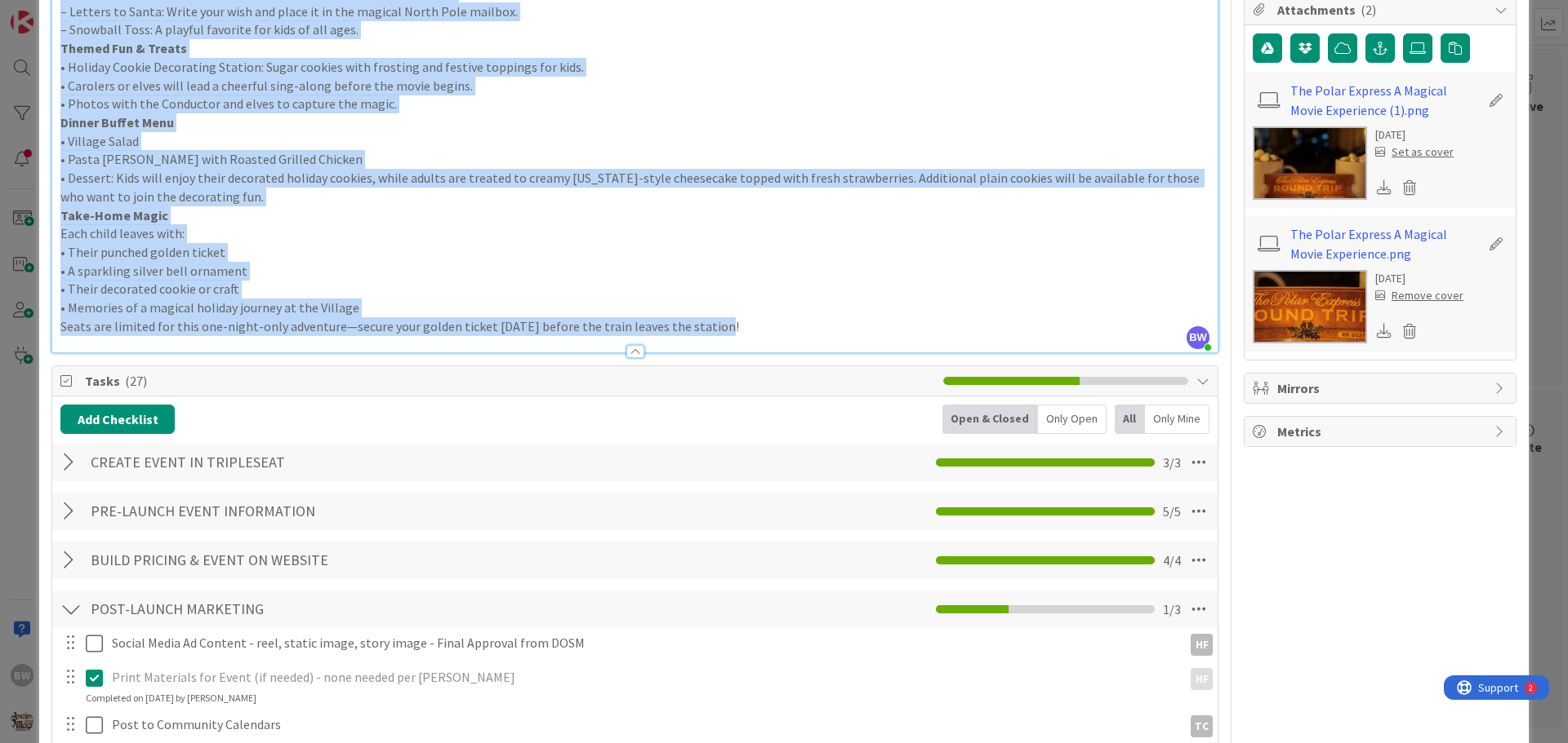
scroll to position [0, 0]
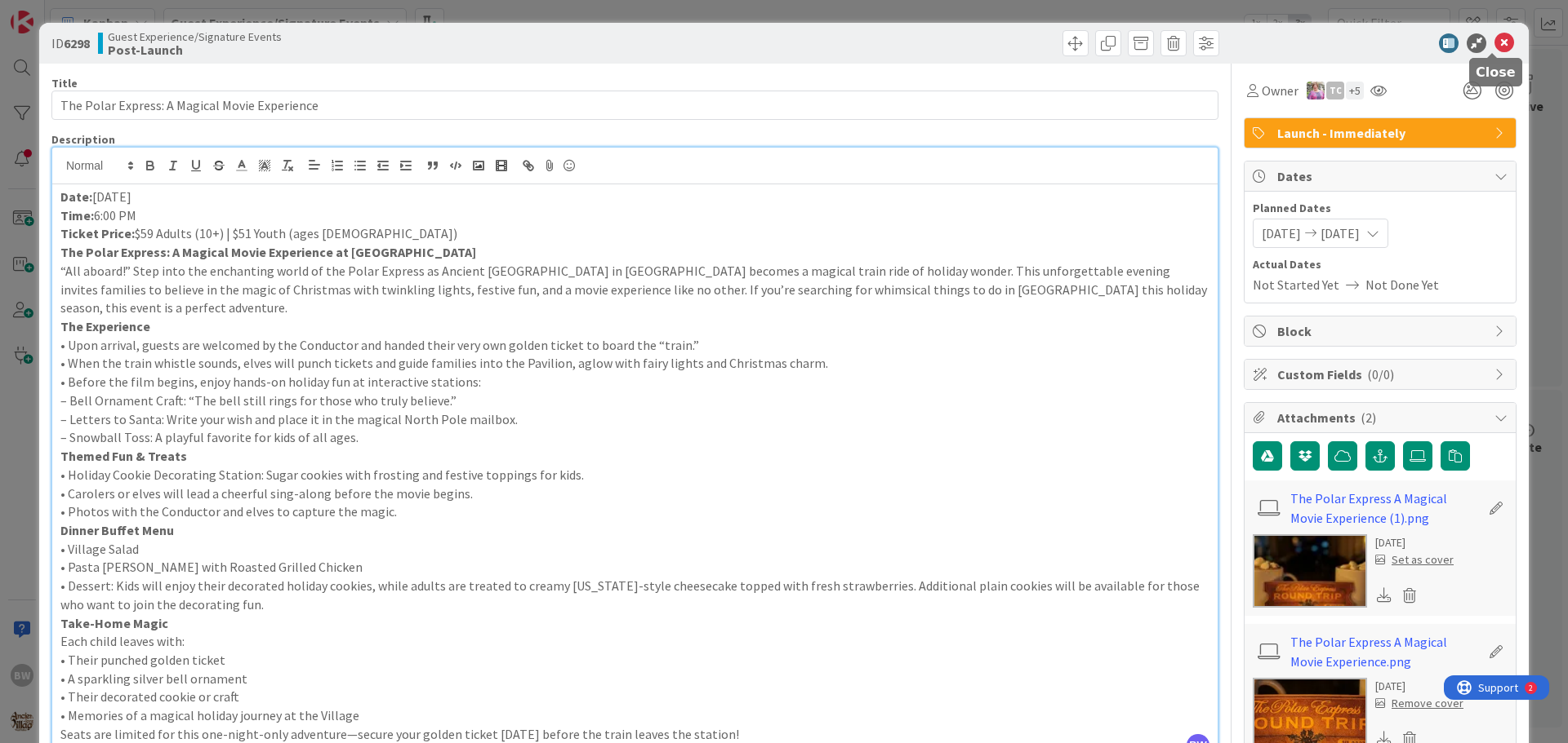
click at [1497, 40] on icon at bounding box center [1504, 43] width 20 height 20
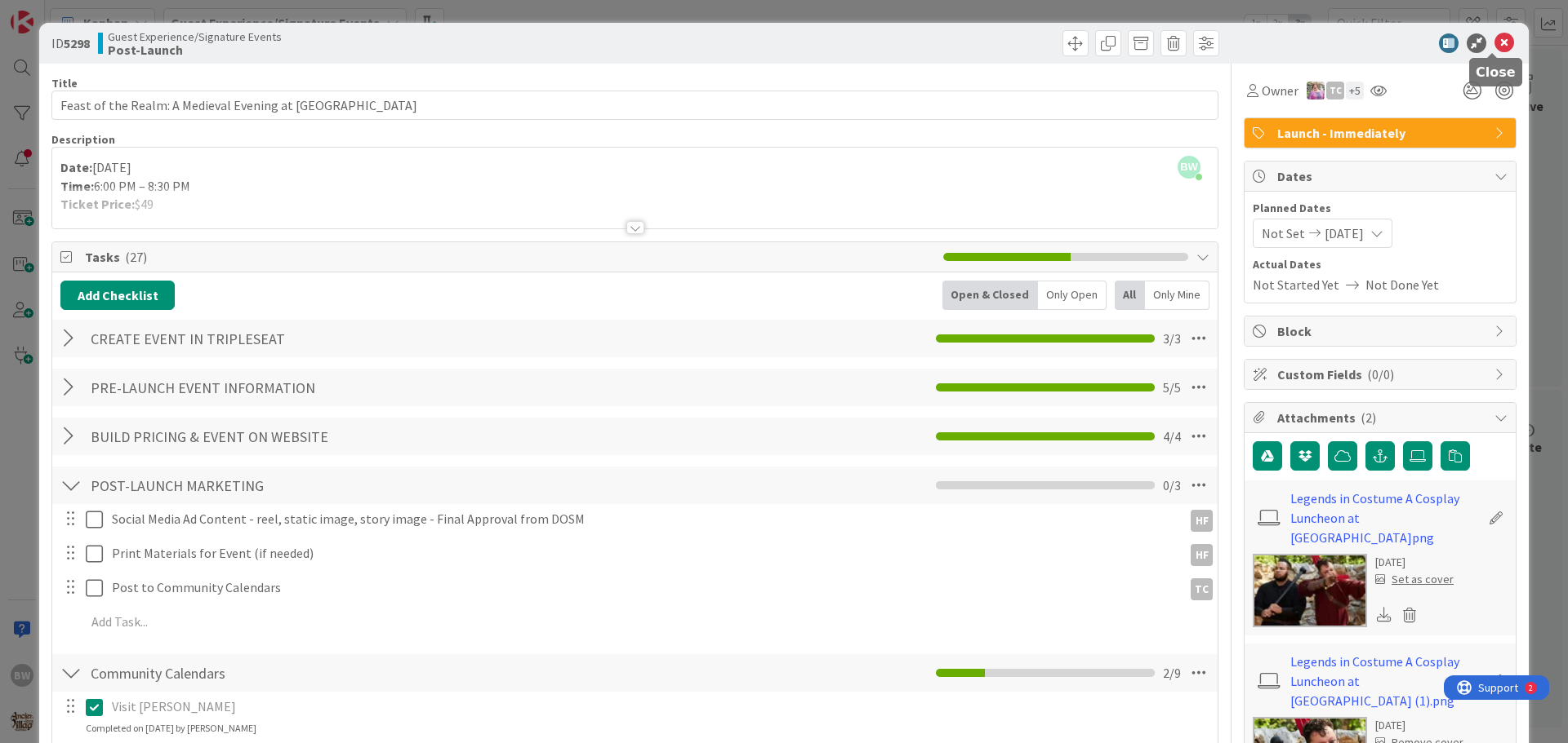
click at [1494, 40] on icon at bounding box center [1504, 43] width 20 height 20
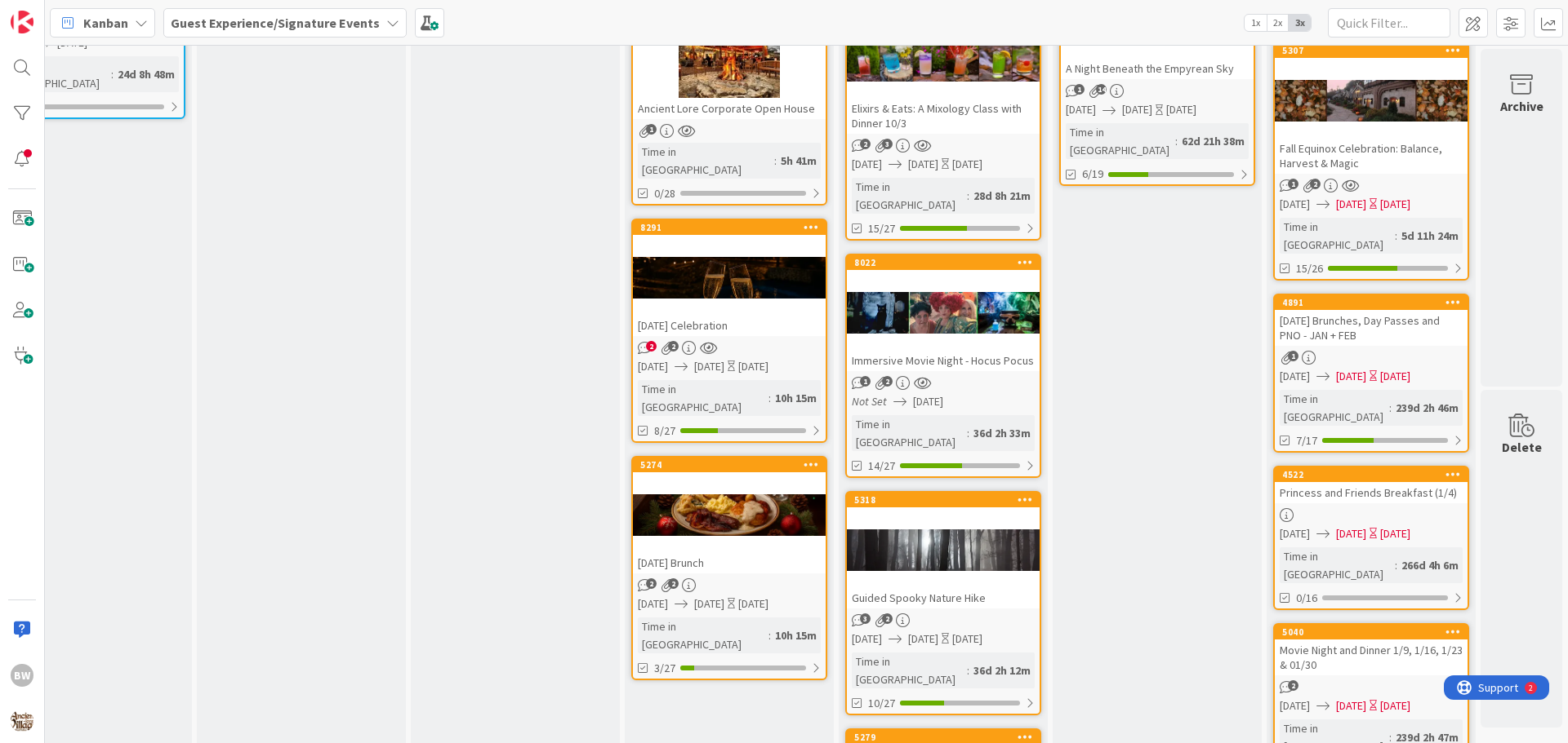
scroll to position [0, 713]
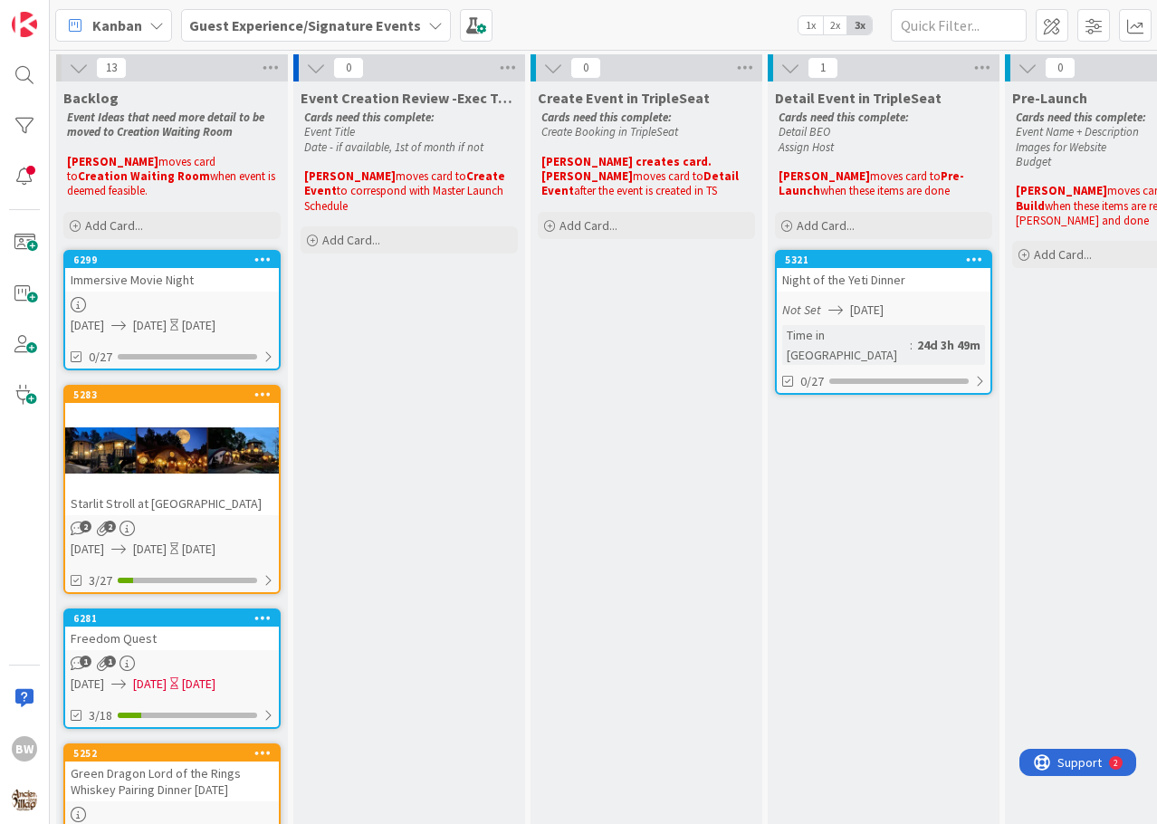
scroll to position [4733, 1356]
